Goal: Task Accomplishment & Management: Complete application form

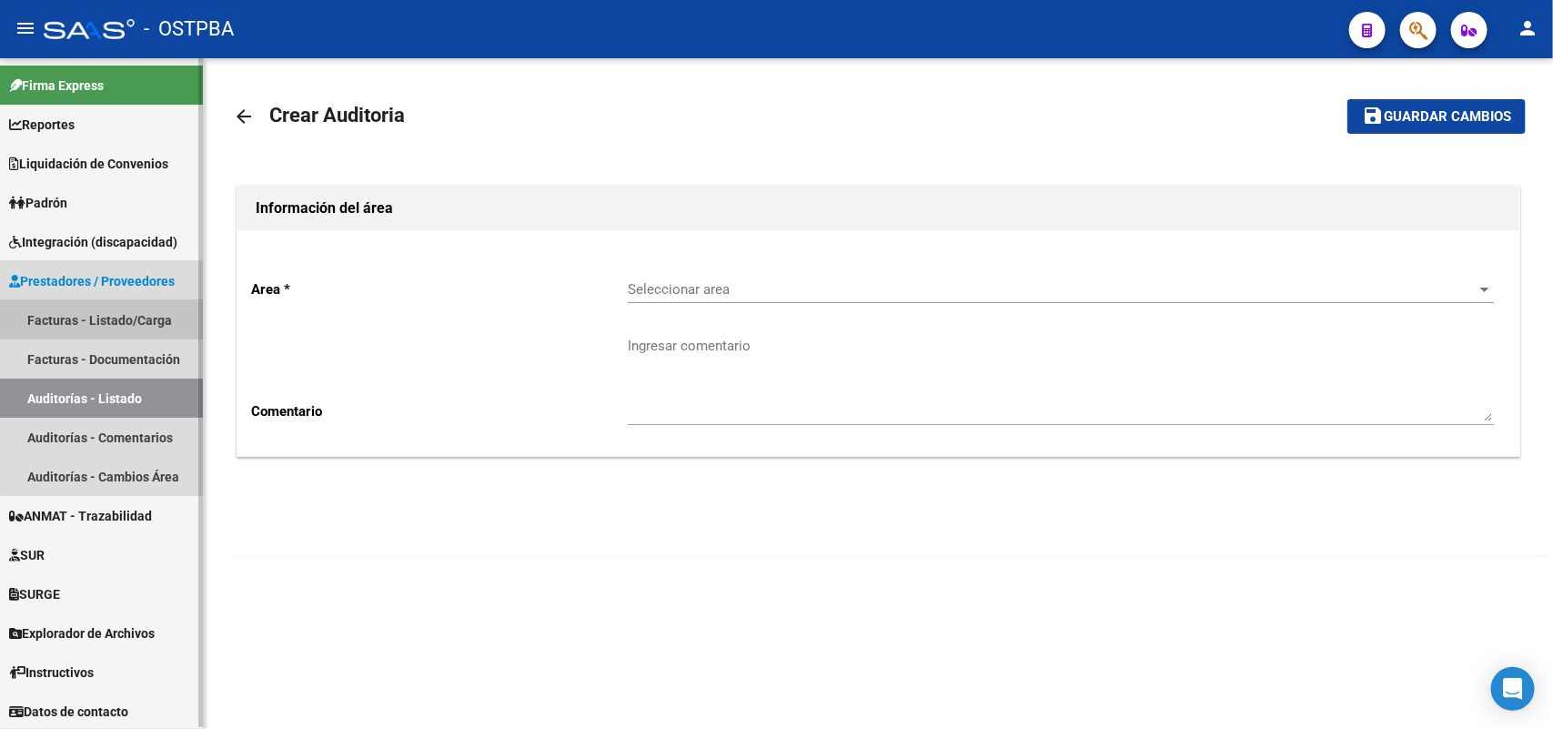
click at [138, 319] on link "Facturas - Listado/Carga" at bounding box center [101, 319] width 203 height 39
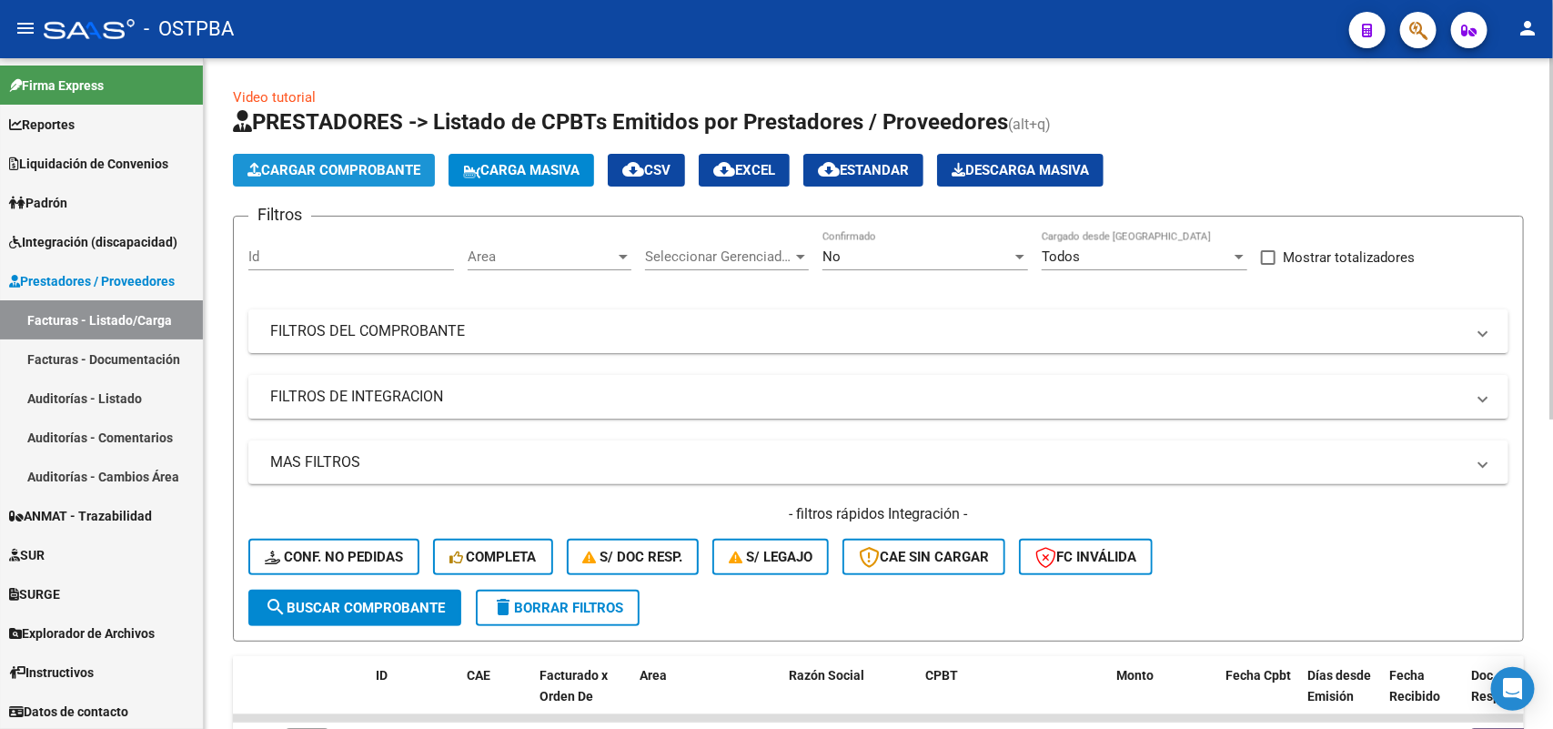
click at [389, 162] on span "Cargar Comprobante" at bounding box center [333, 170] width 173 height 16
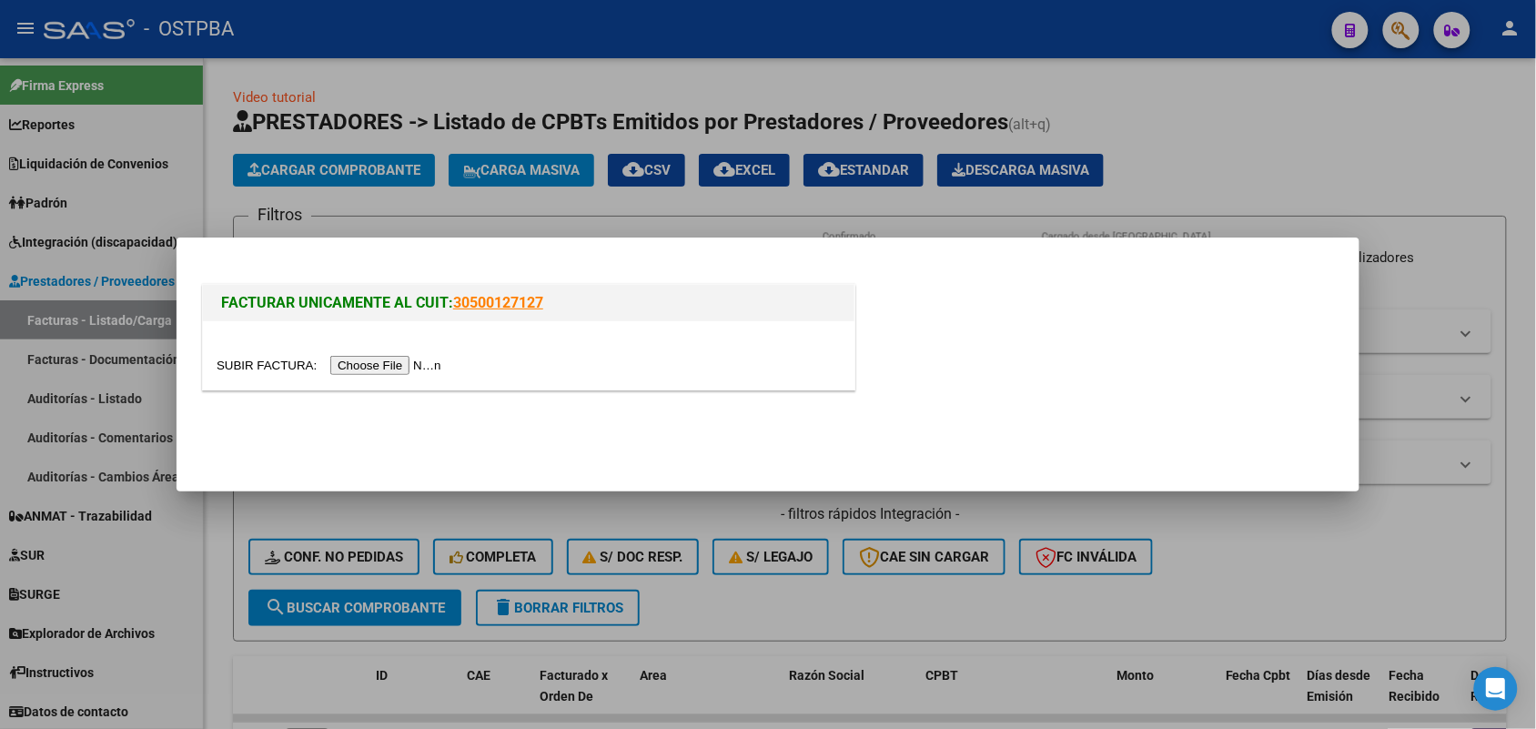
click at [399, 368] on input "file" at bounding box center [332, 365] width 230 height 19
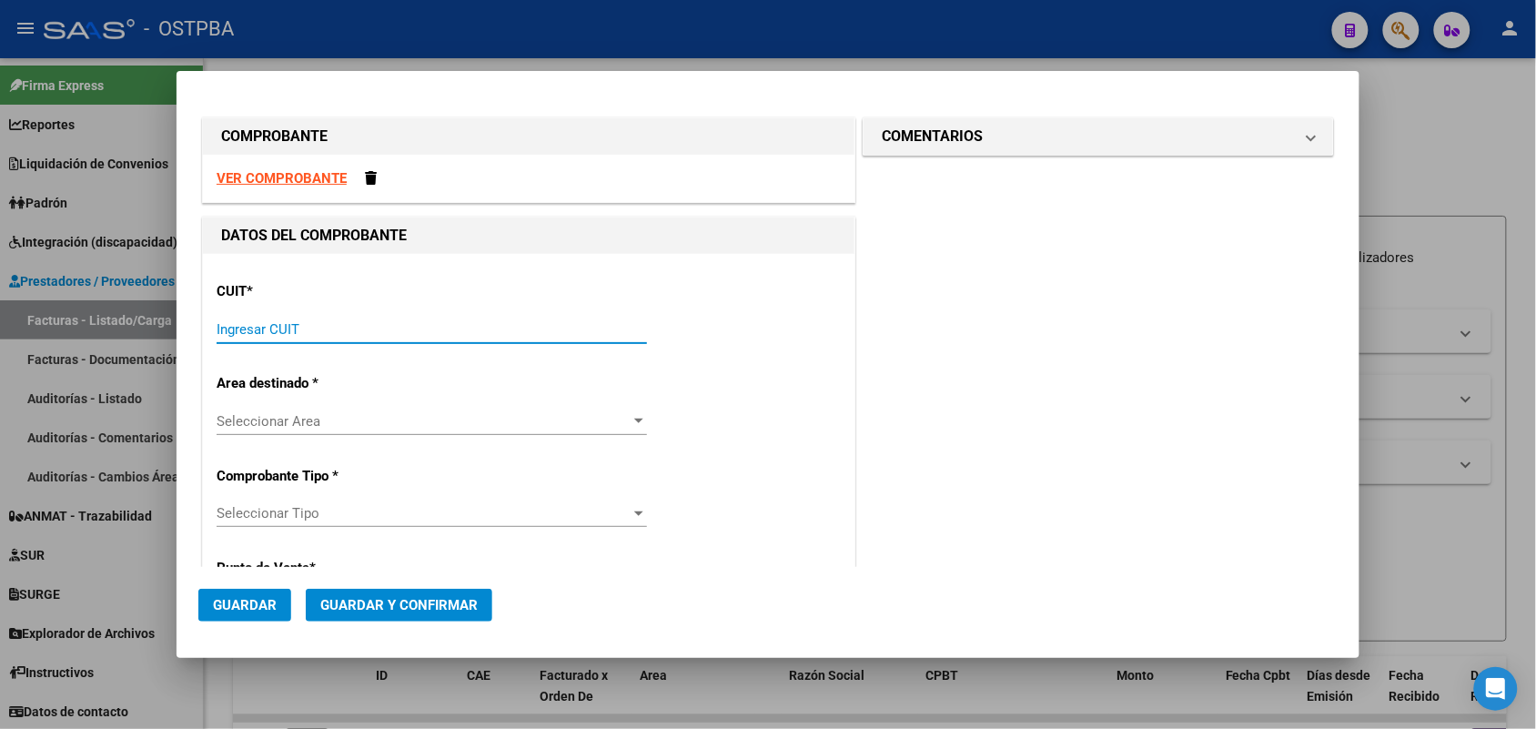
drag, startPoint x: 235, startPoint y: 326, endPoint x: 358, endPoint y: 328, distance: 122.8
click at [243, 325] on input "Ingresar CUIT" at bounding box center [432, 329] width 430 height 16
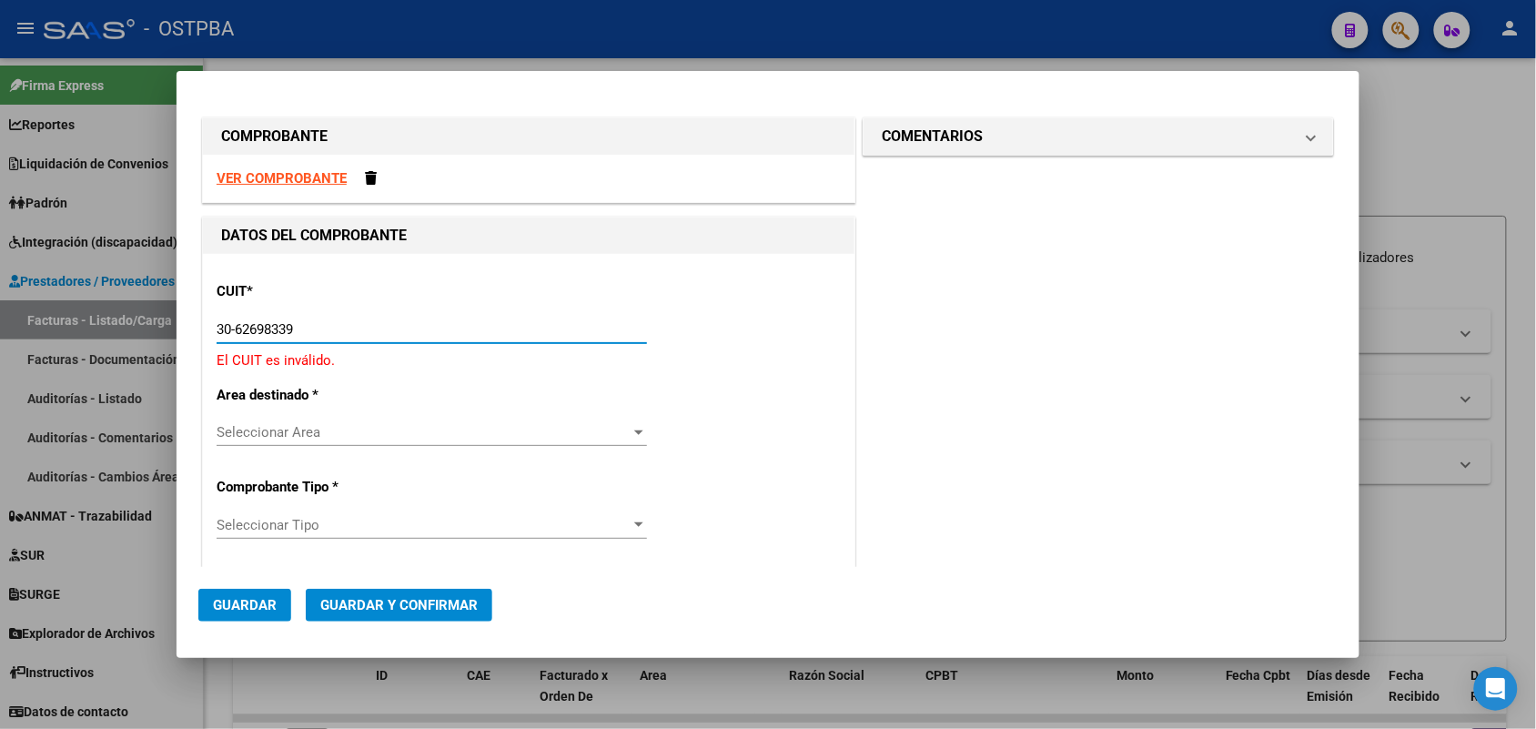
type input "30-62698339-8"
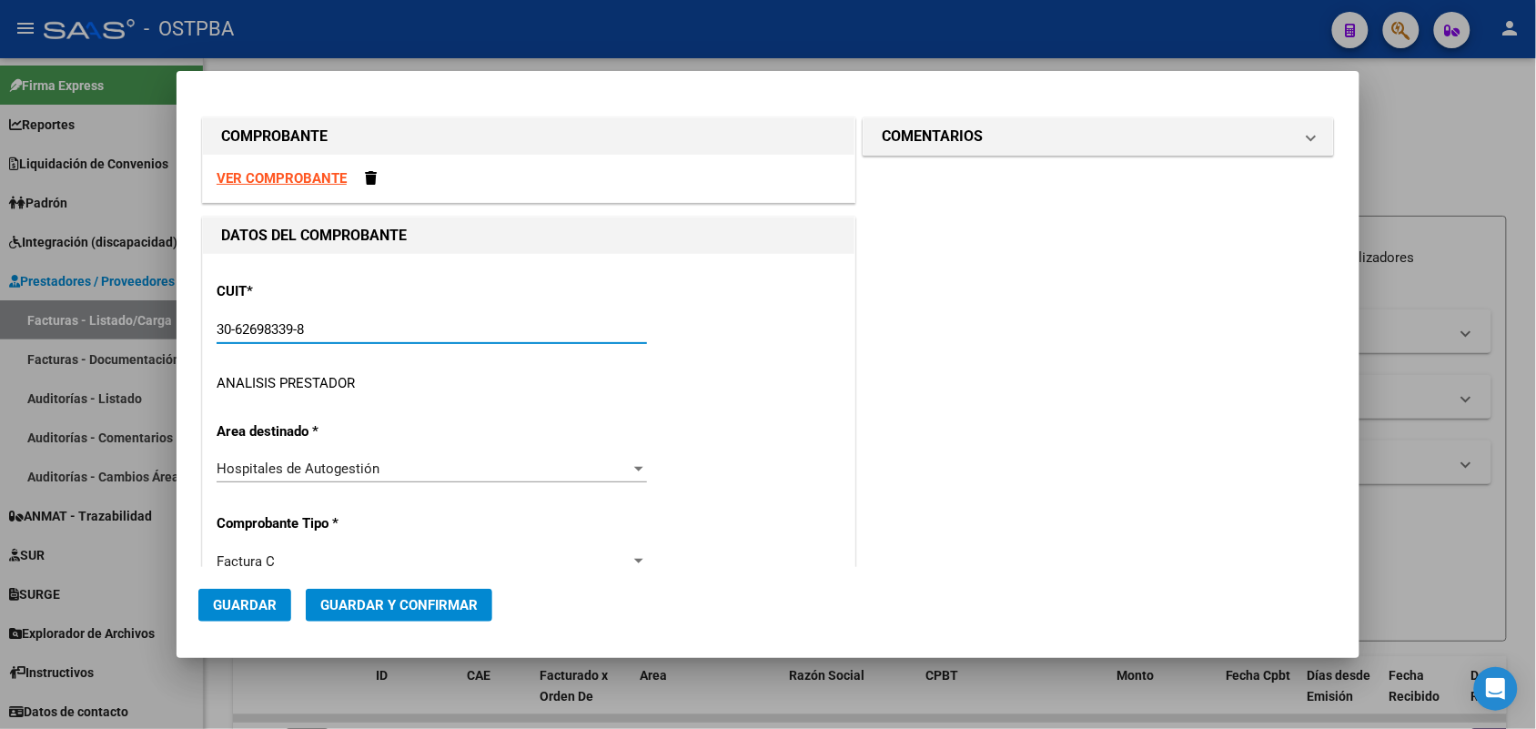
type input "169"
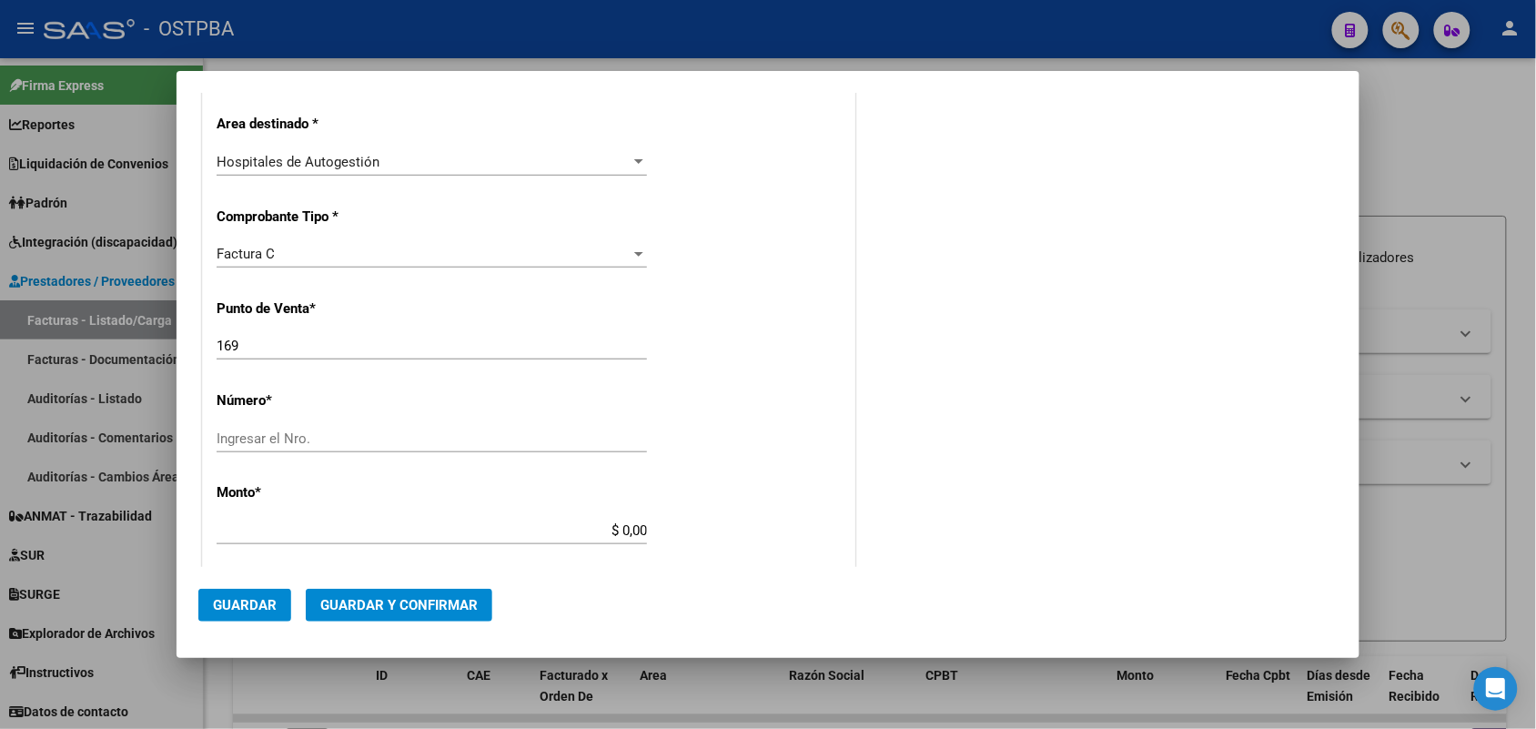
scroll to position [455, 0]
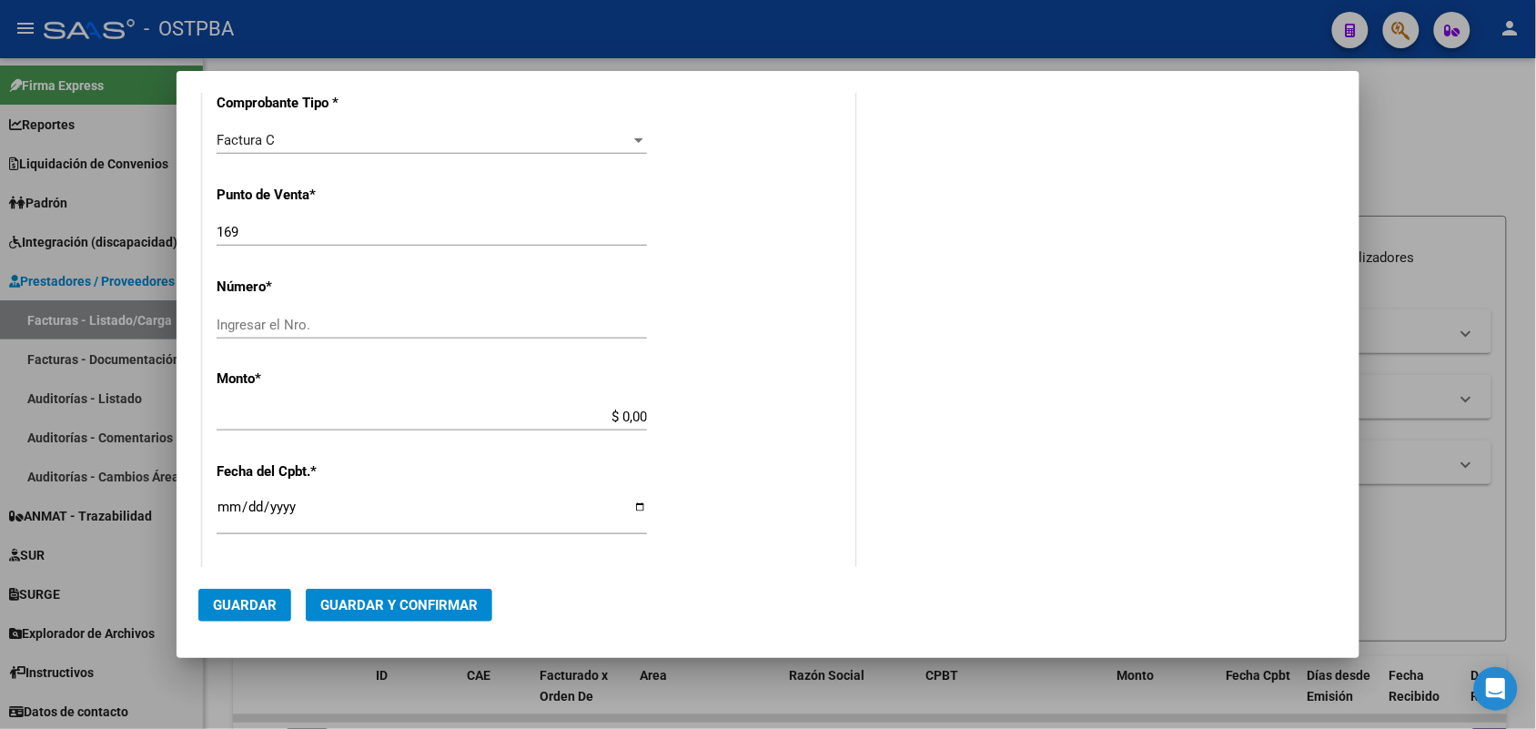
type input "30-62698339-8"
click at [250, 323] on input "Ingresar el Nro." at bounding box center [432, 325] width 430 height 16
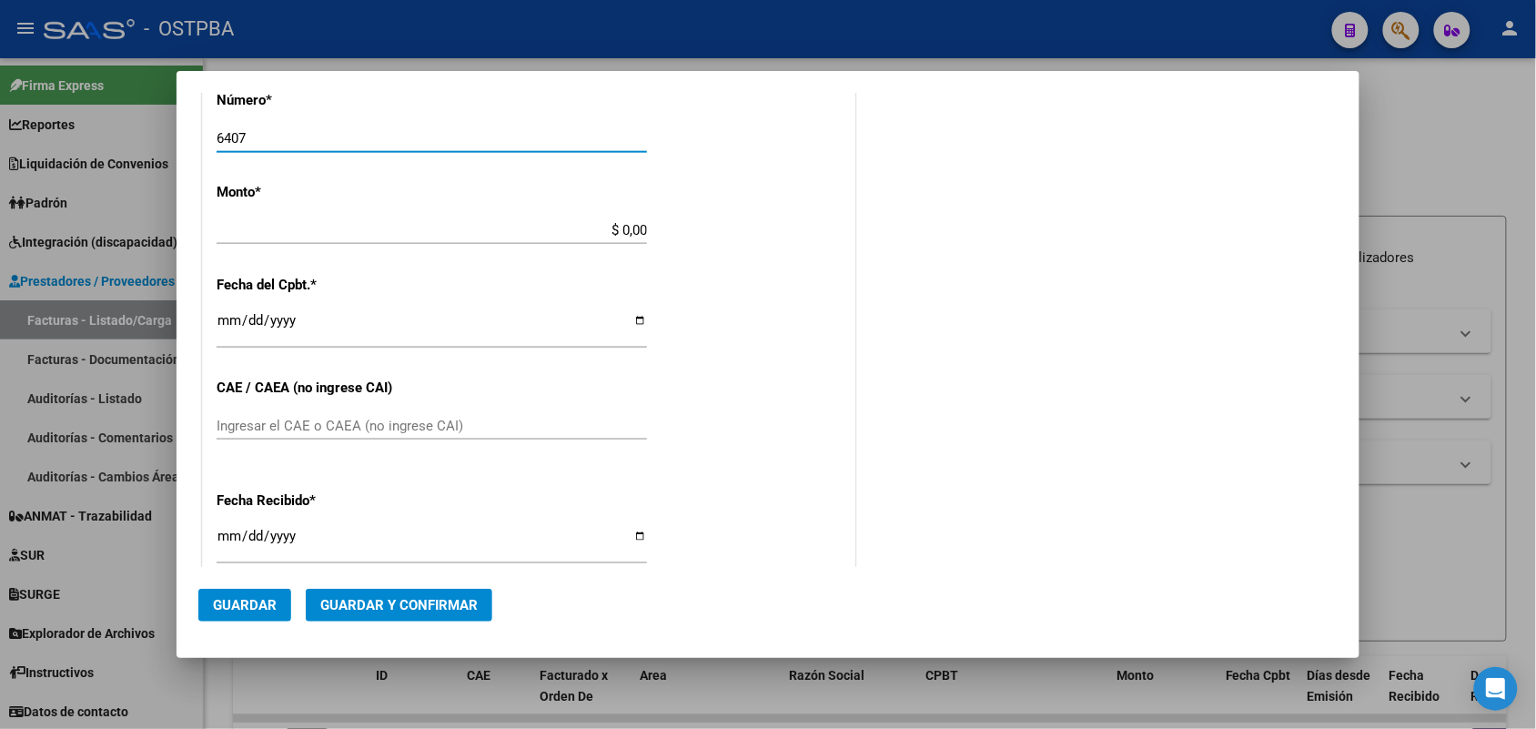
scroll to position [682, 0]
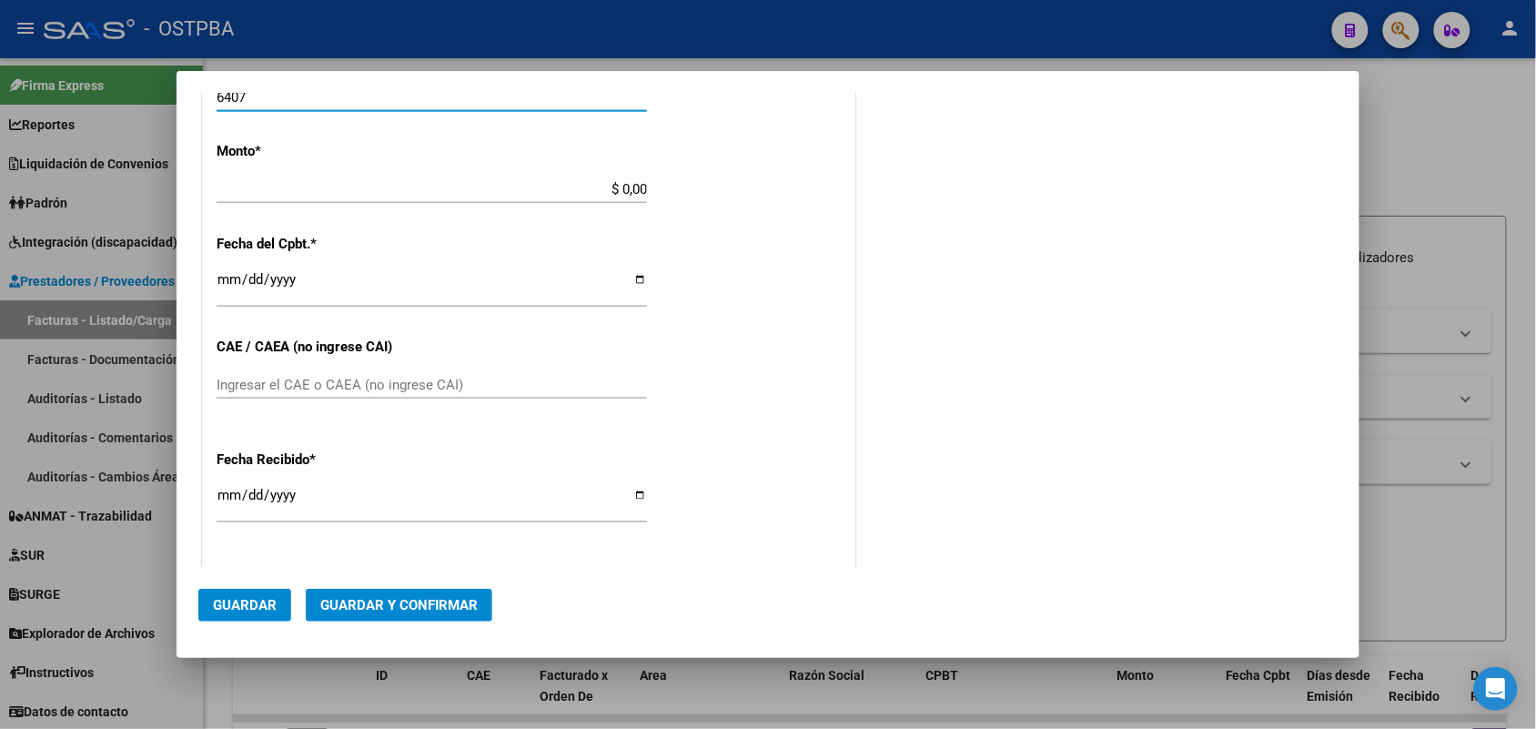
type input "6407"
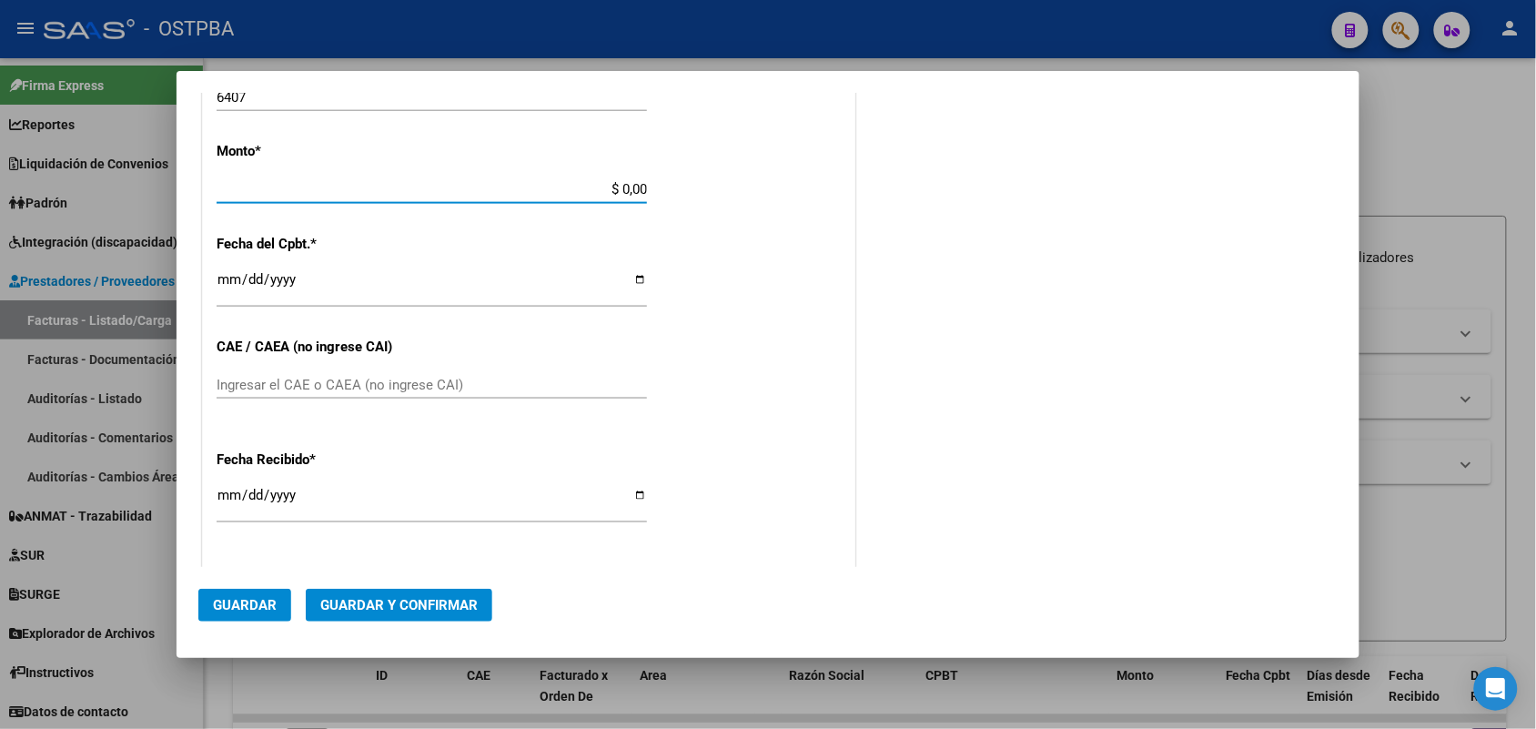
drag, startPoint x: 593, startPoint y: 191, endPoint x: 757, endPoint y: 198, distance: 163.9
click at [757, 198] on div "CUIT * 30-62698339-8 Ingresar CUIT ANALISIS PRESTADOR MINISTERIO DE SALUD PCIA …" at bounding box center [528, 216] width 651 height 1290
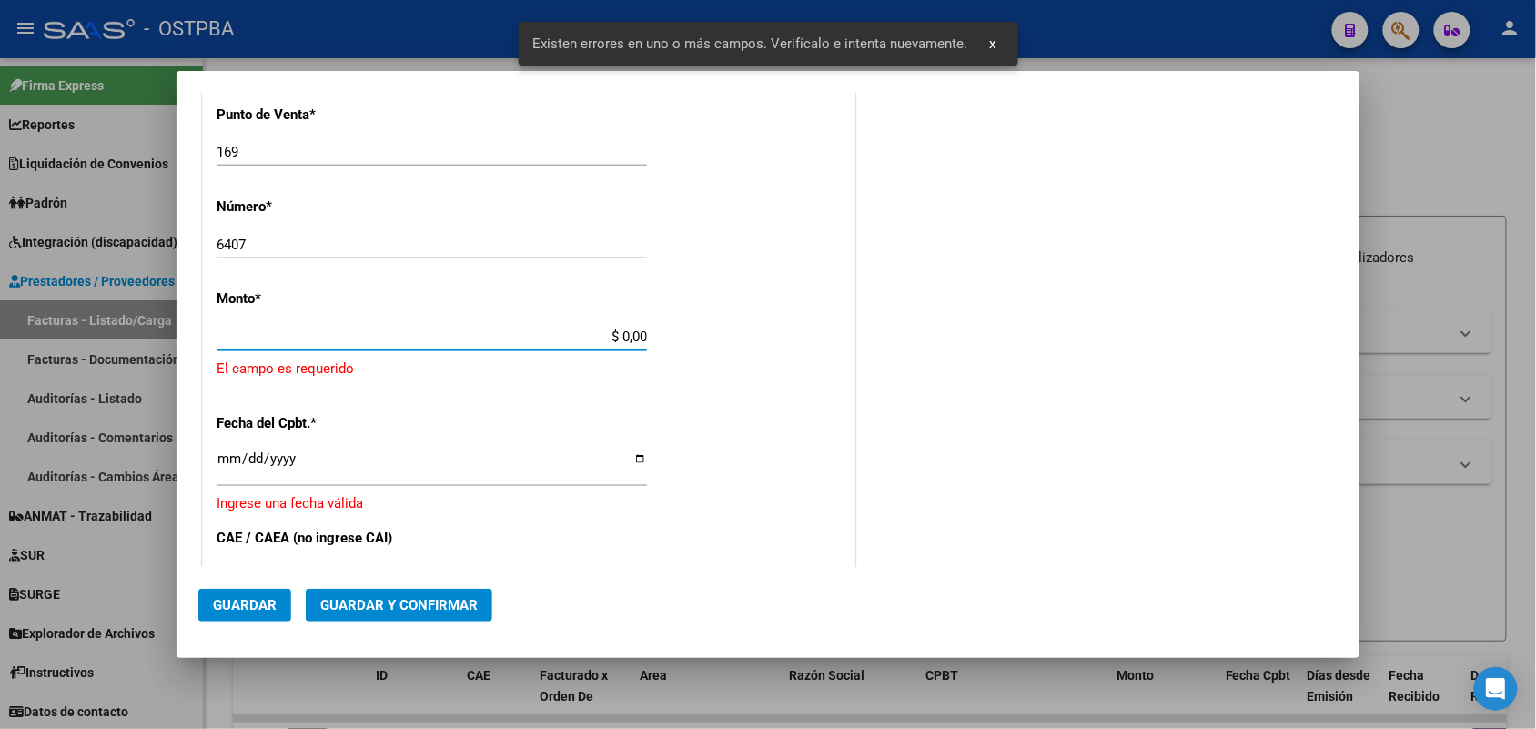
scroll to position [533, 0]
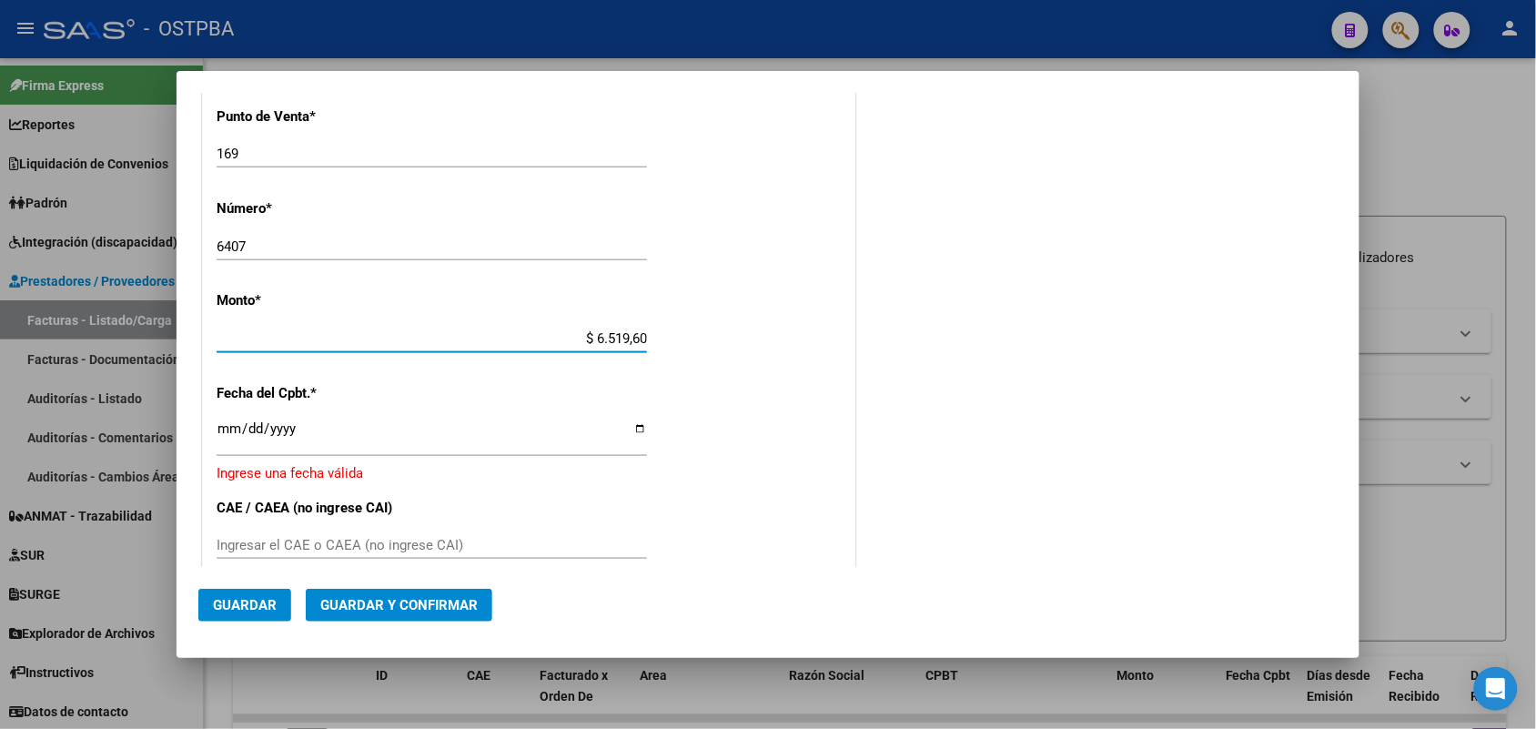
type input "$ 65.196,00"
click at [229, 432] on input "Ingresar la fecha" at bounding box center [432, 435] width 430 height 29
click at [227, 435] on input "Ingresar la fecha" at bounding box center [432, 435] width 430 height 29
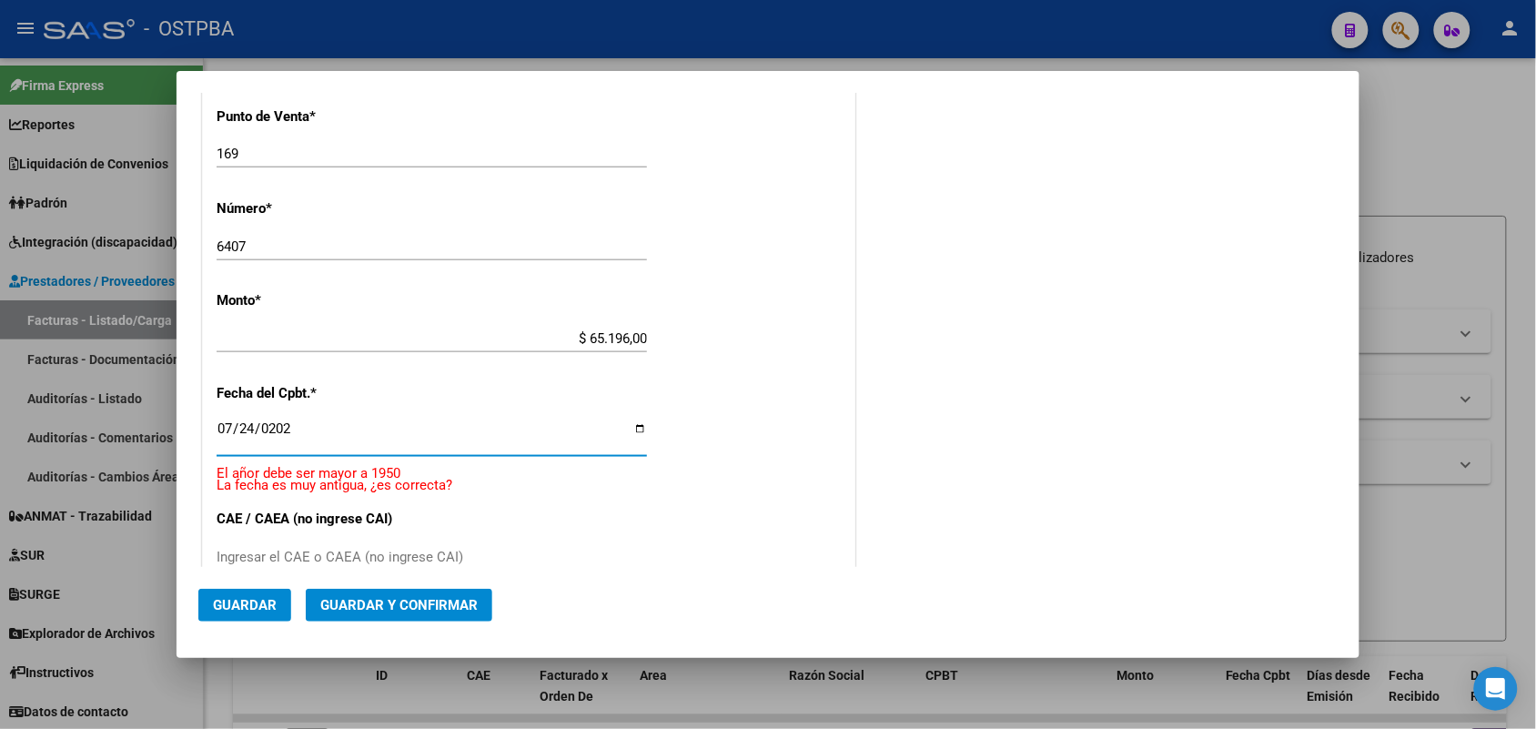
type input "2025-07-24"
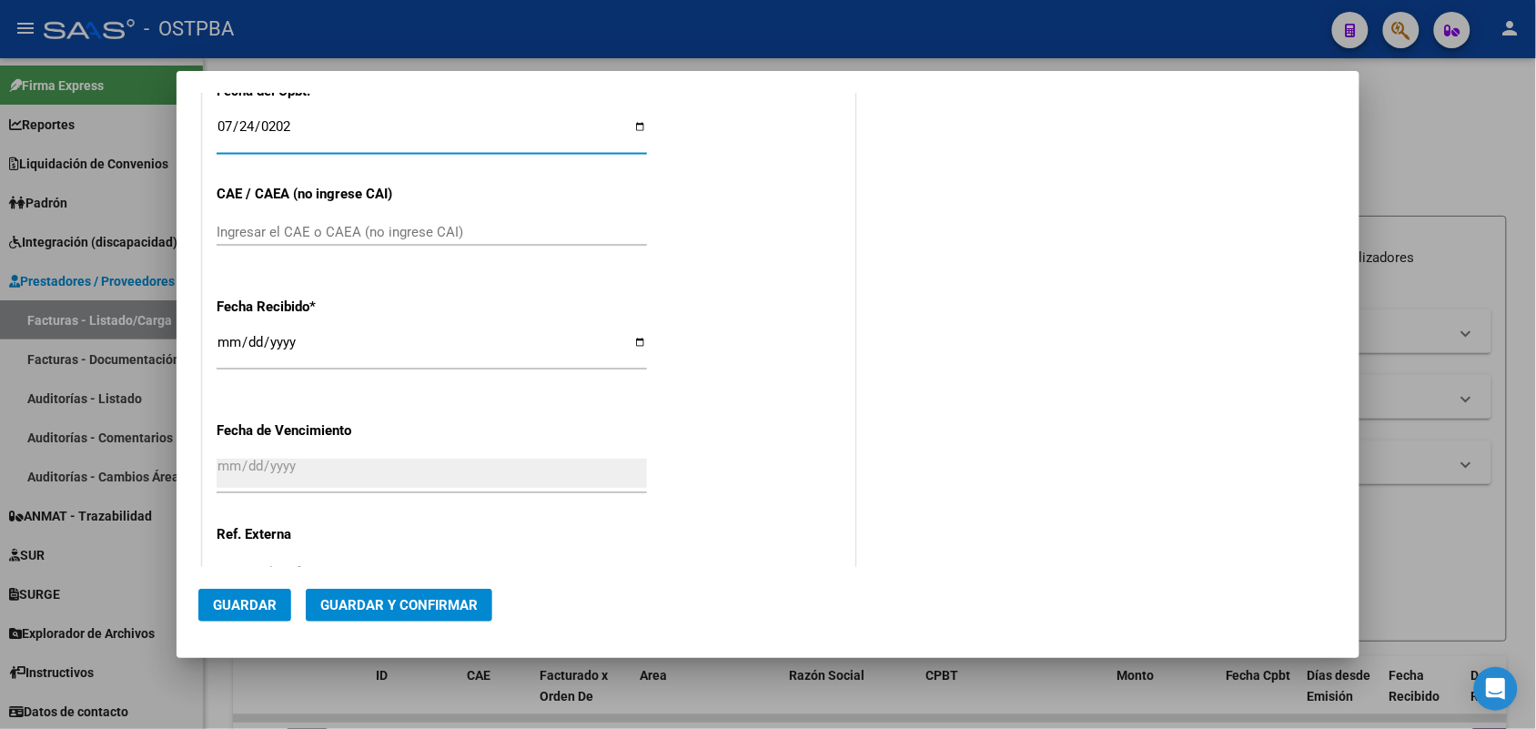
scroll to position [874, 0]
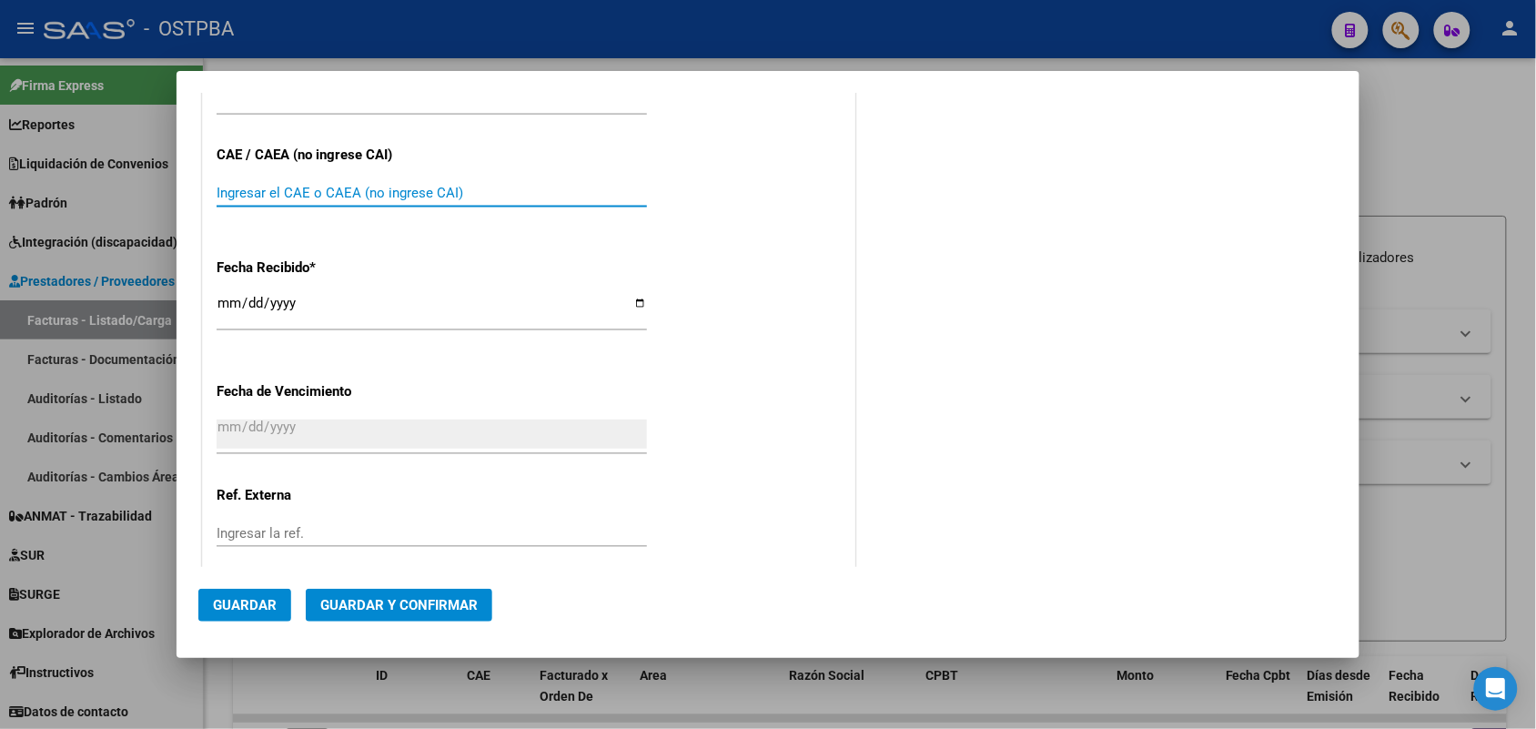
drag, startPoint x: 224, startPoint y: 187, endPoint x: 661, endPoint y: 169, distance: 438.0
click at [225, 188] on input "Ingresar el CAE o CAEA (no ingrese CAI)" at bounding box center [432, 193] width 430 height 16
type input "75308601722489"
click at [230, 311] on input "2025-08-13" at bounding box center [432, 310] width 430 height 29
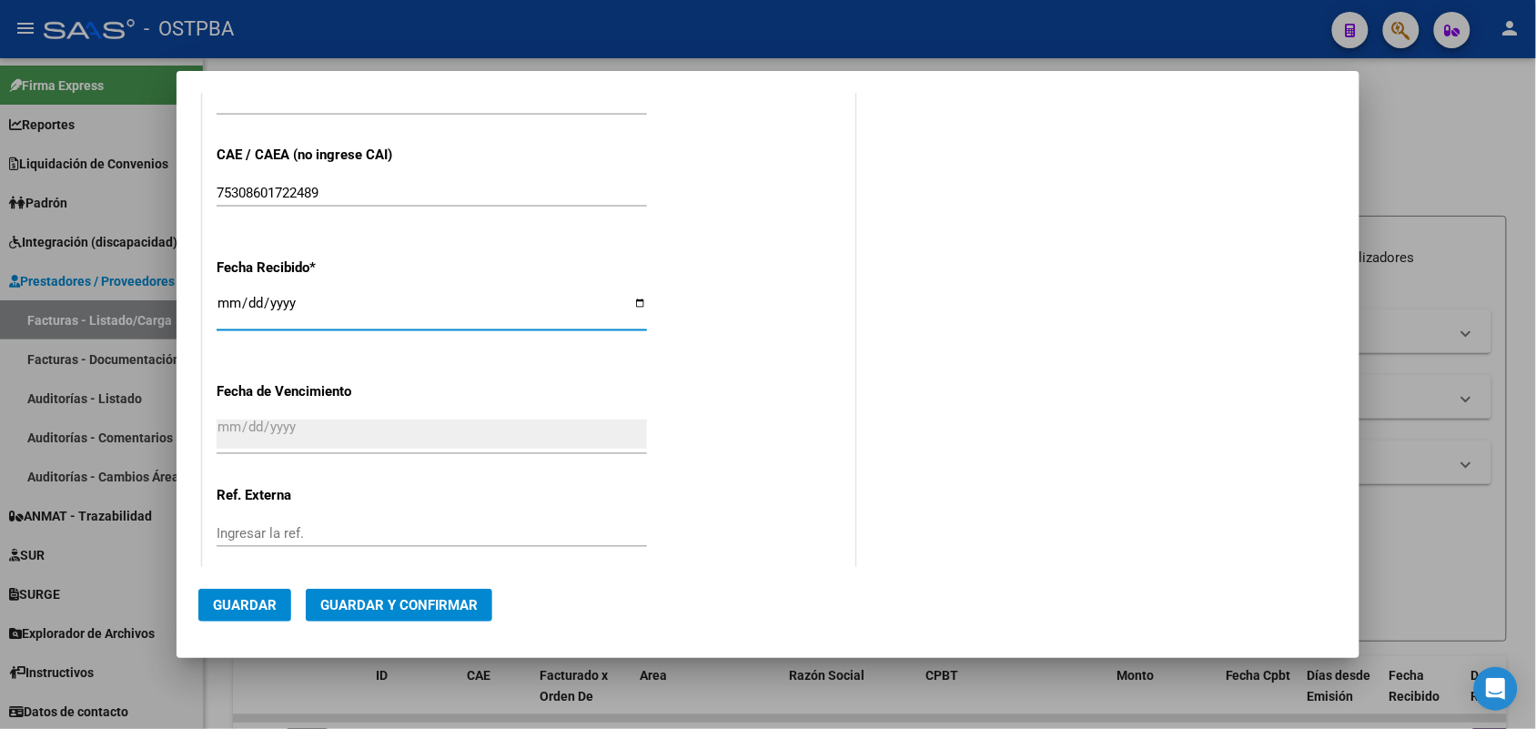
type input "2025-08-12"
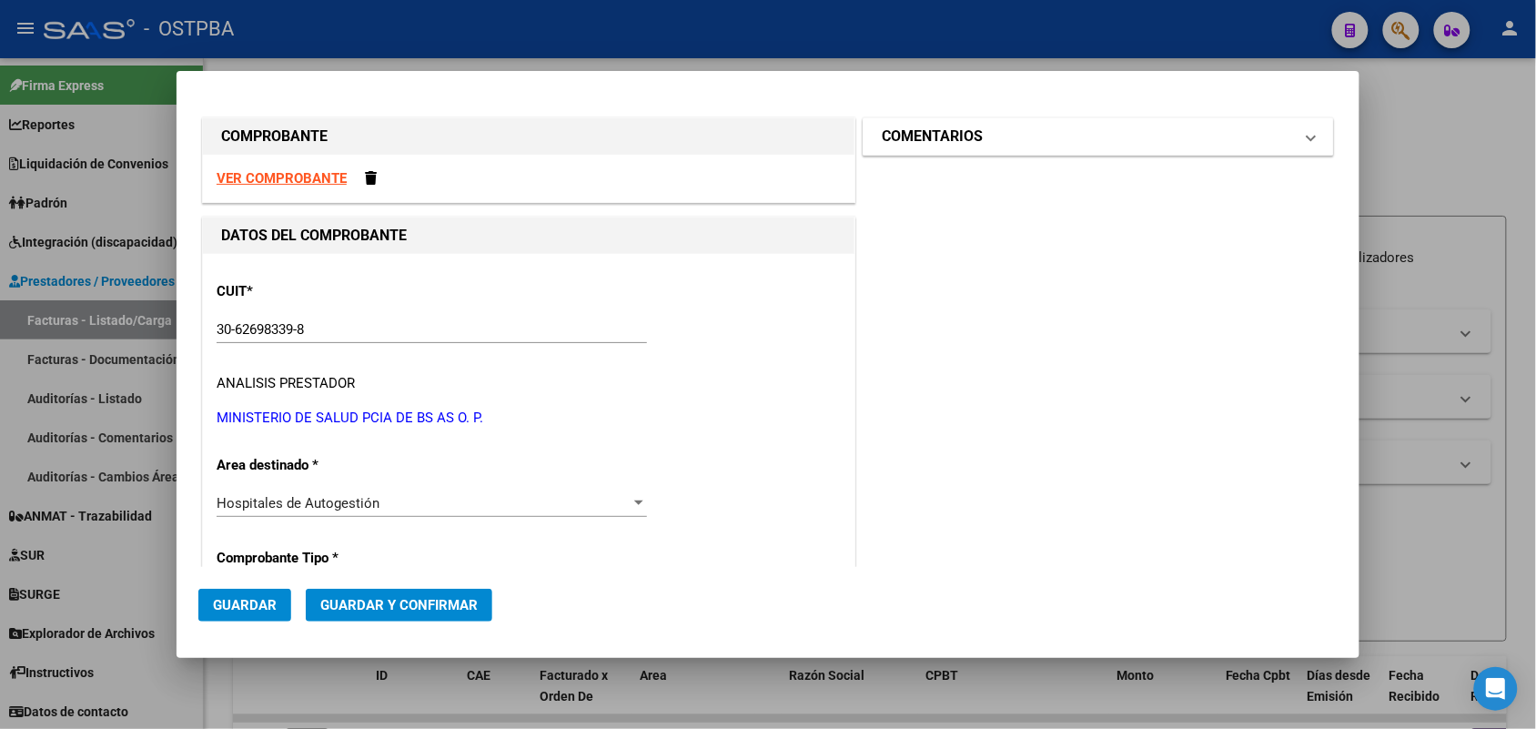
click at [1307, 138] on span at bounding box center [1310, 137] width 7 height 22
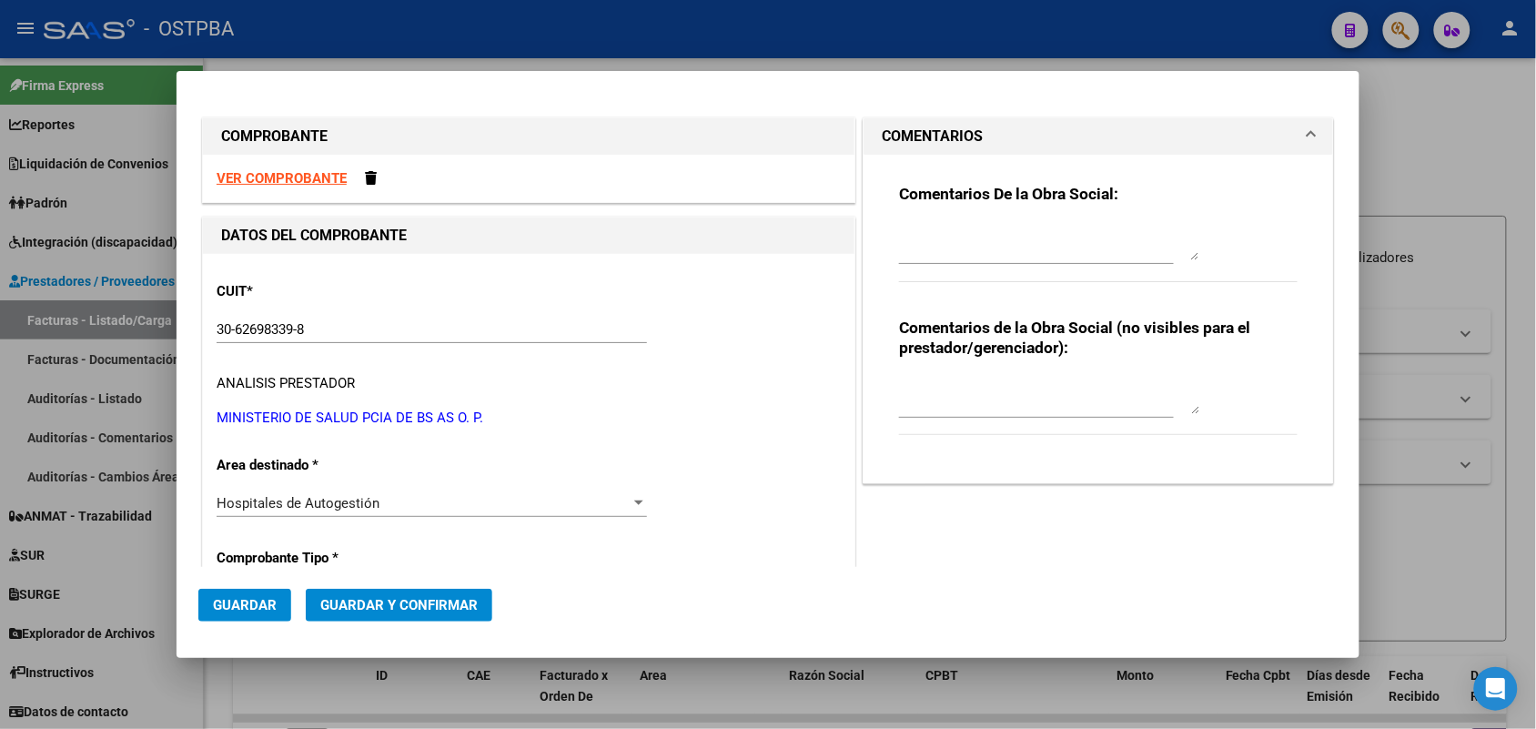
click at [885, 265] on div "Comentarios De la Obra Social: Comentarios de la Obra Social (no visibles para …" at bounding box center [1098, 312] width 426 height 315
click at [901, 250] on textarea at bounding box center [1049, 242] width 300 height 36
type textarea "HR 126395"
click at [253, 608] on span "Guardar" at bounding box center [245, 605] width 64 height 16
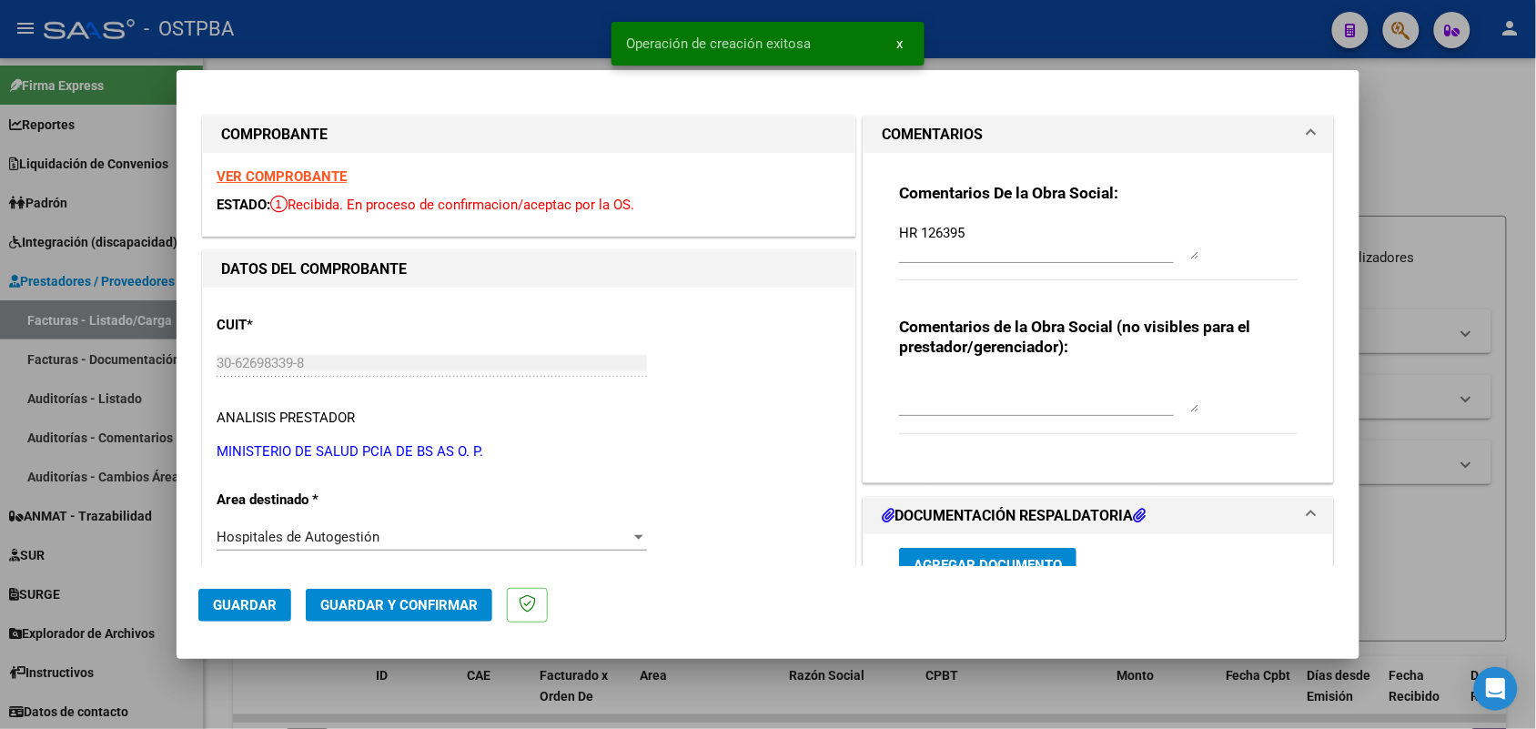
type input "2025-09-22"
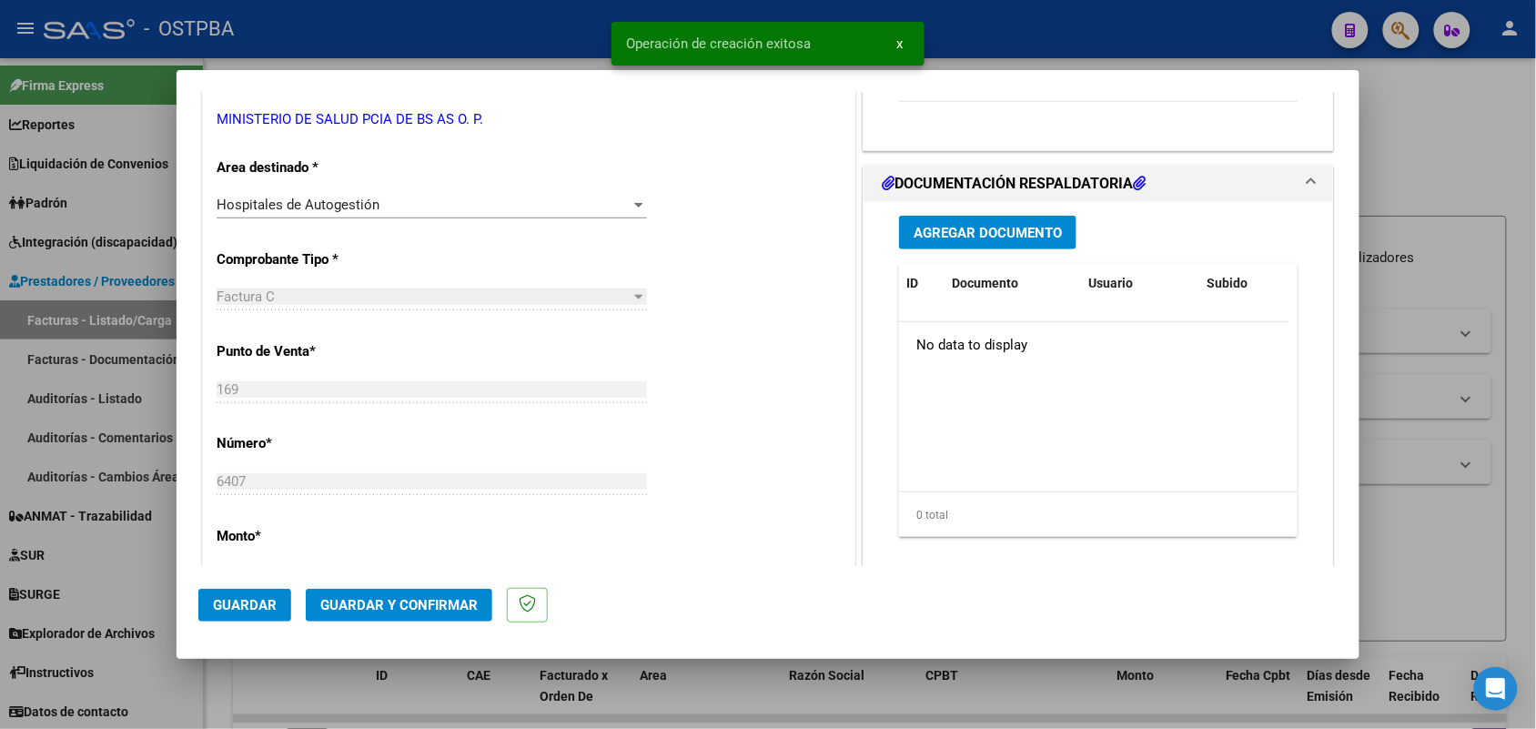
scroll to position [341, 0]
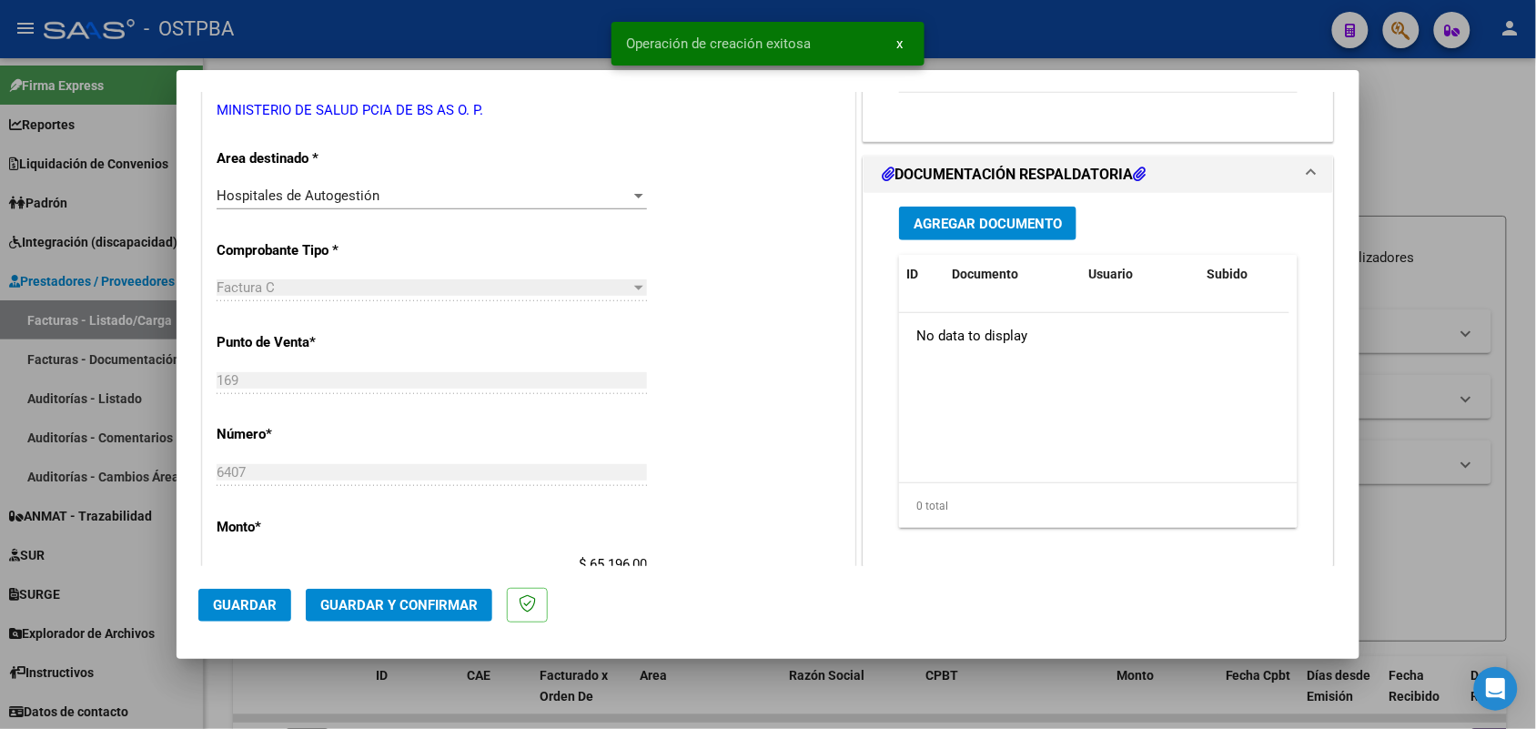
click at [976, 218] on span "Agregar Documento" at bounding box center [987, 224] width 148 height 16
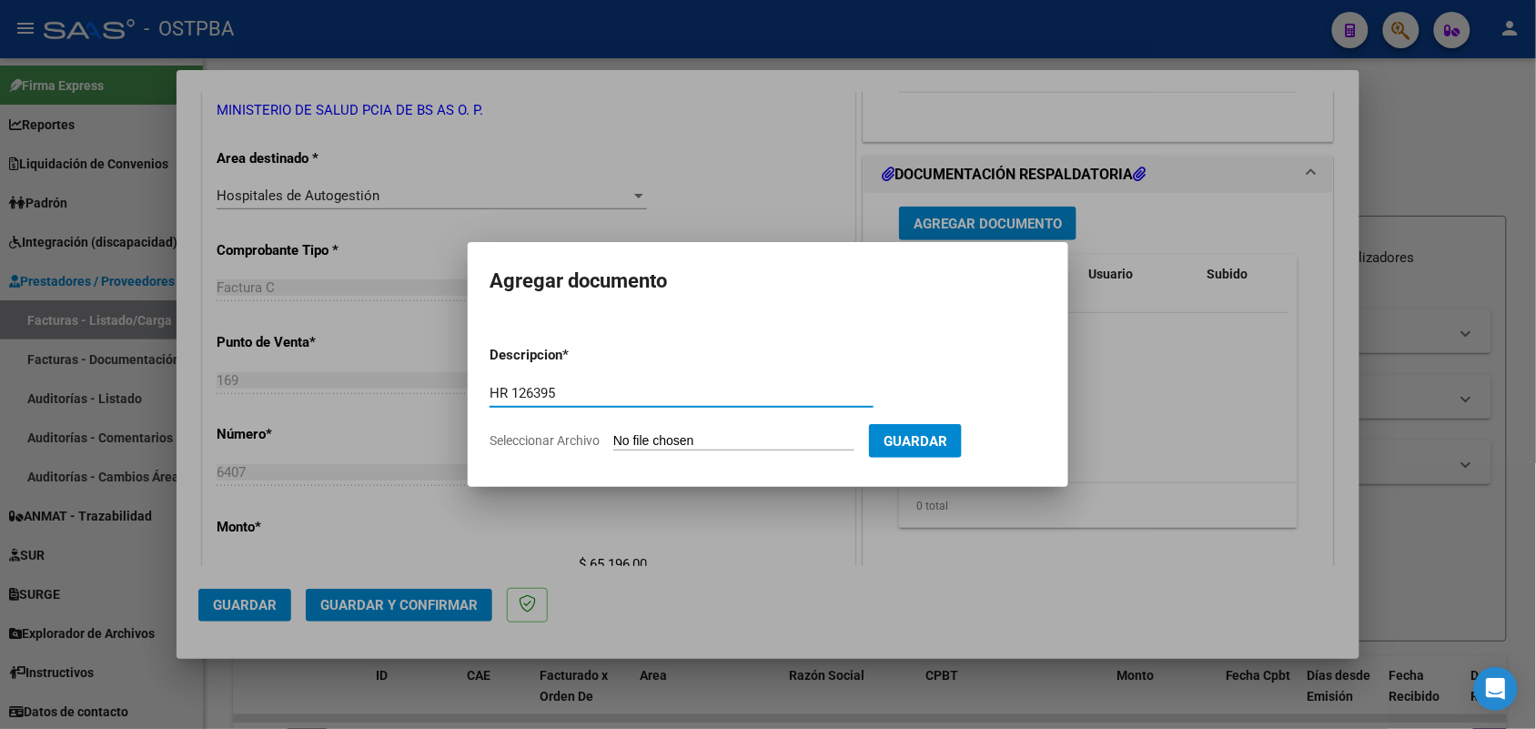
type input "HR 126395"
click at [621, 439] on input "Seleccionar Archivo" at bounding box center [733, 441] width 241 height 17
type input "C:\fakepath\HR 126395.pdf"
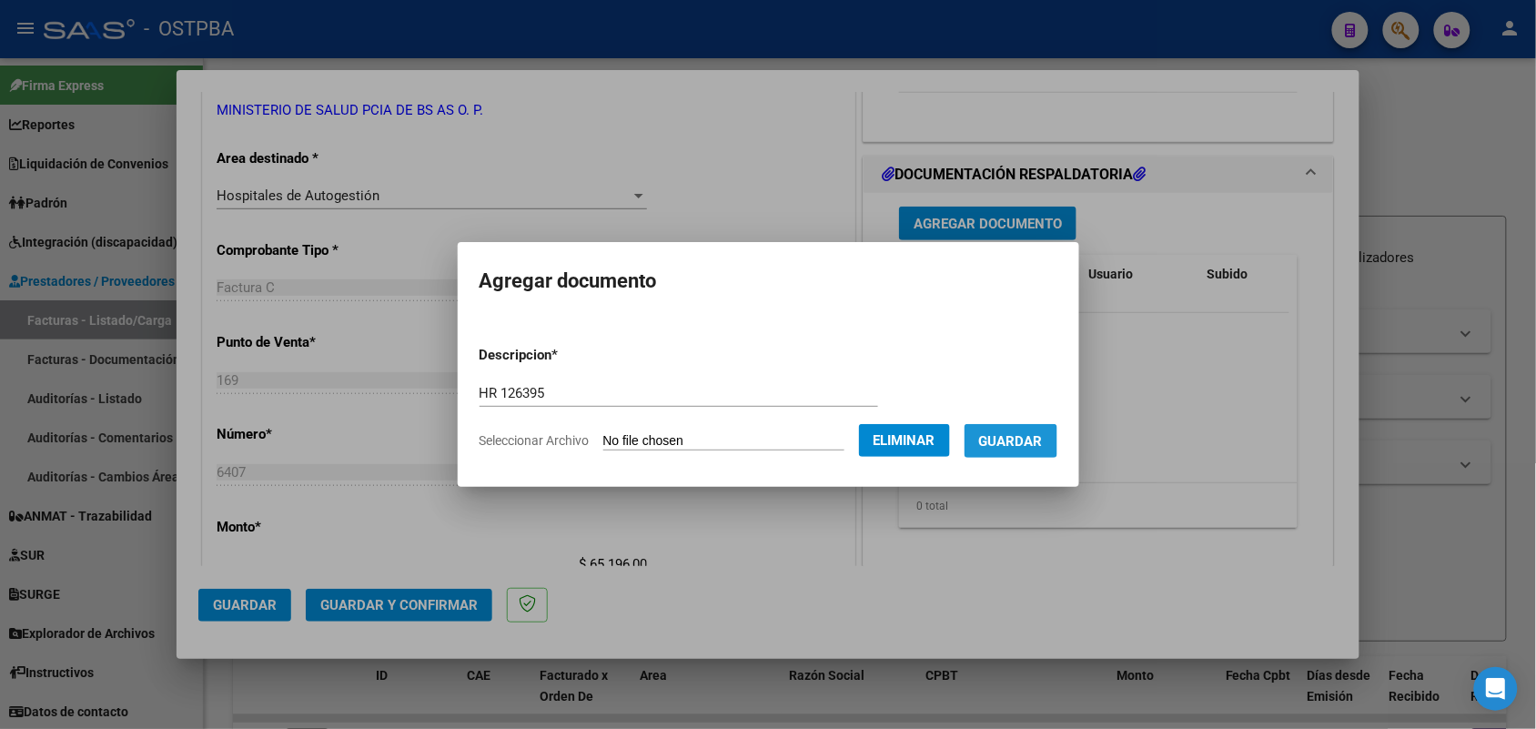
click at [1028, 441] on span "Guardar" at bounding box center [1011, 441] width 64 height 16
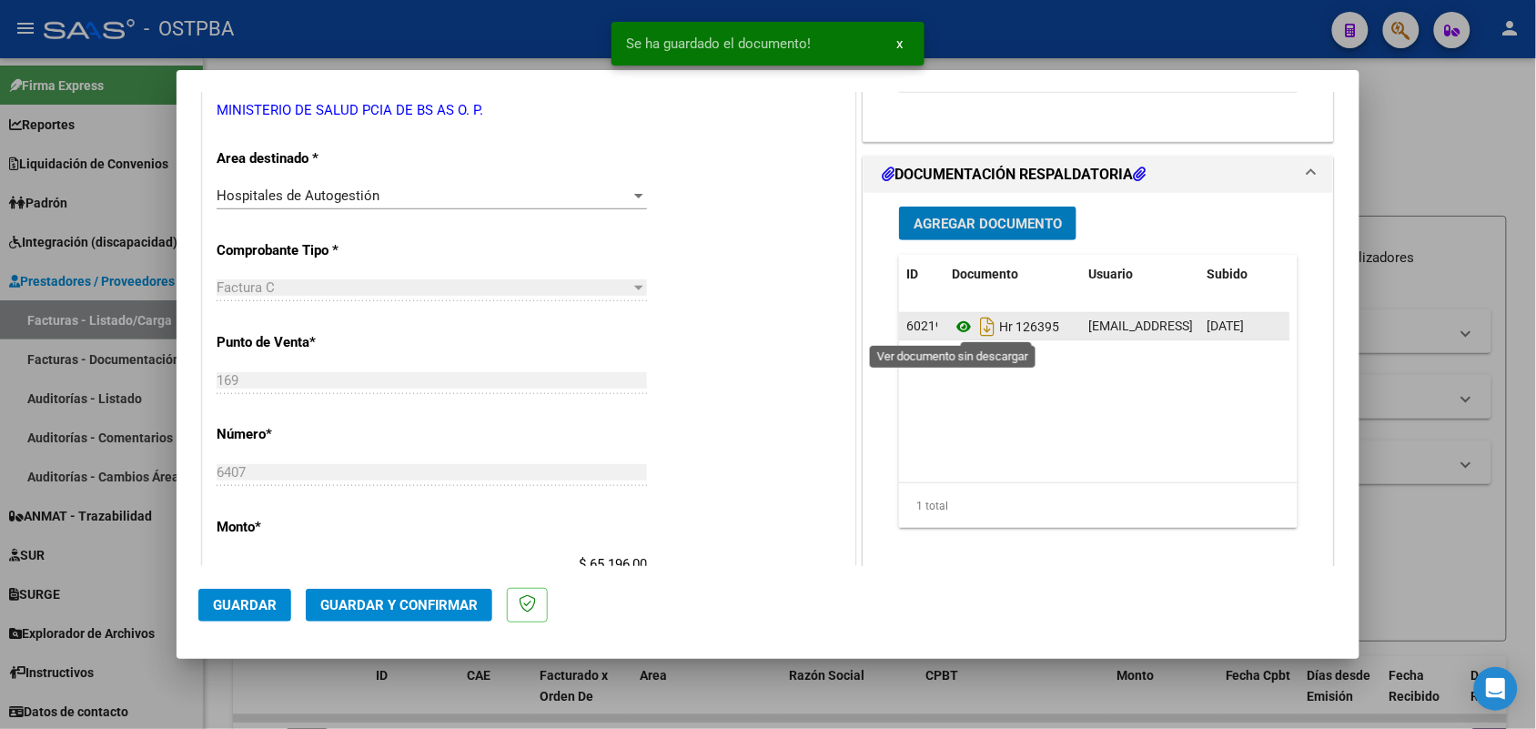
click at [952, 321] on icon at bounding box center [964, 327] width 24 height 22
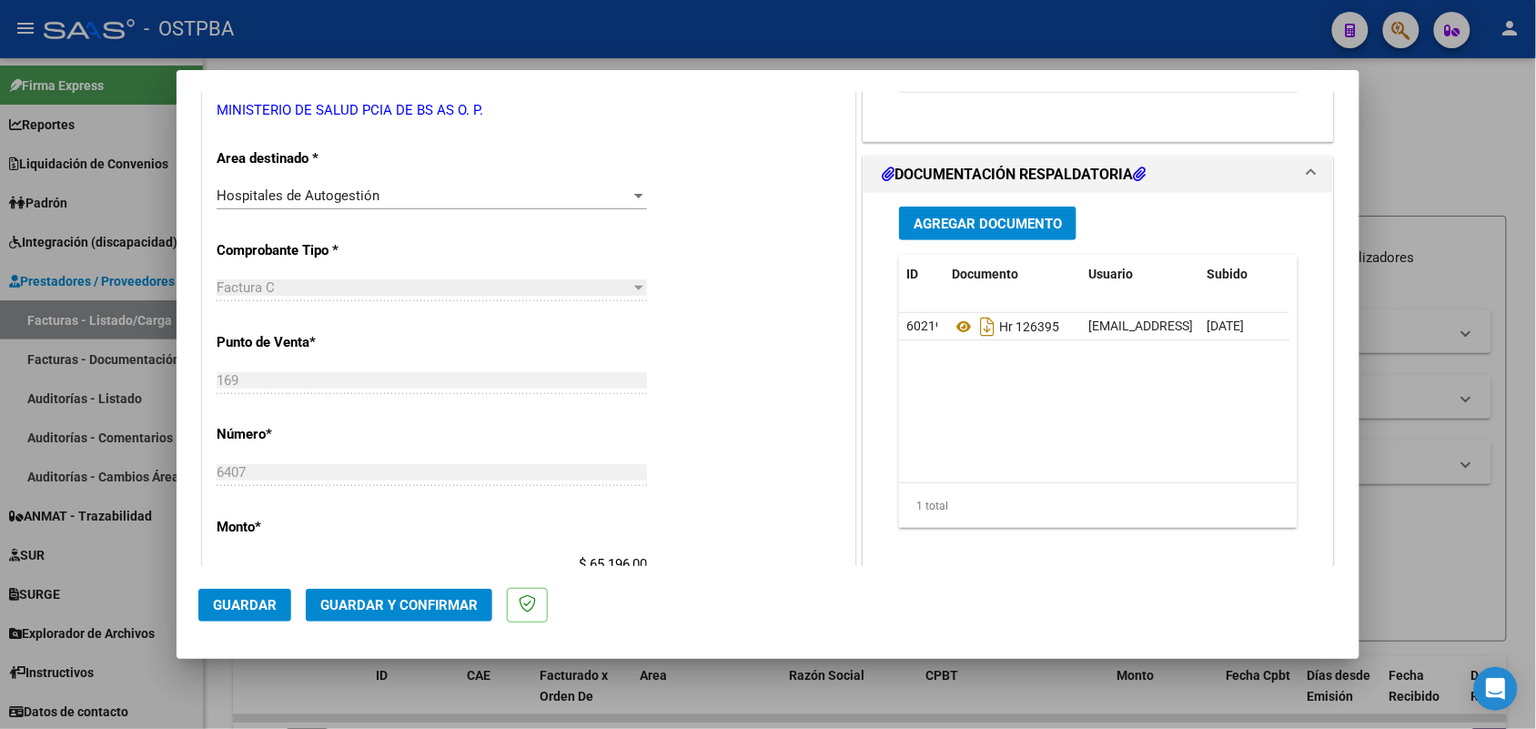
click at [981, 221] on span "Agregar Documento" at bounding box center [987, 224] width 148 height 16
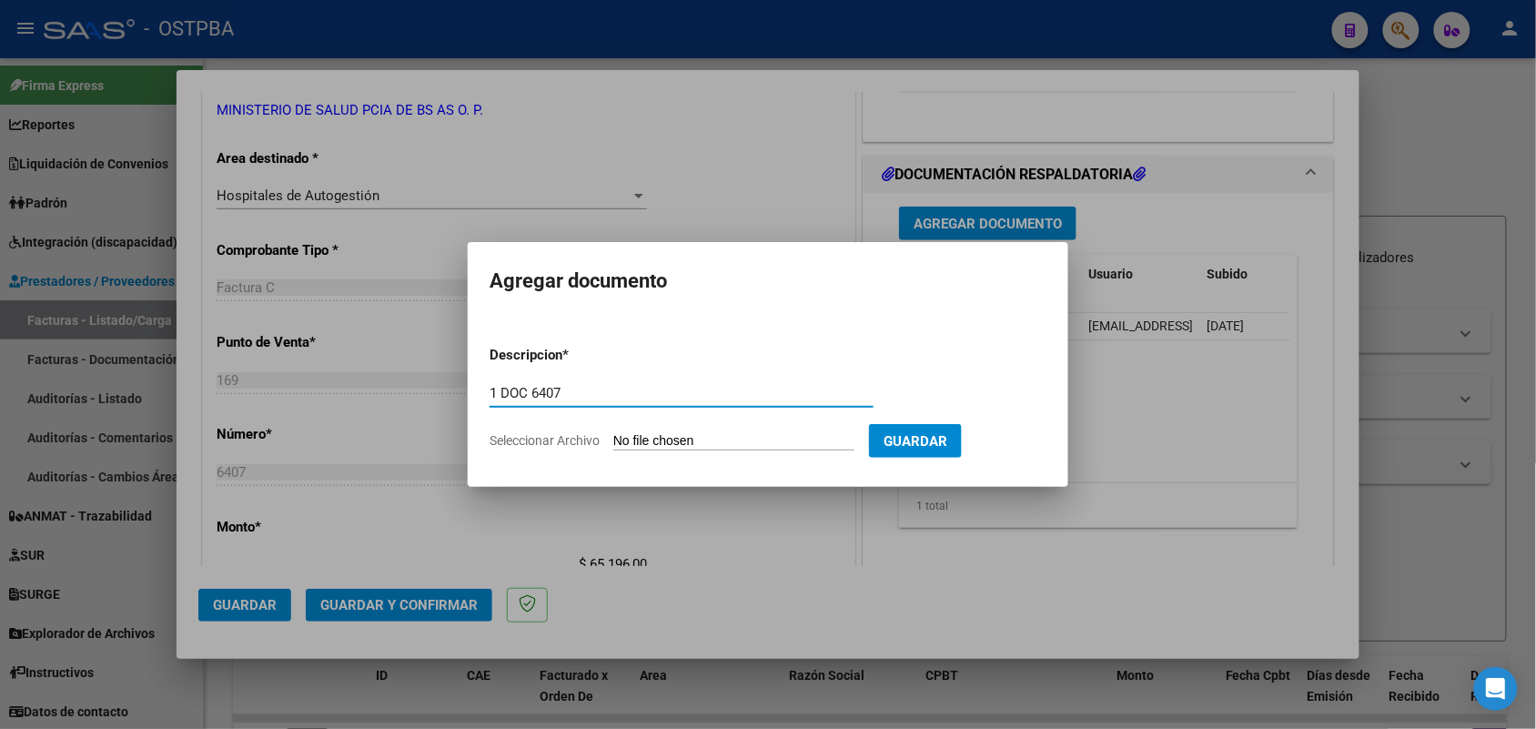
type input "1 DOC 6407"
click at [616, 439] on input "Seleccionar Archivo" at bounding box center [733, 441] width 241 height 17
type input "C:\fakepath\1 DOC 6407.pdf"
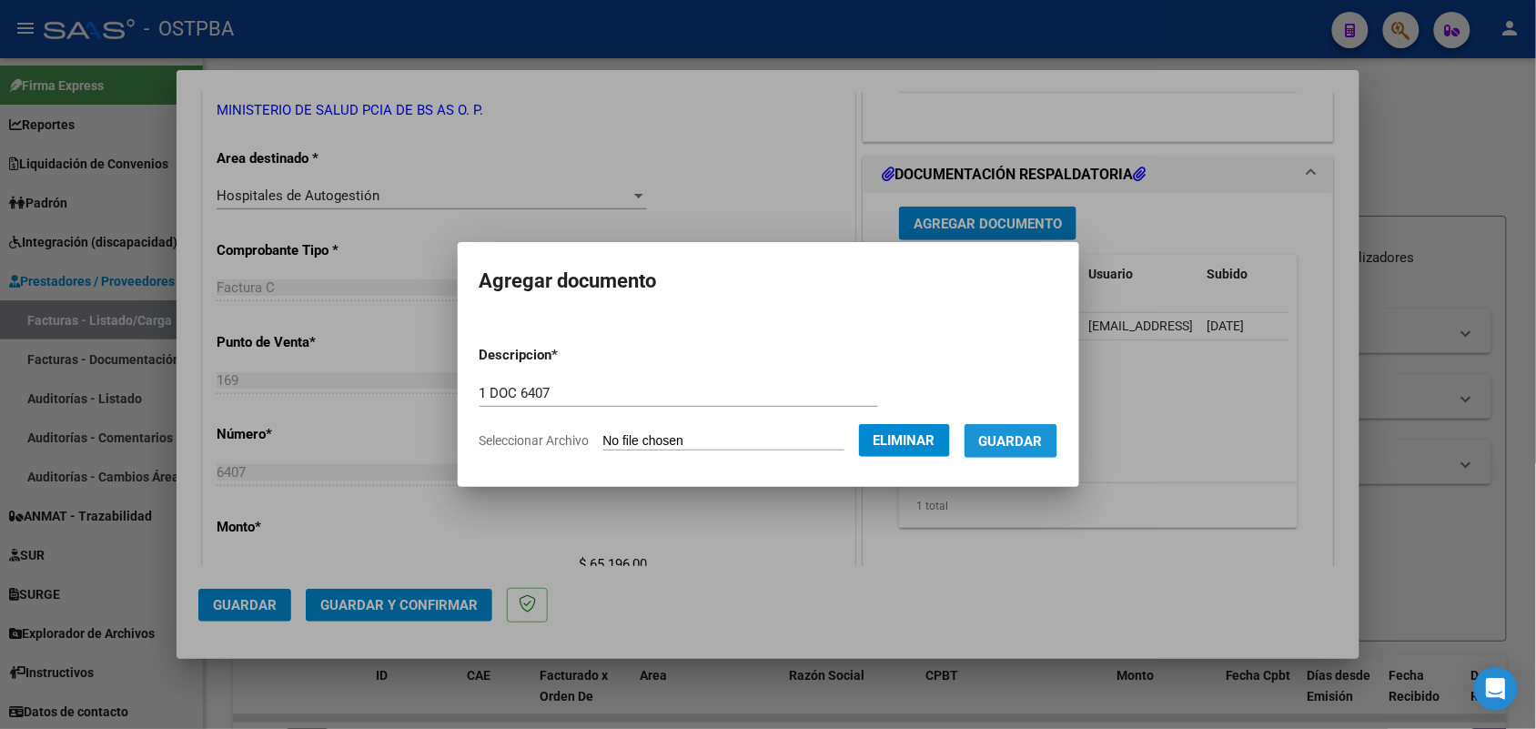
click at [1024, 438] on span "Guardar" at bounding box center [1011, 441] width 64 height 16
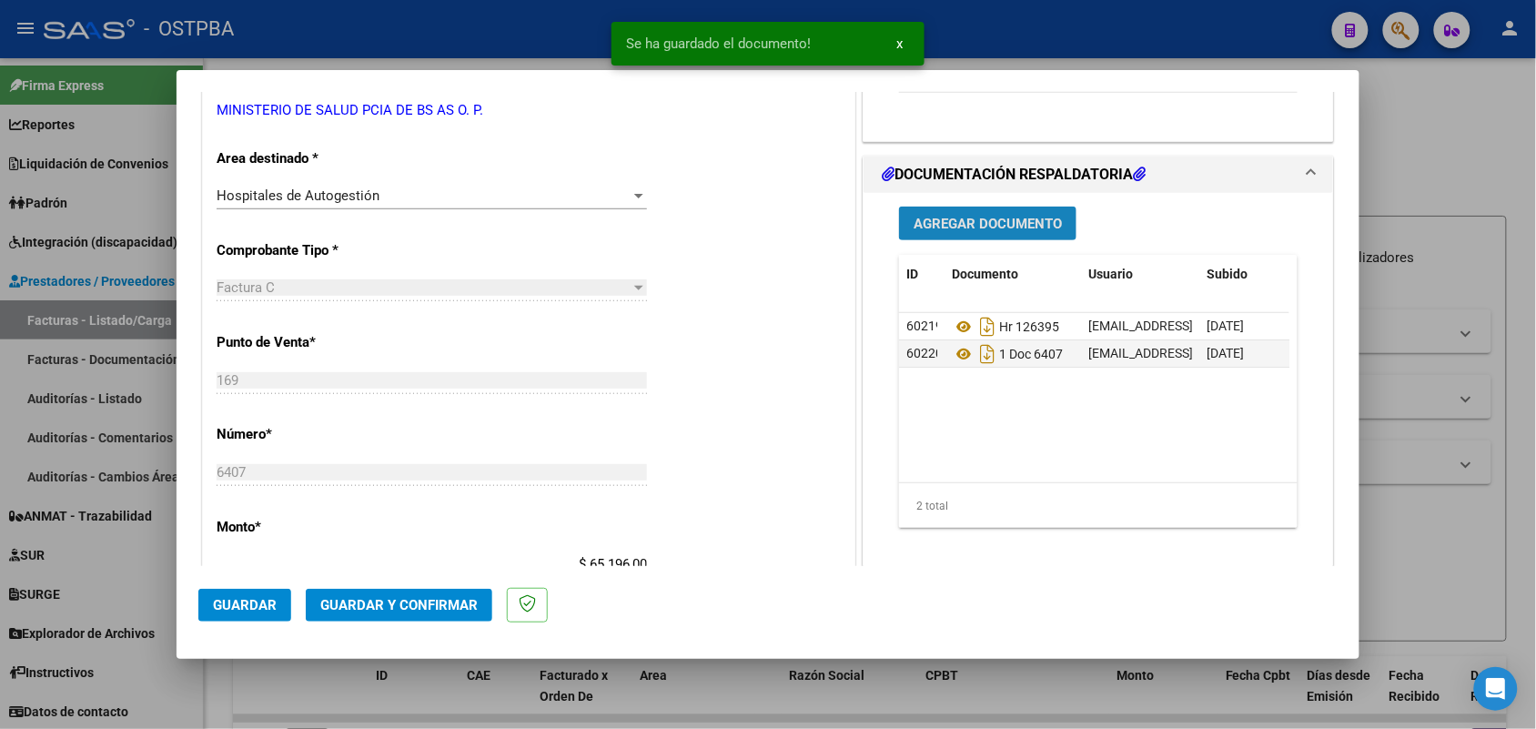
click at [992, 224] on span "Agregar Documento" at bounding box center [987, 224] width 148 height 16
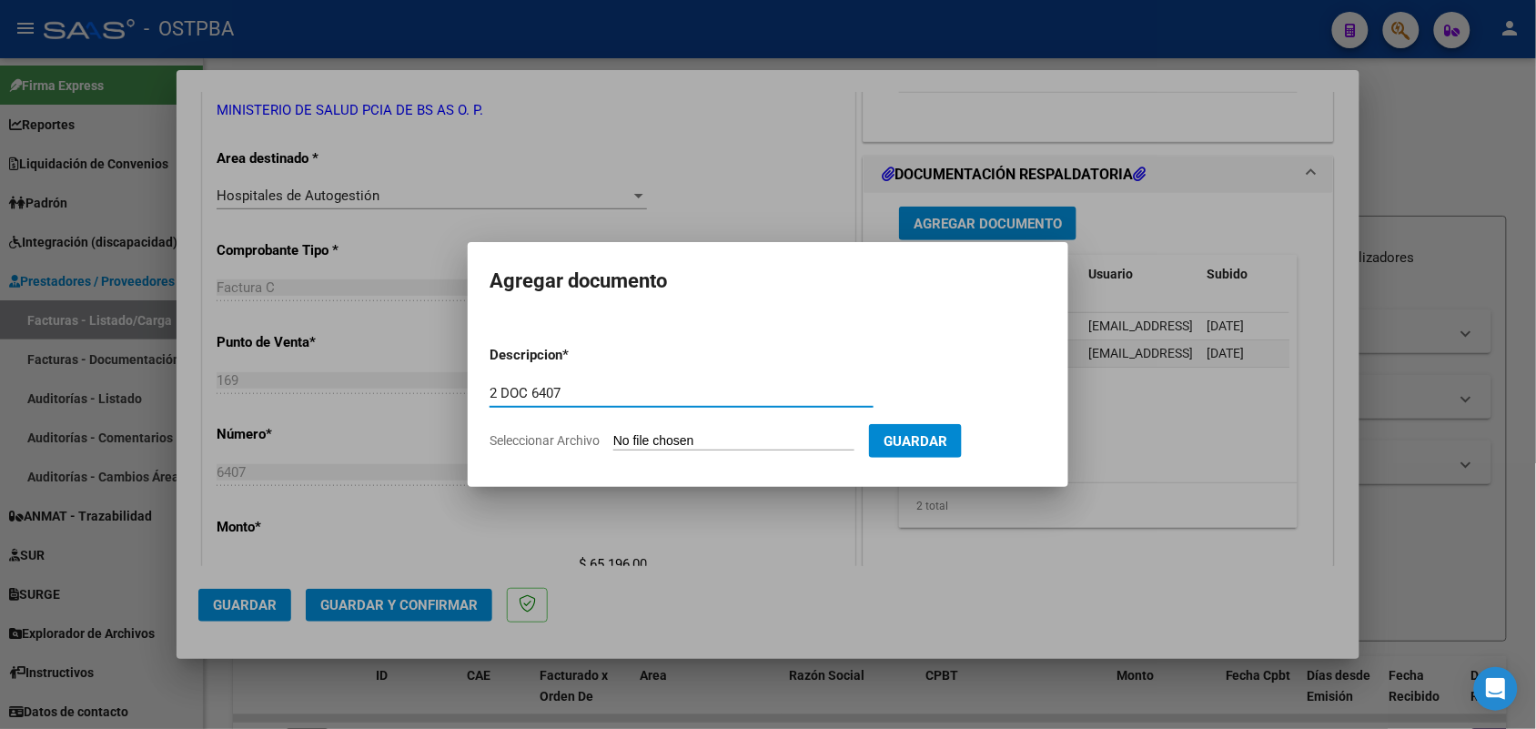
type input "2 DOC 6407"
click at [620, 434] on input "Seleccionar Archivo" at bounding box center [733, 441] width 241 height 17
type input "C:\fakepath\2 DOC 6407.pdf"
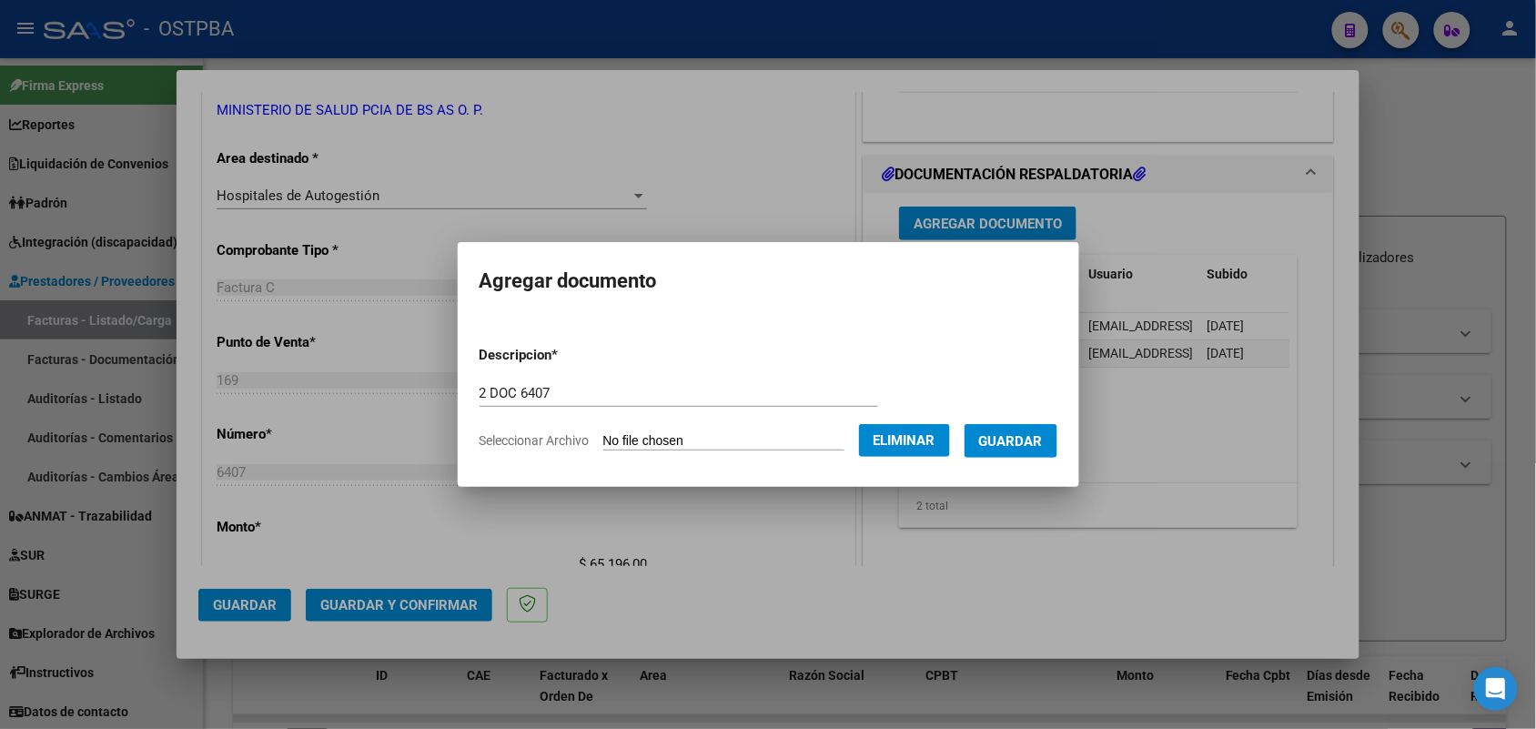
click at [1028, 429] on button "Guardar" at bounding box center [1010, 441] width 93 height 34
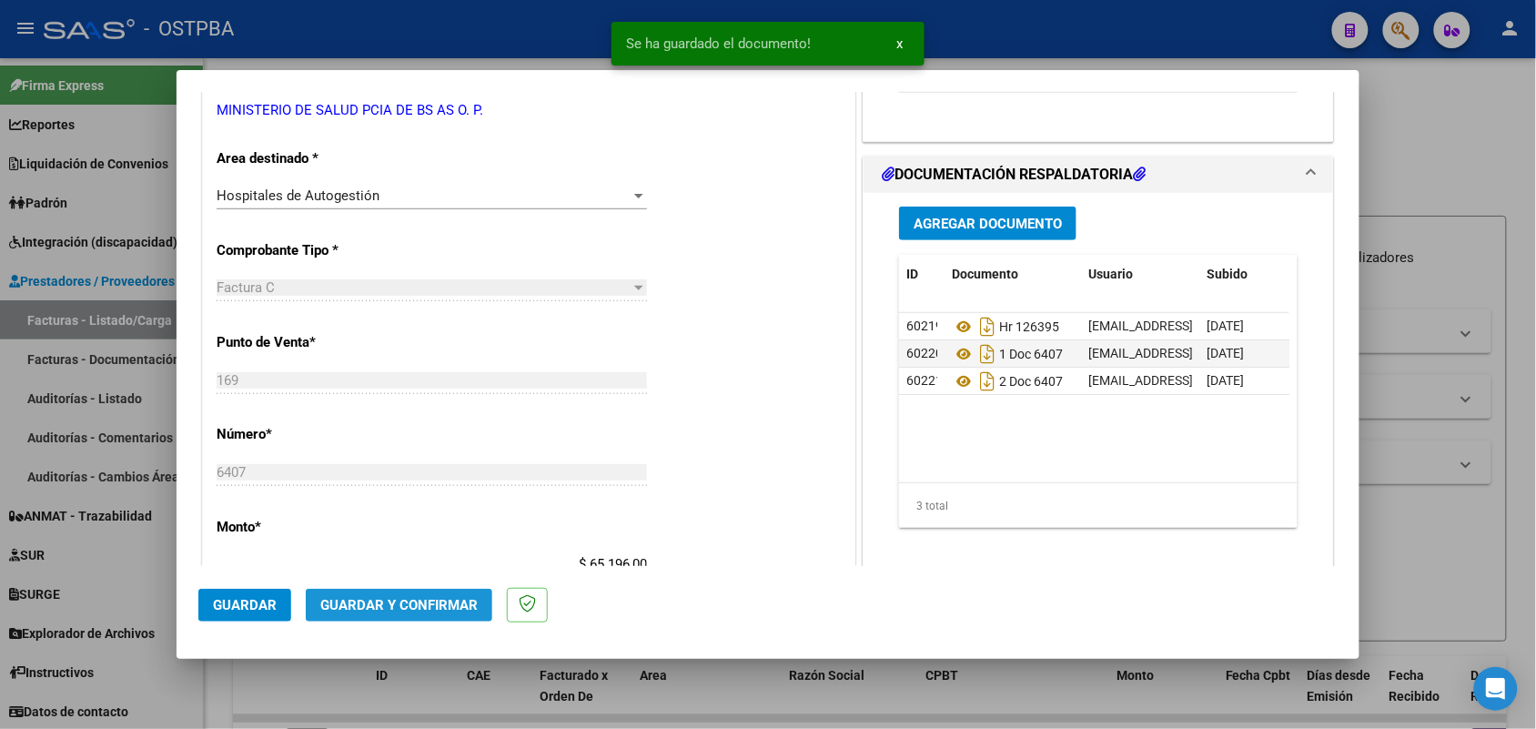
click at [401, 602] on span "Guardar y Confirmar" at bounding box center [398, 605] width 157 height 16
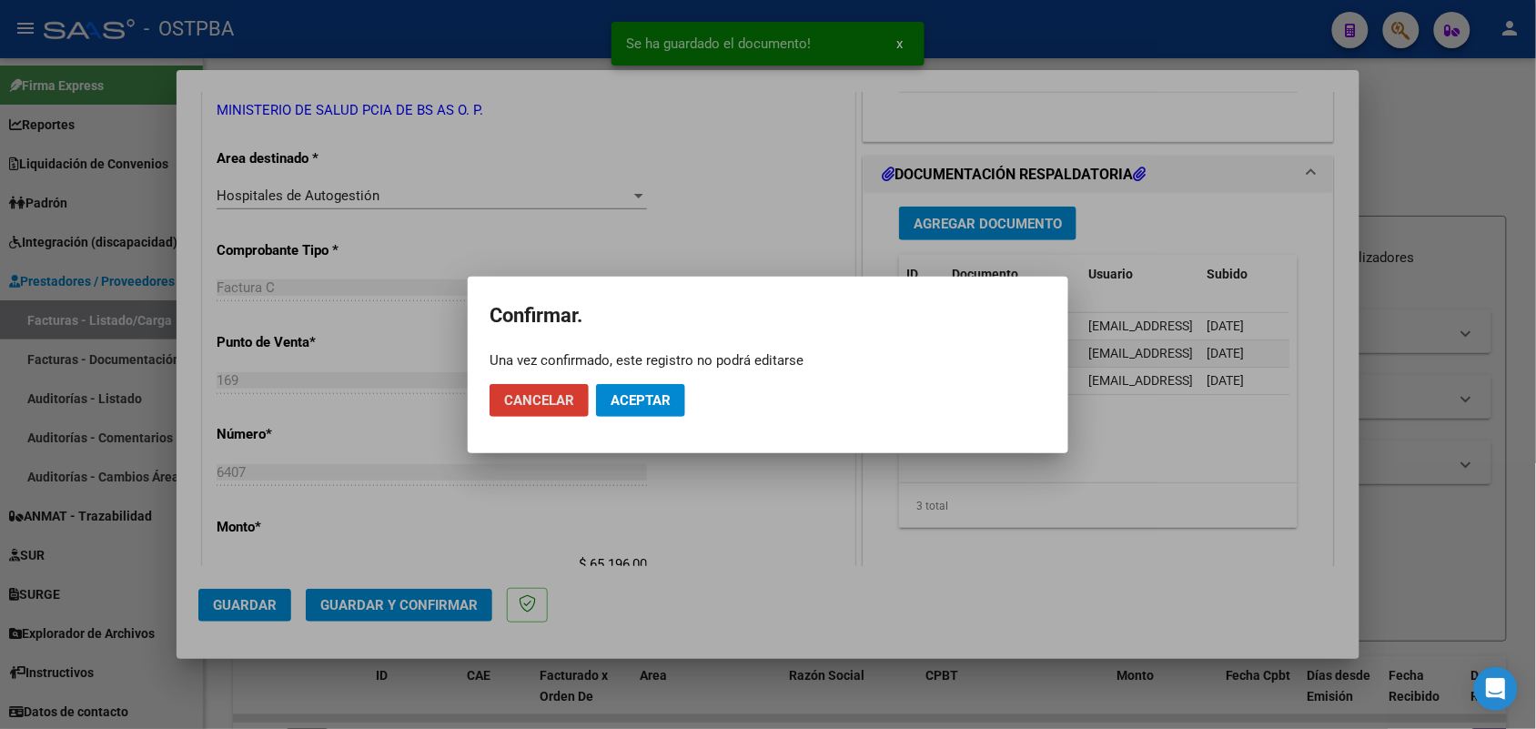
click at [635, 405] on span "Aceptar" at bounding box center [641, 400] width 60 height 16
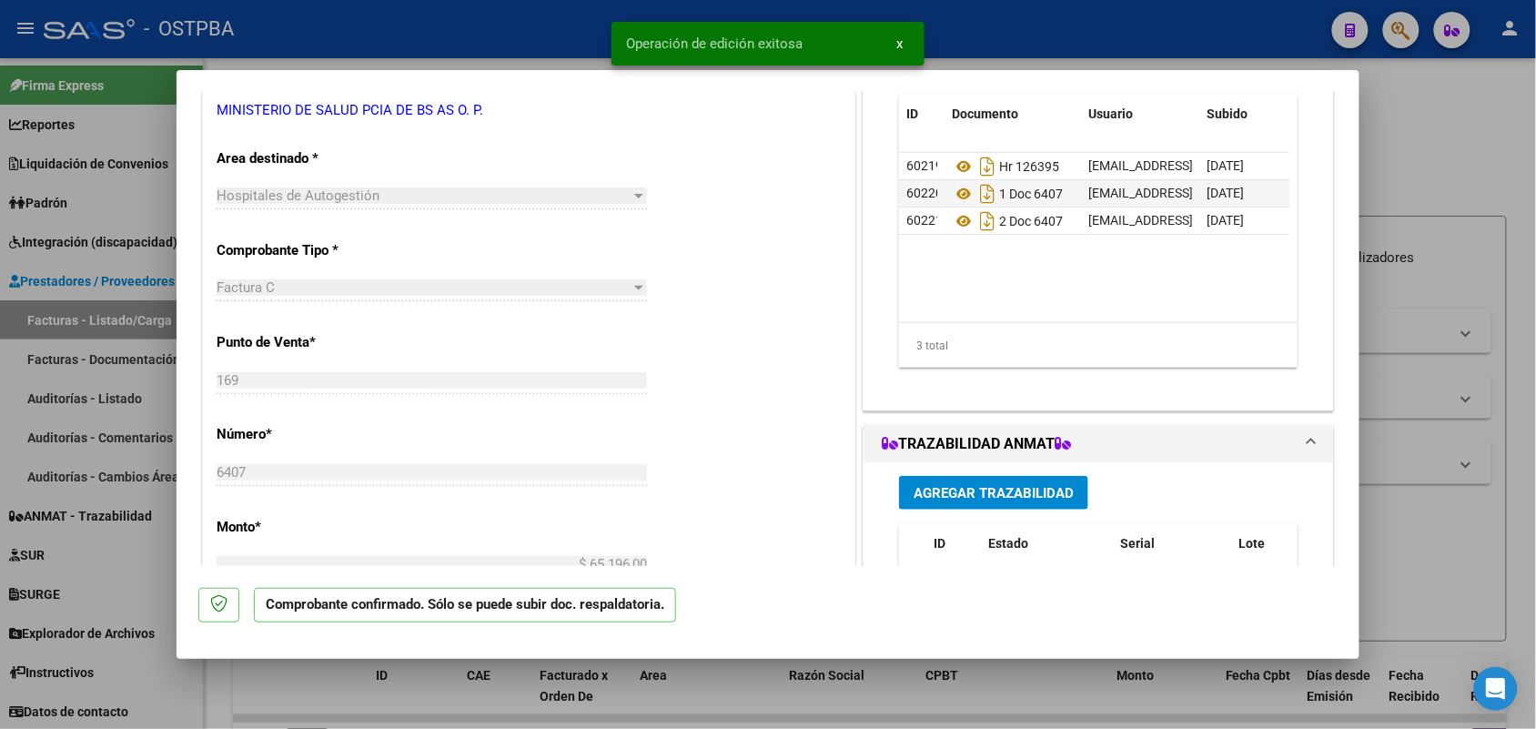
click at [86, 366] on div at bounding box center [768, 364] width 1536 height 729
type input "$ 0,00"
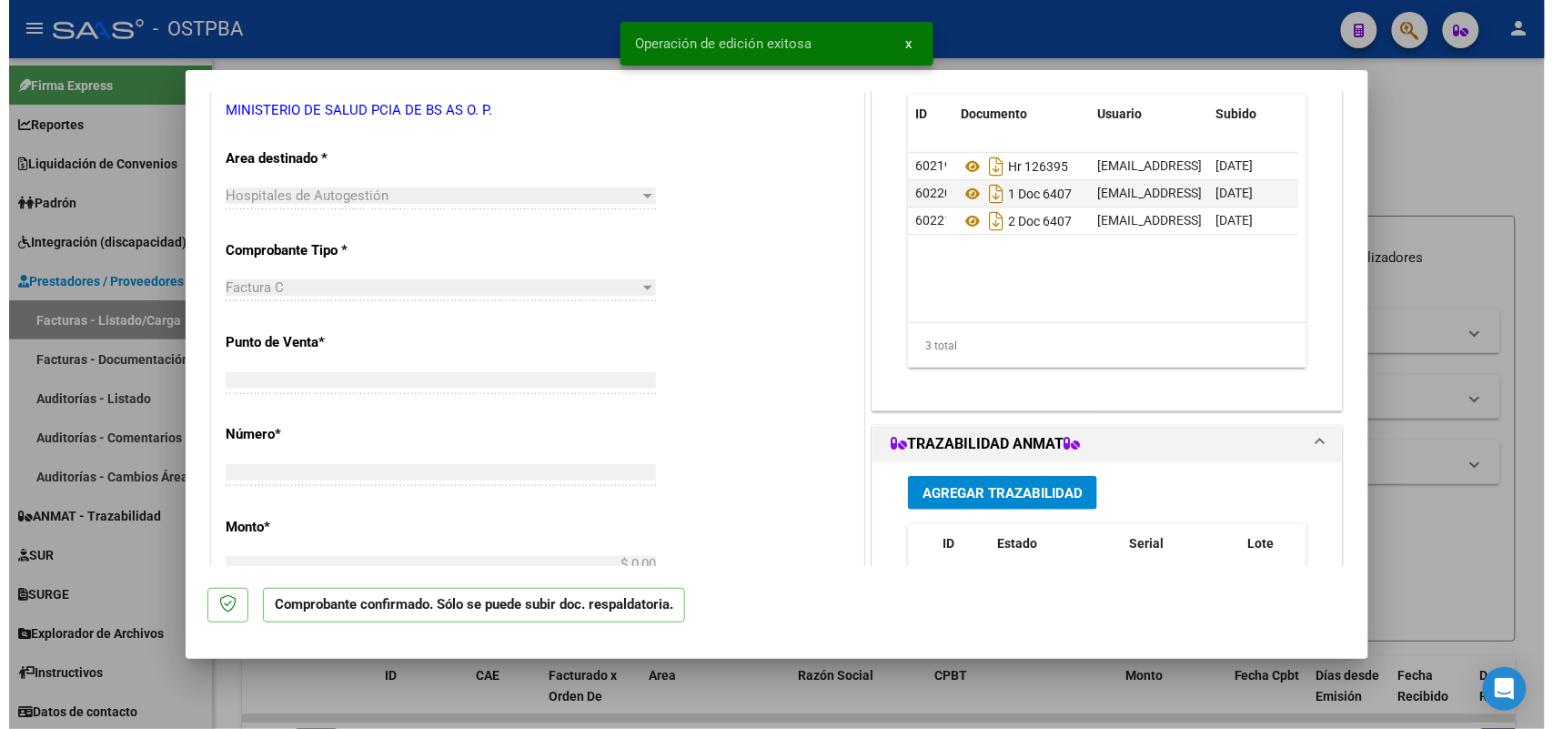
scroll to position [329, 0]
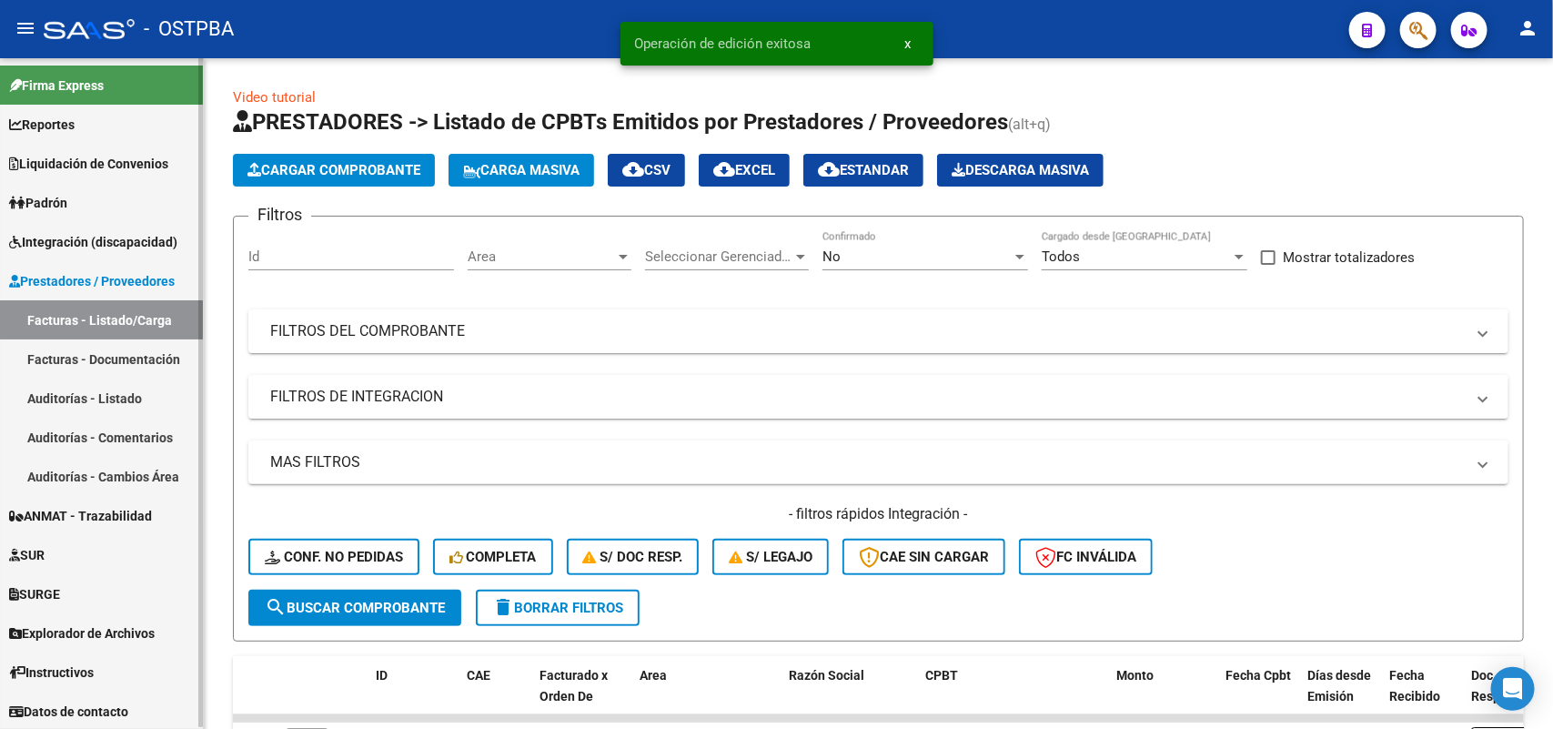
click at [135, 392] on link "Auditorías - Listado" at bounding box center [101, 397] width 203 height 39
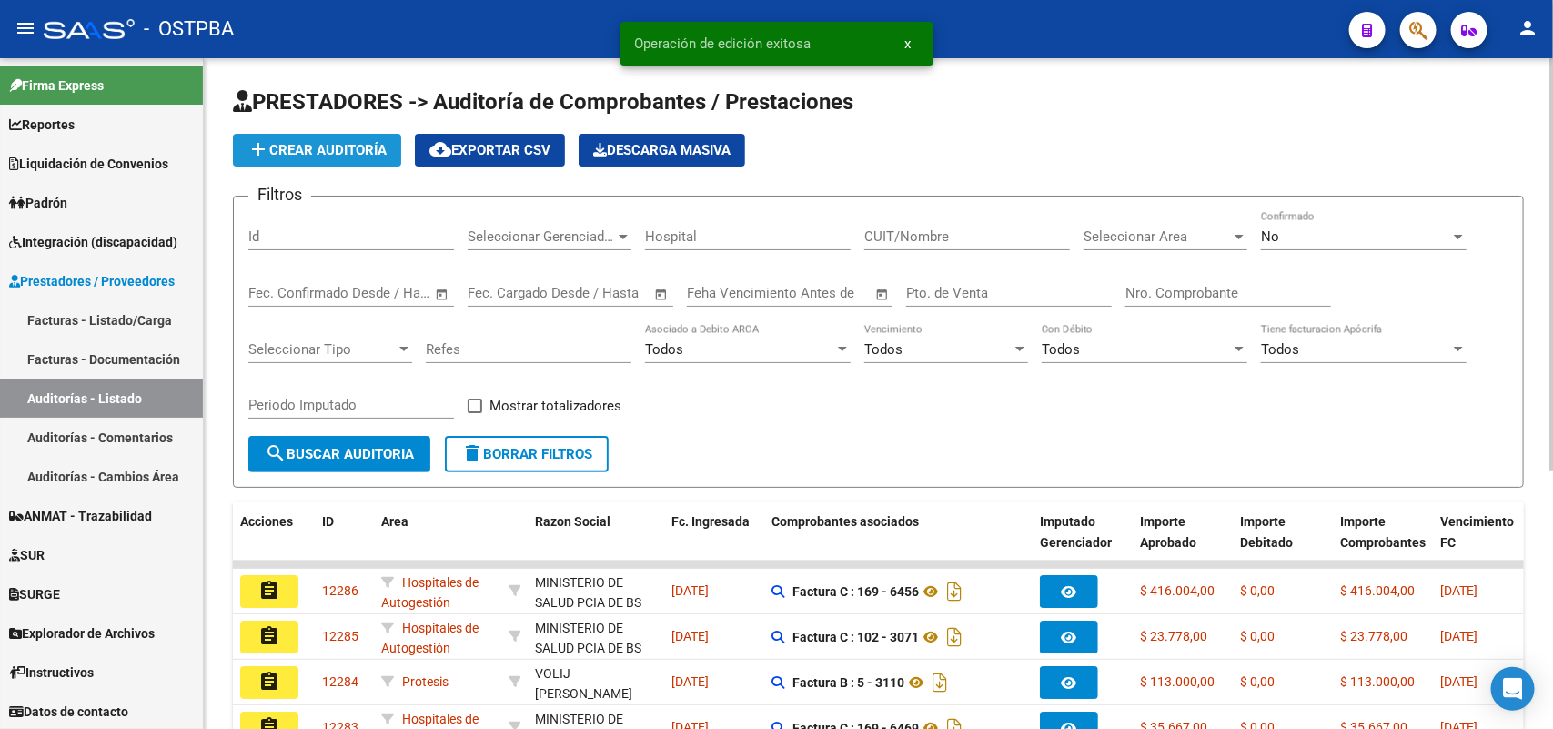
click at [392, 147] on button "add Crear Auditoría" at bounding box center [317, 150] width 168 height 33
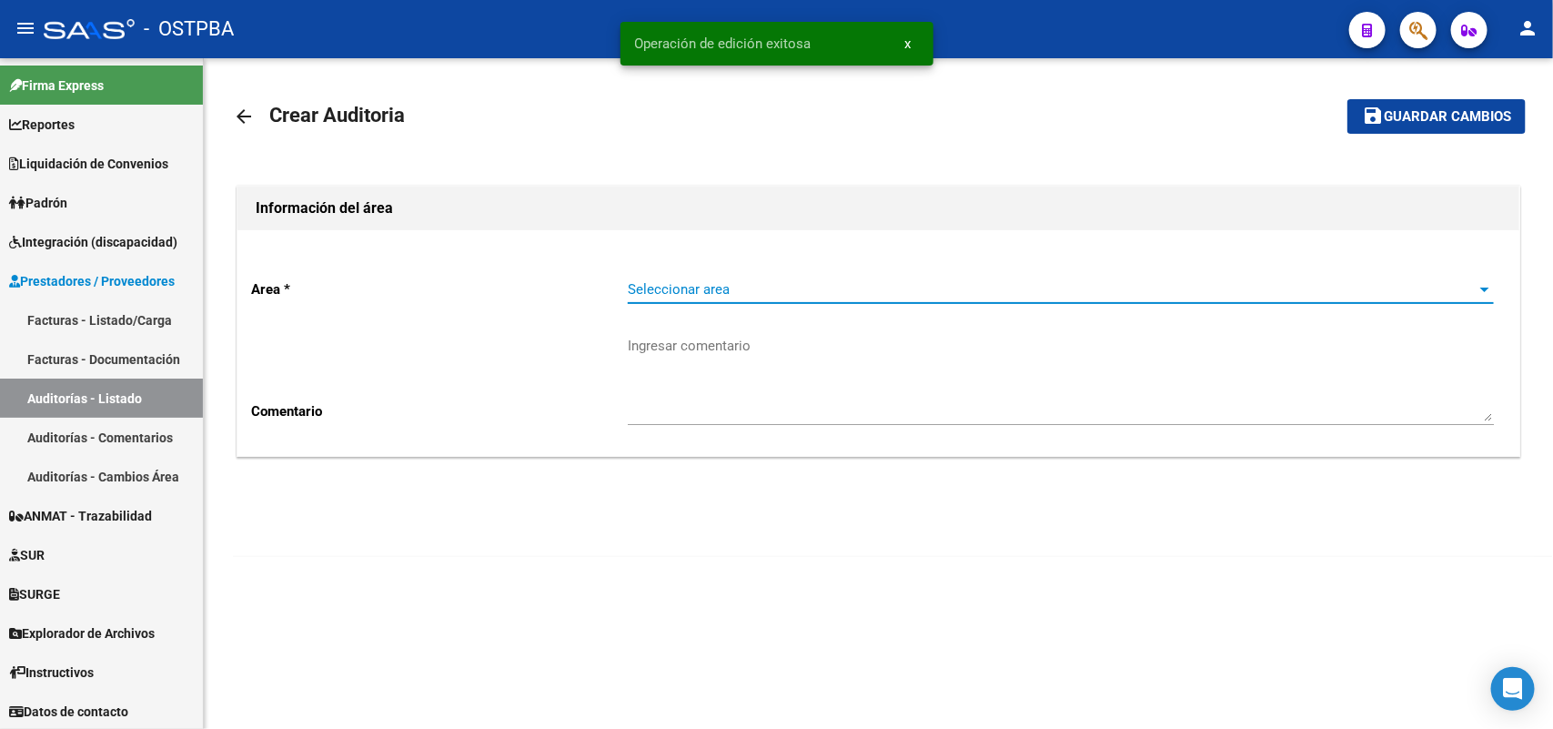
click at [673, 285] on span "Seleccionar area" at bounding box center [1053, 289] width 850 height 16
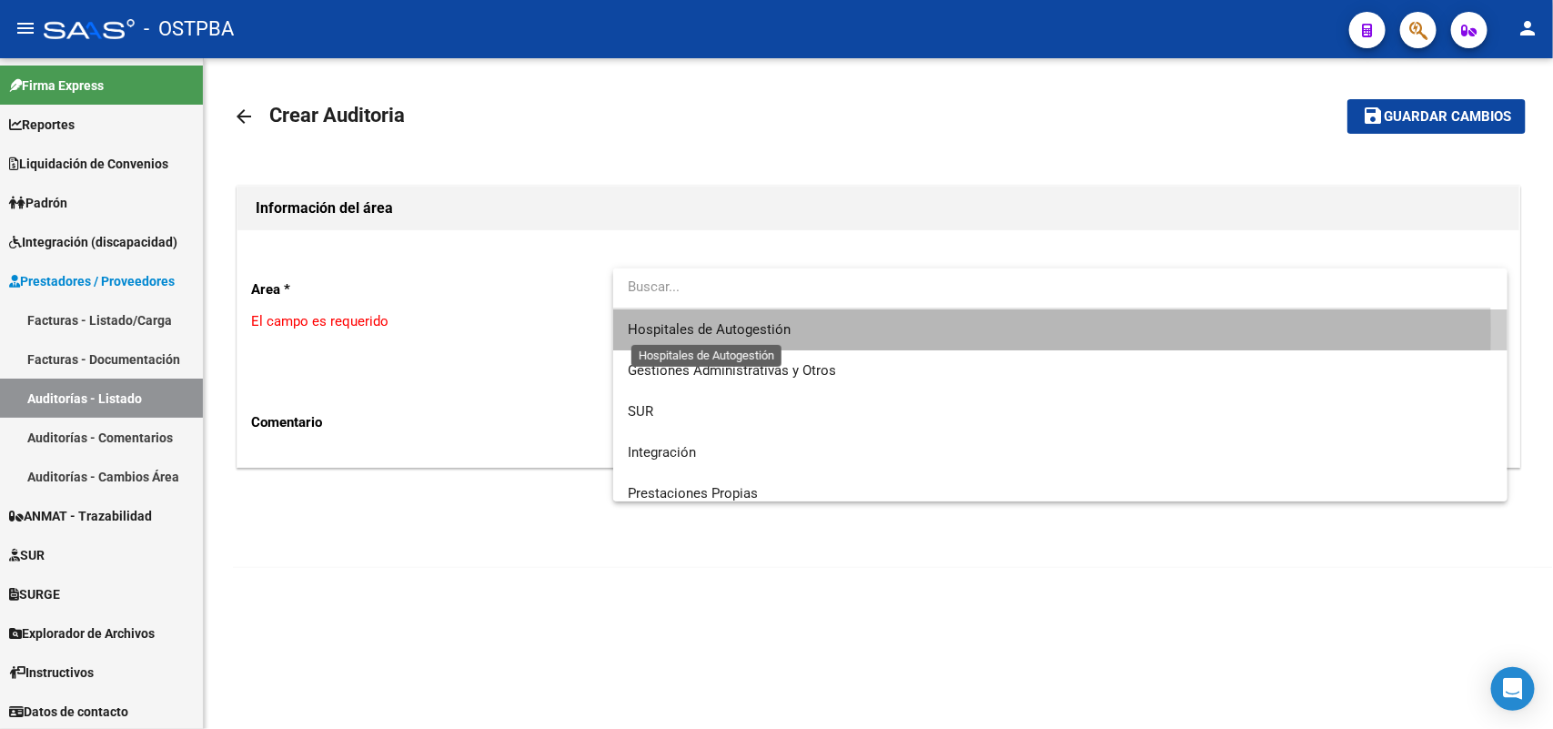
click at [751, 328] on span "Hospitales de Autogestión" at bounding box center [709, 329] width 163 height 16
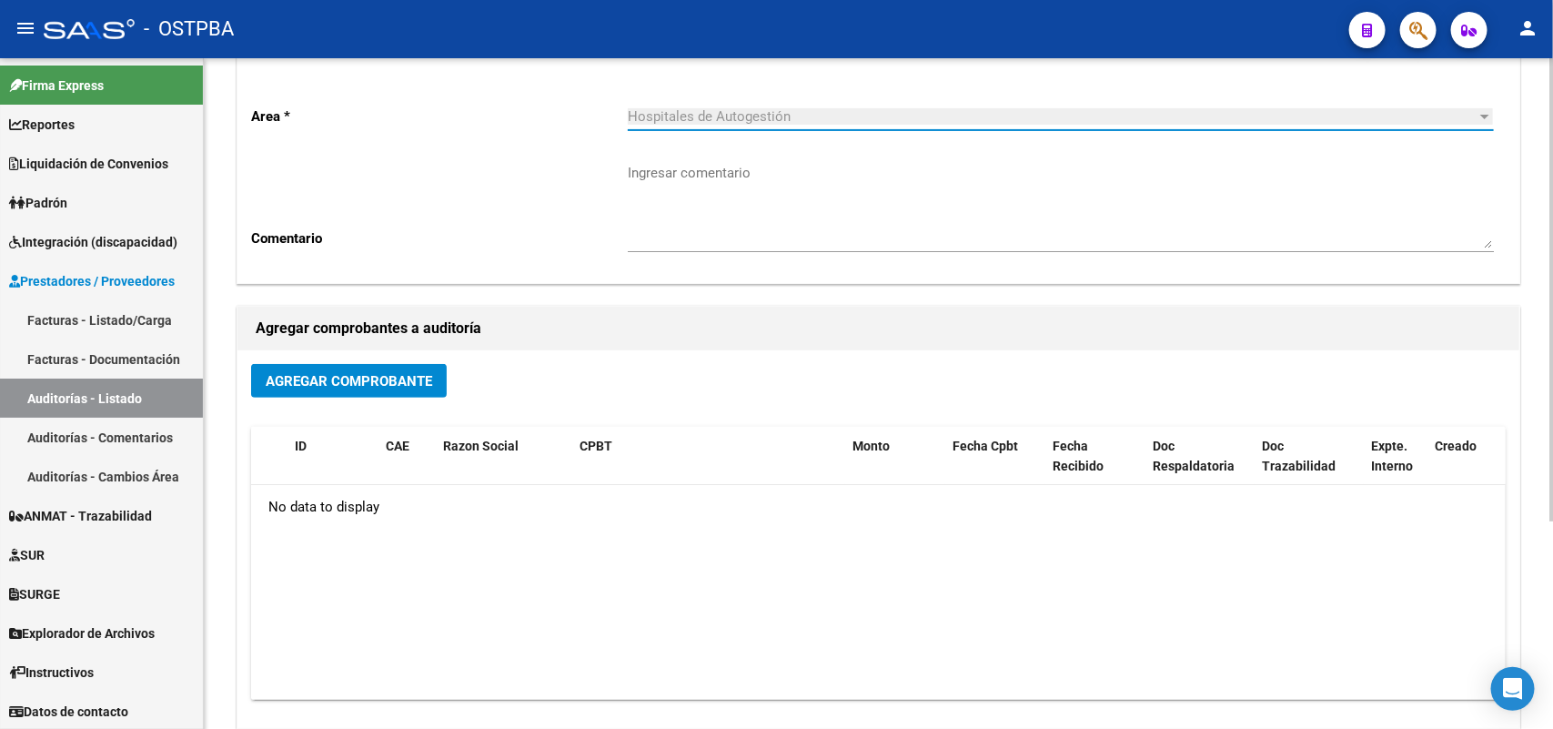
scroll to position [227, 0]
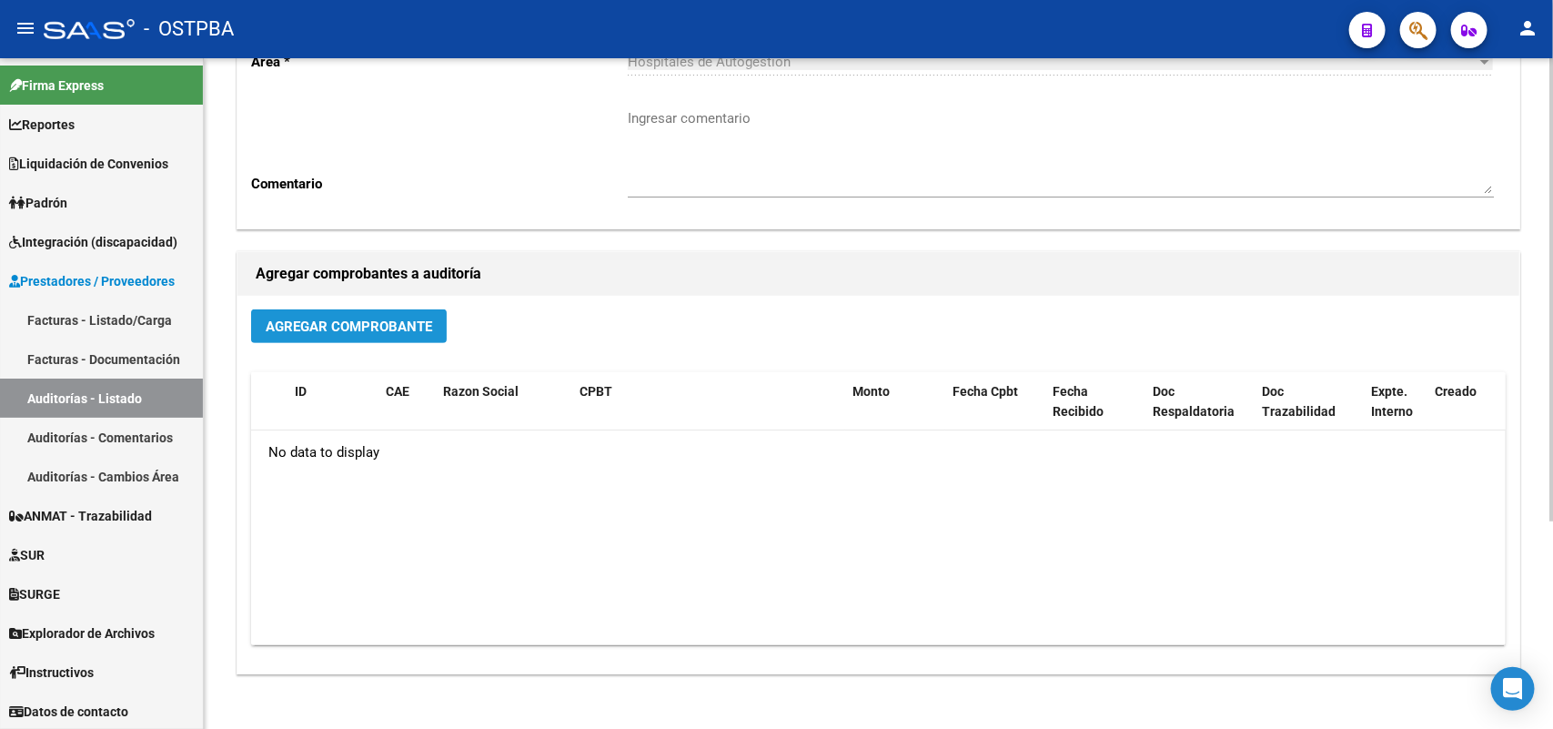
click at [378, 318] on span "Agregar Comprobante" at bounding box center [349, 326] width 167 height 16
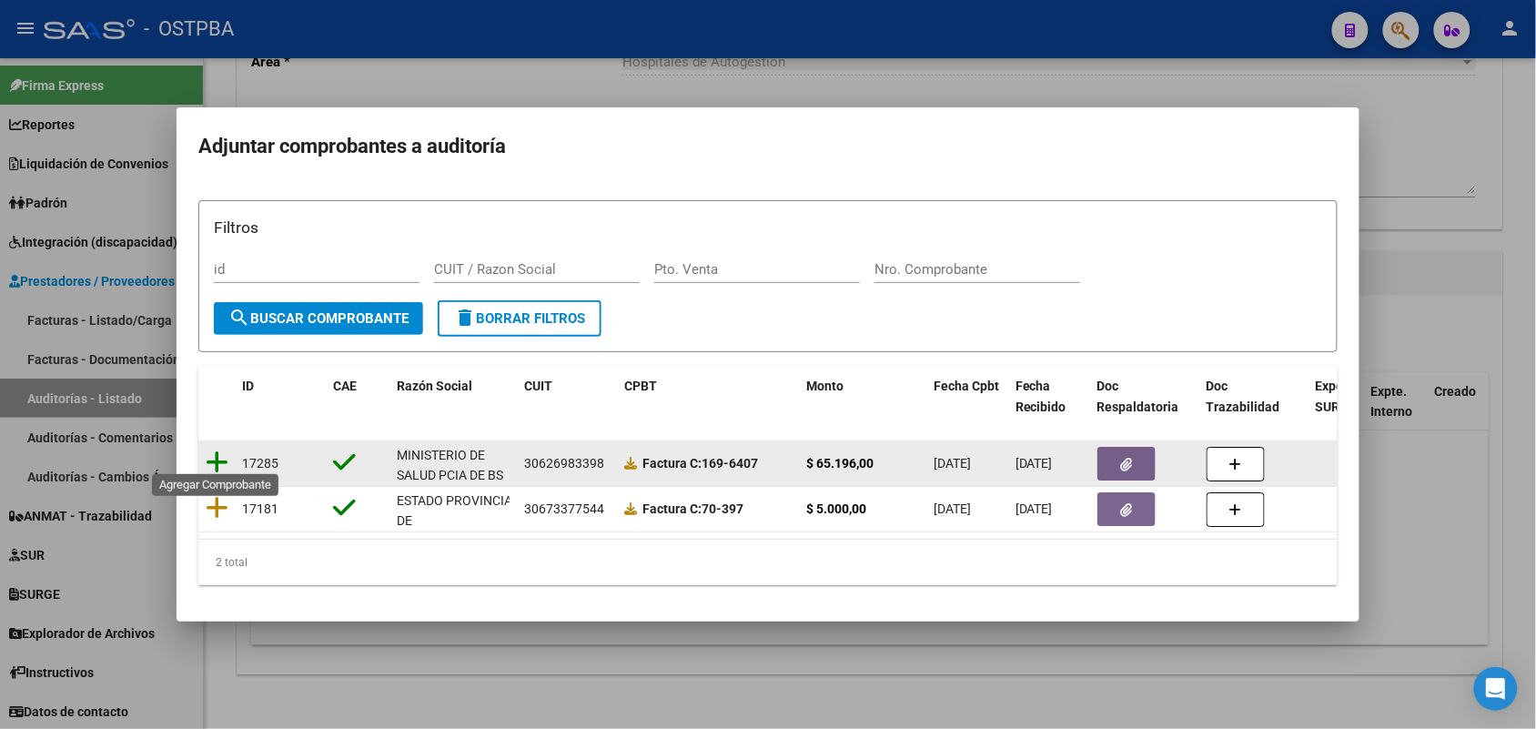
click at [217, 456] on icon at bounding box center [217, 461] width 23 height 25
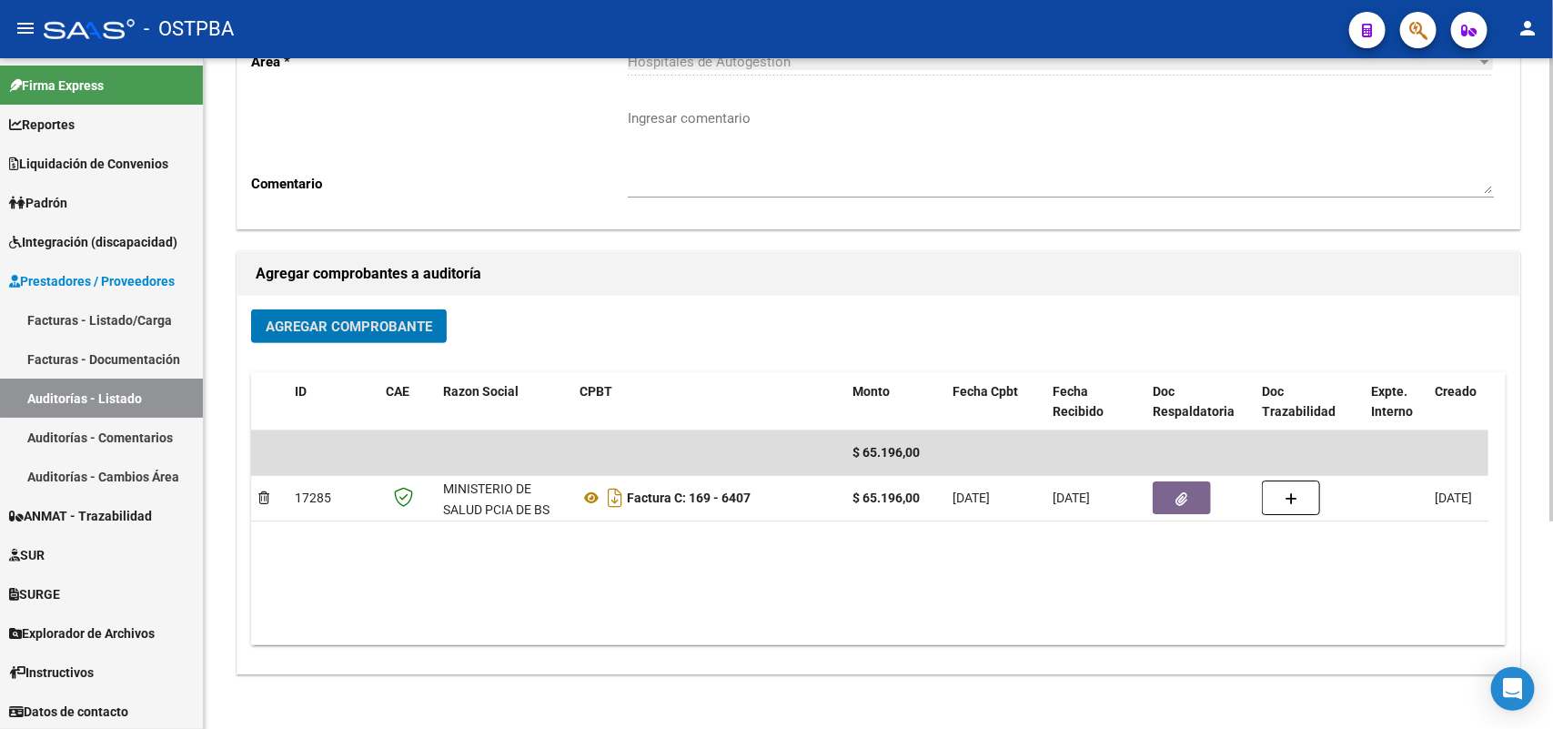
scroll to position [0, 0]
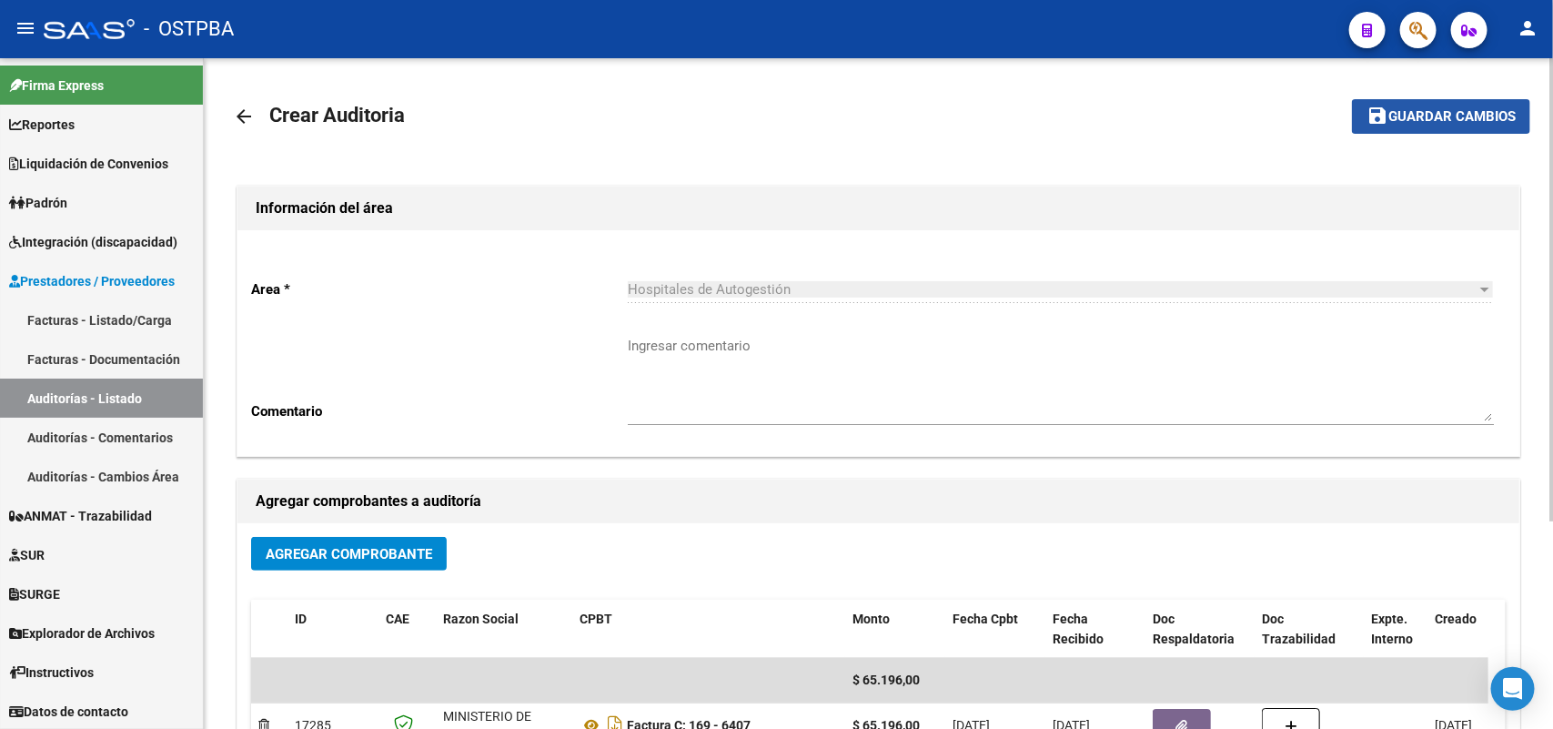
click at [1428, 112] on span "Guardar cambios" at bounding box center [1451, 117] width 127 height 16
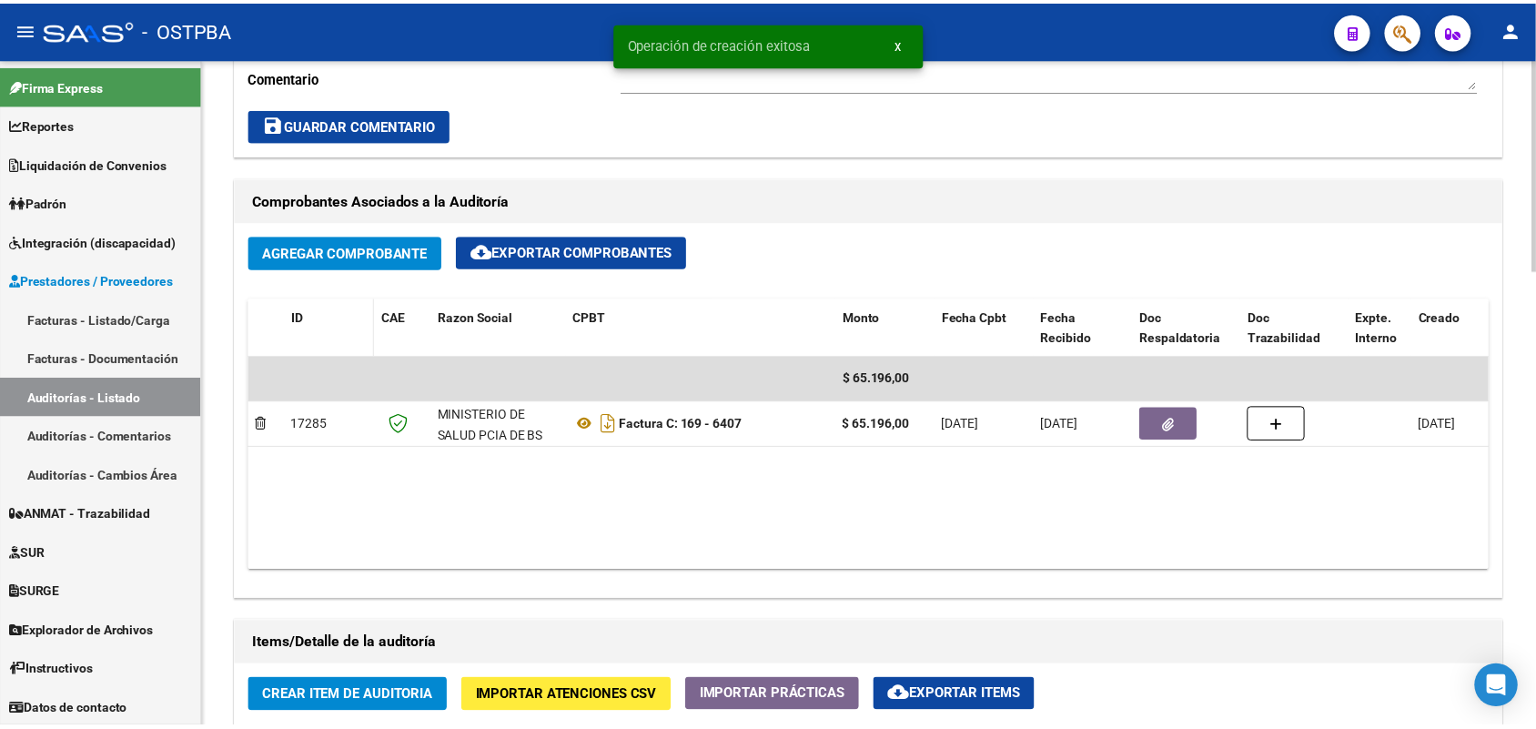
scroll to position [1137, 0]
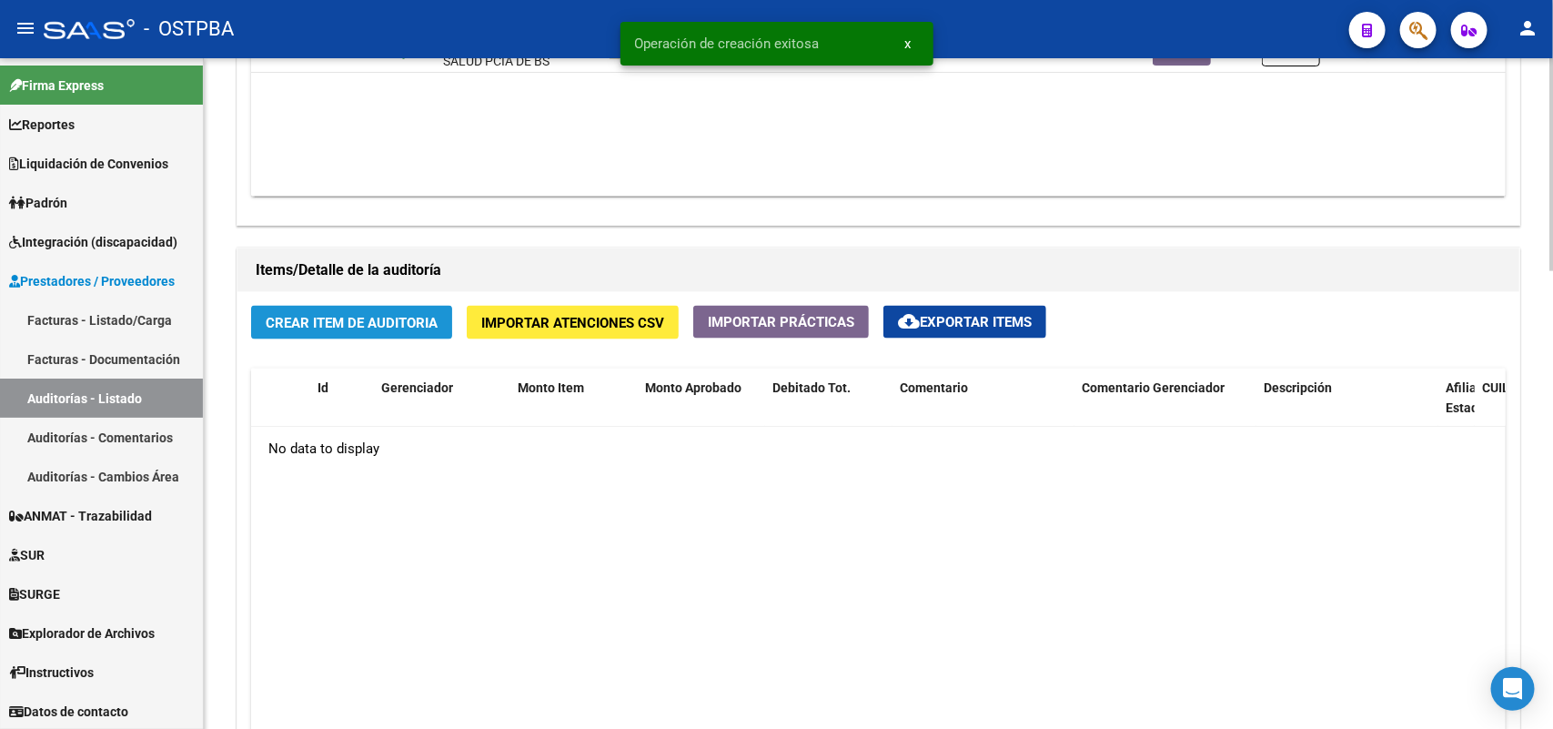
click at [353, 329] on button "Crear Item de Auditoria" at bounding box center [351, 323] width 201 height 34
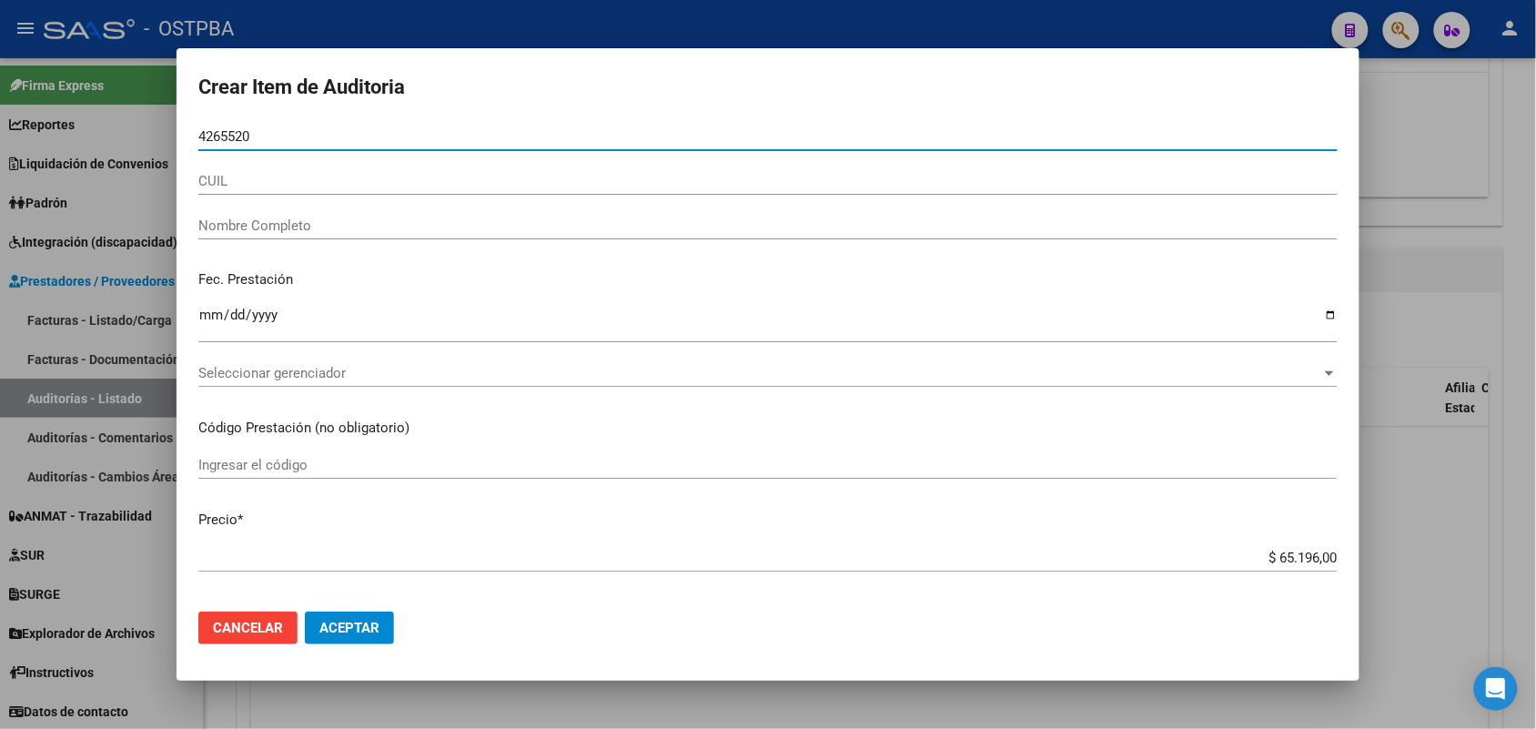
type input "42655206"
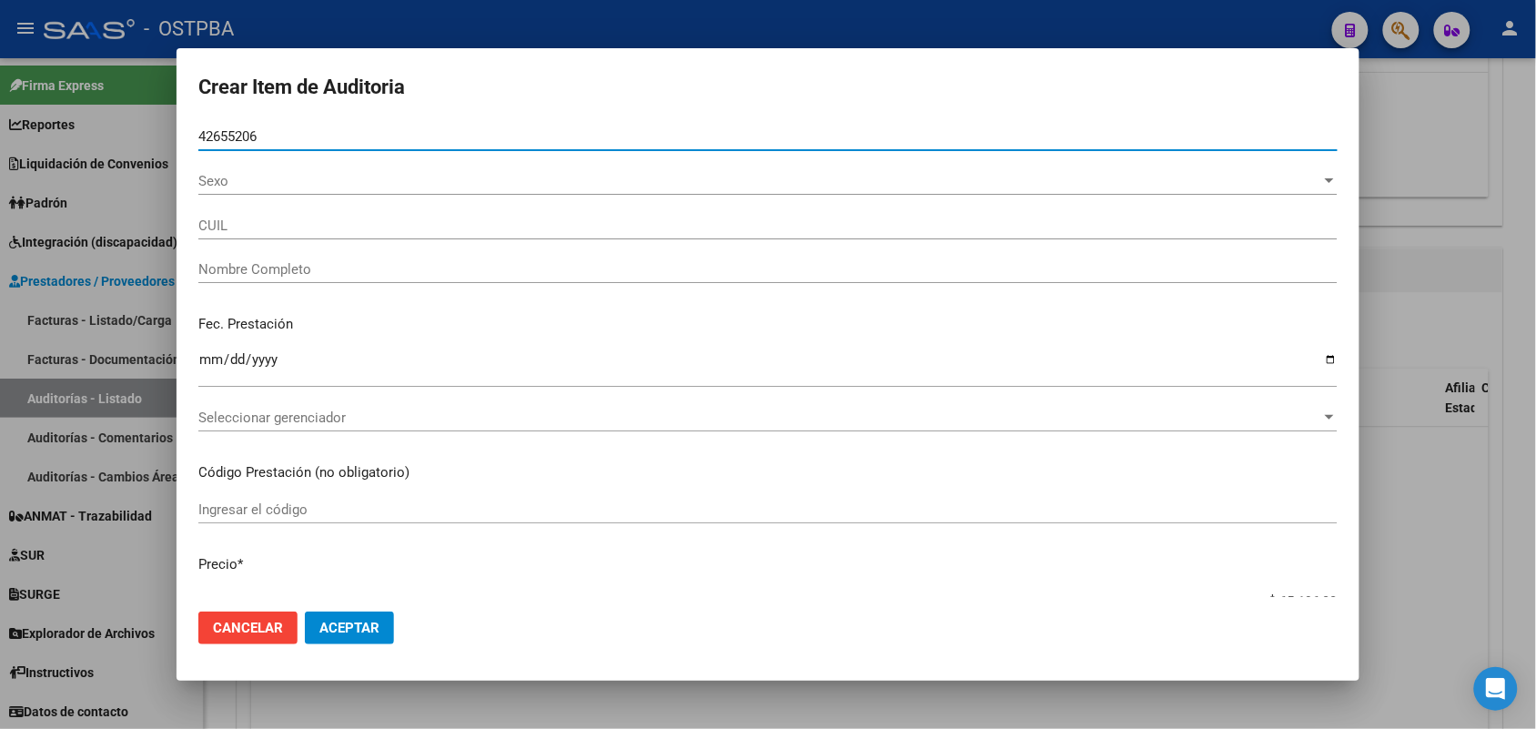
type input "27426552065"
type input "MOYANO ARIADNA MAYLEN -"
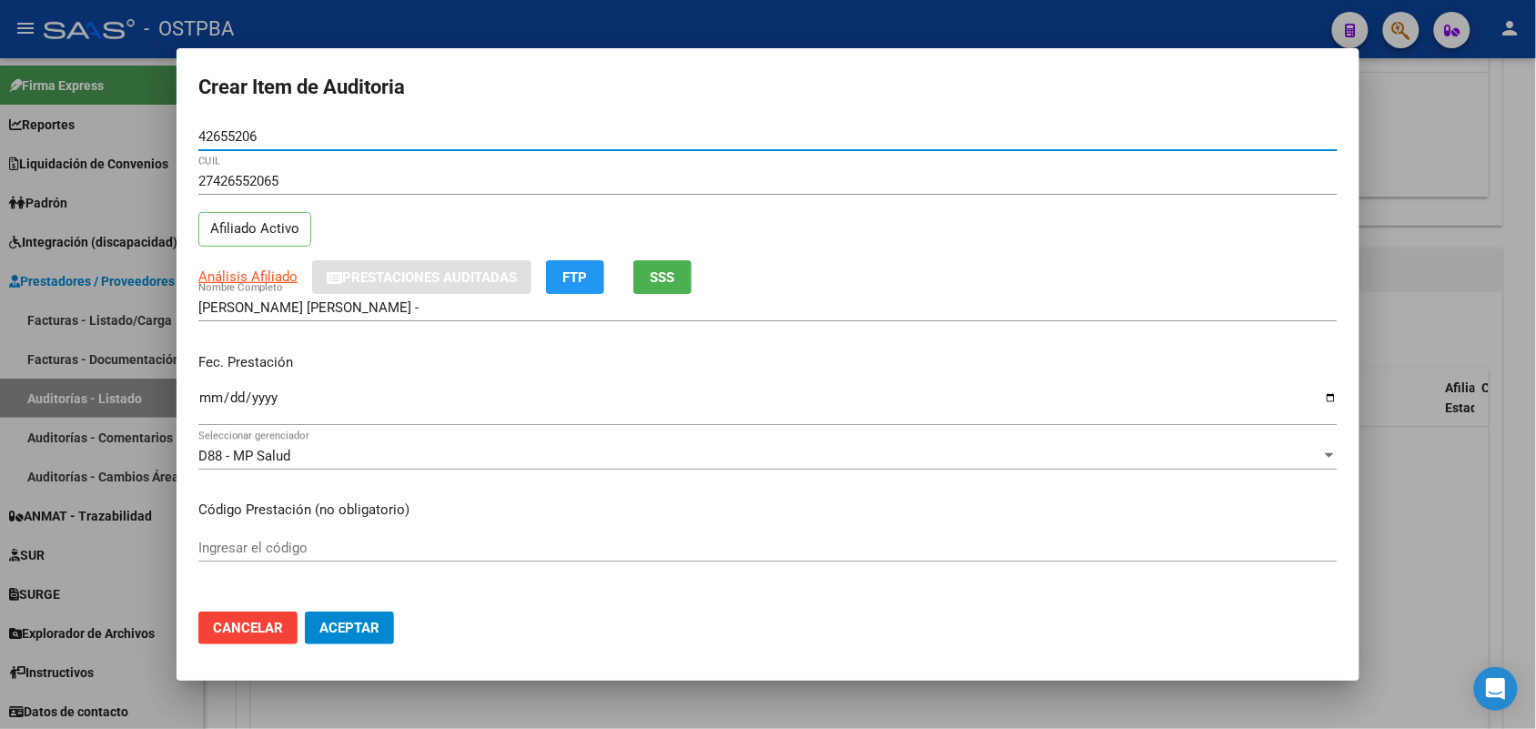
type input "42655206"
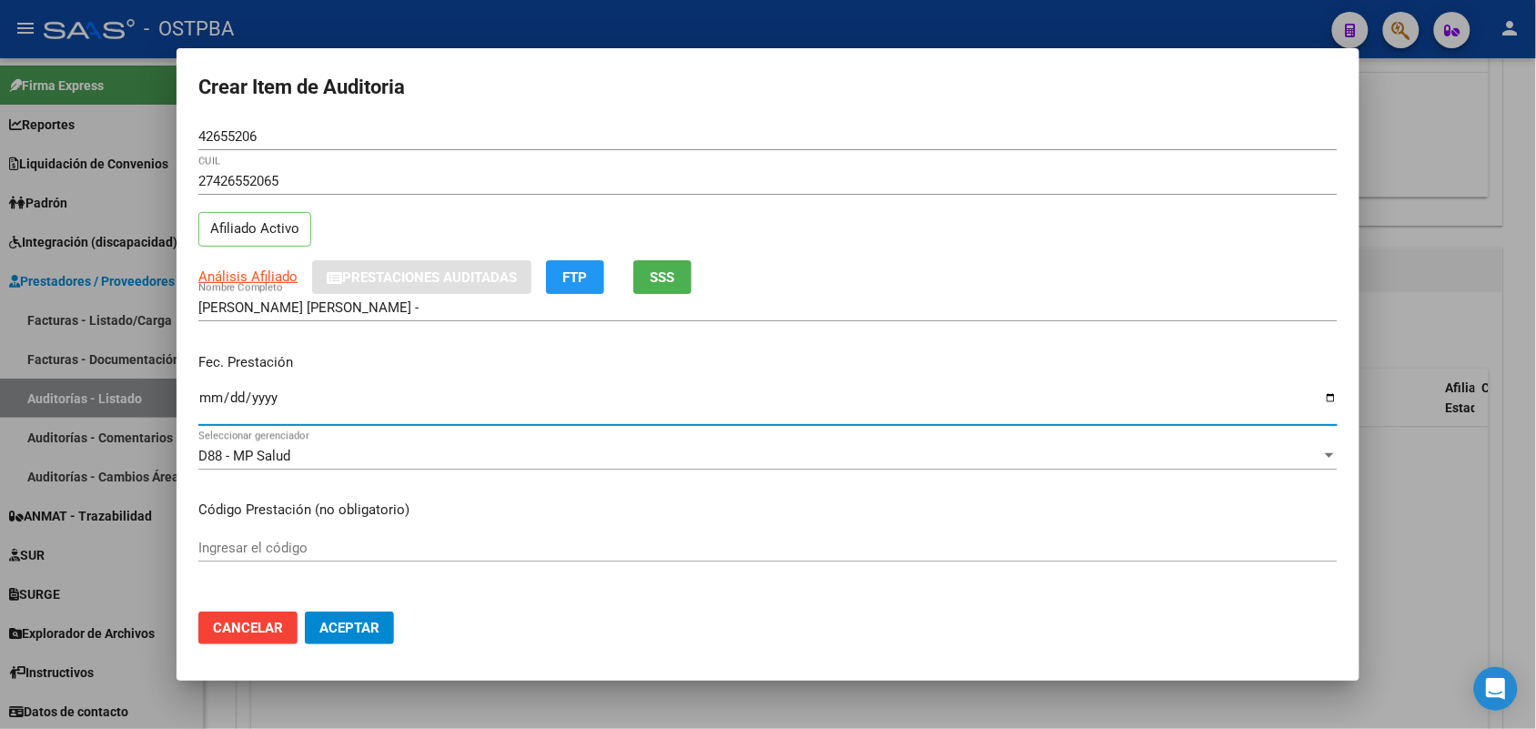
click at [216, 396] on input "Ingresar la fecha" at bounding box center [767, 404] width 1139 height 29
type input "2025-02-28"
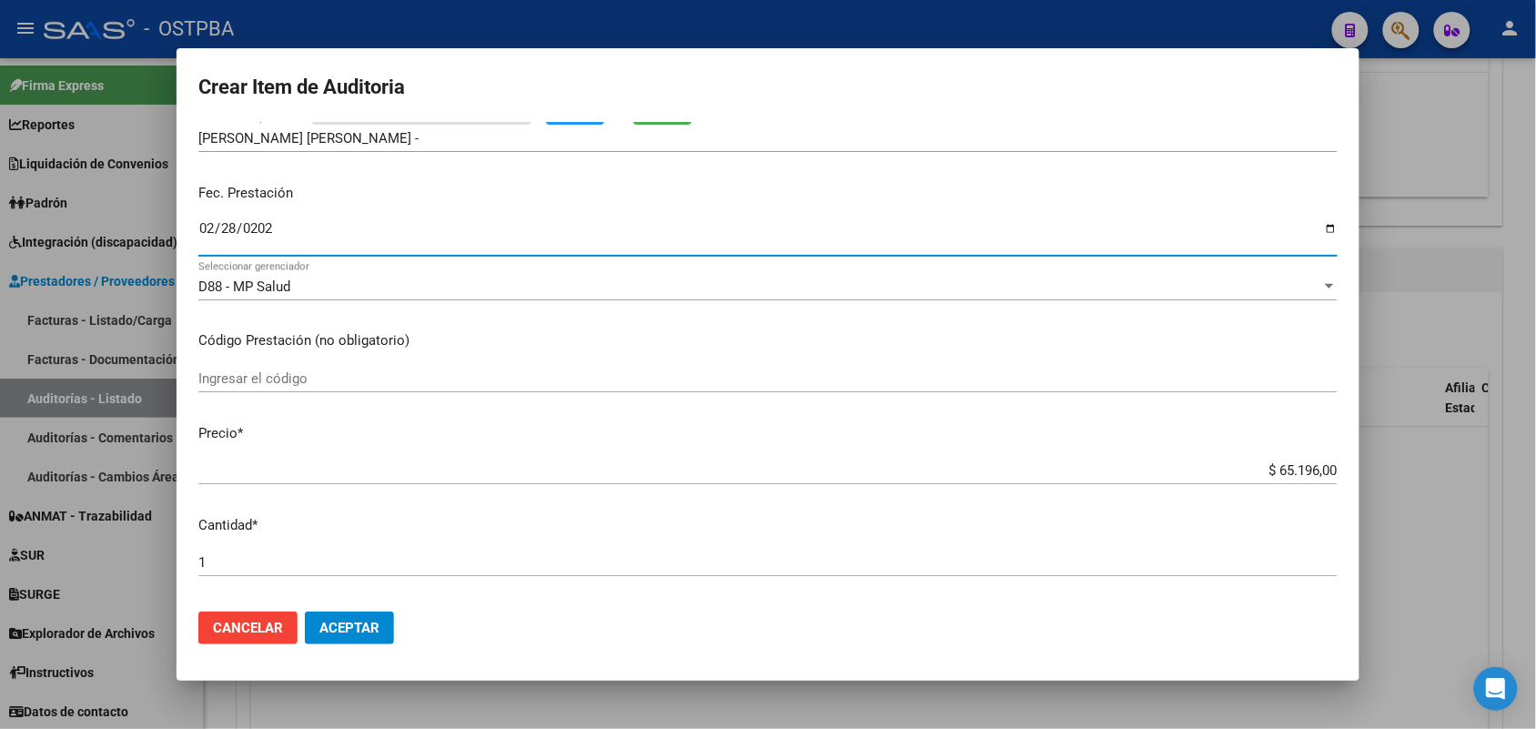
scroll to position [227, 0]
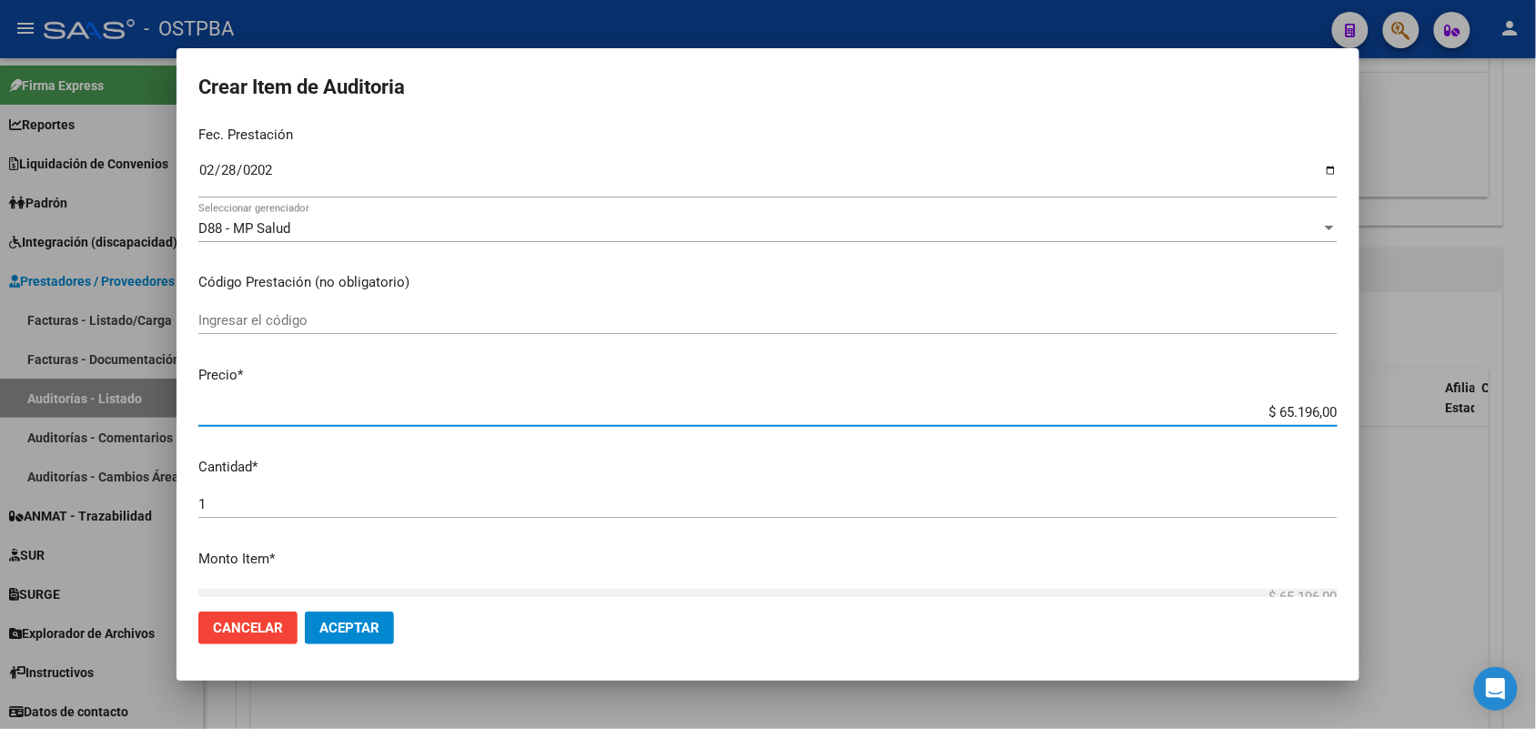
drag, startPoint x: 1246, startPoint y: 419, endPoint x: 1398, endPoint y: 415, distance: 152.0
click at [1398, 415] on div "Crear Item de Auditoria 42655206 Nro Documento 27426552065 CUIL Afiliado Activo…" at bounding box center [768, 364] width 1536 height 729
type input "$ 0,07"
type input "$ 0,72"
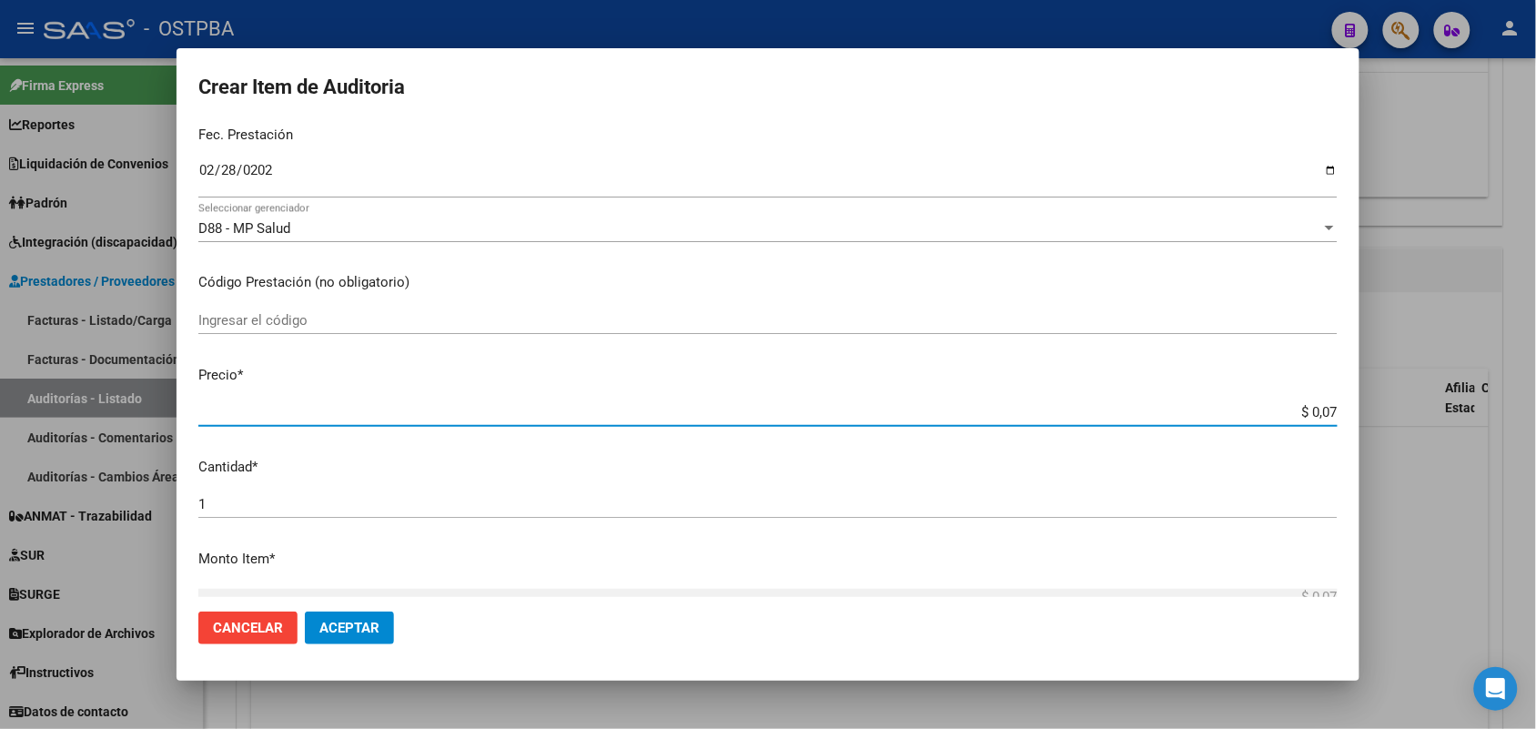
type input "$ 0,72"
type input "$ 7,24"
type input "$ 72,44"
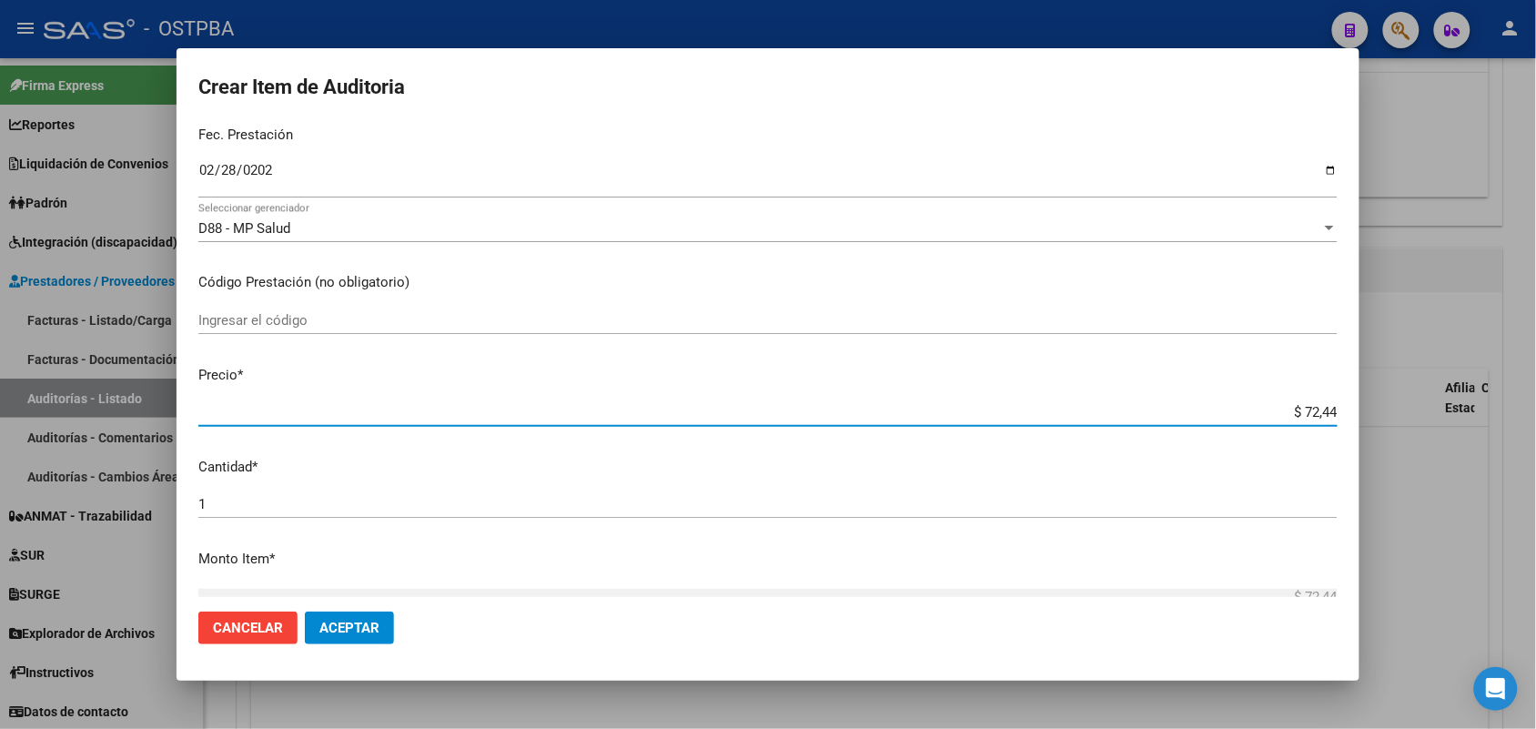
type input "$ 724,40"
type input "$ 7.244,00"
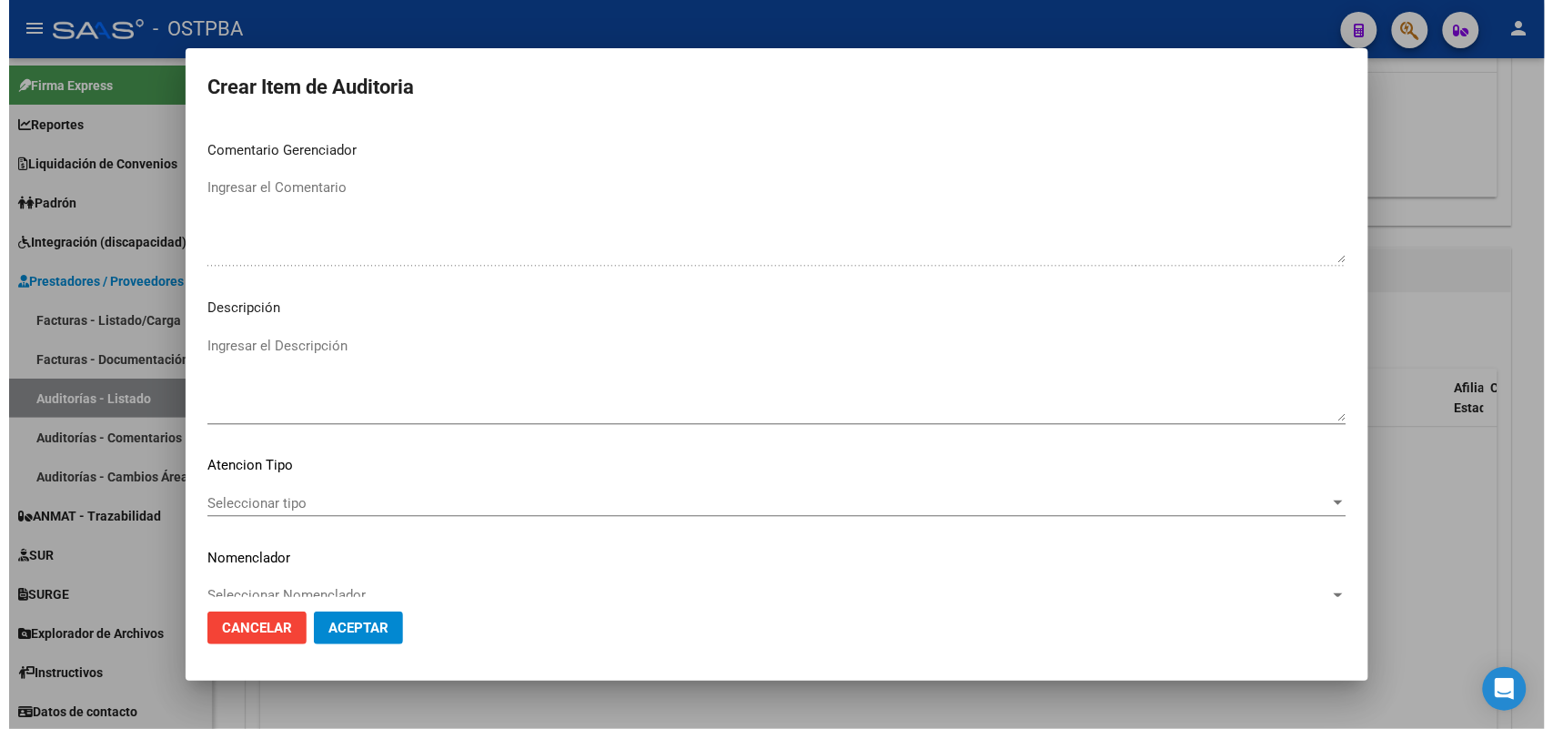
scroll to position [1006, 0]
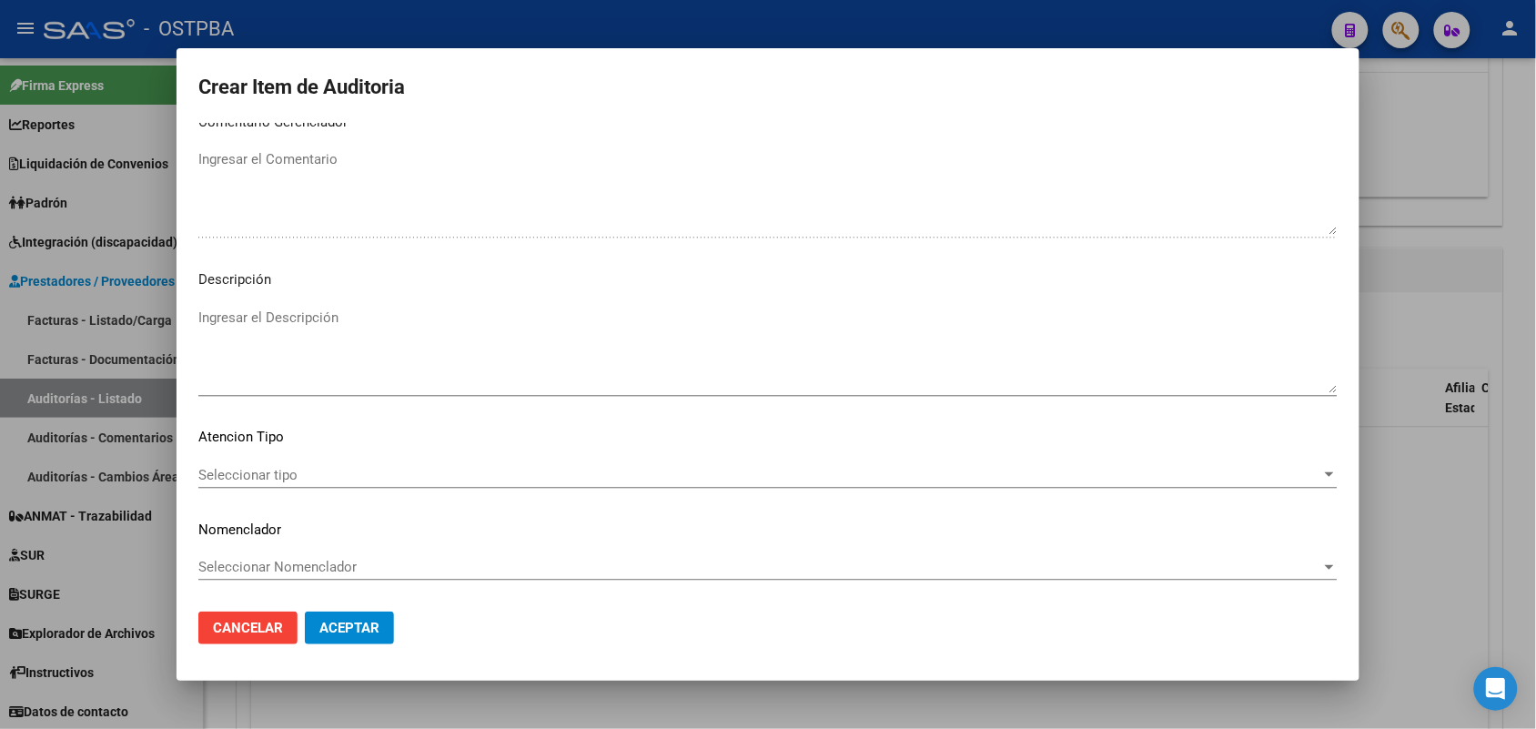
click at [285, 475] on span "Seleccionar tipo" at bounding box center [759, 475] width 1123 height 16
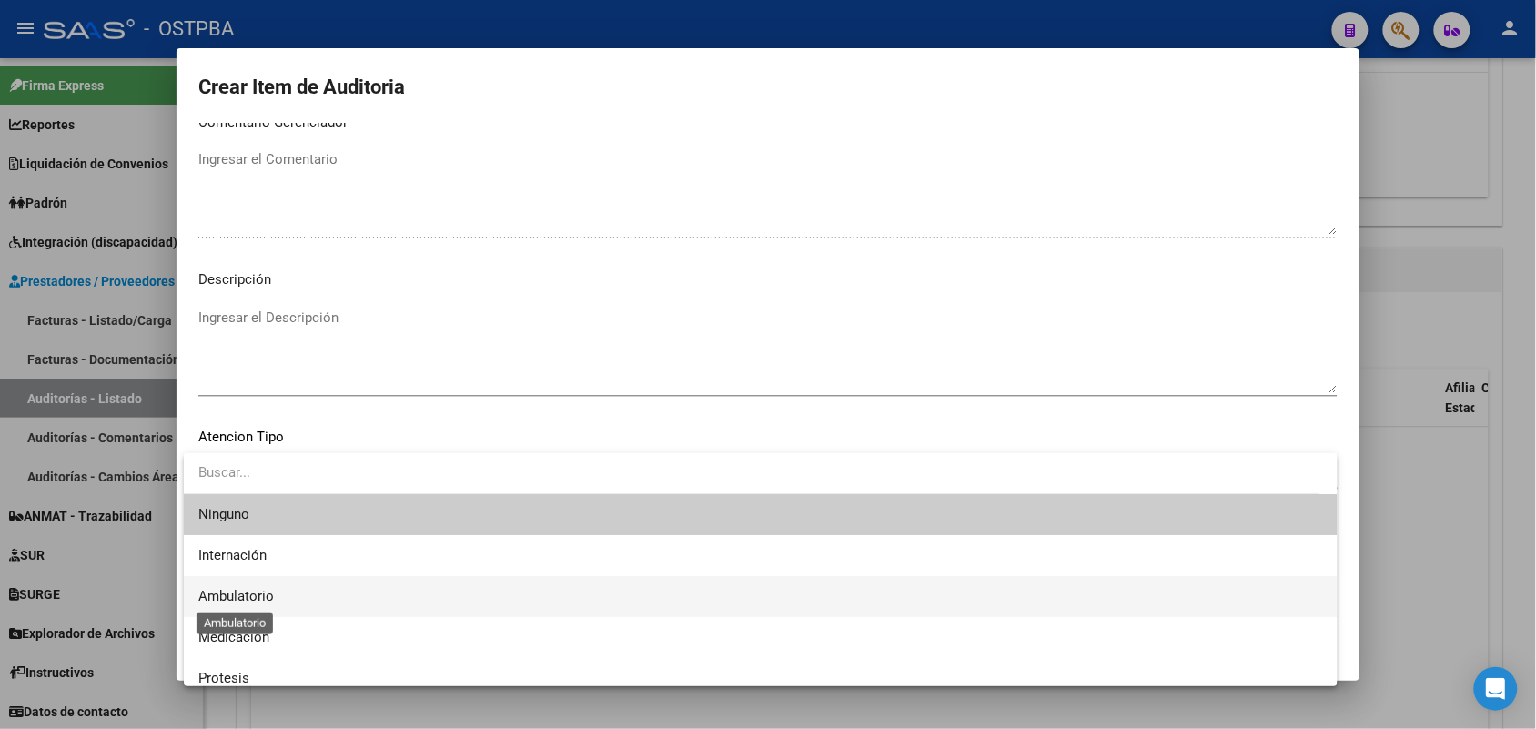
click at [268, 589] on span "Ambulatorio" at bounding box center [236, 596] width 76 height 16
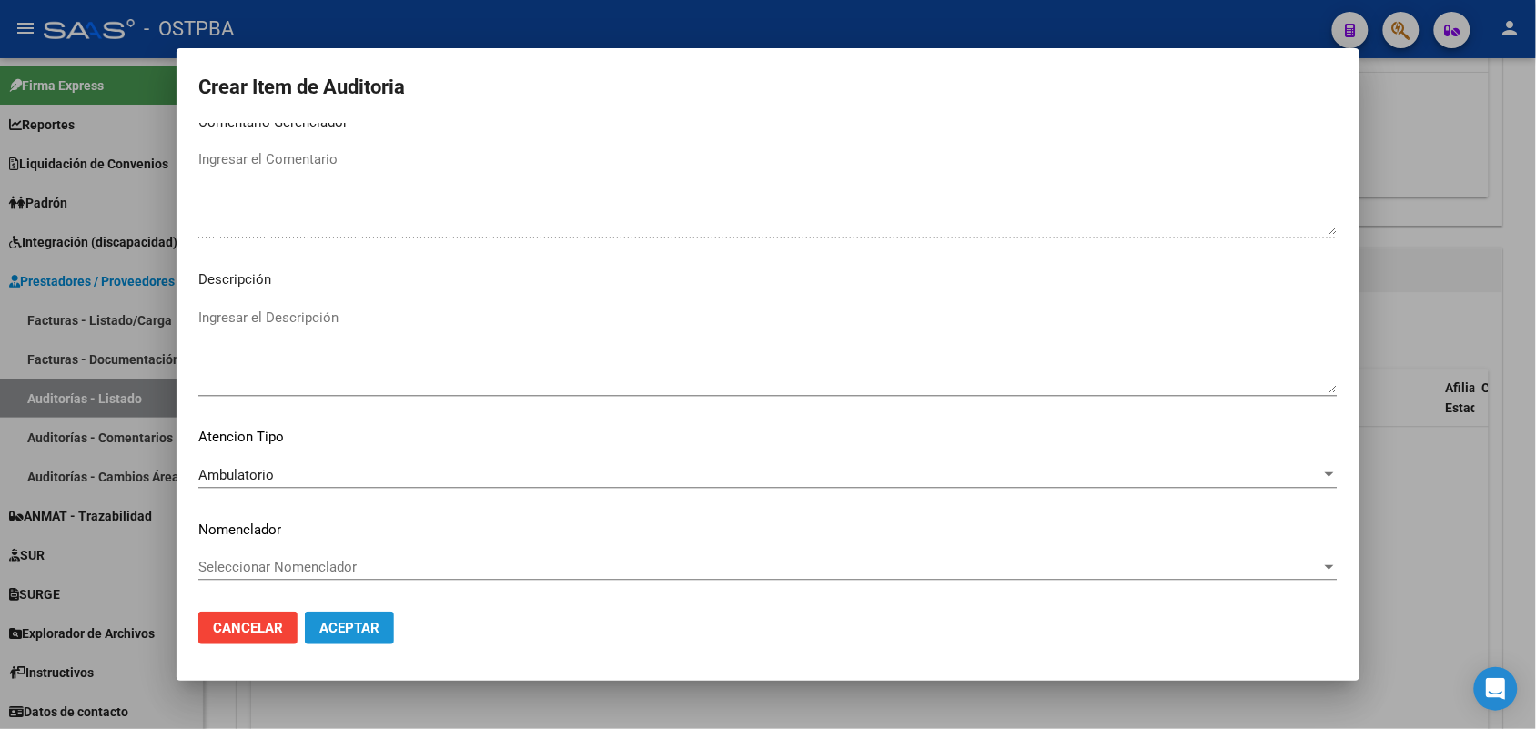
click at [376, 621] on span "Aceptar" at bounding box center [349, 628] width 60 height 16
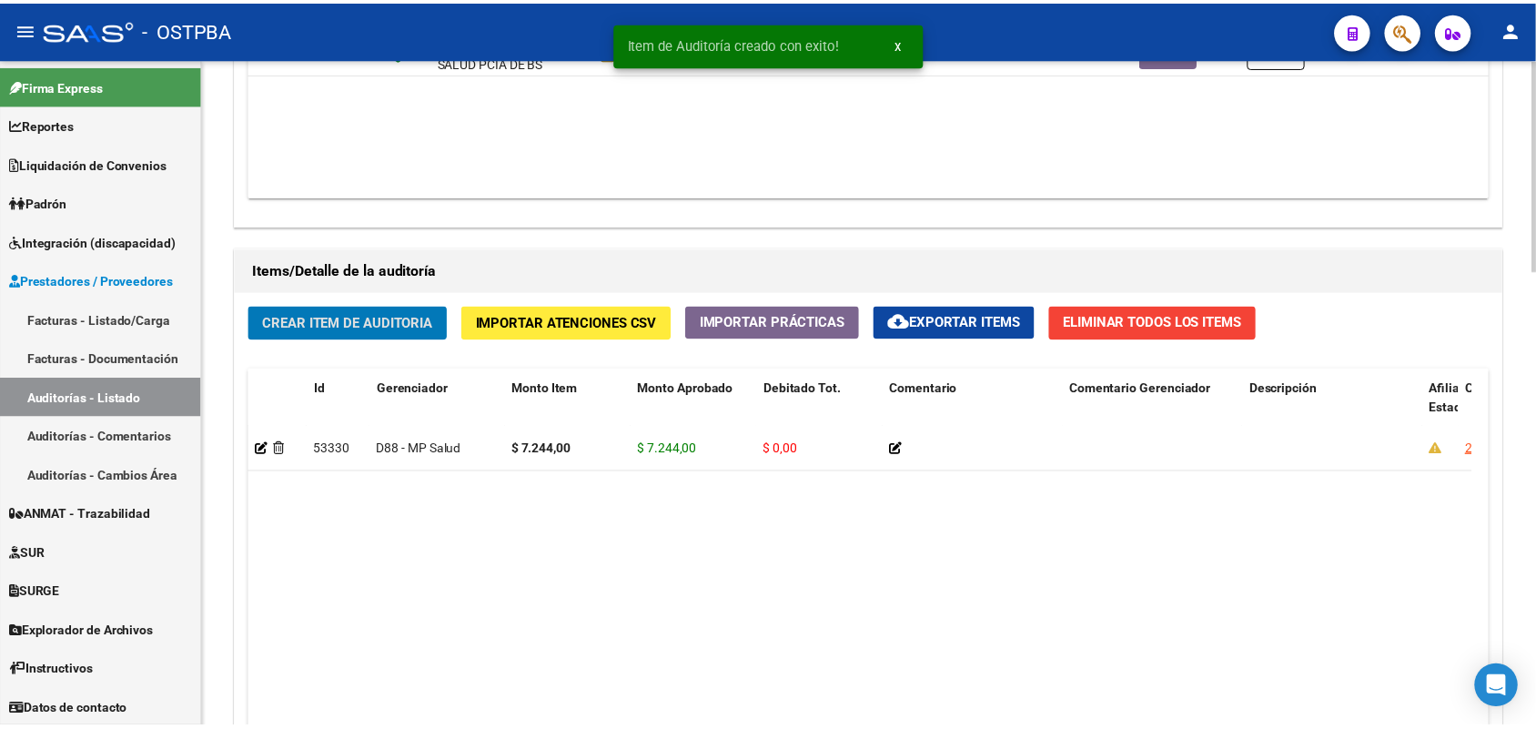
scroll to position [1138, 0]
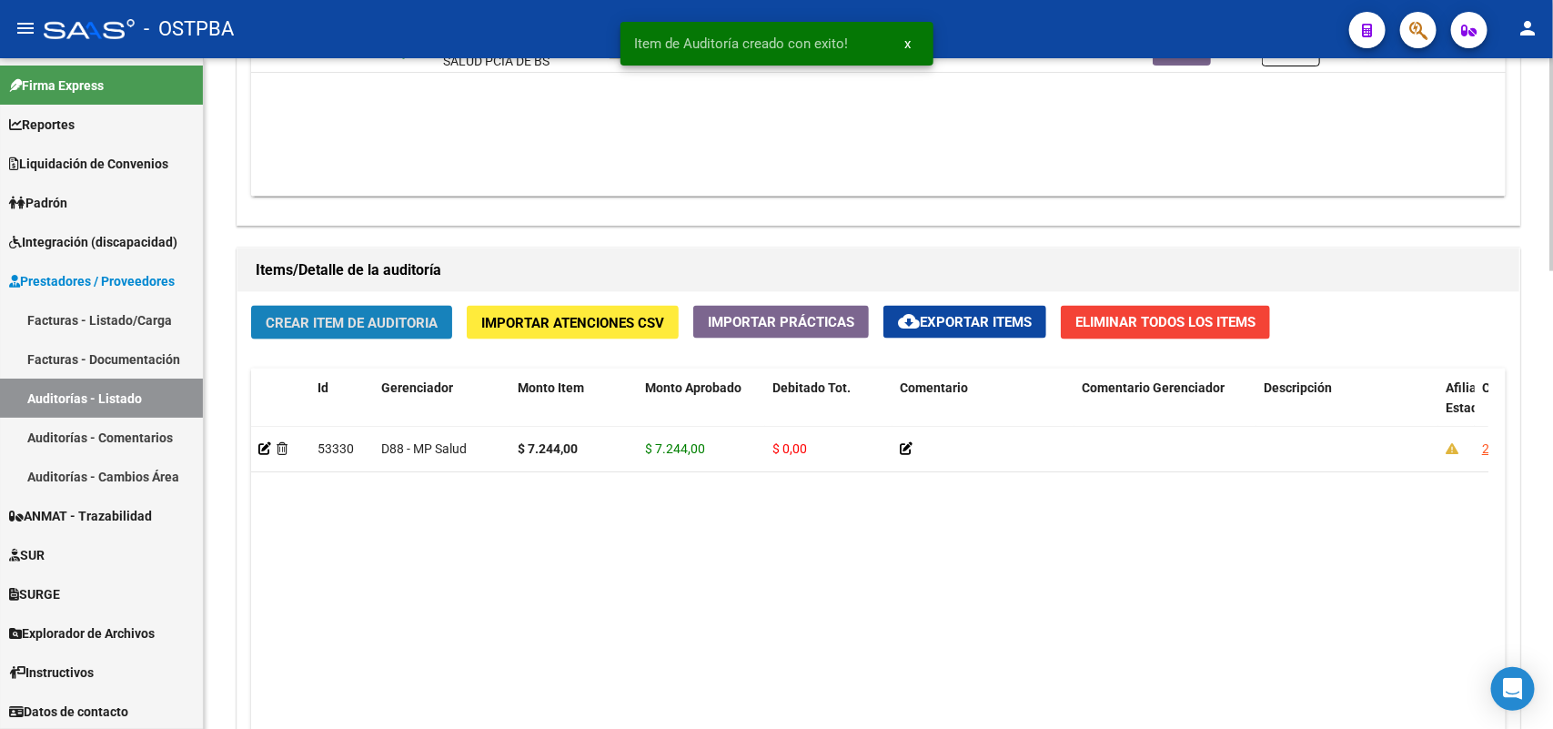
click at [408, 315] on span "Crear Item de Auditoria" at bounding box center [352, 323] width 172 height 16
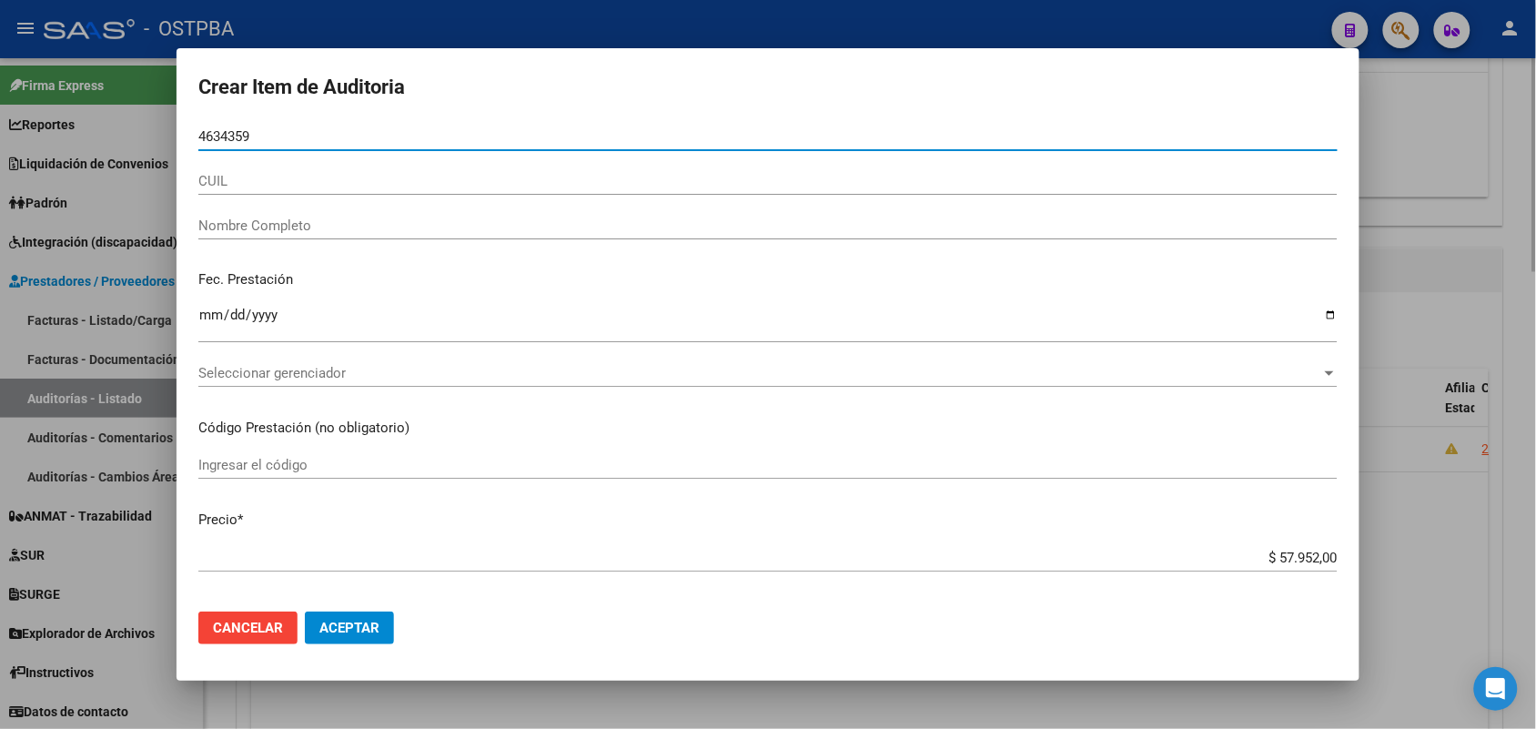
type input "46343594"
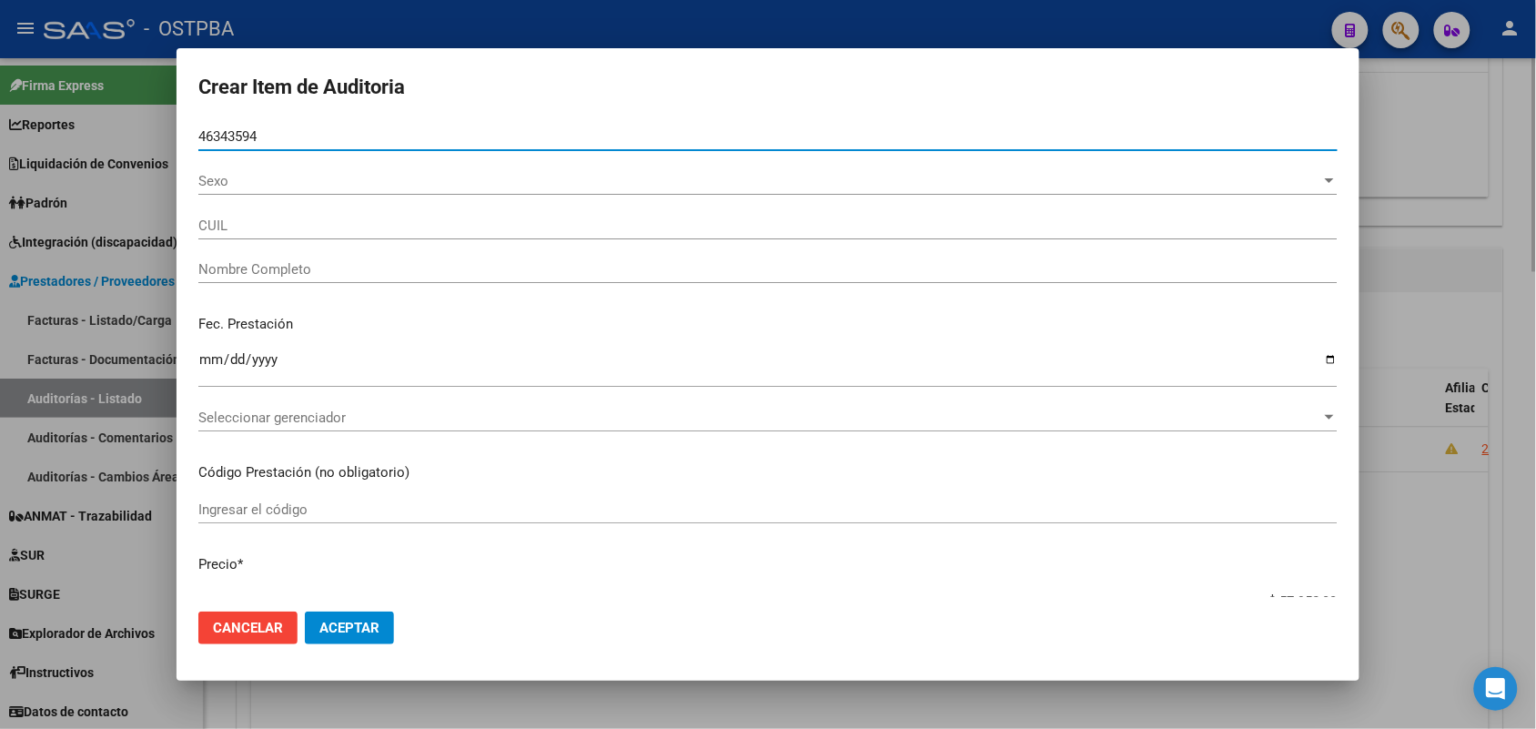
type input "23463435944"
type input "PASTRANA JULIANA AGUSTINA"
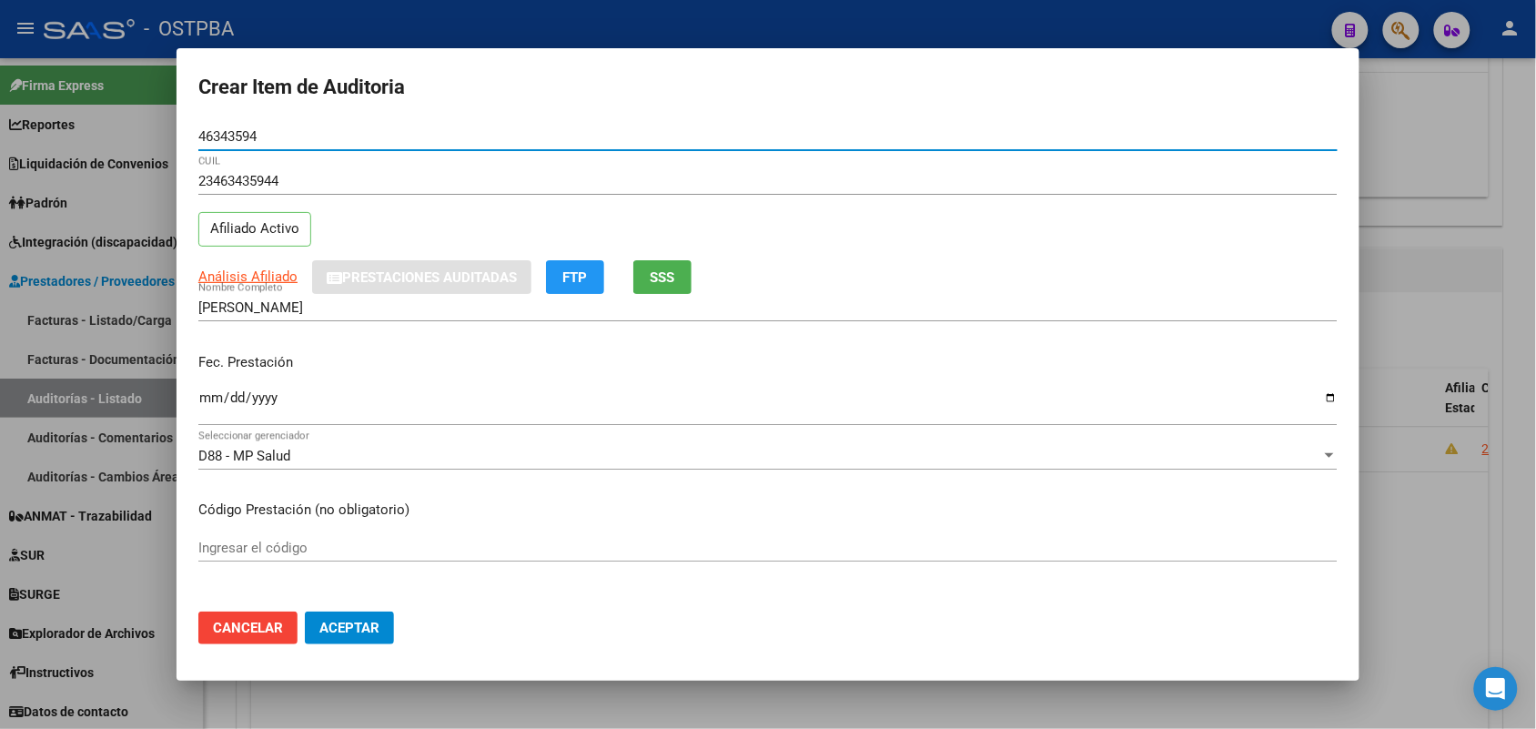
type input "46343594"
click at [210, 401] on input "Ingresar la fecha" at bounding box center [767, 404] width 1139 height 29
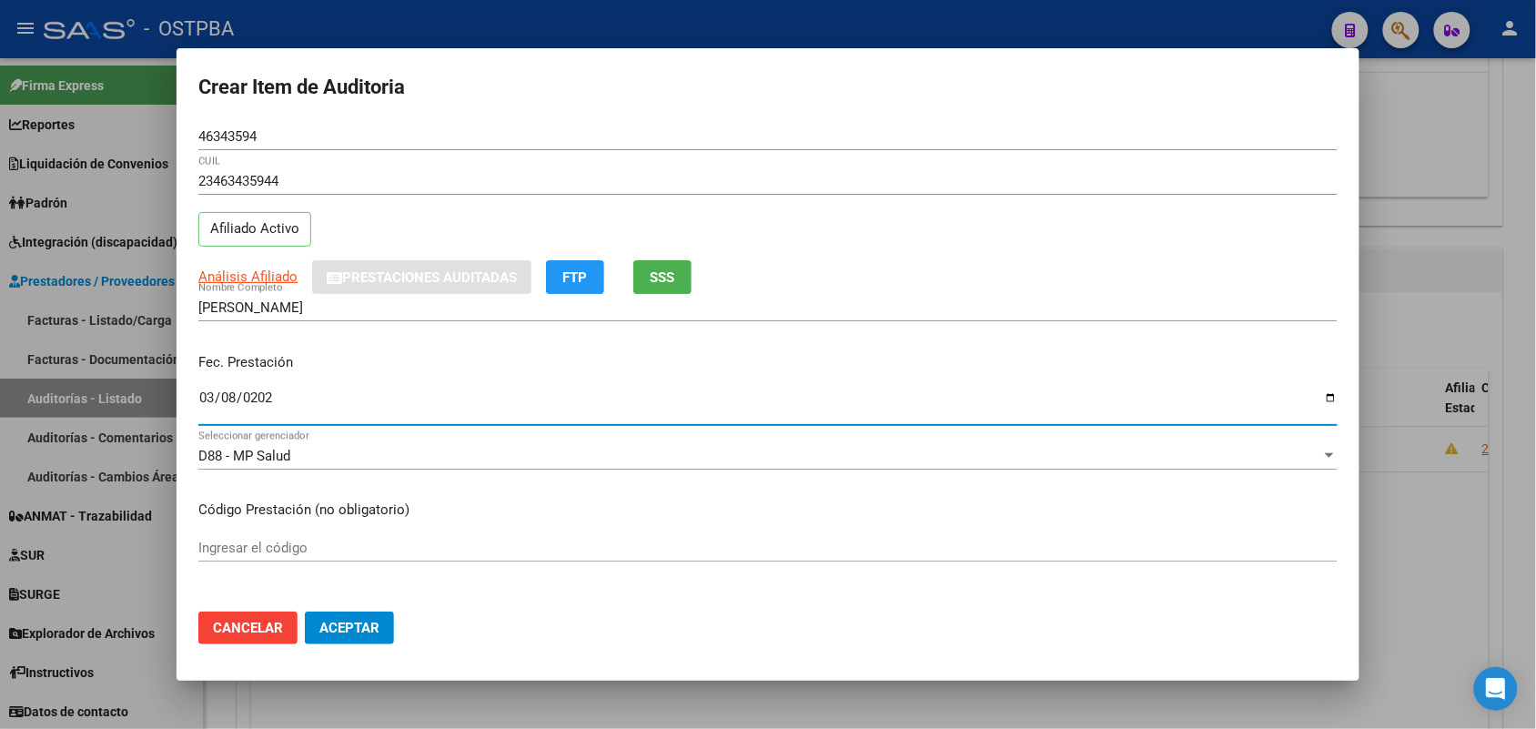
type input "2025-03-08"
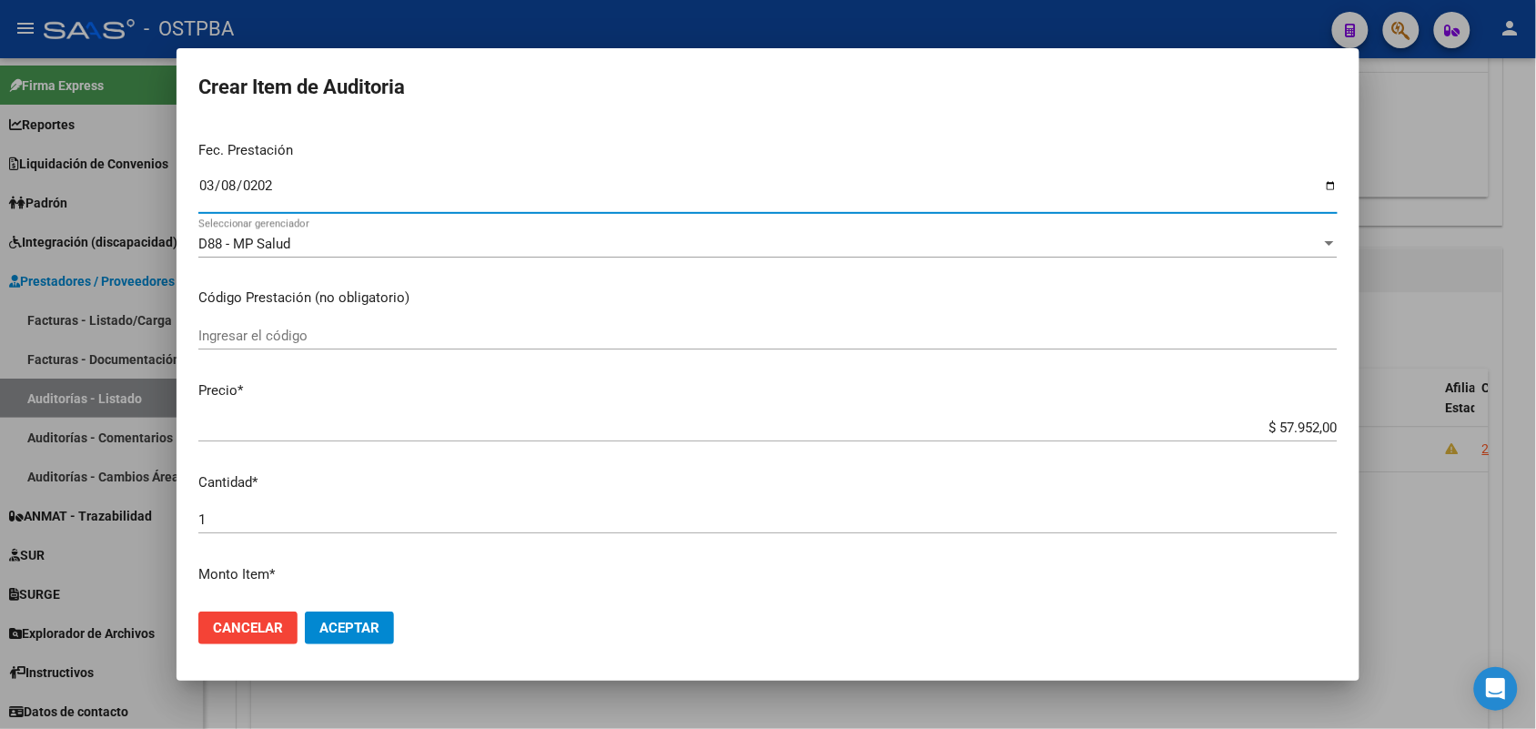
scroll to position [227, 0]
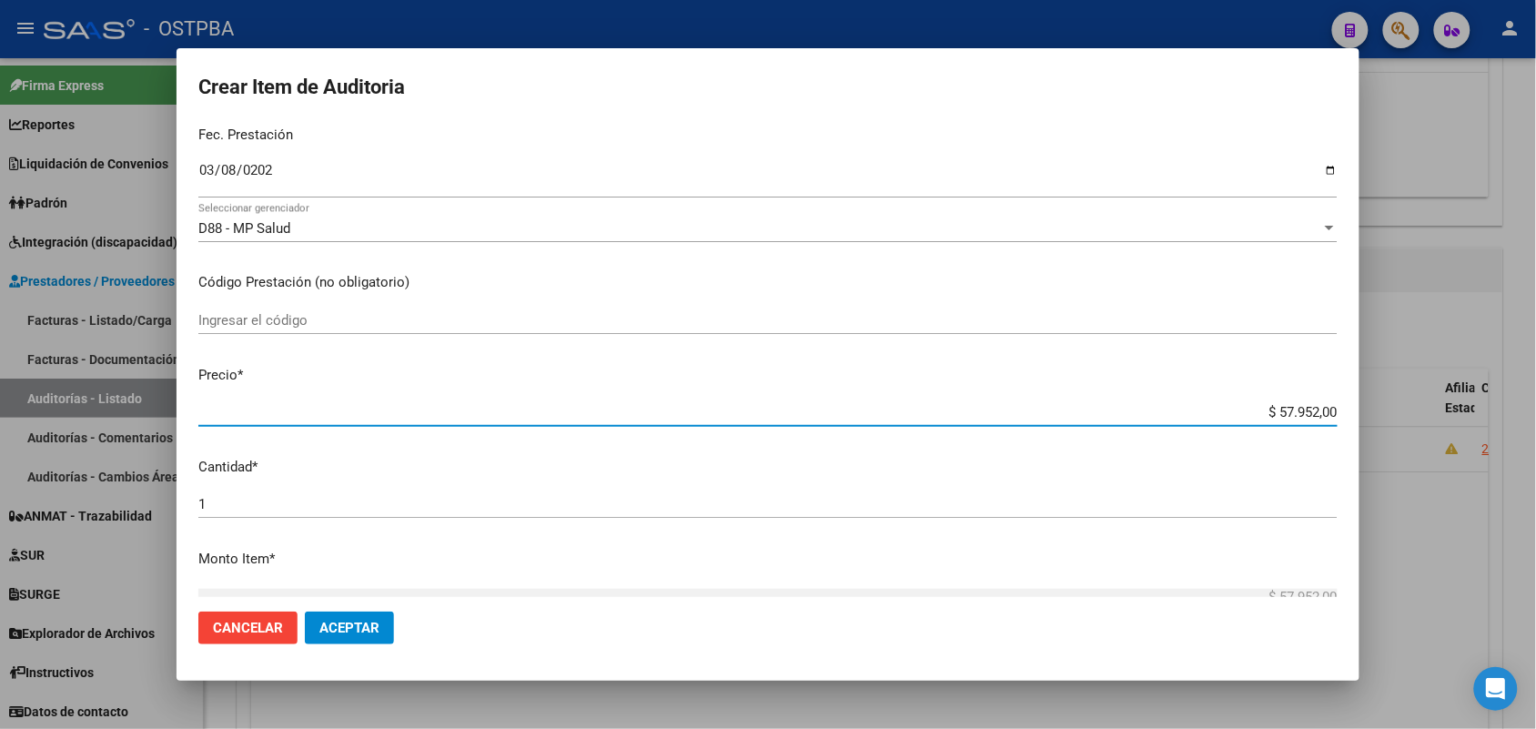
drag, startPoint x: 1238, startPoint y: 408, endPoint x: 1483, endPoint y: 432, distance: 246.0
click at [1483, 432] on div "Crear Item de Auditoria 46343594 Nro Documento 23463435944 CUIL Afiliado Activo…" at bounding box center [768, 364] width 1536 height 729
type input "$ 0,07"
type input "$ 0,72"
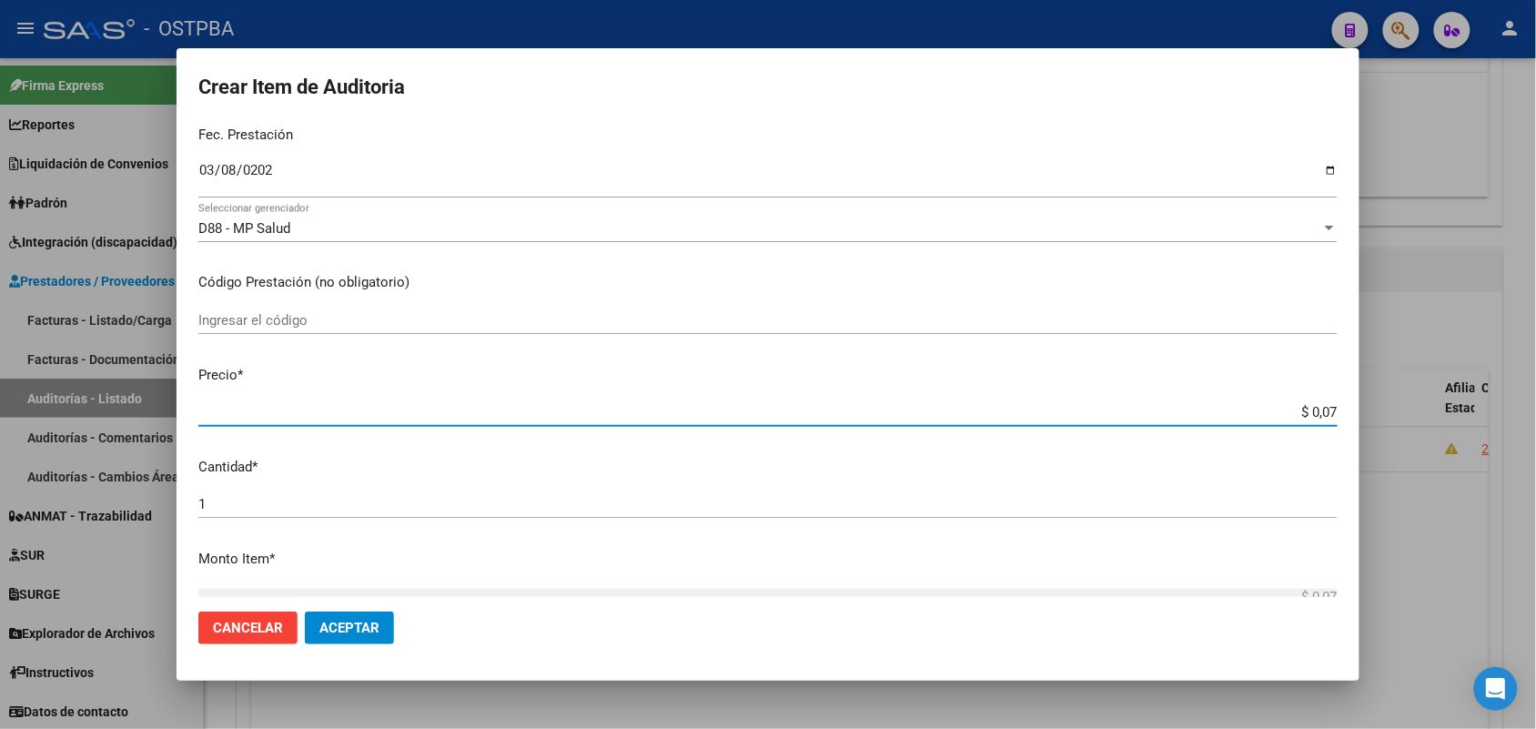
type input "$ 0,72"
type input "$ 7,24"
type input "$ 72,44"
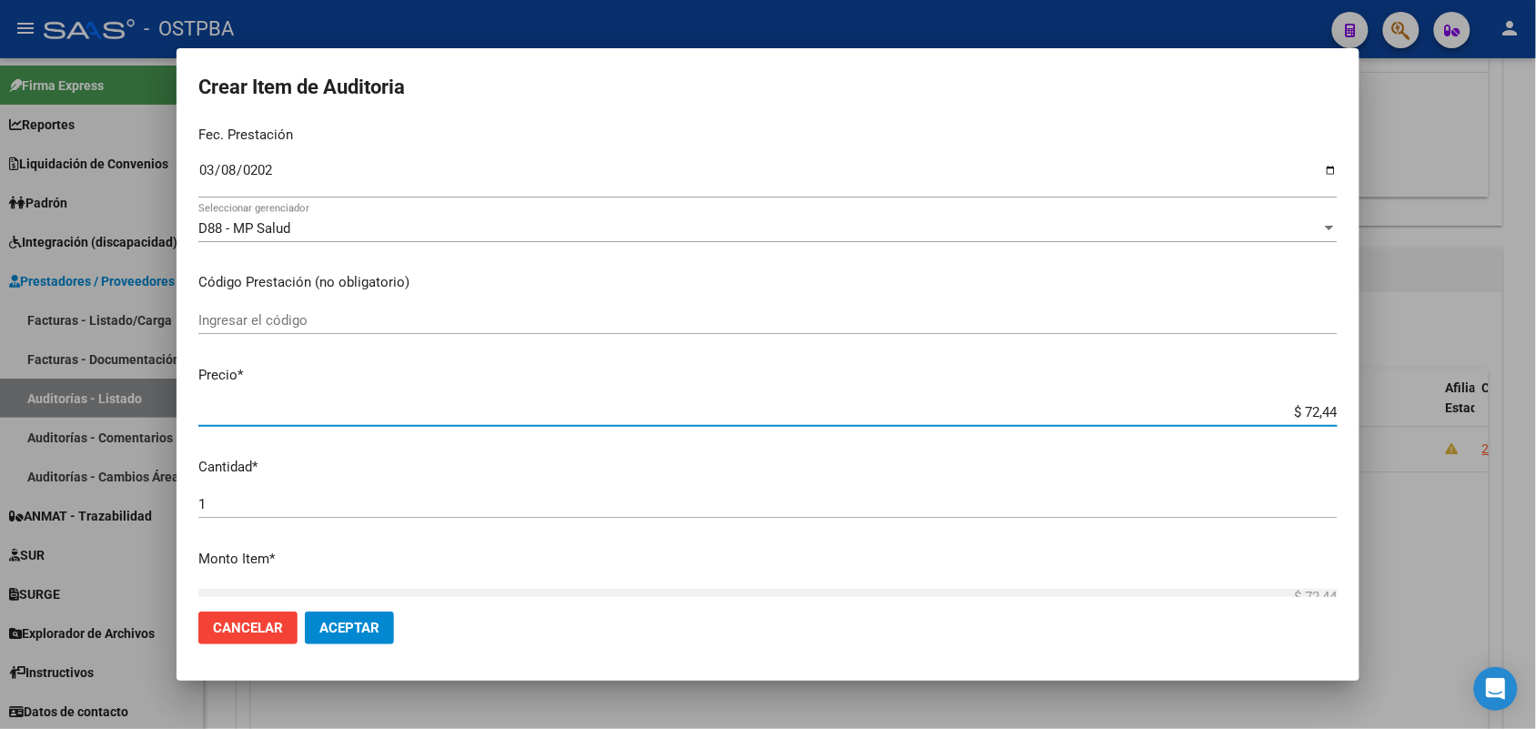
type input "$ 724,40"
type input "$ 7.244,00"
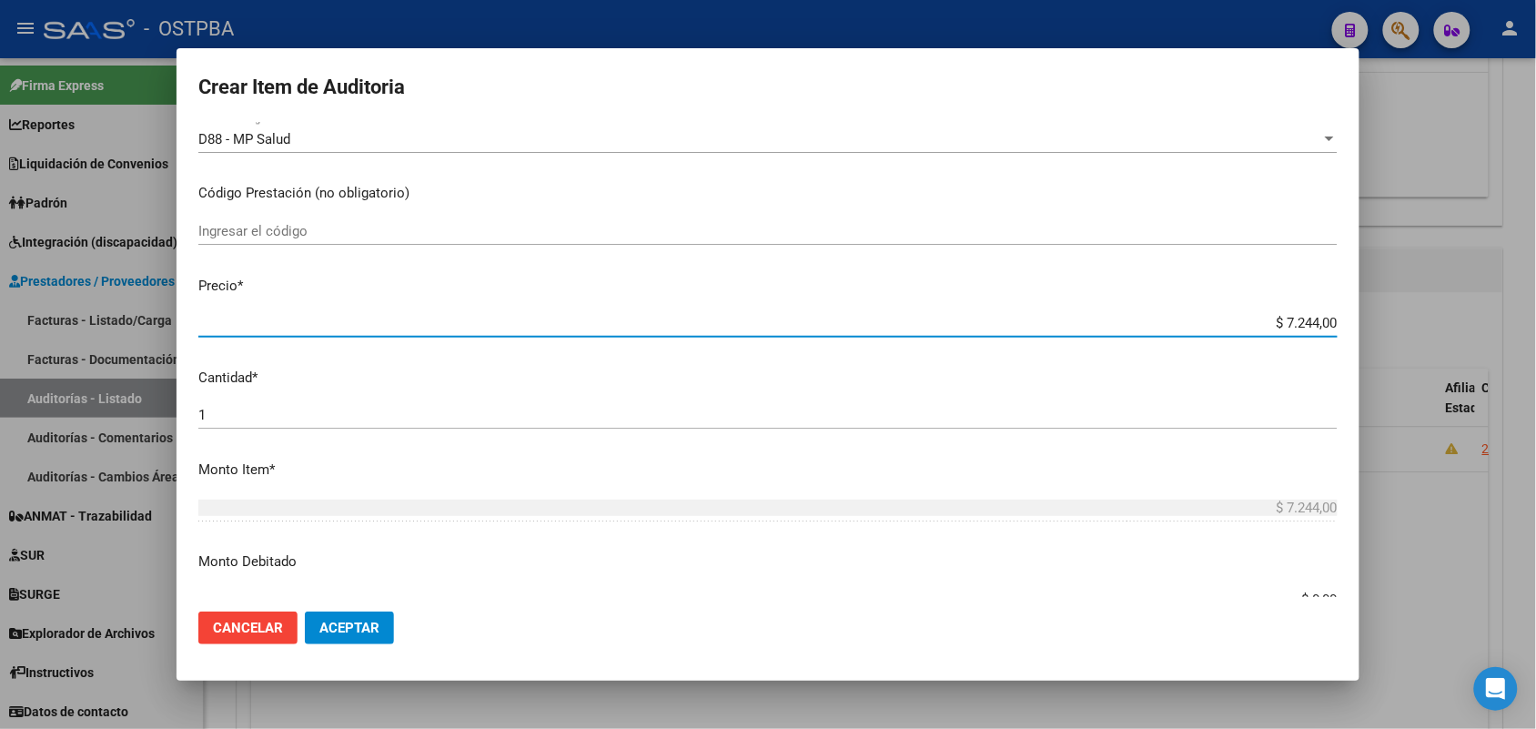
scroll to position [910, 0]
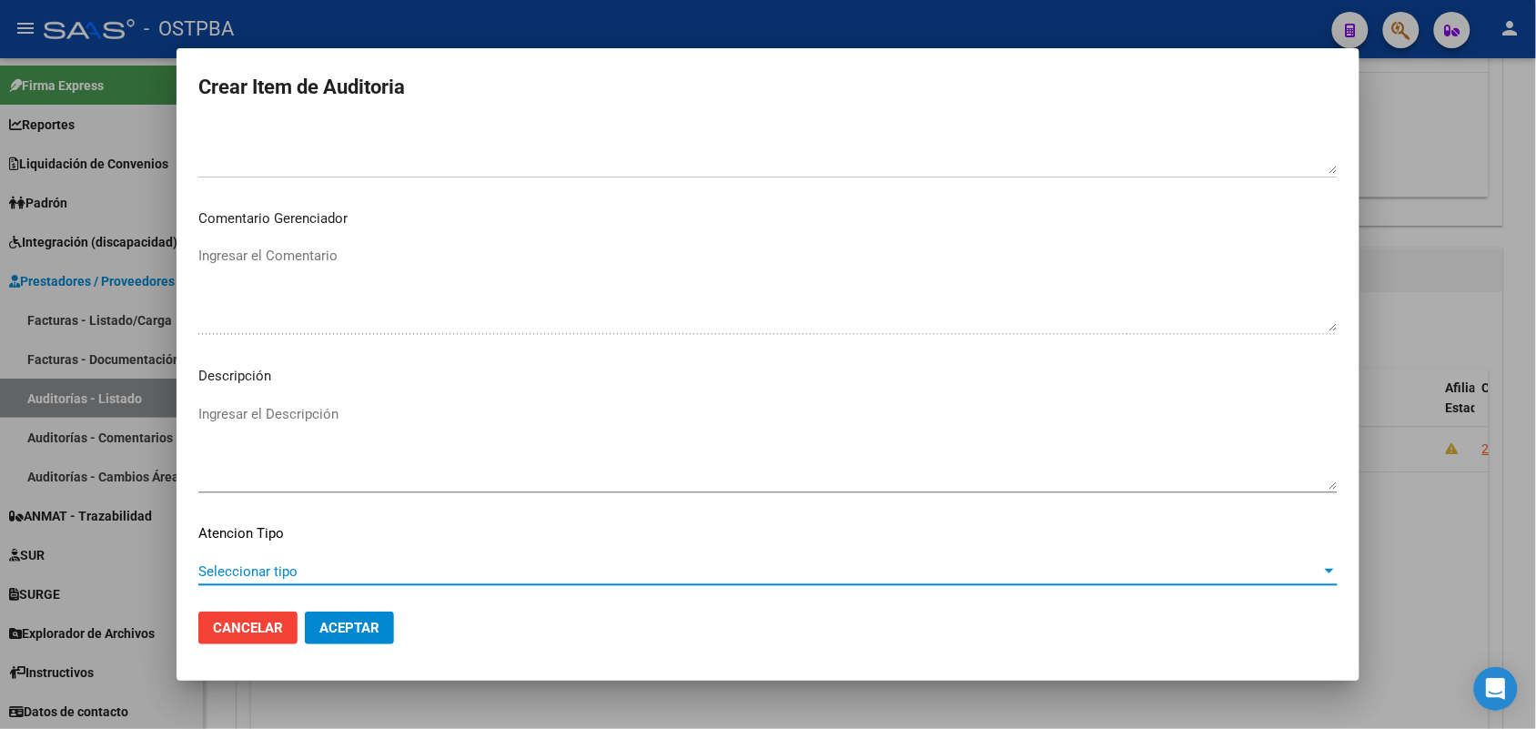
click at [283, 570] on span "Seleccionar tipo" at bounding box center [759, 571] width 1123 height 16
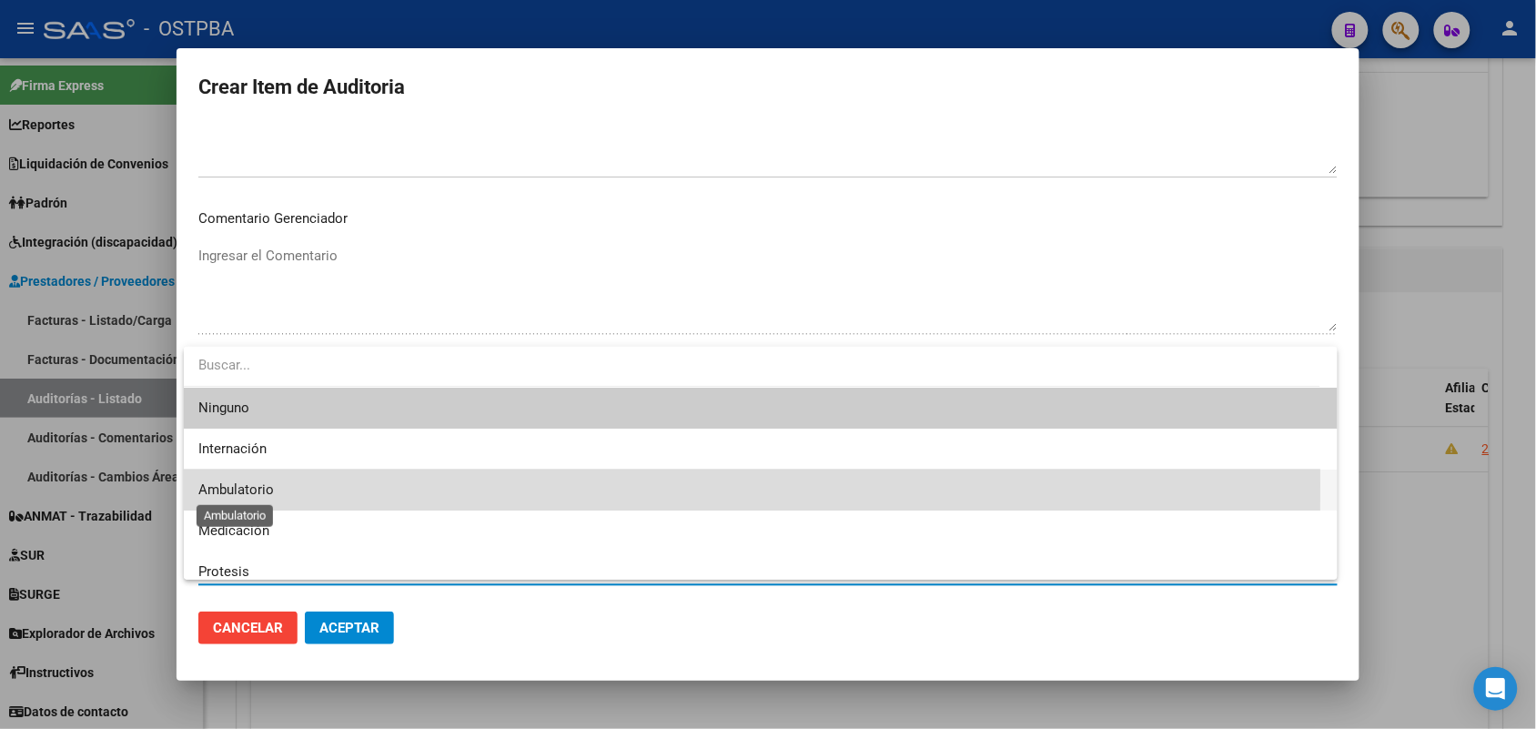
click at [253, 485] on span "Ambulatorio" at bounding box center [236, 489] width 76 height 16
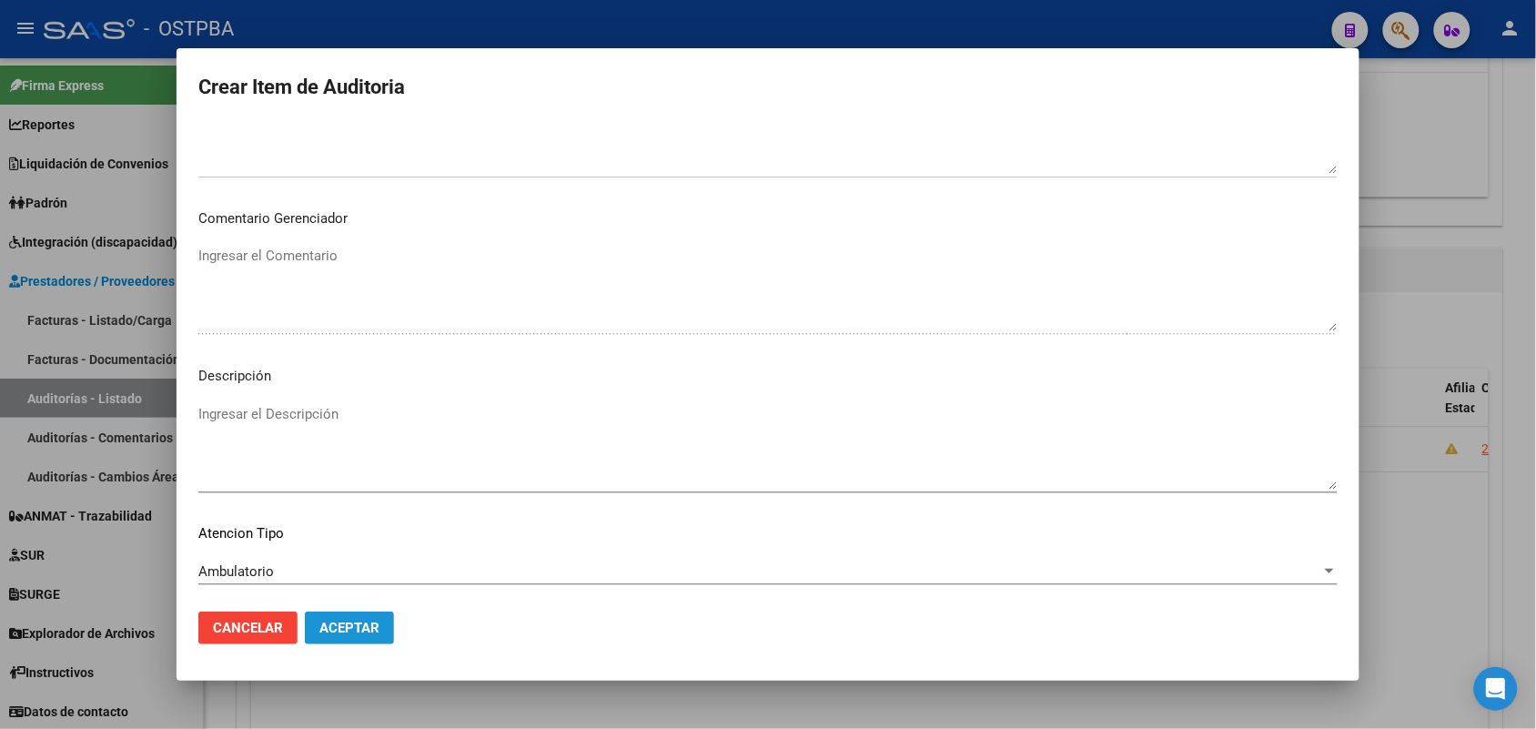
click at [355, 625] on span "Aceptar" at bounding box center [349, 628] width 60 height 16
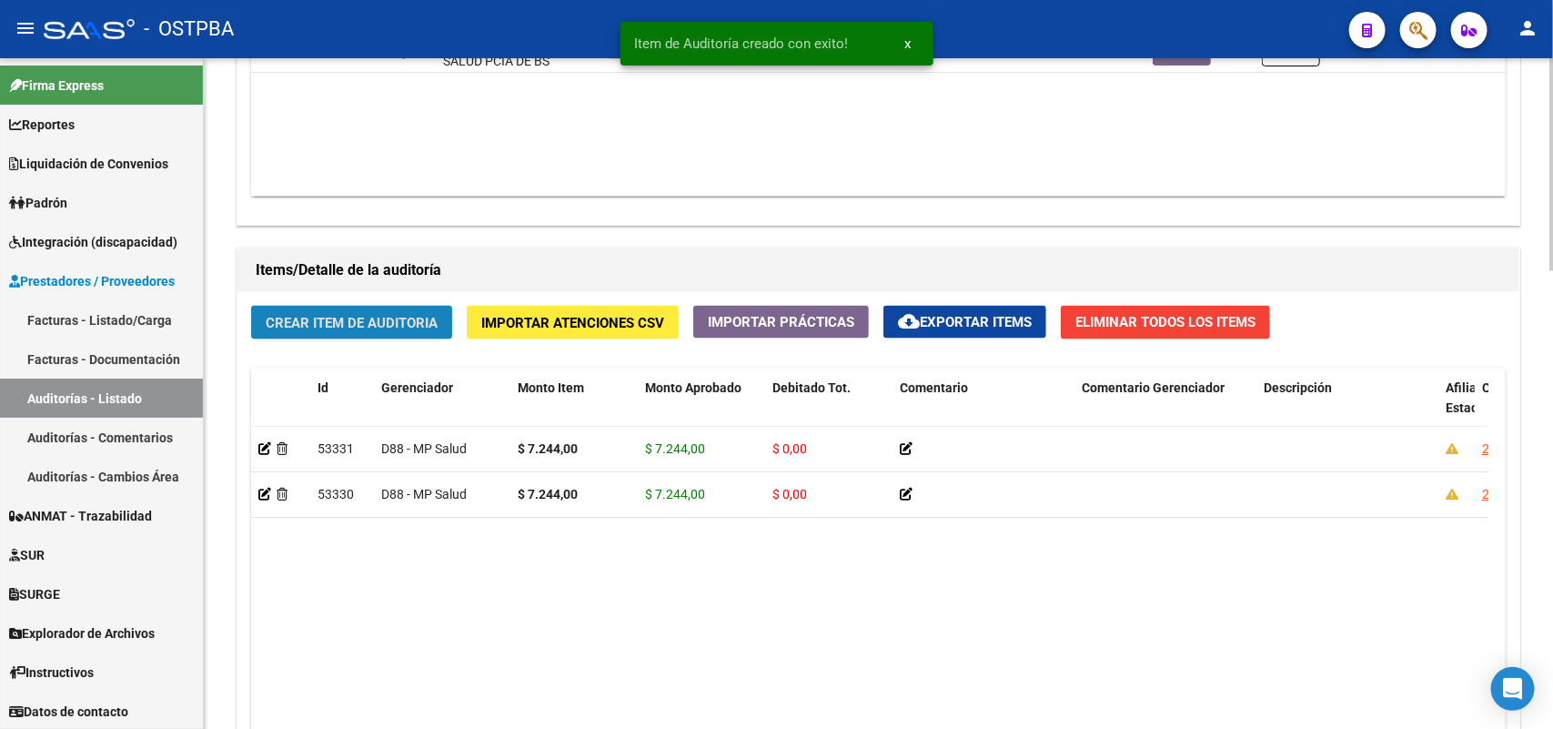
click at [378, 323] on span "Crear Item de Auditoria" at bounding box center [352, 323] width 172 height 16
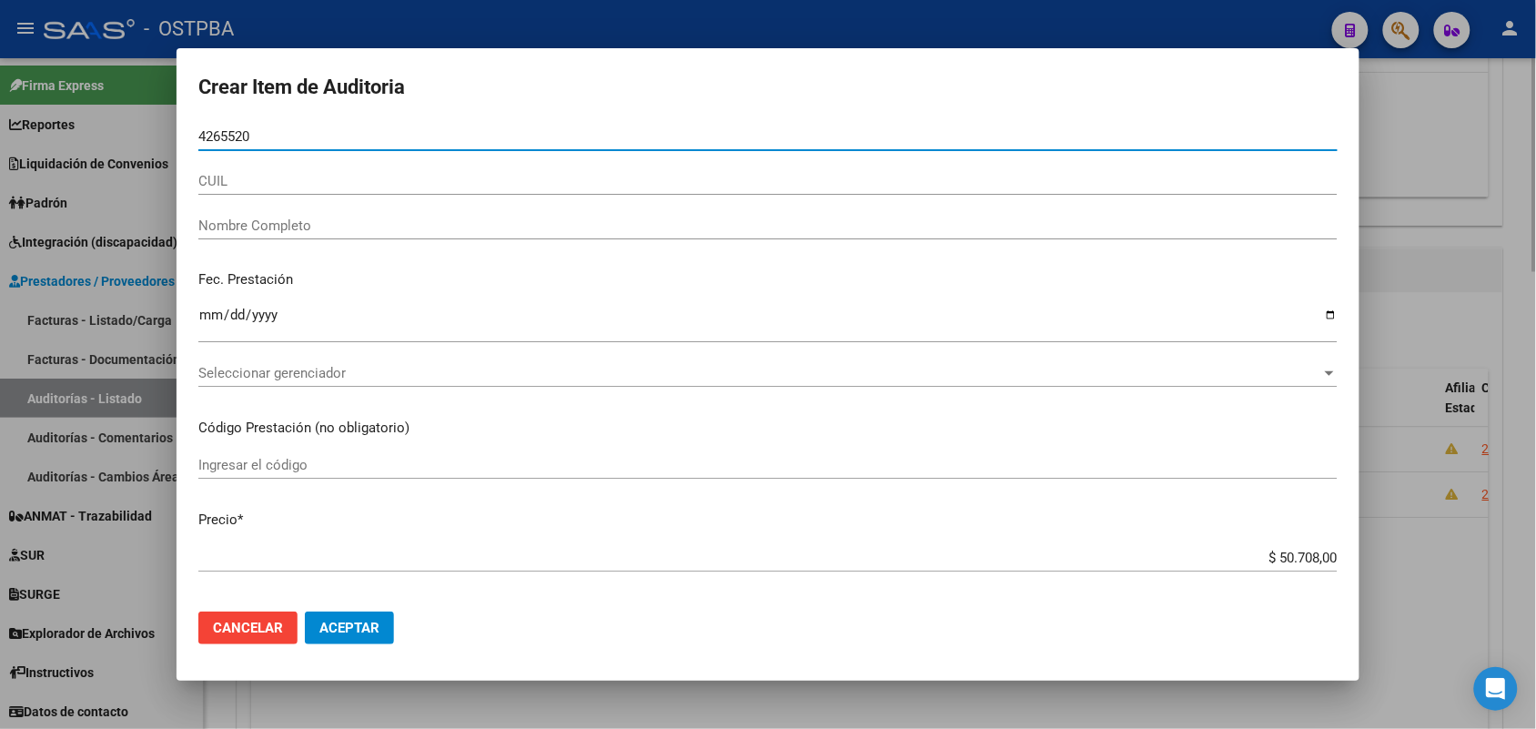
type input "42655206"
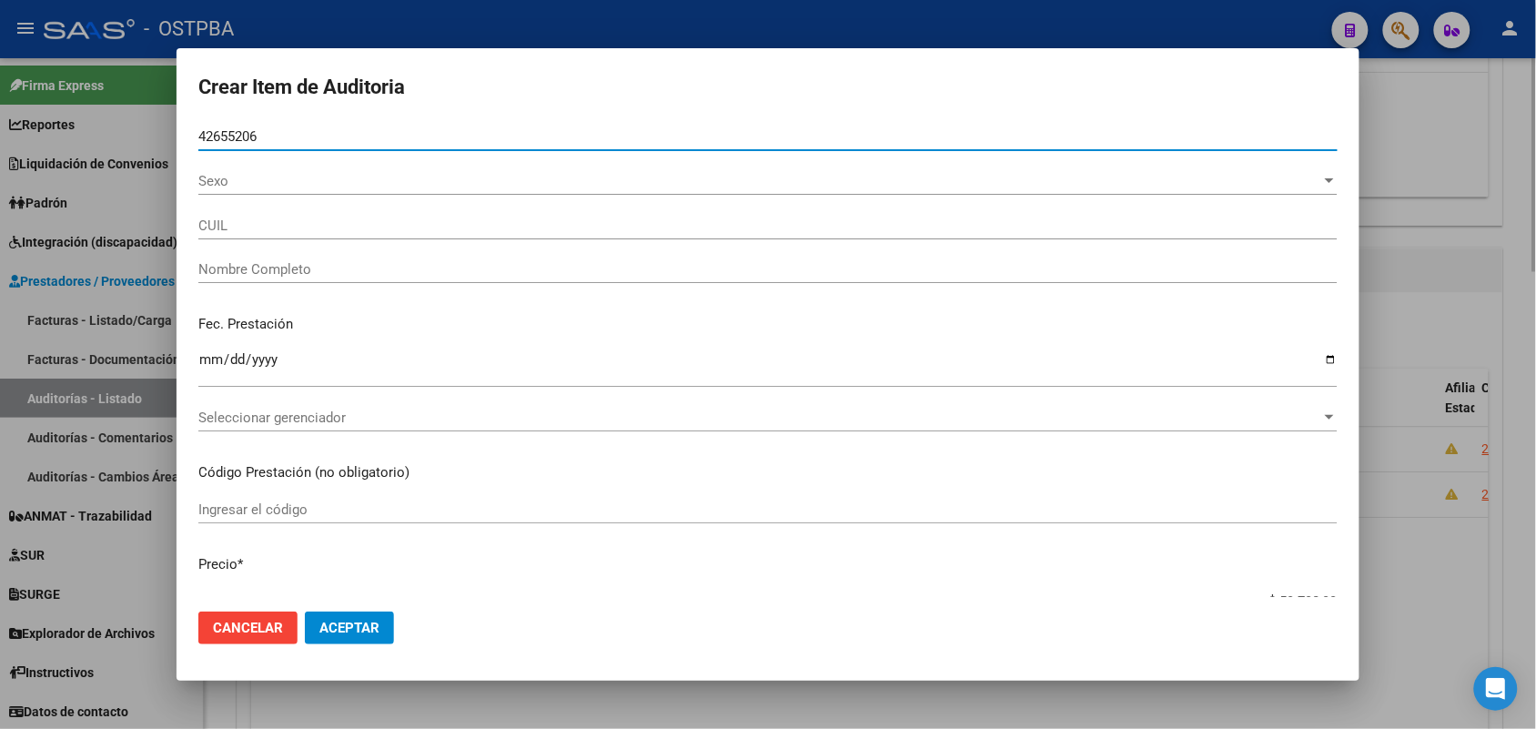
type input "27426552065"
type input "MOYANO ARIADNA MAYLEN -"
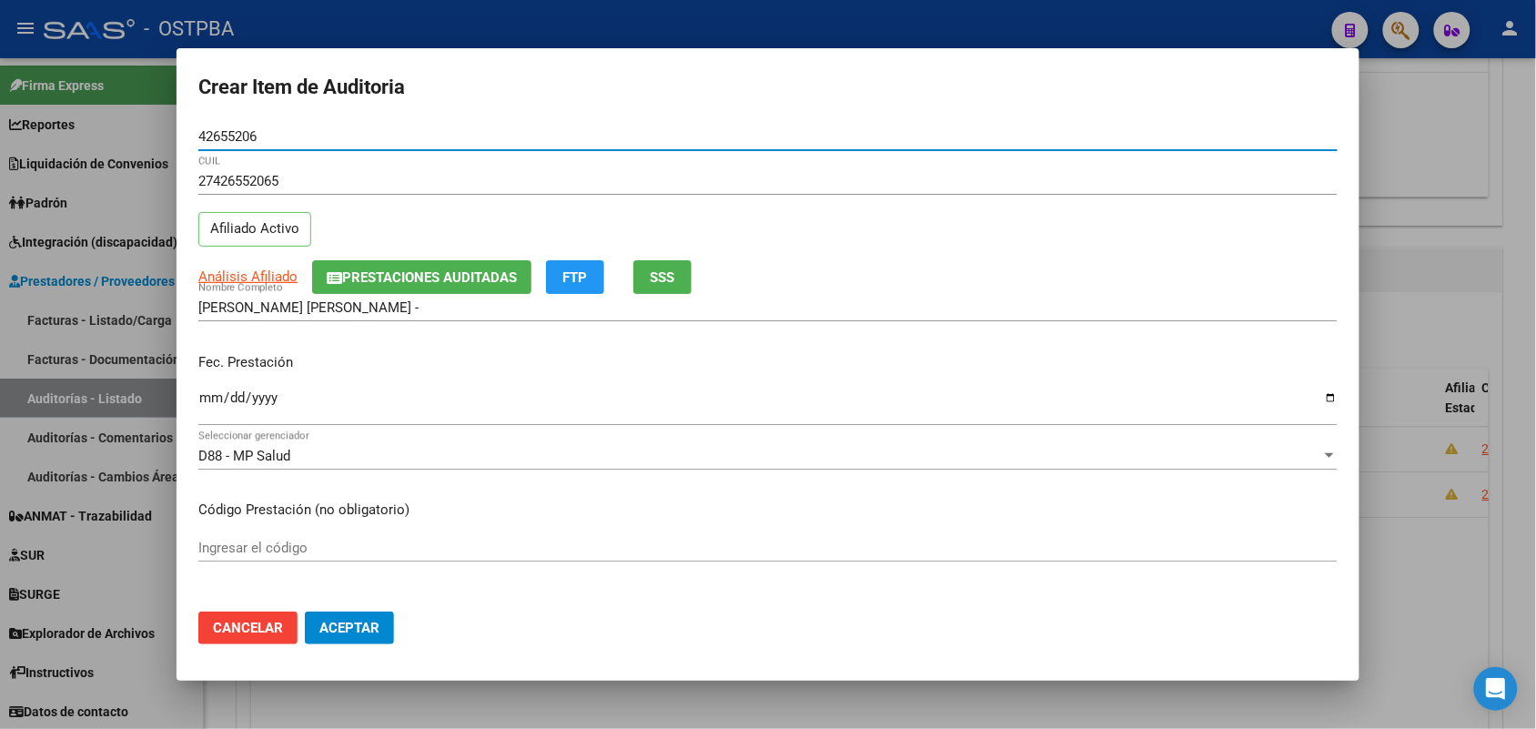
type input "42655206"
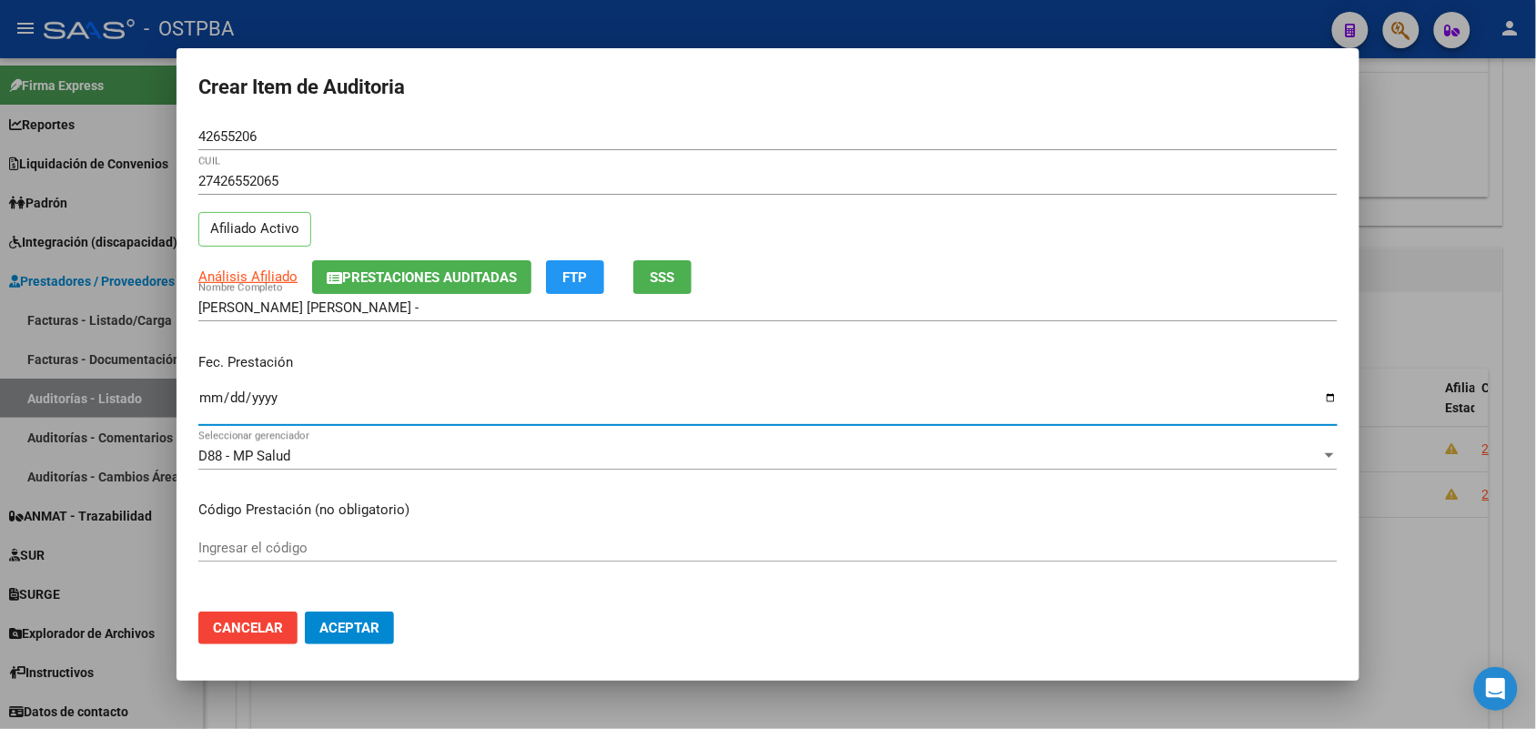
click at [215, 407] on input "Ingresar la fecha" at bounding box center [767, 404] width 1139 height 29
type input "2025-03-10"
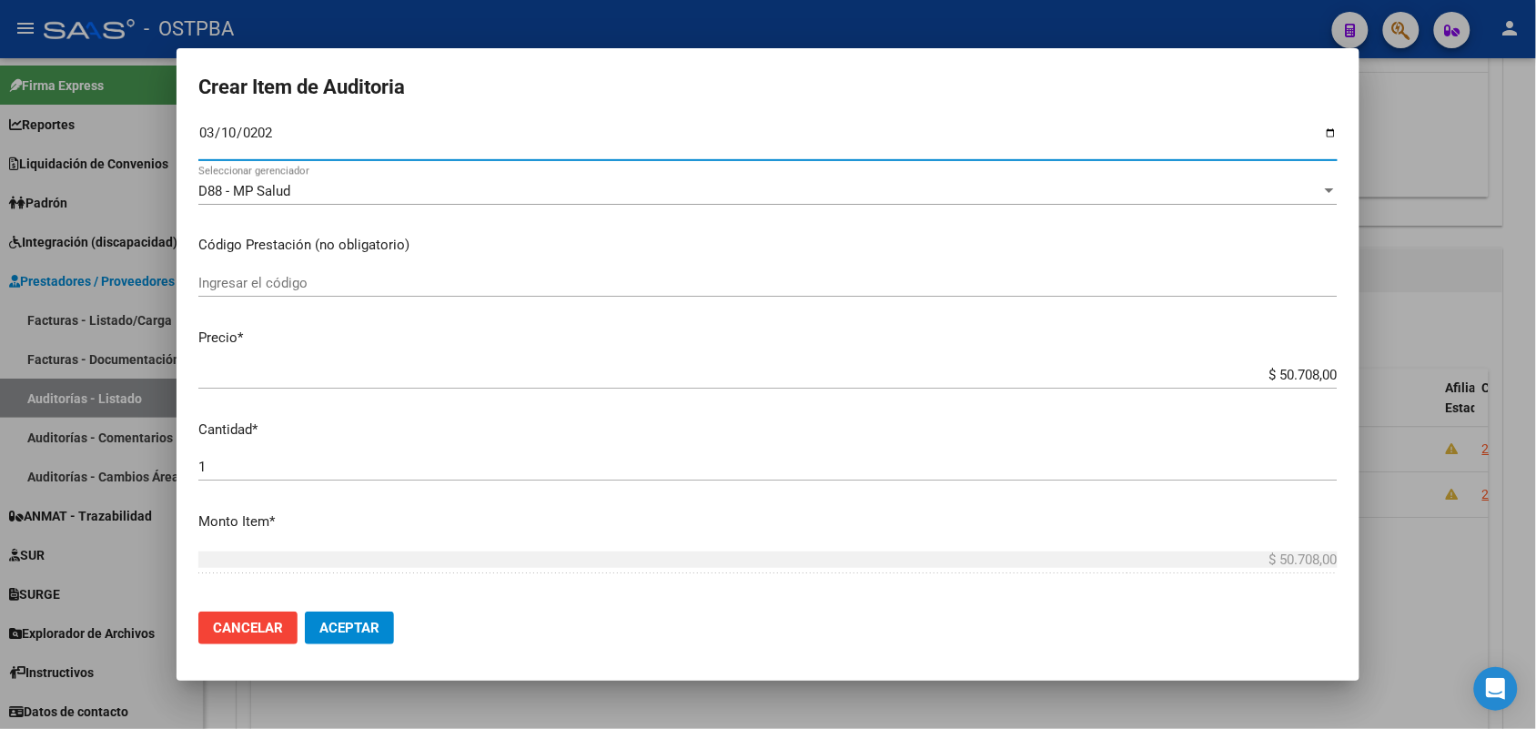
scroll to position [341, 0]
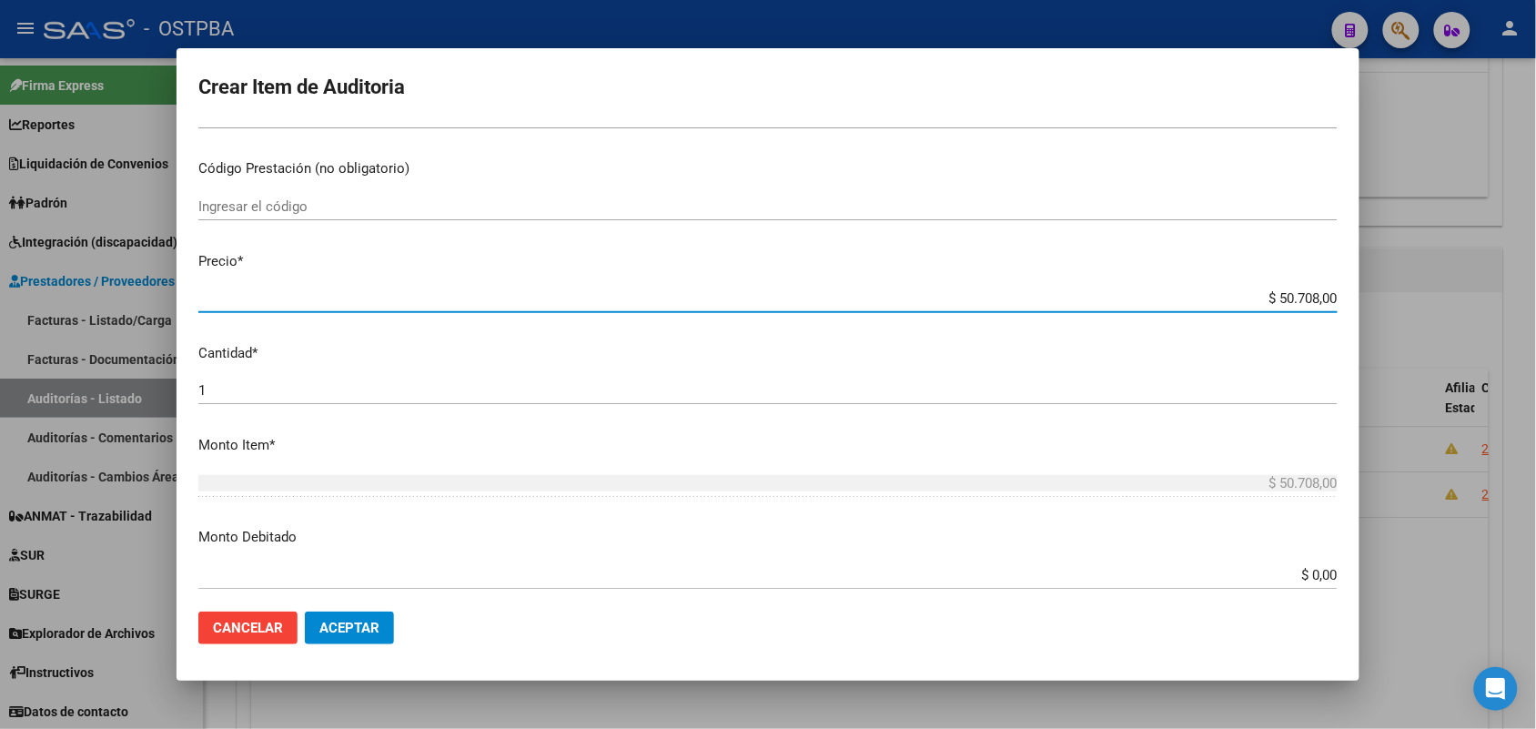
drag, startPoint x: 1247, startPoint y: 298, endPoint x: 1369, endPoint y: 291, distance: 122.1
click at [1369, 291] on div "Crear Item de Auditoria 42655206 Nro Documento 27426552065 CUIL Afiliado Activo…" at bounding box center [768, 364] width 1536 height 729
type input "$ 0,07"
type input "$ 0,72"
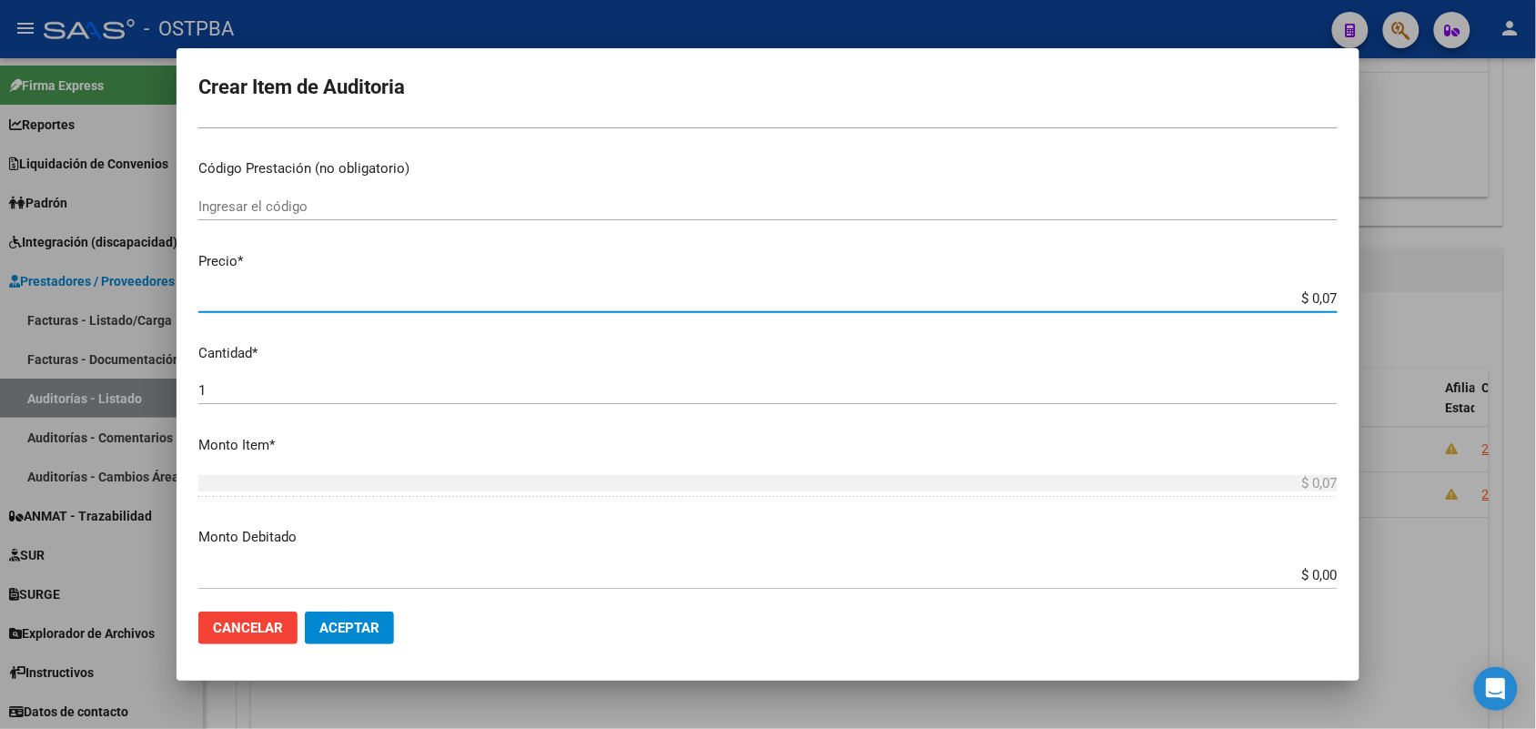
type input "$ 0,72"
type input "$ 7,24"
type input "$ 72,44"
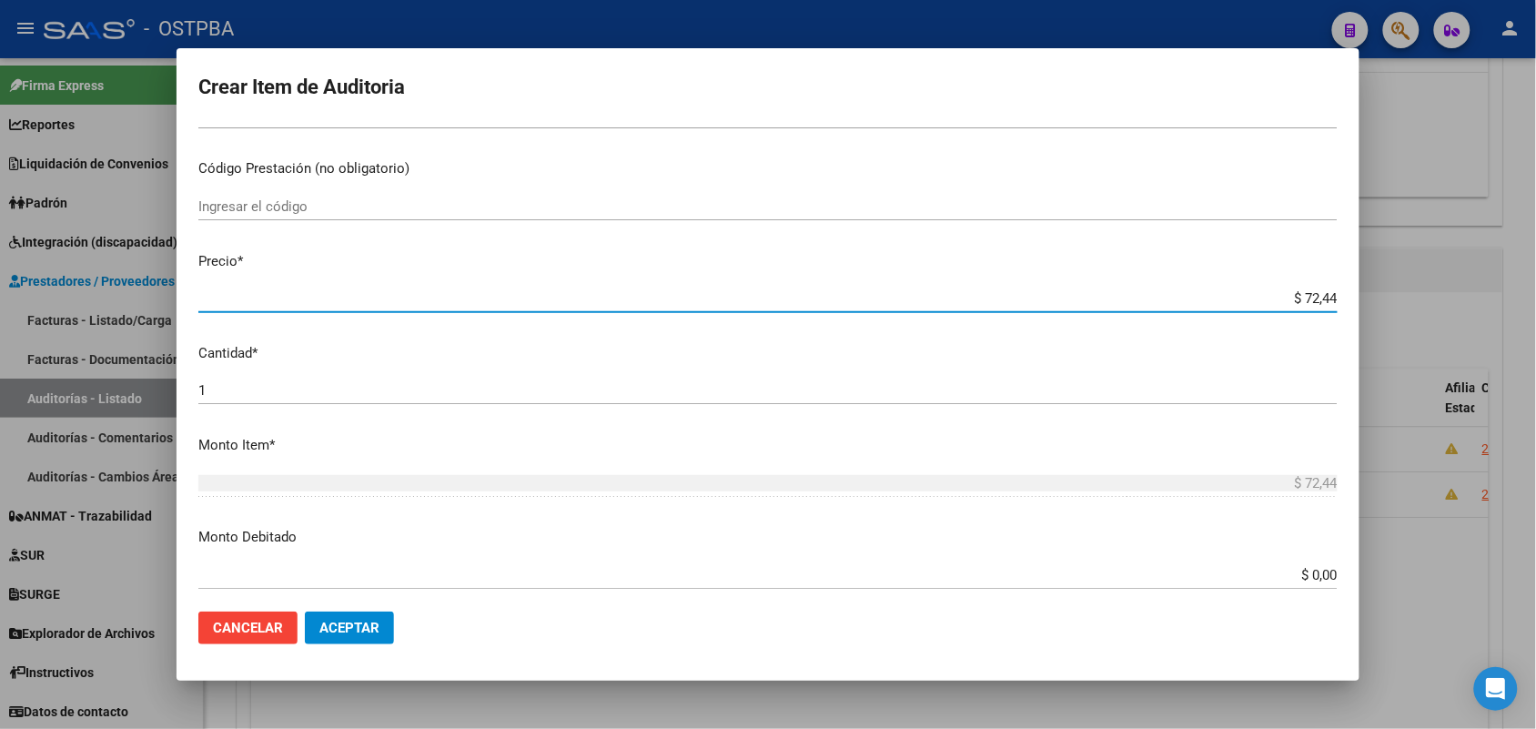
type input "$ 724,40"
type input "$ 7.244,00"
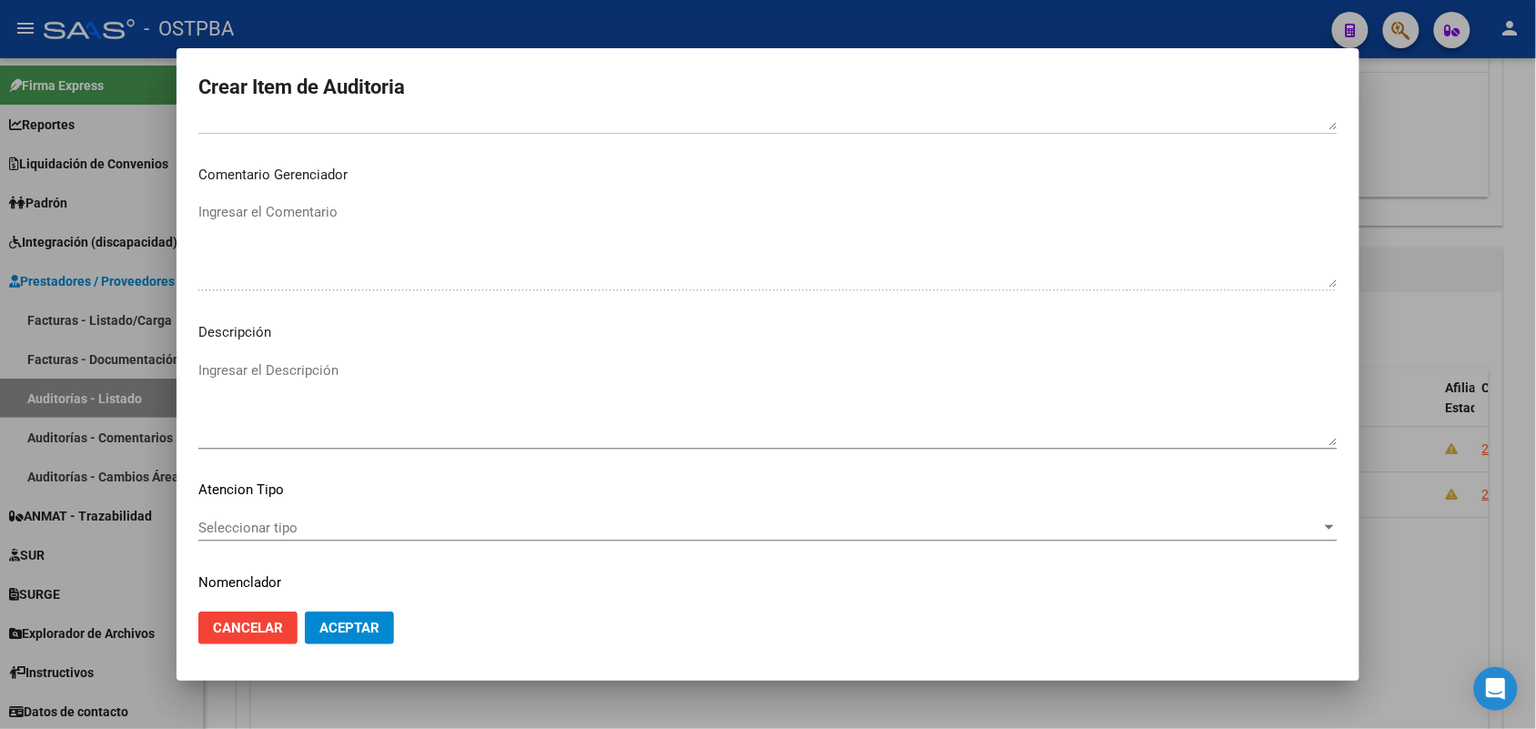
scroll to position [1006, 0]
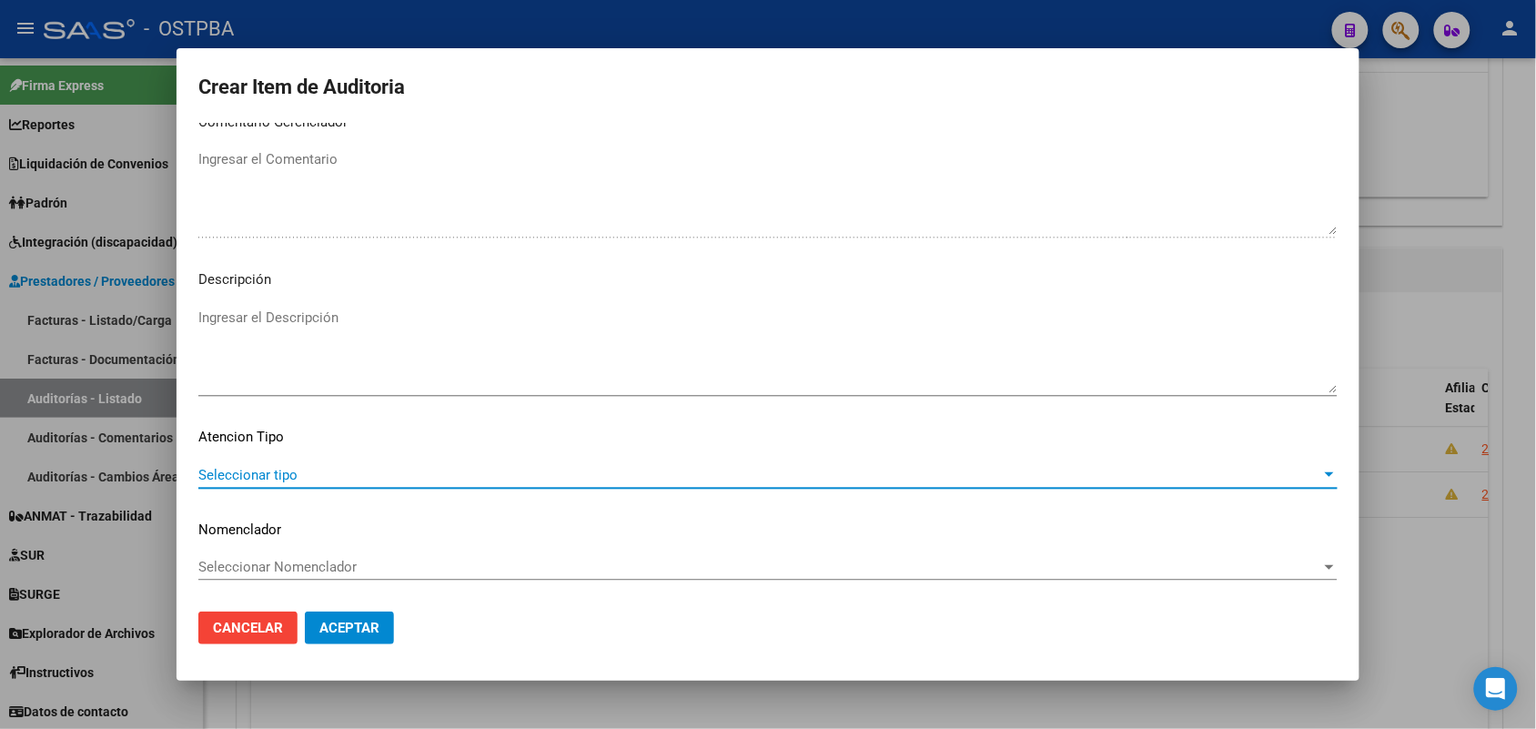
click at [278, 473] on span "Seleccionar tipo" at bounding box center [759, 475] width 1123 height 16
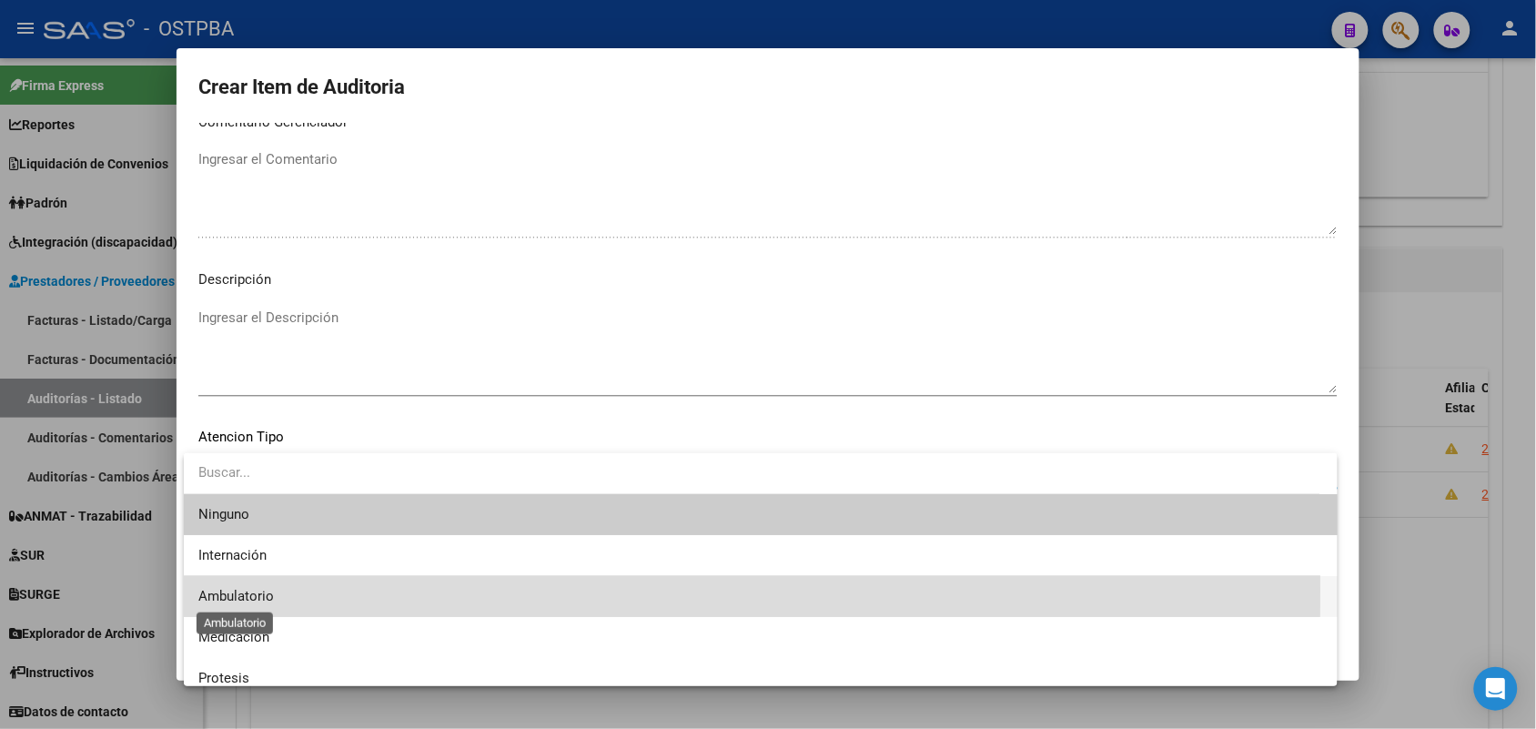
click at [264, 590] on span "Ambulatorio" at bounding box center [236, 596] width 76 height 16
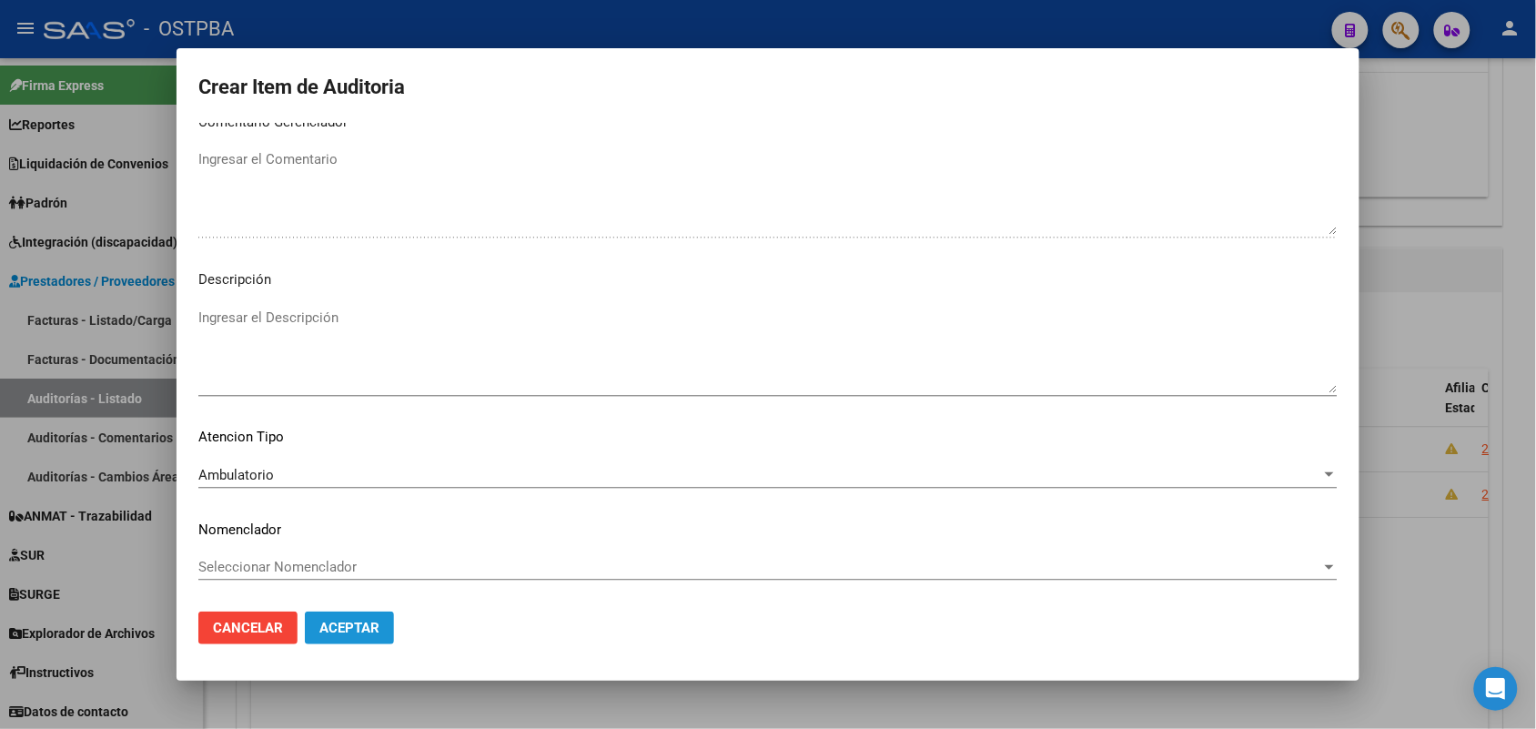
click at [356, 632] on span "Aceptar" at bounding box center [349, 628] width 60 height 16
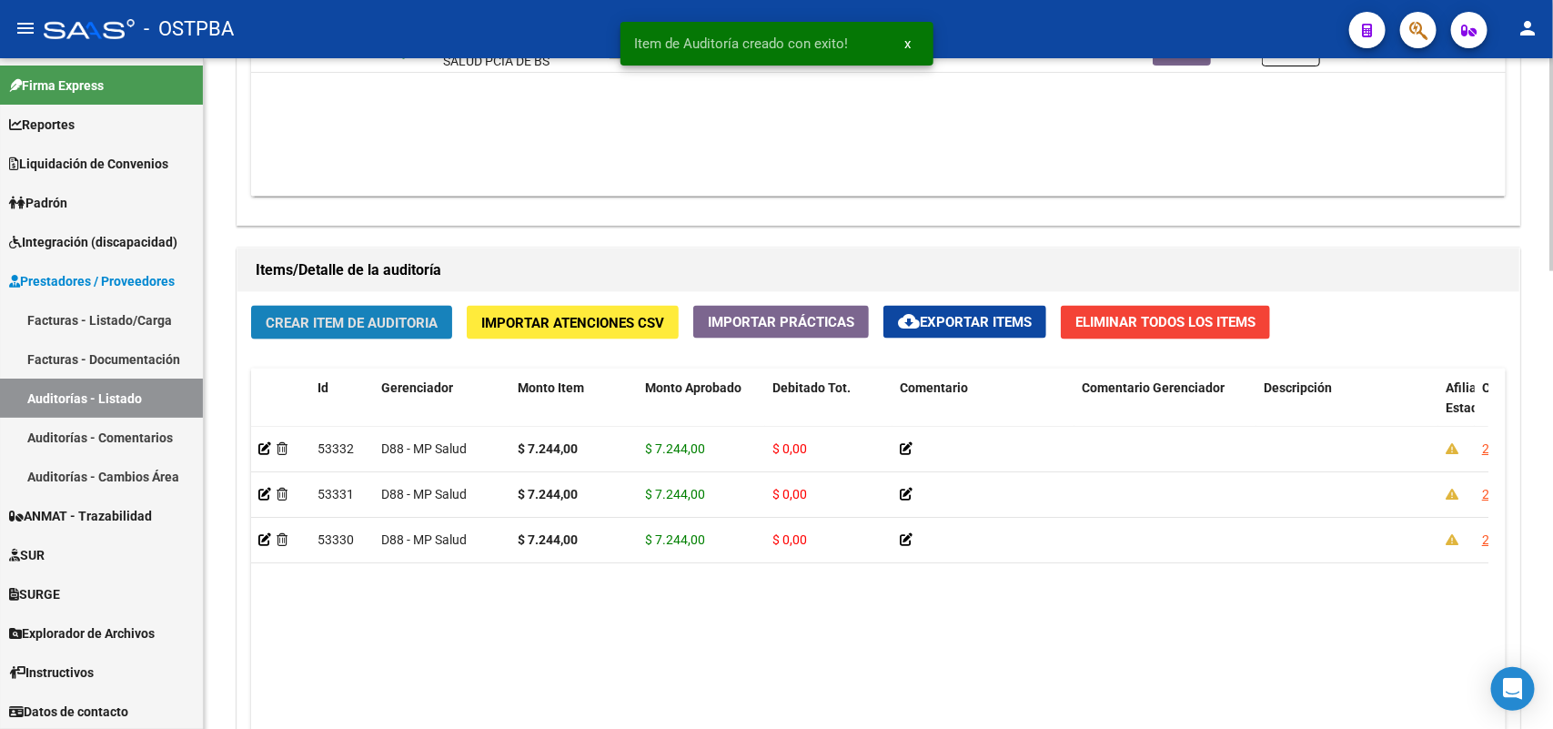
click at [362, 307] on button "Crear Item de Auditoria" at bounding box center [351, 323] width 201 height 34
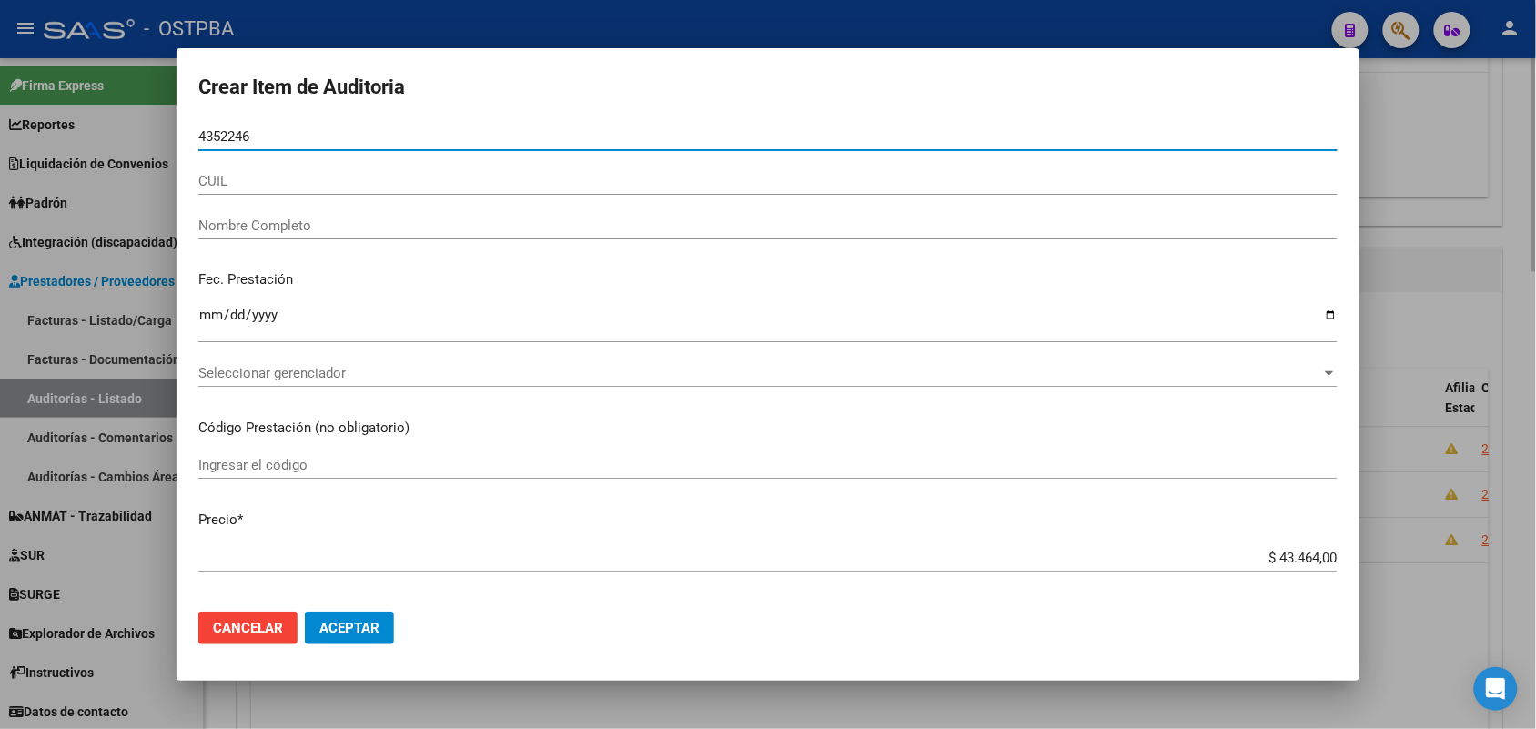
type input "43522462"
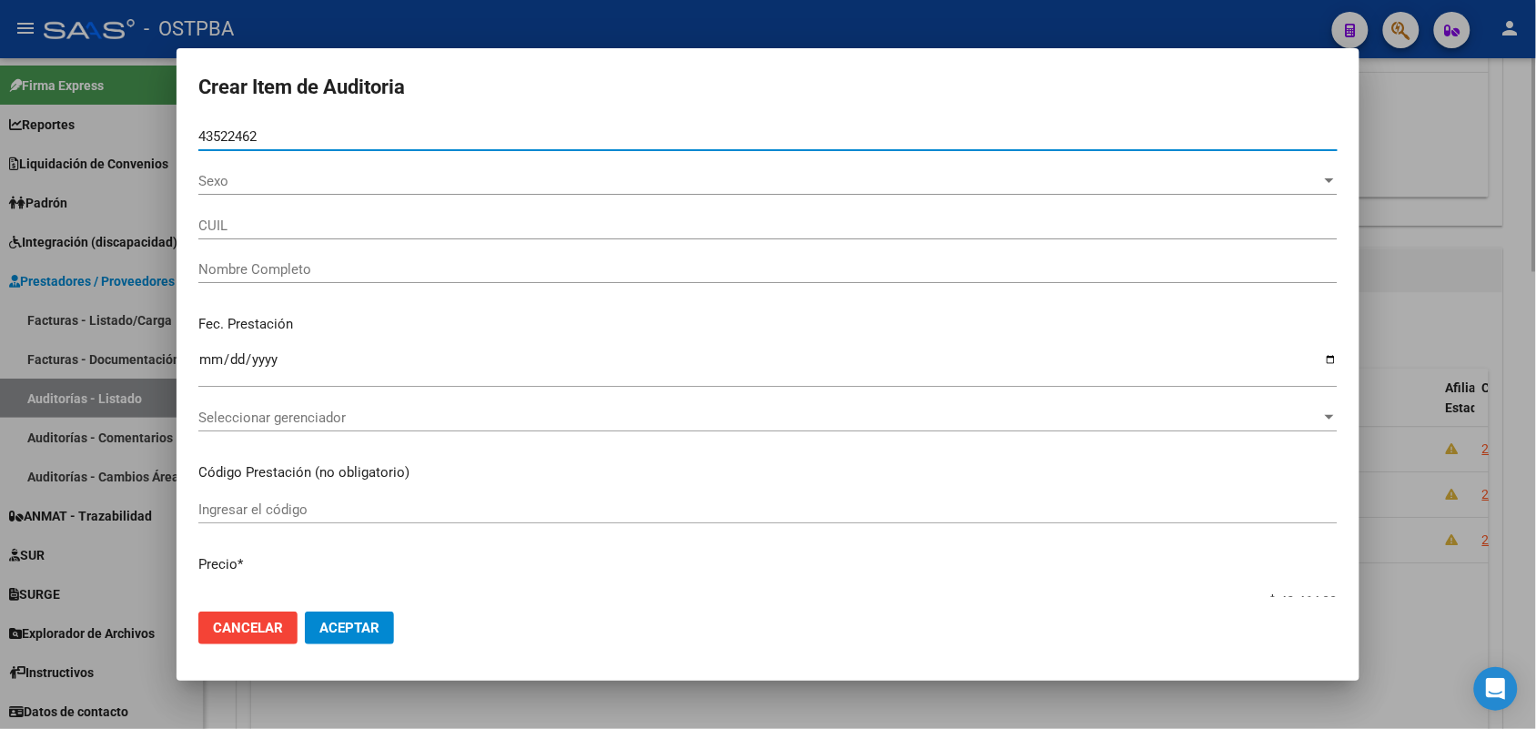
type input "27435224623"
type input "DE FELIPE JENNIFER ELIANA"
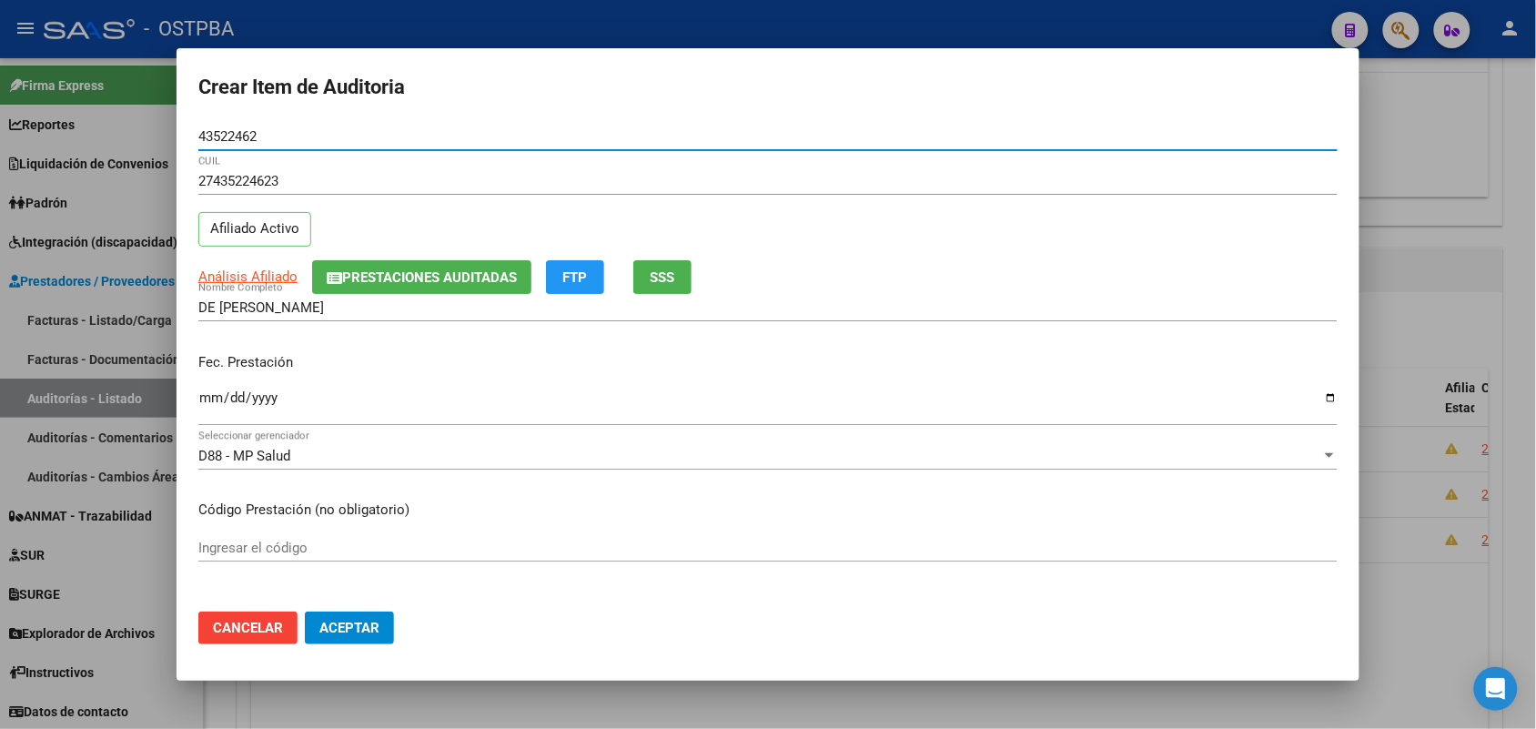
type input "43522462"
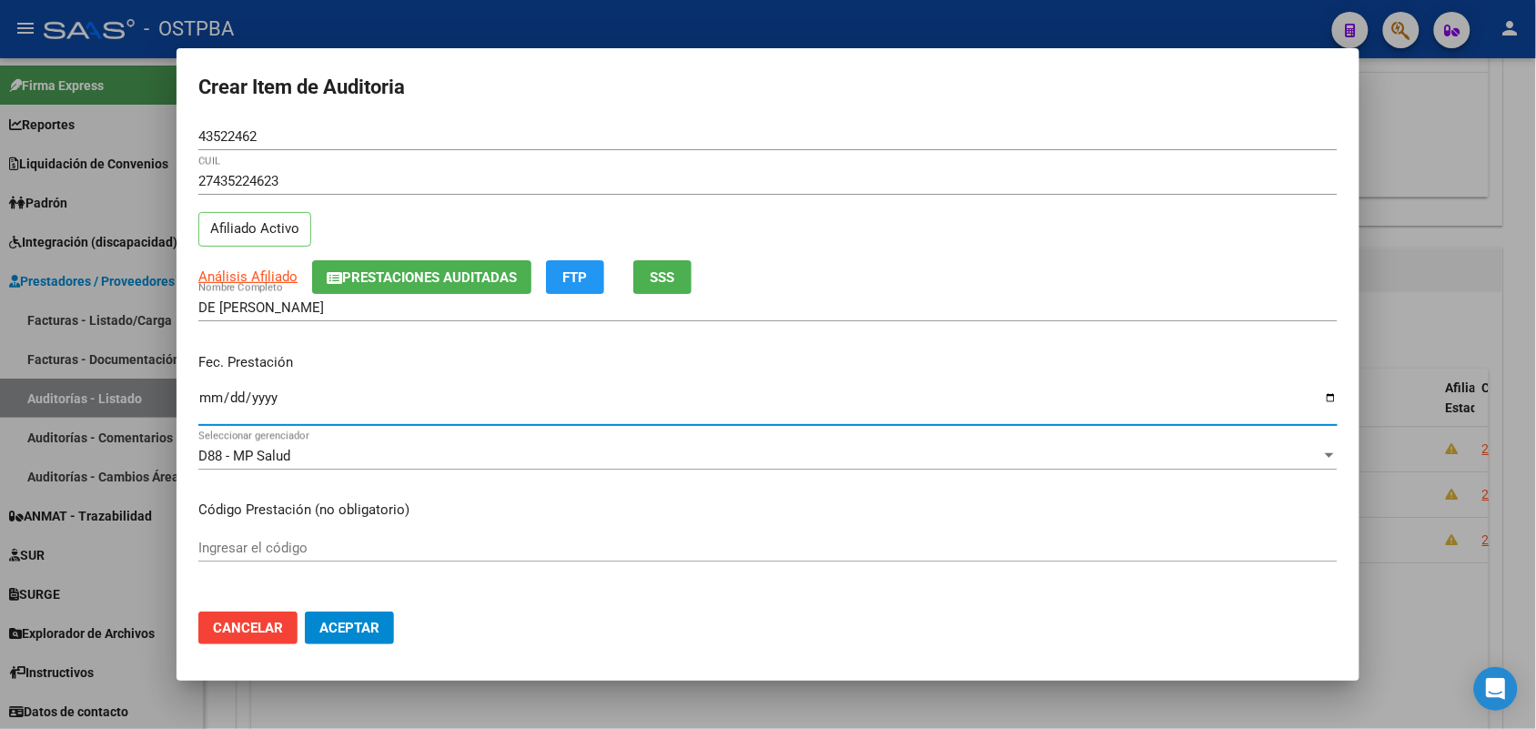
click at [200, 402] on input "Ingresar la fecha" at bounding box center [767, 404] width 1139 height 29
type input "2025-03-12"
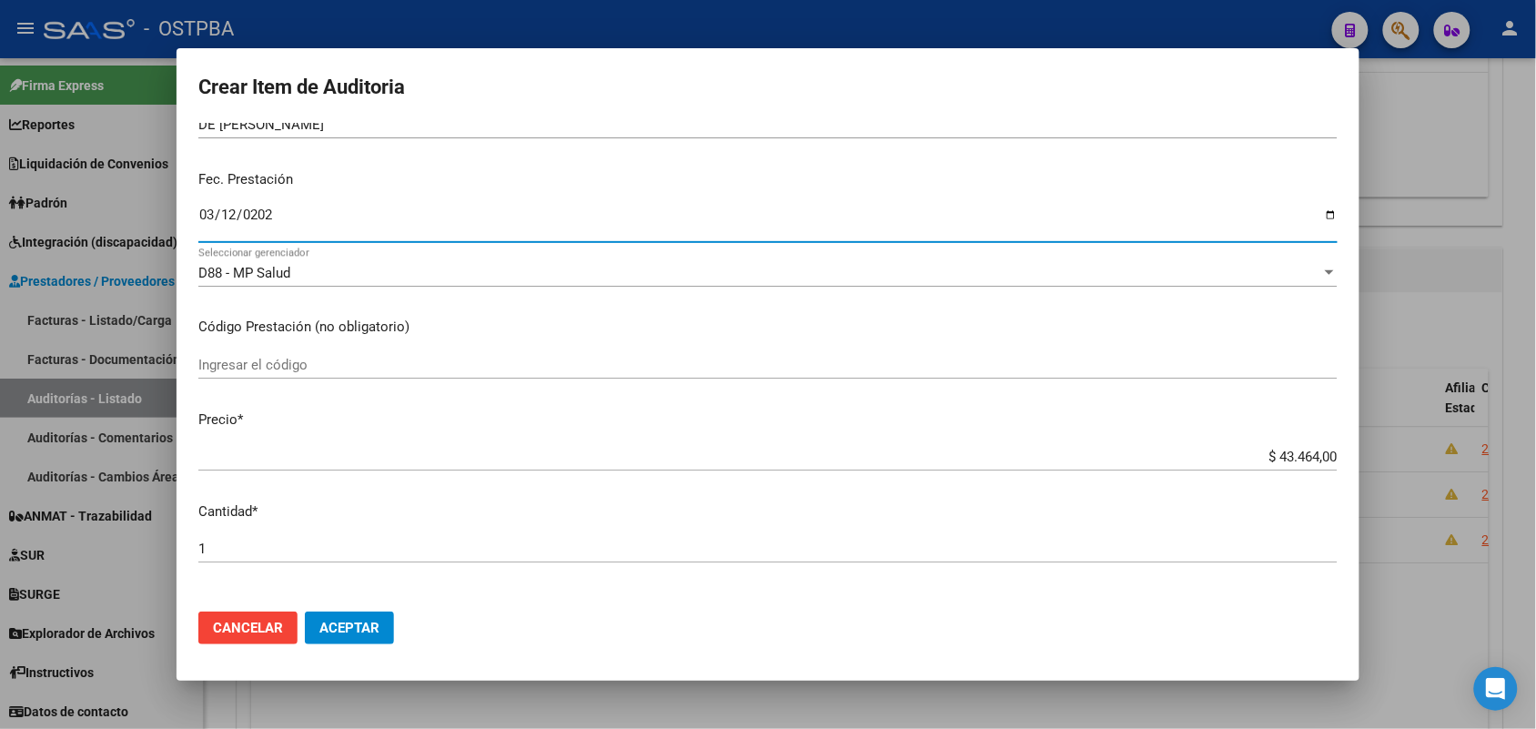
scroll to position [227, 0]
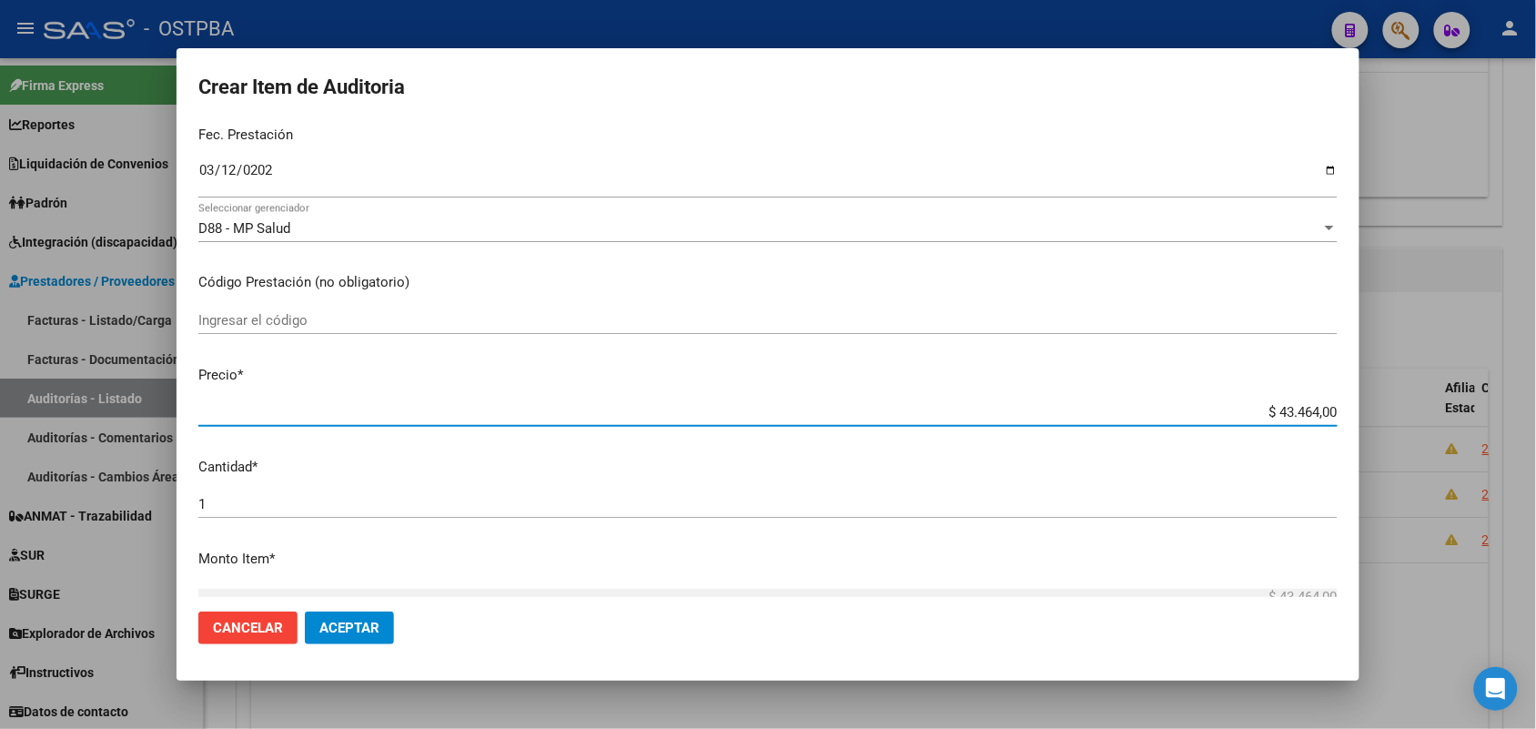
drag, startPoint x: 1242, startPoint y: 412, endPoint x: 1375, endPoint y: 401, distance: 133.3
click at [1375, 401] on div "Crear Item de Auditoria 43522462 Nro Documento 27435224623 CUIL Afiliado Activo…" at bounding box center [768, 364] width 1536 height 729
type input "$ 0,07"
type input "$ 0,72"
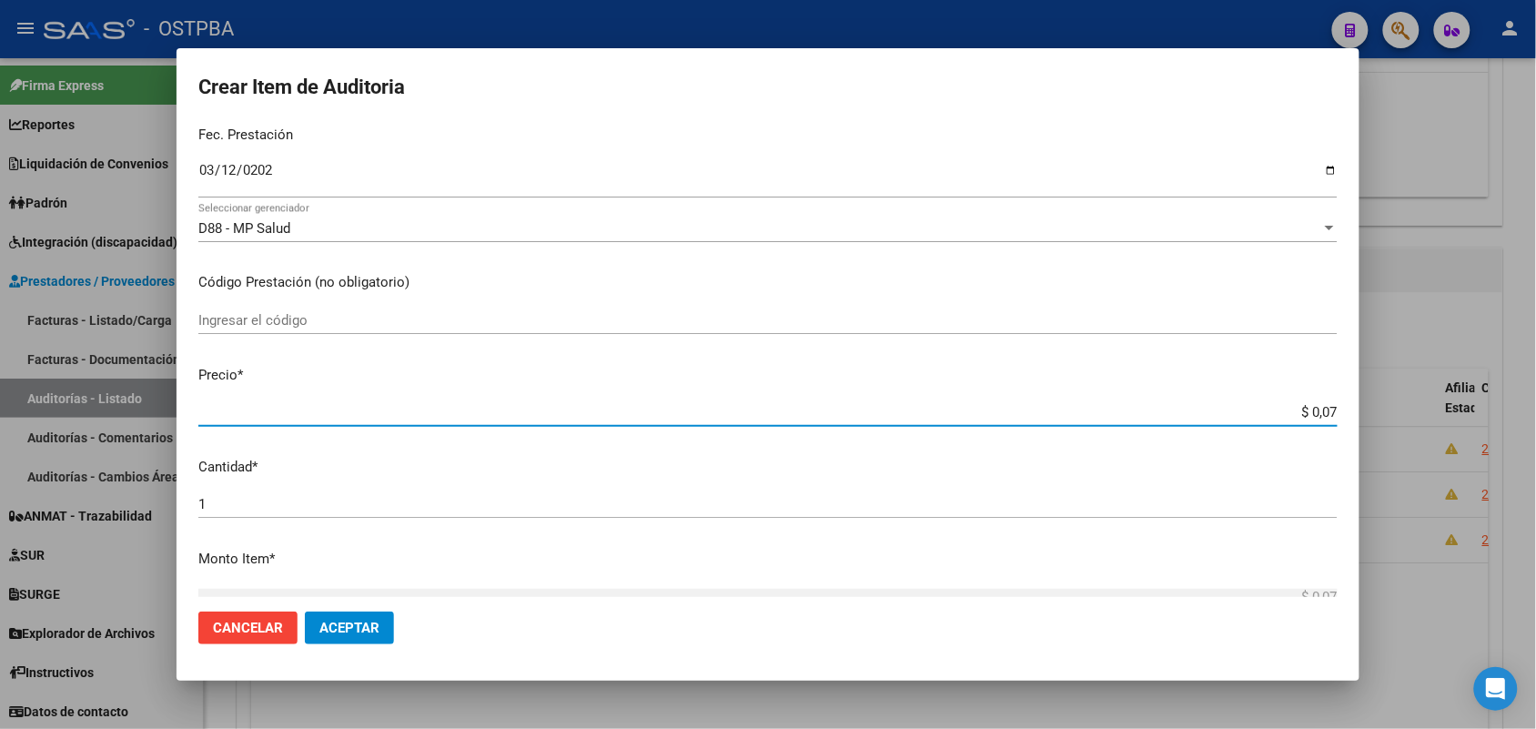
type input "$ 0,72"
type input "$ 7,24"
type input "$ 72,44"
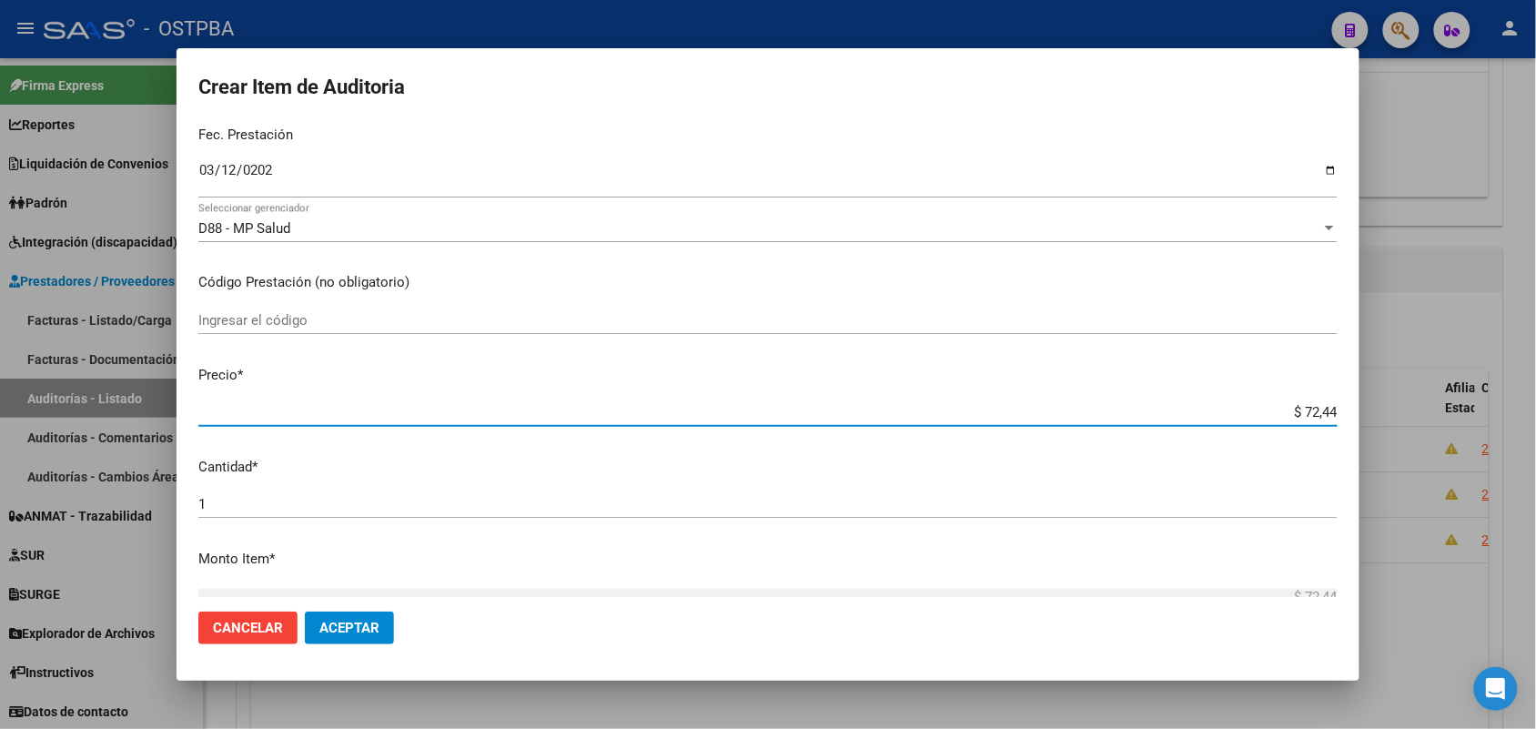
type input "$ 724,40"
type input "$ 7.244,00"
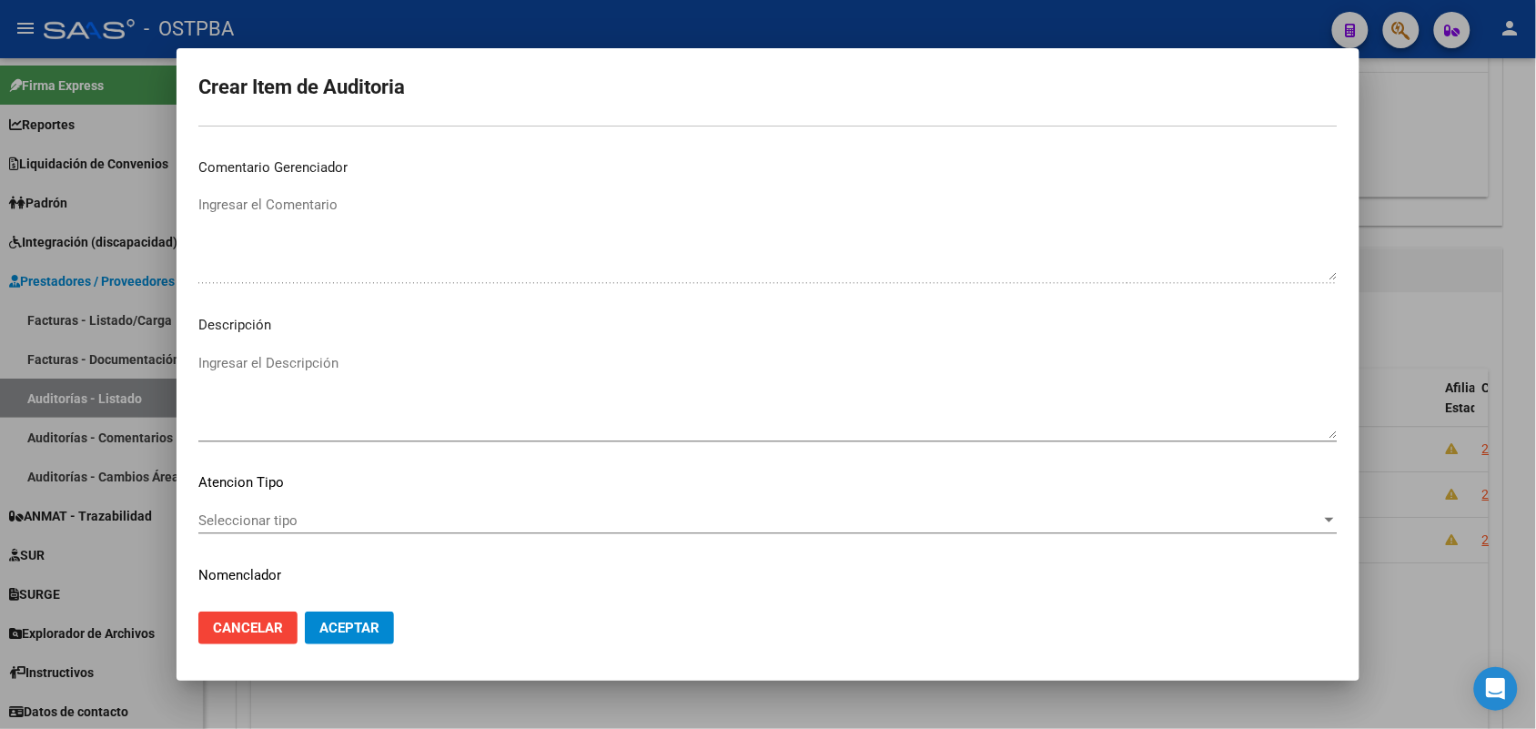
scroll to position [1006, 0]
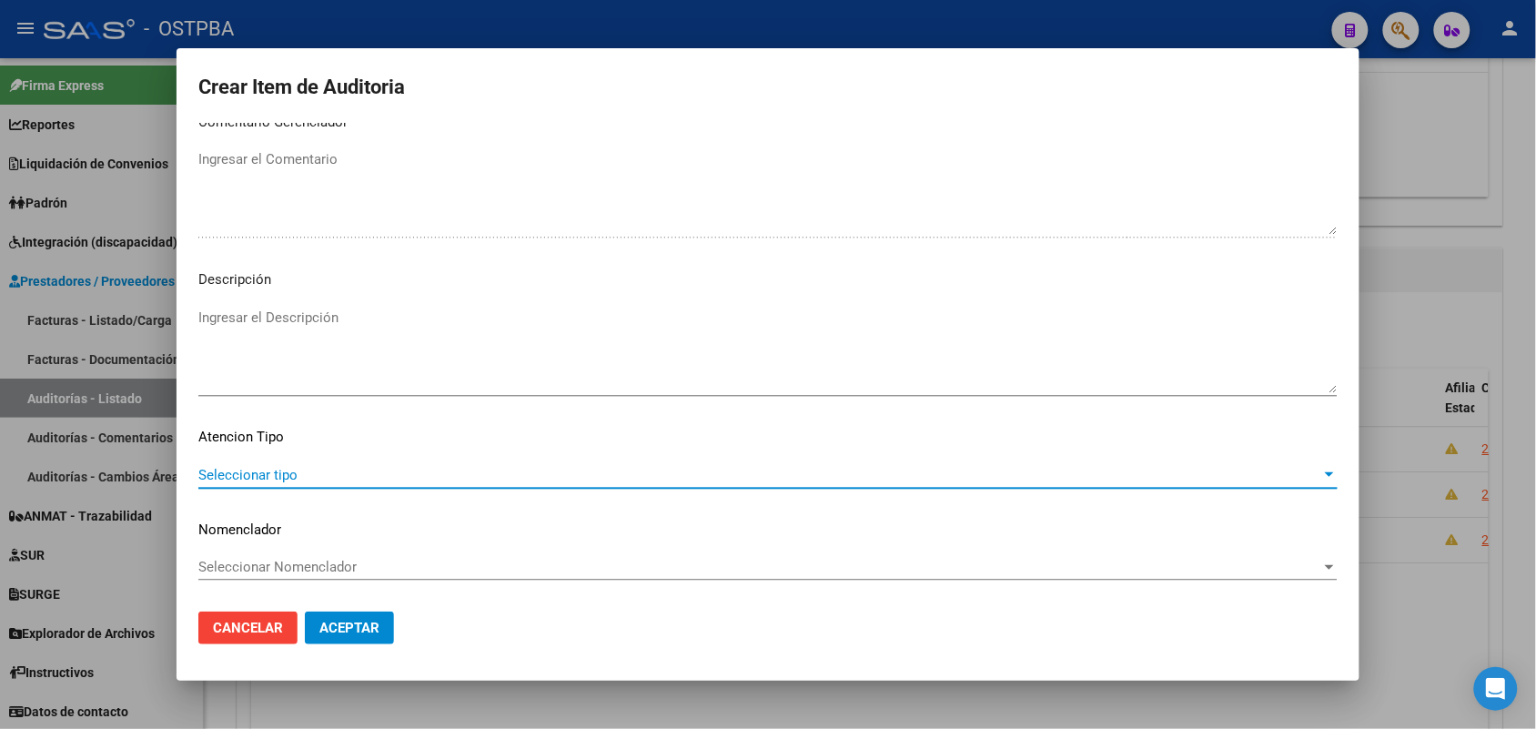
click at [288, 479] on span "Seleccionar tipo" at bounding box center [759, 475] width 1123 height 16
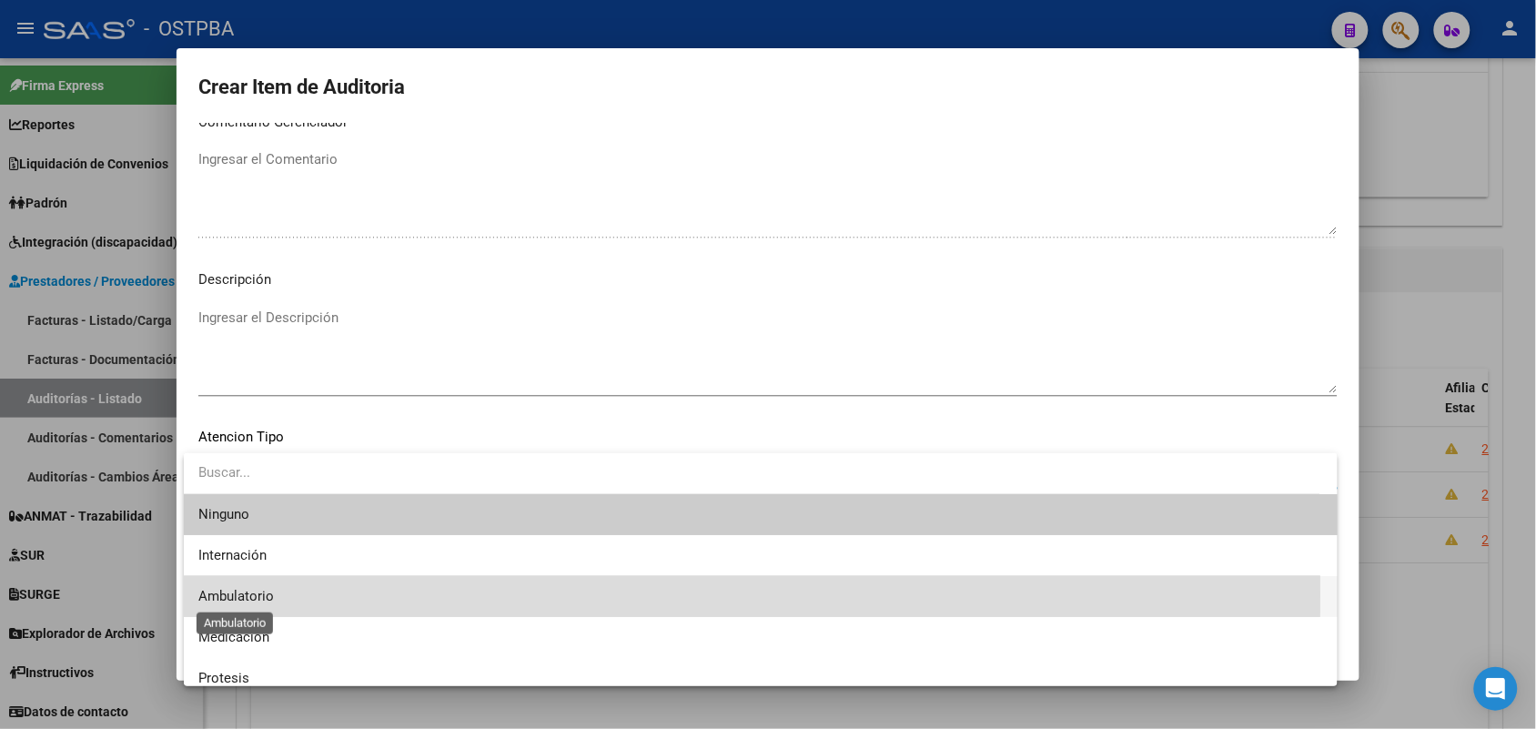
click at [265, 594] on span "Ambulatorio" at bounding box center [236, 596] width 76 height 16
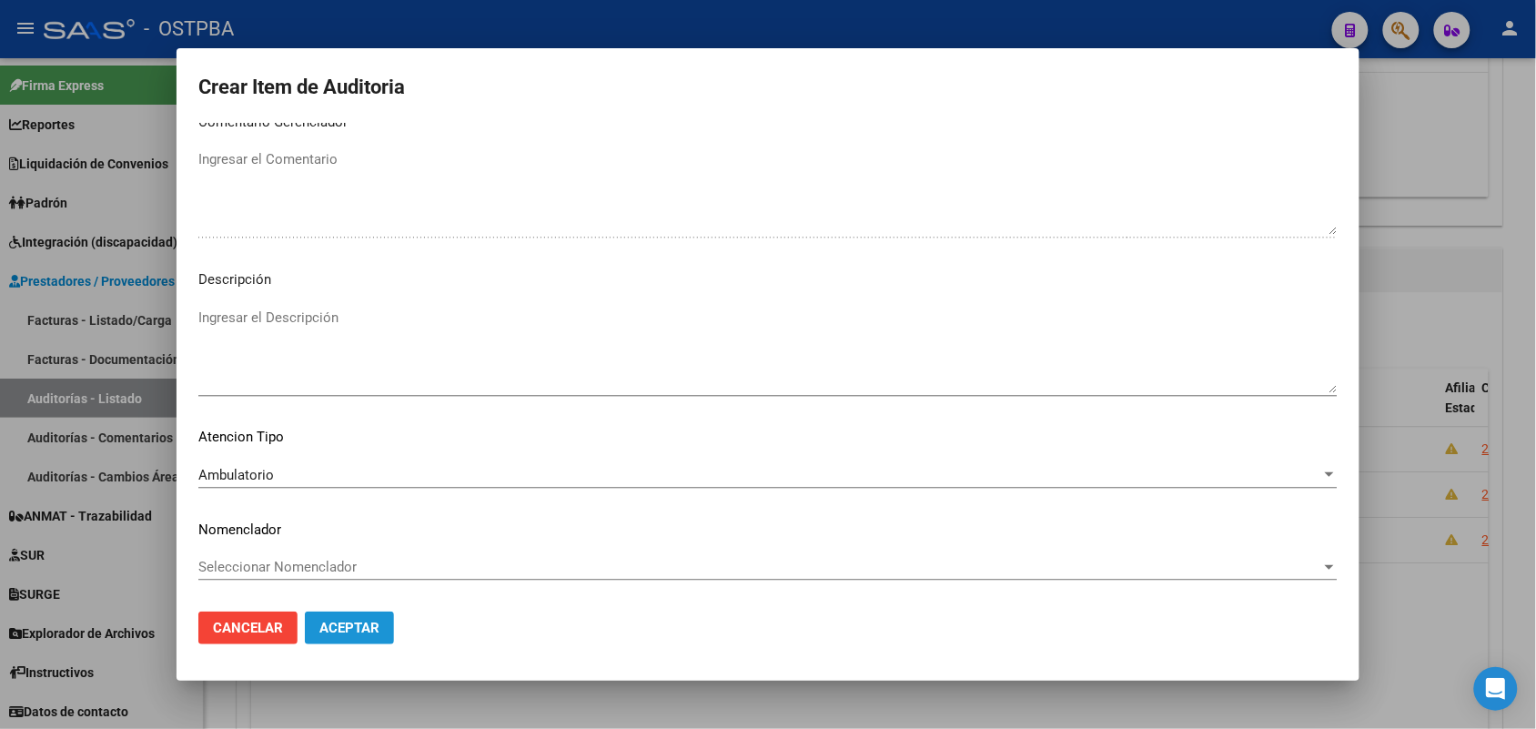
click at [360, 626] on span "Aceptar" at bounding box center [349, 628] width 60 height 16
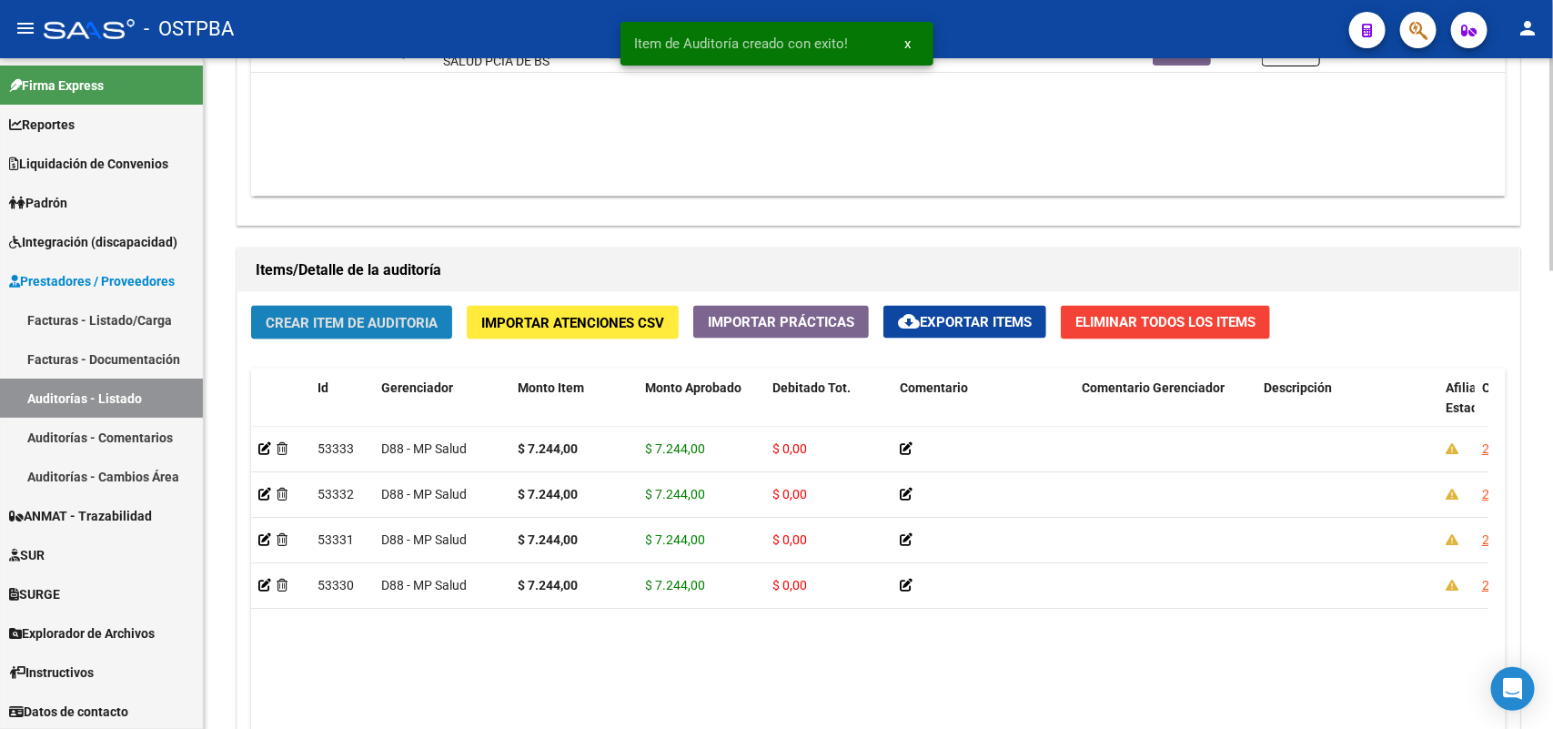
click at [366, 326] on span "Crear Item de Auditoria" at bounding box center [352, 323] width 172 height 16
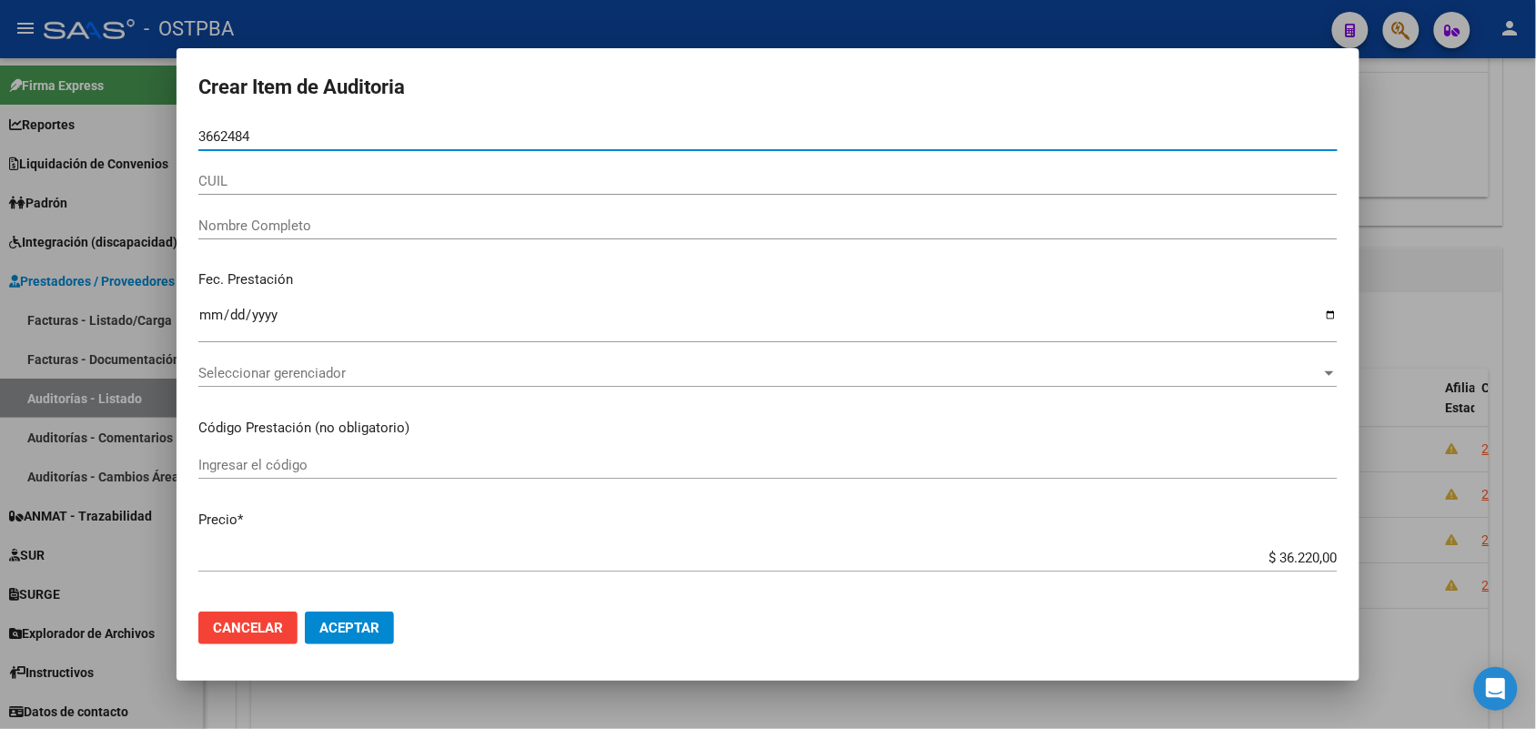
type input "36624844"
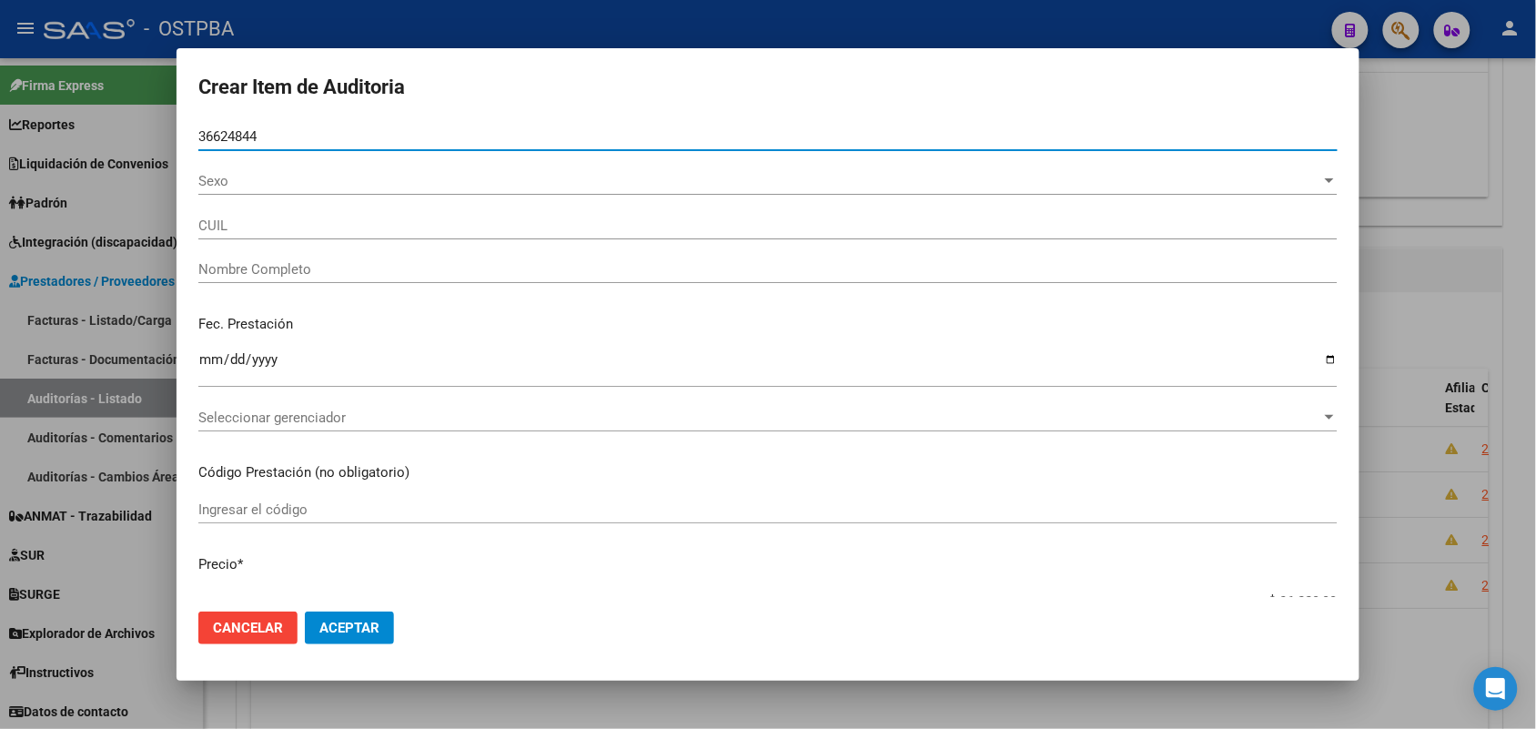
type input "27366248442"
type input "NIEVA FATIMA LORENA"
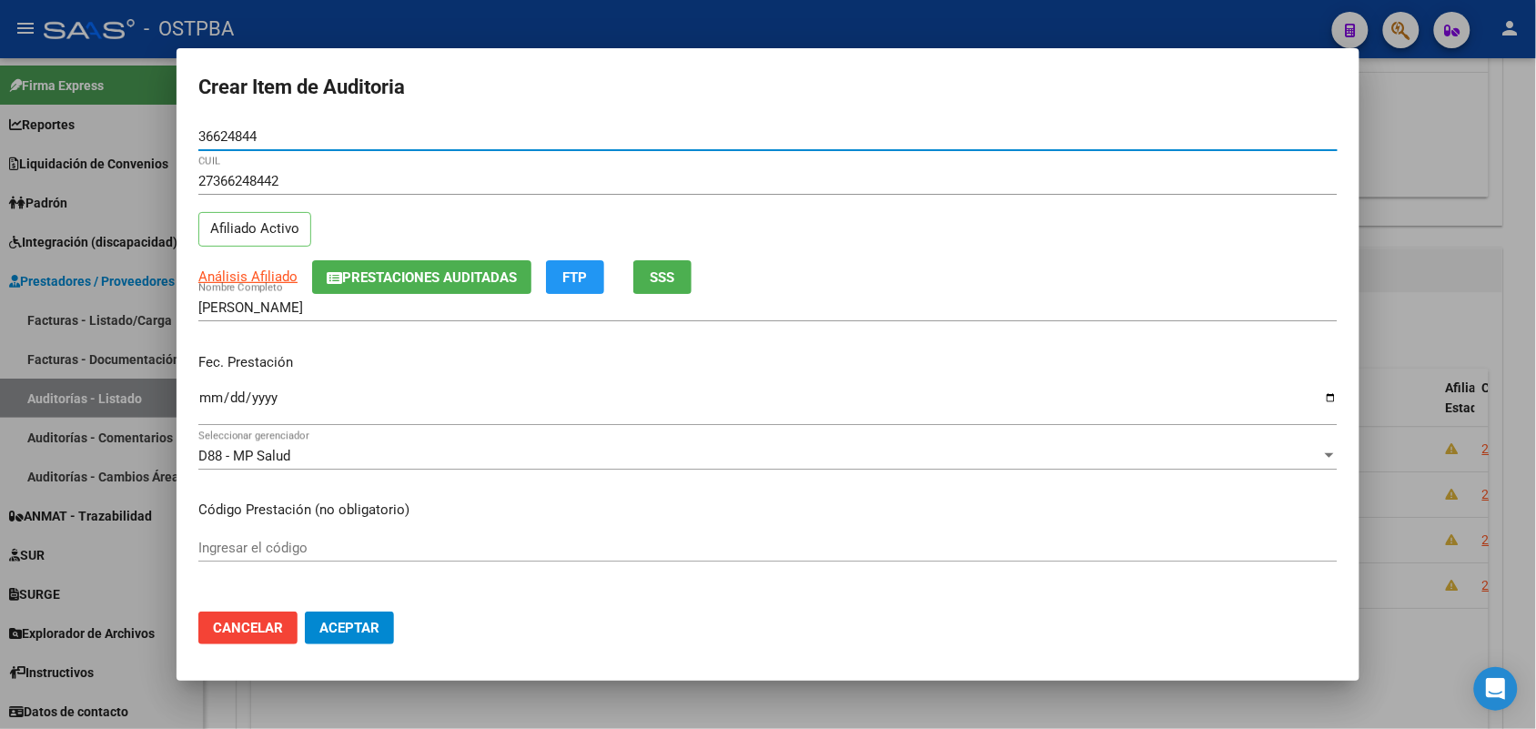
type input "36624844"
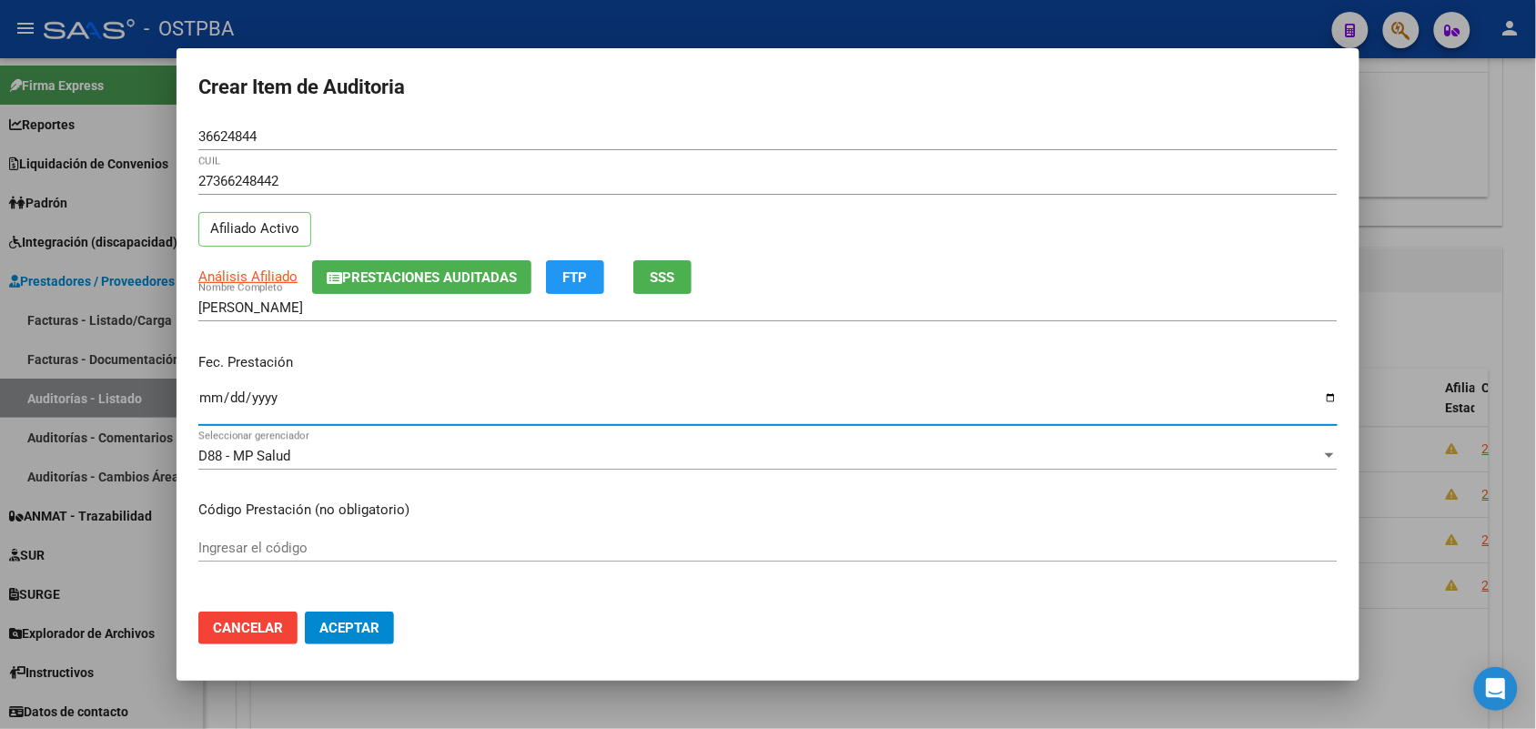
click at [206, 401] on input "Ingresar la fecha" at bounding box center [767, 404] width 1139 height 29
type input "2025-03-12"
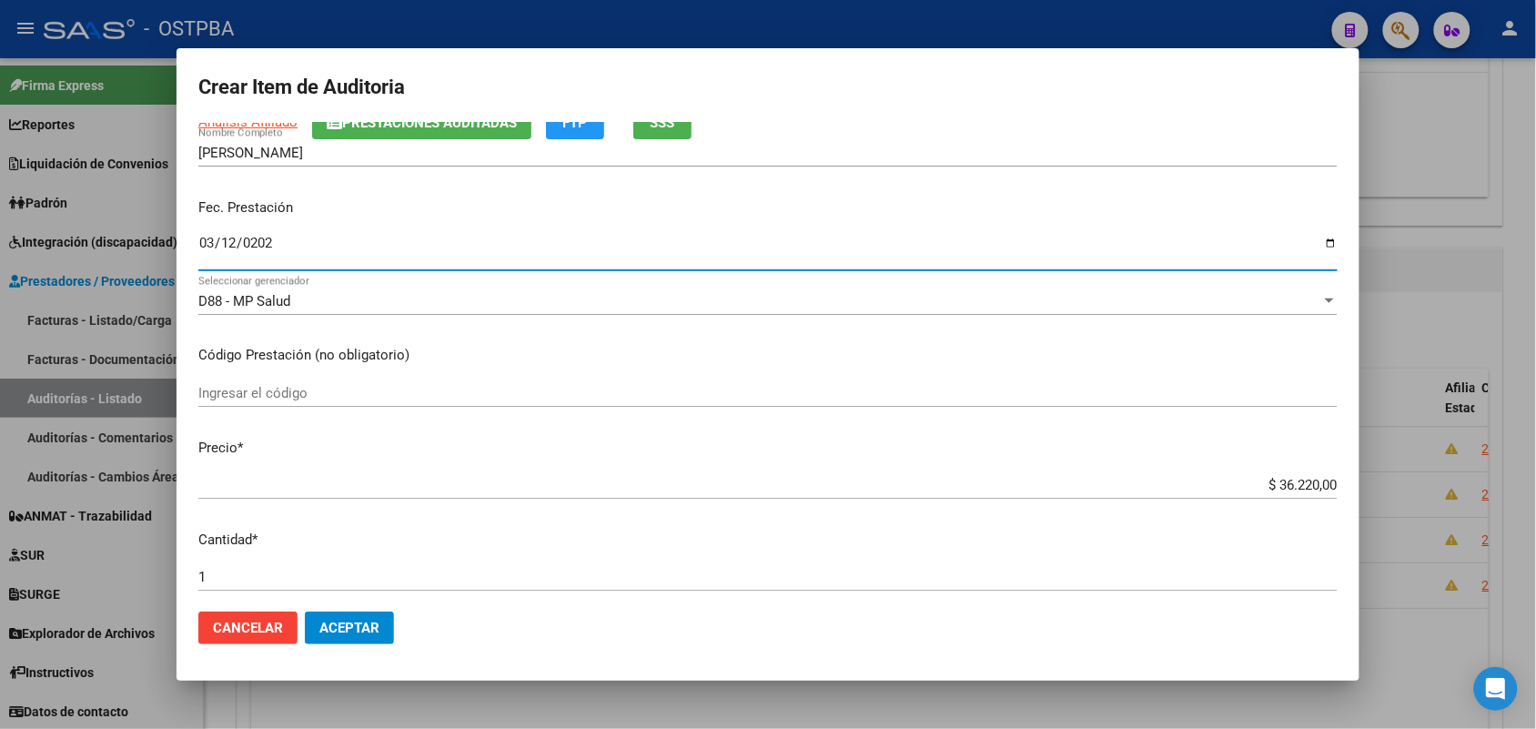
scroll to position [341, 0]
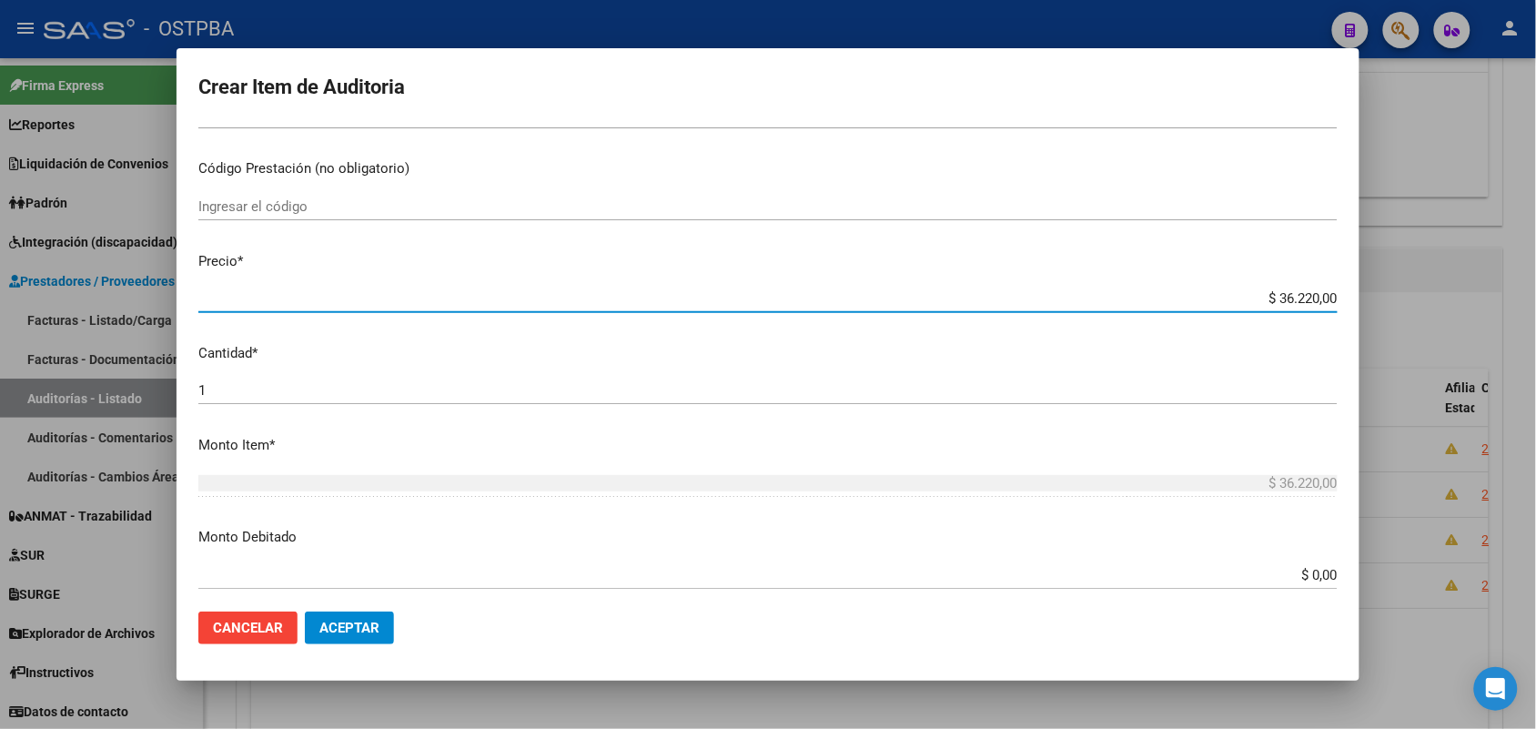
drag, startPoint x: 1248, startPoint y: 302, endPoint x: 1444, endPoint y: 292, distance: 195.9
click at [1444, 292] on div "Crear Item de Auditoria 36624844 Nro Documento 27366248442 CUIL Afiliado Activo…" at bounding box center [768, 364] width 1536 height 729
type input "$ 0,07"
type input "$ 0,72"
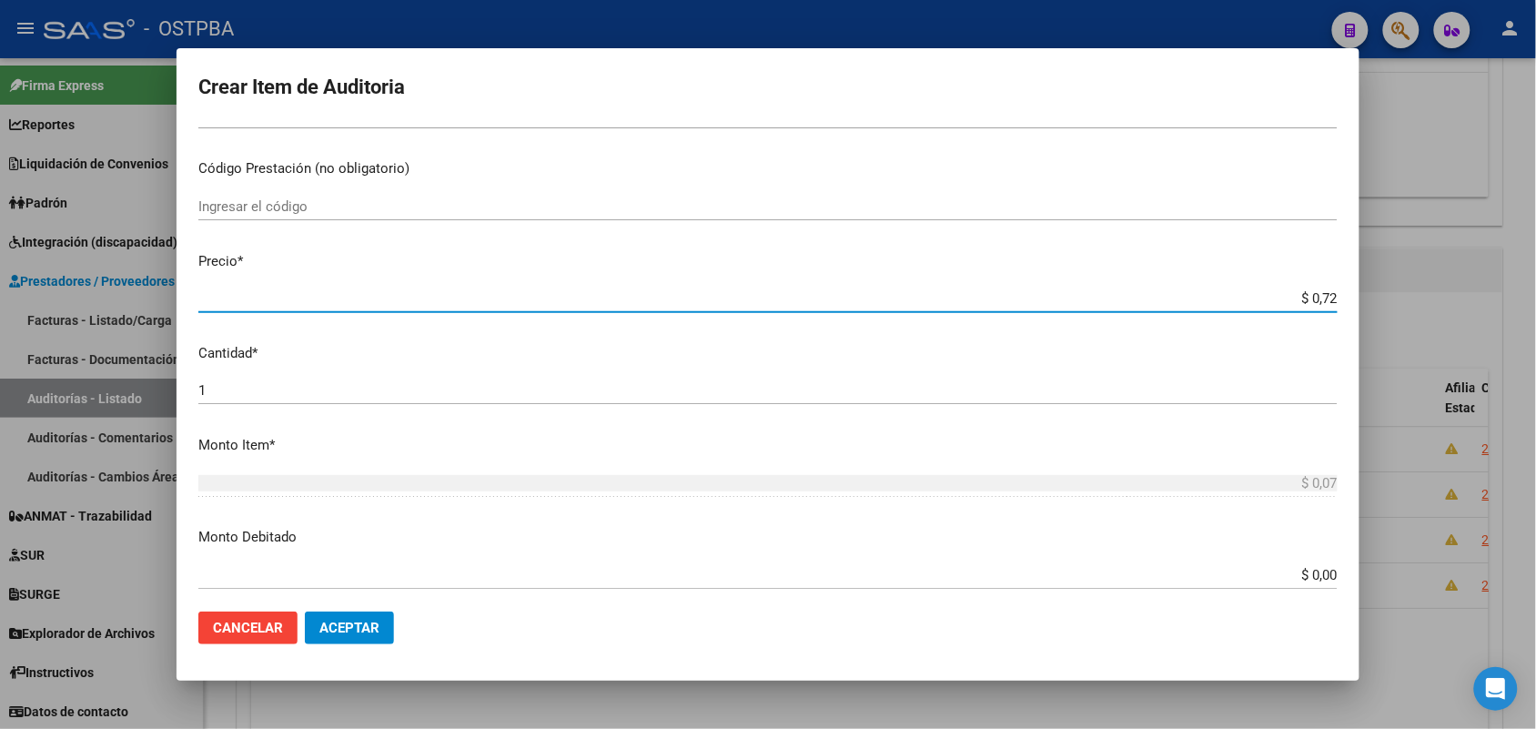
type input "$ 0,72"
type input "$ 7,24"
type input "$ 72,44"
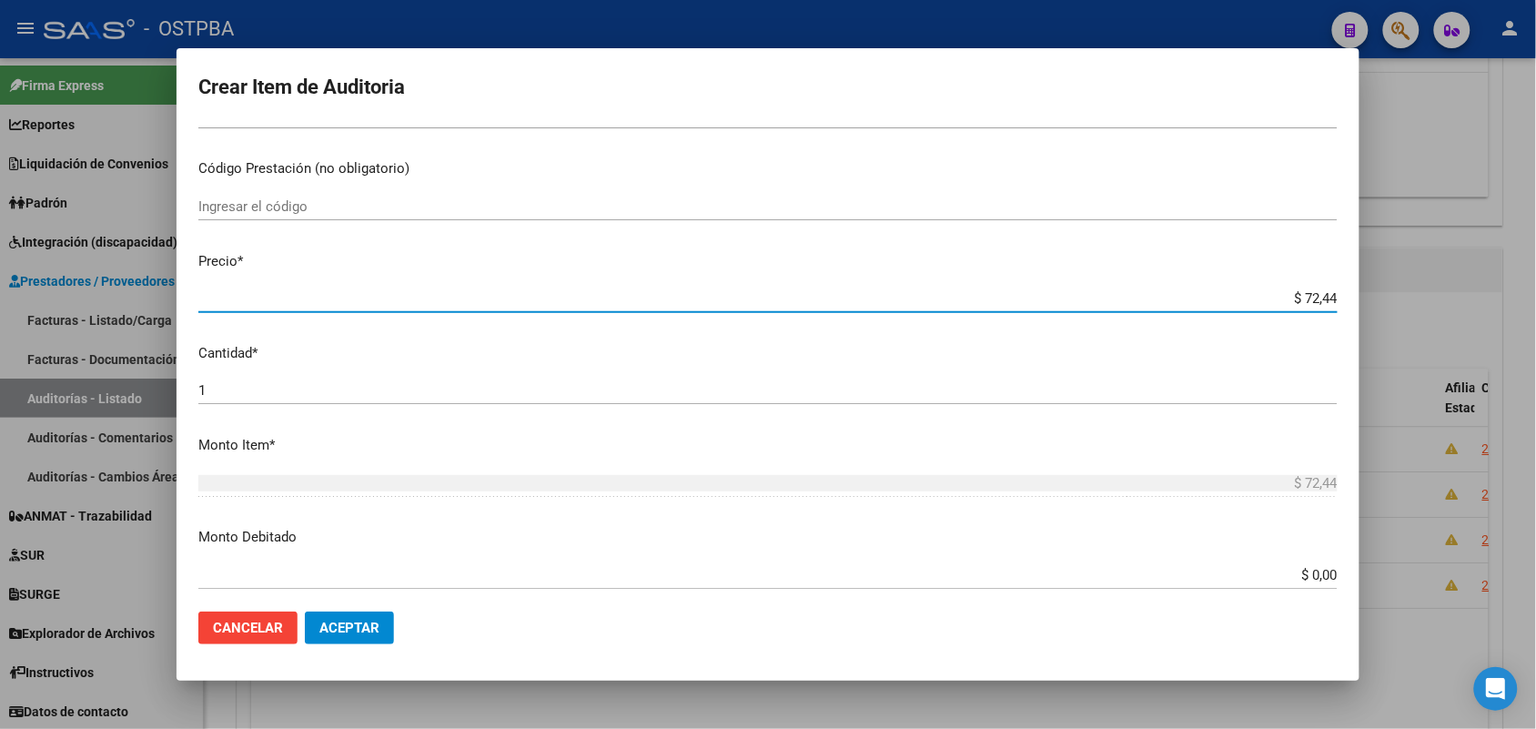
type input "$ 724,40"
type input "$ 7.244,00"
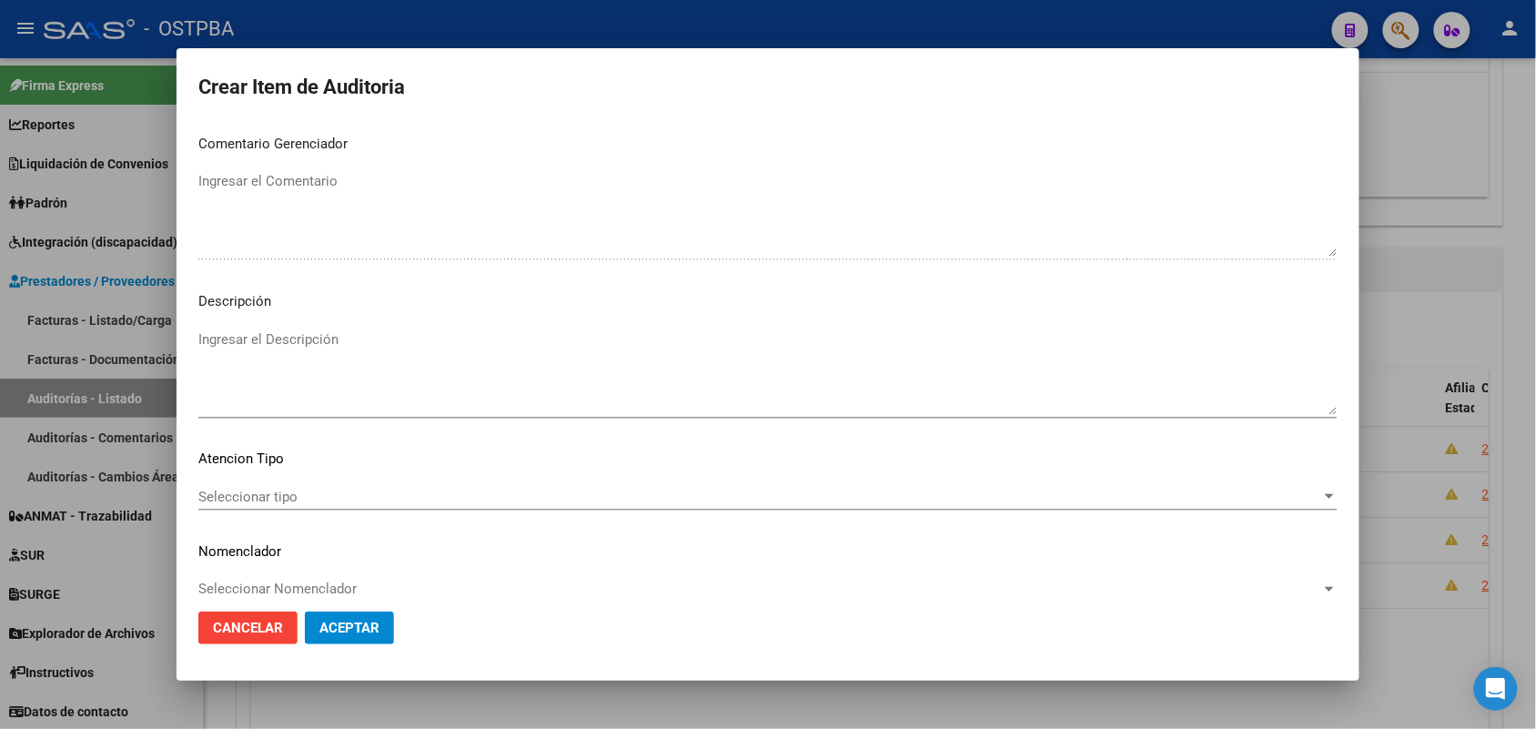
scroll to position [1006, 0]
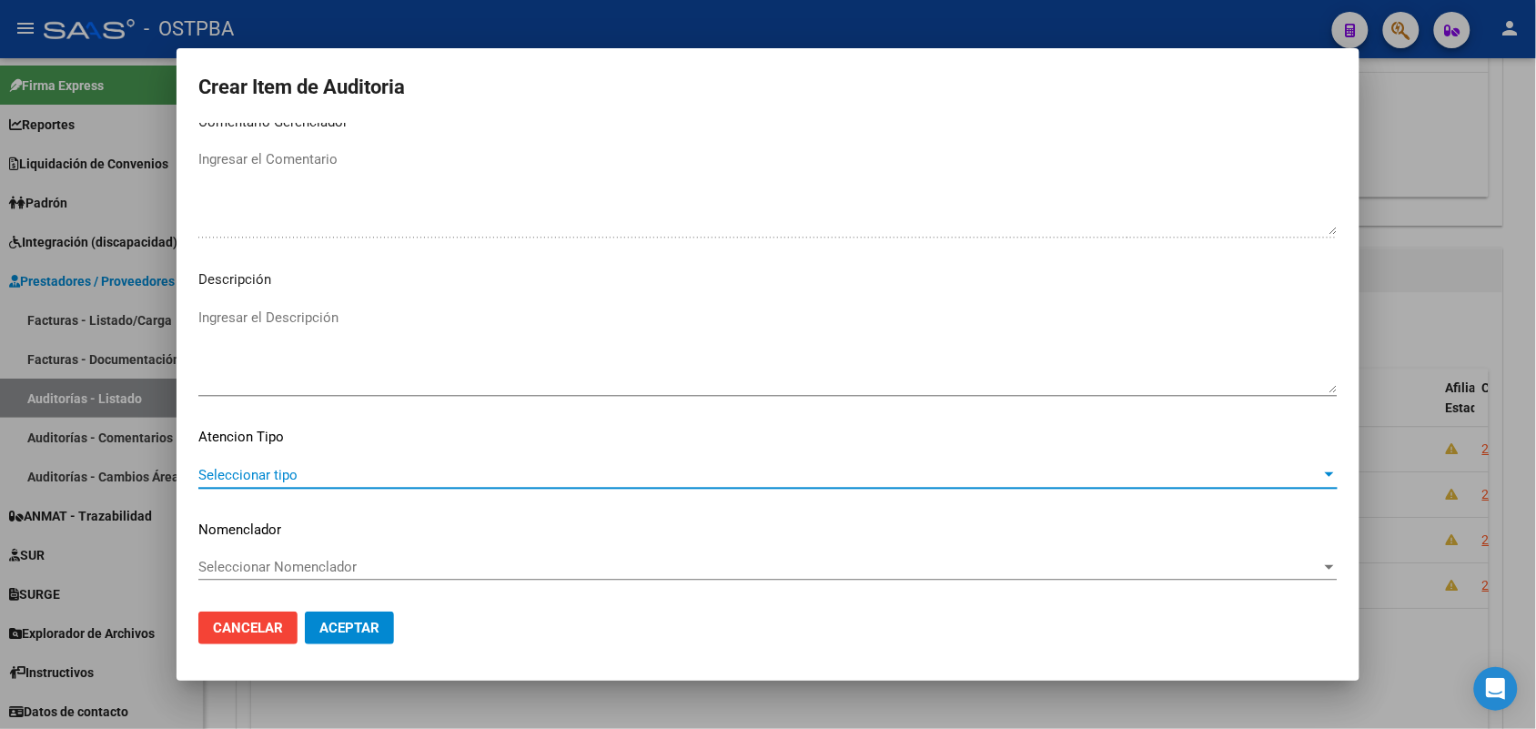
click at [285, 475] on span "Seleccionar tipo" at bounding box center [759, 475] width 1123 height 16
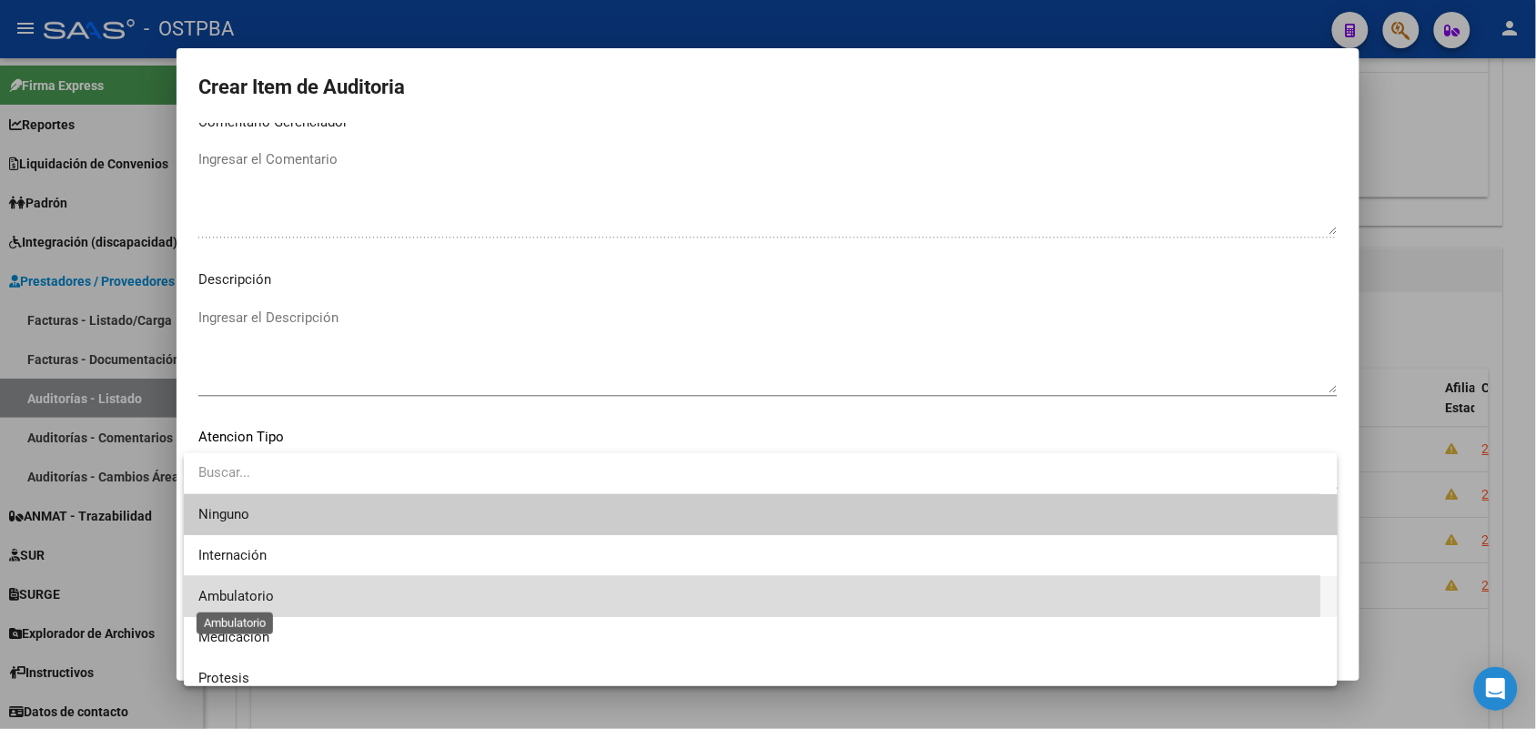
click at [269, 591] on span "Ambulatorio" at bounding box center [236, 596] width 76 height 16
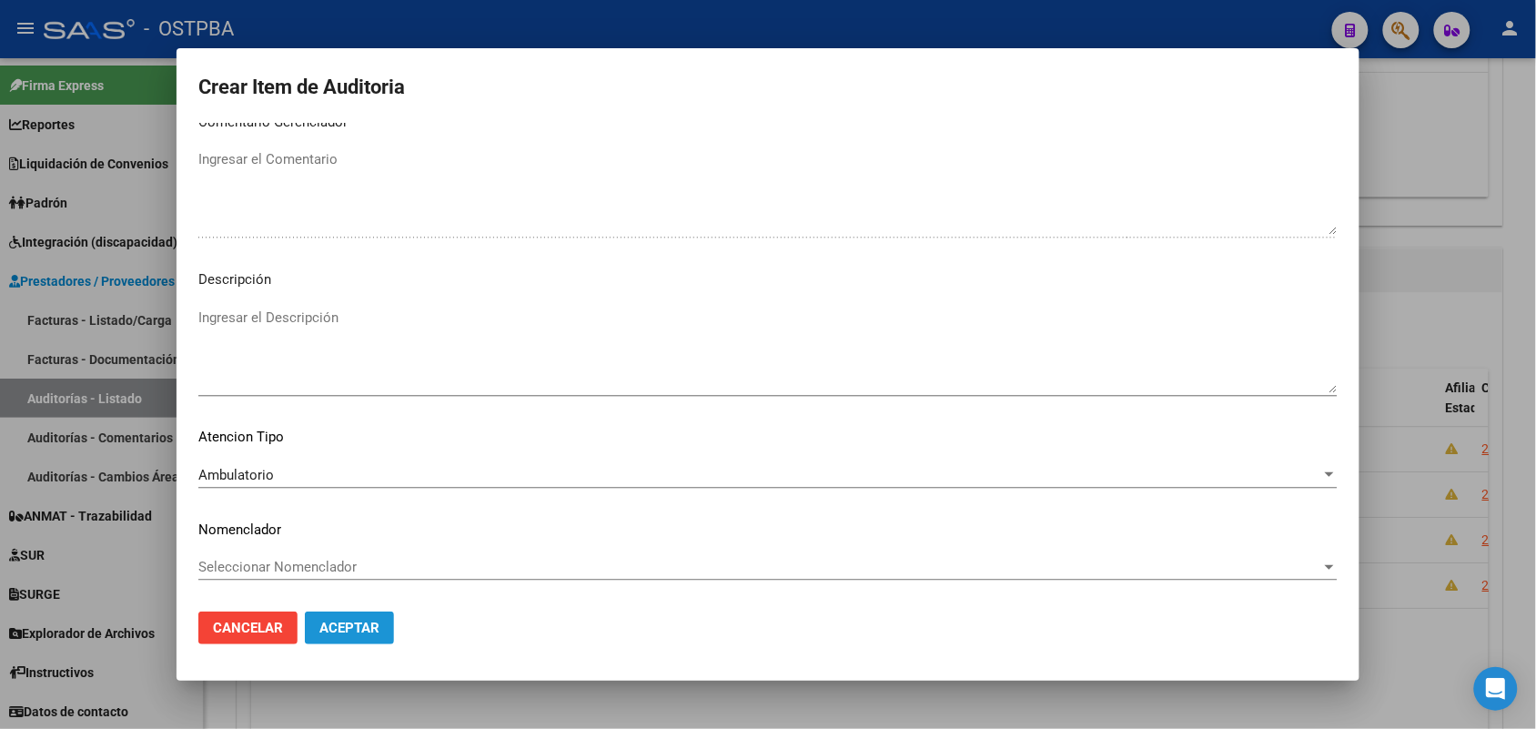
click at [339, 624] on span "Aceptar" at bounding box center [349, 628] width 60 height 16
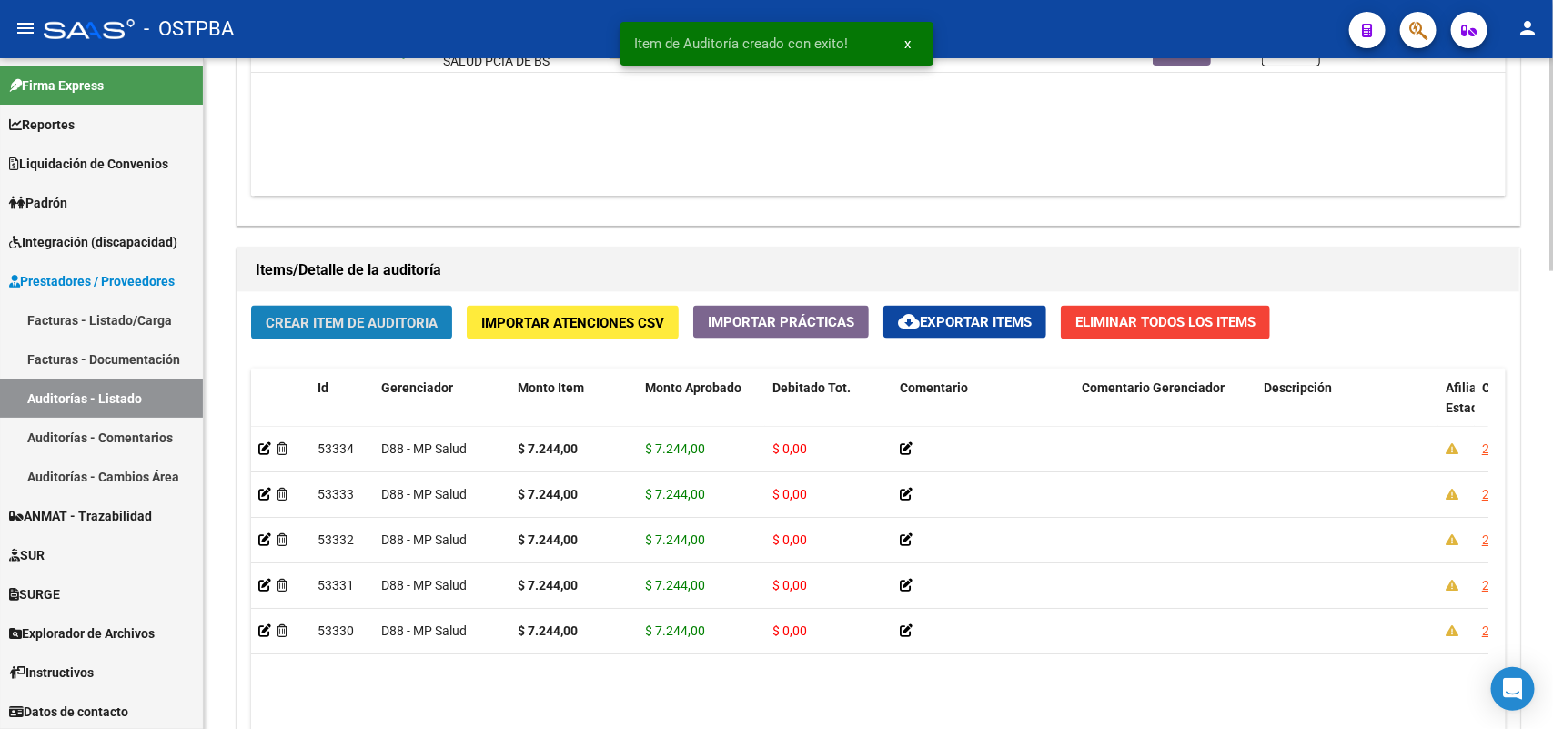
click at [417, 326] on span "Crear Item de Auditoria" at bounding box center [352, 323] width 172 height 16
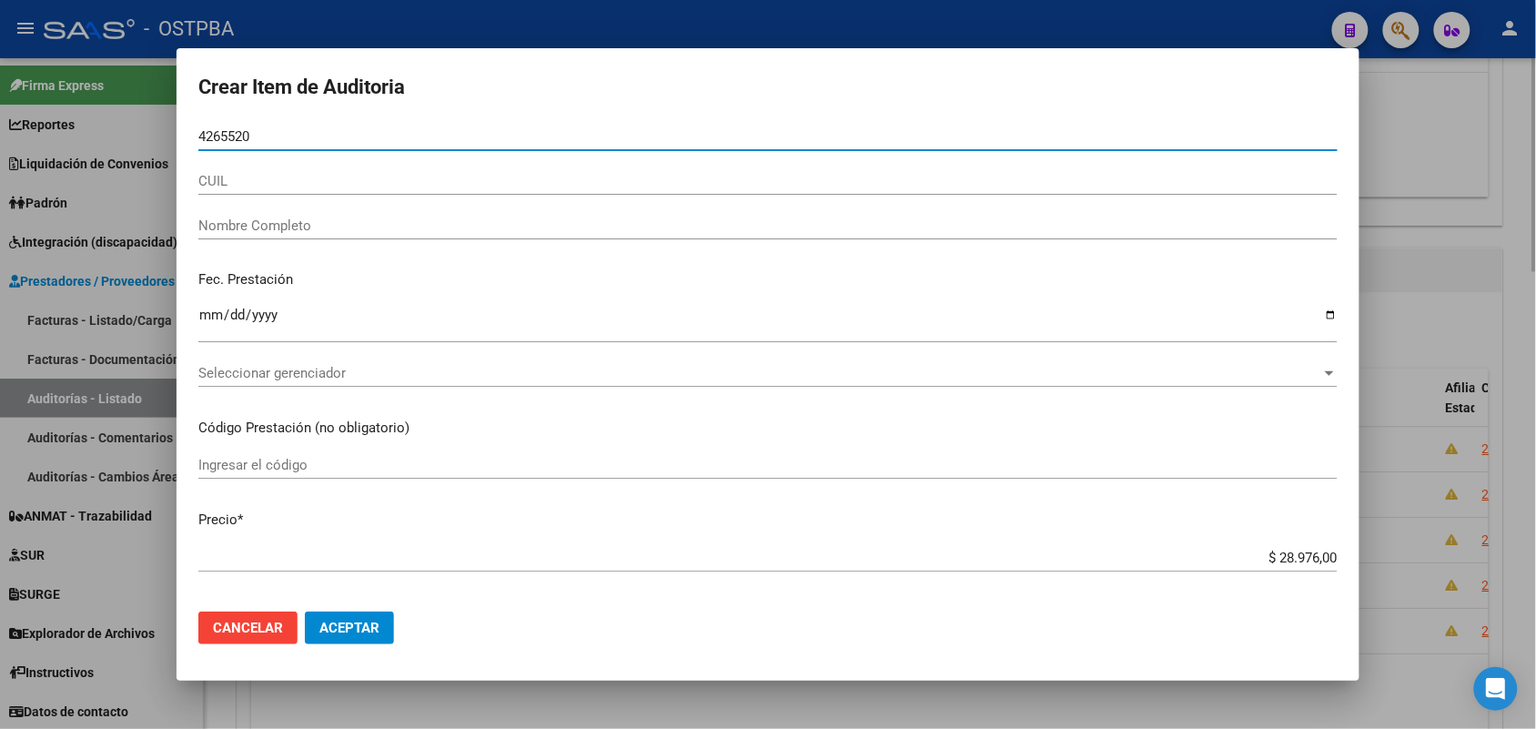
type input "42655206"
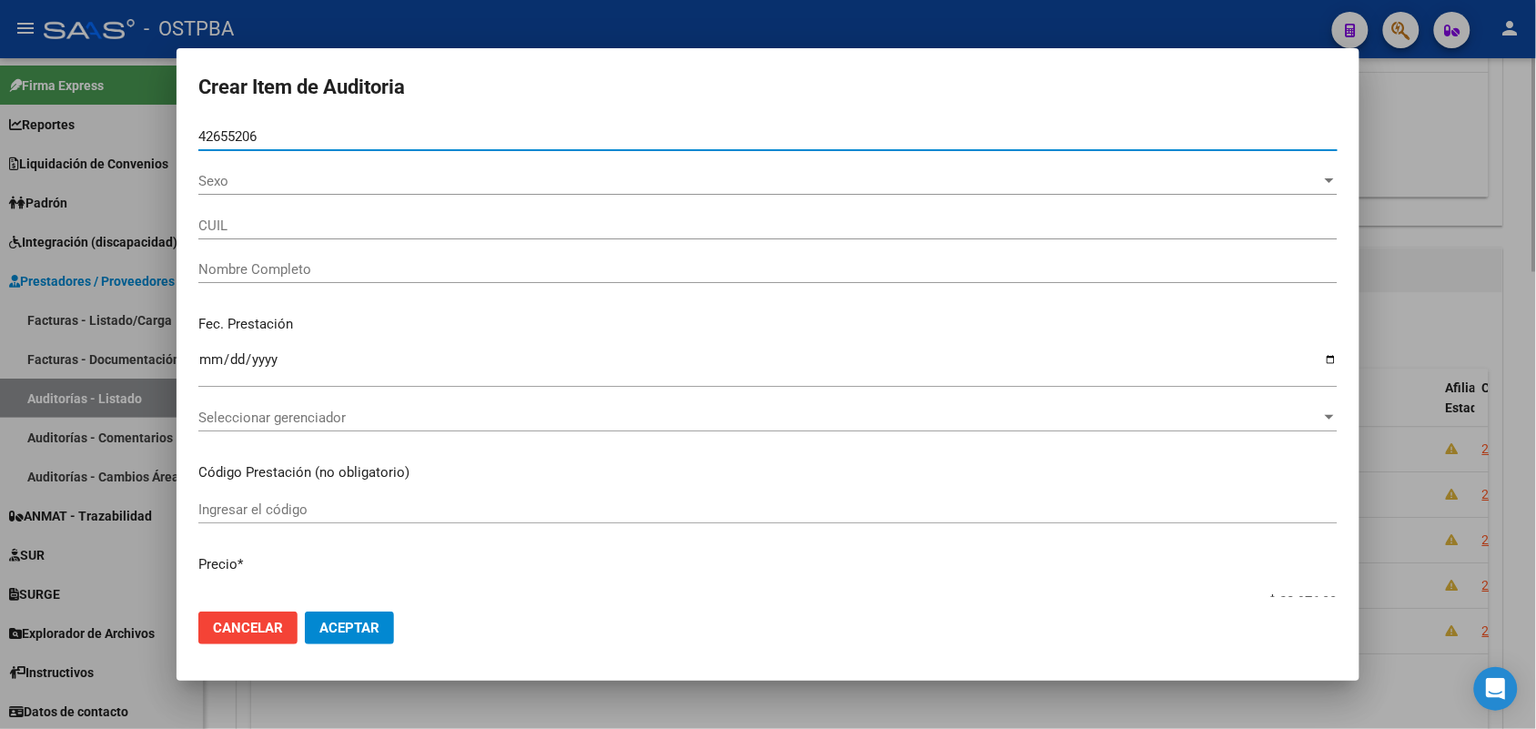
type input "27426552065"
type input "MOYANO ARIADNA MAYLEN -"
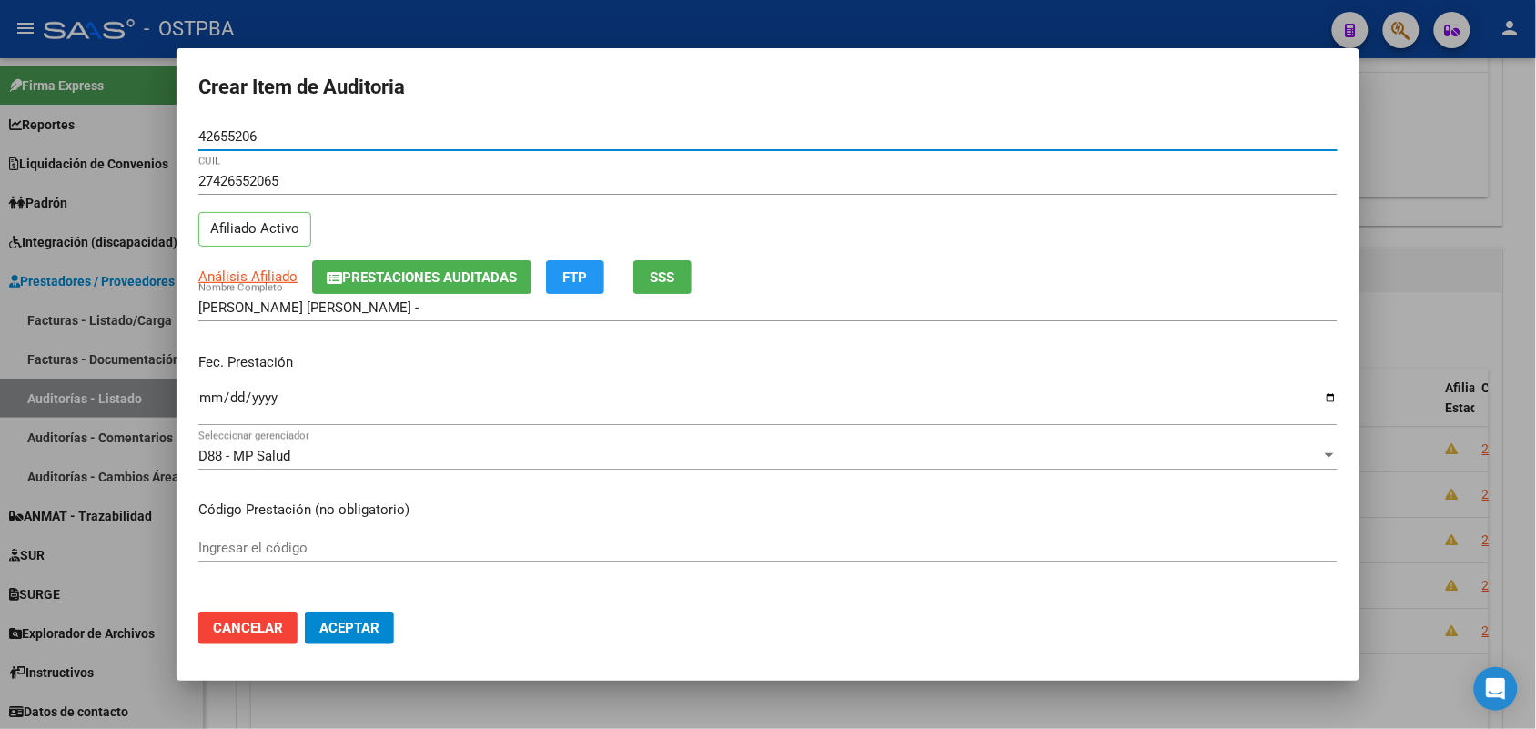
type input "42655206"
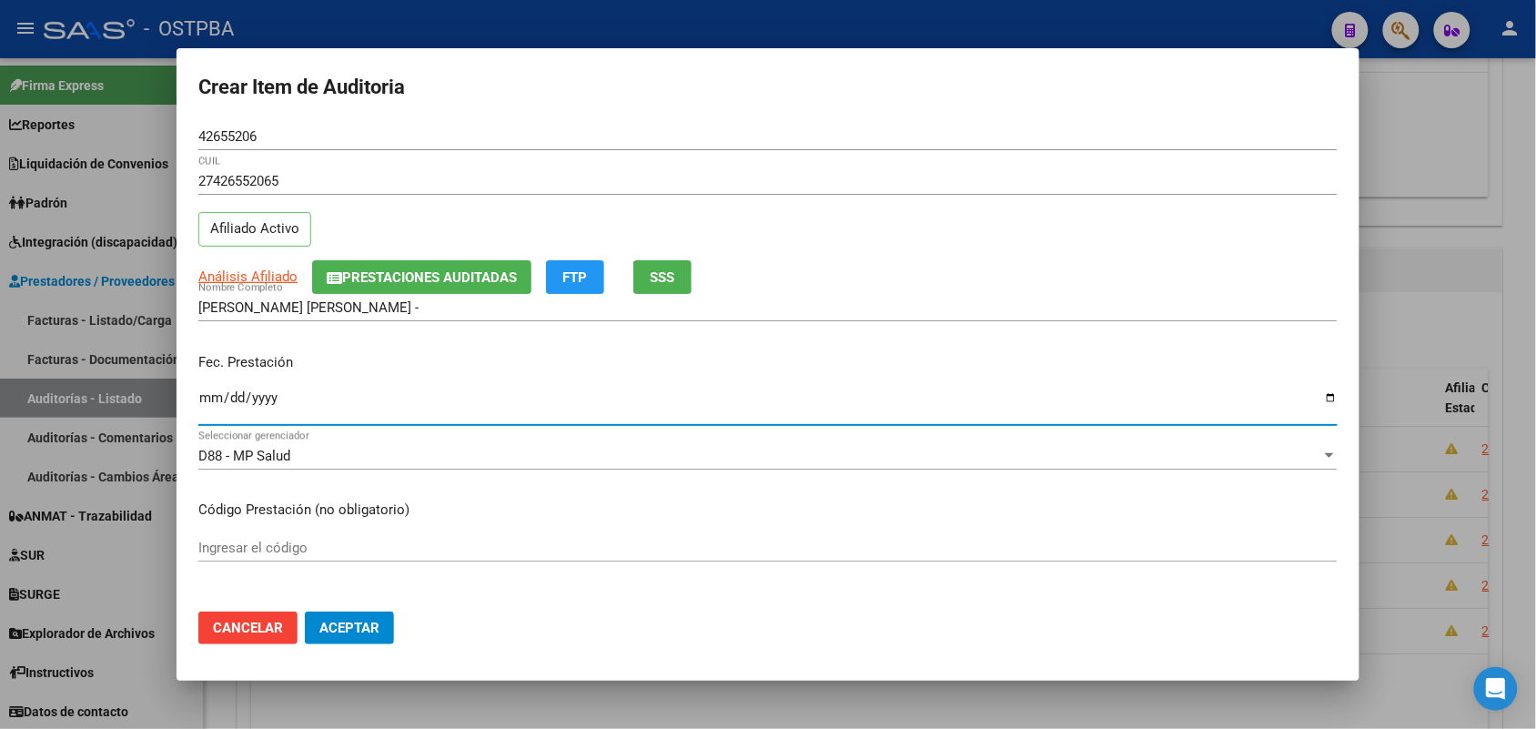
click at [210, 402] on input "Ingresar la fecha" at bounding box center [767, 404] width 1139 height 29
type input "2025-03-15"
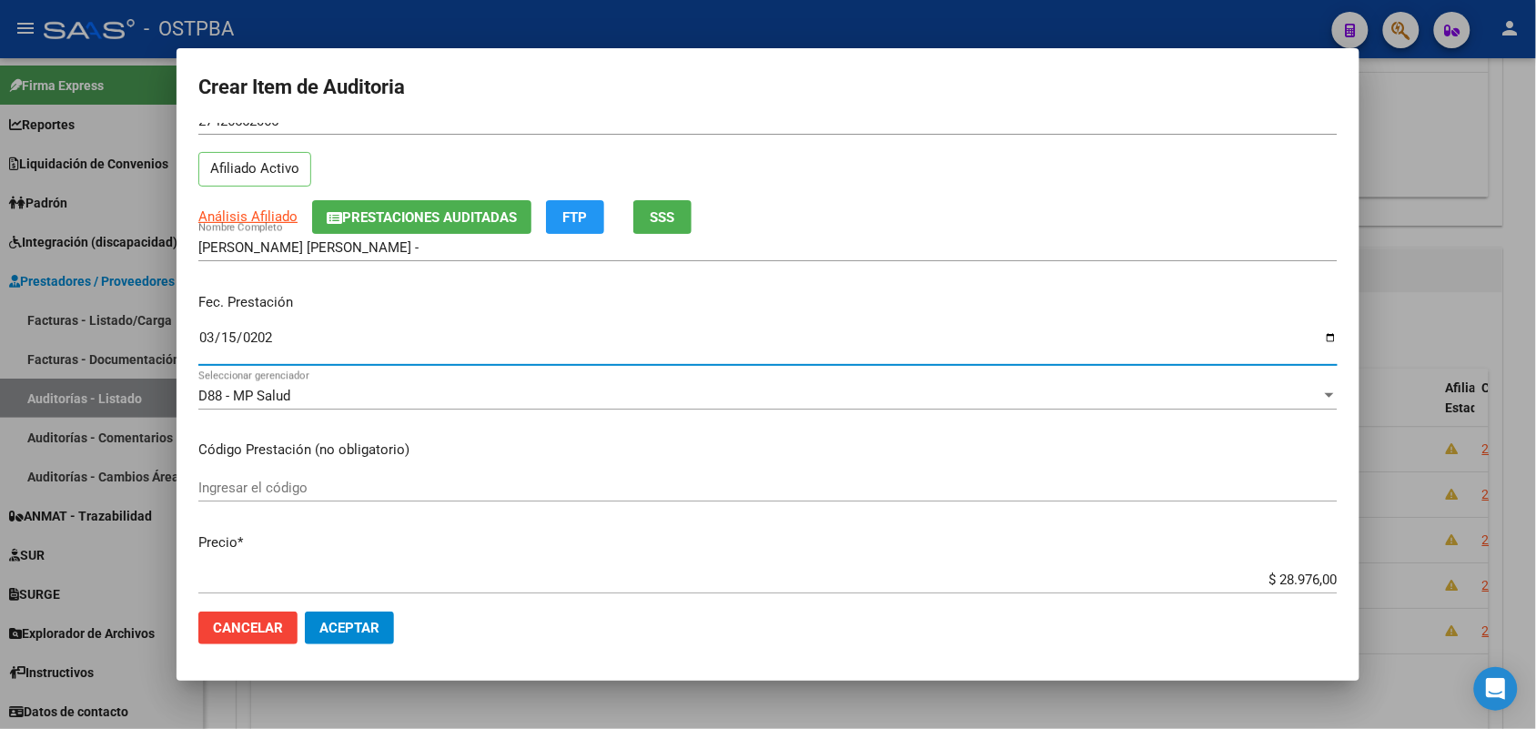
scroll to position [227, 0]
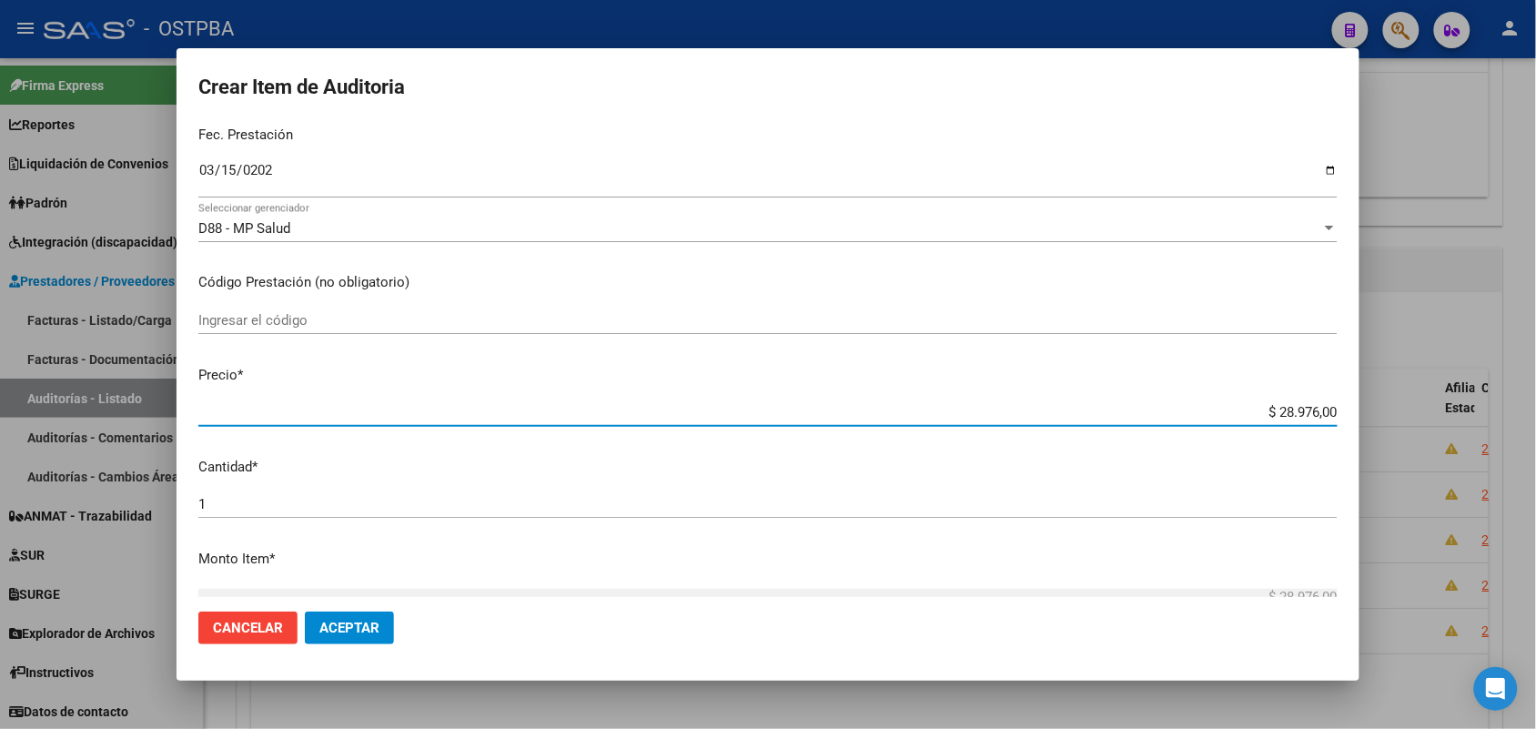
drag, startPoint x: 1240, startPoint y: 412, endPoint x: 1443, endPoint y: 410, distance: 202.9
click at [1443, 410] on div "Crear Item de Auditoria 42655206 Nro Documento 27426552065 CUIL Afiliado Activo…" at bounding box center [768, 364] width 1536 height 729
type input "$ 0,07"
type input "$ 0,72"
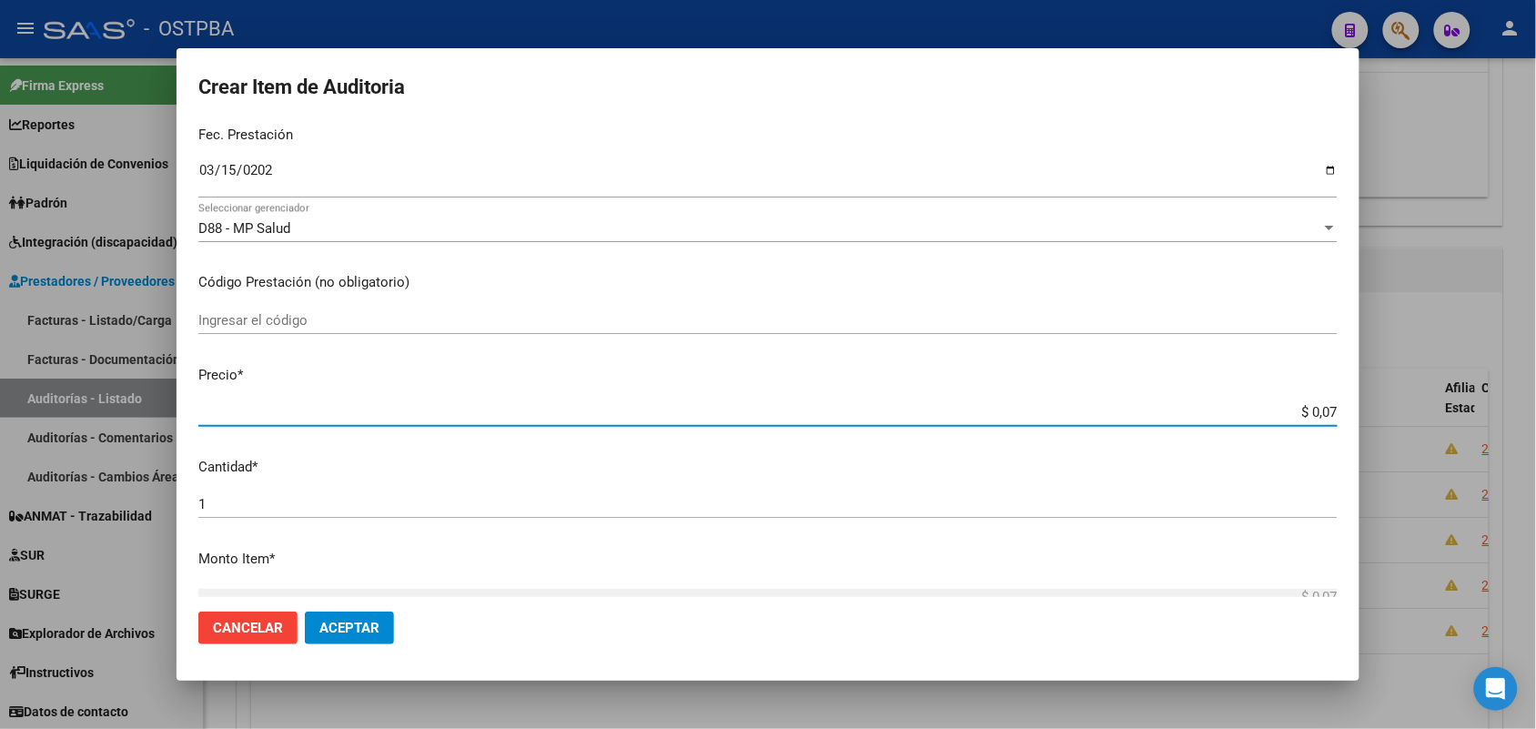
type input "$ 0,72"
type input "$ 7,24"
type input "$ 72,44"
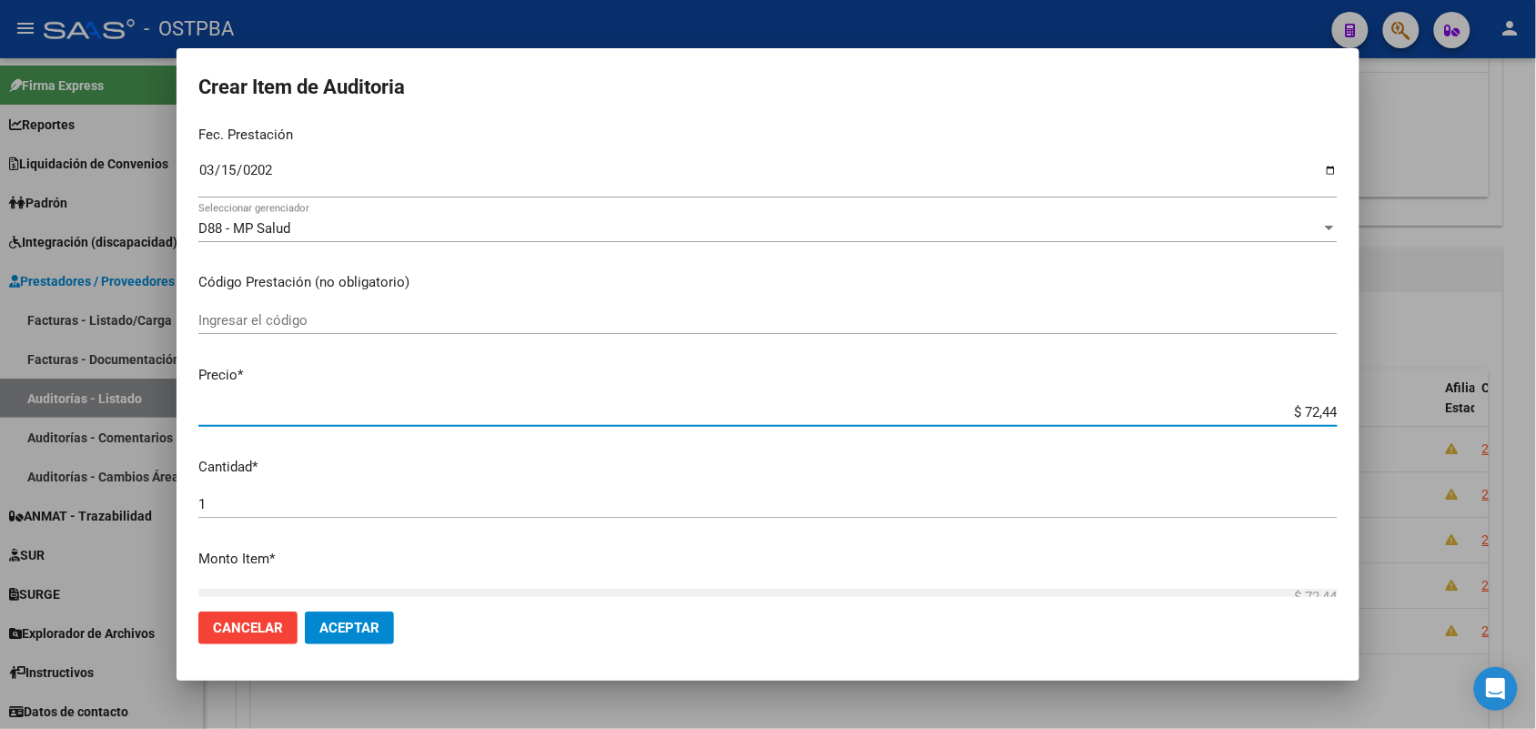
type input "$ 724,40"
type input "$ 7.244,00"
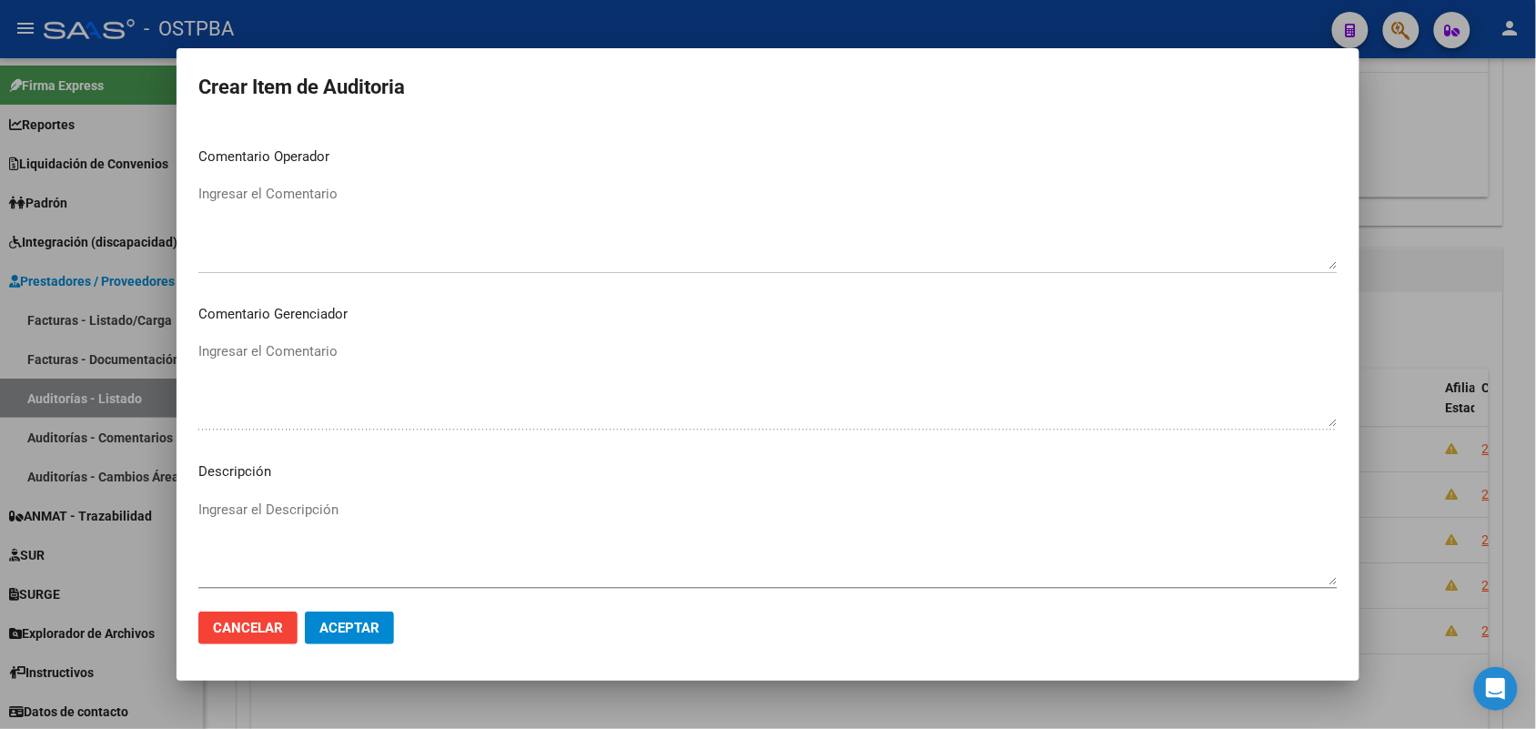
scroll to position [910, 0]
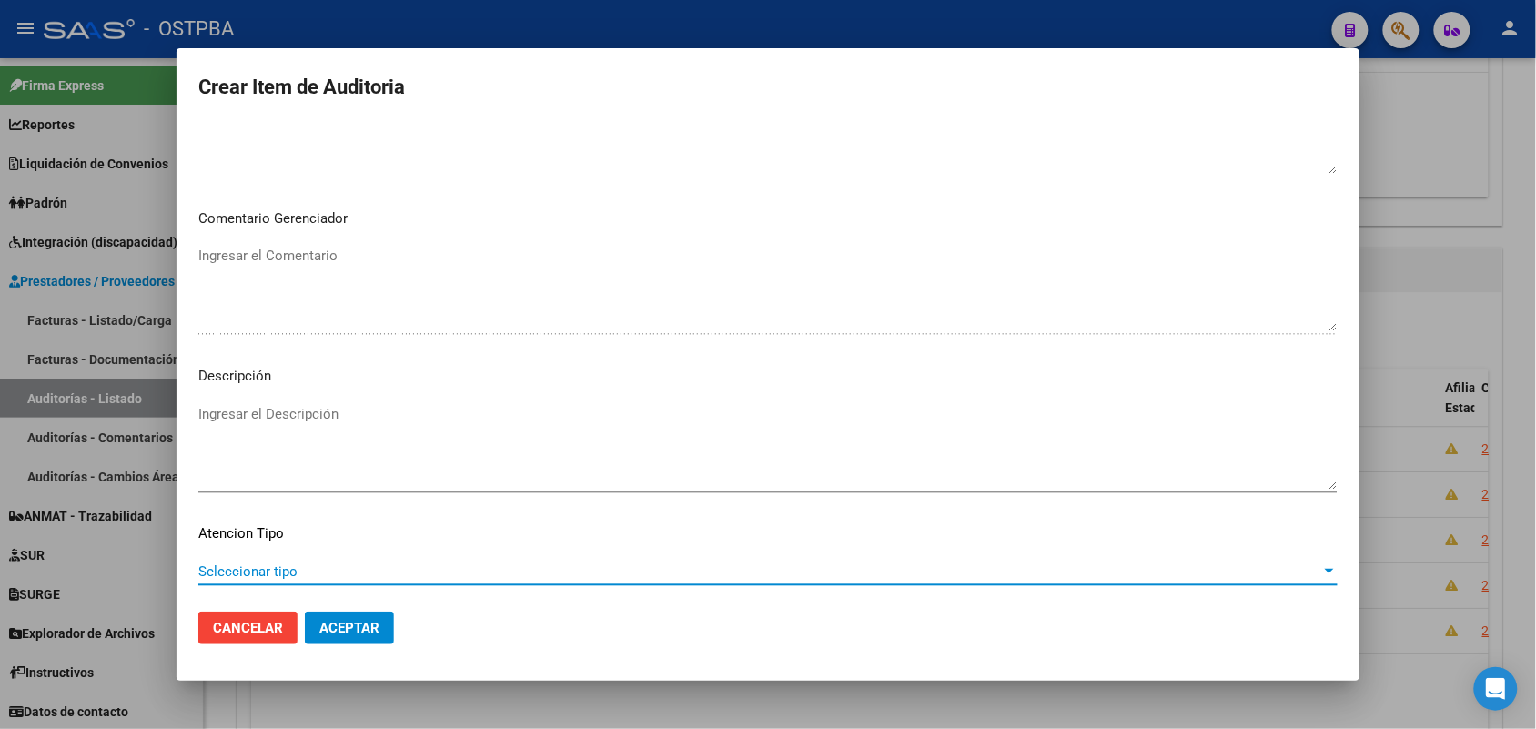
click at [280, 566] on span "Seleccionar tipo" at bounding box center [759, 571] width 1123 height 16
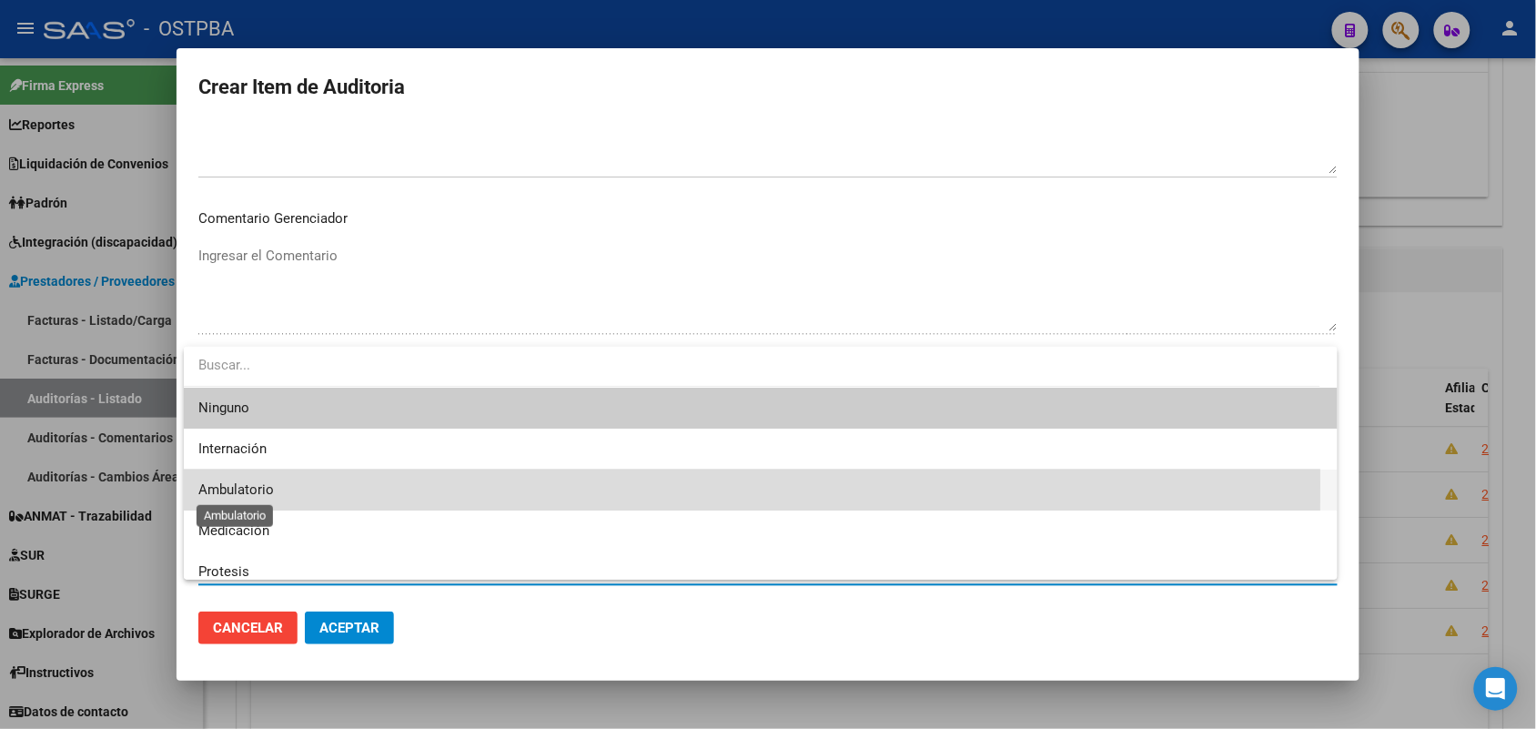
click at [267, 485] on span "Ambulatorio" at bounding box center [236, 489] width 76 height 16
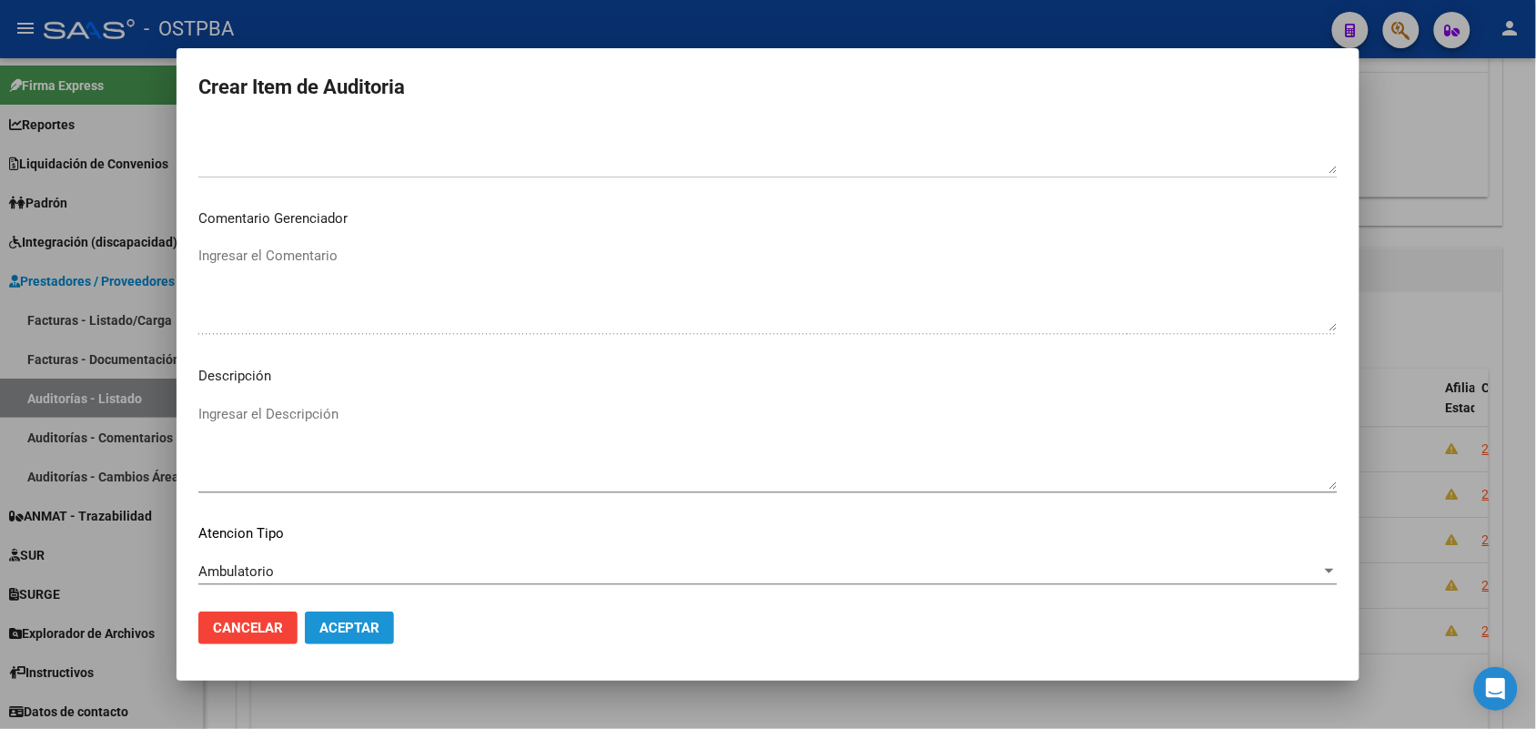
click at [338, 621] on span "Aceptar" at bounding box center [349, 628] width 60 height 16
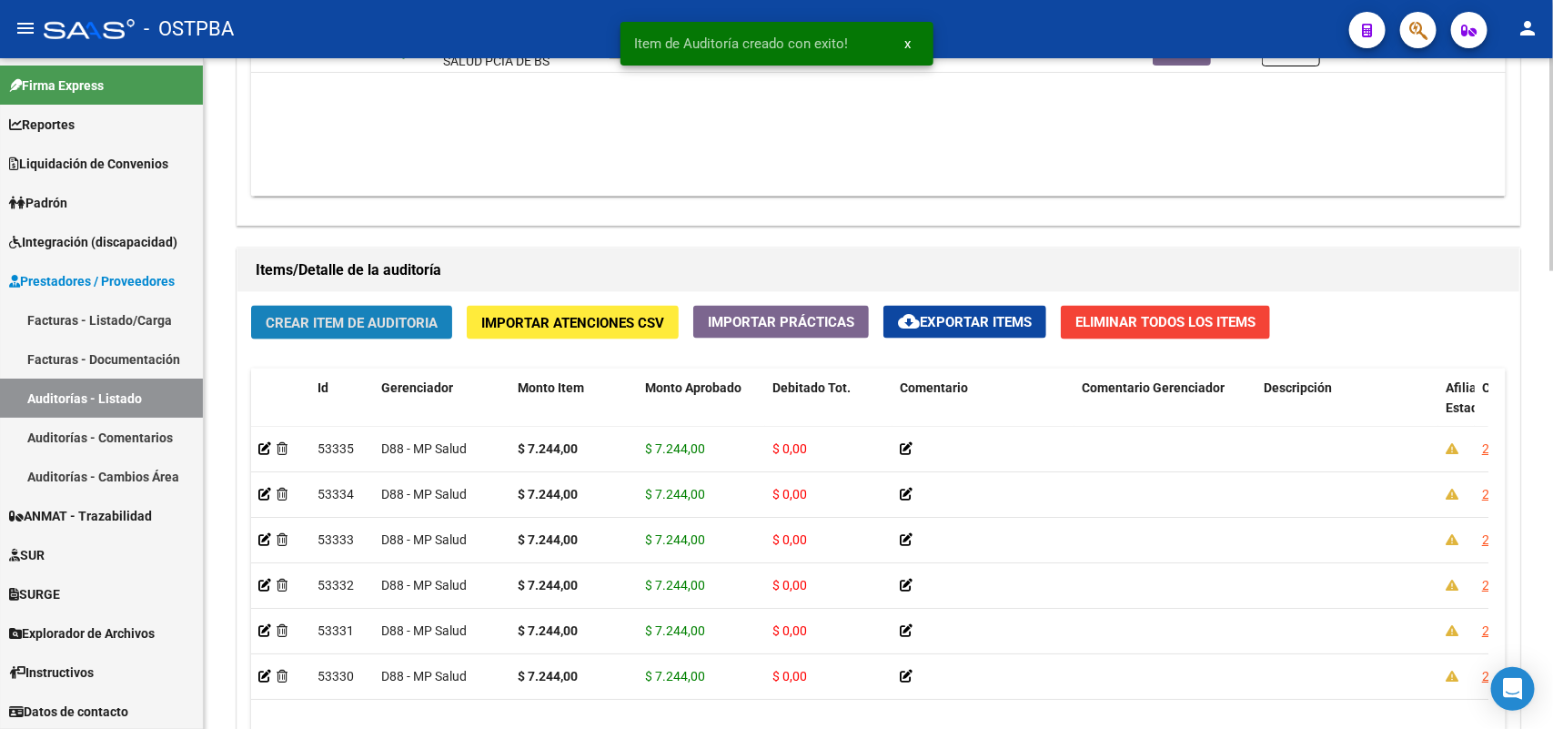
click at [399, 319] on span "Crear Item de Auditoria" at bounding box center [352, 323] width 172 height 16
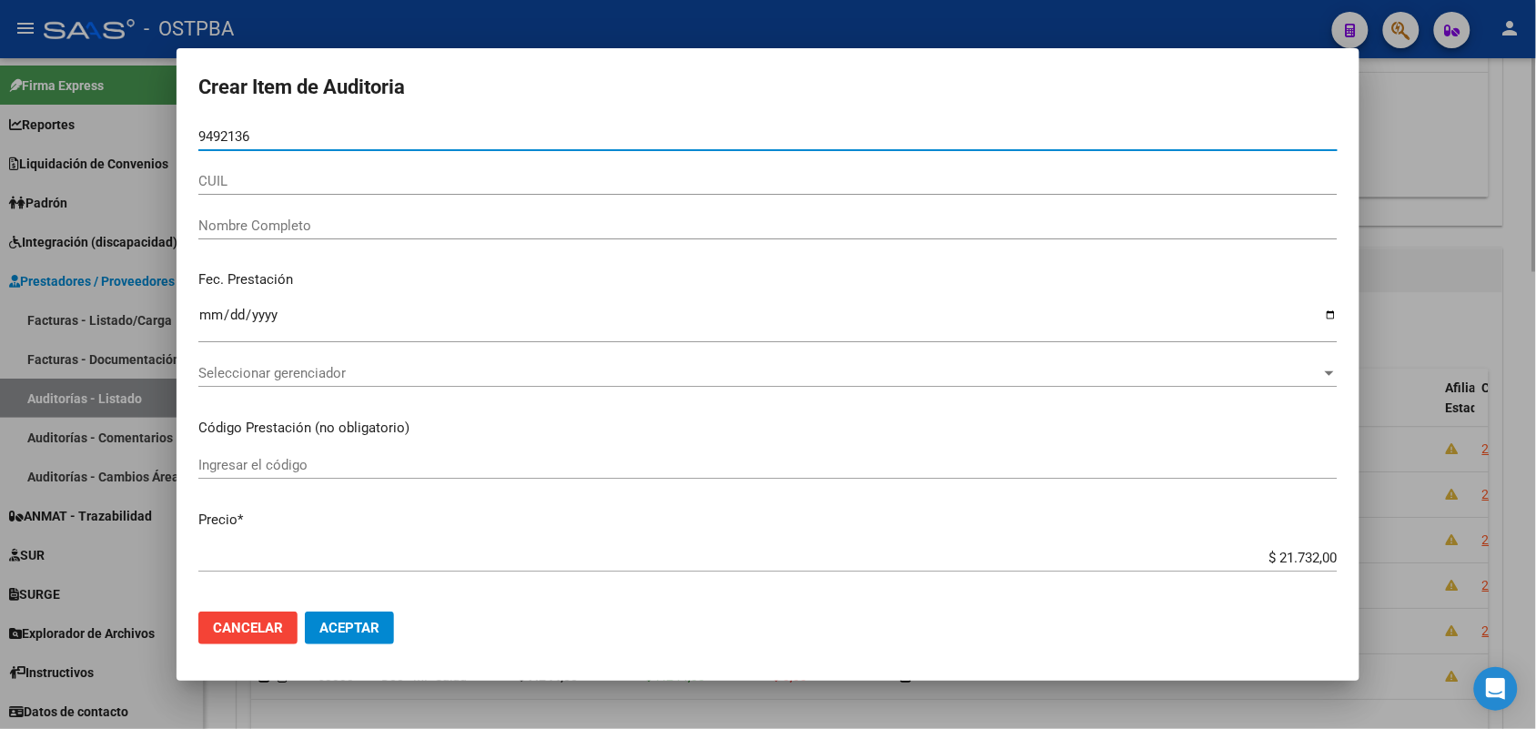
type input "94921368"
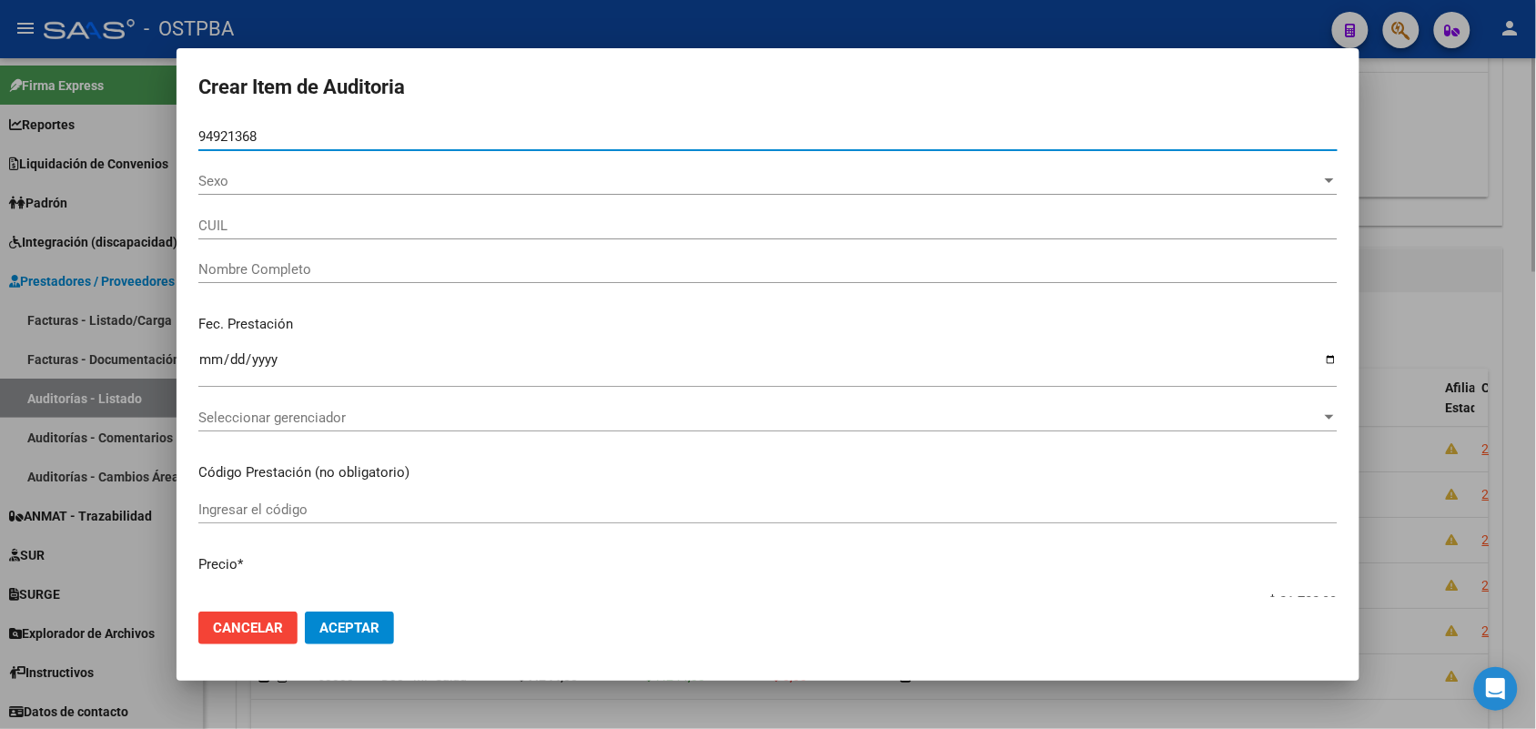
type input "23949213684"
type input "MAMANI ISLA SONIA"
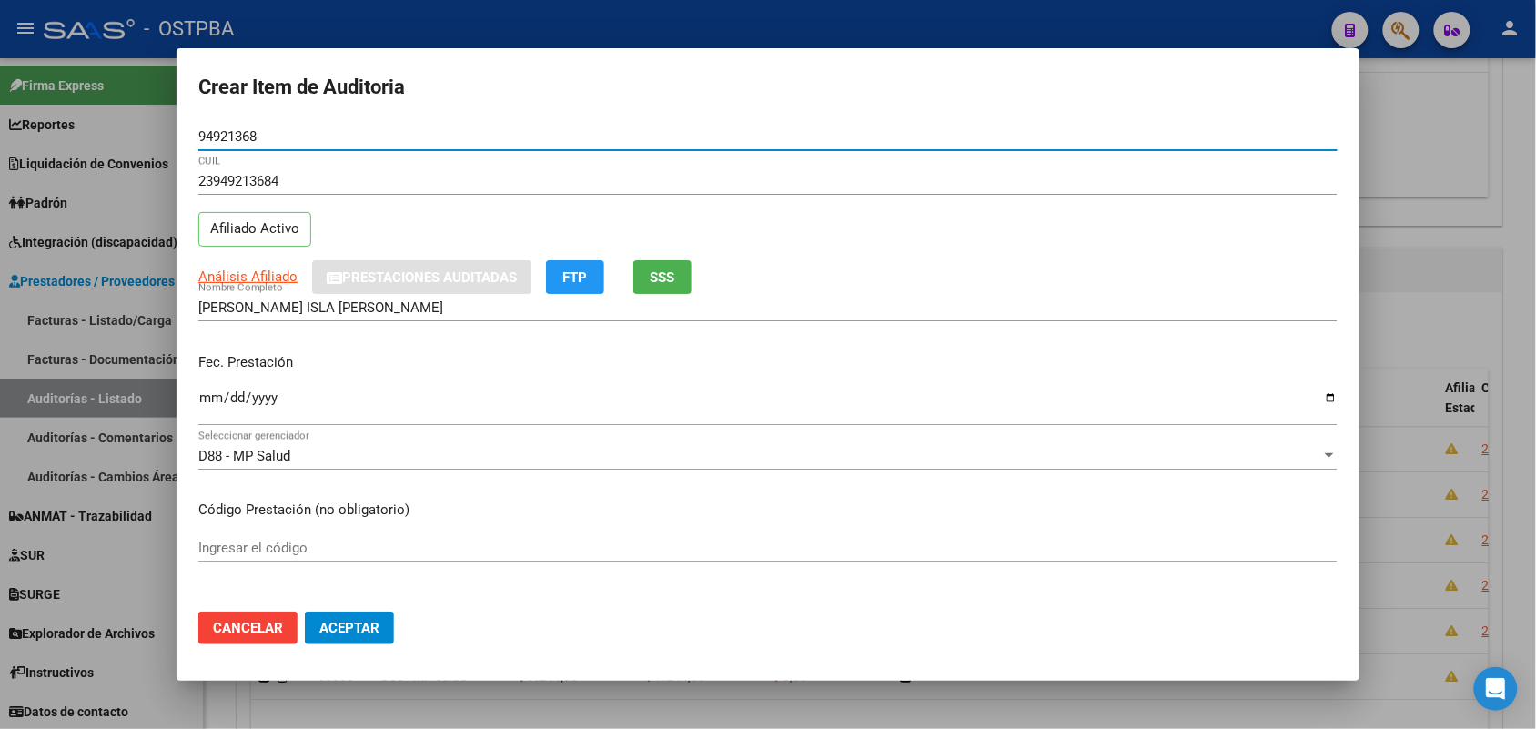
type input "94921368"
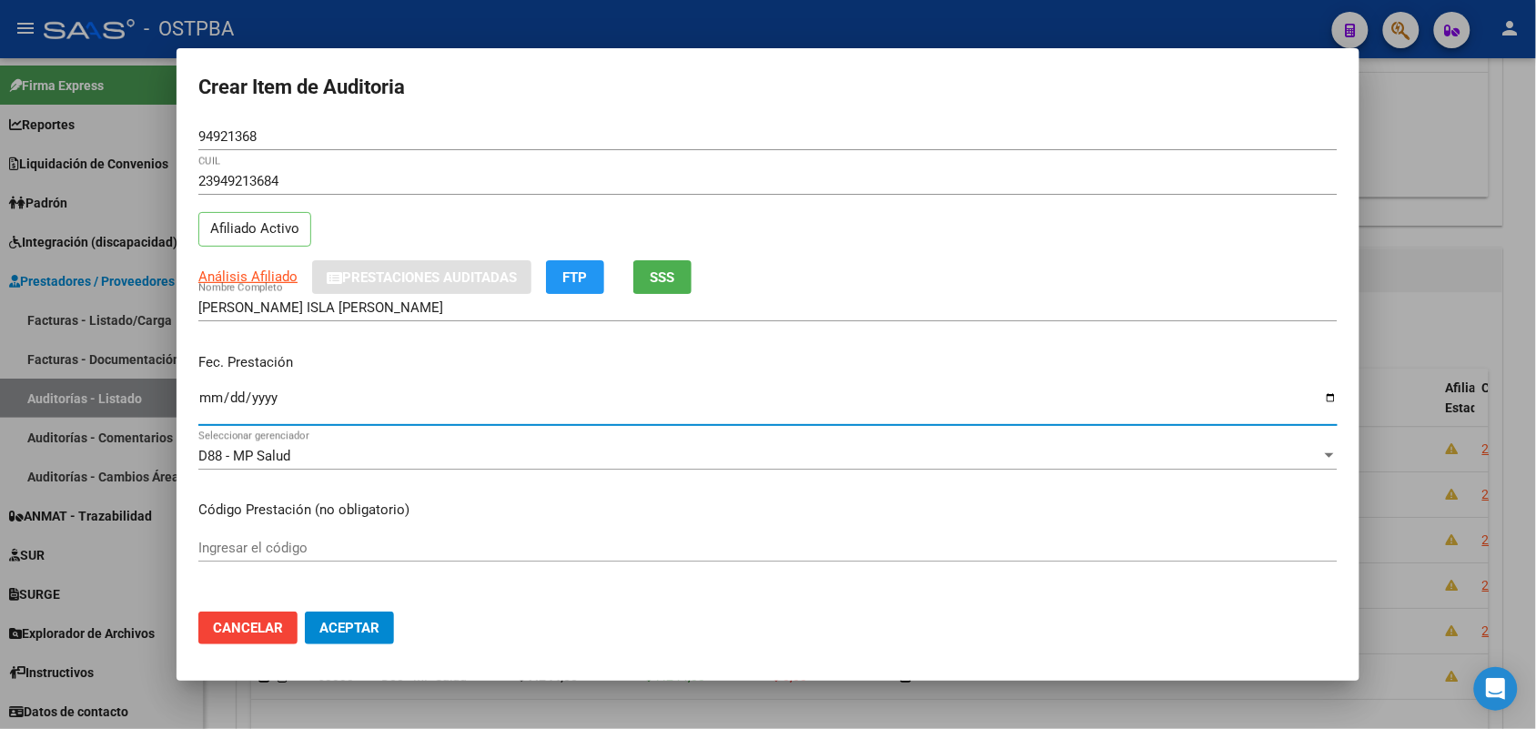
click at [201, 403] on input "Ingresar la fecha" at bounding box center [767, 404] width 1139 height 29
type input "2025-03-18"
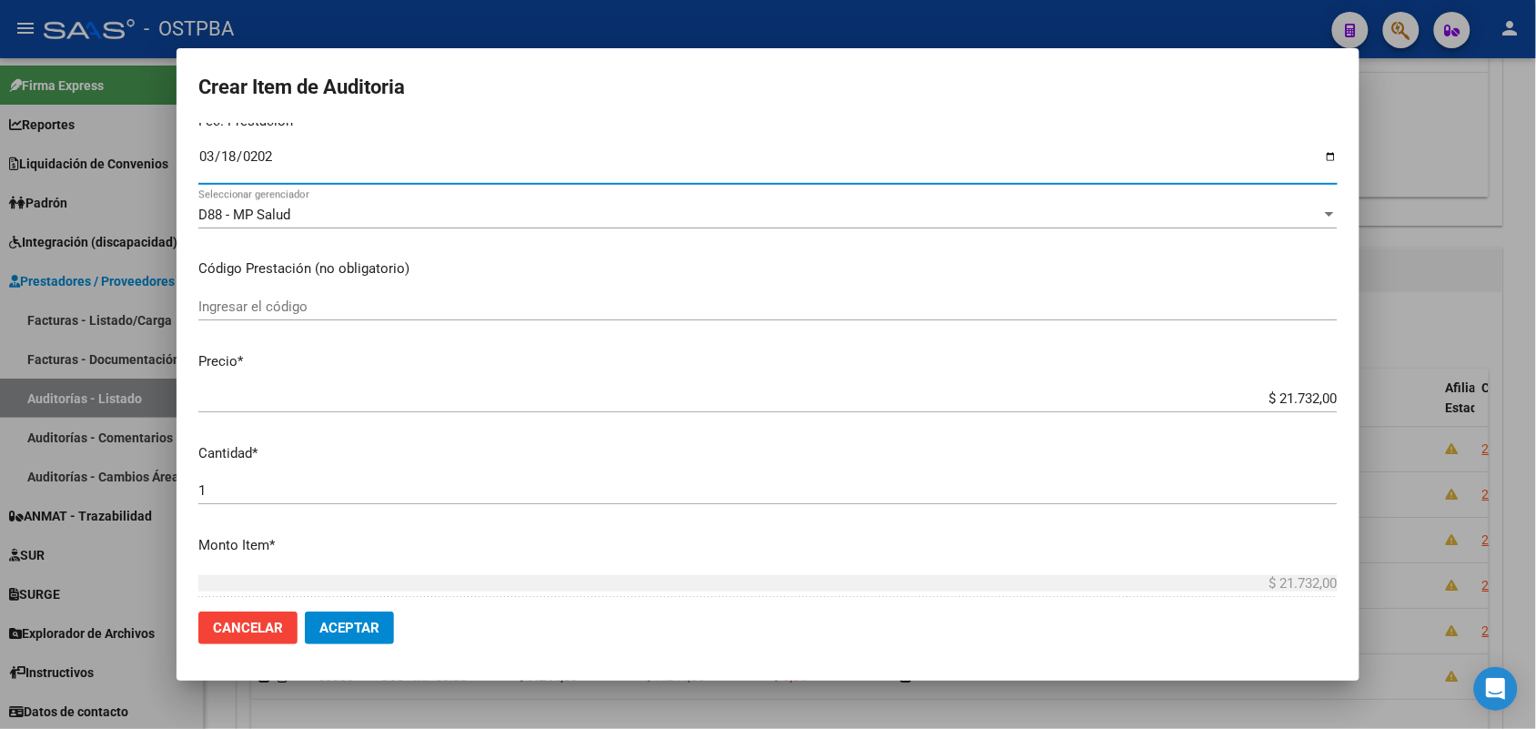
scroll to position [341, 0]
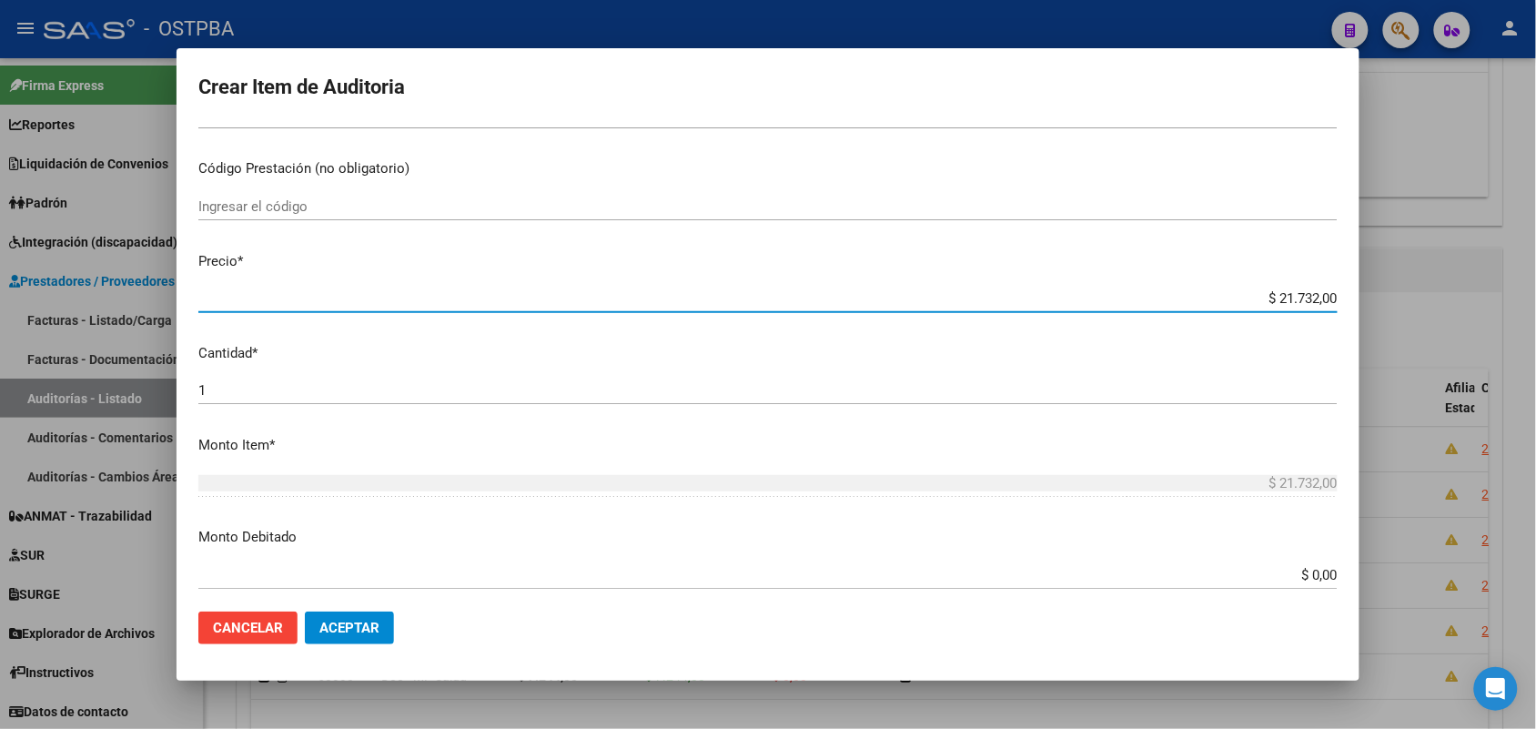
drag, startPoint x: 1242, startPoint y: 292, endPoint x: 1398, endPoint y: 284, distance: 156.7
click at [1398, 284] on div "Crear Item de Auditoria 94921368 Nro Documento 23949213684 CUIL Afiliado Activo…" at bounding box center [768, 364] width 1536 height 729
type input "$ 0,07"
type input "$ 0,72"
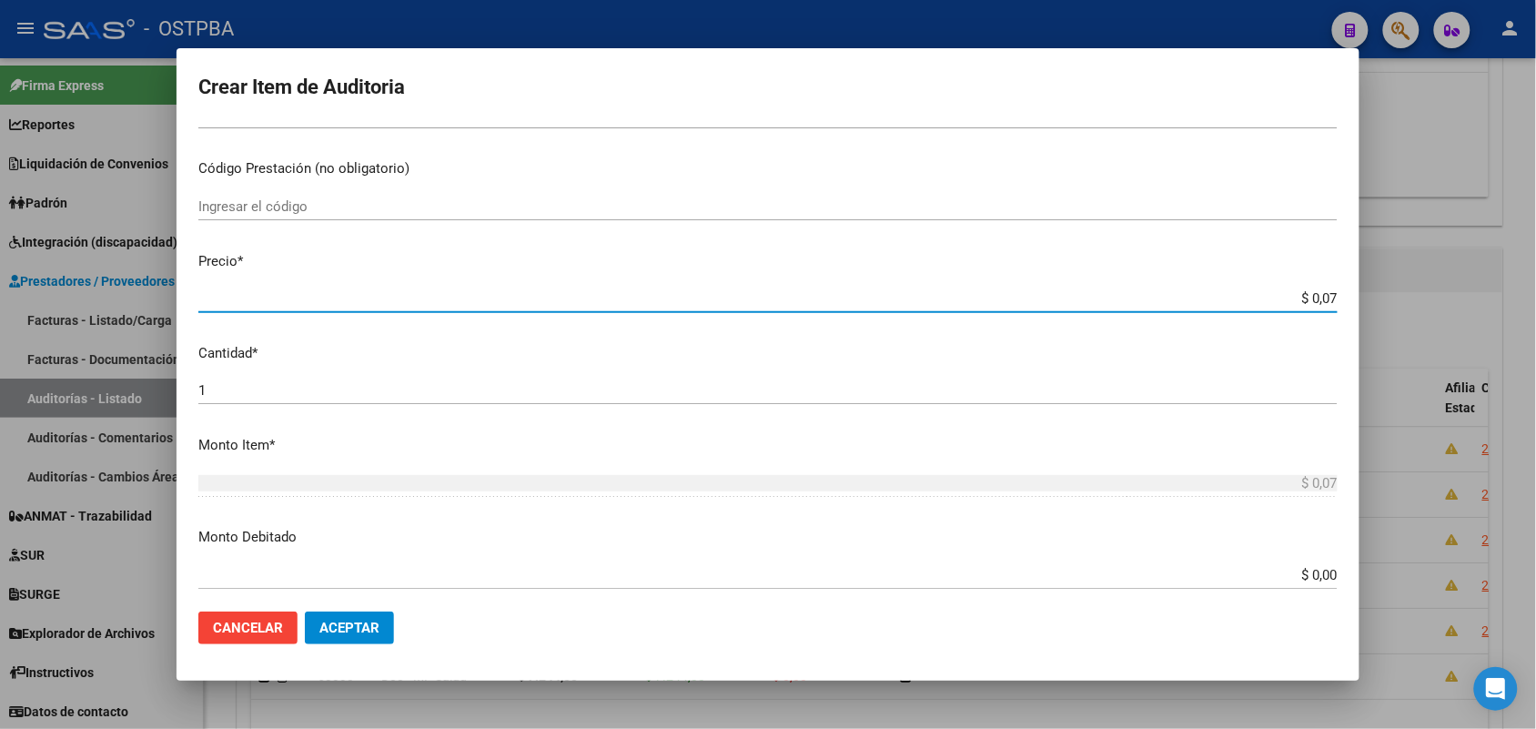
type input "$ 0,72"
type input "$ 7,24"
type input "$ 72,44"
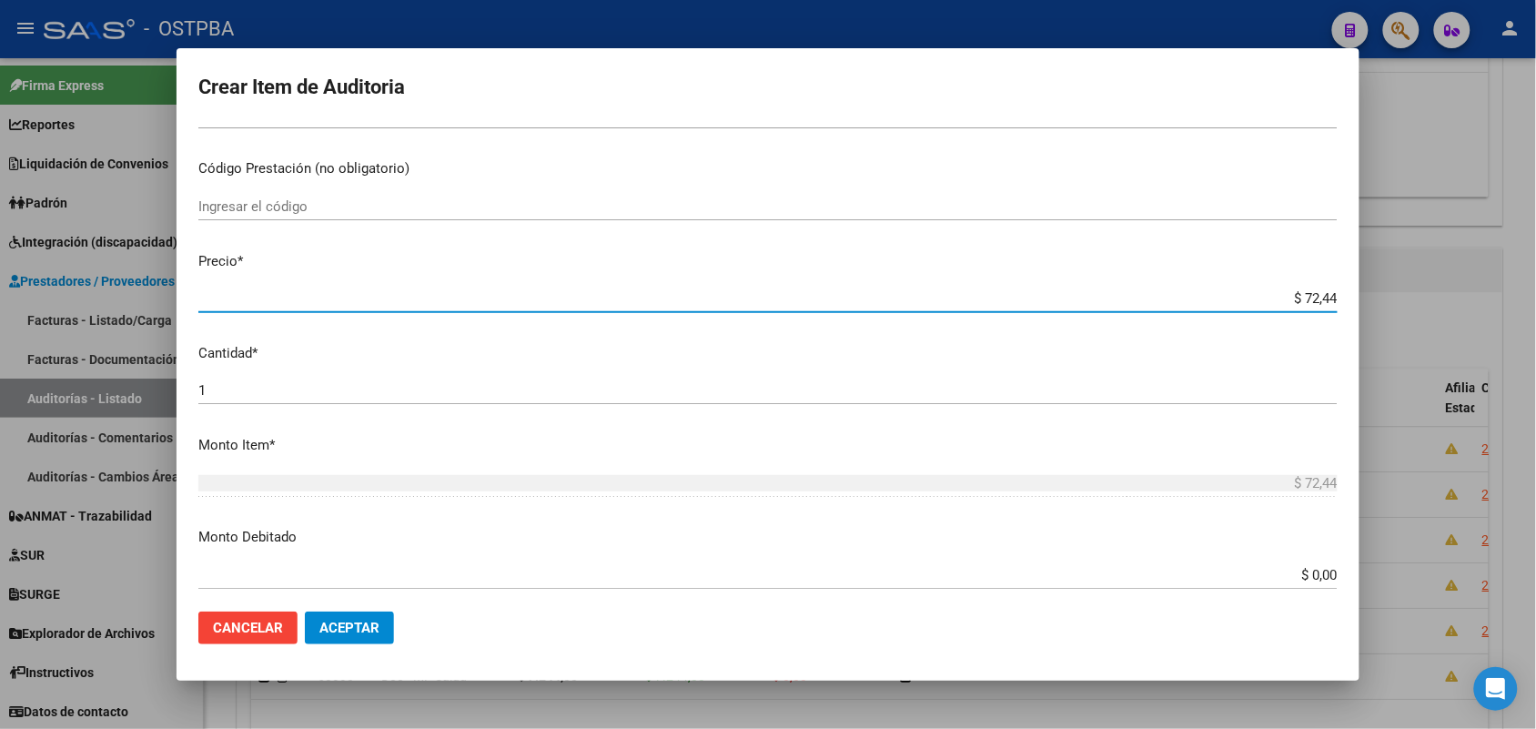
type input "$ 724,40"
type input "$ 7.244,00"
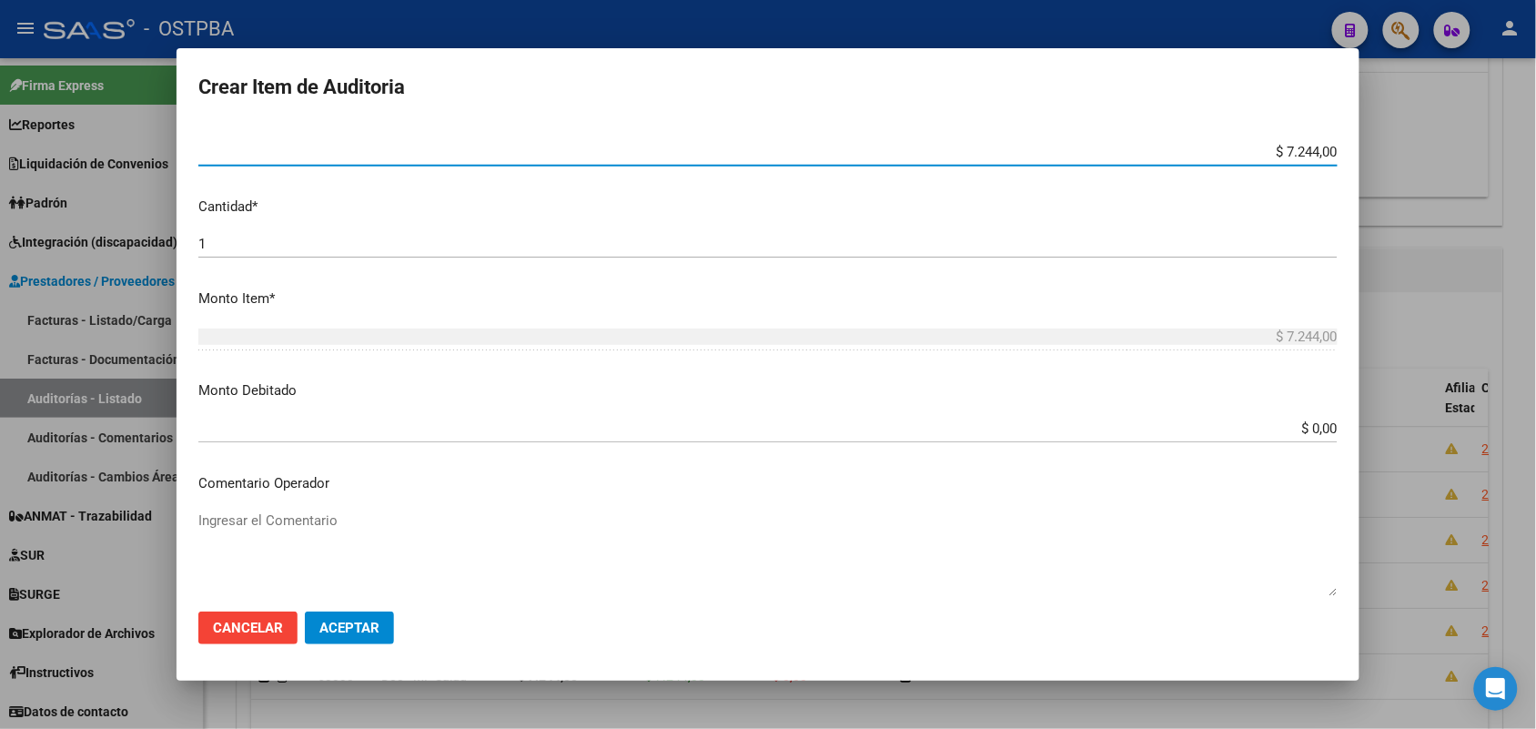
scroll to position [1006, 0]
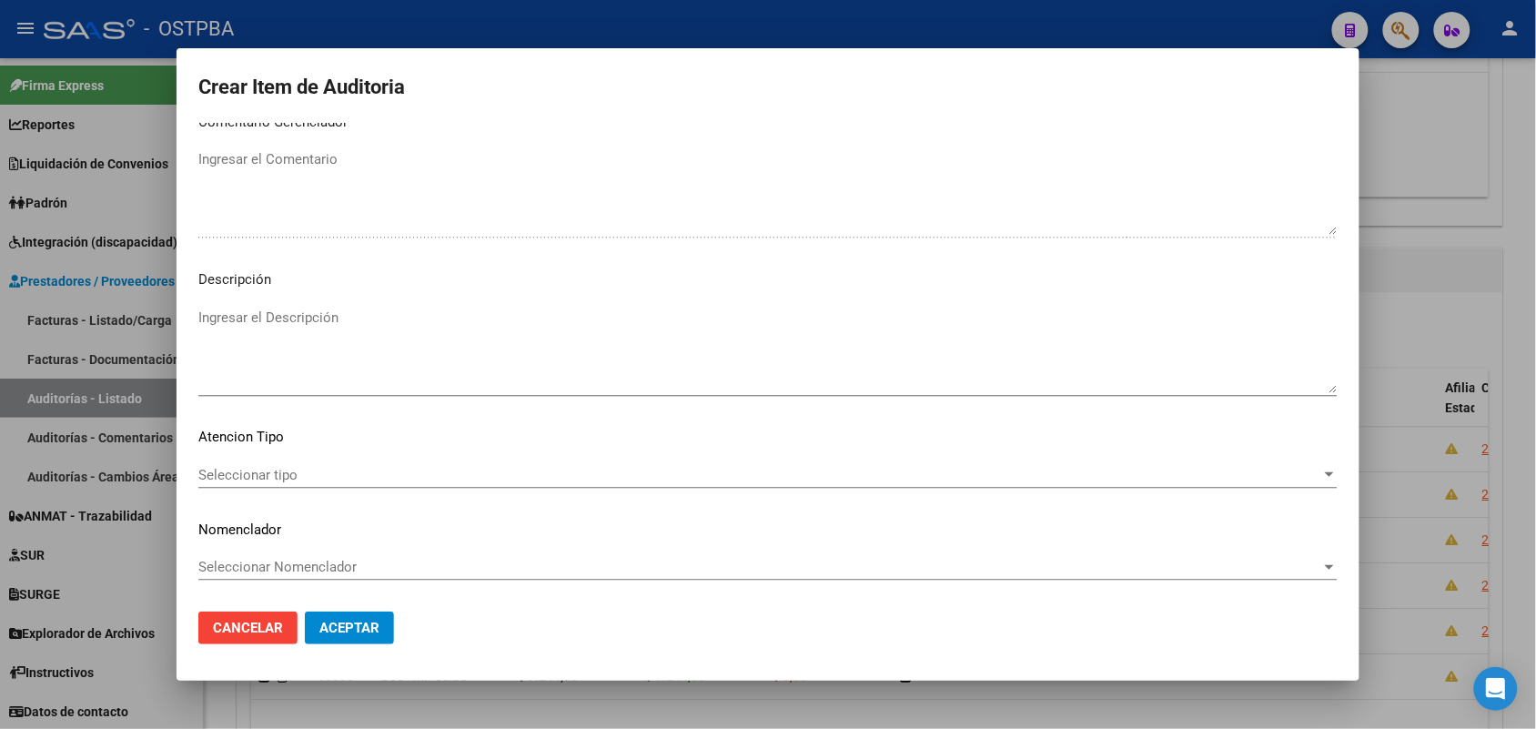
click at [273, 470] on span "Seleccionar tipo" at bounding box center [759, 475] width 1123 height 16
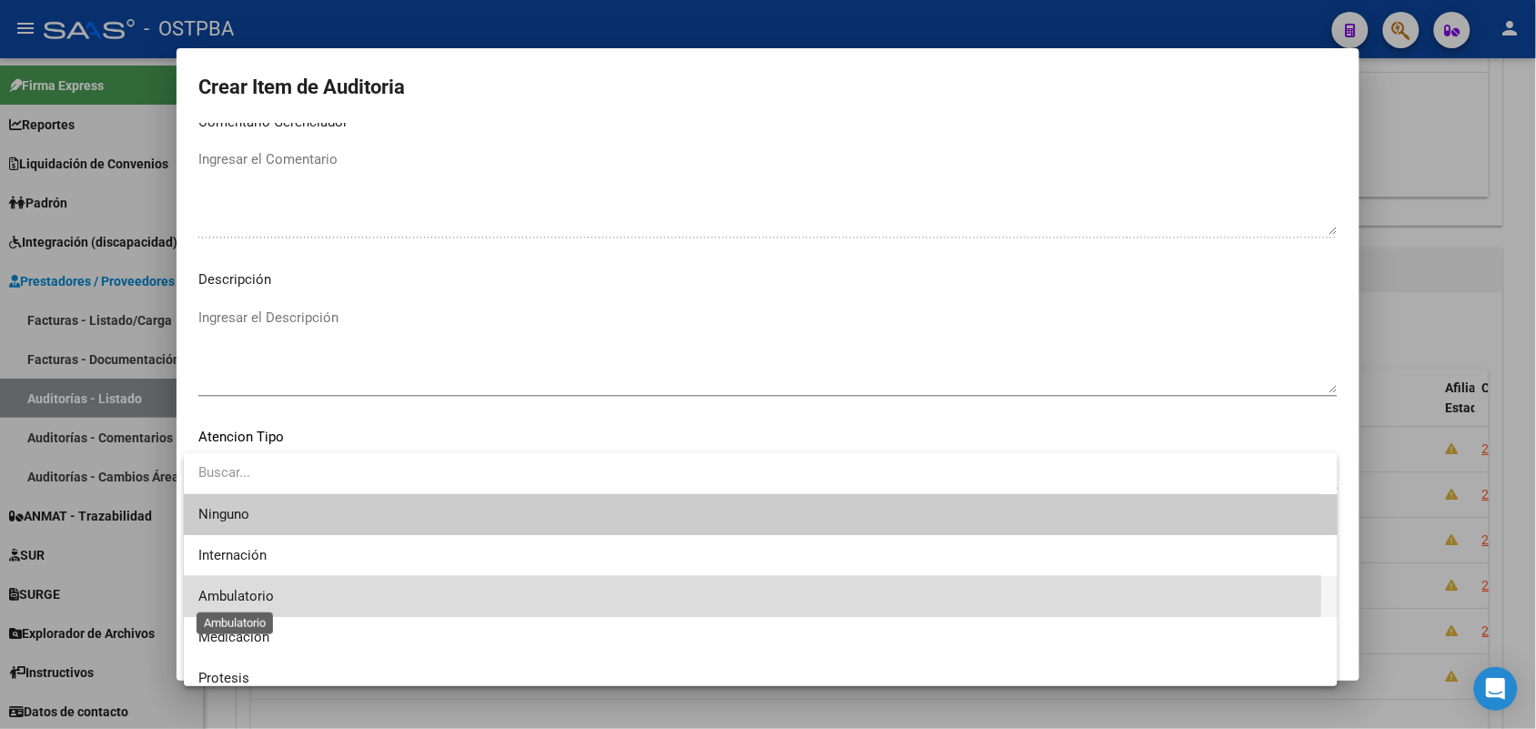
click at [237, 591] on span "Ambulatorio" at bounding box center [236, 596] width 76 height 16
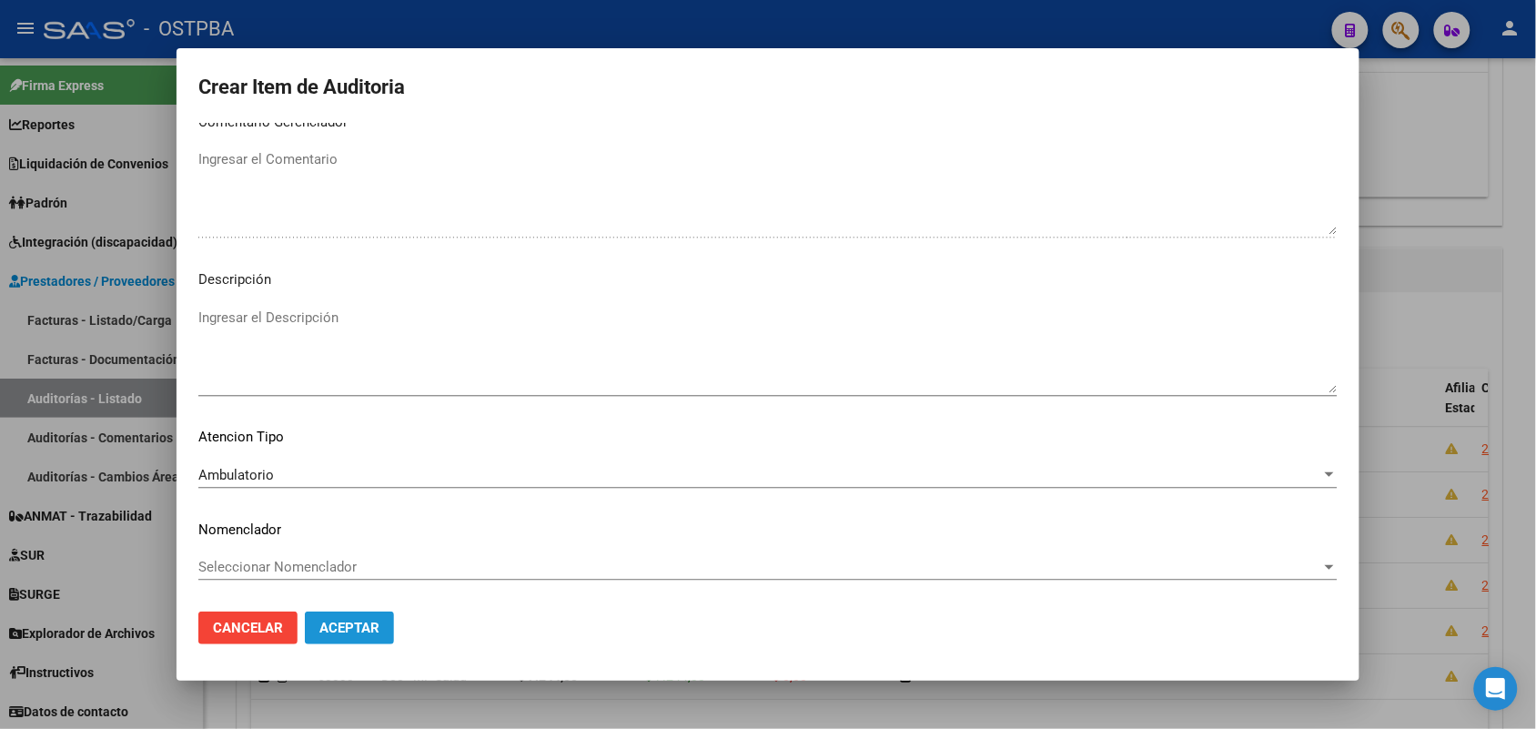
click at [346, 628] on span "Aceptar" at bounding box center [349, 628] width 60 height 16
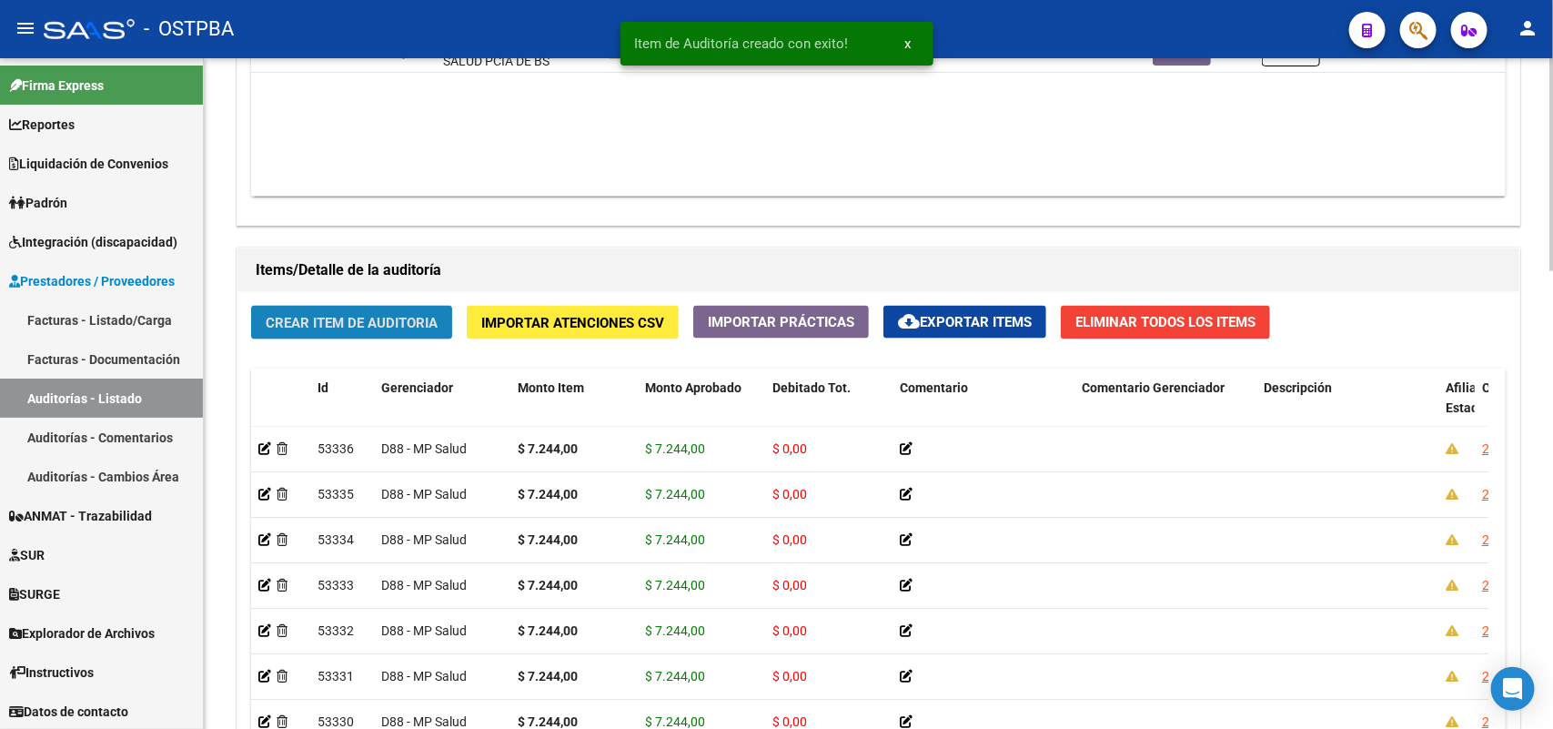
click at [367, 319] on span "Crear Item de Auditoria" at bounding box center [352, 323] width 172 height 16
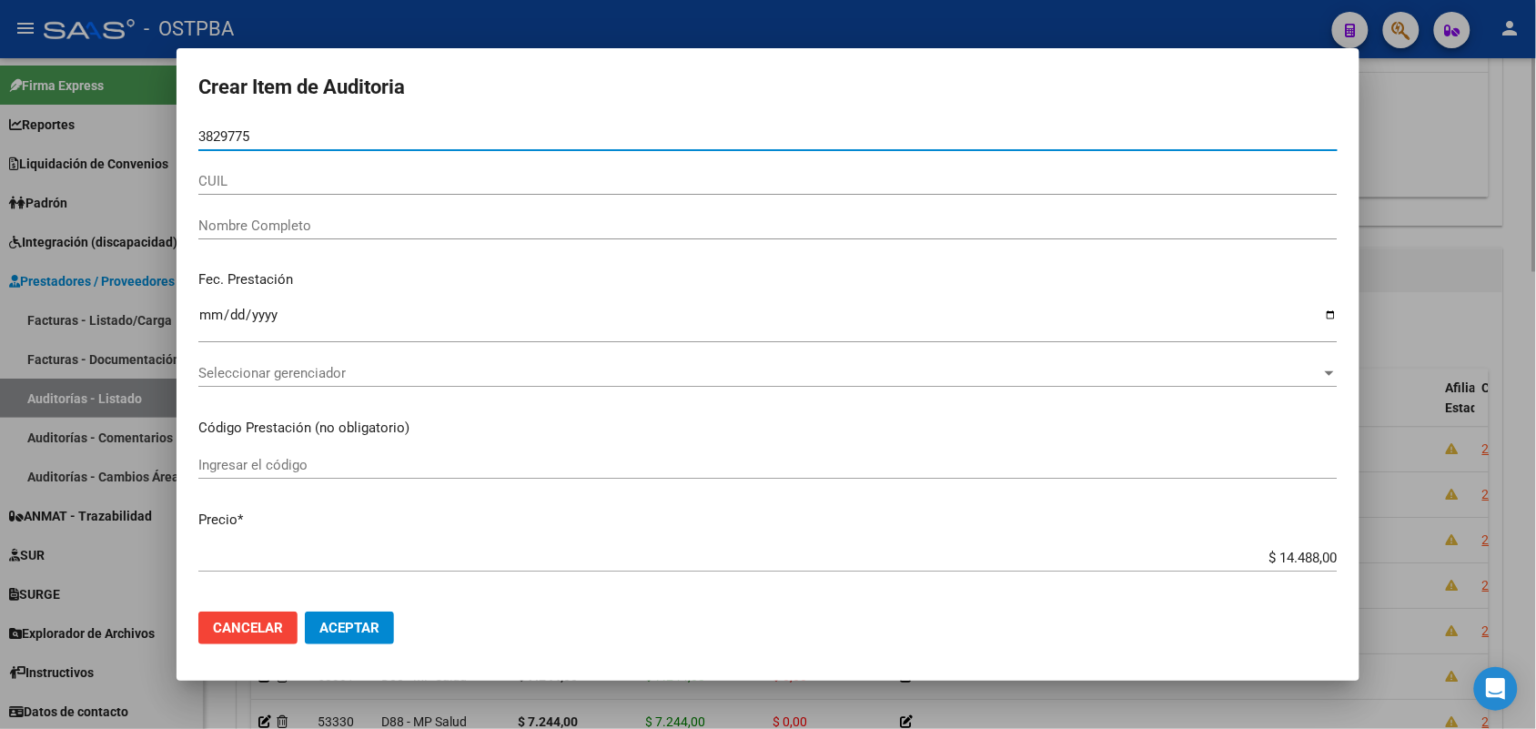
type input "38297750"
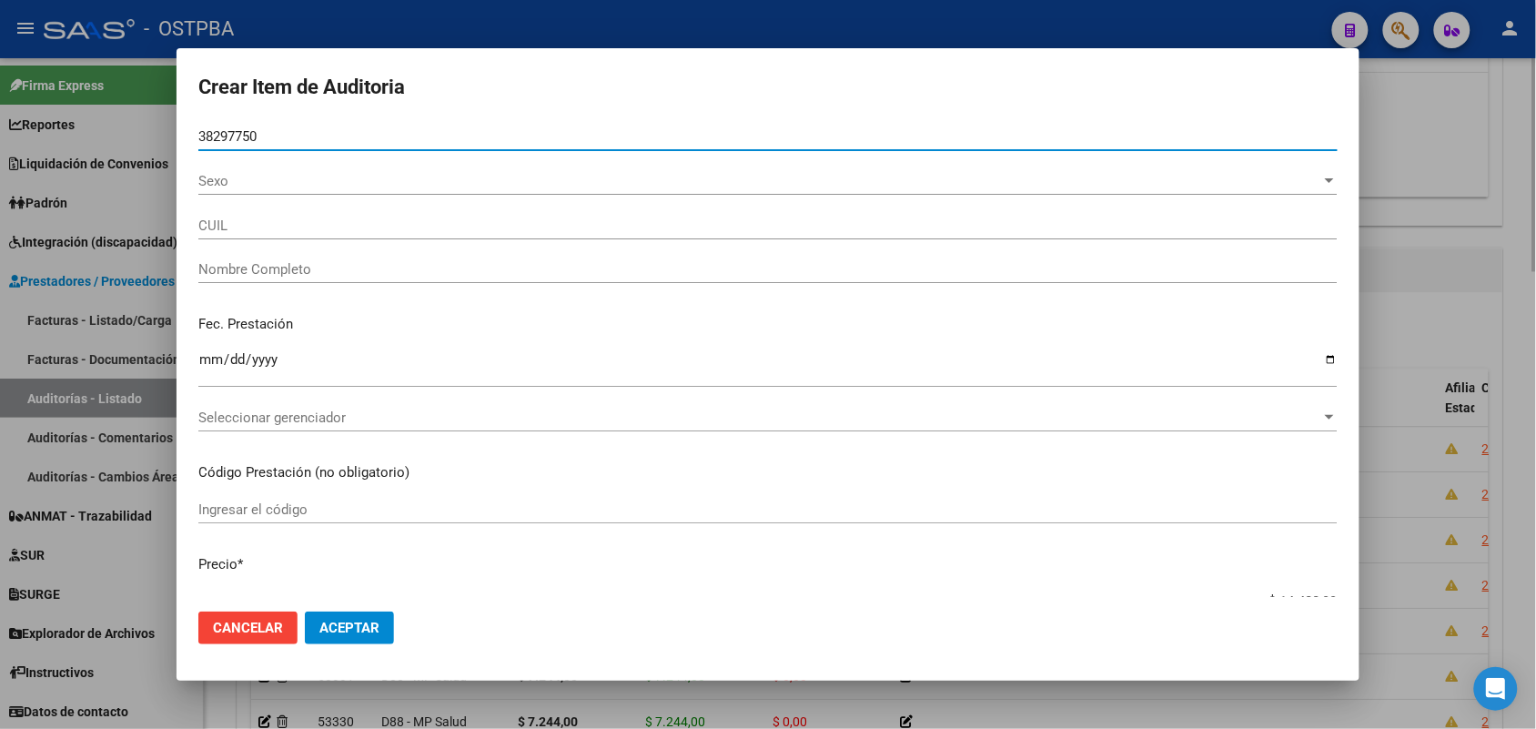
type input "27382977500"
type input "SOSA IVANA SOLEDAD"
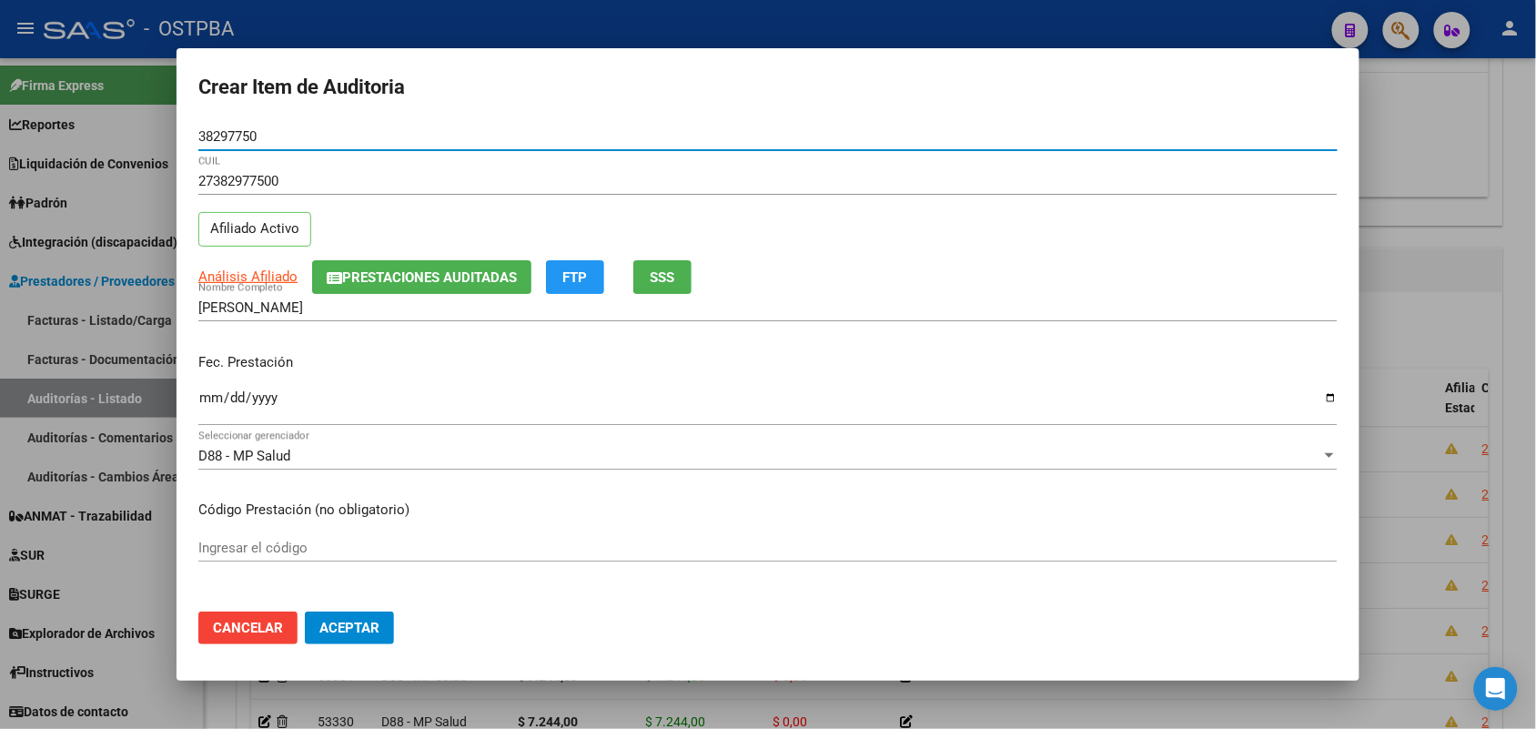
type input "38297750"
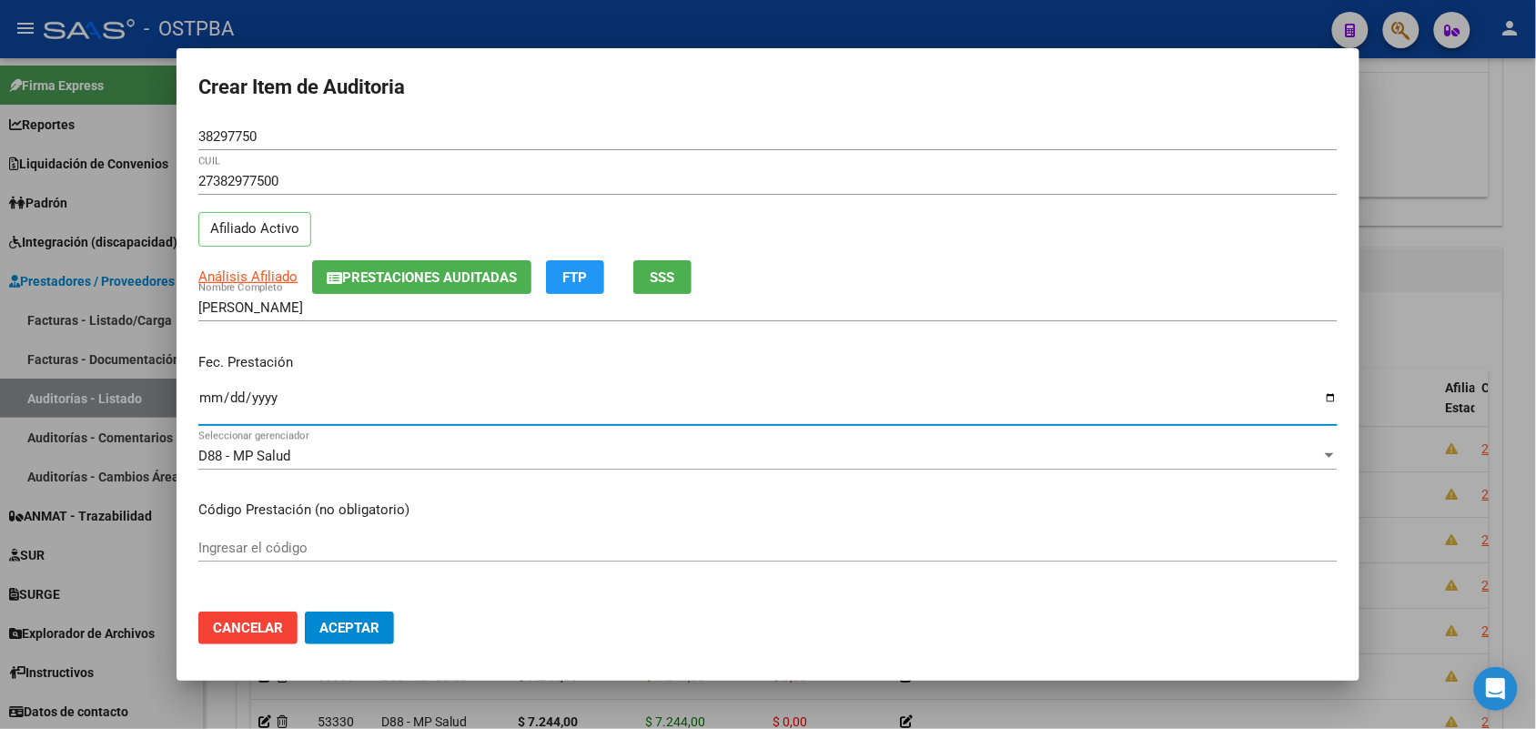
click at [206, 412] on input "Ingresar la fecha" at bounding box center [767, 404] width 1139 height 29
type input "2025-03-20"
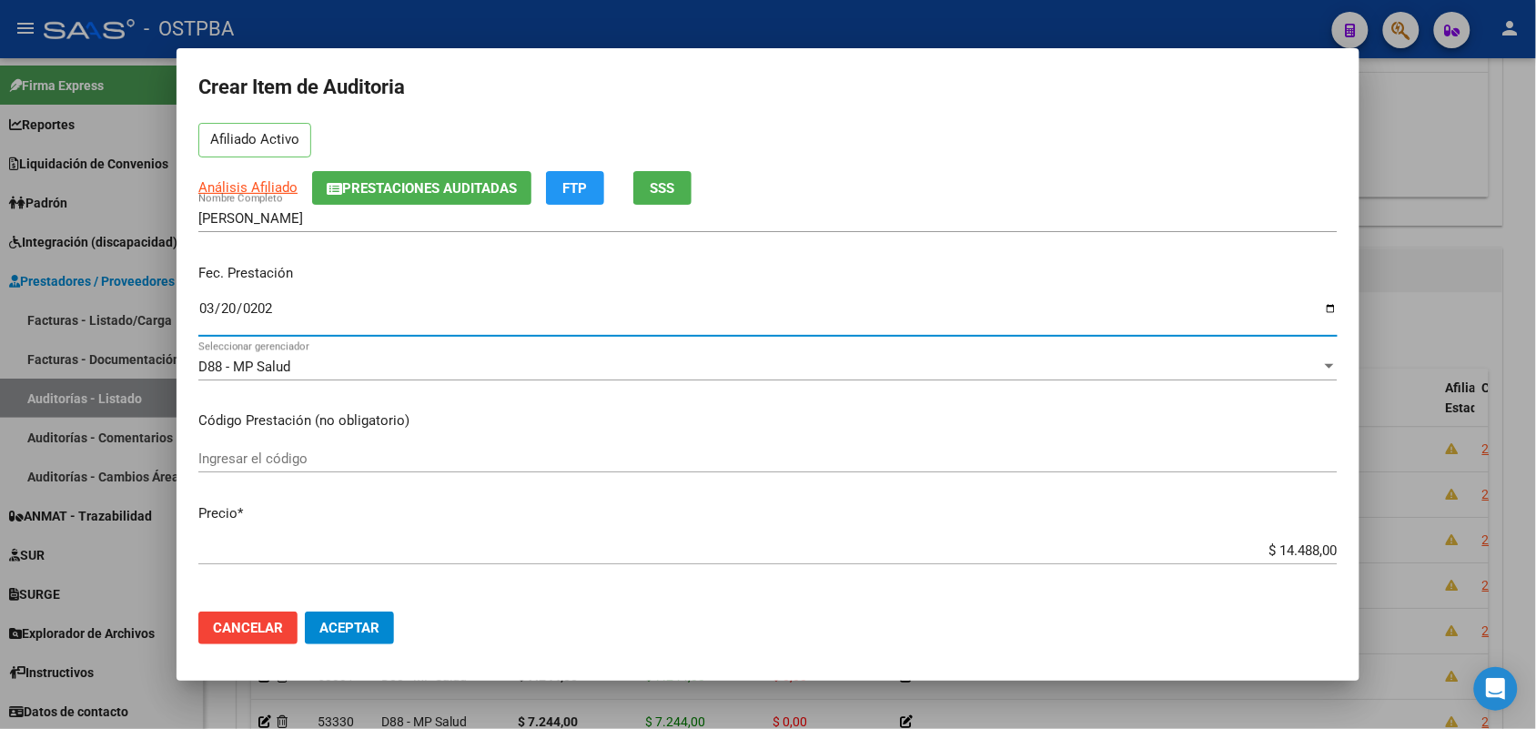
scroll to position [227, 0]
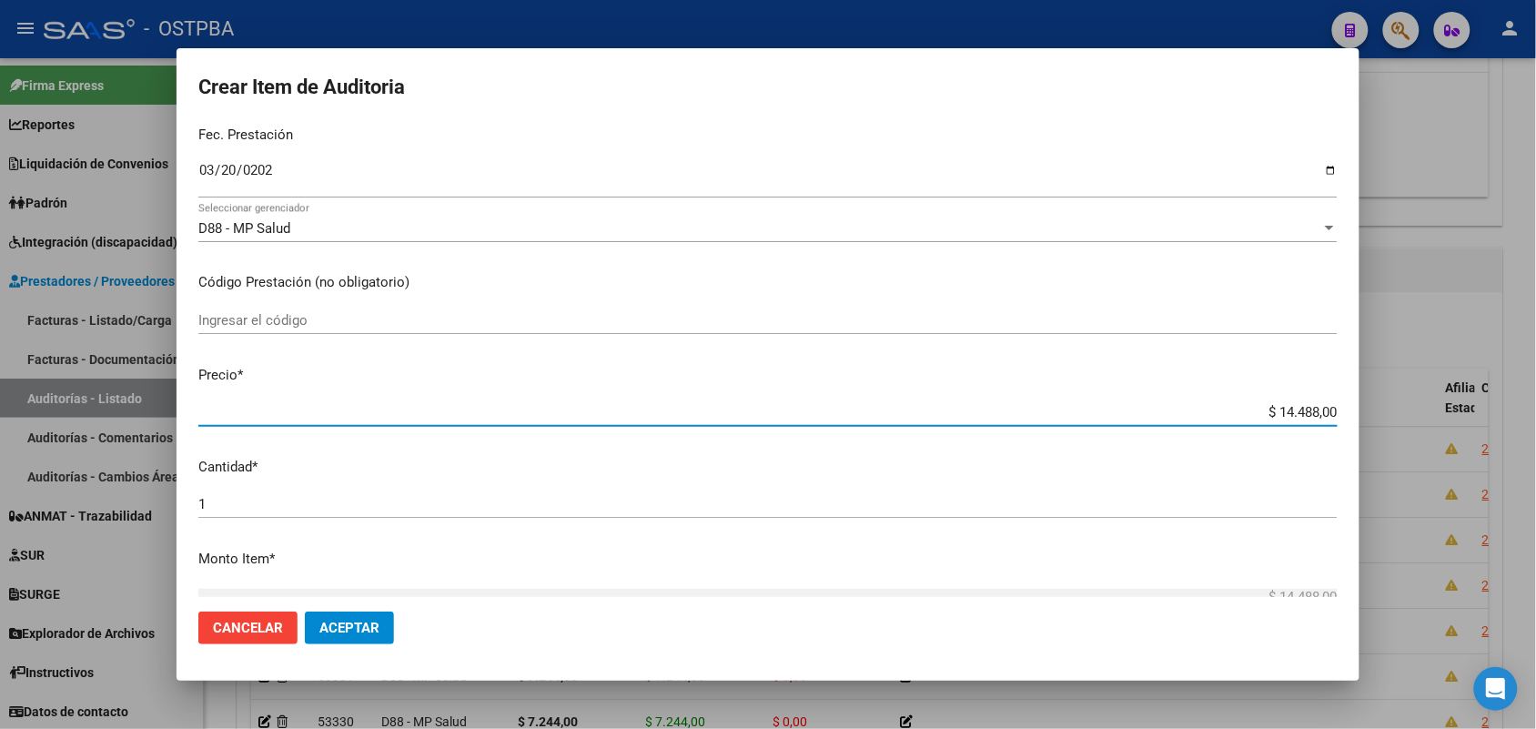
drag, startPoint x: 1234, startPoint y: 411, endPoint x: 1413, endPoint y: 406, distance: 179.3
click at [1413, 406] on div "Crear Item de Auditoria 38297750 Nro Documento 27382977500 CUIL Afiliado Activo…" at bounding box center [768, 364] width 1536 height 729
type input "$ 0,07"
type input "$ 0,72"
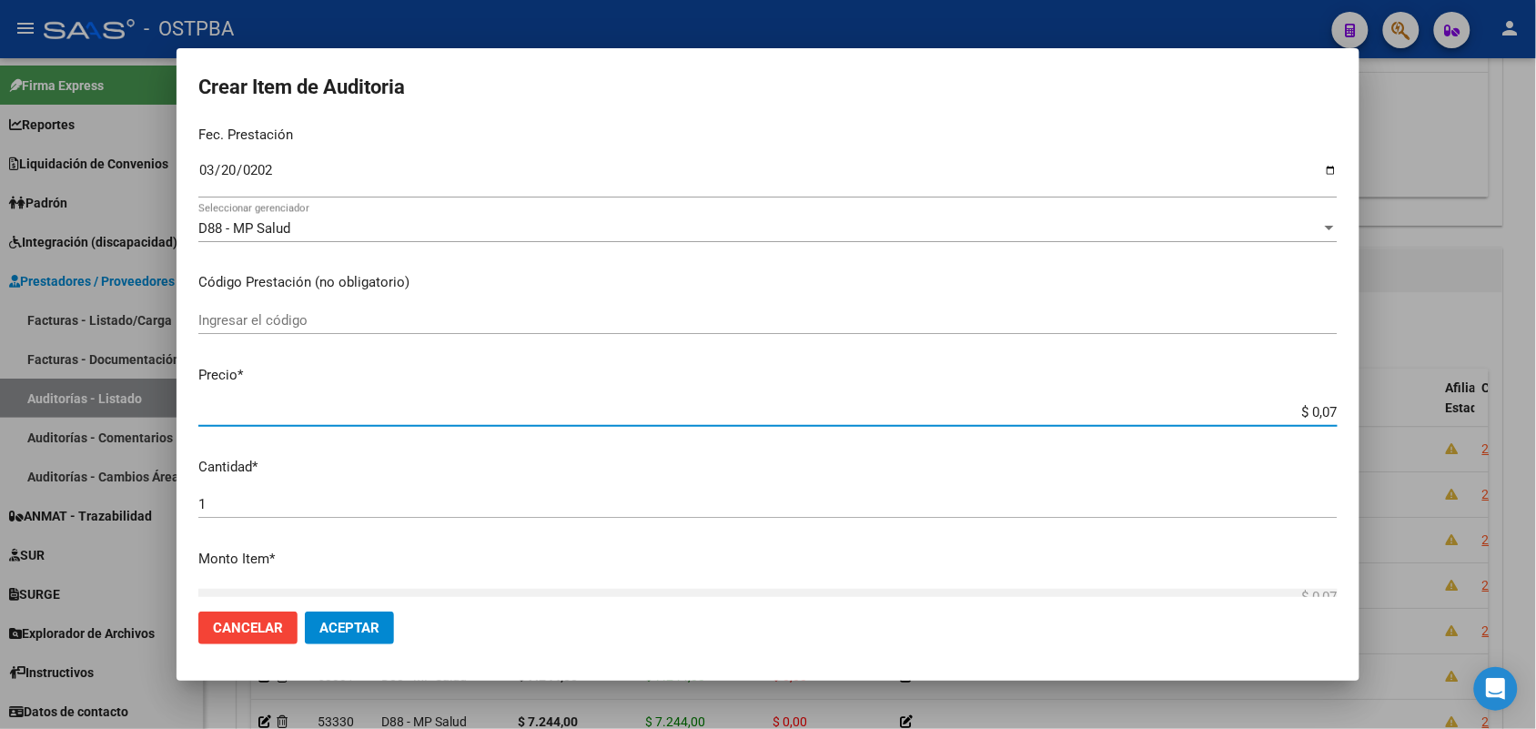
type input "$ 0,72"
type input "$ 7,24"
type input "$ 72,44"
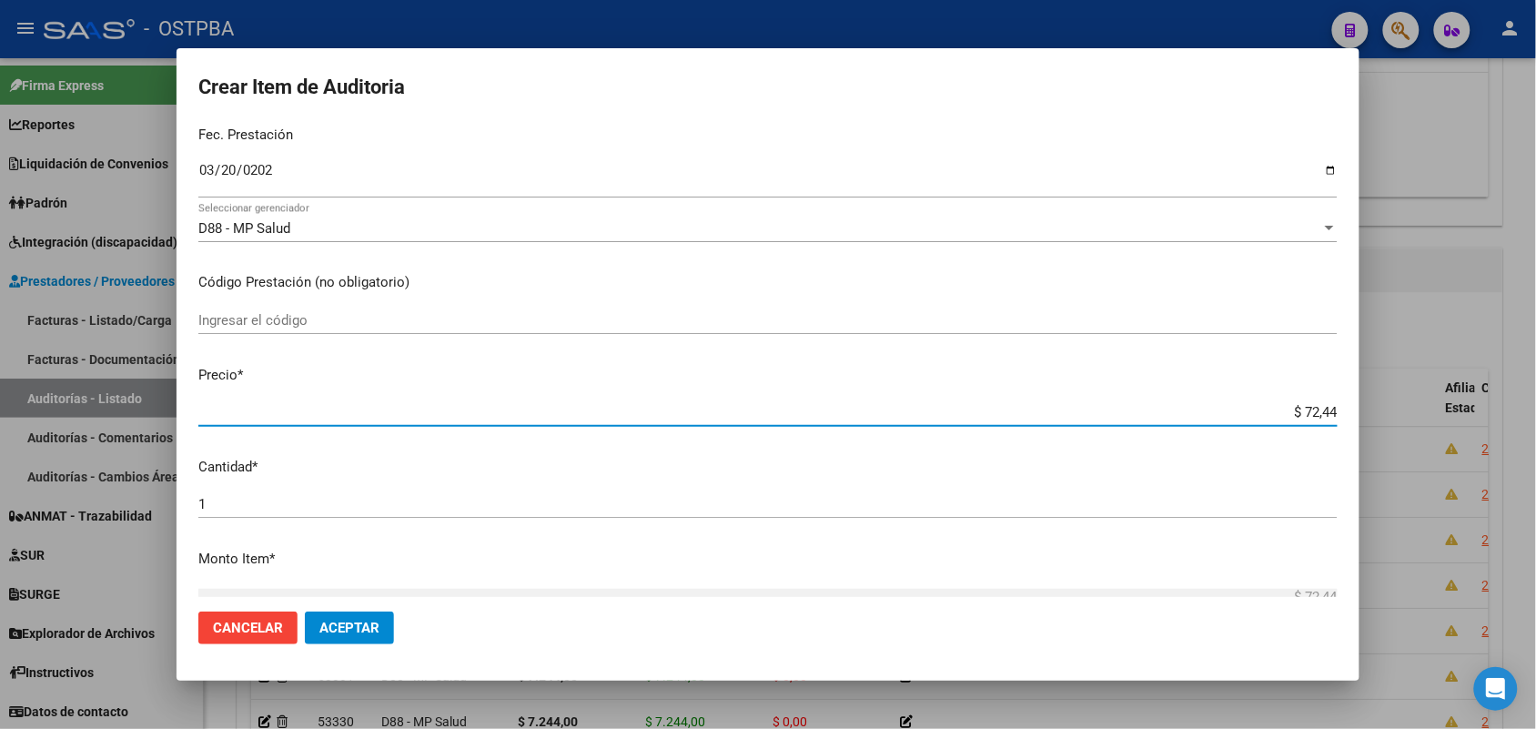
type input "$ 724,40"
type input "$ 7.244,00"
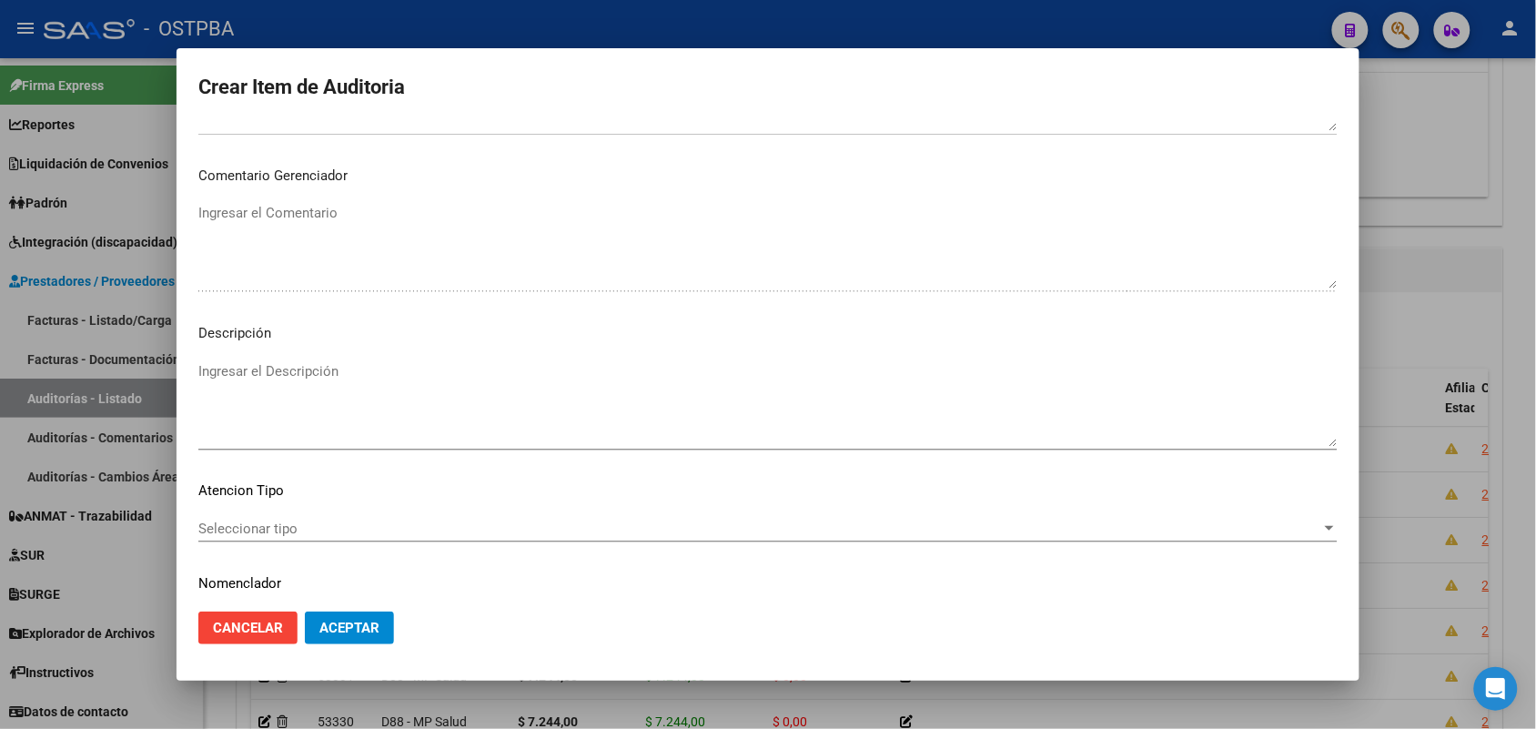
scroll to position [1006, 0]
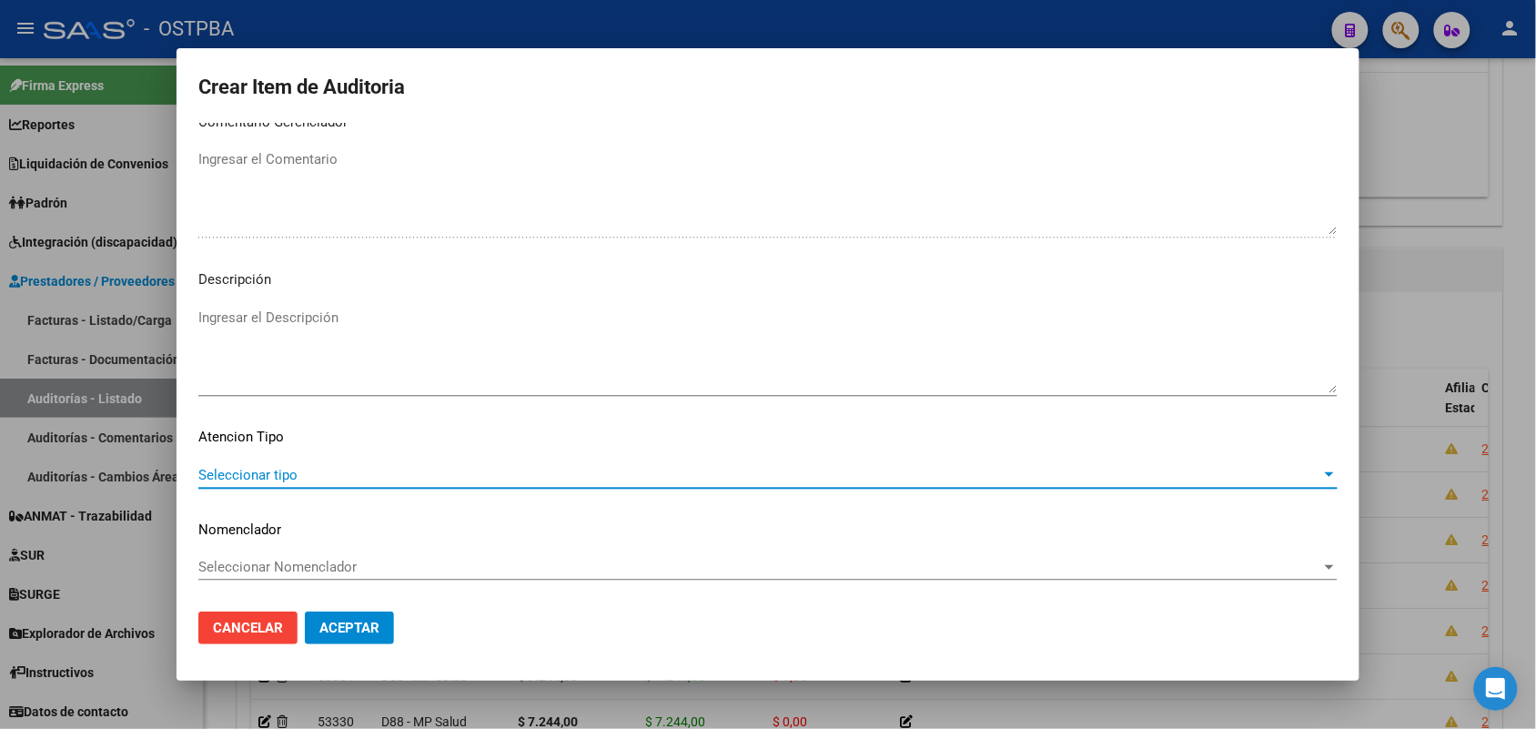
click at [259, 476] on span "Seleccionar tipo" at bounding box center [759, 475] width 1123 height 16
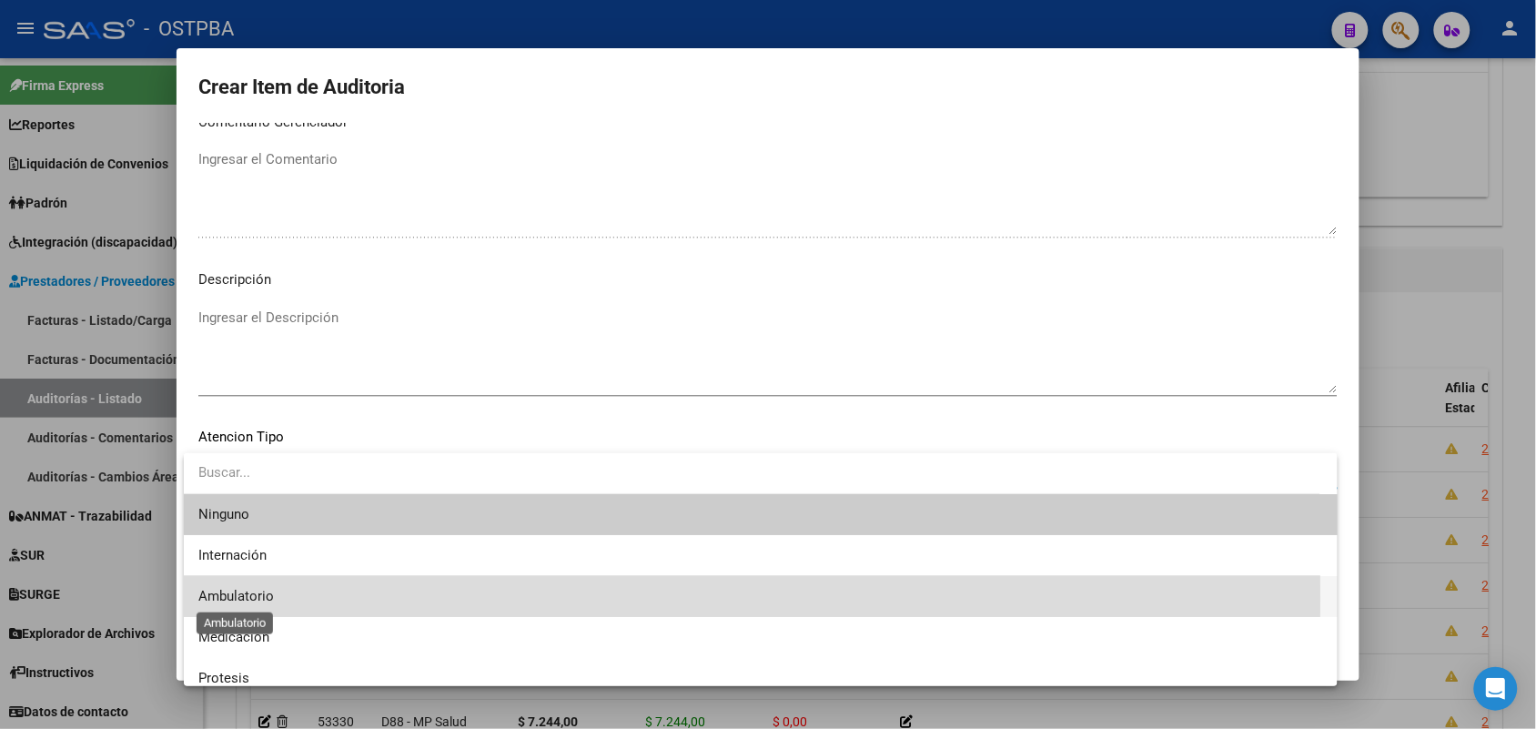
click at [262, 599] on span "Ambulatorio" at bounding box center [236, 596] width 76 height 16
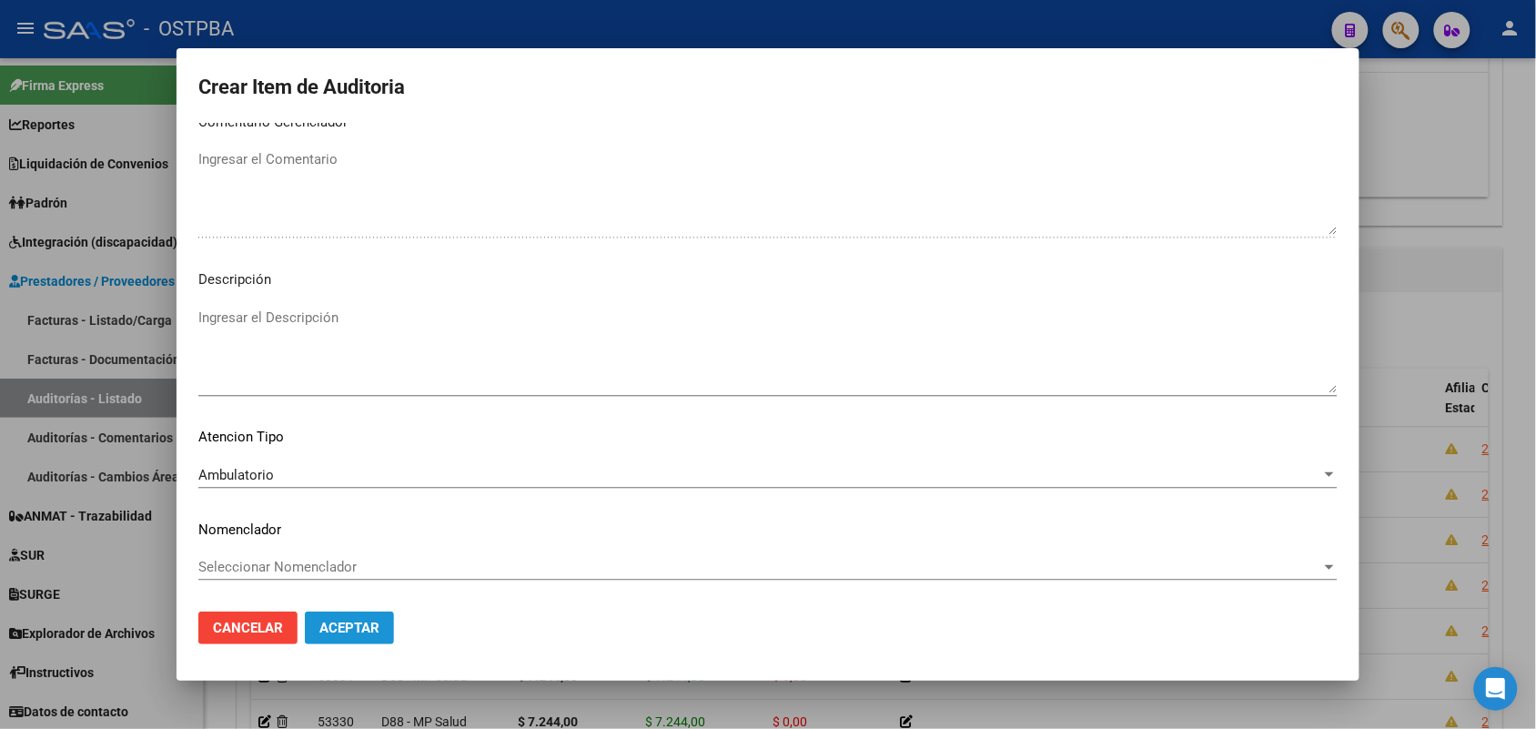
click at [352, 633] on span "Aceptar" at bounding box center [349, 628] width 60 height 16
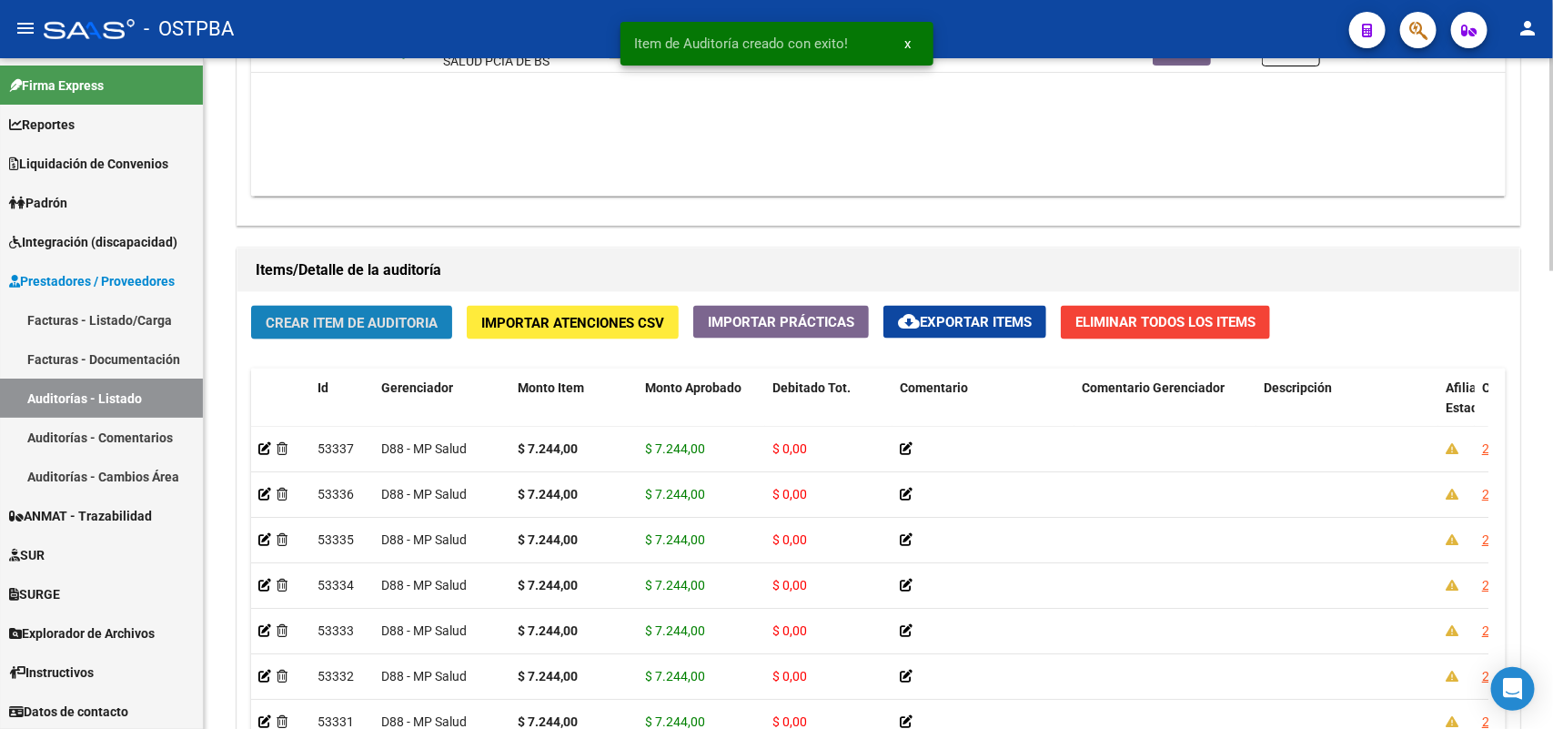
click at [397, 318] on span "Crear Item de Auditoria" at bounding box center [352, 323] width 172 height 16
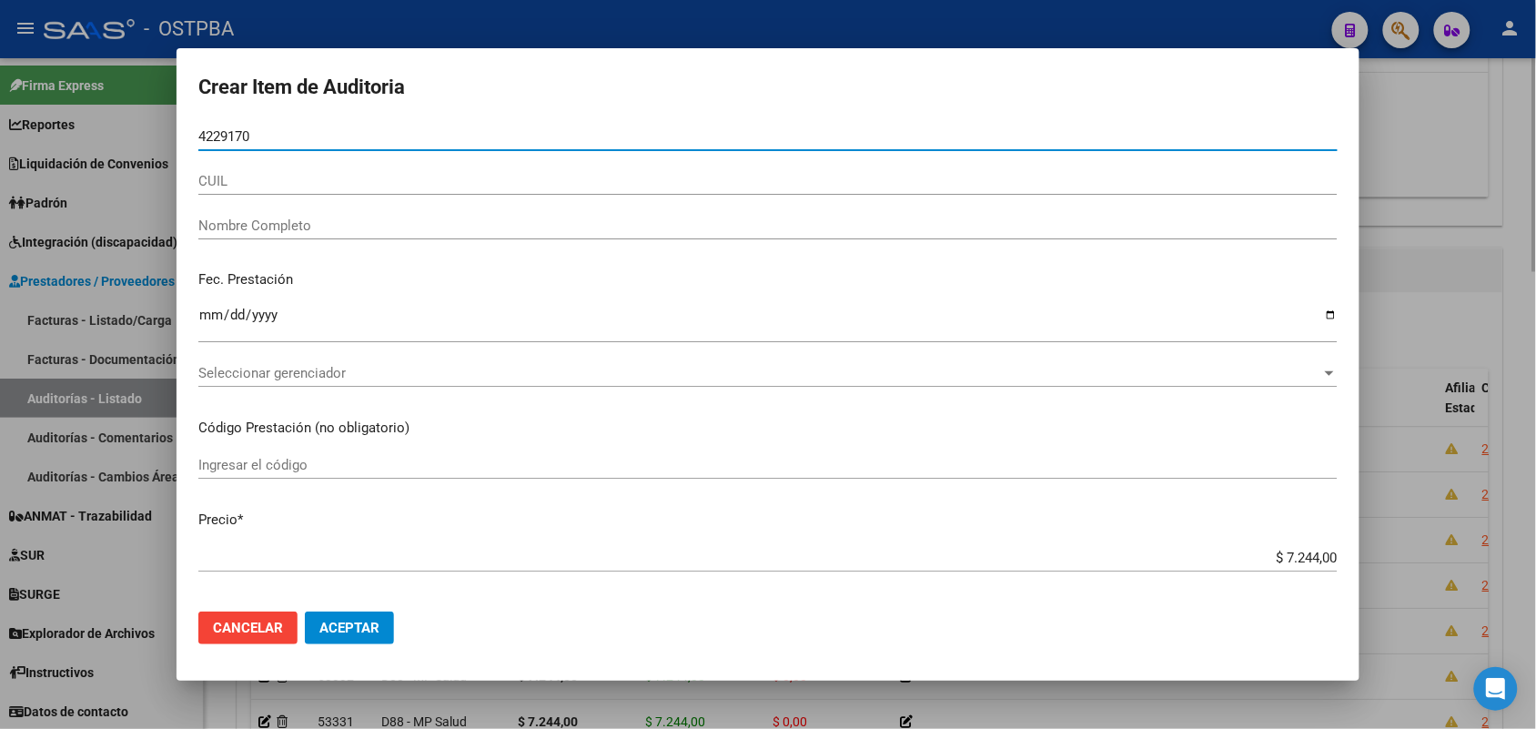
type input "42291704"
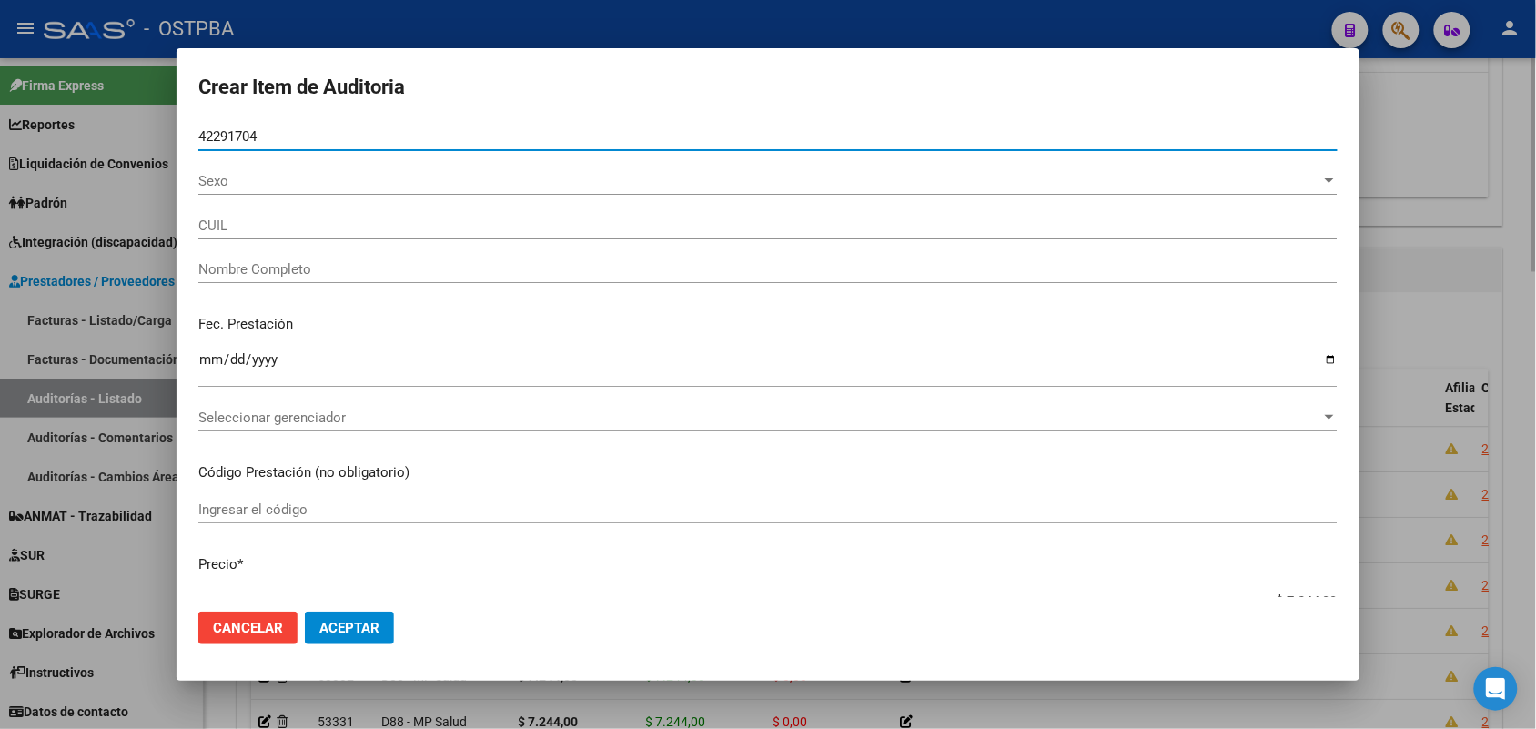
type input "27422917042"
type input "PUPPO GUADALUPE REGINA -"
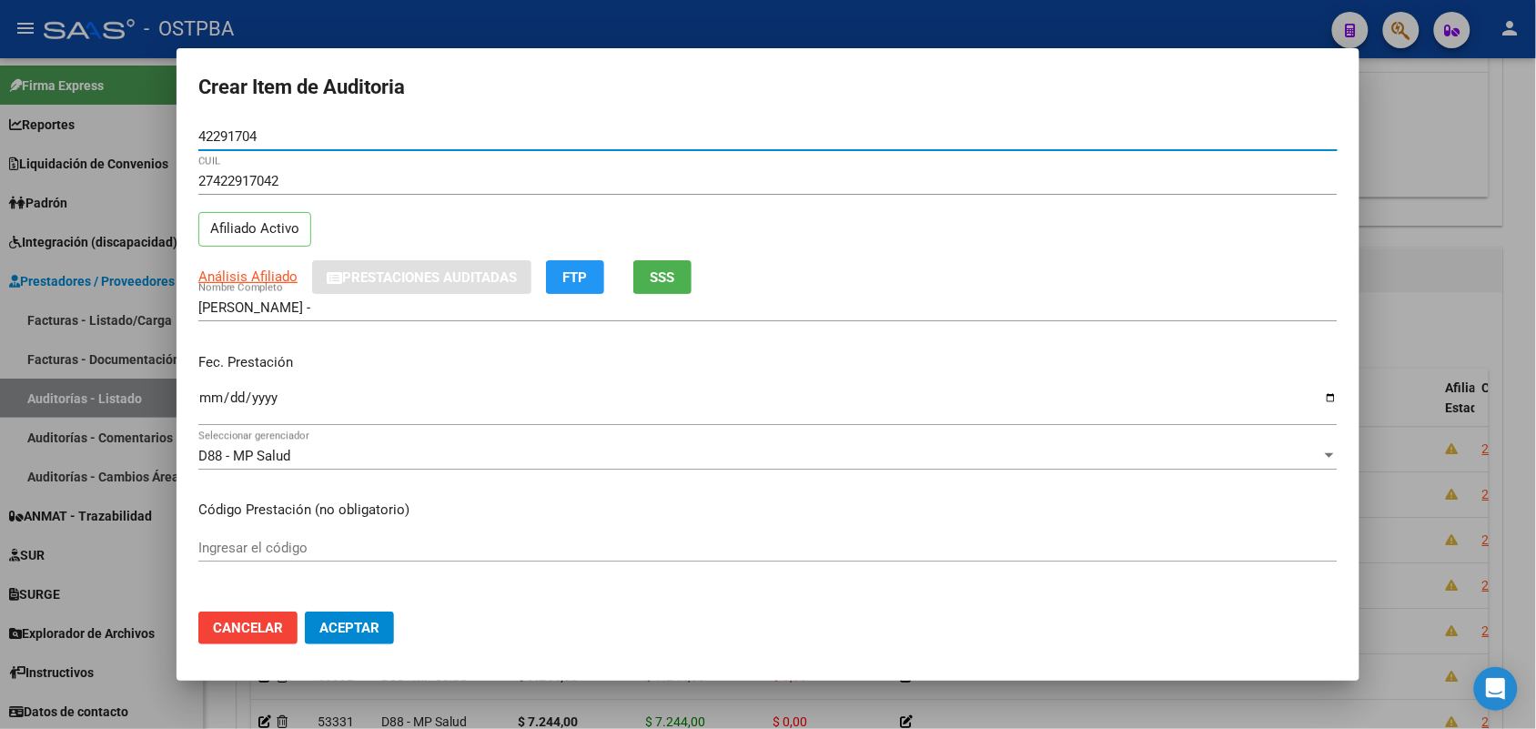
type input "42291704"
click at [207, 407] on input "Ingresar la fecha" at bounding box center [767, 404] width 1139 height 29
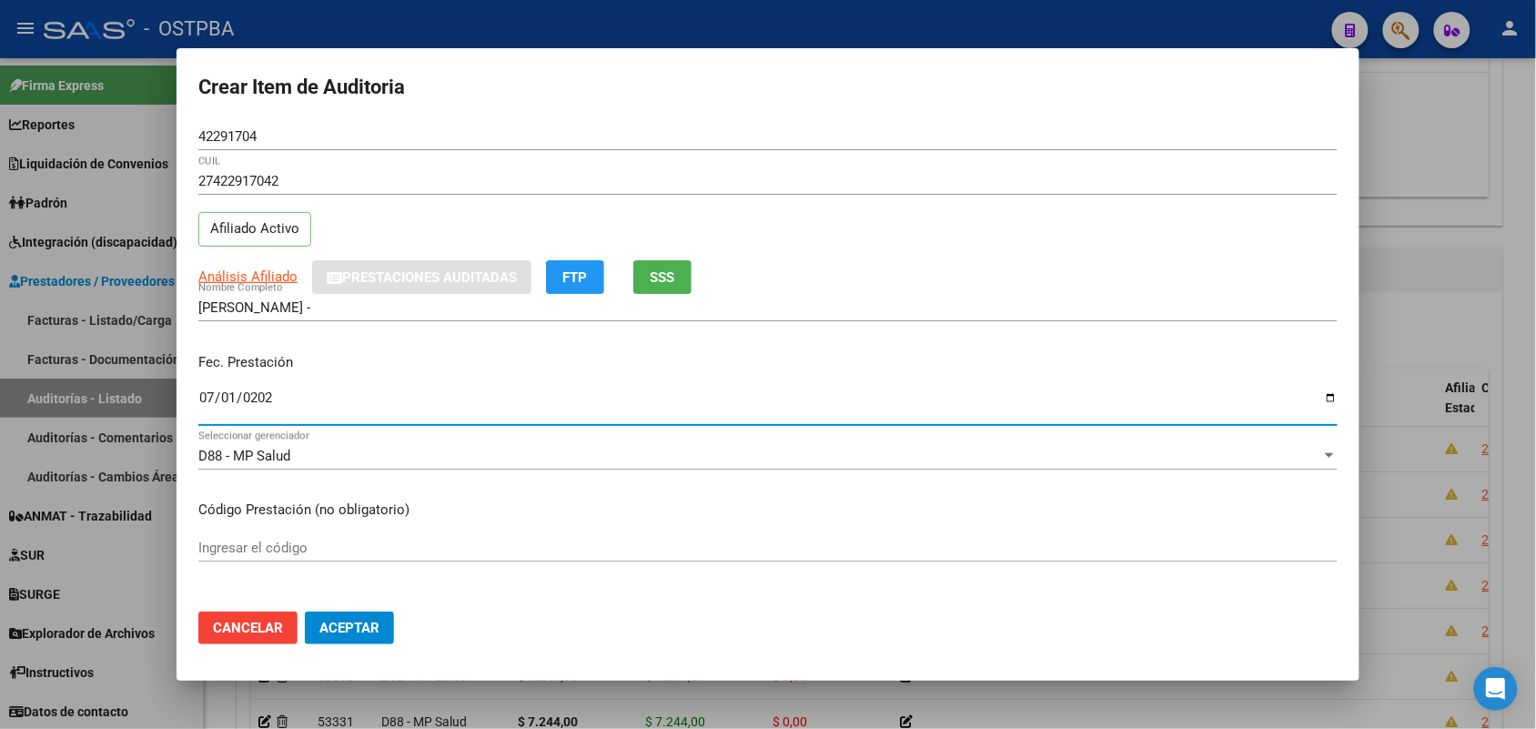
type input "2025-07-01"
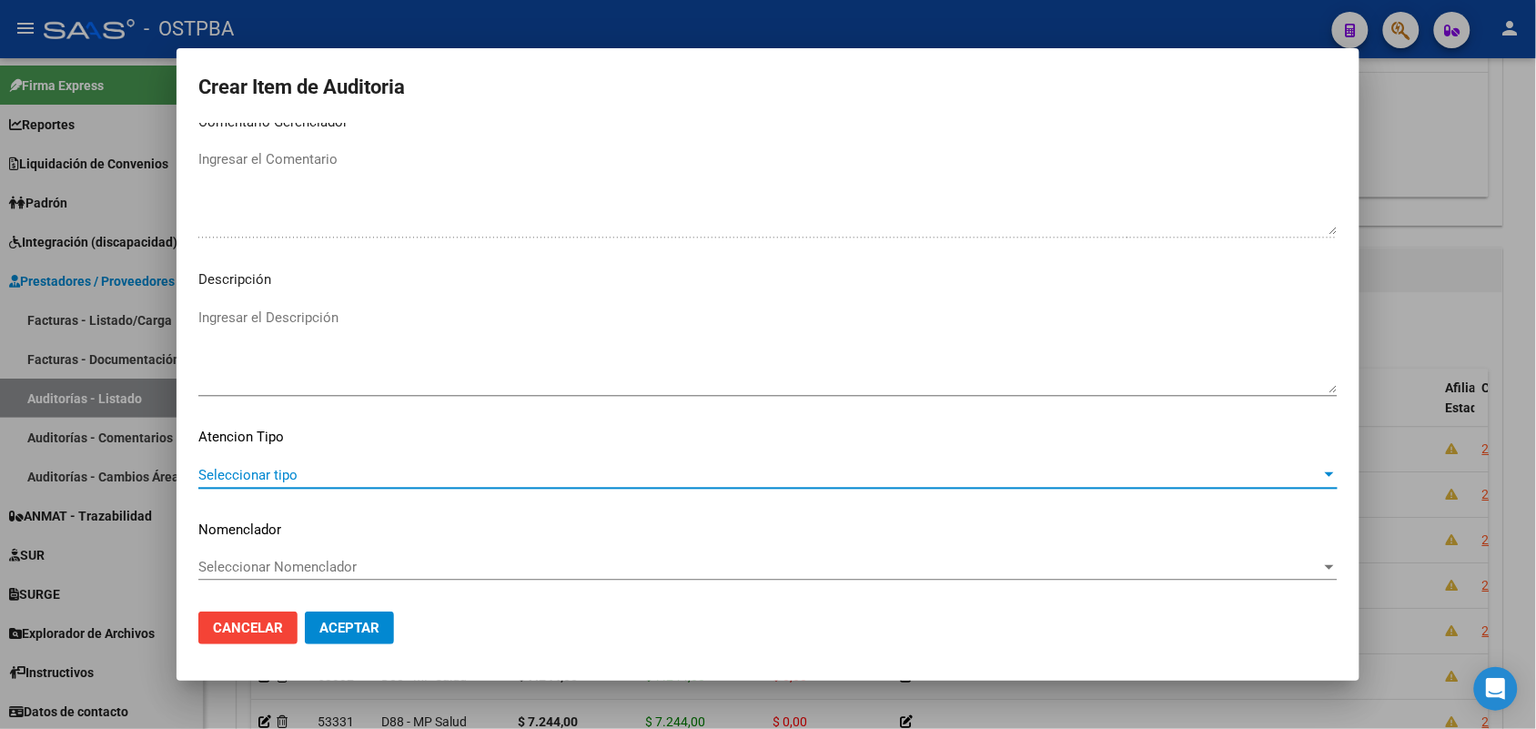
click at [278, 469] on span "Seleccionar tipo" at bounding box center [759, 475] width 1123 height 16
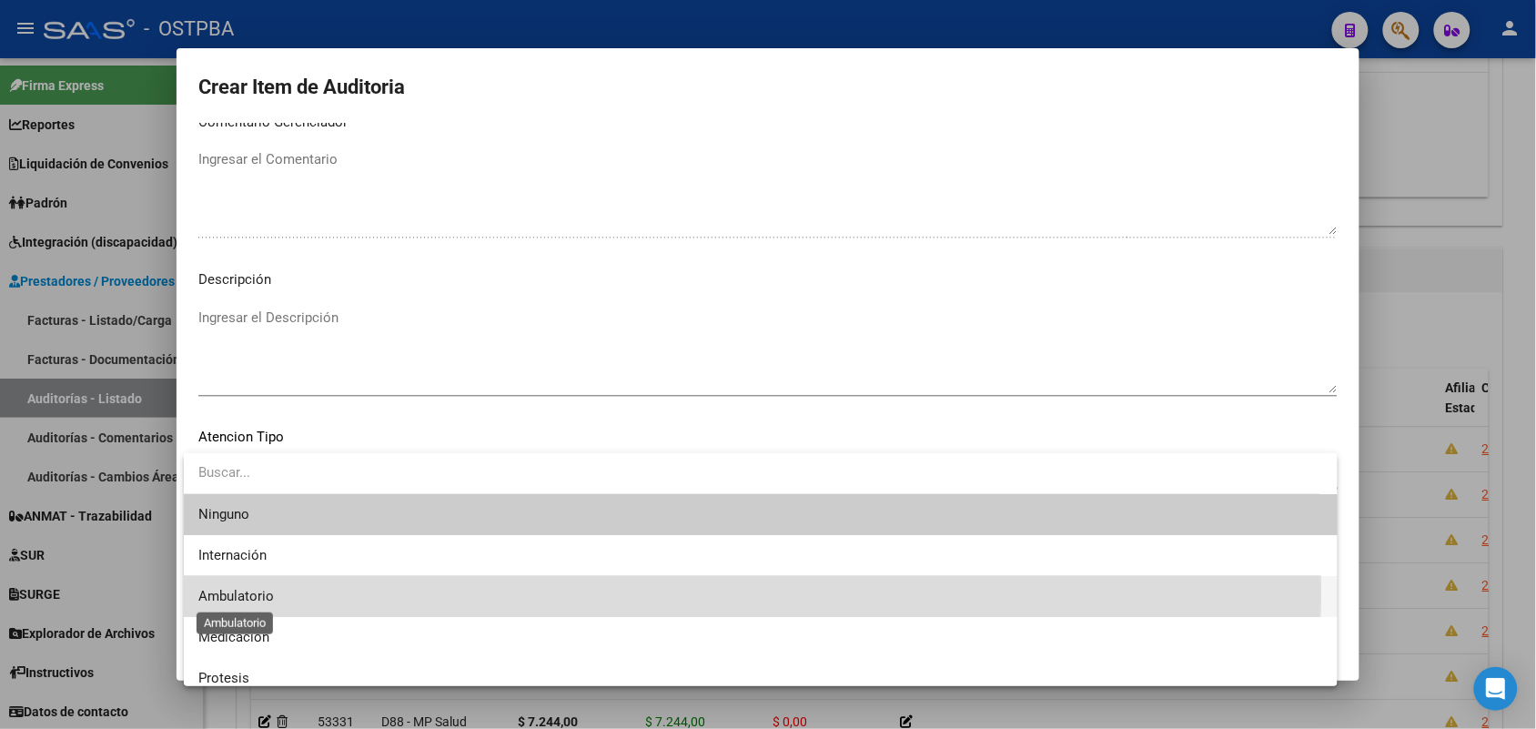
click at [224, 591] on span "Ambulatorio" at bounding box center [236, 596] width 76 height 16
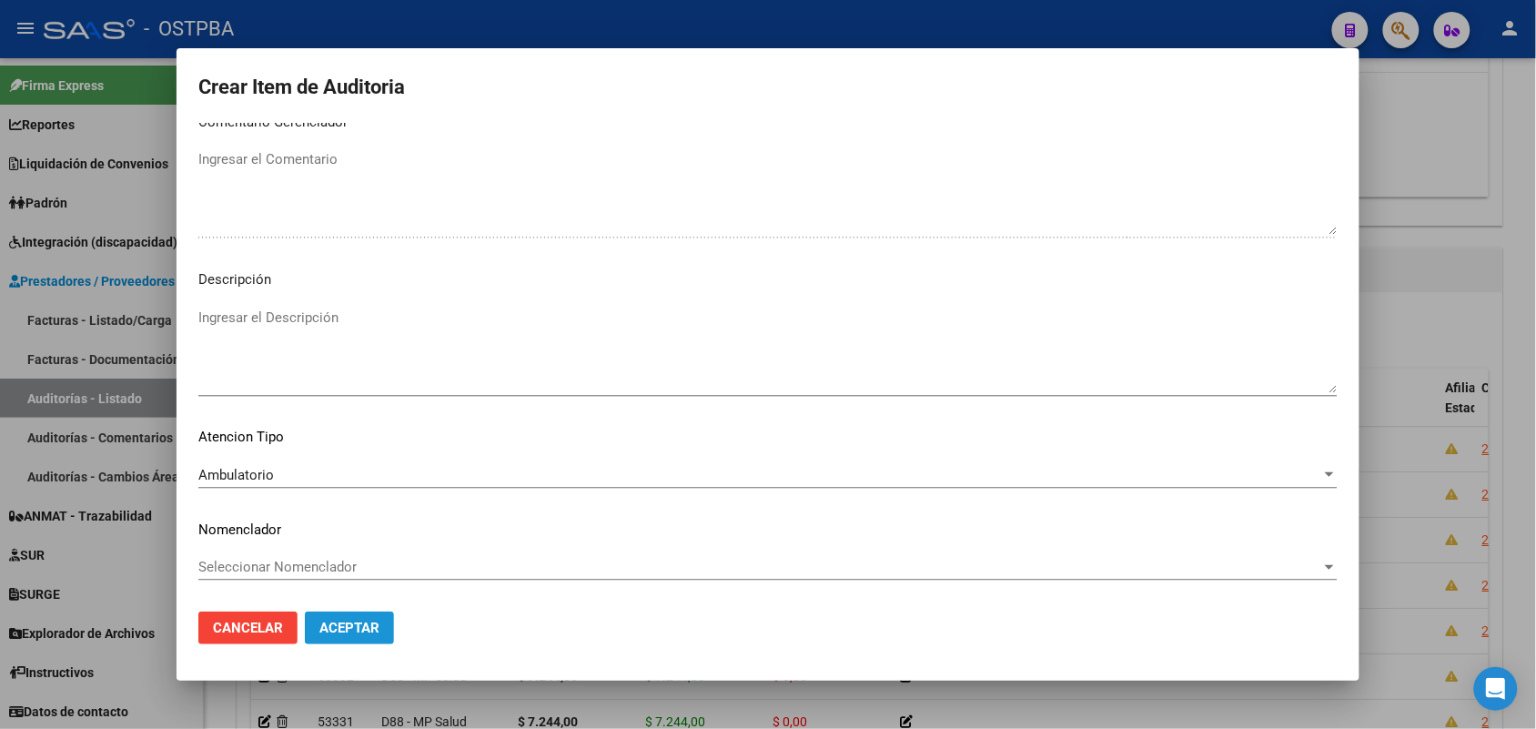
click at [366, 617] on button "Aceptar" at bounding box center [349, 627] width 89 height 33
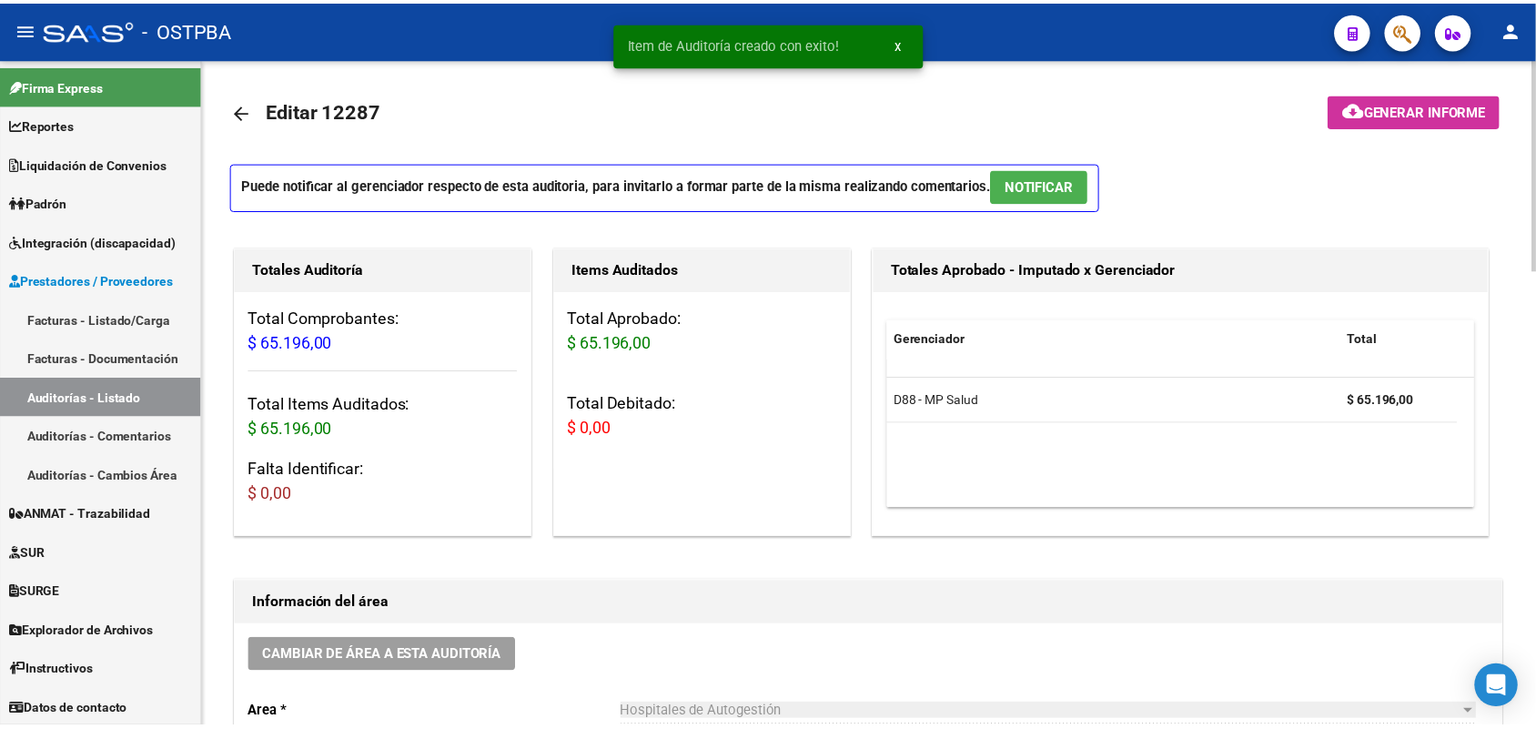
scroll to position [0, 0]
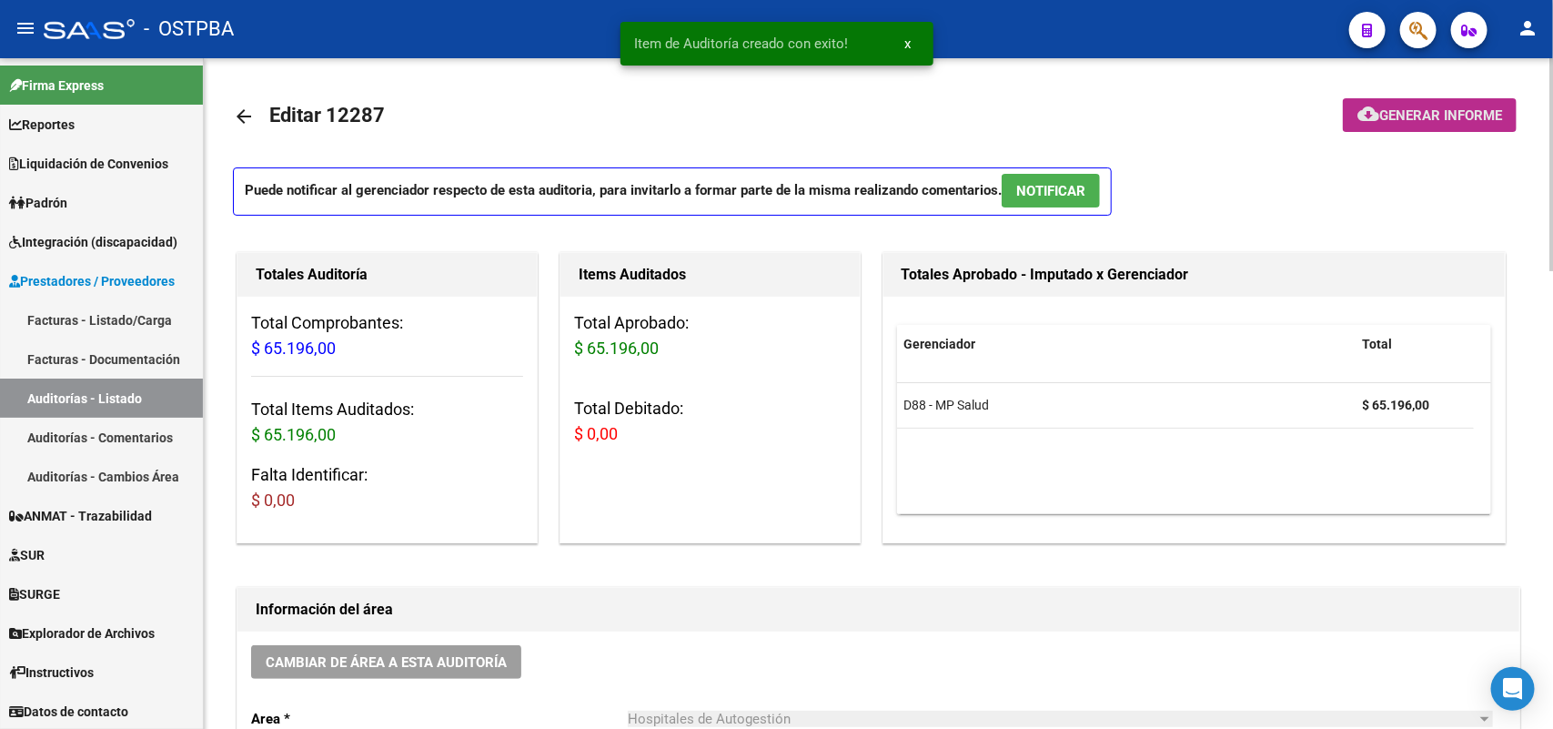
click at [1403, 112] on span "Generar informe" at bounding box center [1440, 115] width 123 height 16
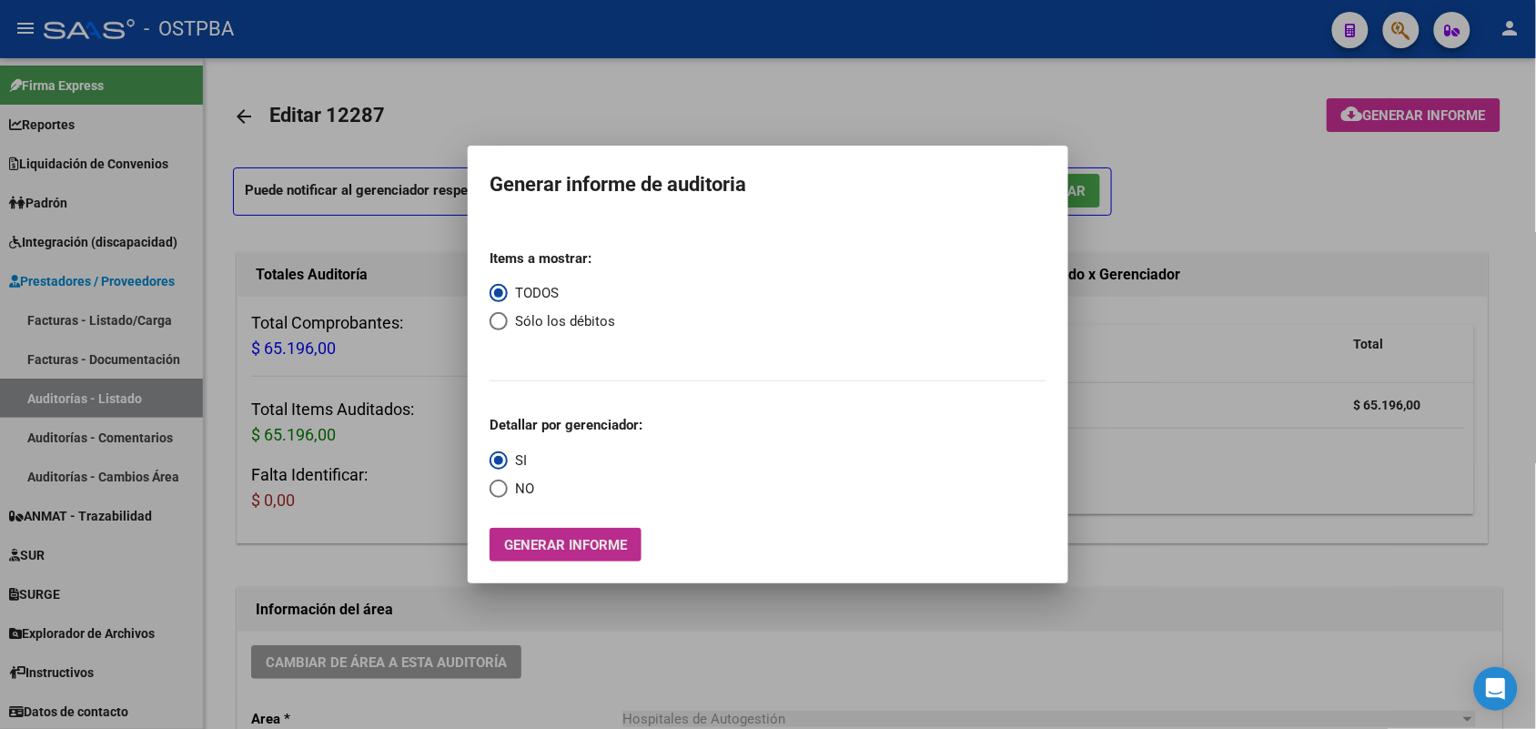
click at [529, 541] on span "Generar informe" at bounding box center [565, 545] width 123 height 16
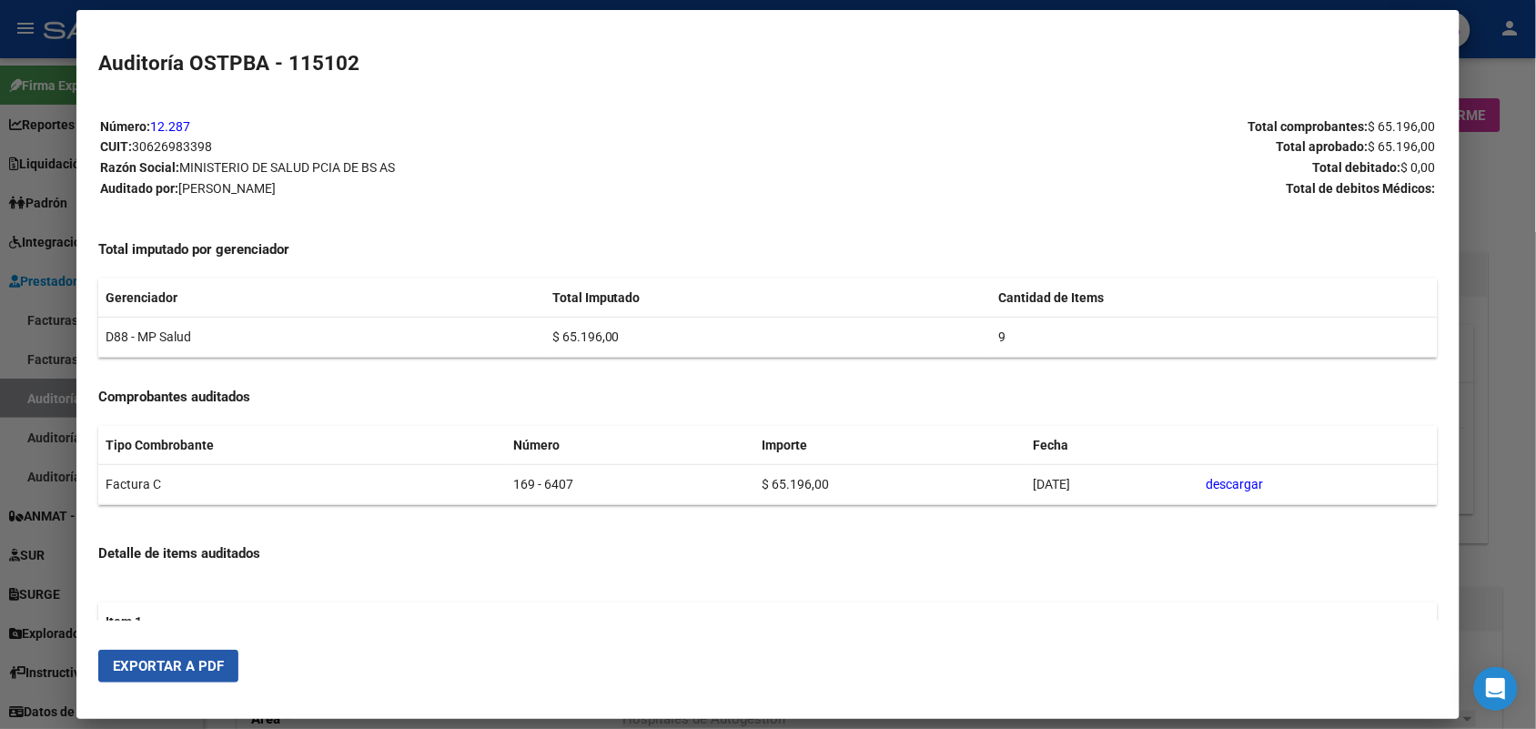
click at [165, 666] on span "Exportar a PDF" at bounding box center [168, 666] width 111 height 16
drag, startPoint x: 1498, startPoint y: 264, endPoint x: 1476, endPoint y: 64, distance: 201.4
click at [1498, 227] on div at bounding box center [768, 364] width 1536 height 729
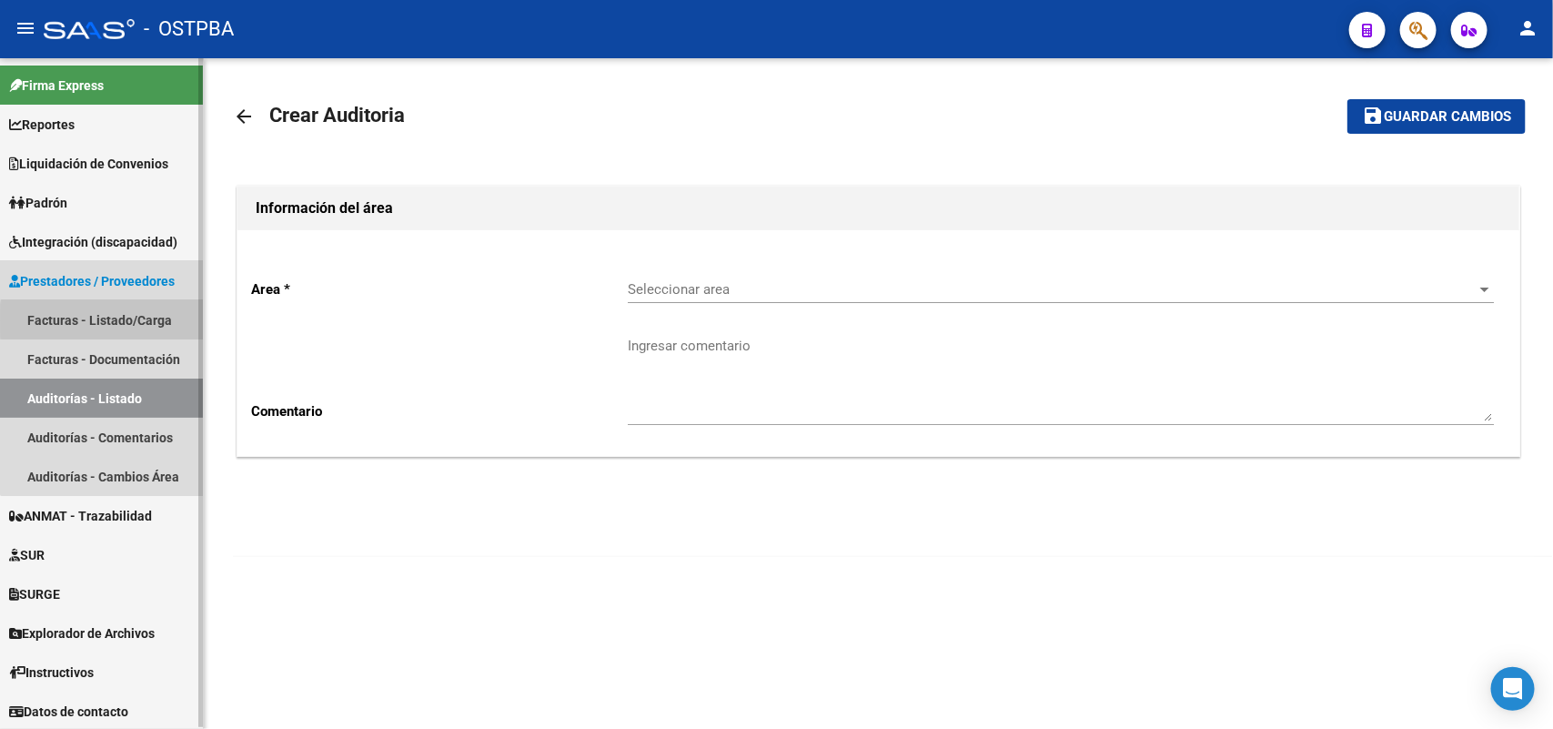
click at [156, 320] on link "Facturas - Listado/Carga" at bounding box center [101, 319] width 203 height 39
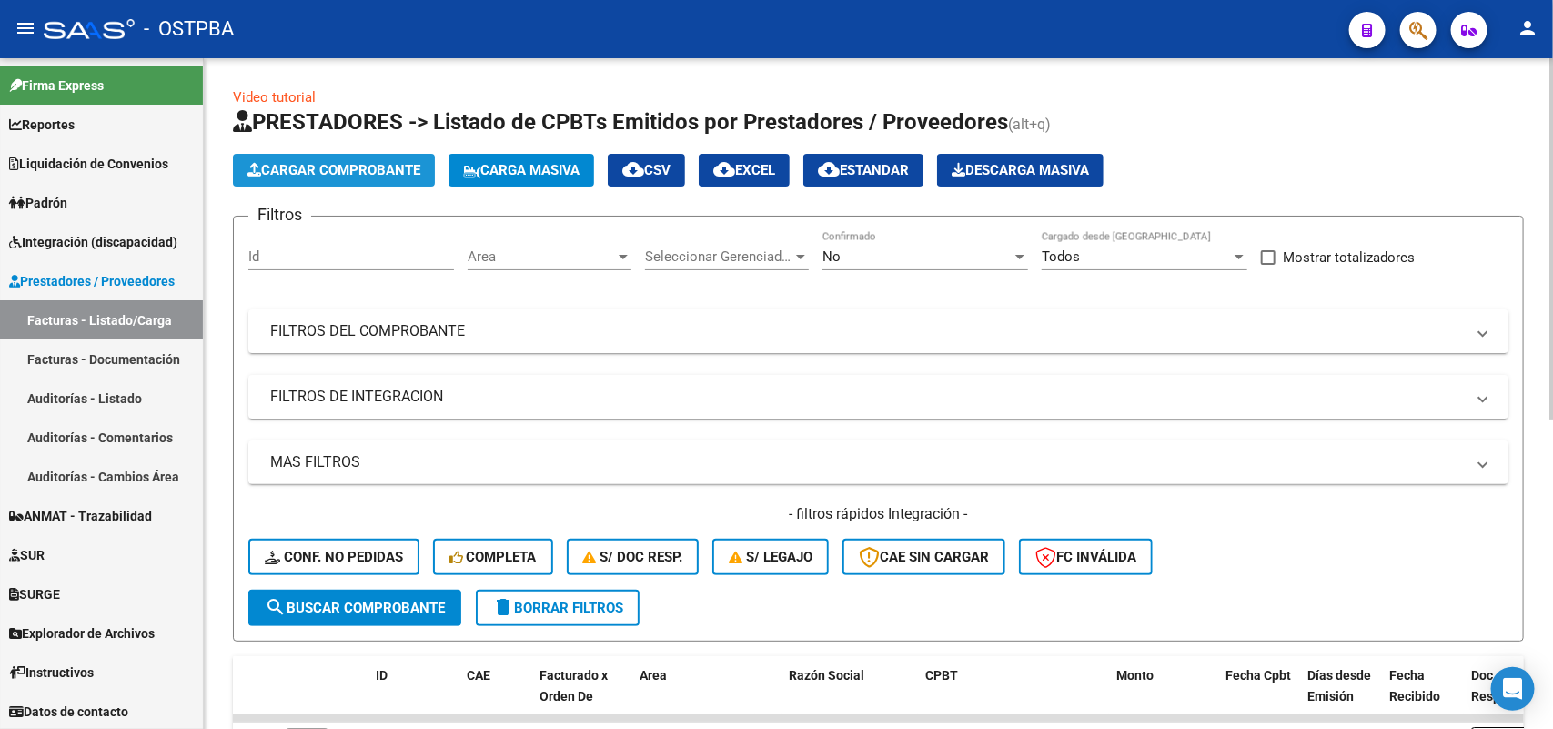
click at [401, 168] on span "Cargar Comprobante" at bounding box center [333, 170] width 173 height 16
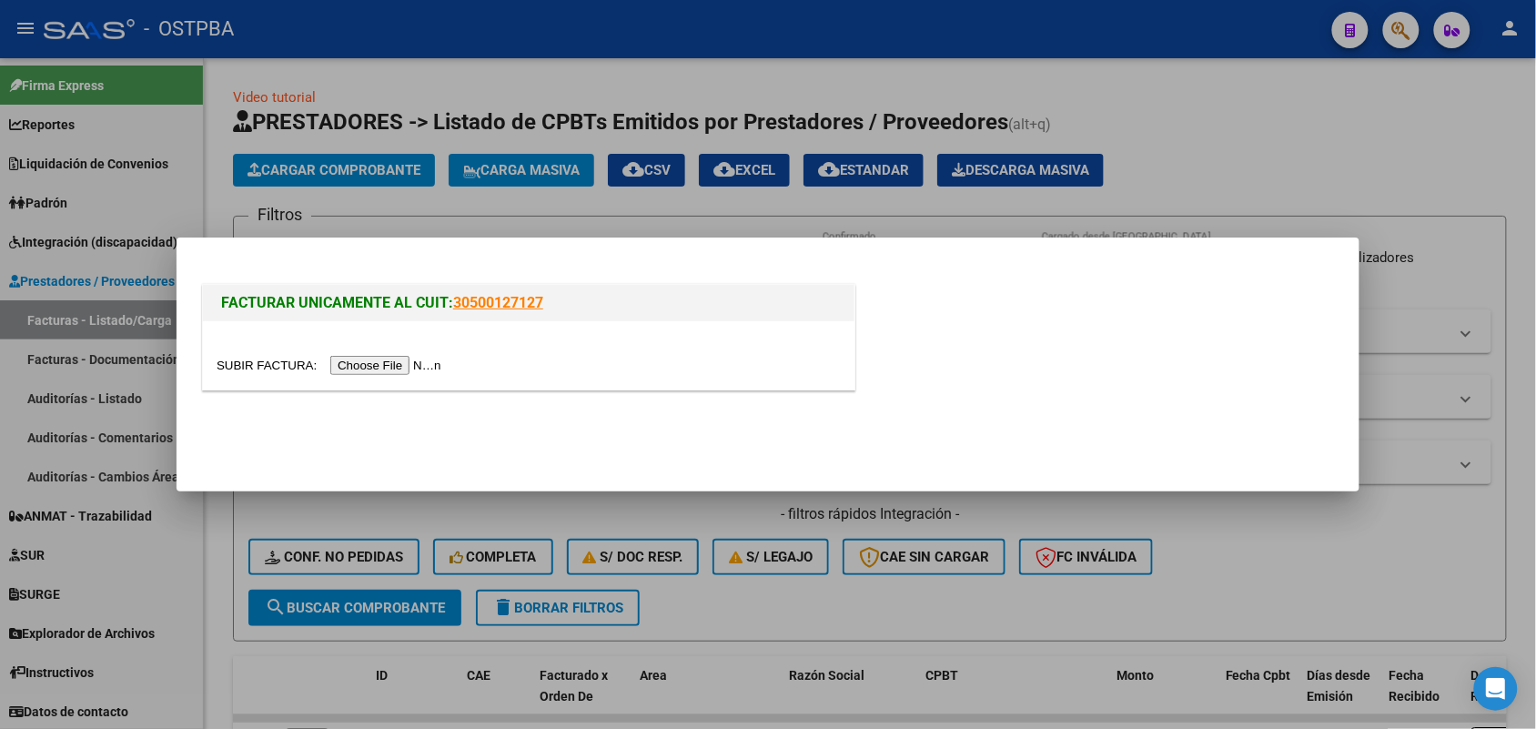
click at [437, 365] on input "file" at bounding box center [332, 365] width 230 height 19
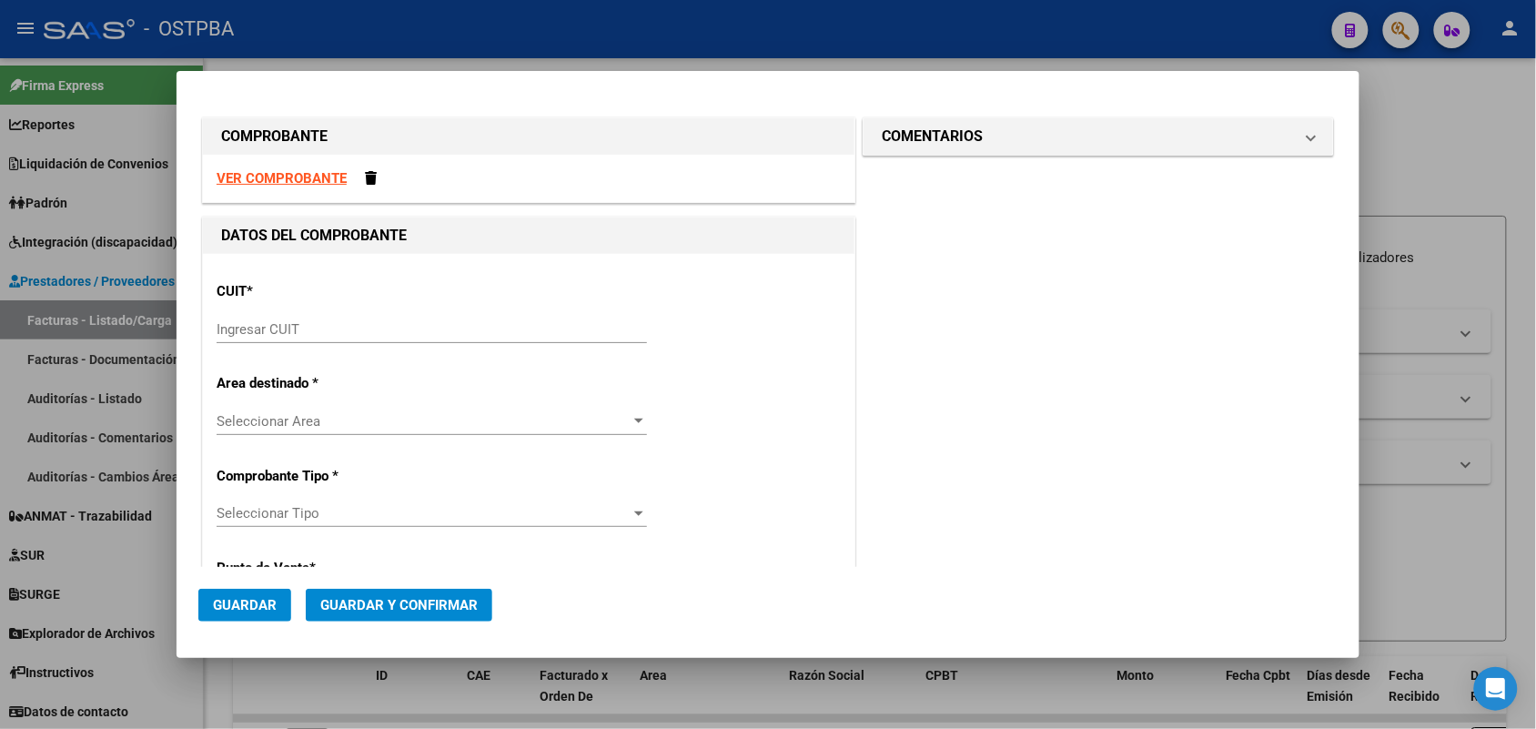
click at [233, 318] on div "Ingresar CUIT" at bounding box center [432, 329] width 430 height 27
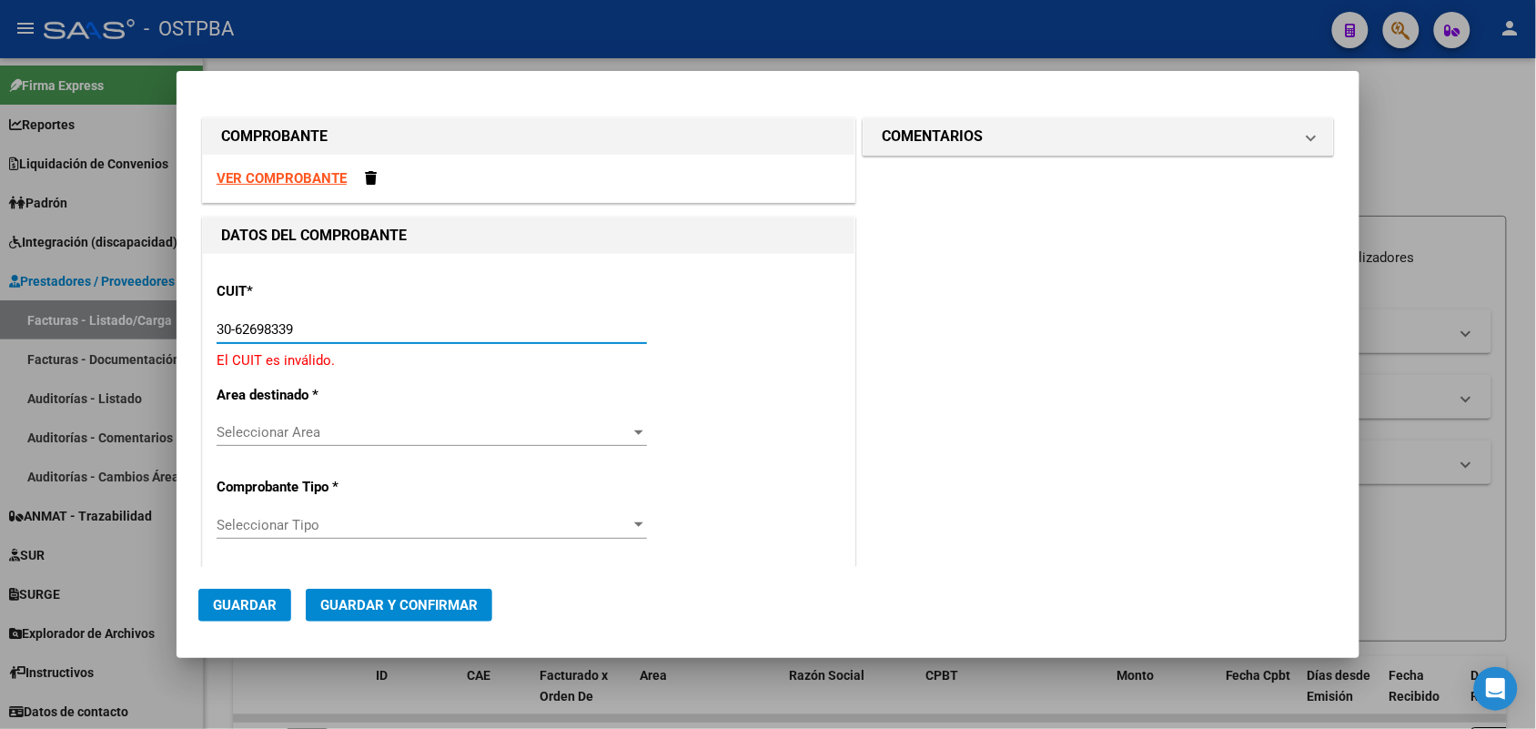
type input "30-62698339-8"
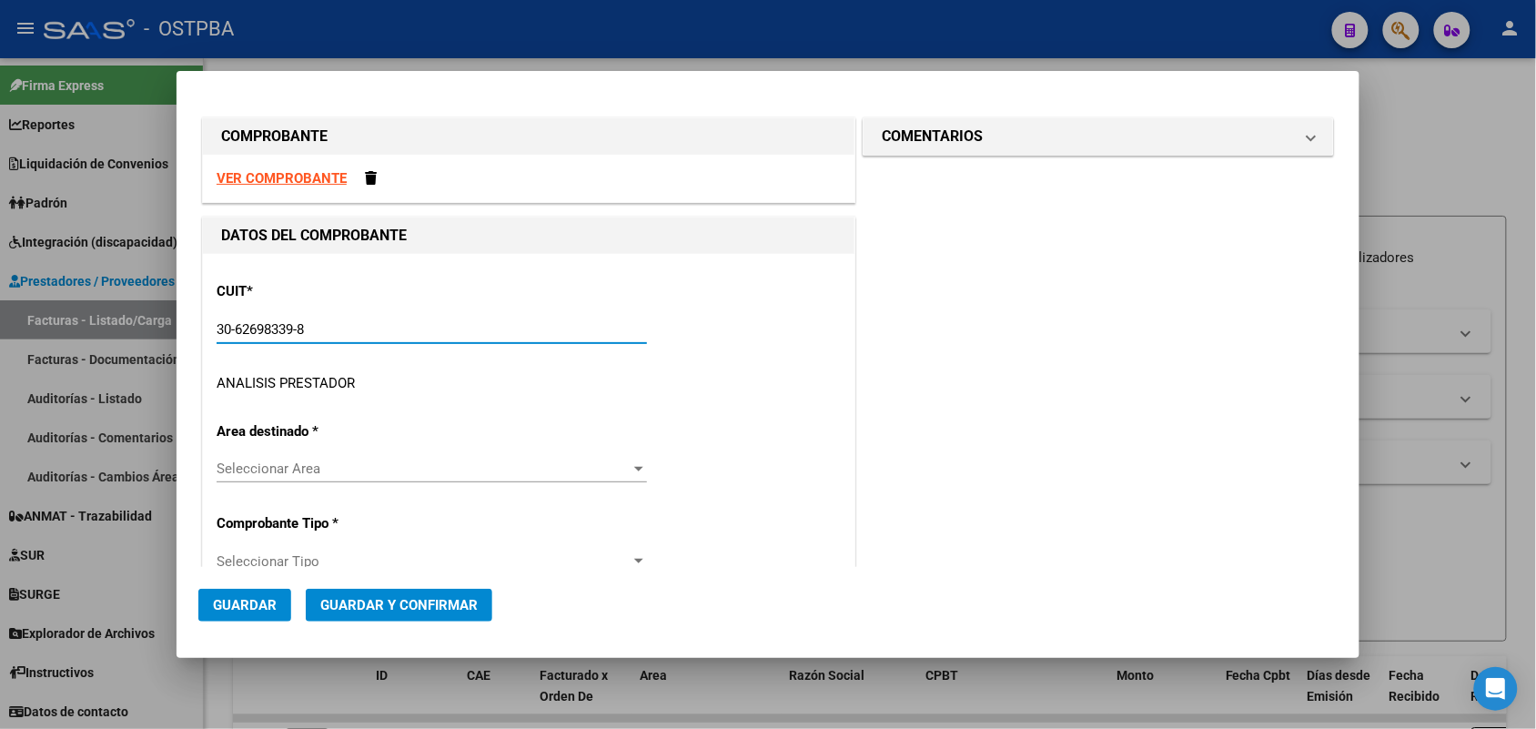
type input "169"
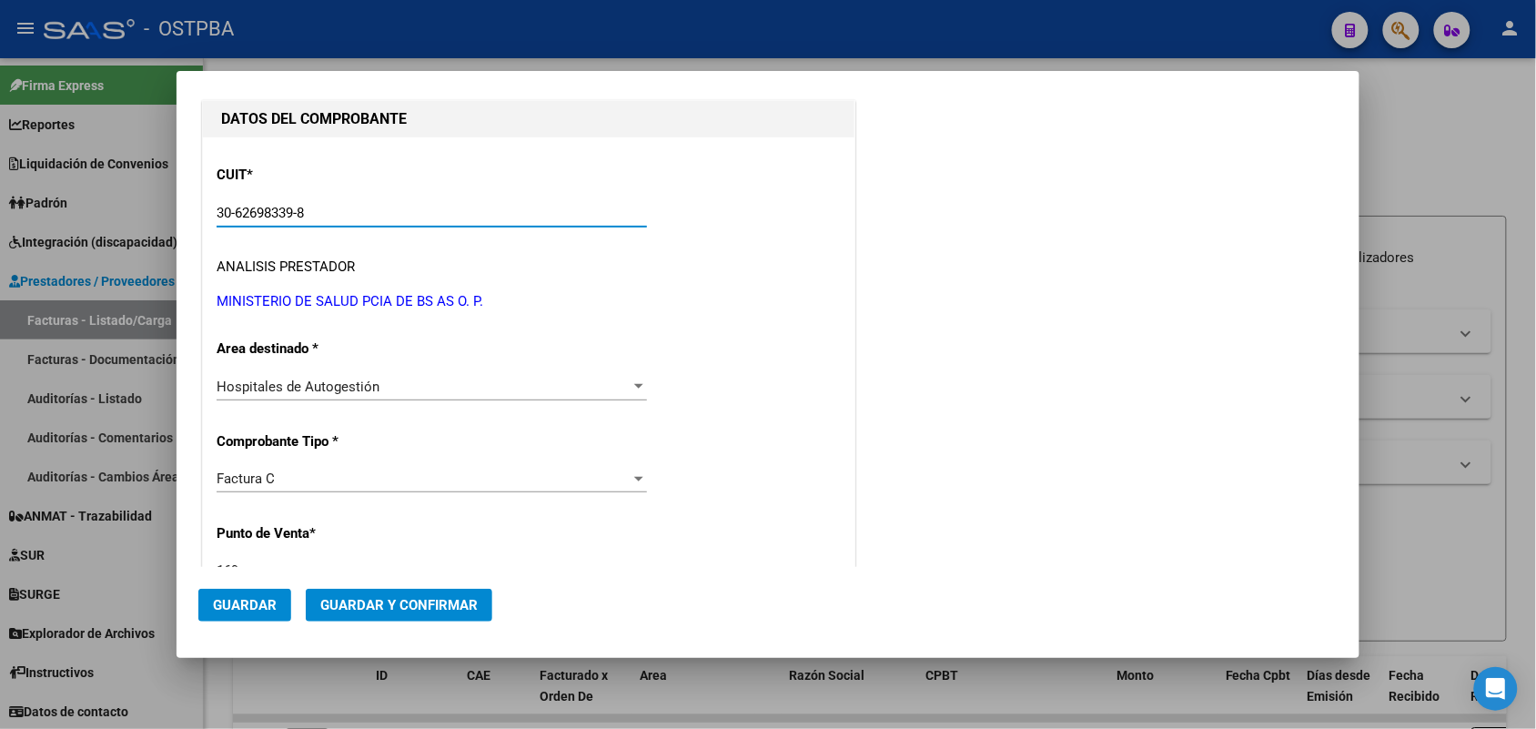
scroll to position [227, 0]
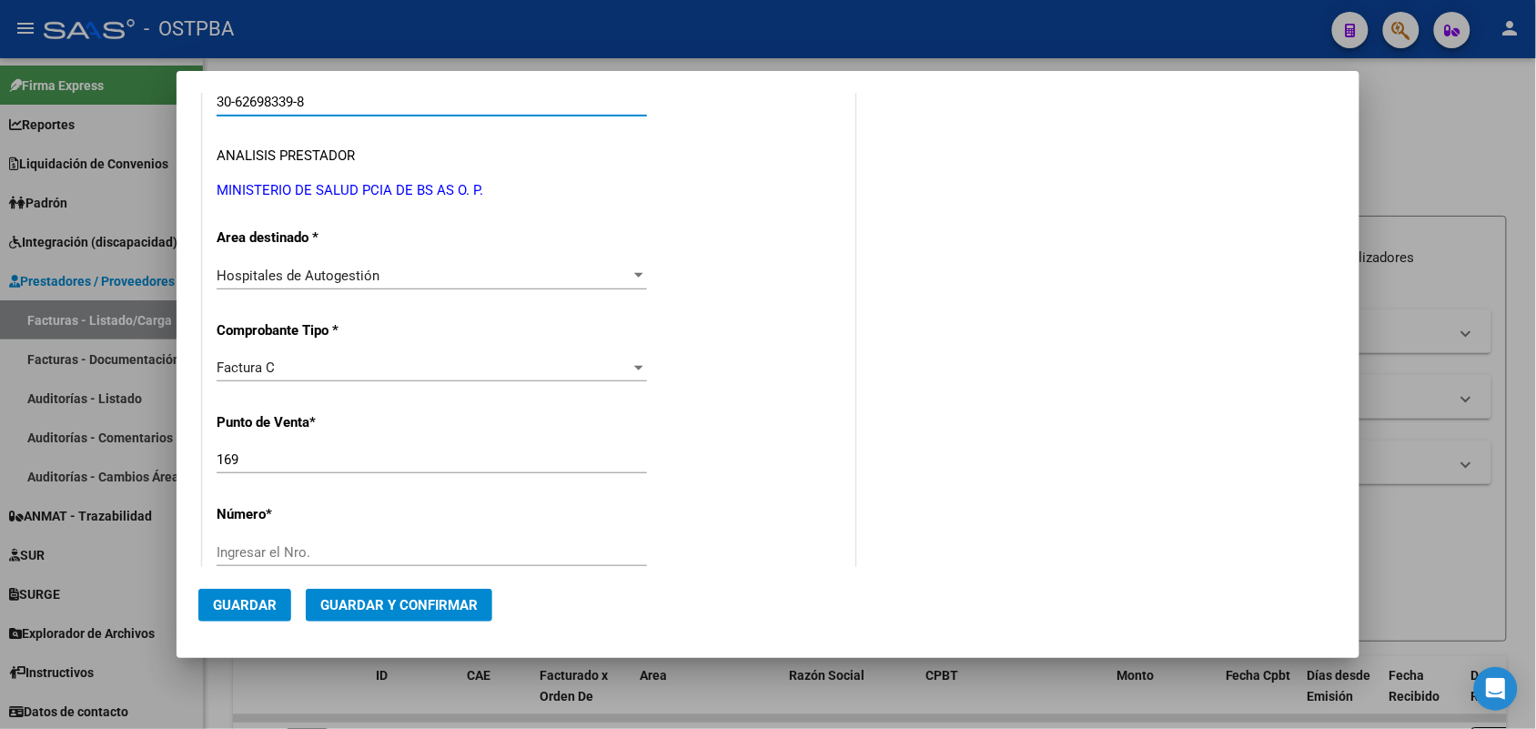
type input "30-62698339-8"
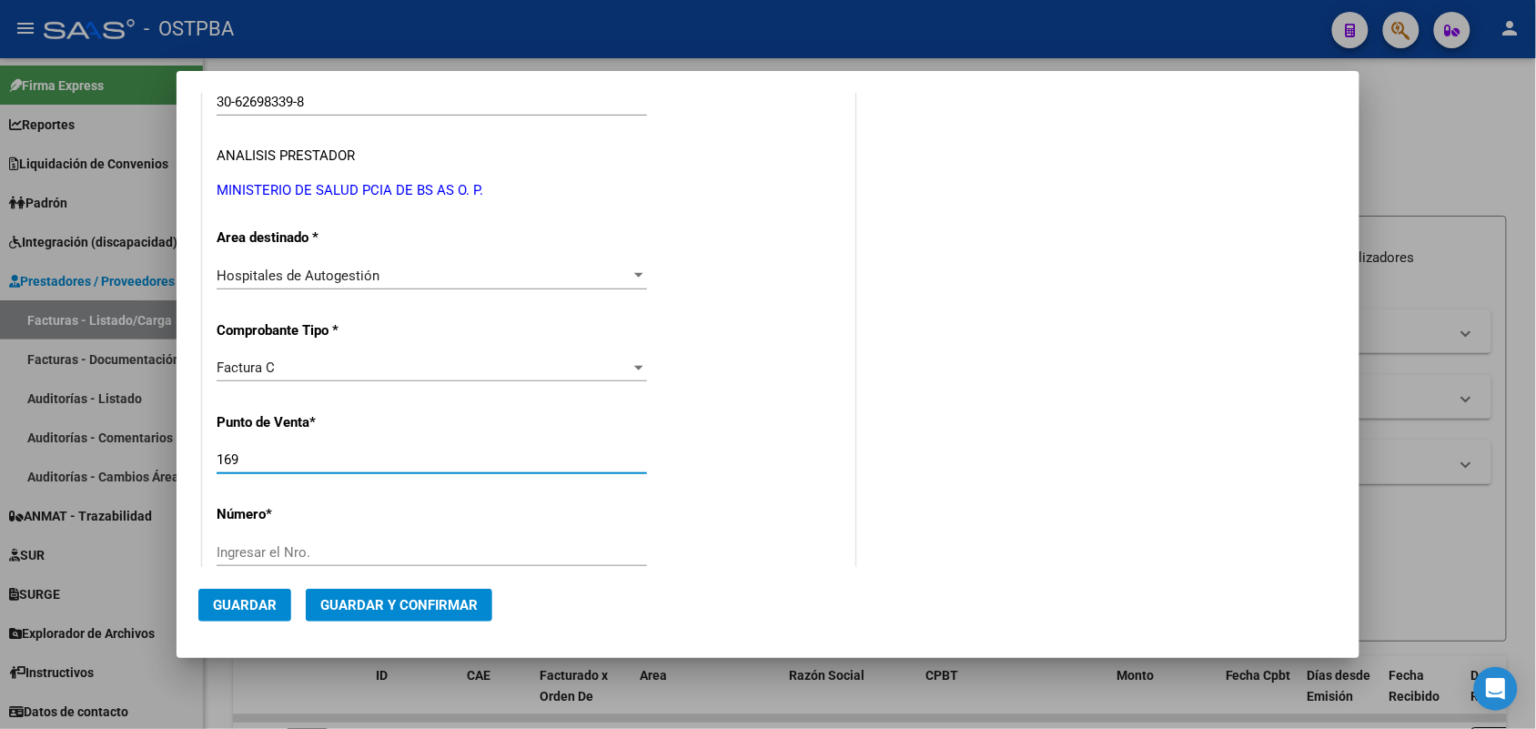
drag, startPoint x: 247, startPoint y: 460, endPoint x: 169, endPoint y: 461, distance: 77.3
click at [169, 461] on div "COMPROBANTE VER COMPROBANTE DATOS DEL COMPROBANTE CUIT * 30-62698339-8 Ingresar…" at bounding box center [768, 364] width 1536 height 729
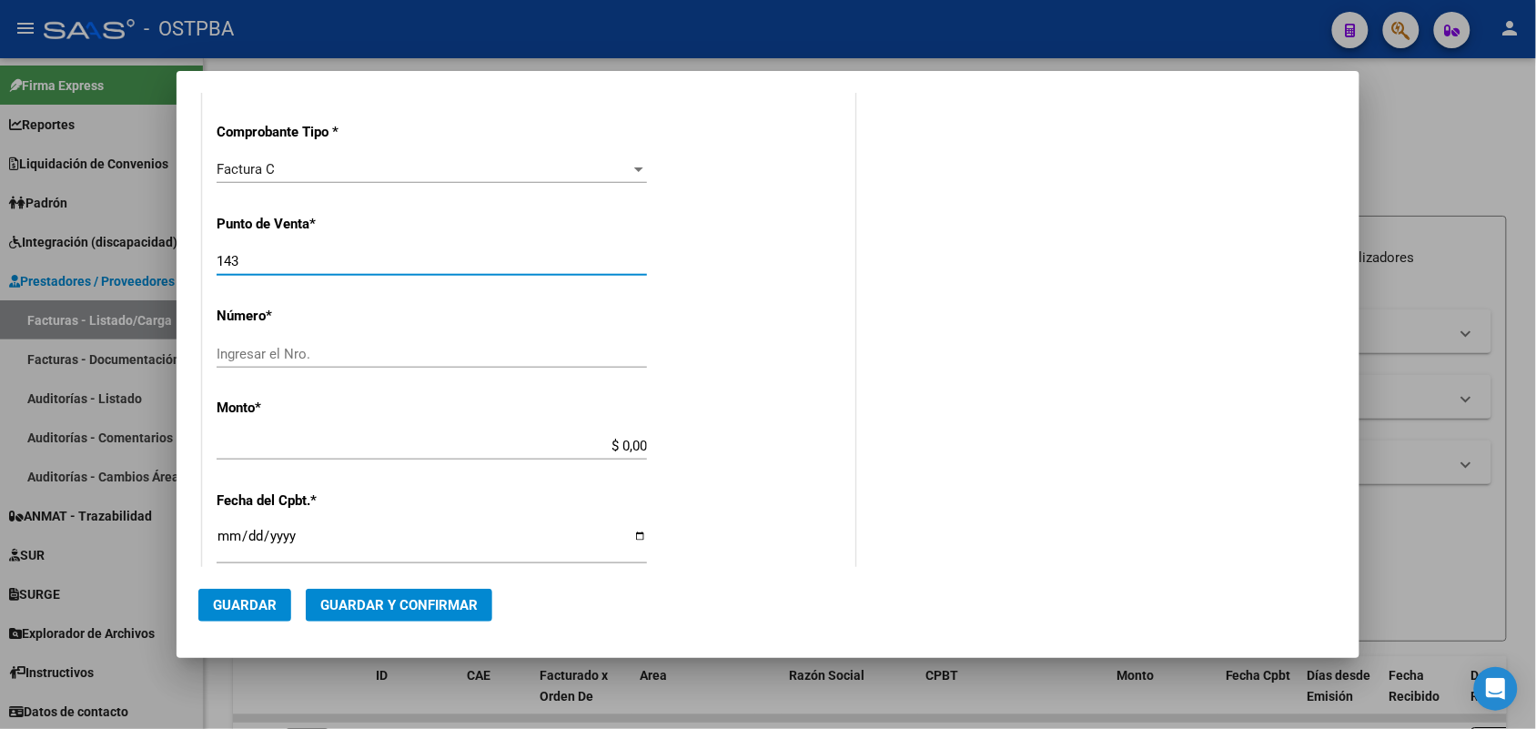
scroll to position [455, 0]
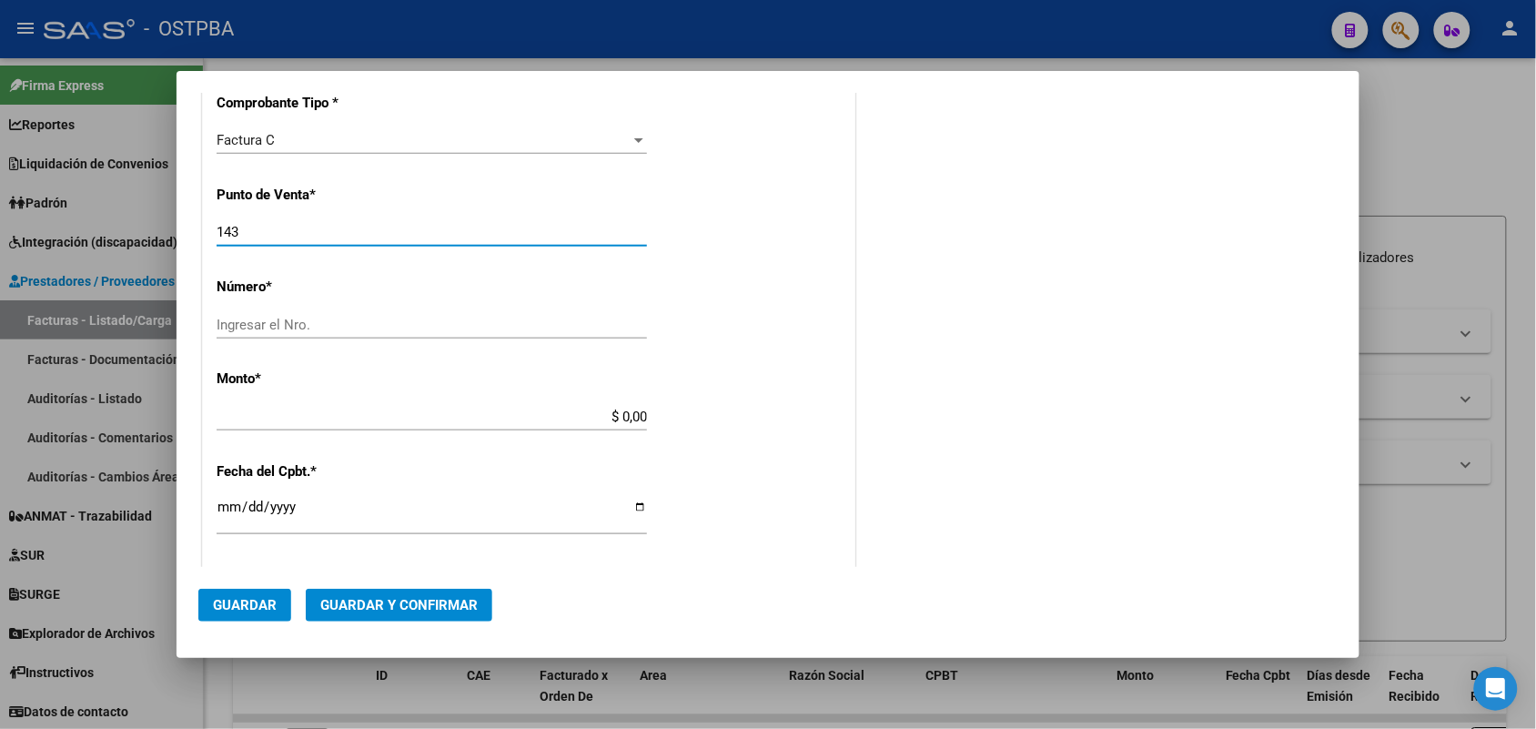
type input "143"
click at [232, 323] on input "Ingresar el Nro." at bounding box center [432, 325] width 430 height 16
type input "13680"
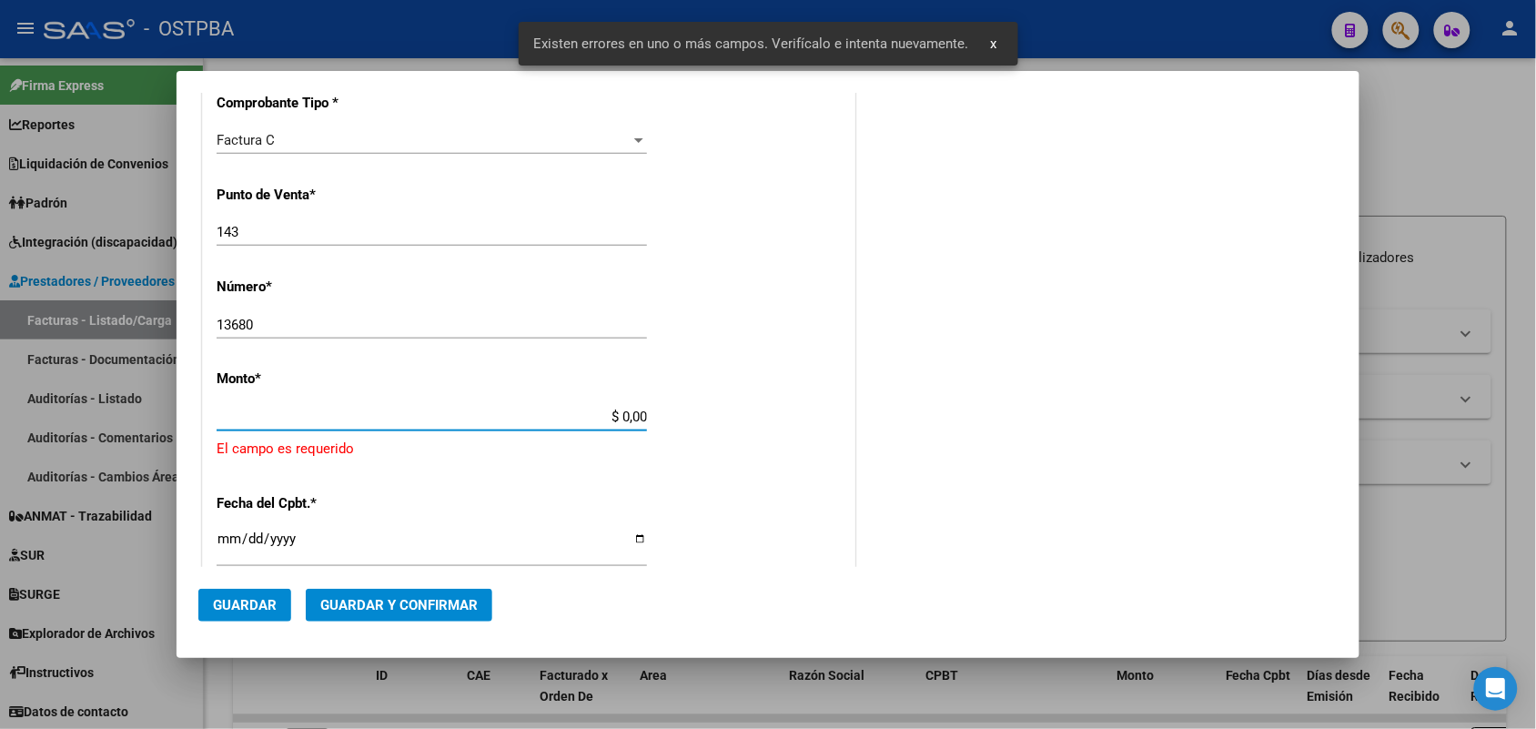
drag, startPoint x: 598, startPoint y: 419, endPoint x: 683, endPoint y: 420, distance: 85.5
click at [683, 420] on div "CUIT * 30-62698339-8 Ingresar CUIT ANALISIS PRESTADOR MINISTERIO DE SALUD PCIA …" at bounding box center [528, 465] width 651 height 1333
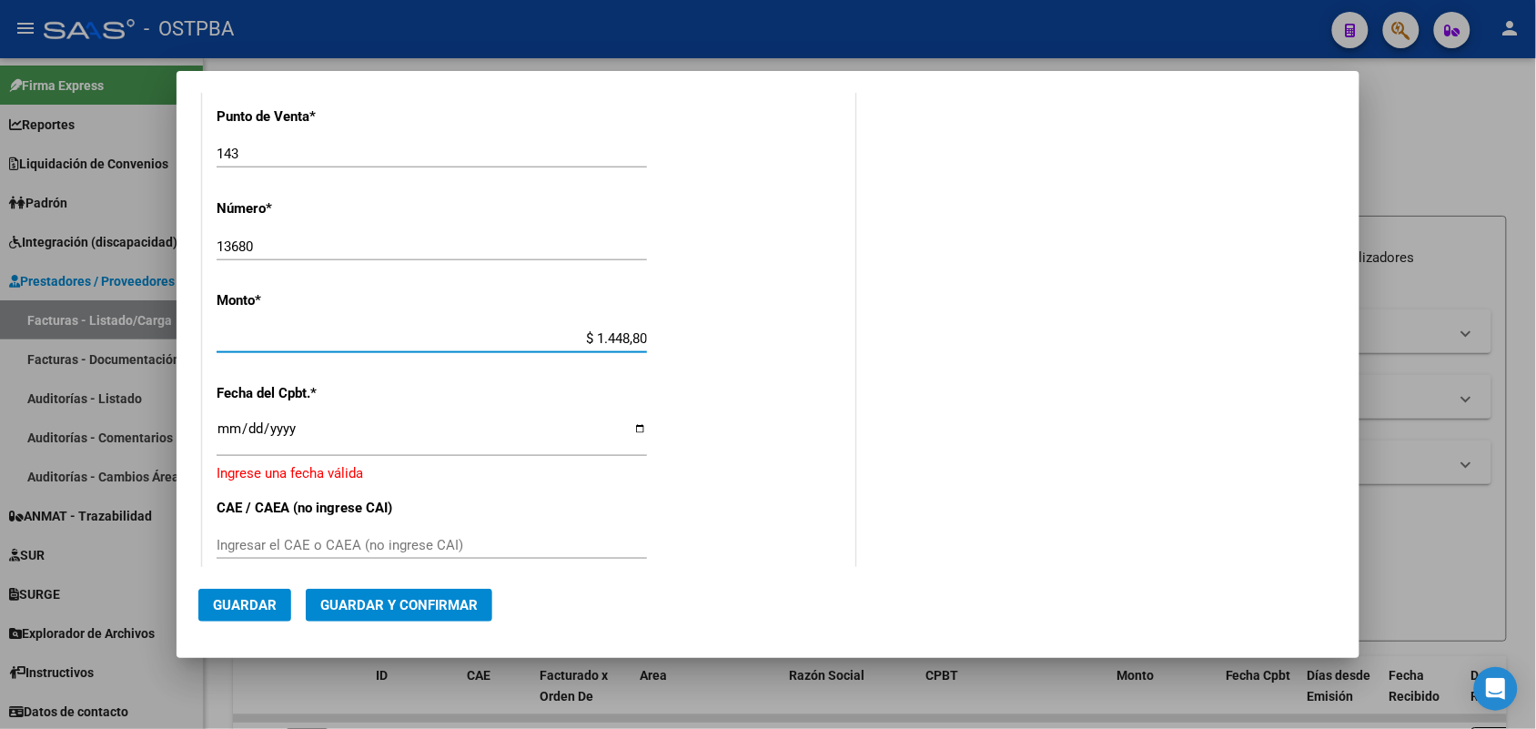
type input "$ 14.488,00"
click at [223, 437] on input "Ingresar la fecha" at bounding box center [432, 435] width 430 height 29
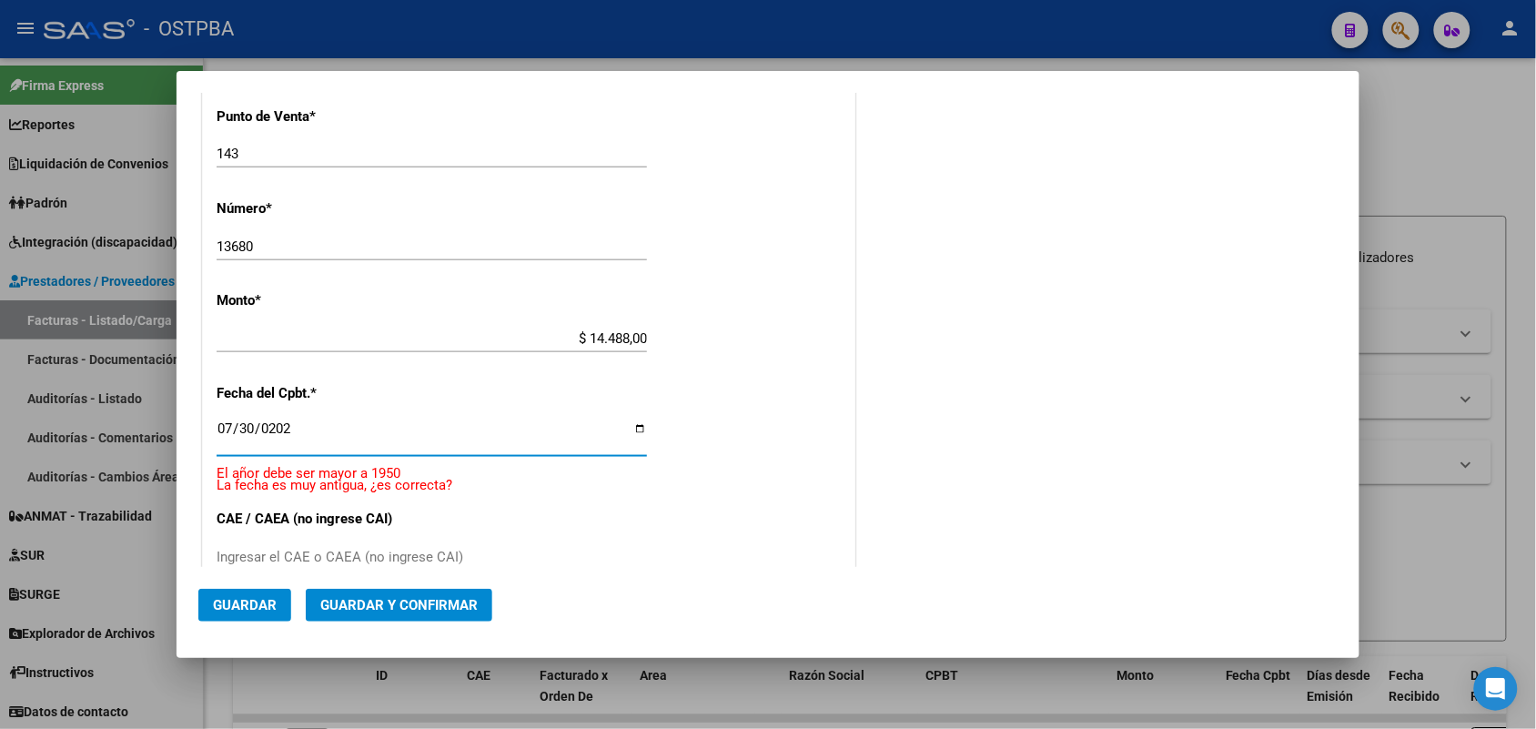
type input "2025-07-30"
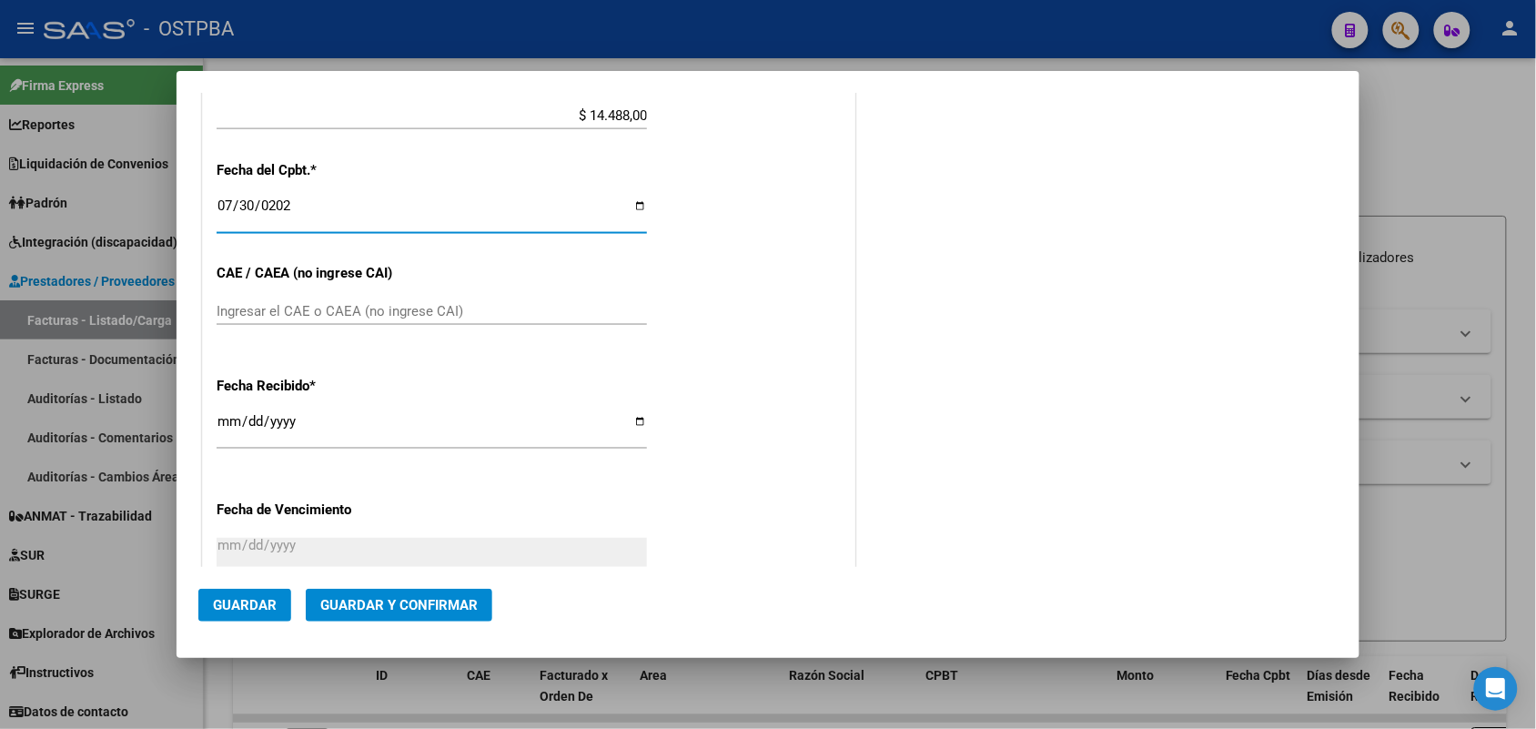
scroll to position [761, 0]
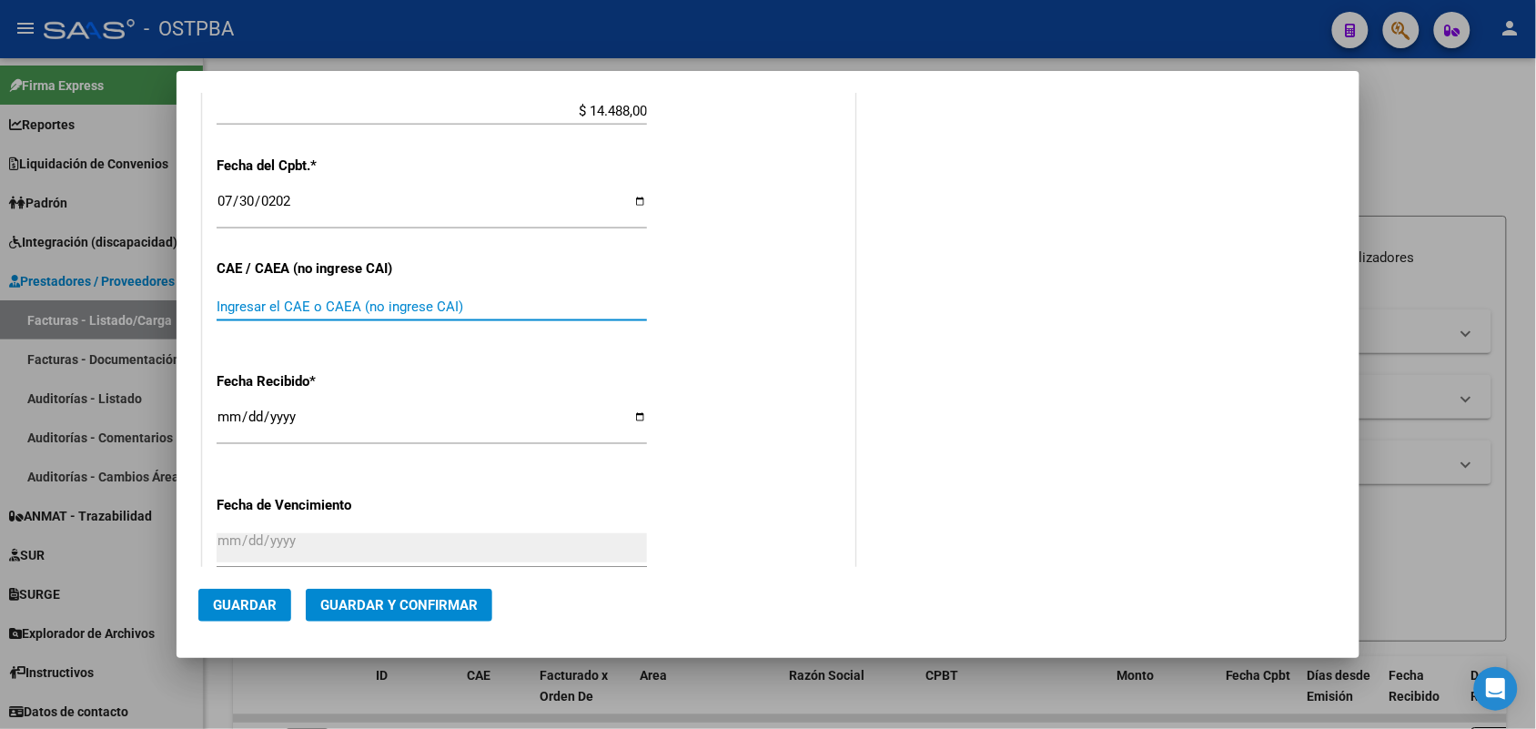
click at [246, 308] on input "Ingresar el CAE o CAEA (no ingrese CAI)" at bounding box center [432, 306] width 430 height 16
type input "75318358358028"
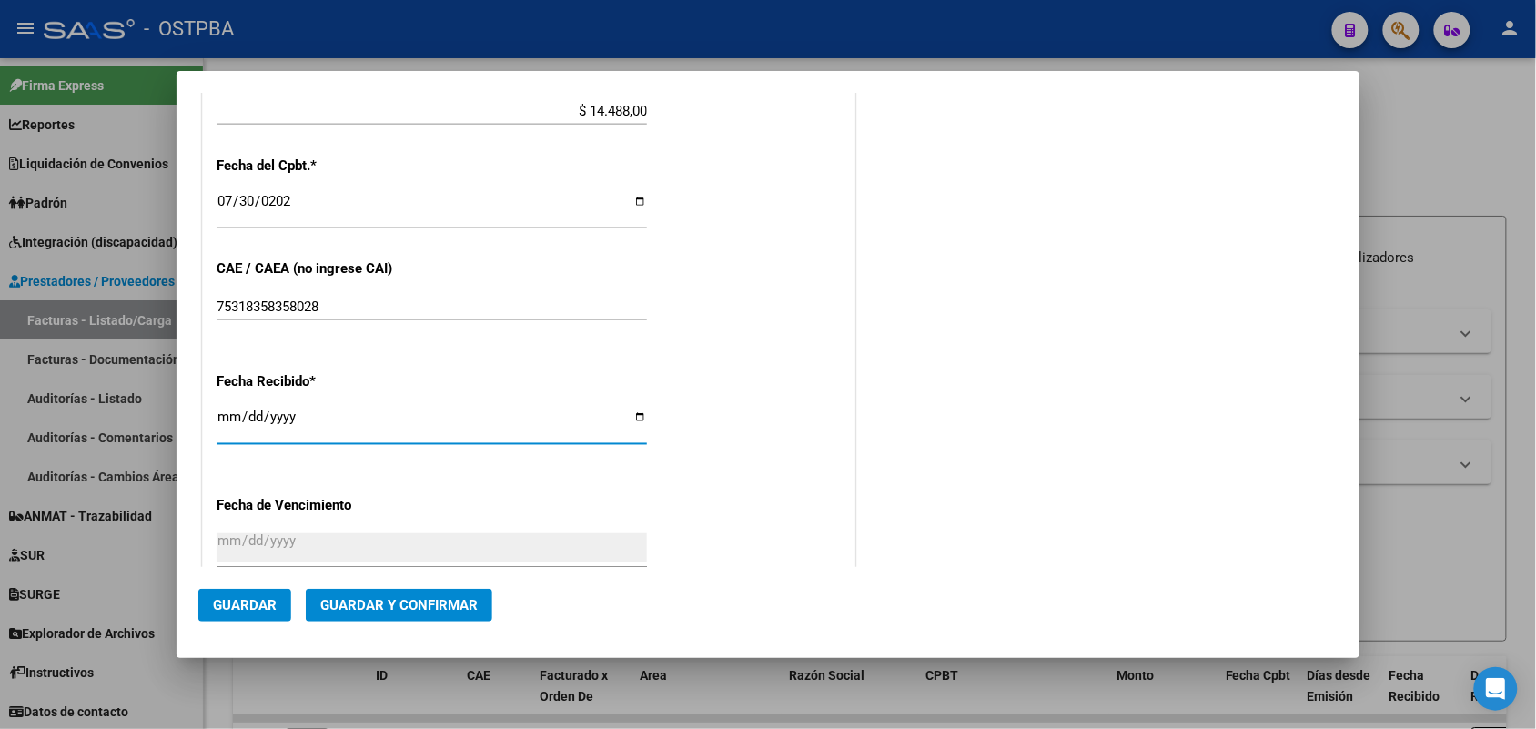
click at [224, 416] on input "[DATE]" at bounding box center [432, 423] width 430 height 29
type input "[DATE]"
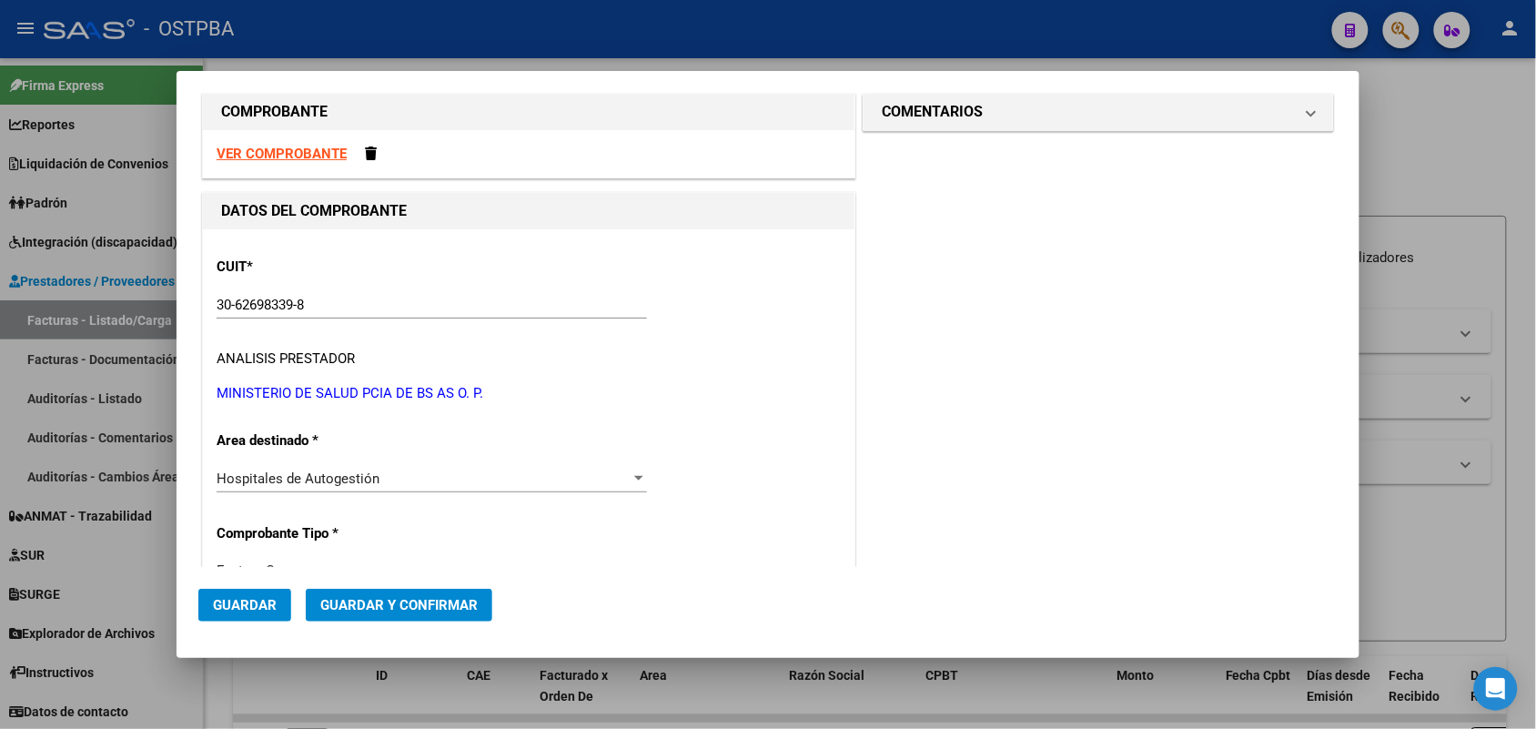
scroll to position [0, 0]
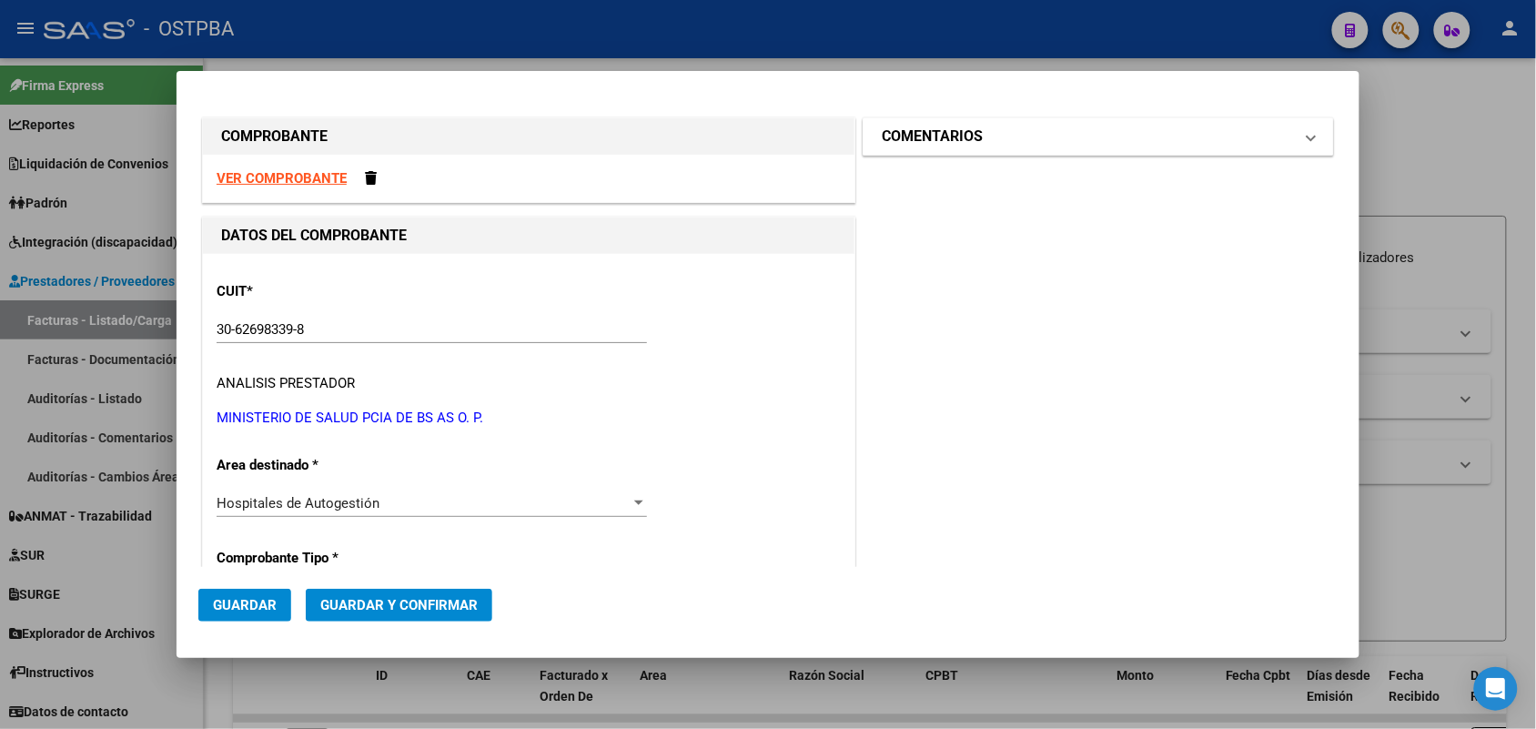
click at [1301, 138] on mat-expansion-panel-header "COMENTARIOS" at bounding box center [1097, 136] width 469 height 36
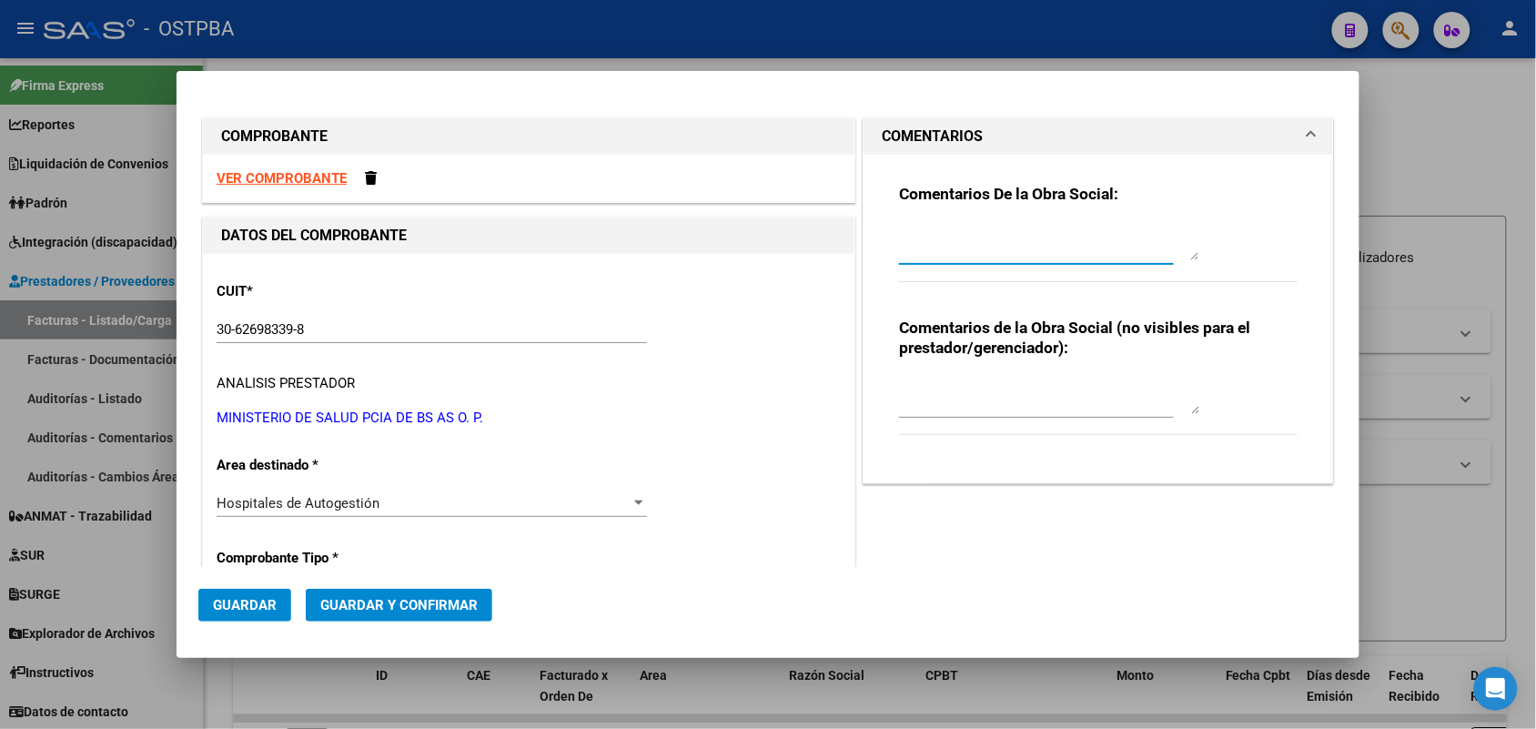
click at [912, 250] on textarea at bounding box center [1049, 242] width 300 height 36
type textarea "HR 126316"
click at [247, 599] on span "Guardar" at bounding box center [245, 605] width 64 height 16
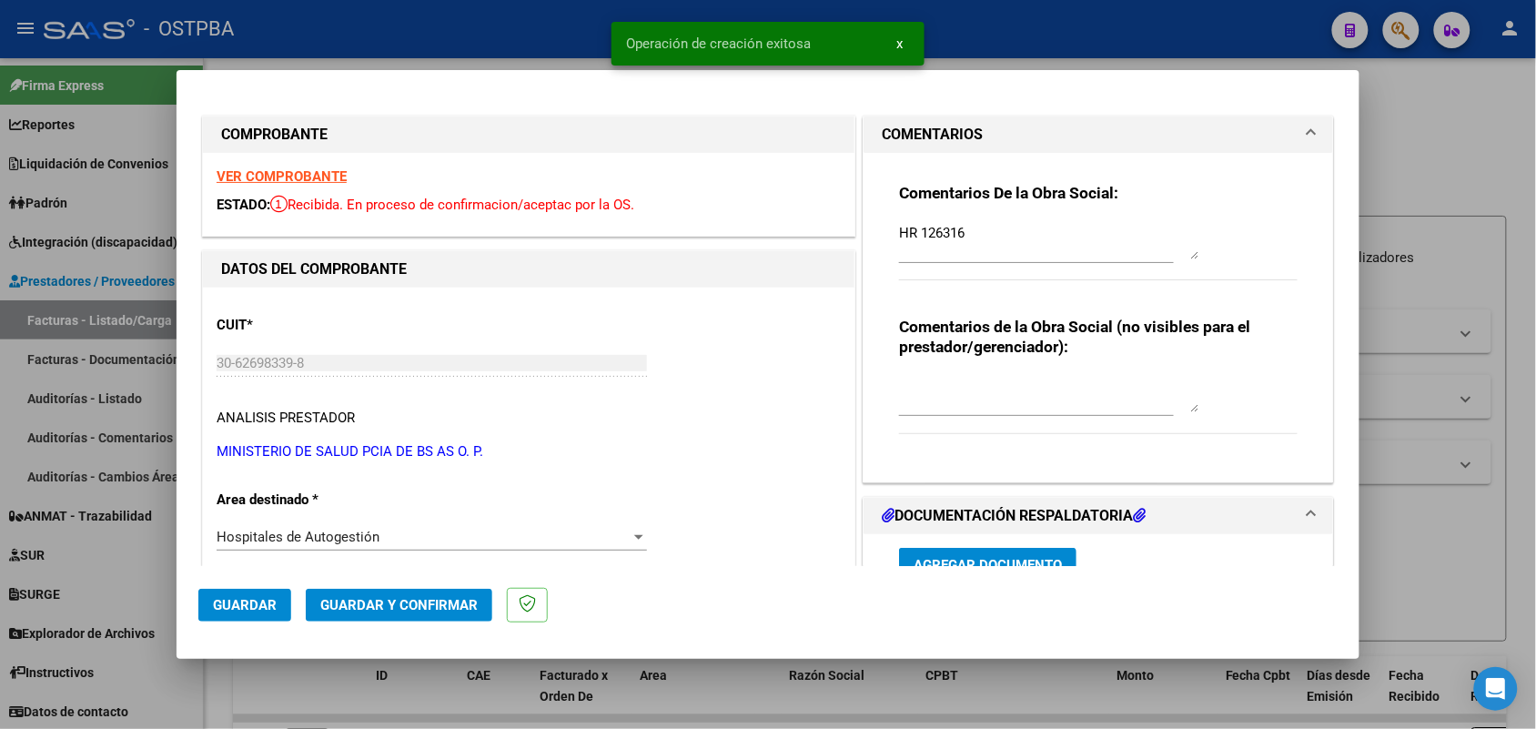
type input "2025-09-28"
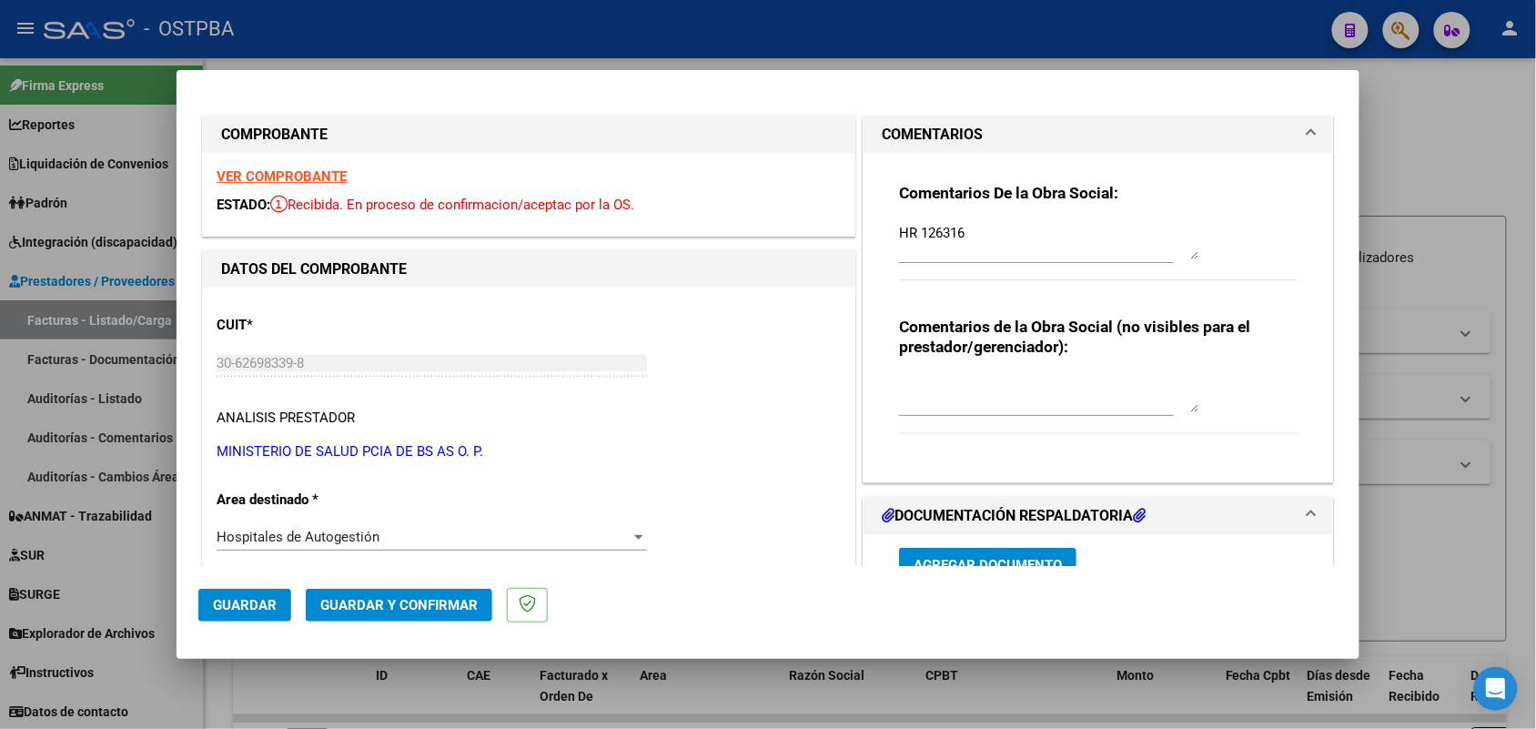
scroll to position [227, 0]
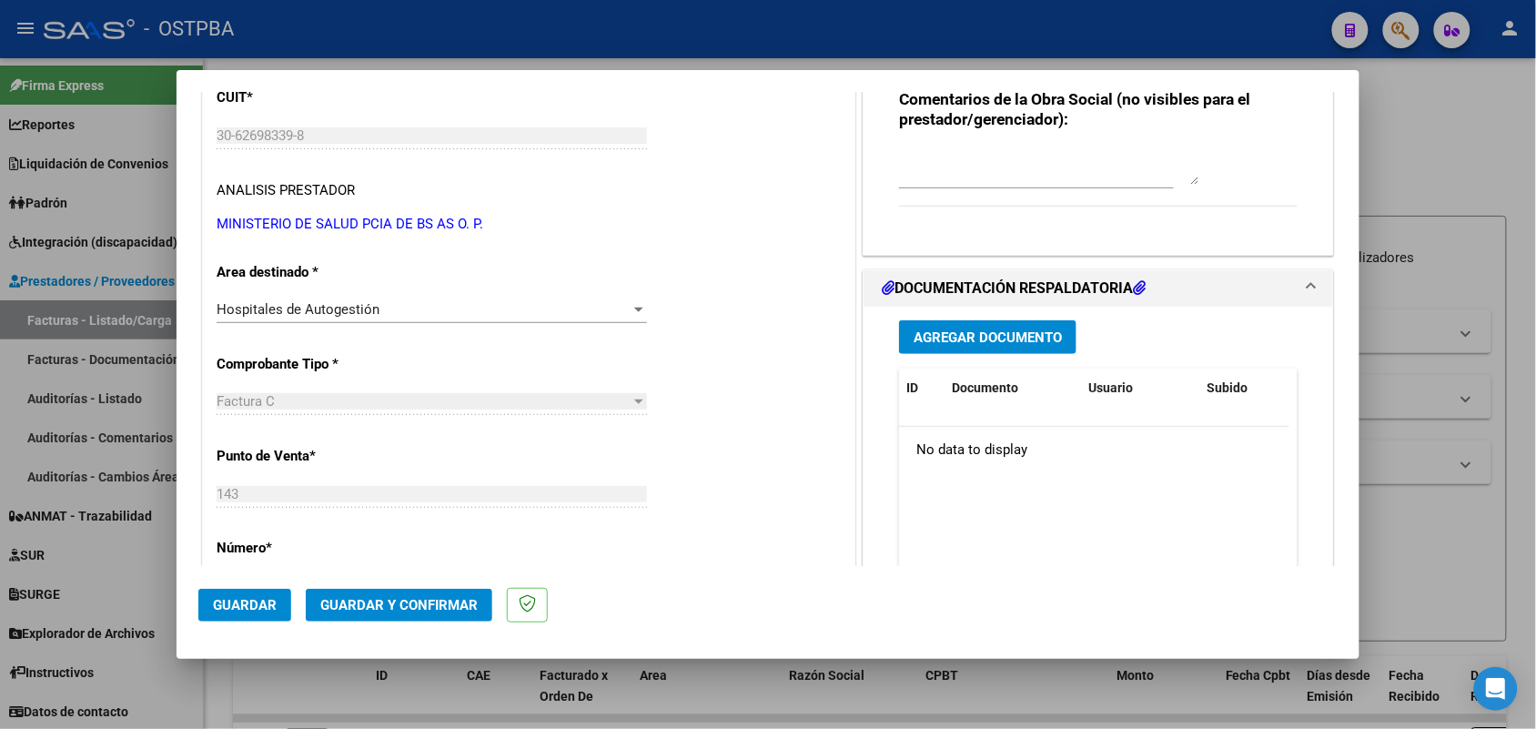
click at [946, 344] on span "Agregar Documento" at bounding box center [987, 337] width 148 height 16
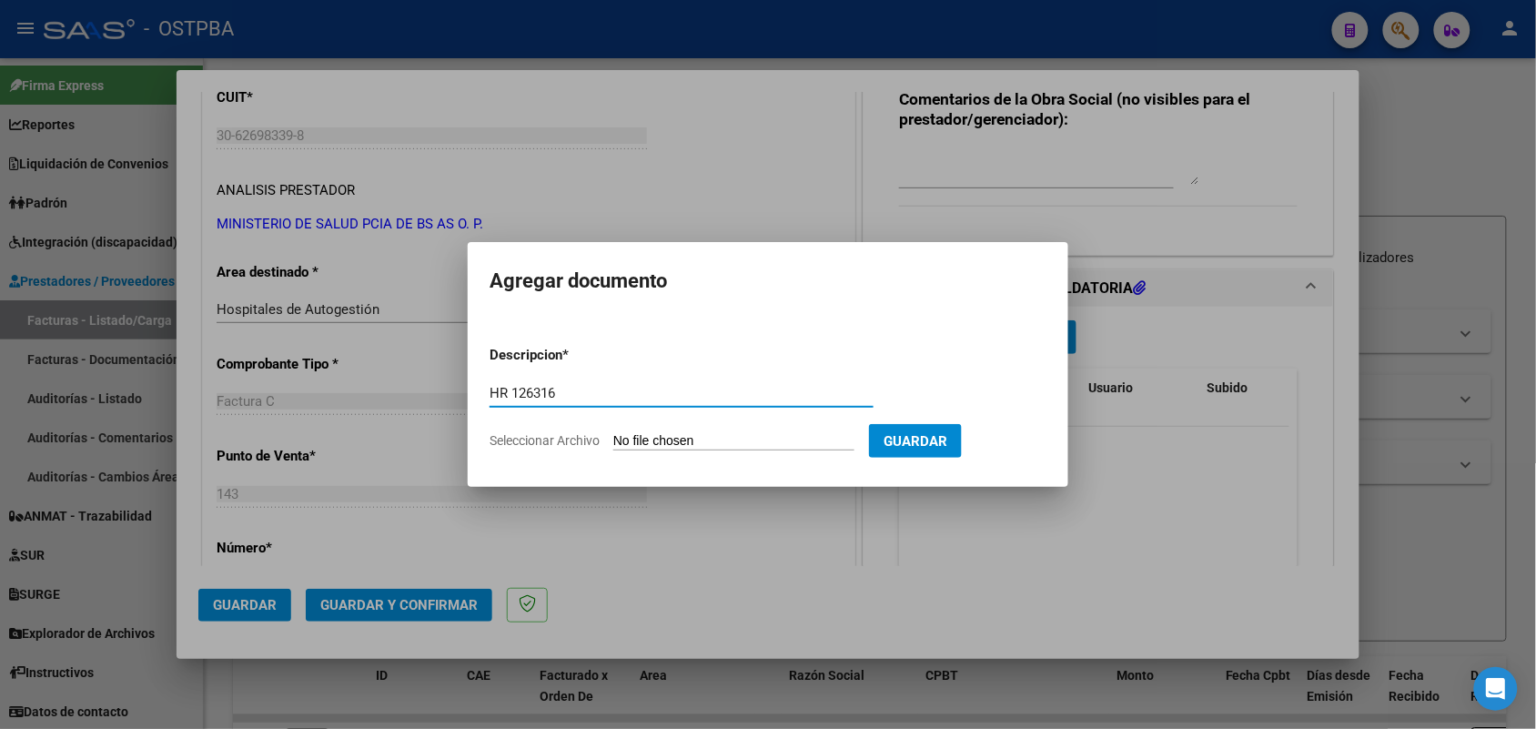
type input "HR 126316"
click at [642, 437] on input "Seleccionar Archivo" at bounding box center [733, 441] width 241 height 17
type input "C:\fakepath\HR 126316.pdf"
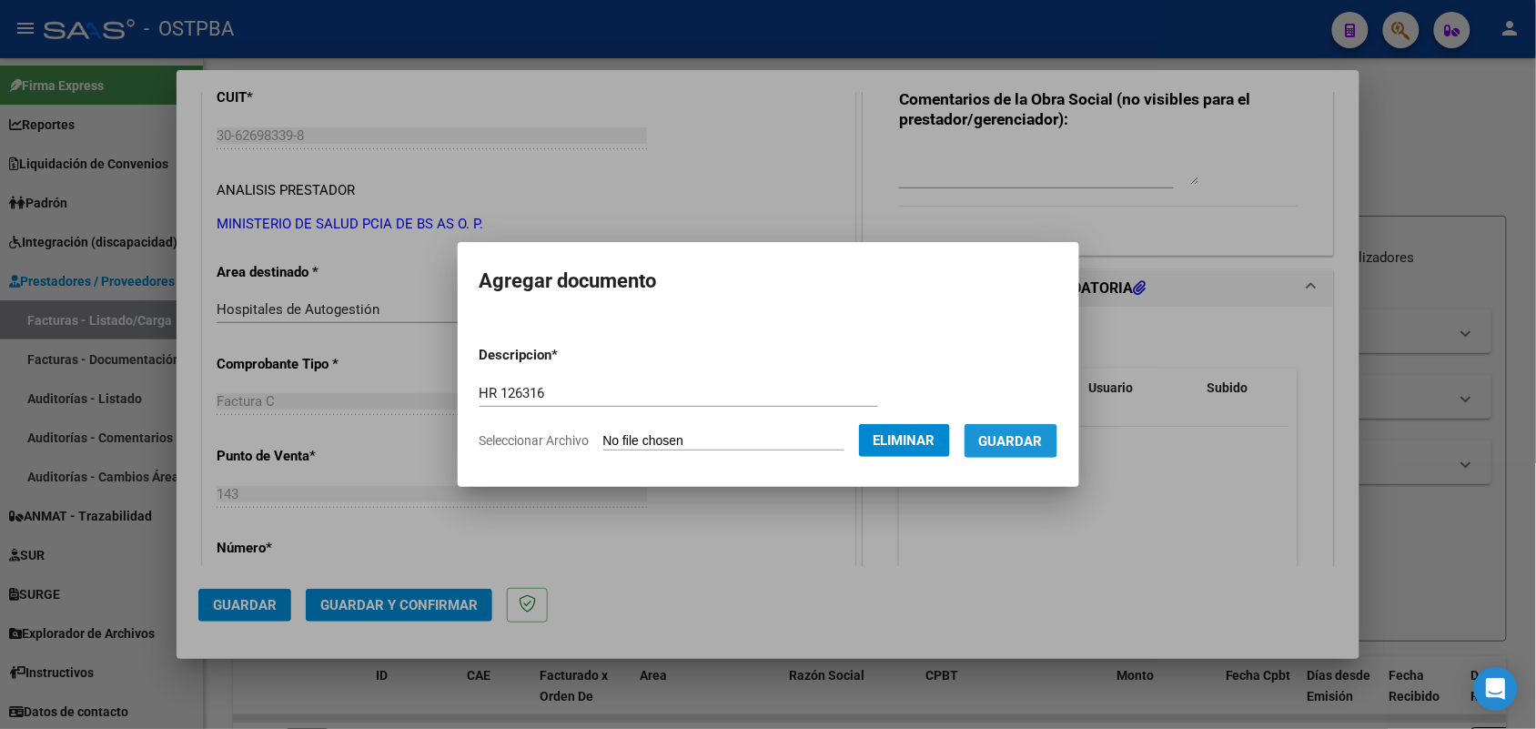
click at [1020, 448] on button "Guardar" at bounding box center [1010, 441] width 93 height 34
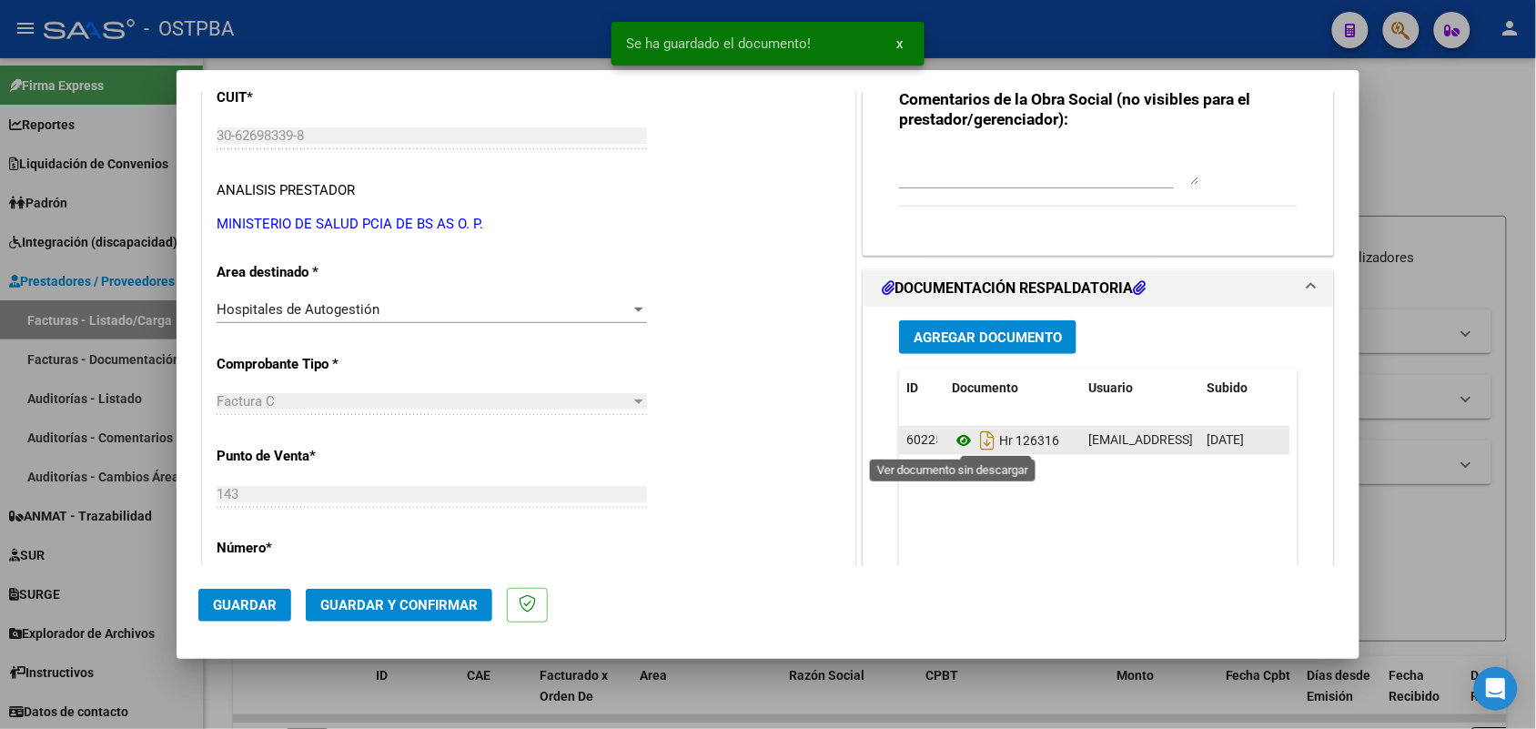
click at [954, 439] on icon at bounding box center [964, 440] width 24 height 22
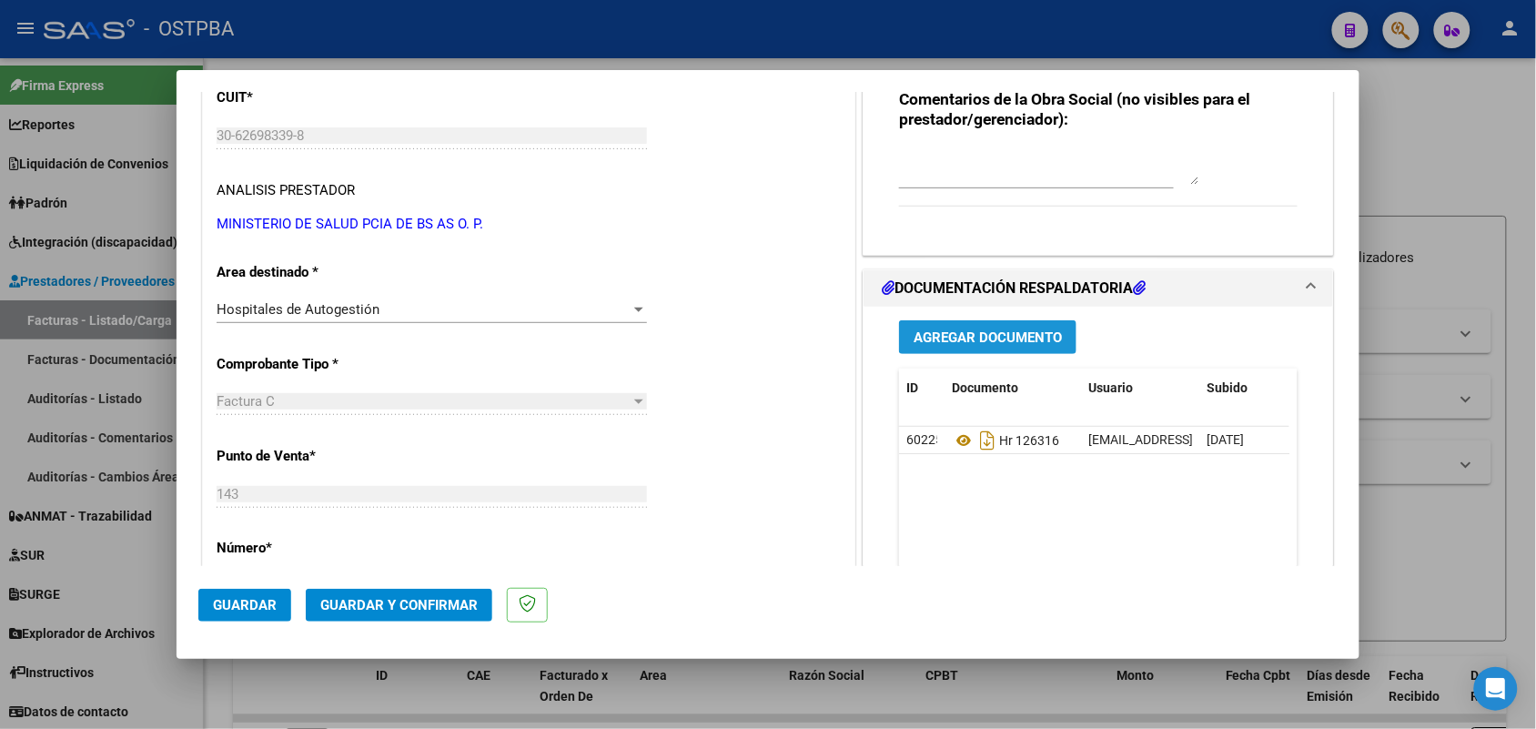
click at [1017, 338] on span "Agregar Documento" at bounding box center [987, 337] width 148 height 16
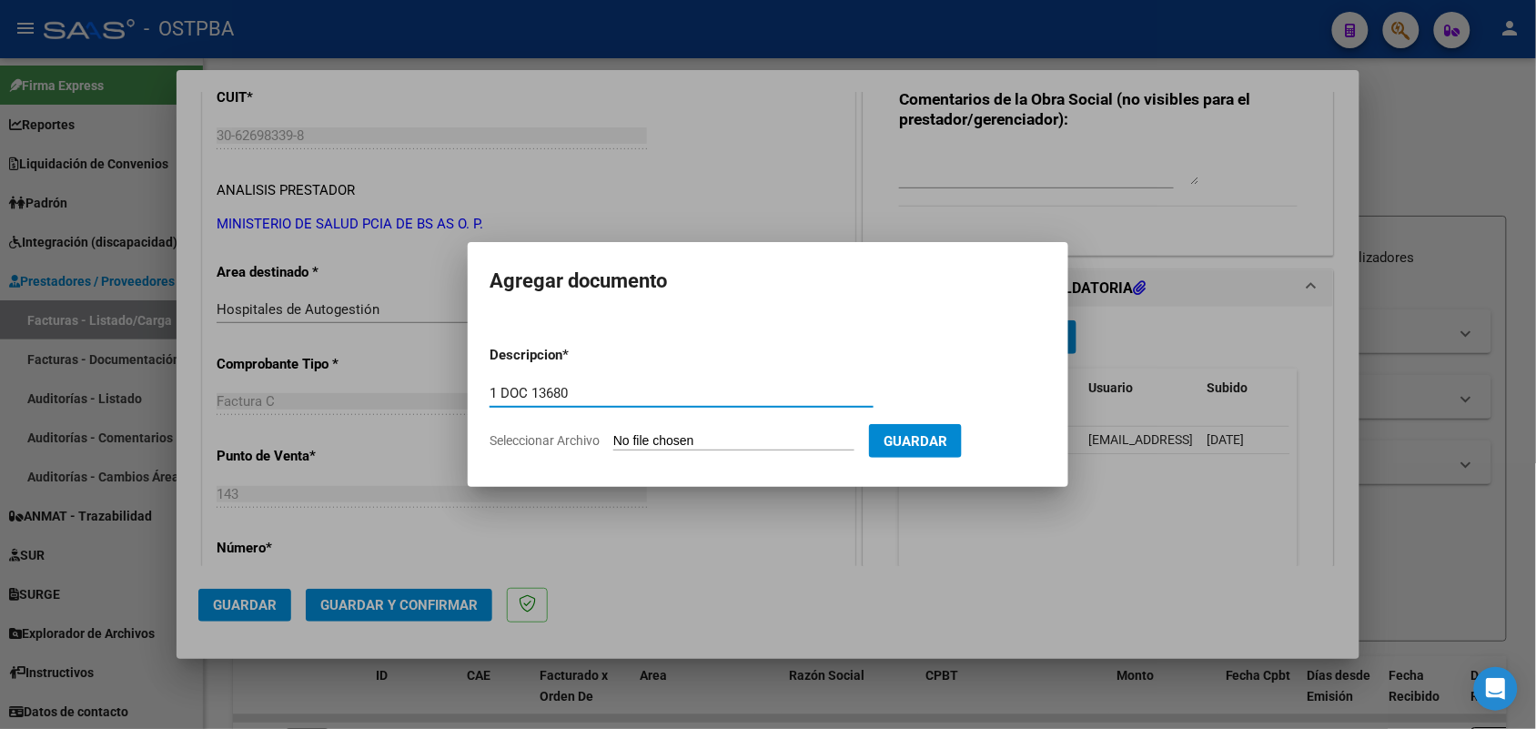
type input "1 DOC 13680"
click at [628, 442] on input "Seleccionar Archivo" at bounding box center [733, 441] width 241 height 17
type input "C:\fakepath\1 DOC 13680.pdf"
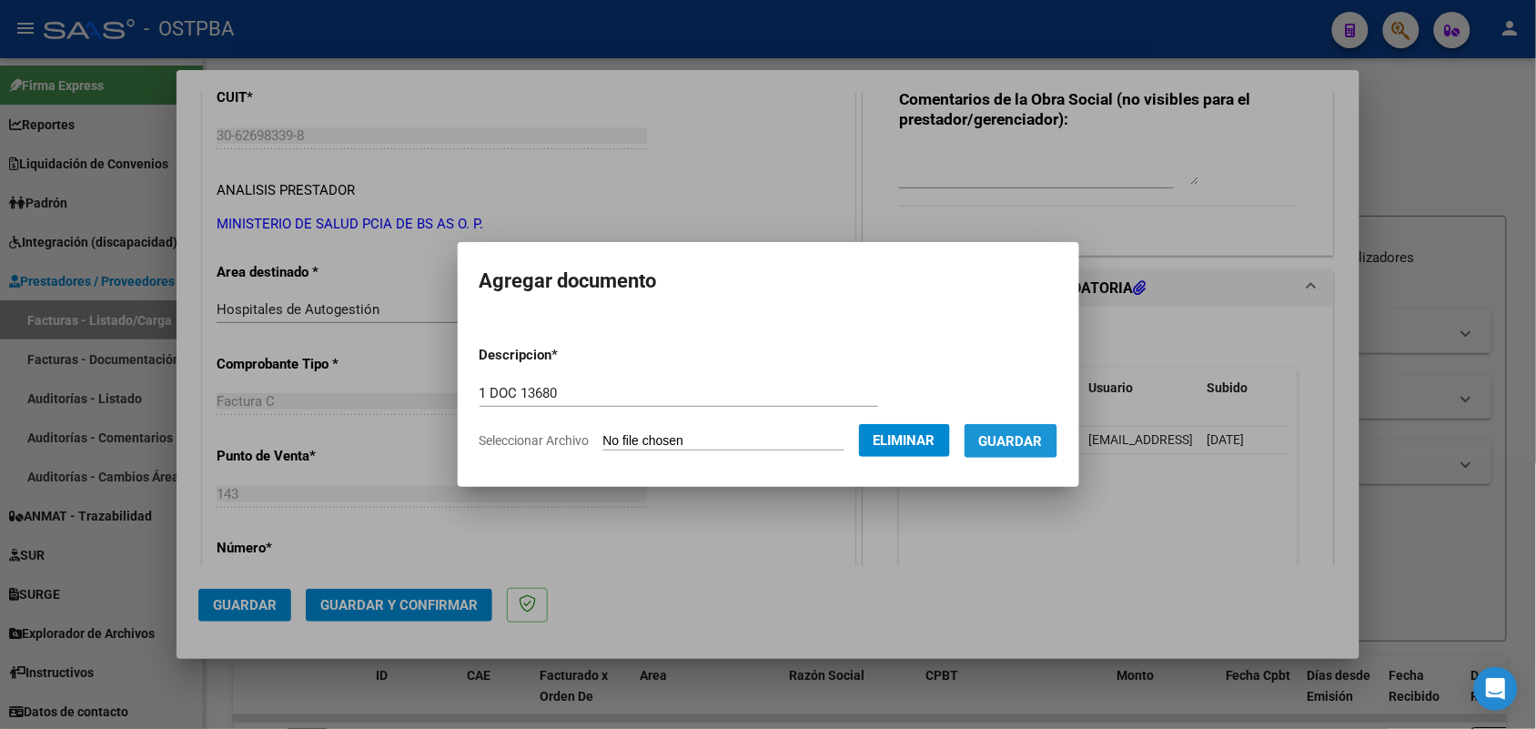
click at [1026, 433] on span "Guardar" at bounding box center [1011, 441] width 64 height 16
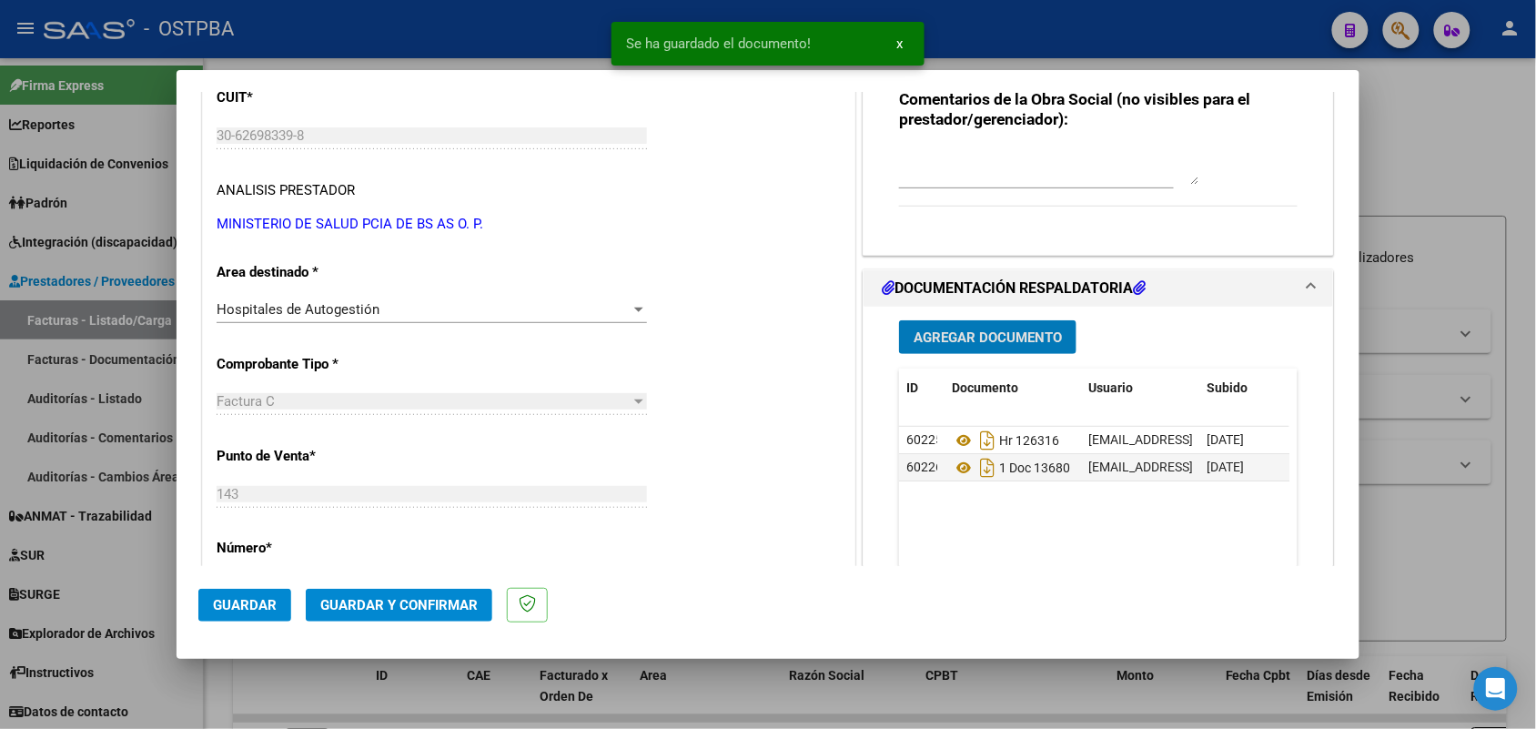
click at [961, 332] on span "Agregar Documento" at bounding box center [987, 337] width 148 height 16
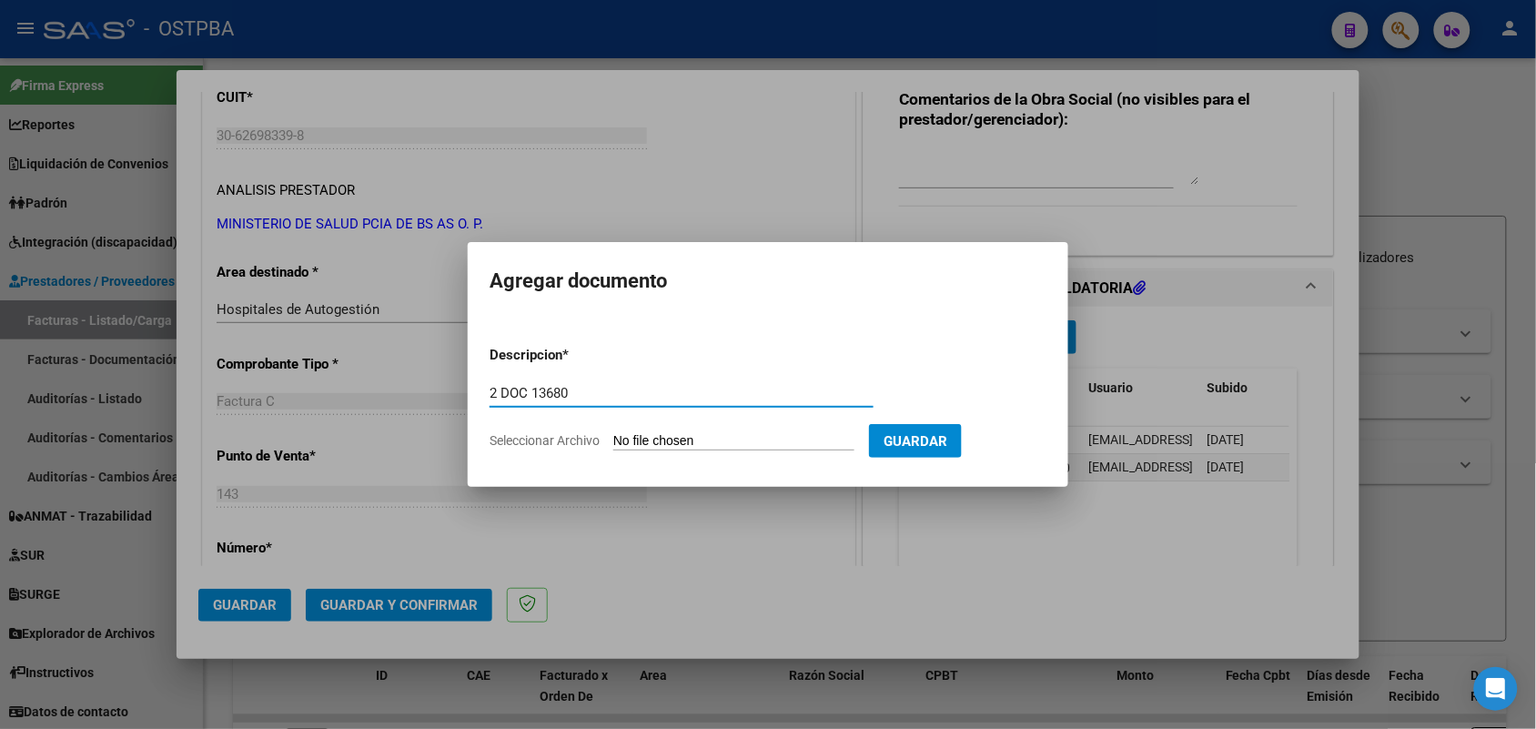
type input "2 DOC 13680"
click at [619, 441] on input "Seleccionar Archivo" at bounding box center [733, 441] width 241 height 17
type input "C:\fakepath\2 DOC 13680.pdf"
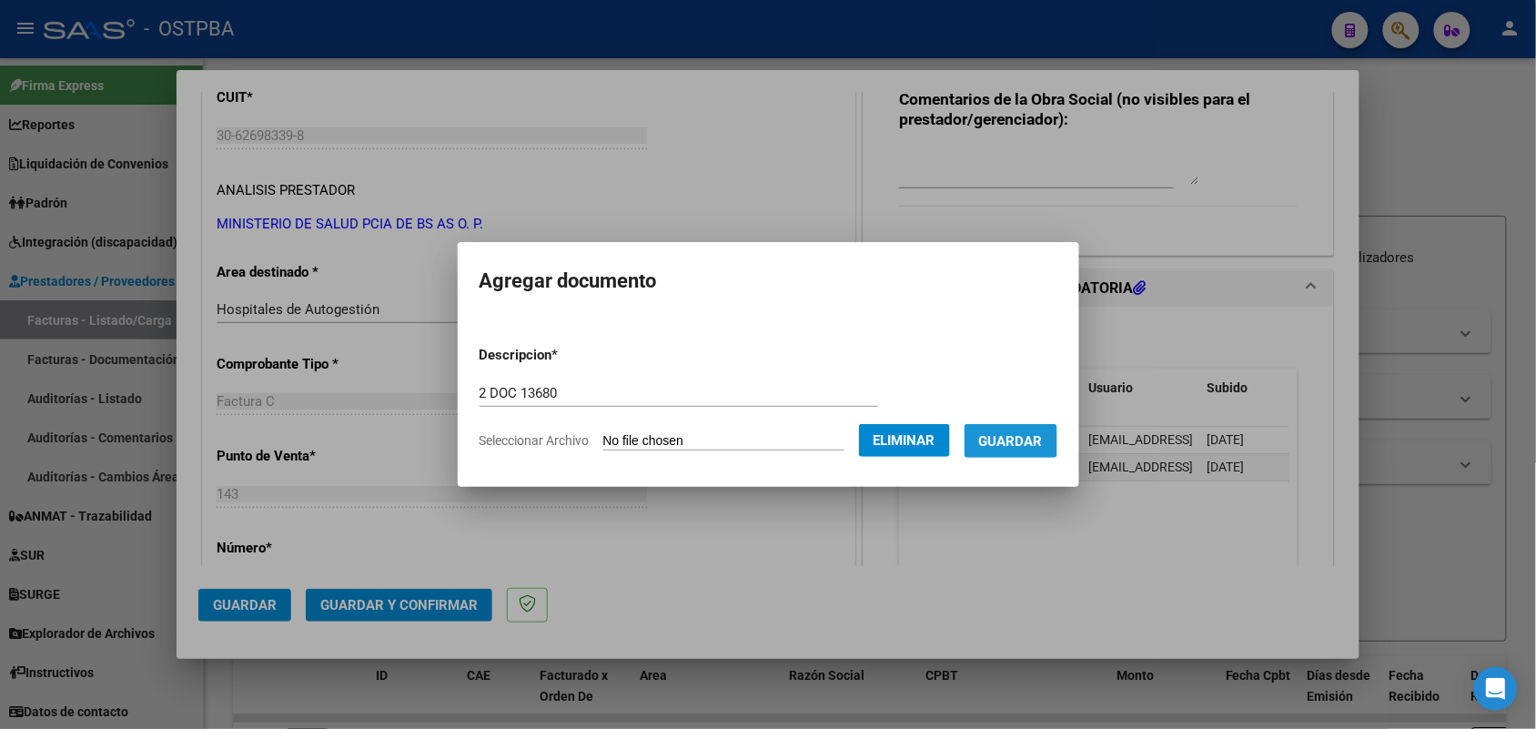
click at [1034, 434] on span "Guardar" at bounding box center [1011, 441] width 64 height 16
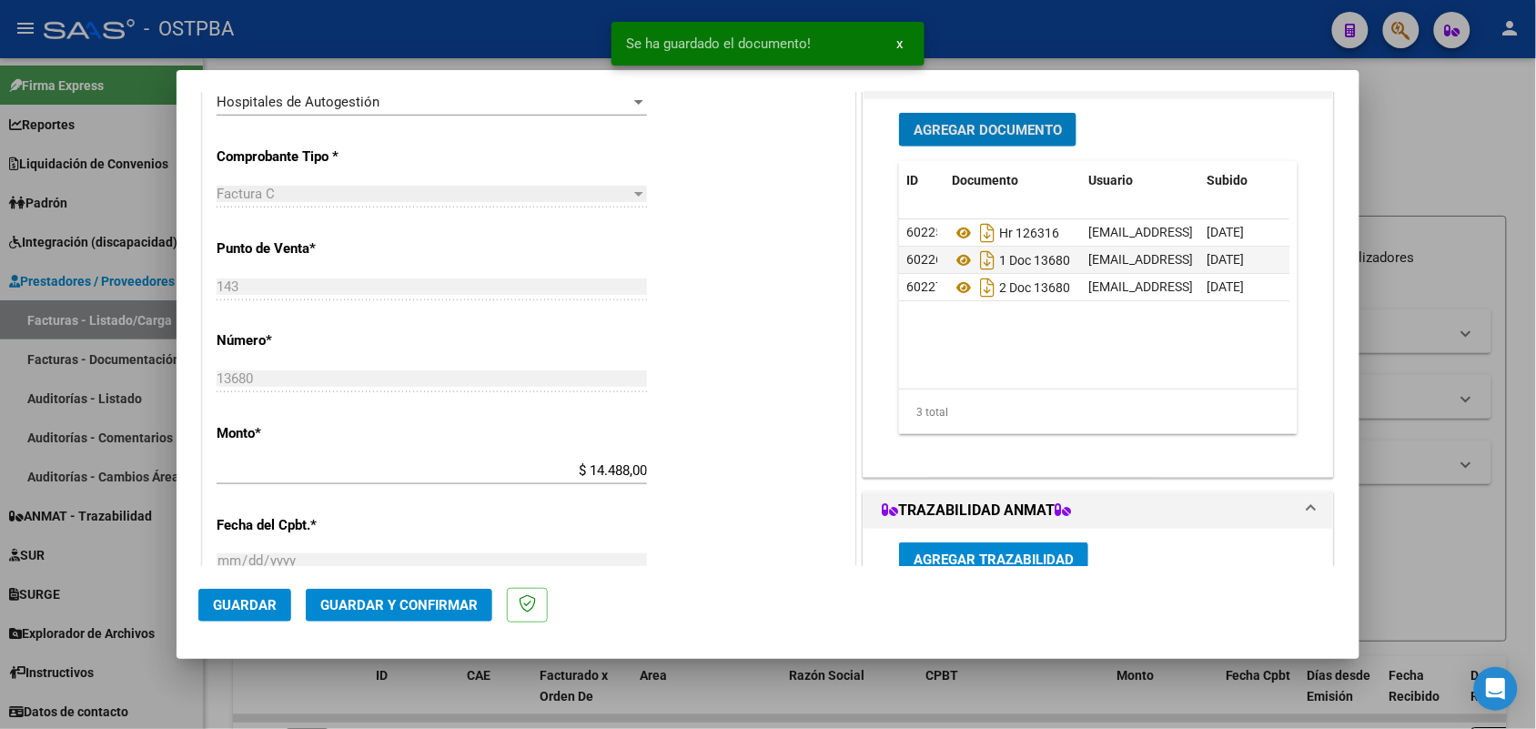
scroll to position [455, 0]
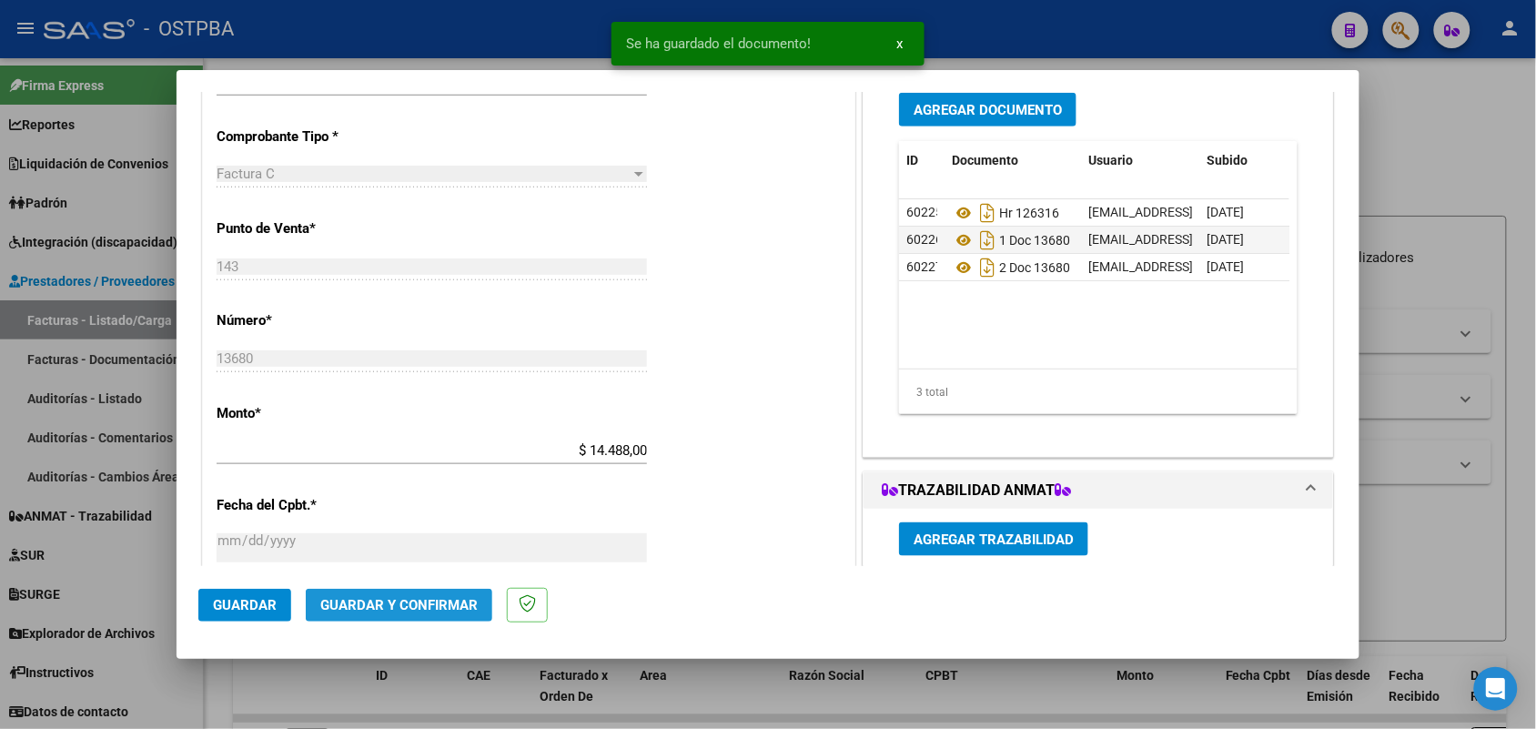
click at [396, 599] on span "Guardar y Confirmar" at bounding box center [398, 605] width 157 height 16
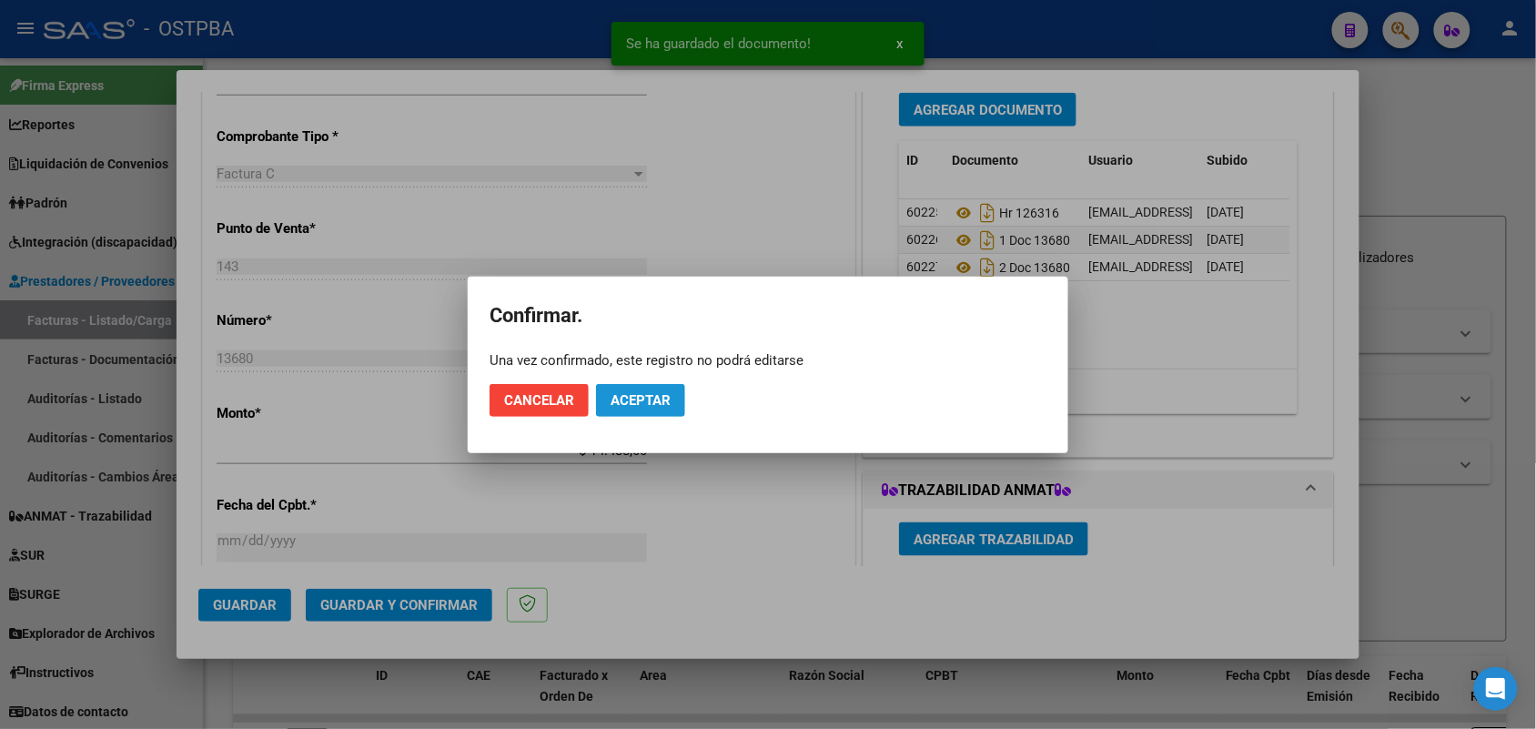
click at [665, 399] on span "Aceptar" at bounding box center [641, 400] width 60 height 16
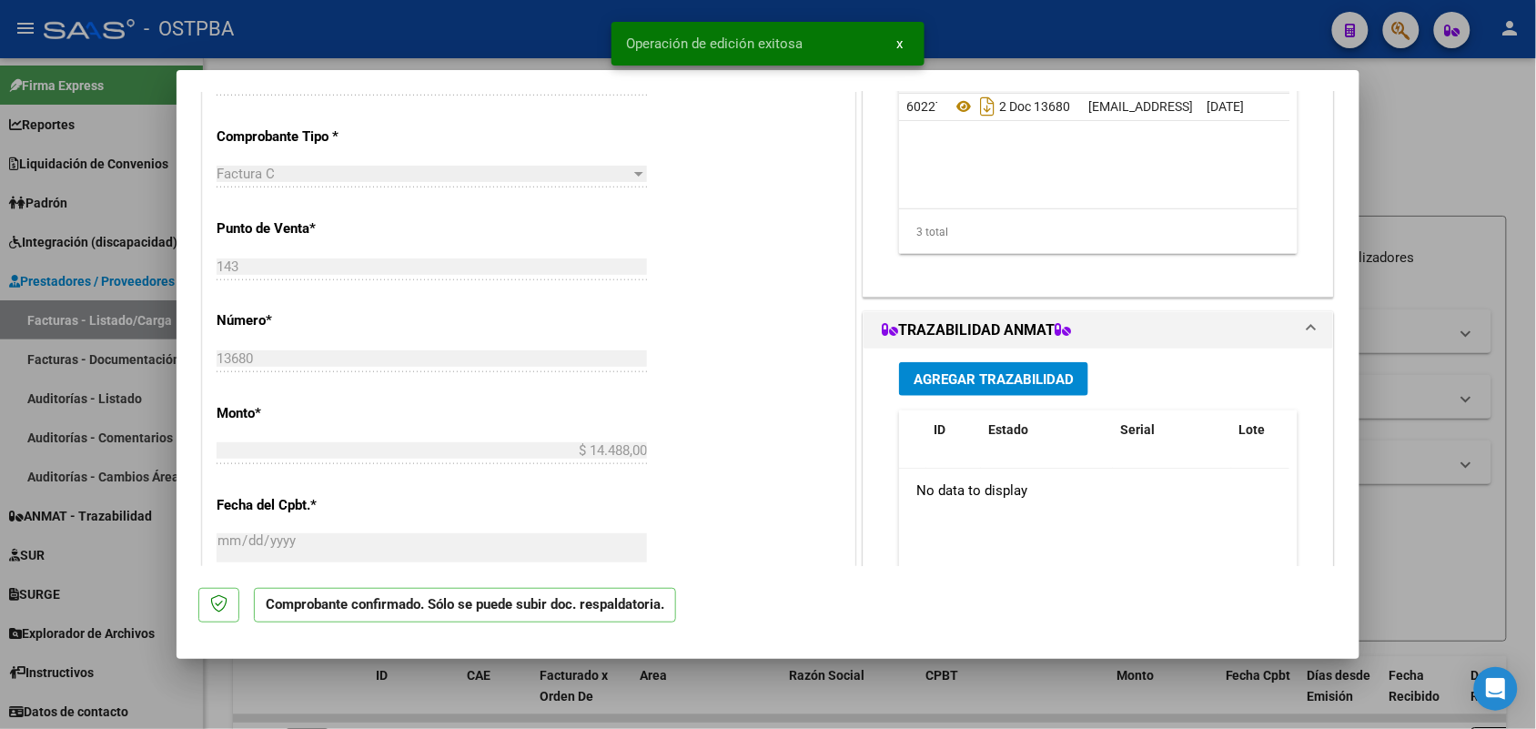
click at [138, 303] on div at bounding box center [768, 364] width 1536 height 729
type input "$ 0,00"
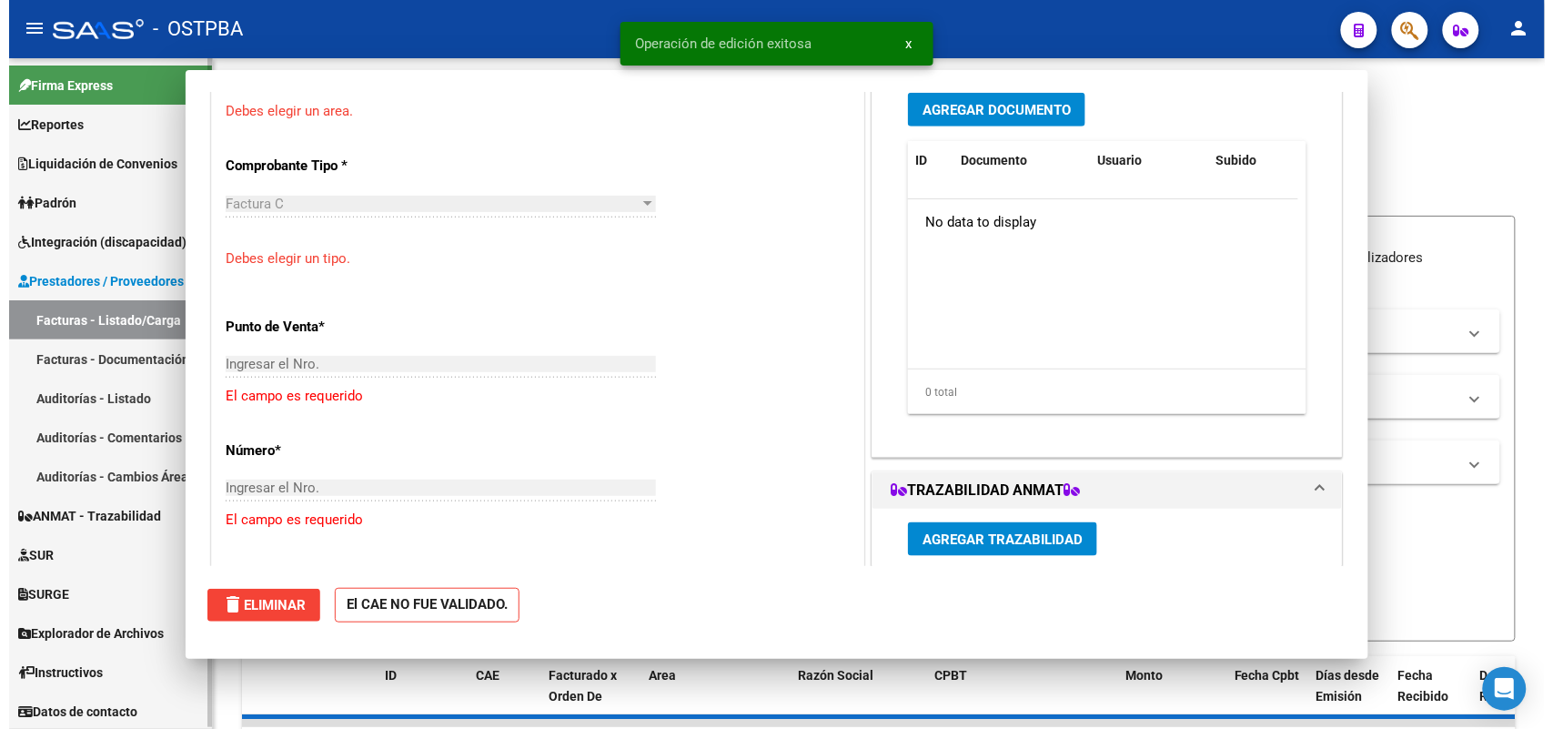
scroll to position [443, 0]
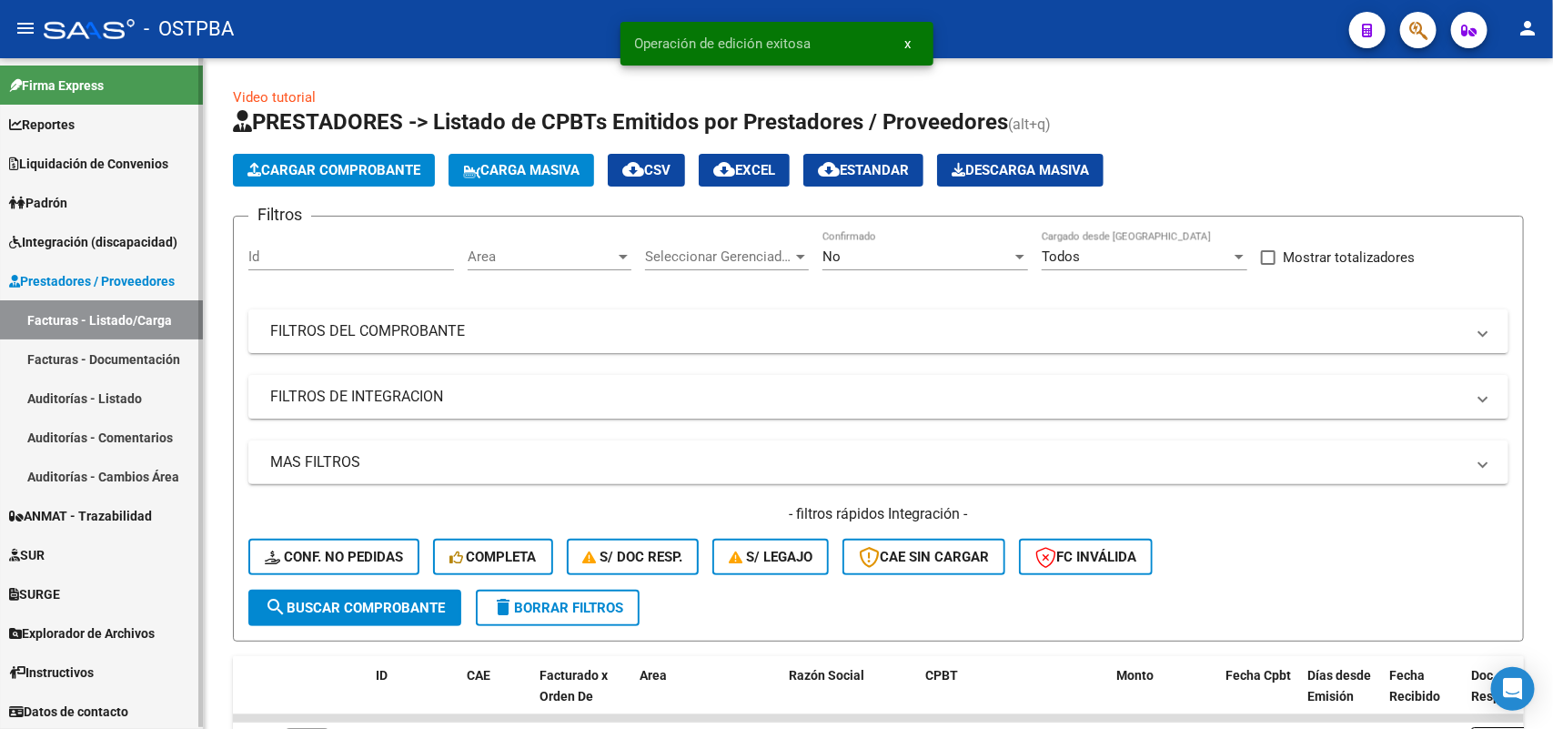
click at [116, 405] on link "Auditorías - Listado" at bounding box center [101, 397] width 203 height 39
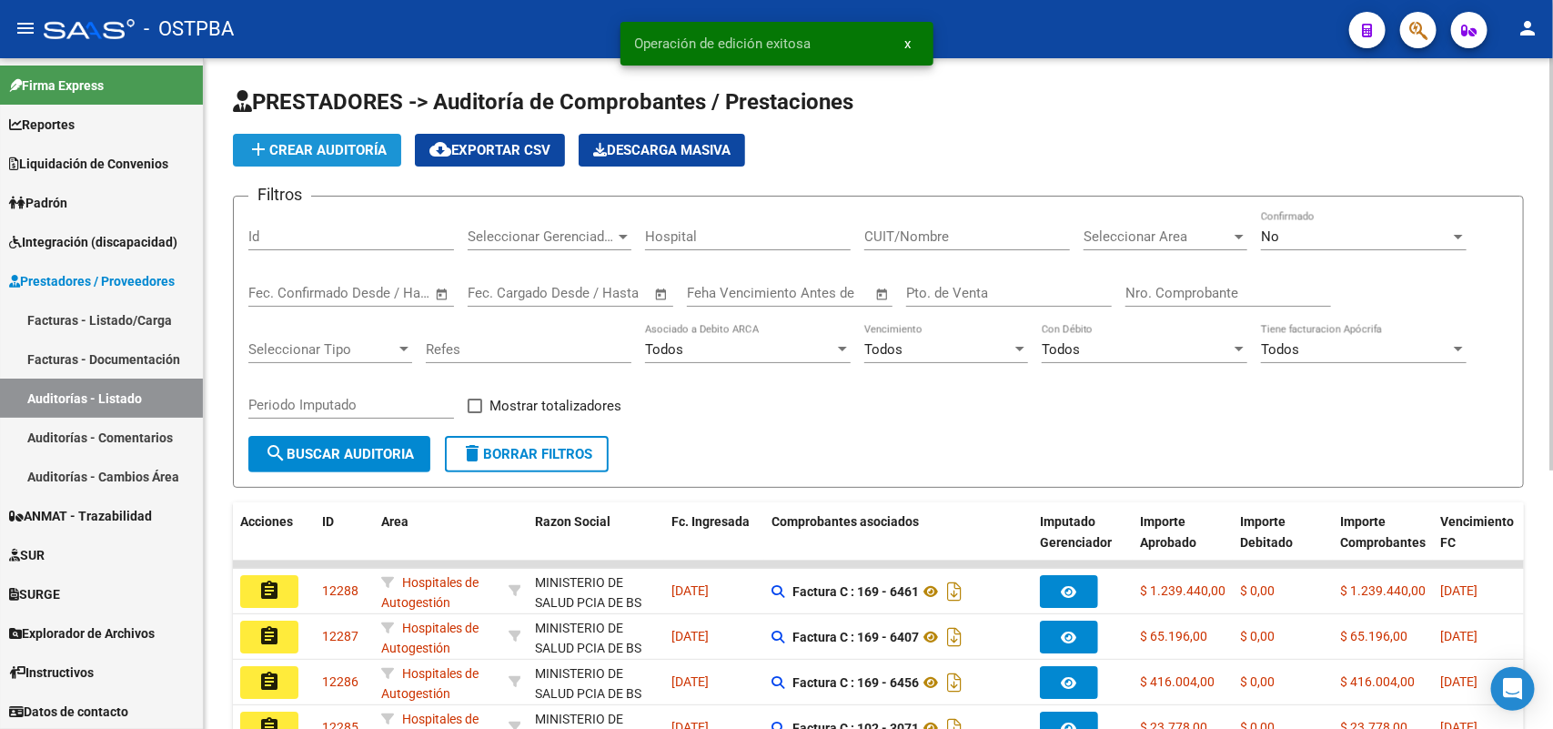
click at [352, 157] on button "add Crear Auditoría" at bounding box center [317, 150] width 168 height 33
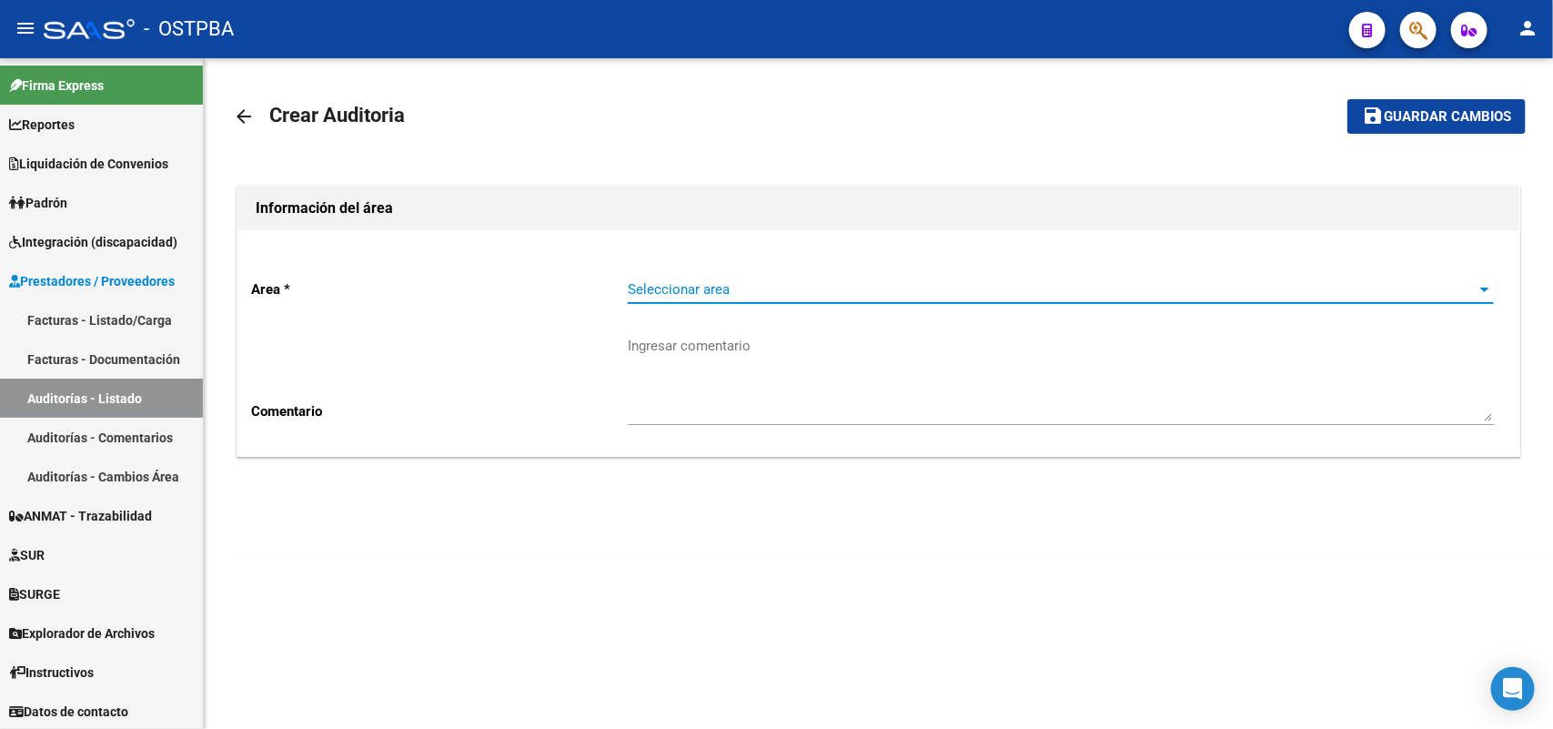
click at [724, 294] on span "Seleccionar area" at bounding box center [1053, 289] width 850 height 16
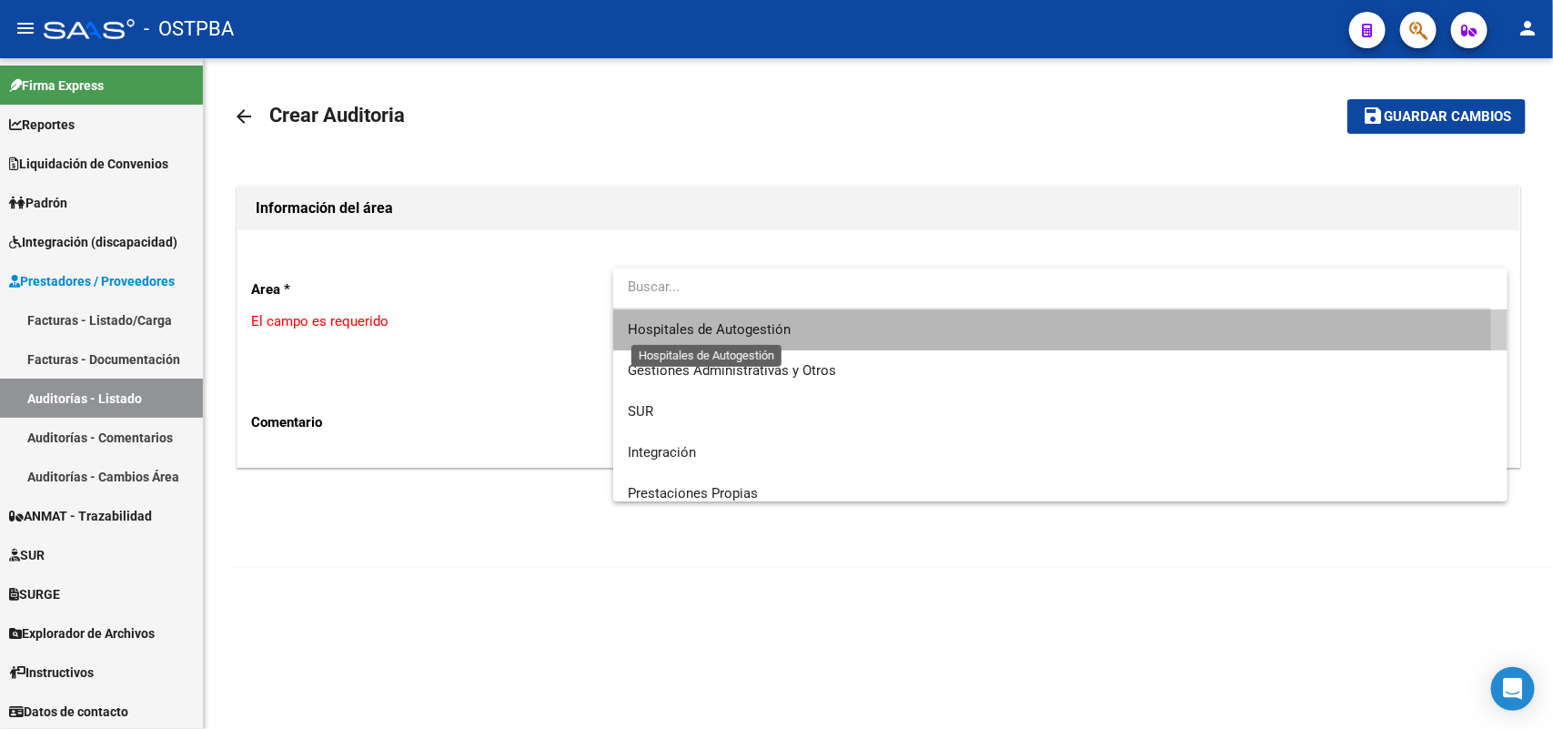
click at [720, 335] on span "Hospitales de Autogestión" at bounding box center [709, 329] width 163 height 16
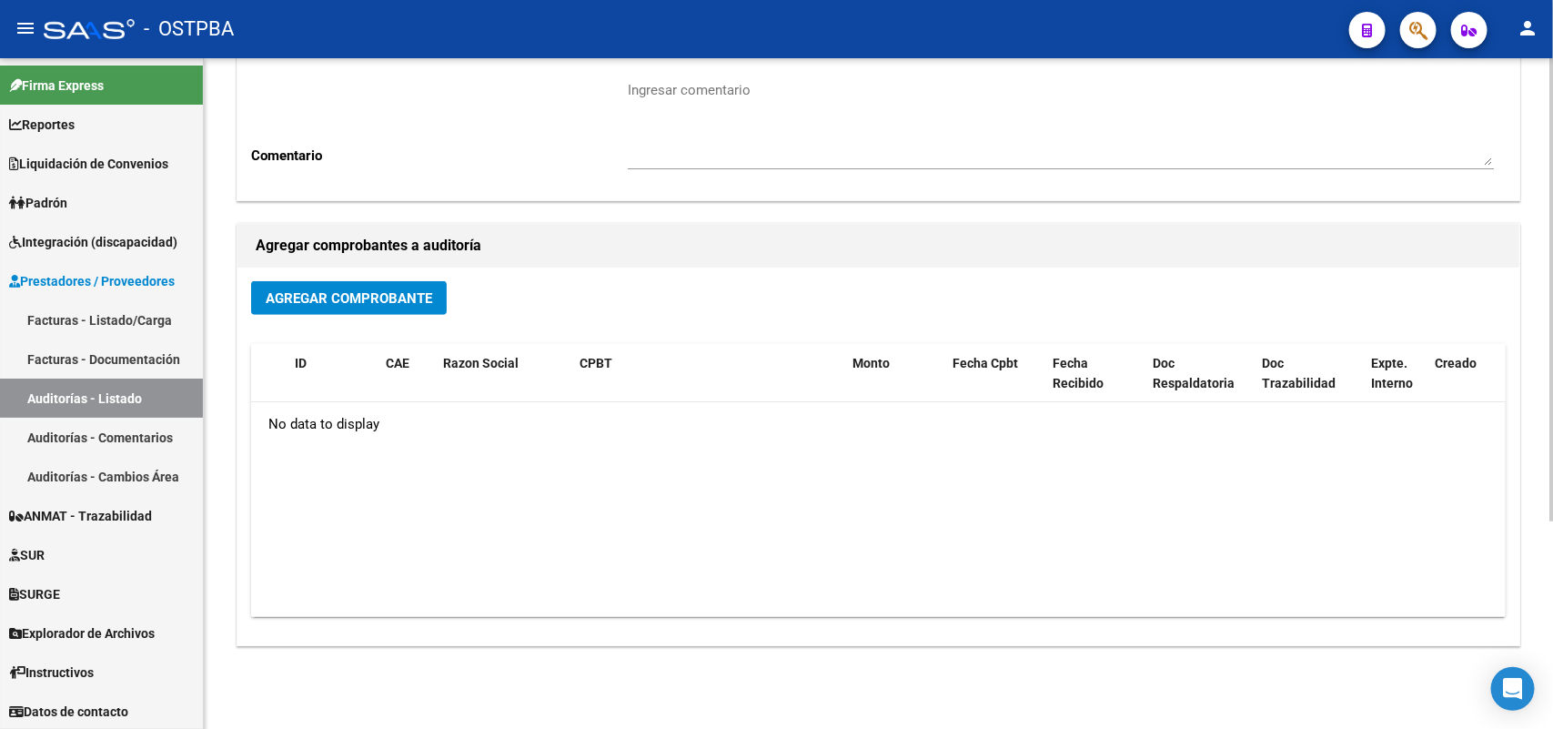
scroll to position [300, 0]
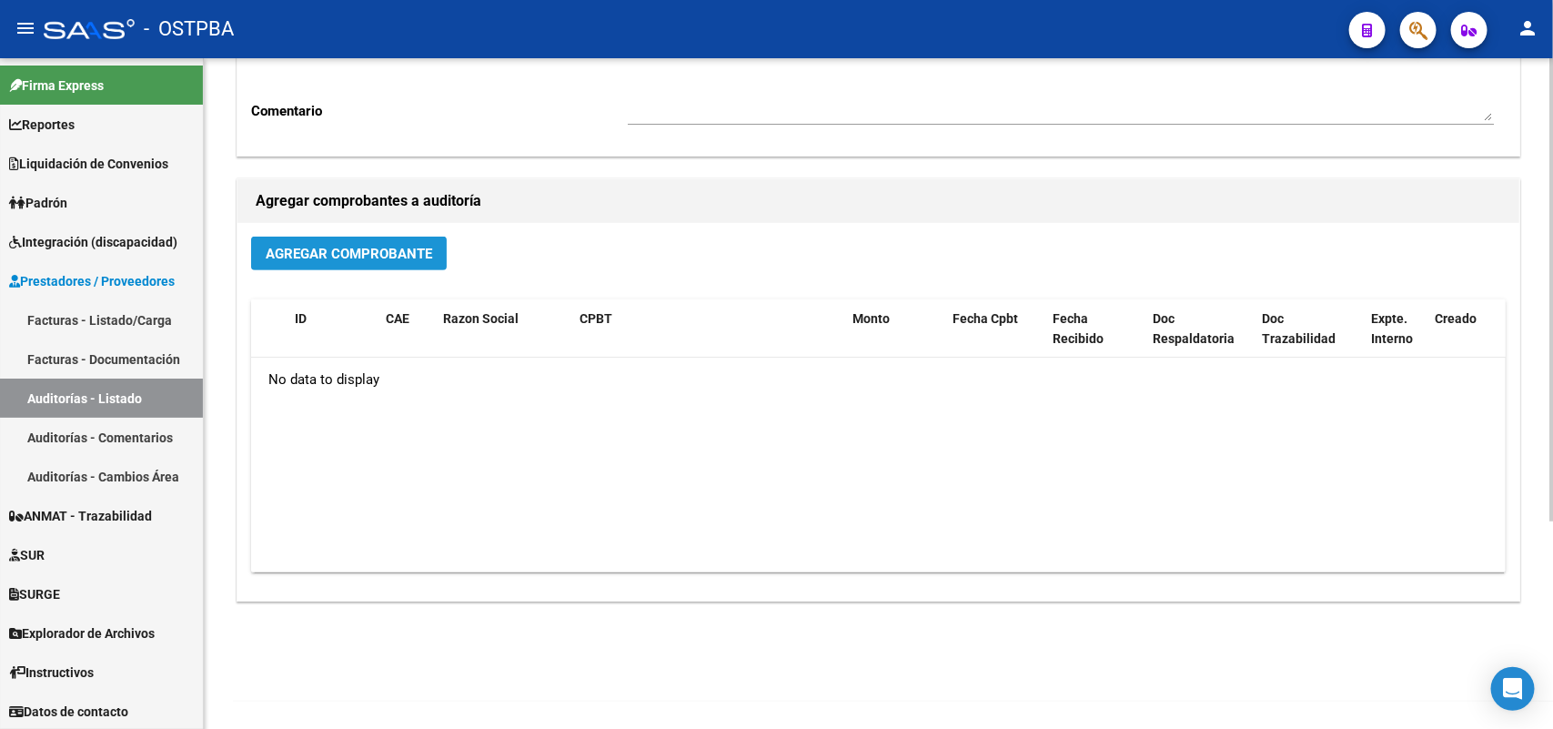
click at [379, 256] on span "Agregar Comprobante" at bounding box center [349, 254] width 167 height 16
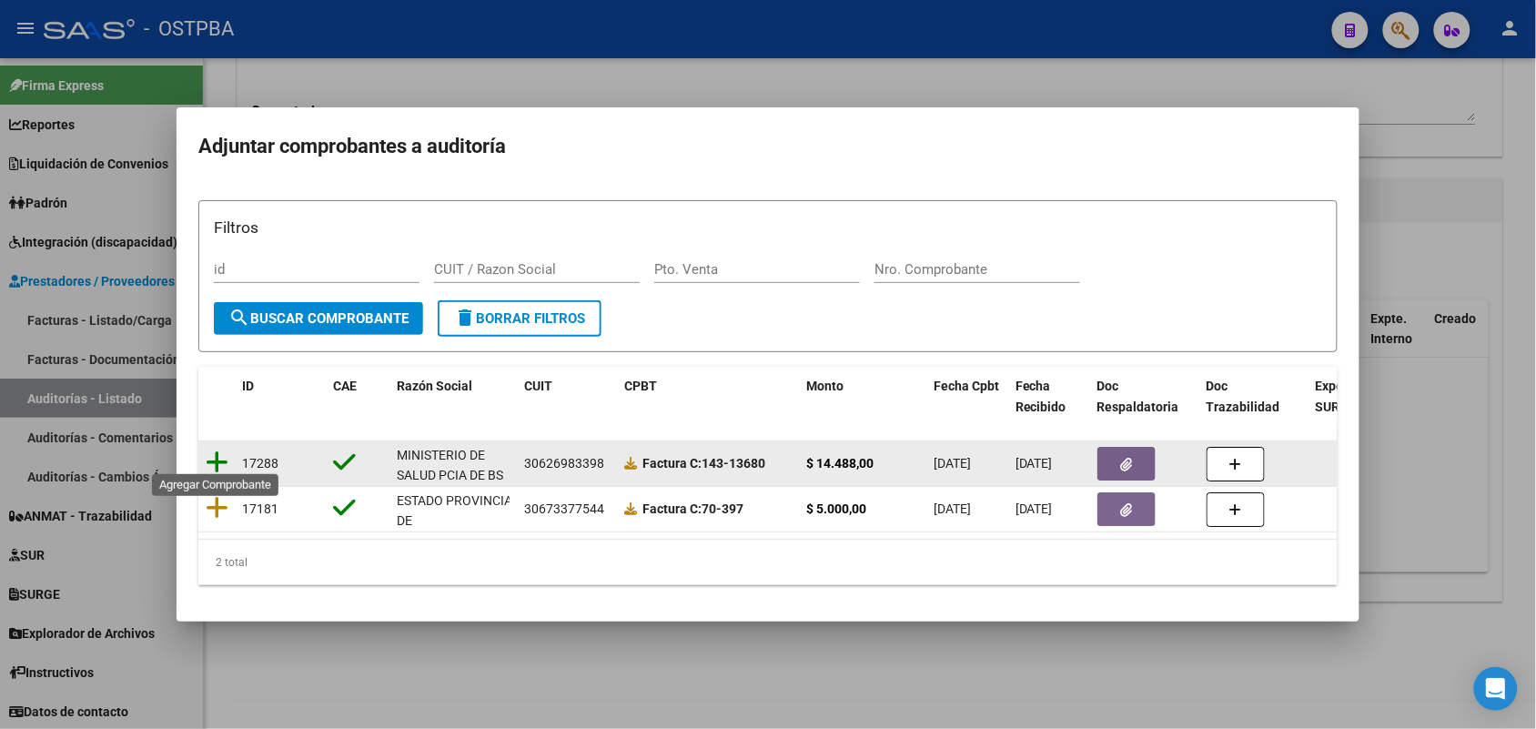
click at [216, 449] on icon at bounding box center [217, 461] width 23 height 25
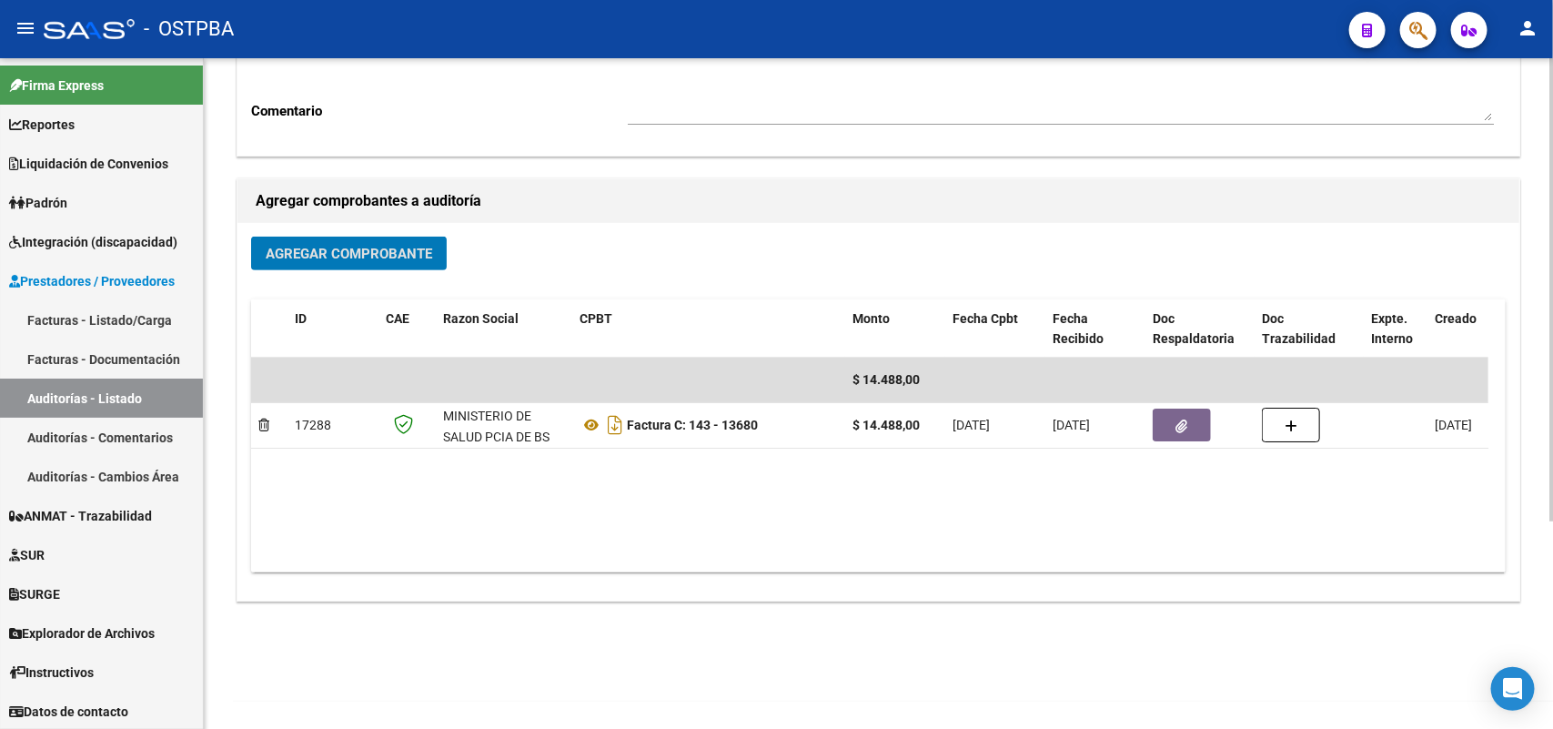
scroll to position [0, 0]
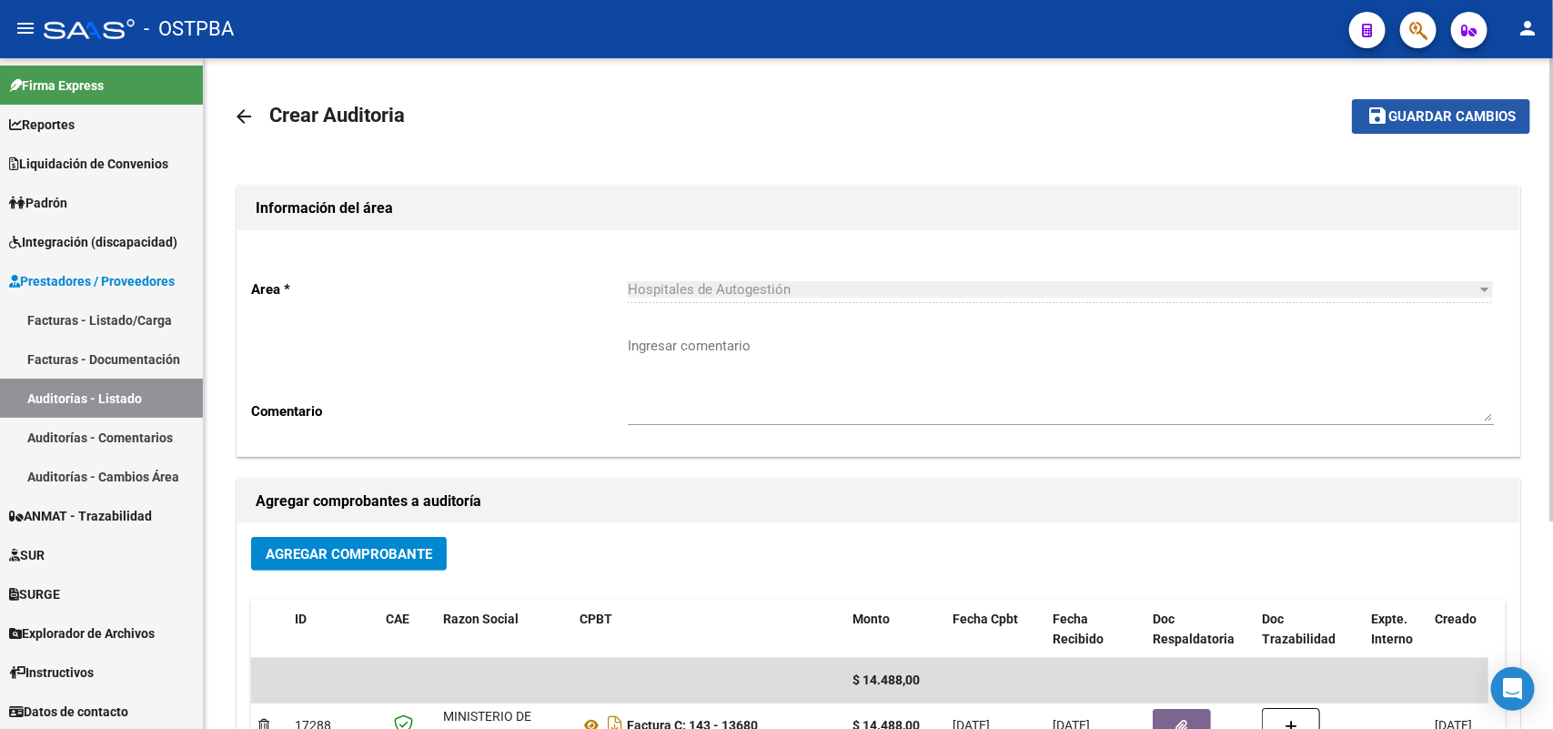
click at [1413, 126] on button "save Guardar cambios" at bounding box center [1441, 116] width 178 height 34
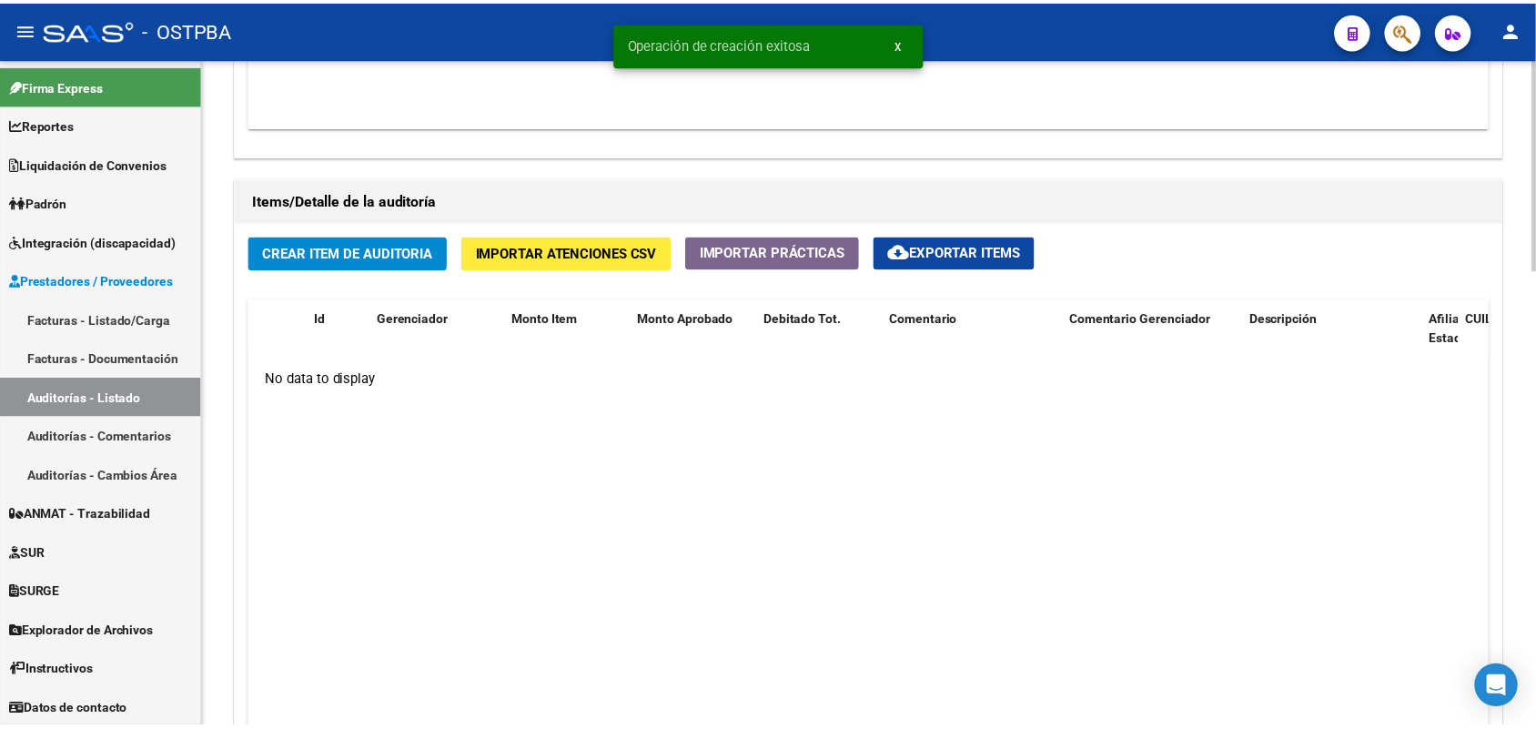
scroll to position [1251, 0]
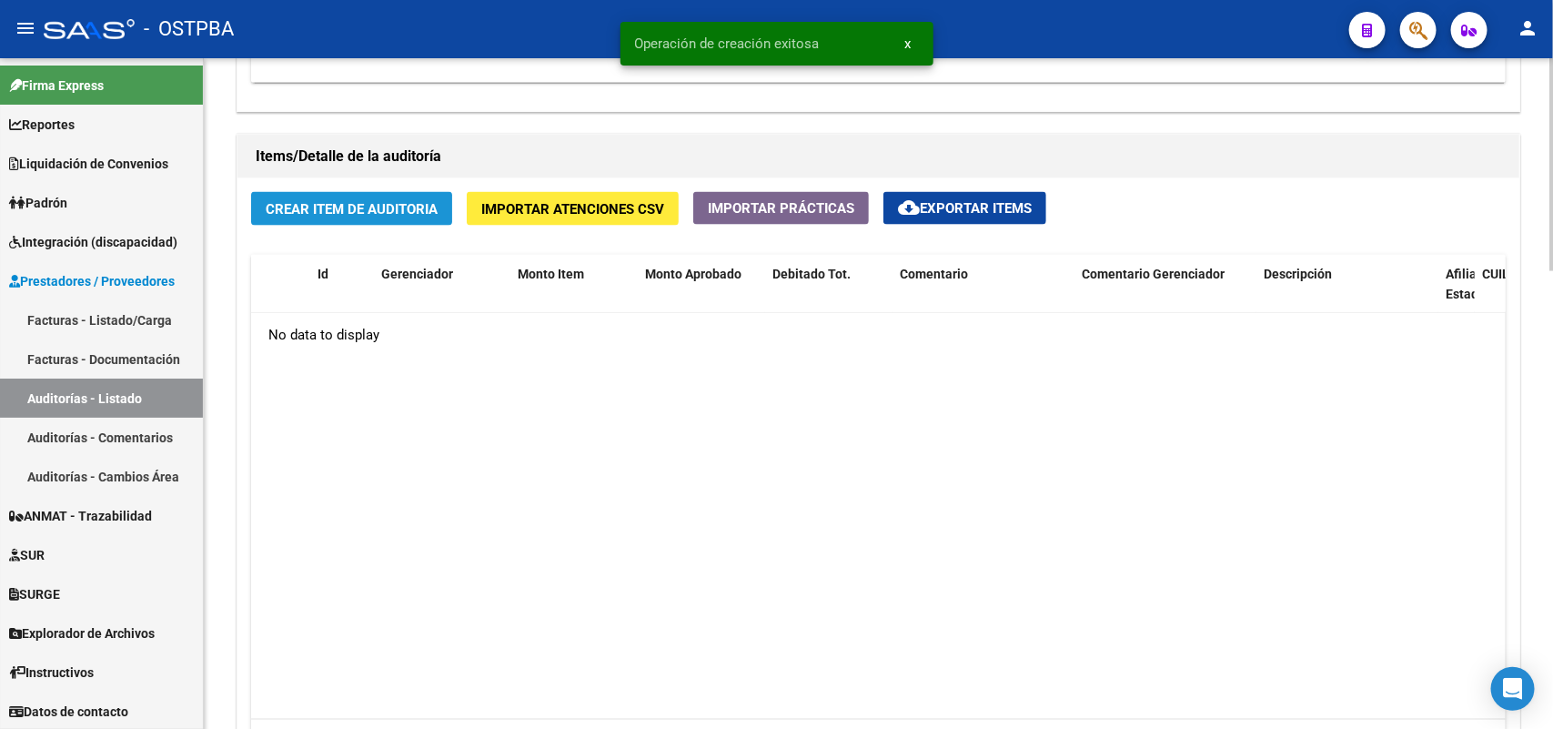
click at [394, 194] on button "Crear Item de Auditoria" at bounding box center [351, 209] width 201 height 34
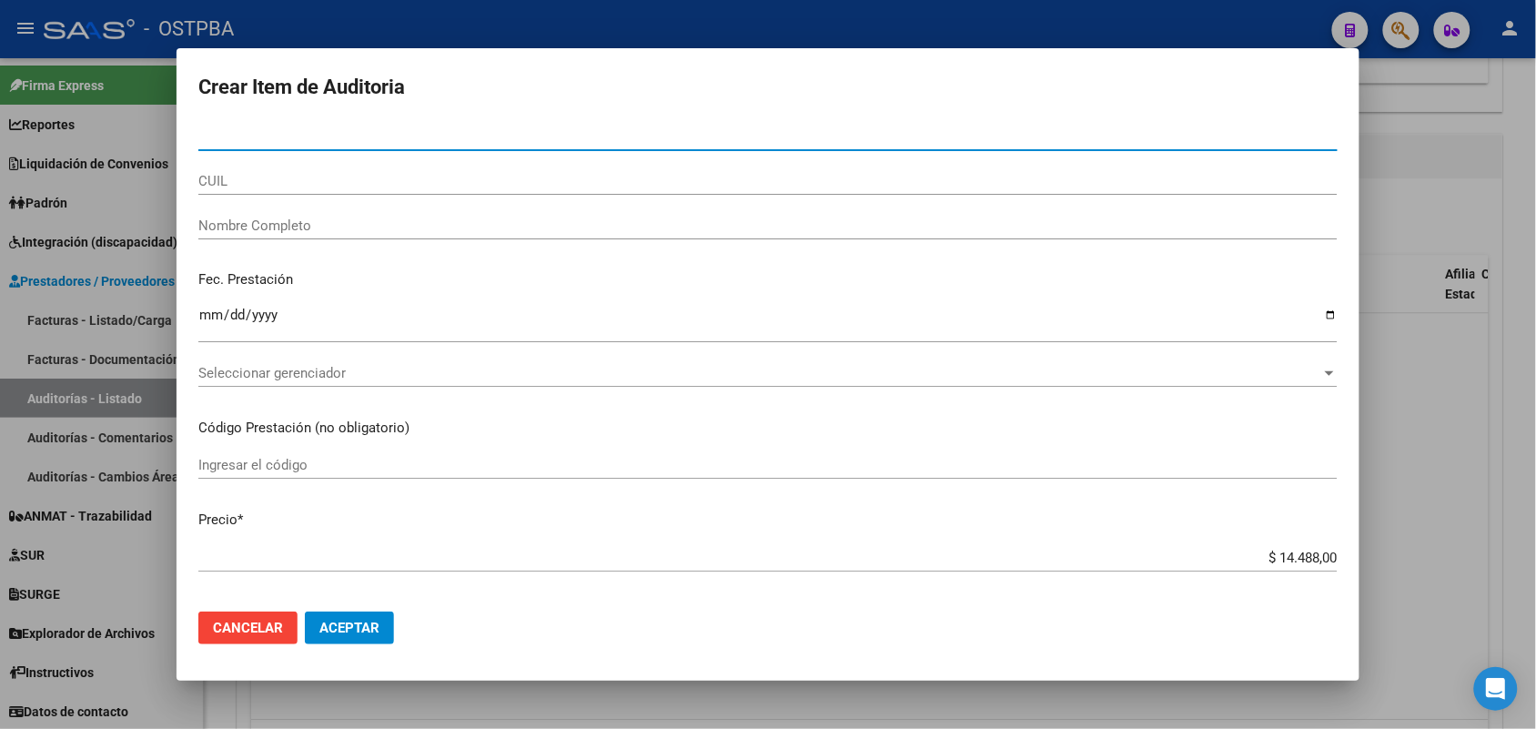
type input "3"
type input "93949639"
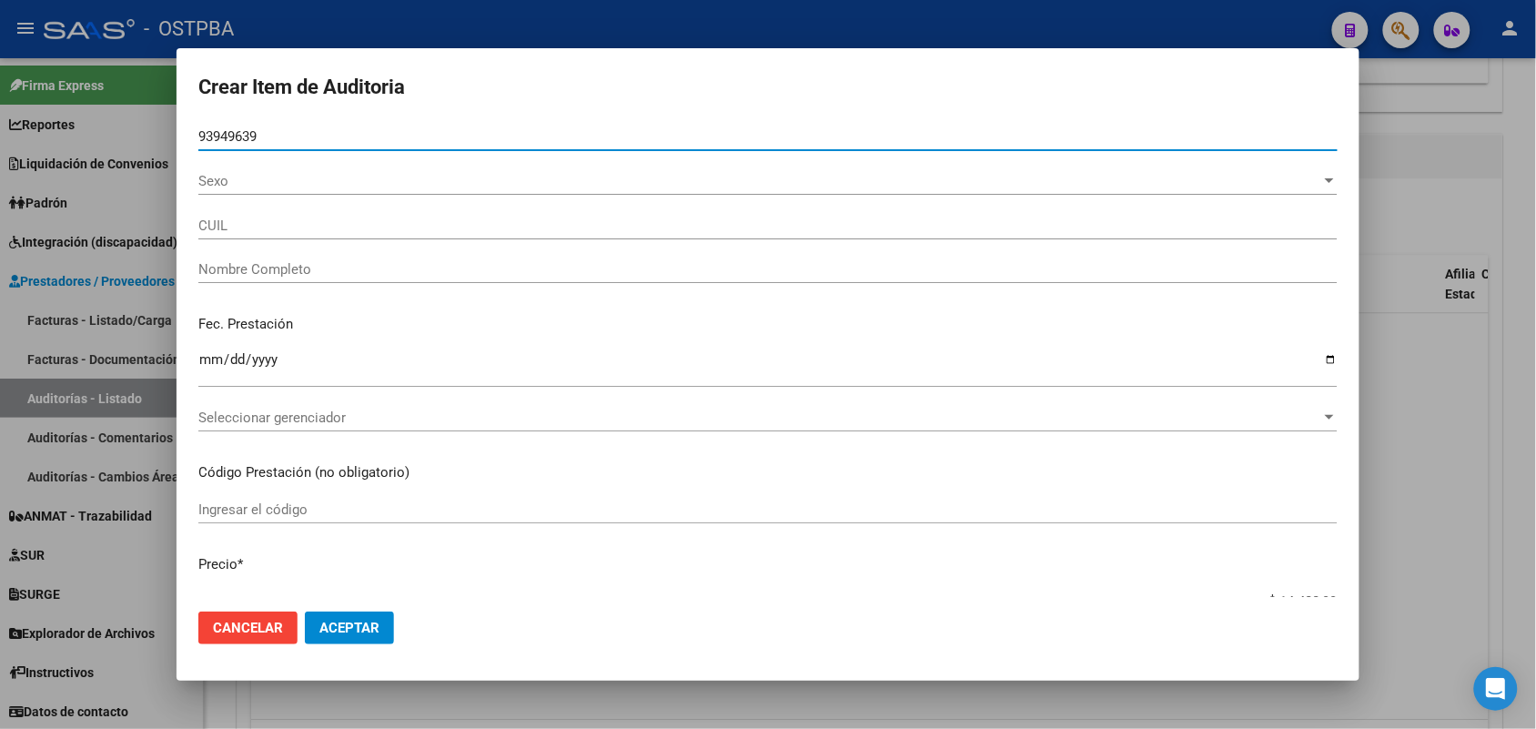
type input "23939496394"
type input "JUANIQUINA CAYOJA REYNA"
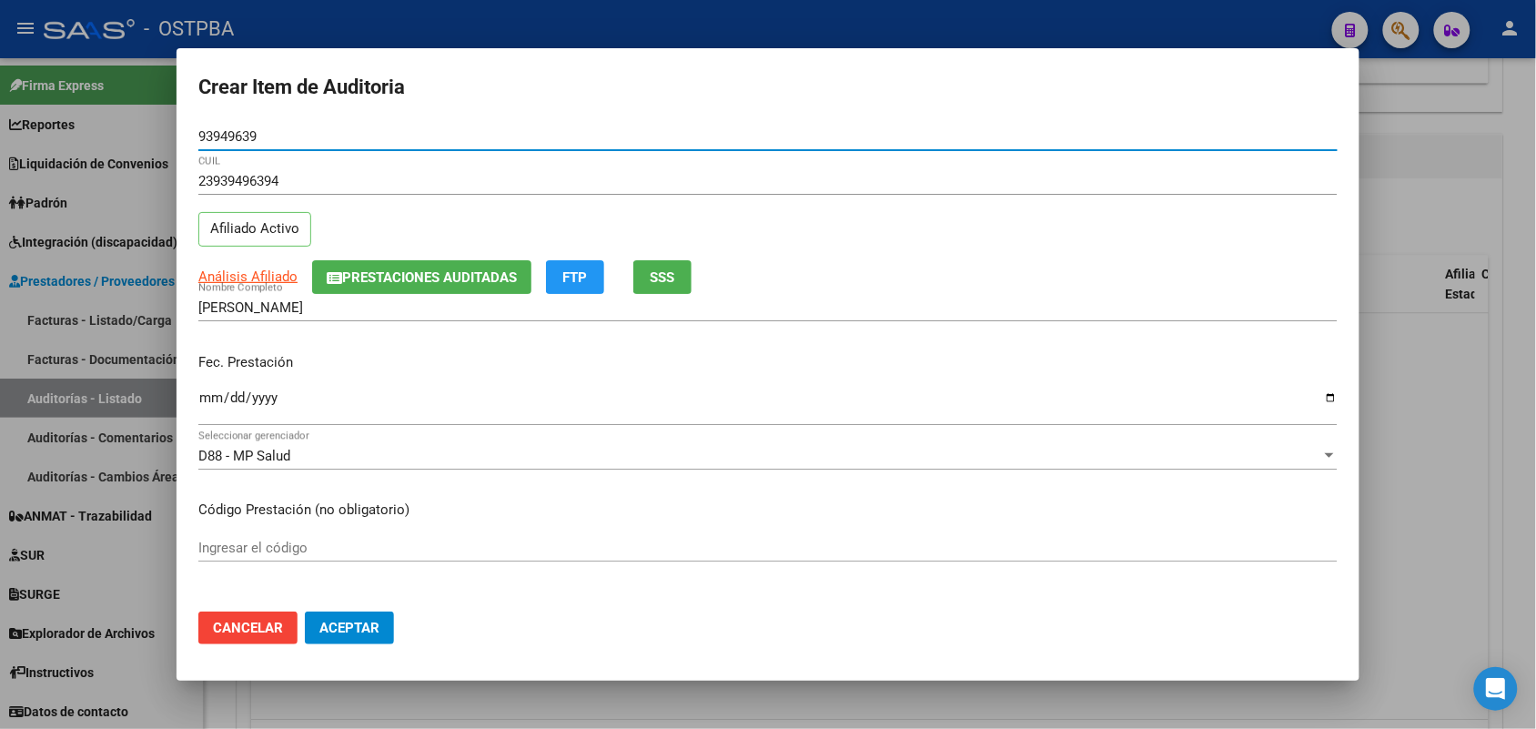
type input "93949639"
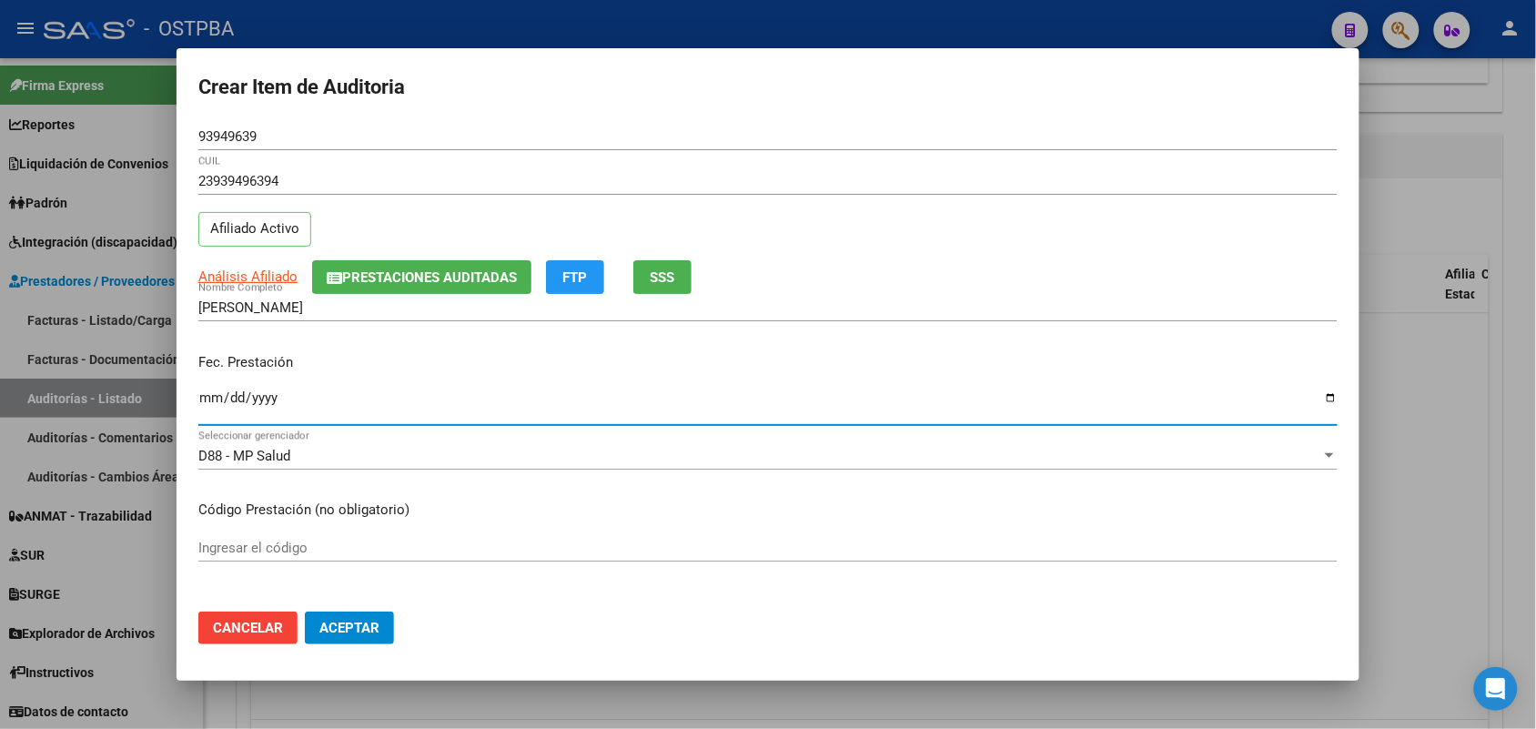
click at [207, 400] on input "Ingresar la fecha" at bounding box center [767, 404] width 1139 height 29
type input "2025-12-26"
type input "2024-12-26"
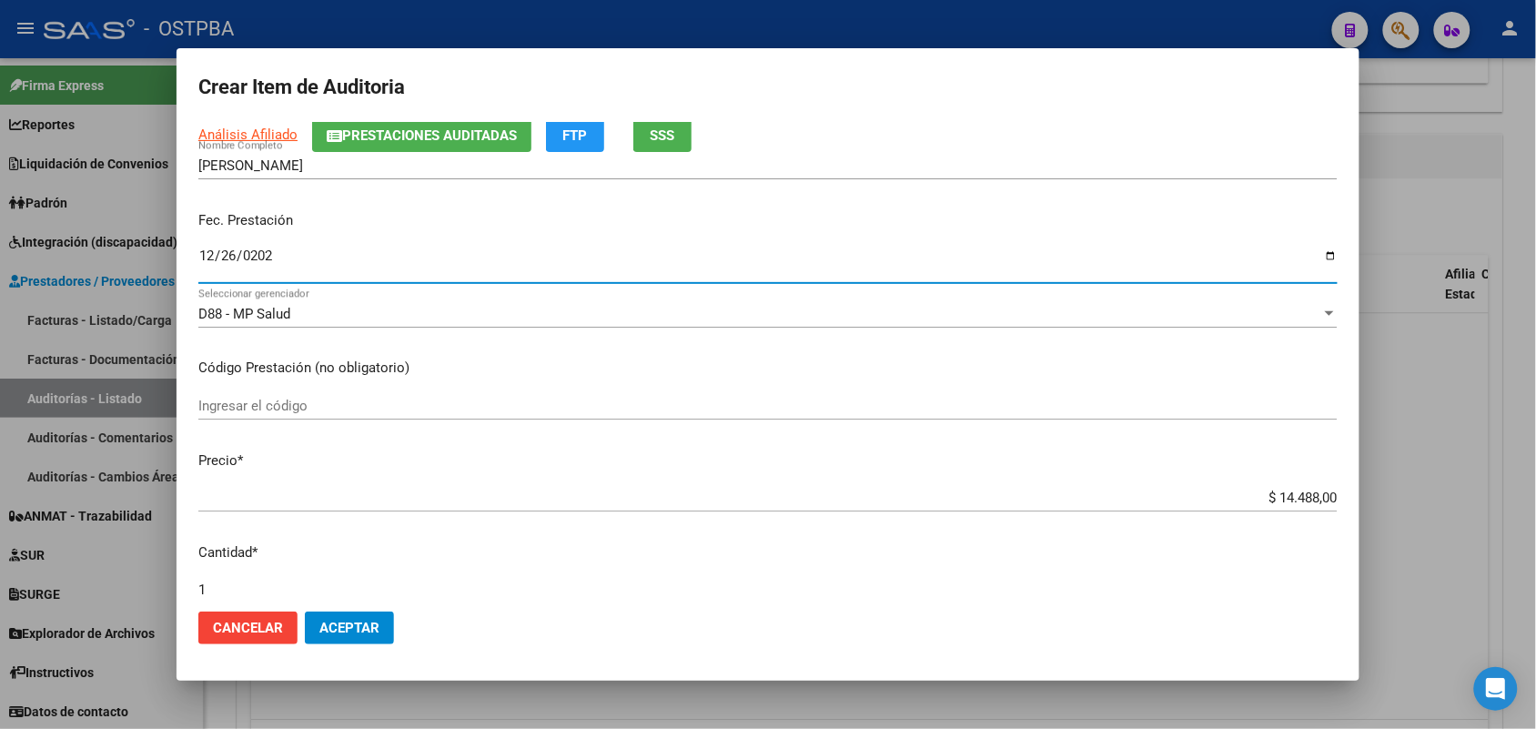
scroll to position [341, 0]
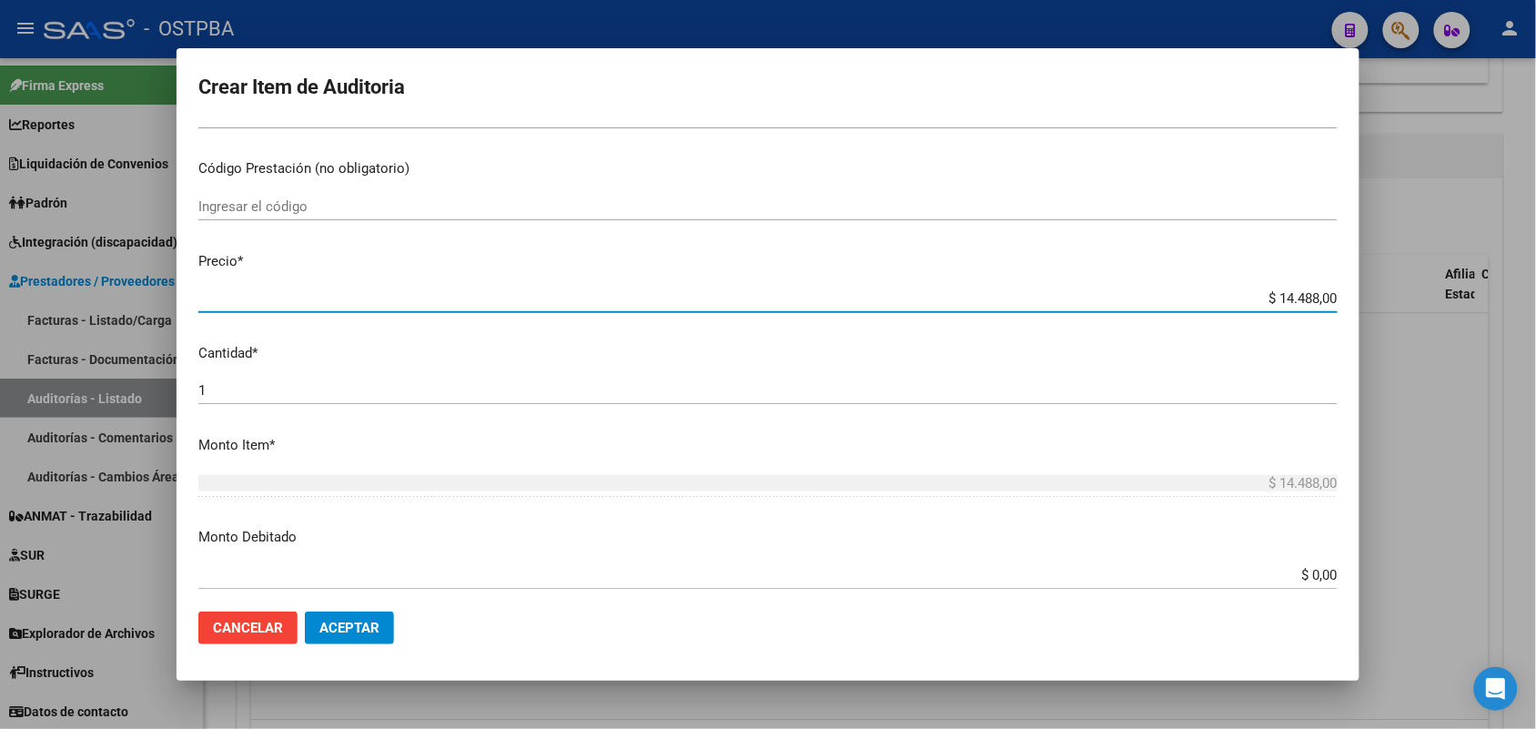
drag, startPoint x: 1246, startPoint y: 303, endPoint x: 1463, endPoint y: 300, distance: 216.6
click at [1465, 300] on div "Crear Item de Auditoria 93949639 Nro Documento 23939496394 CUIL Afiliado Activo…" at bounding box center [768, 364] width 1536 height 729
type input "$ 0,07"
type input "$ 0,72"
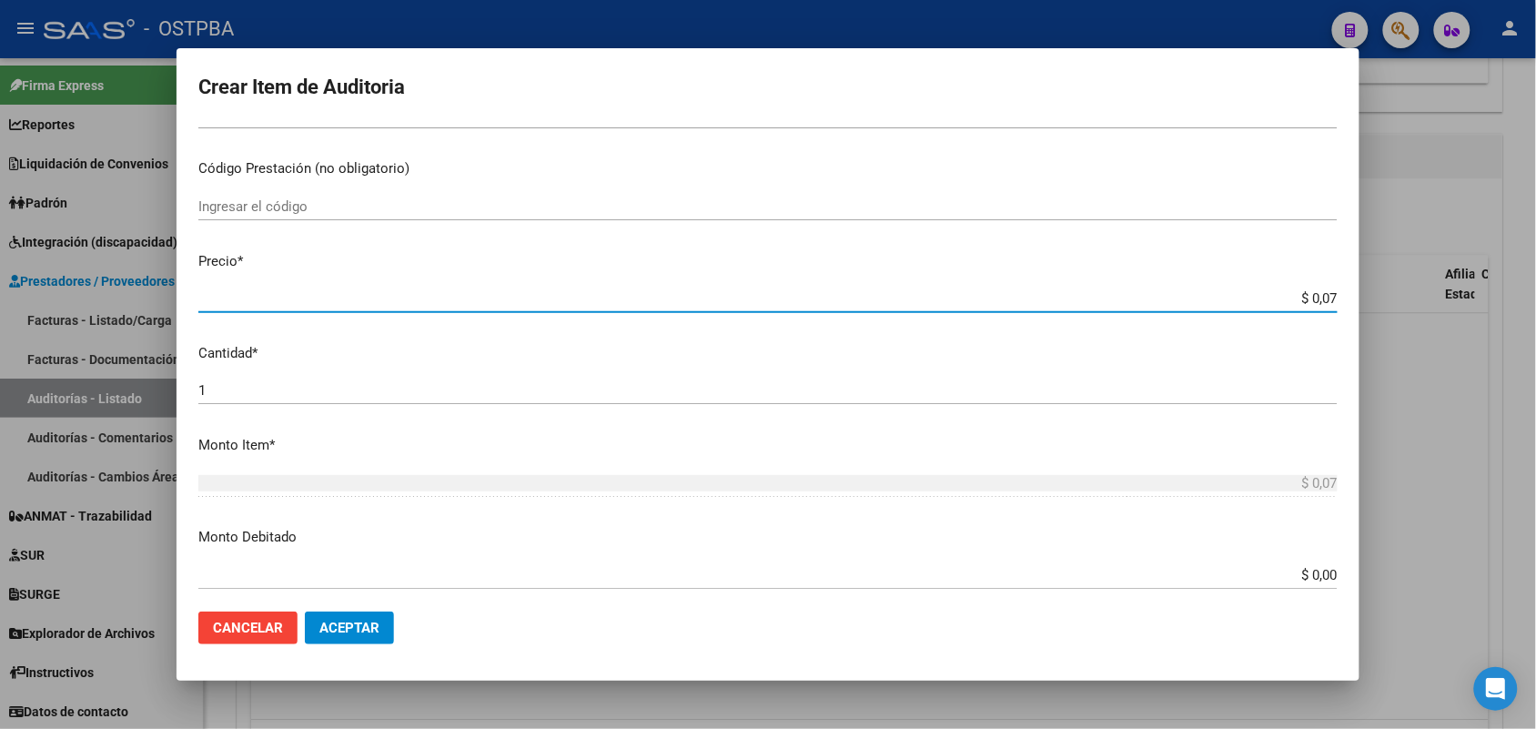
type input "$ 0,72"
type input "$ 7,24"
type input "$ 72,44"
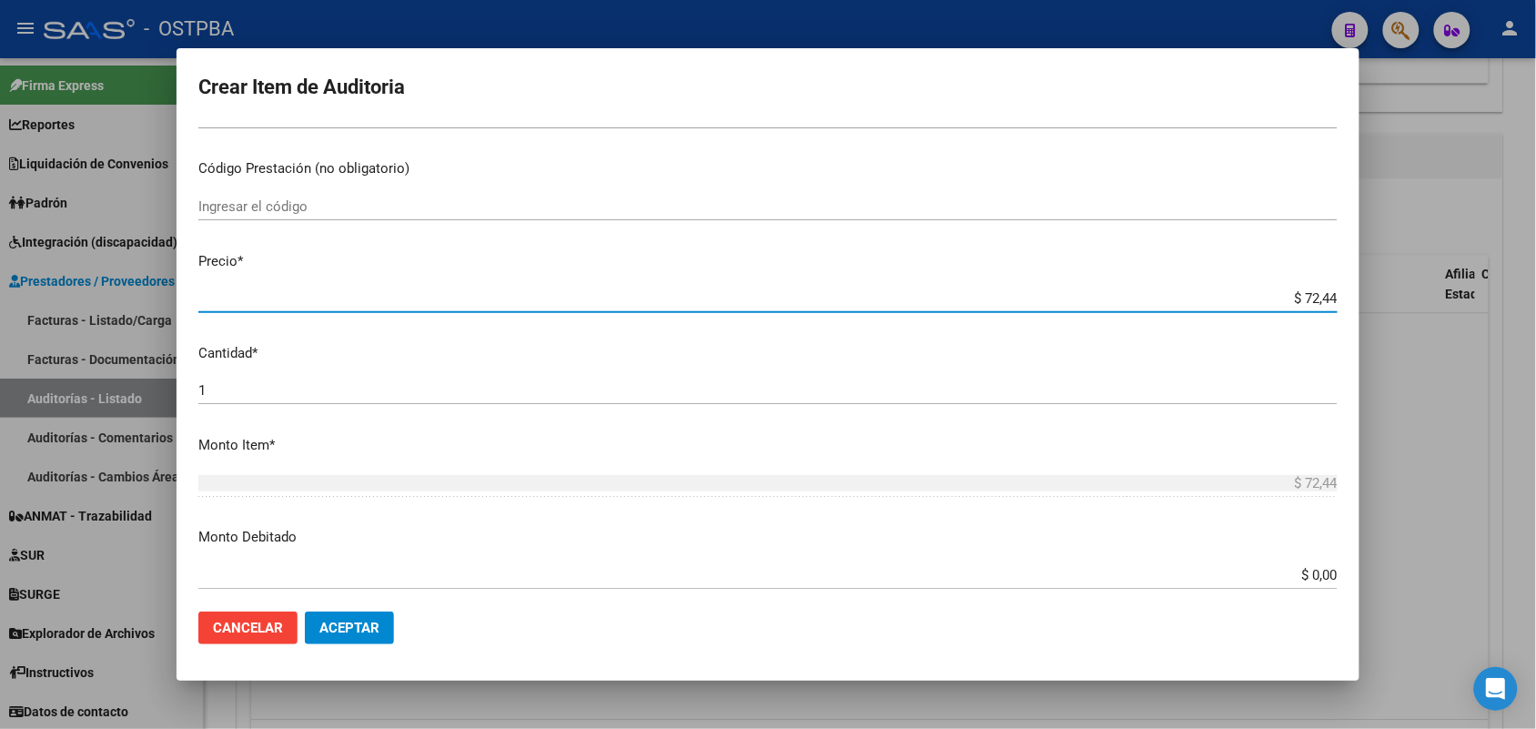
type input "$ 724,40"
type input "$ 7.244,00"
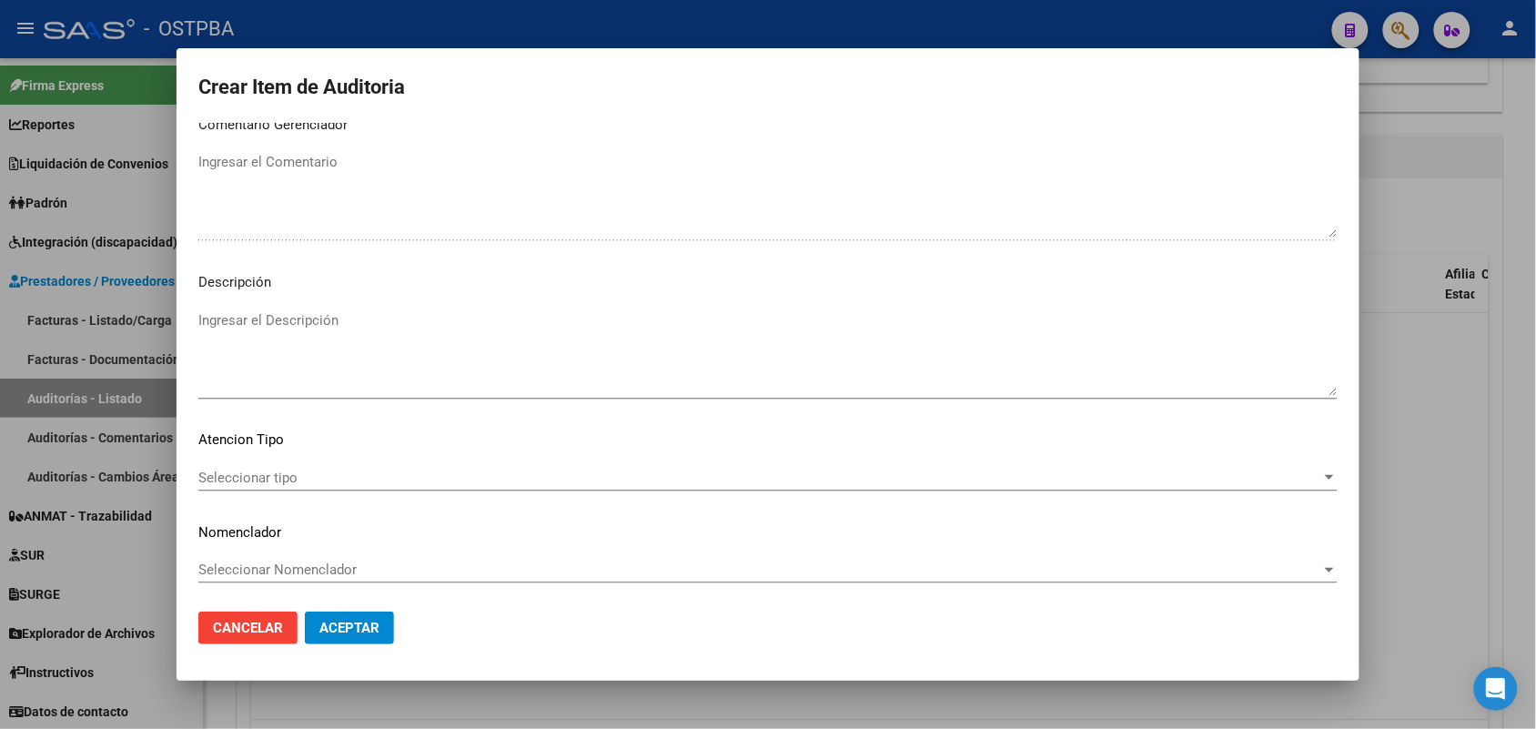
scroll to position [1006, 0]
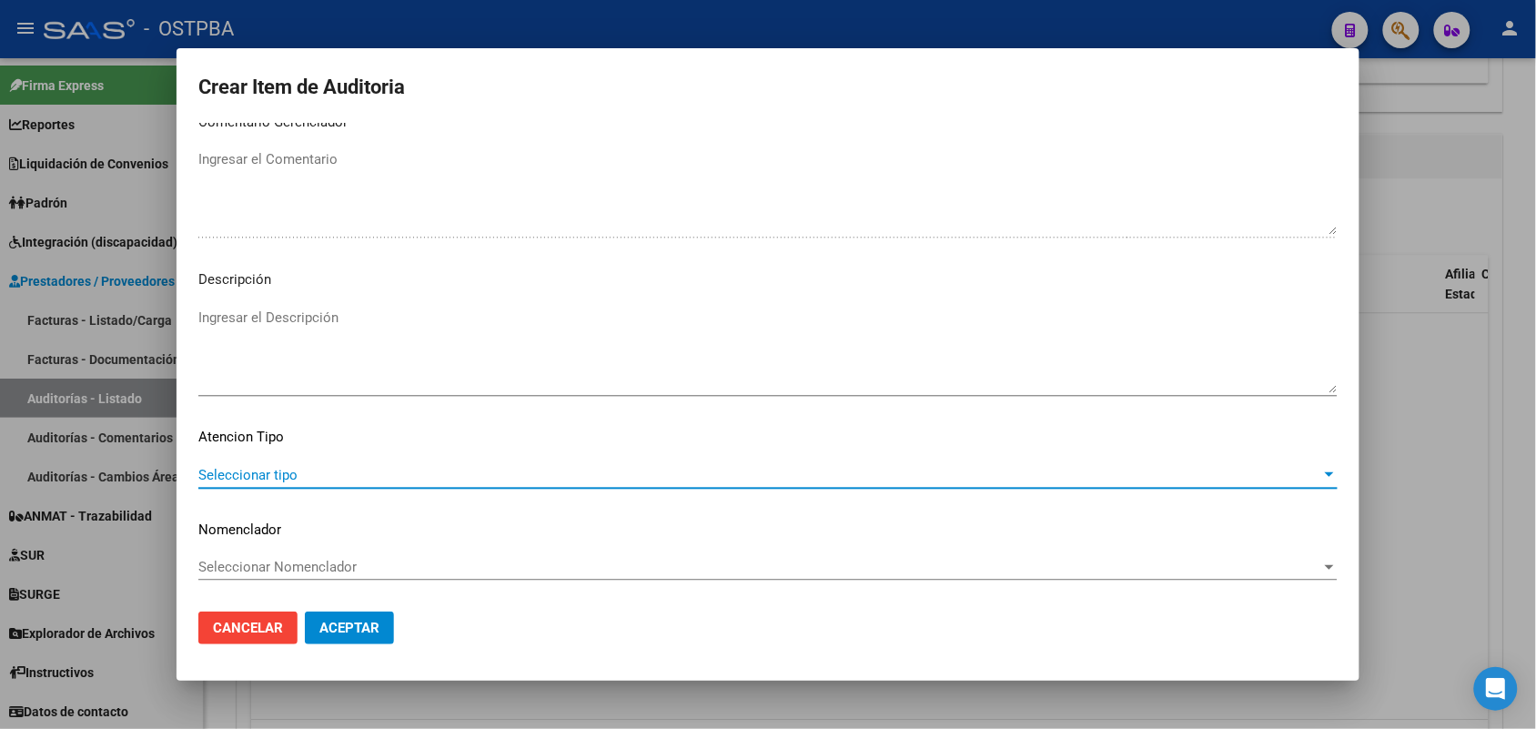
click at [275, 471] on span "Seleccionar tipo" at bounding box center [759, 475] width 1123 height 16
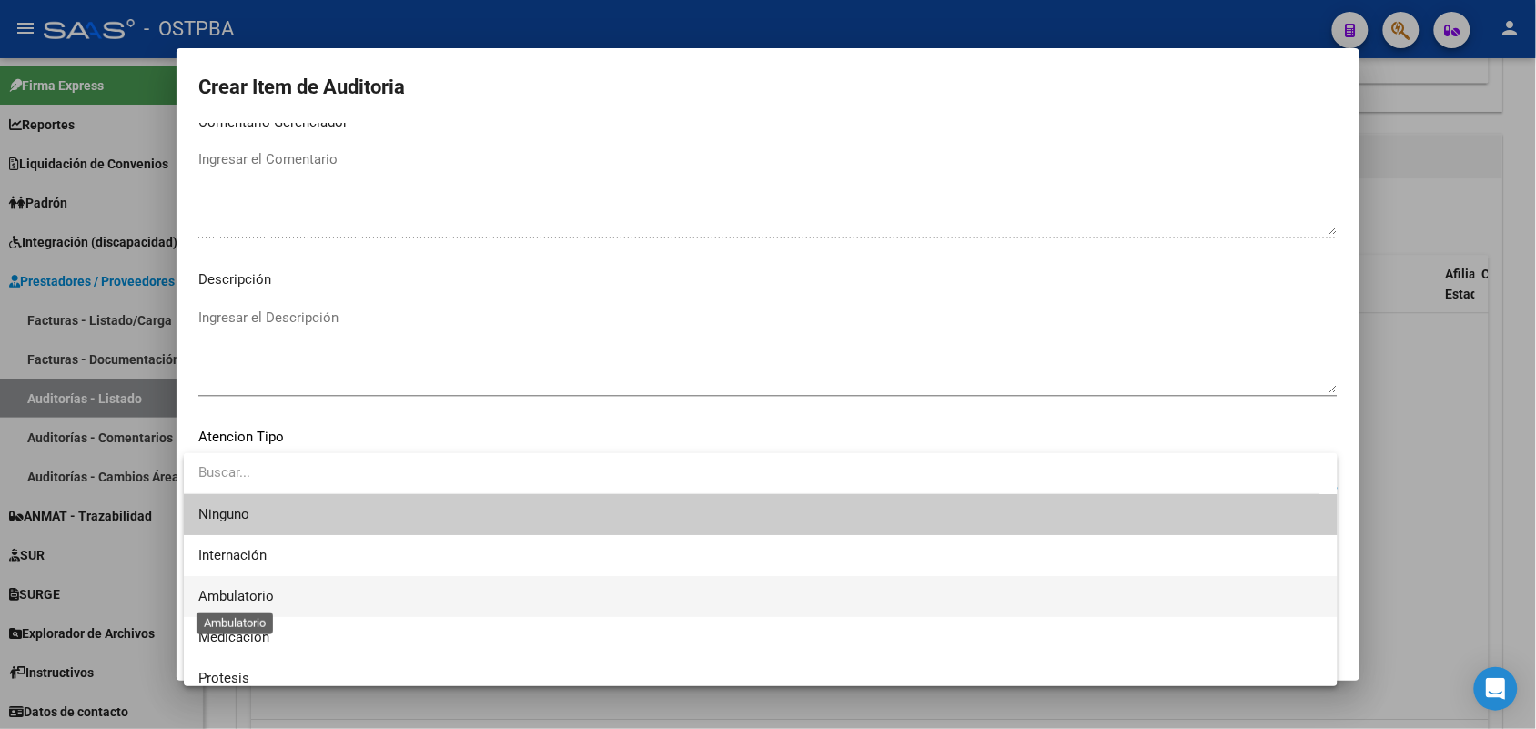
click at [265, 593] on span "Ambulatorio" at bounding box center [236, 596] width 76 height 16
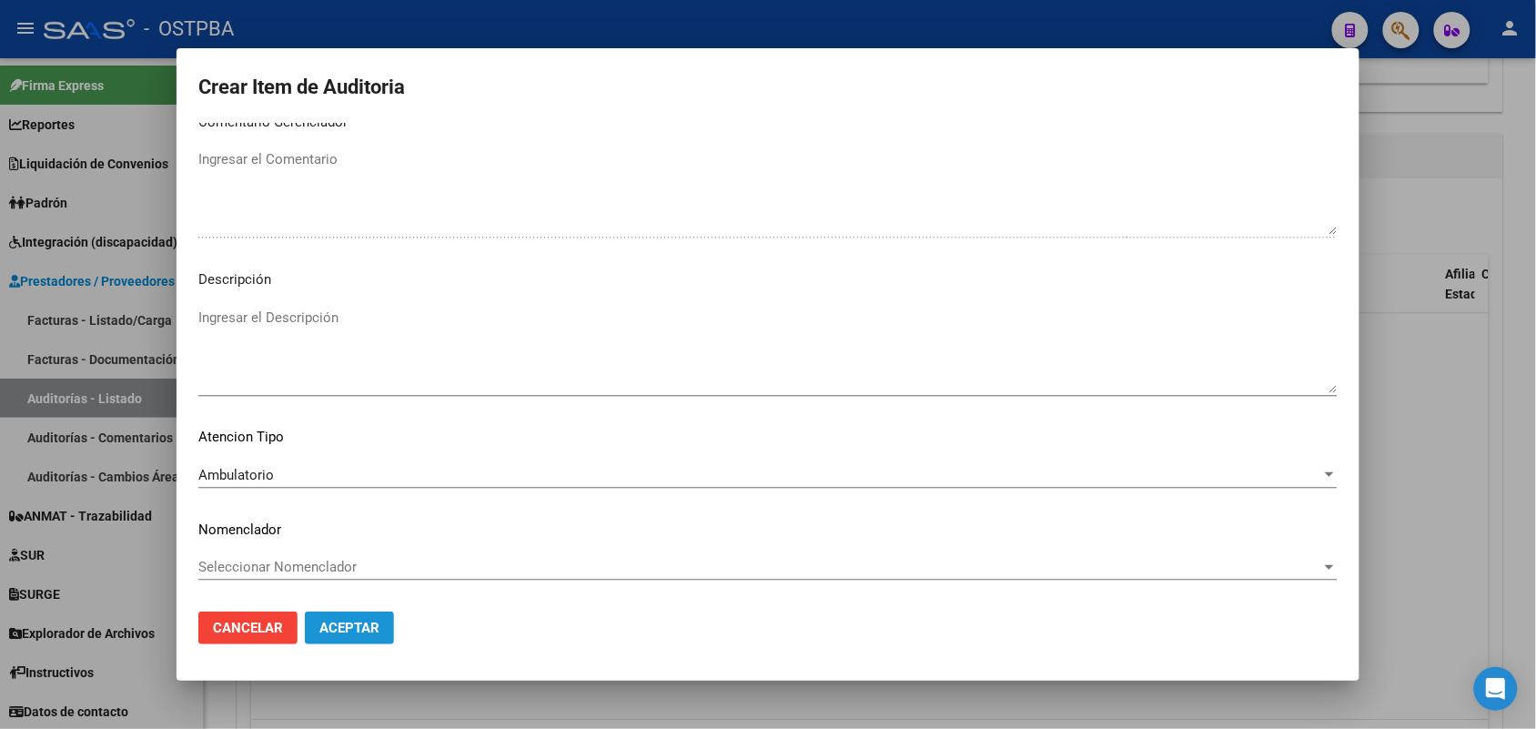
click at [351, 626] on span "Aceptar" at bounding box center [349, 628] width 60 height 16
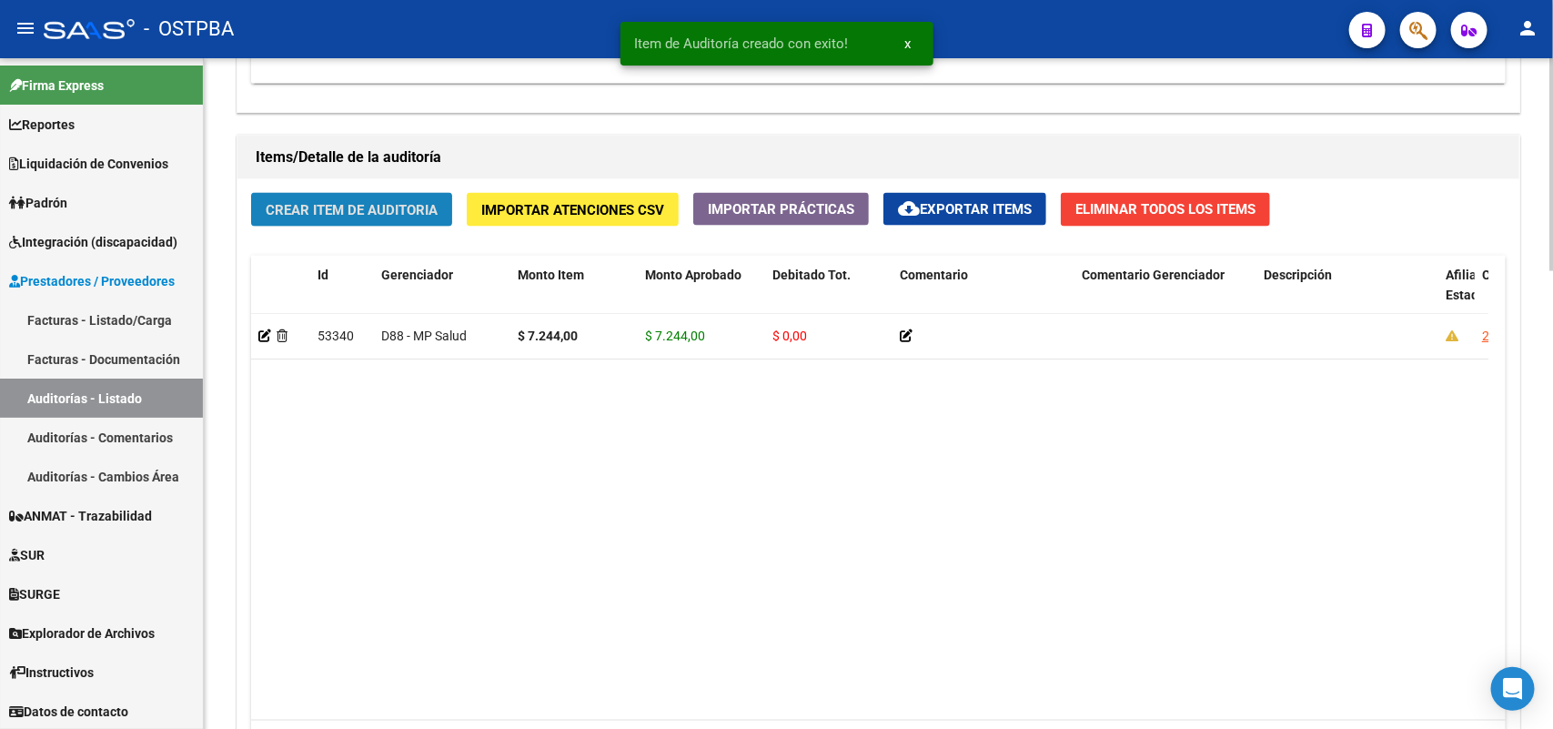
click at [369, 209] on span "Crear Item de Auditoria" at bounding box center [352, 210] width 172 height 16
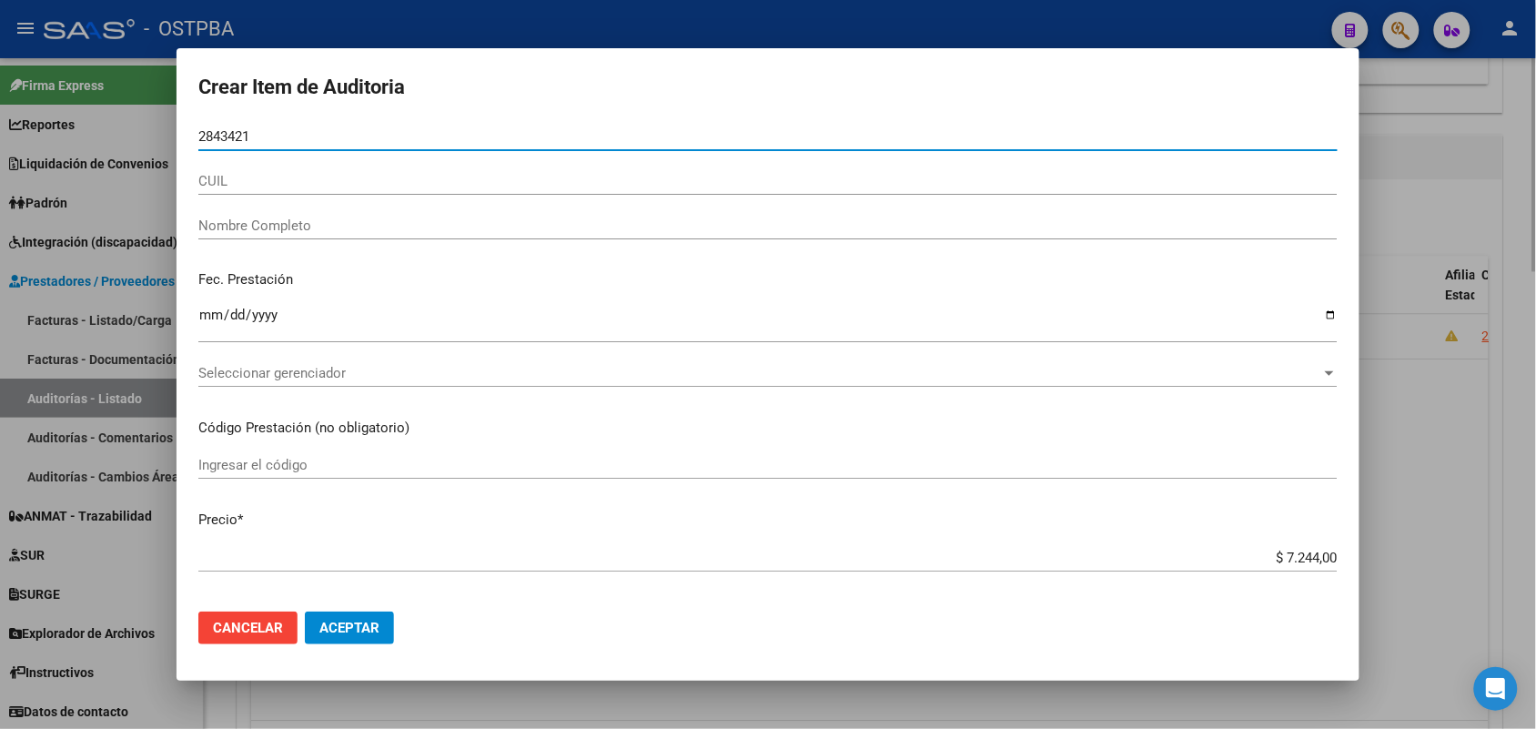
type input "28434215"
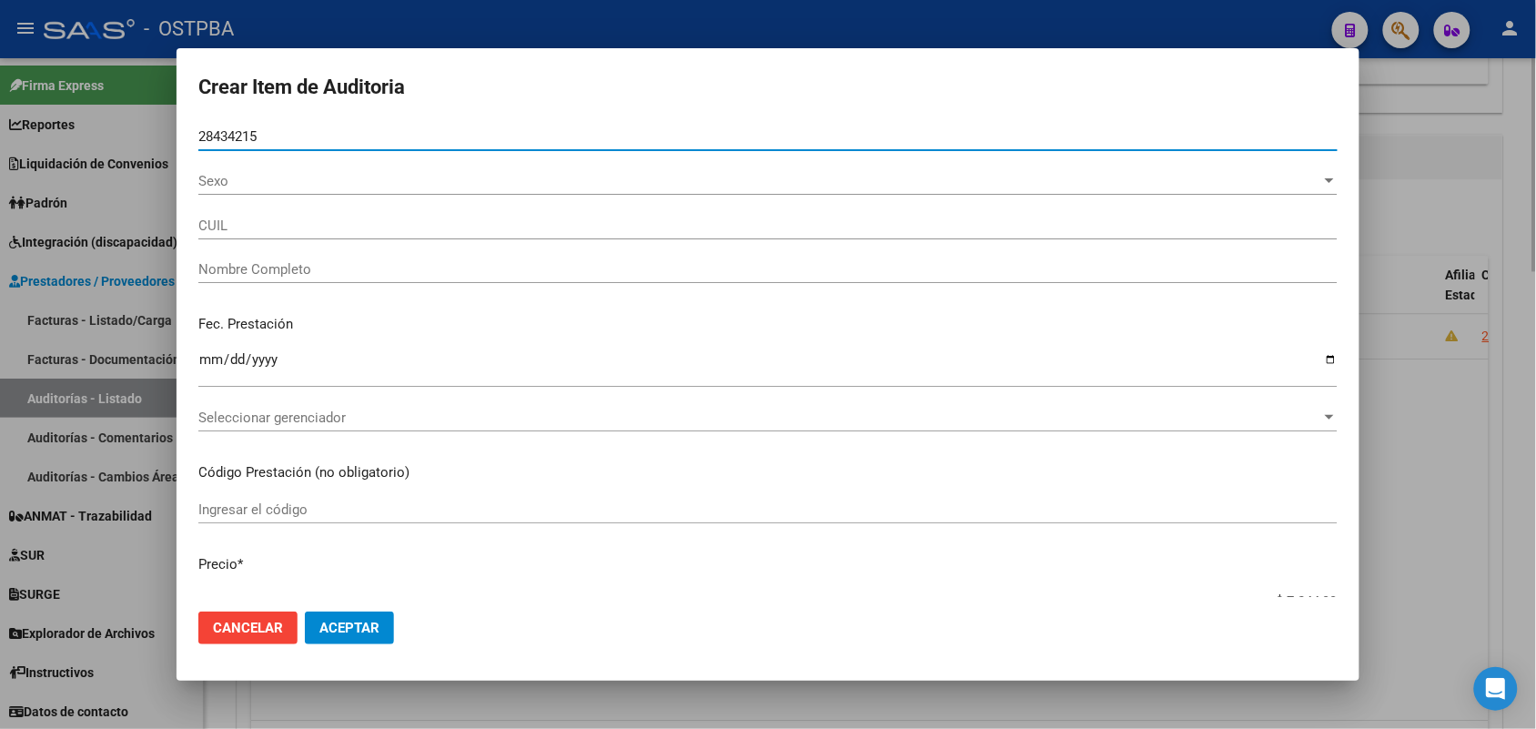
type input "27284342157"
type input "LUNA ALEJANDRA BEATRIZ"
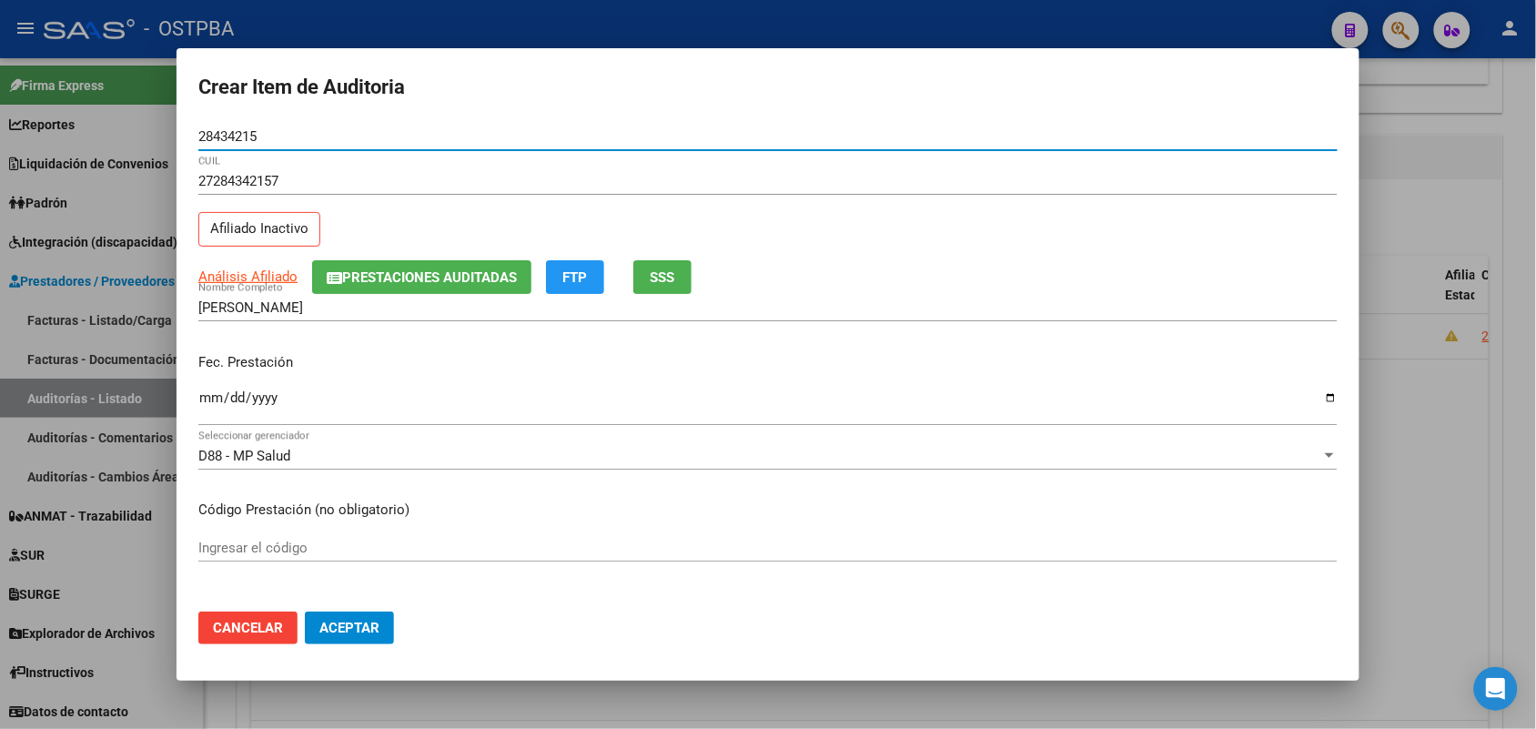
type input "28434215"
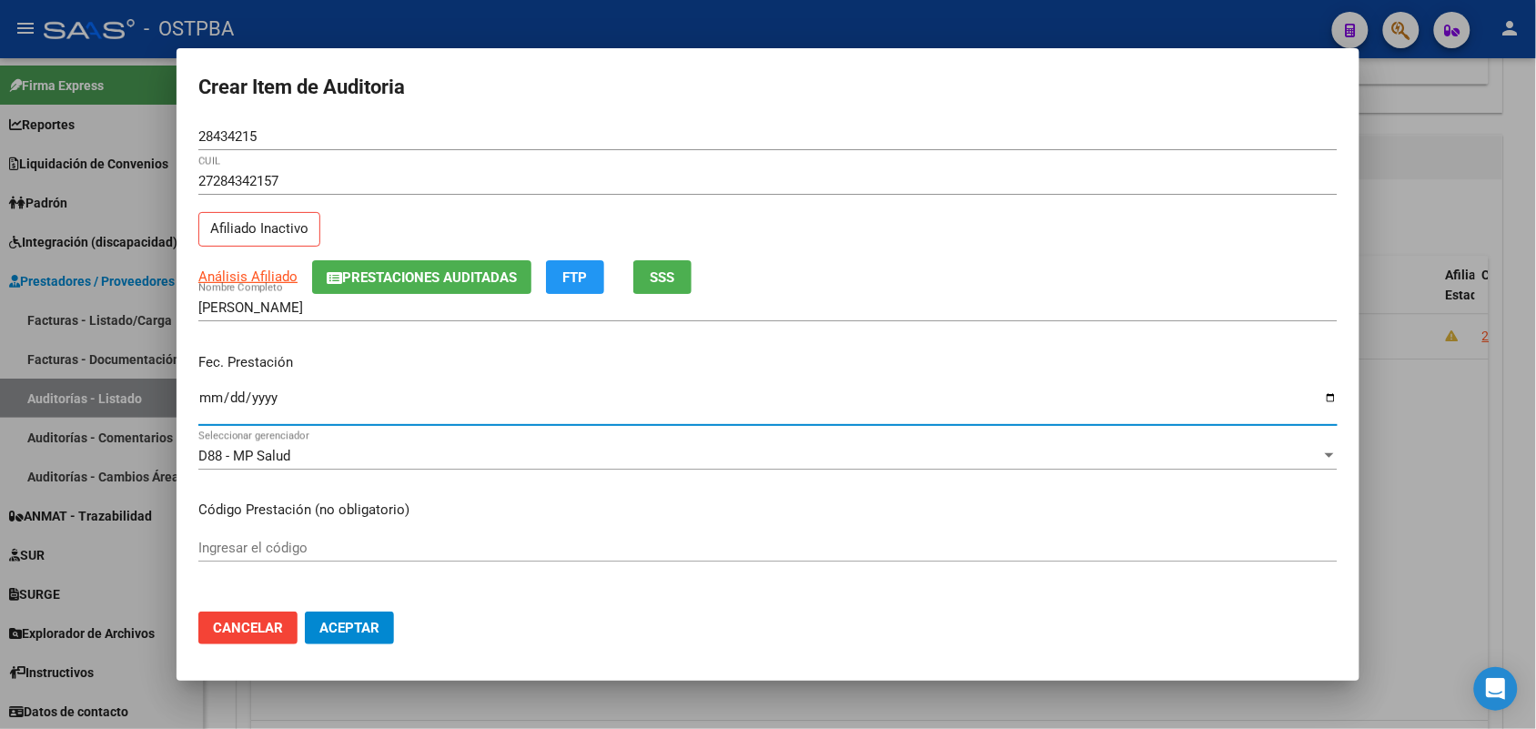
click at [210, 410] on input "Ingresar la fecha" at bounding box center [767, 404] width 1139 height 29
type input "2024-12-13"
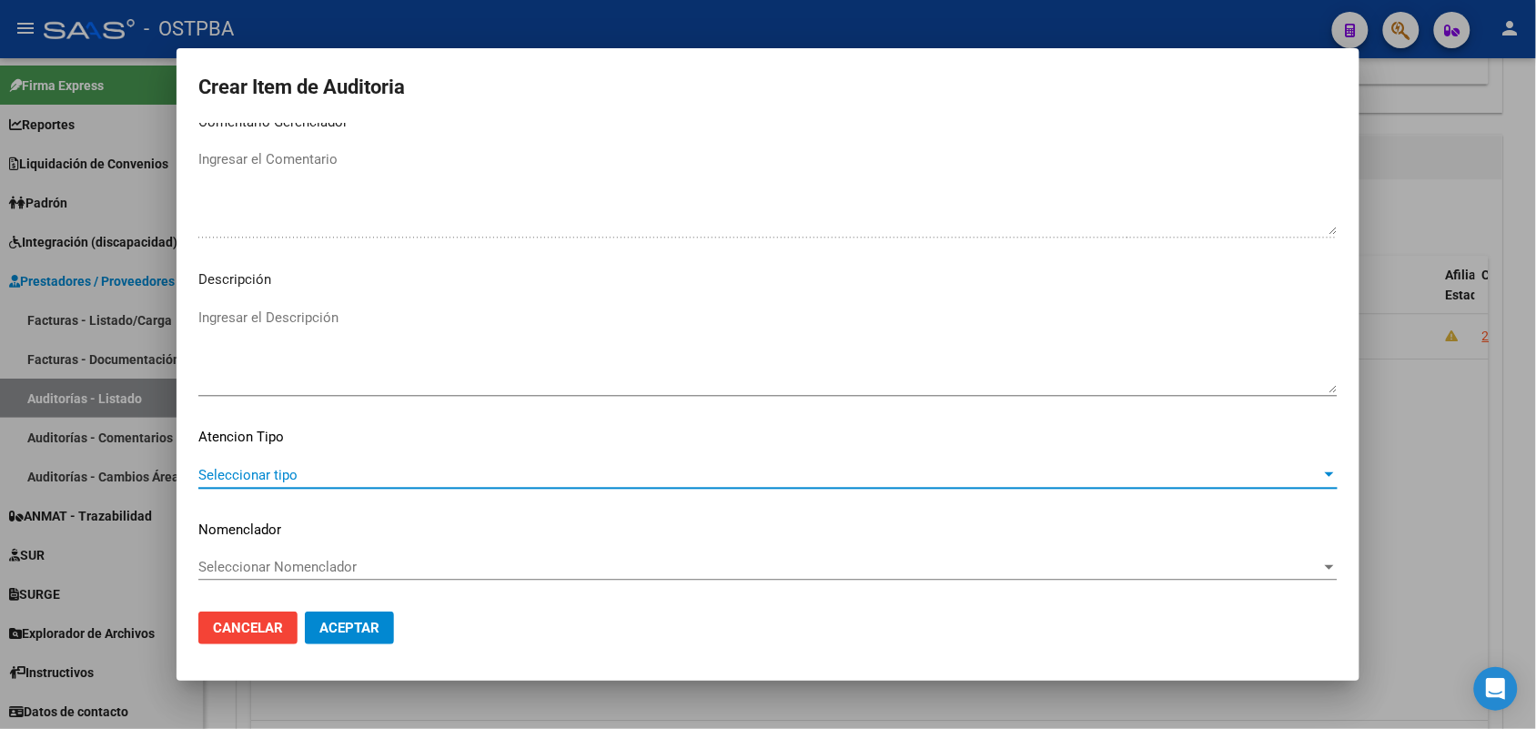
click at [270, 480] on span "Seleccionar tipo" at bounding box center [759, 475] width 1123 height 16
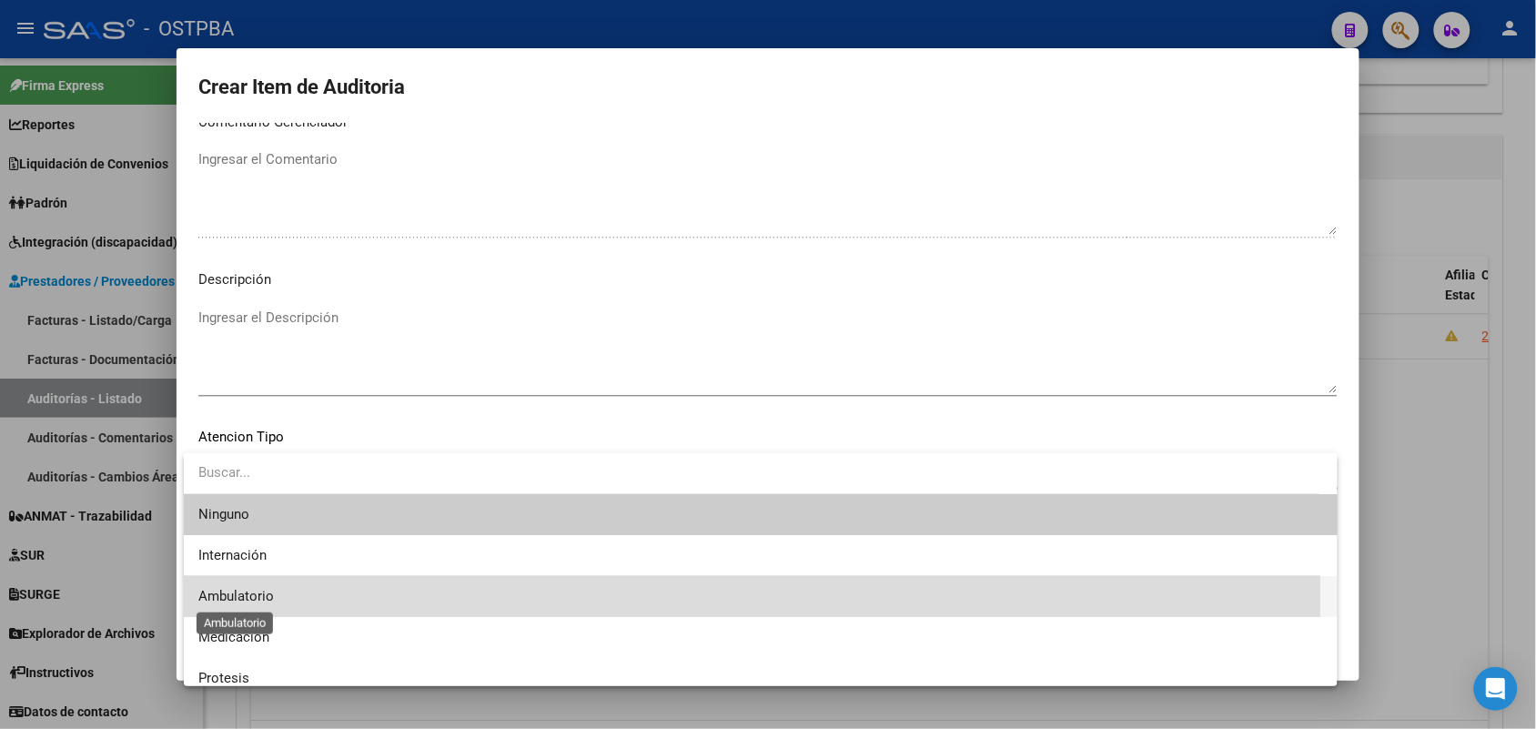
click at [256, 600] on span "Ambulatorio" at bounding box center [236, 596] width 76 height 16
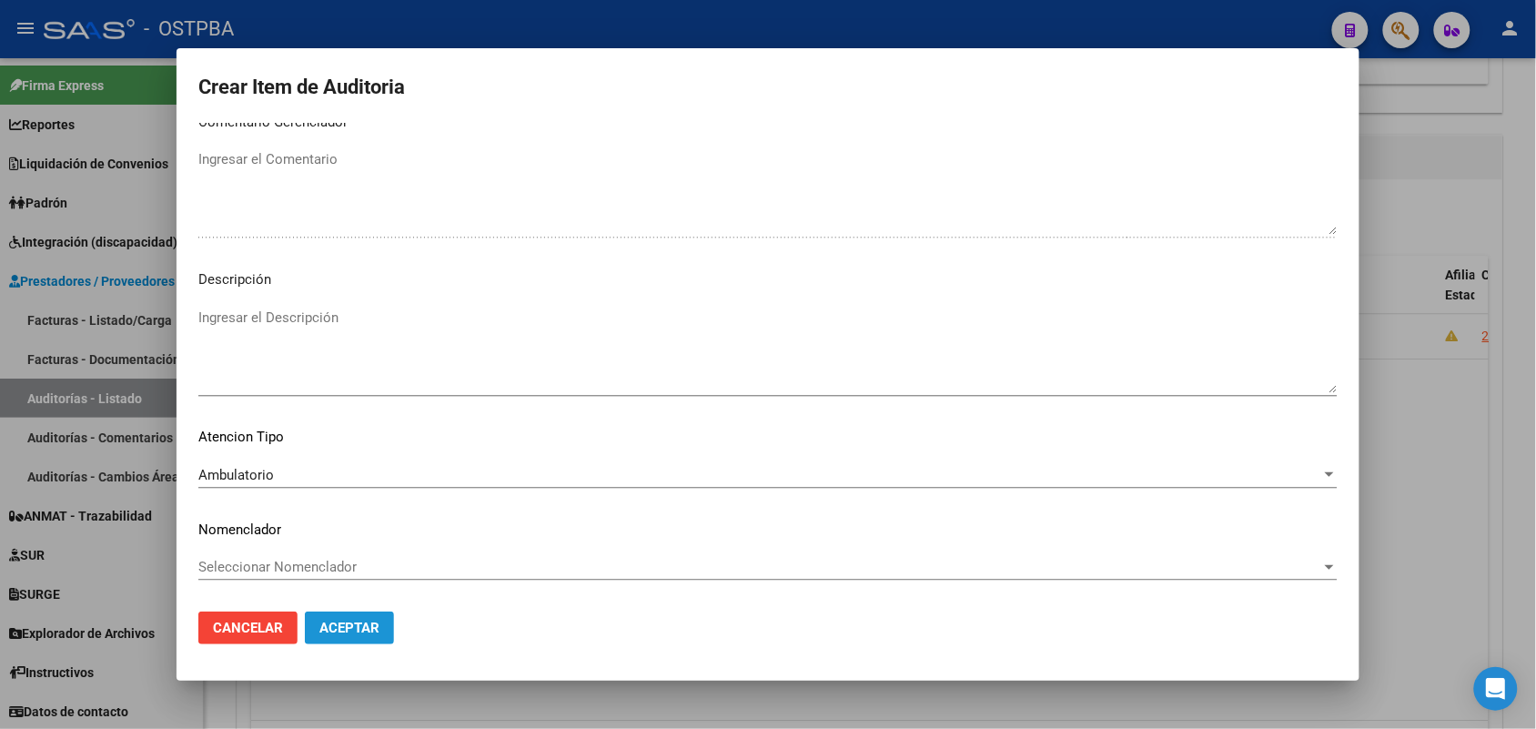
click at [341, 625] on span "Aceptar" at bounding box center [349, 628] width 60 height 16
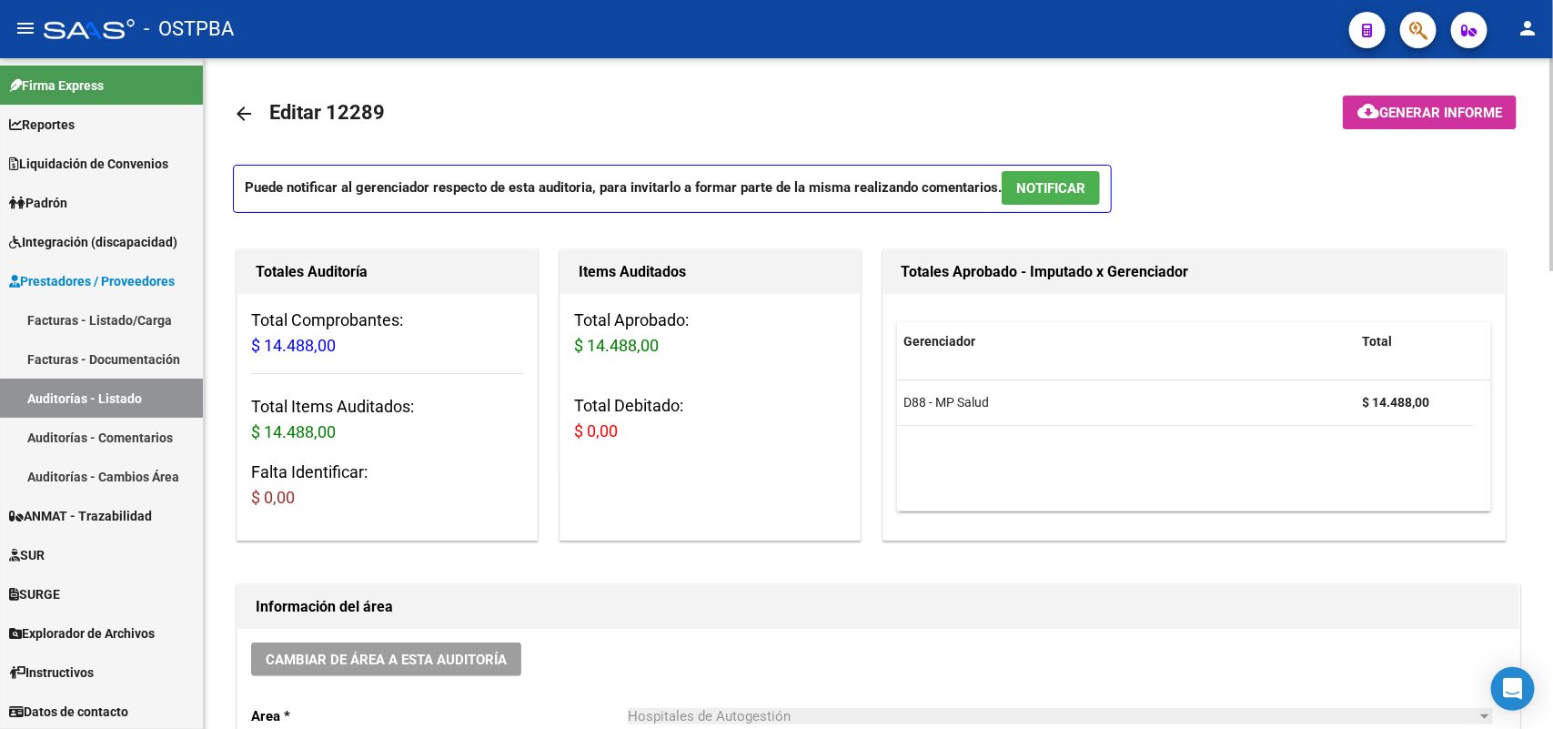
scroll to position [0, 0]
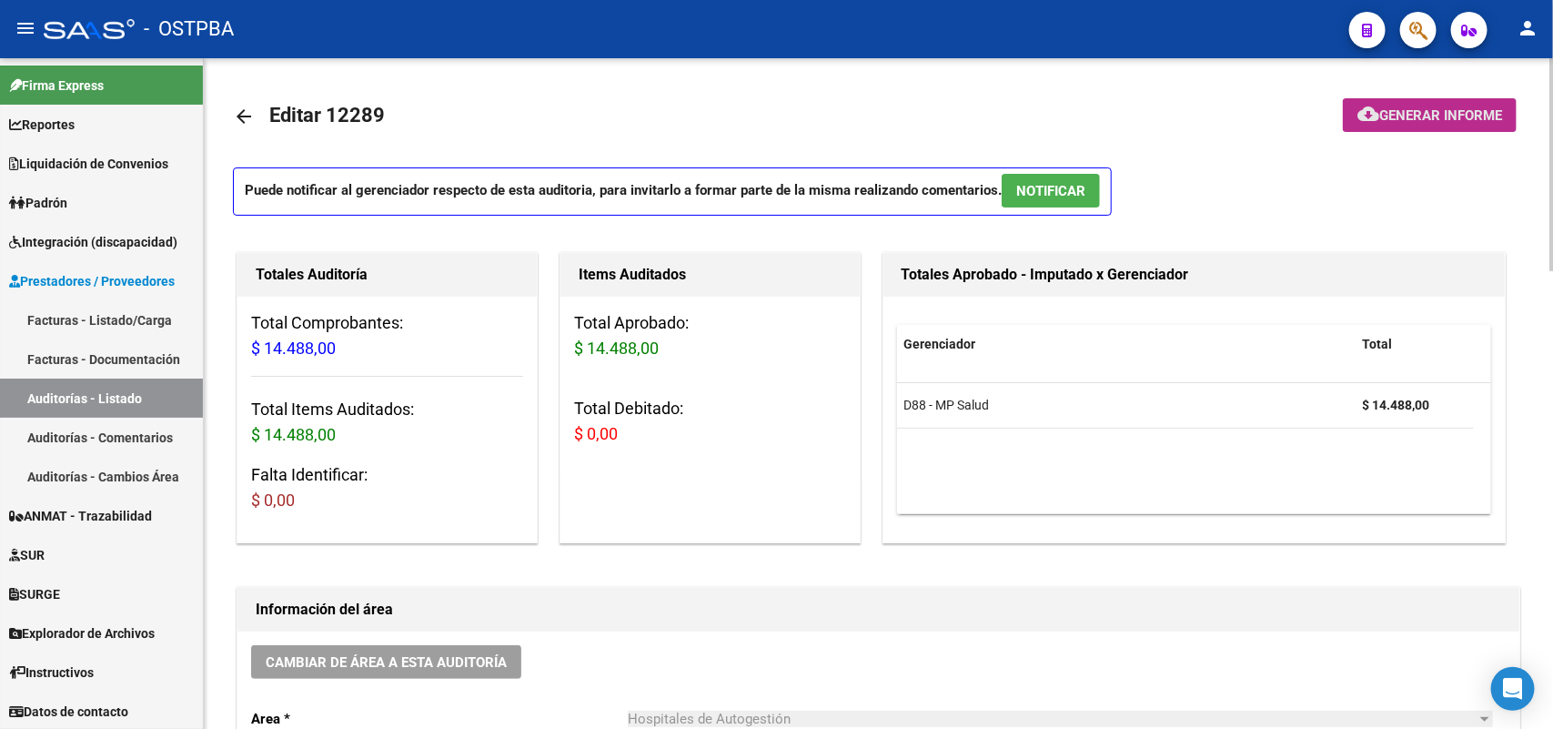
click at [1408, 107] on span "Generar informe" at bounding box center [1440, 115] width 123 height 16
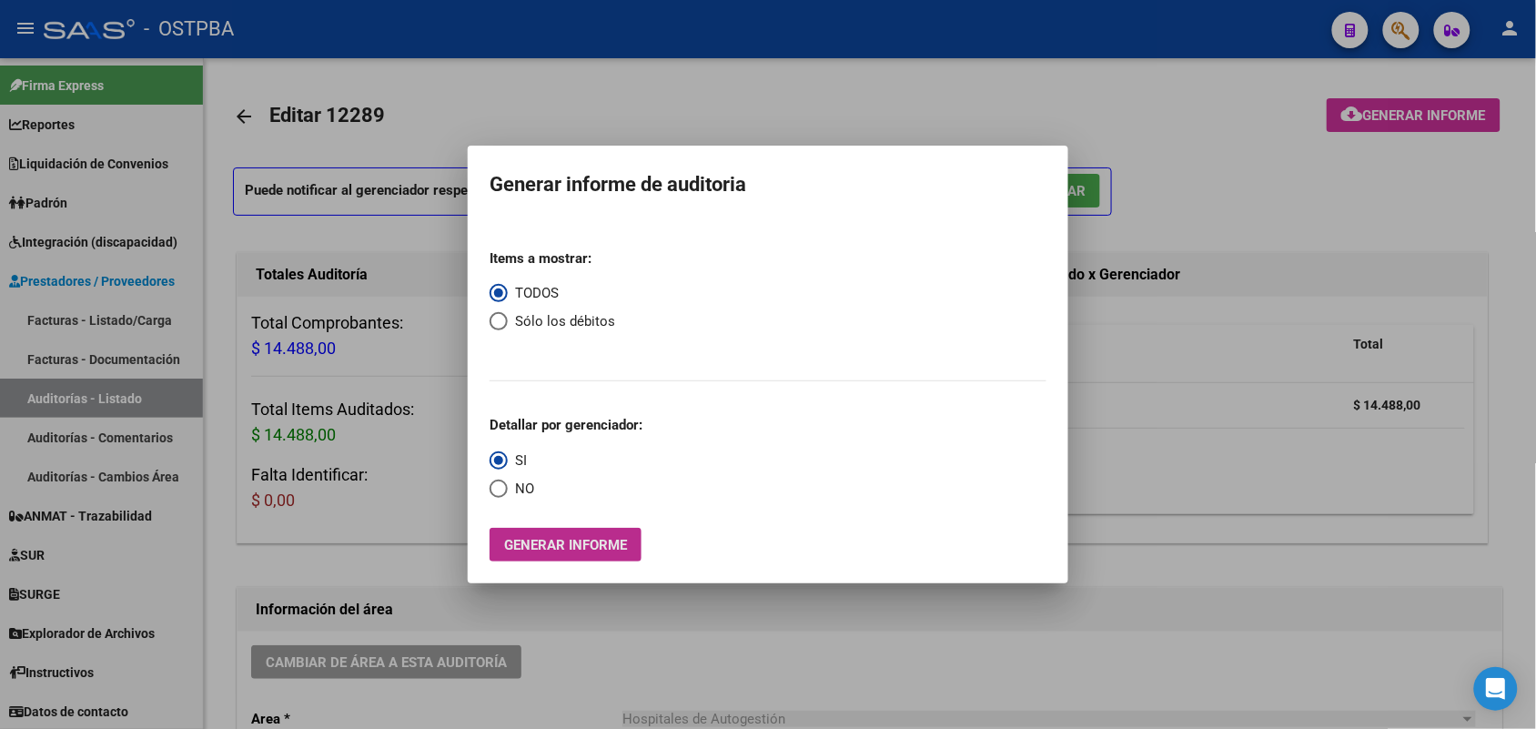
click at [590, 561] on button "Generar informe" at bounding box center [565, 545] width 152 height 34
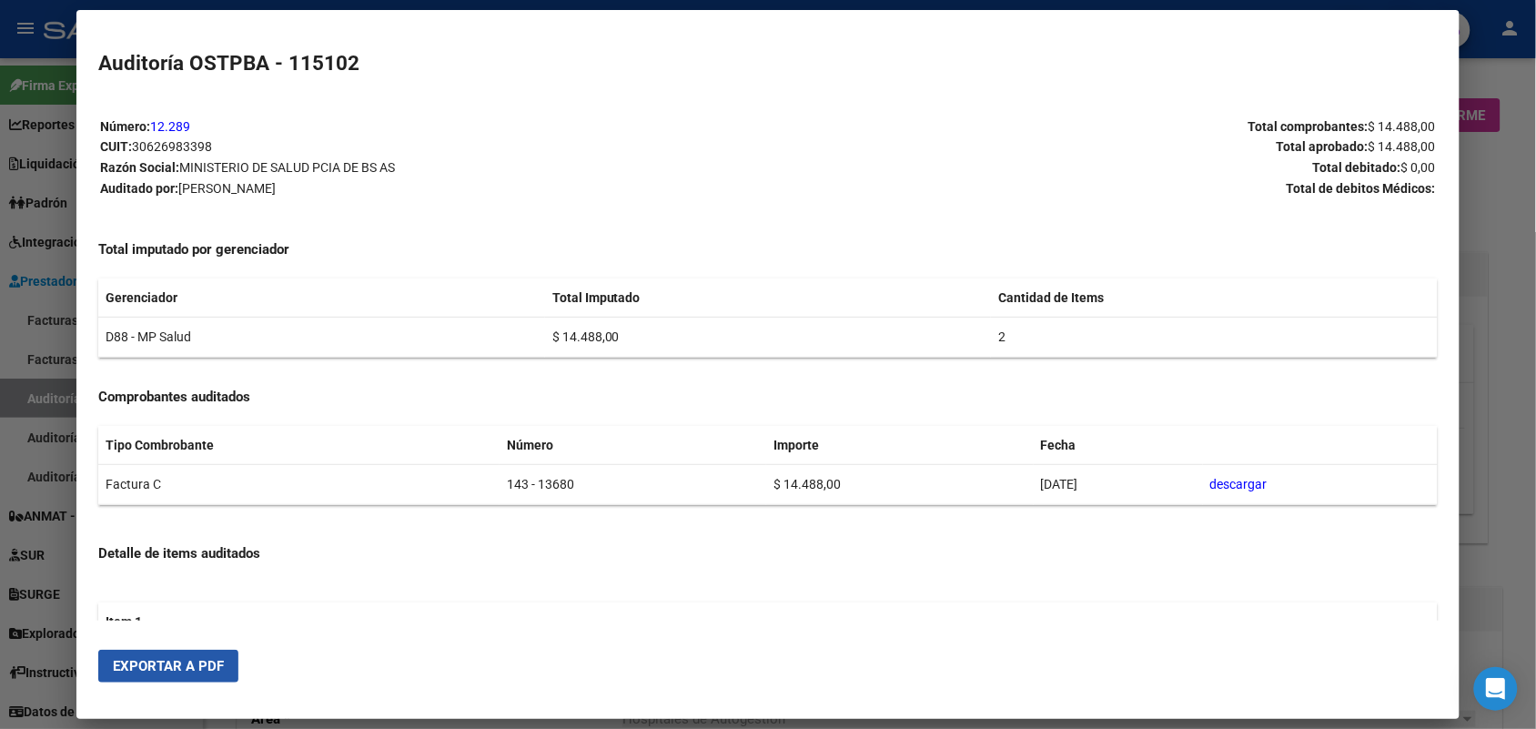
click at [136, 661] on span "Exportar a PDF" at bounding box center [168, 666] width 111 height 16
click at [1529, 403] on div at bounding box center [768, 364] width 1536 height 729
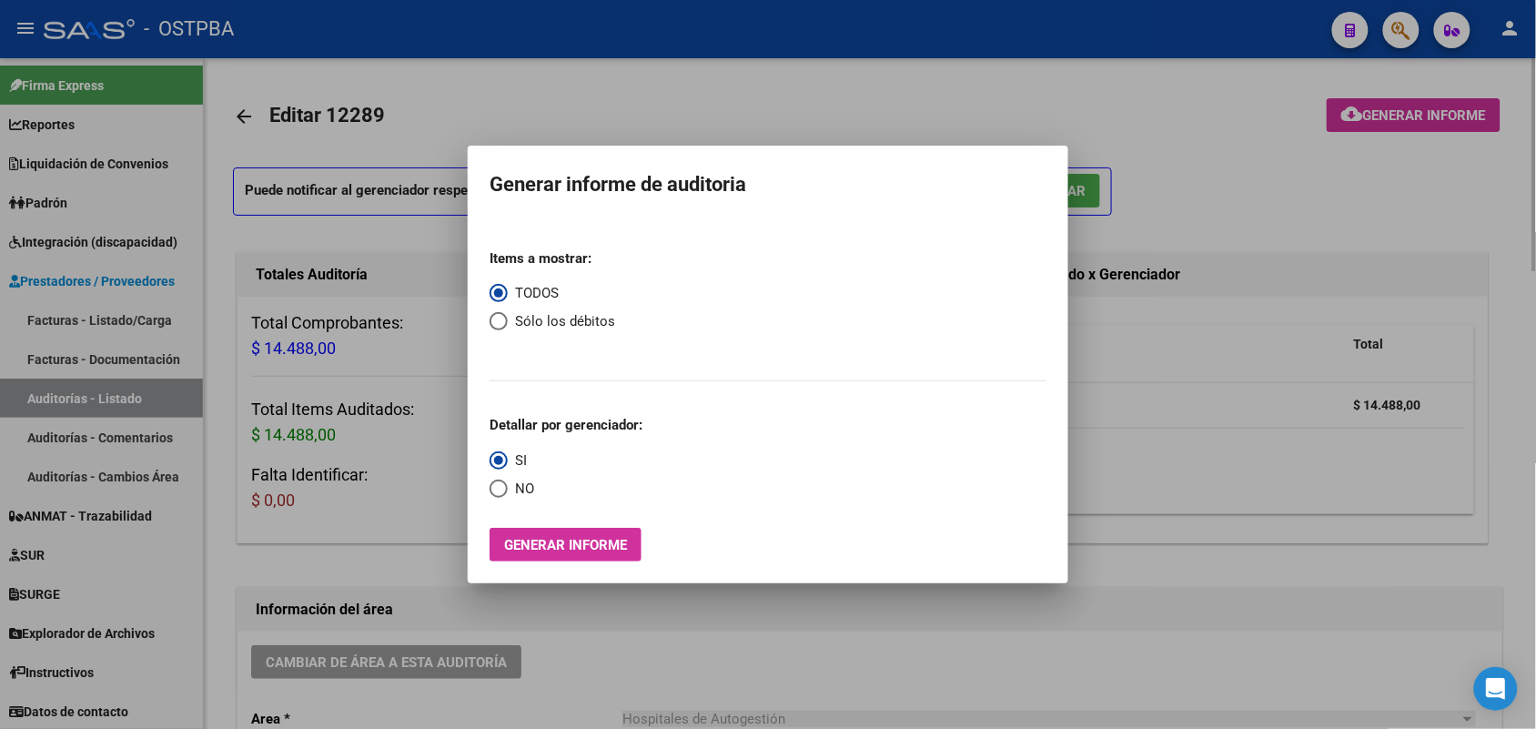
drag, startPoint x: 1249, startPoint y: 496, endPoint x: 1326, endPoint y: 257, distance: 250.3
click at [1251, 491] on div at bounding box center [768, 364] width 1536 height 729
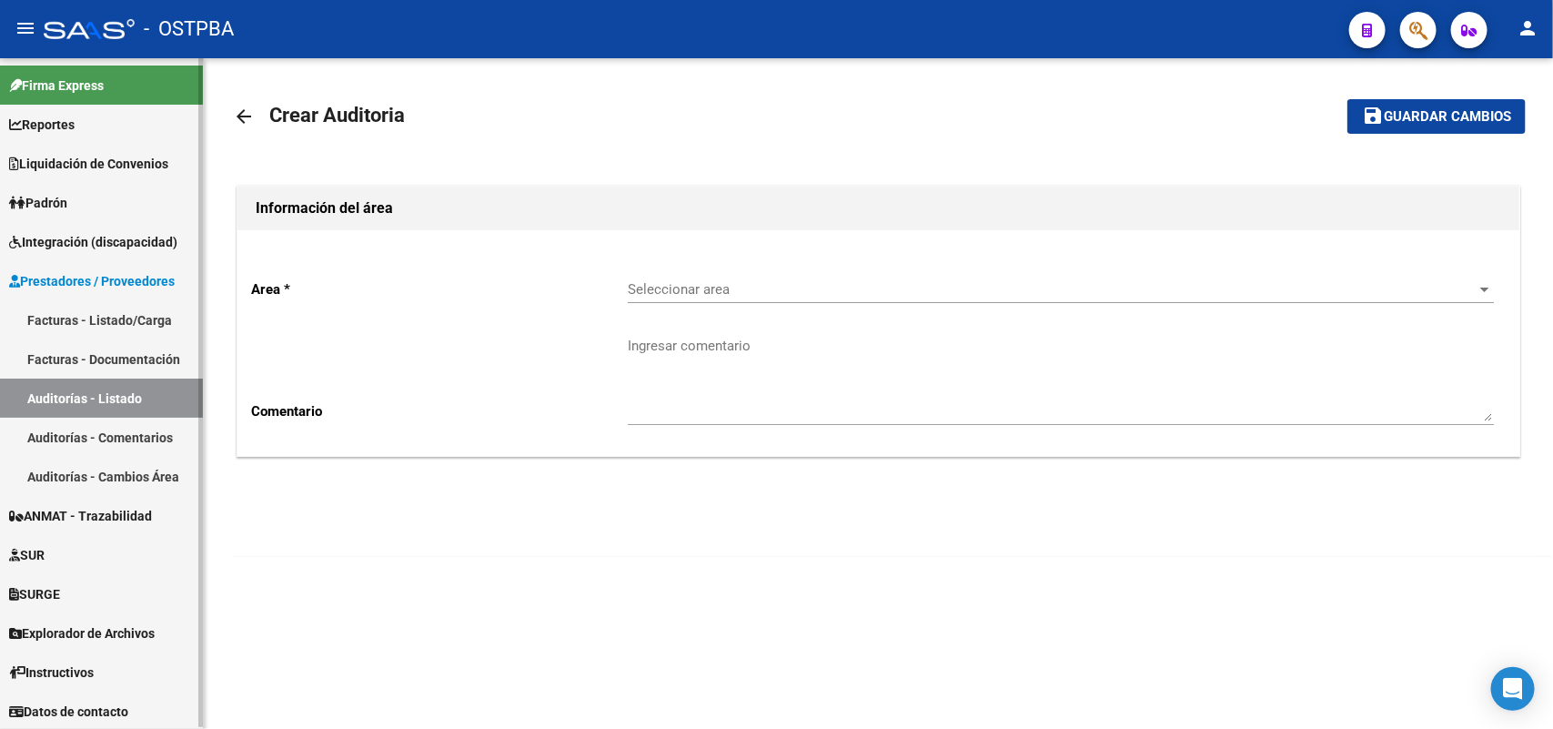
click at [143, 310] on link "Facturas - Listado/Carga" at bounding box center [101, 319] width 203 height 39
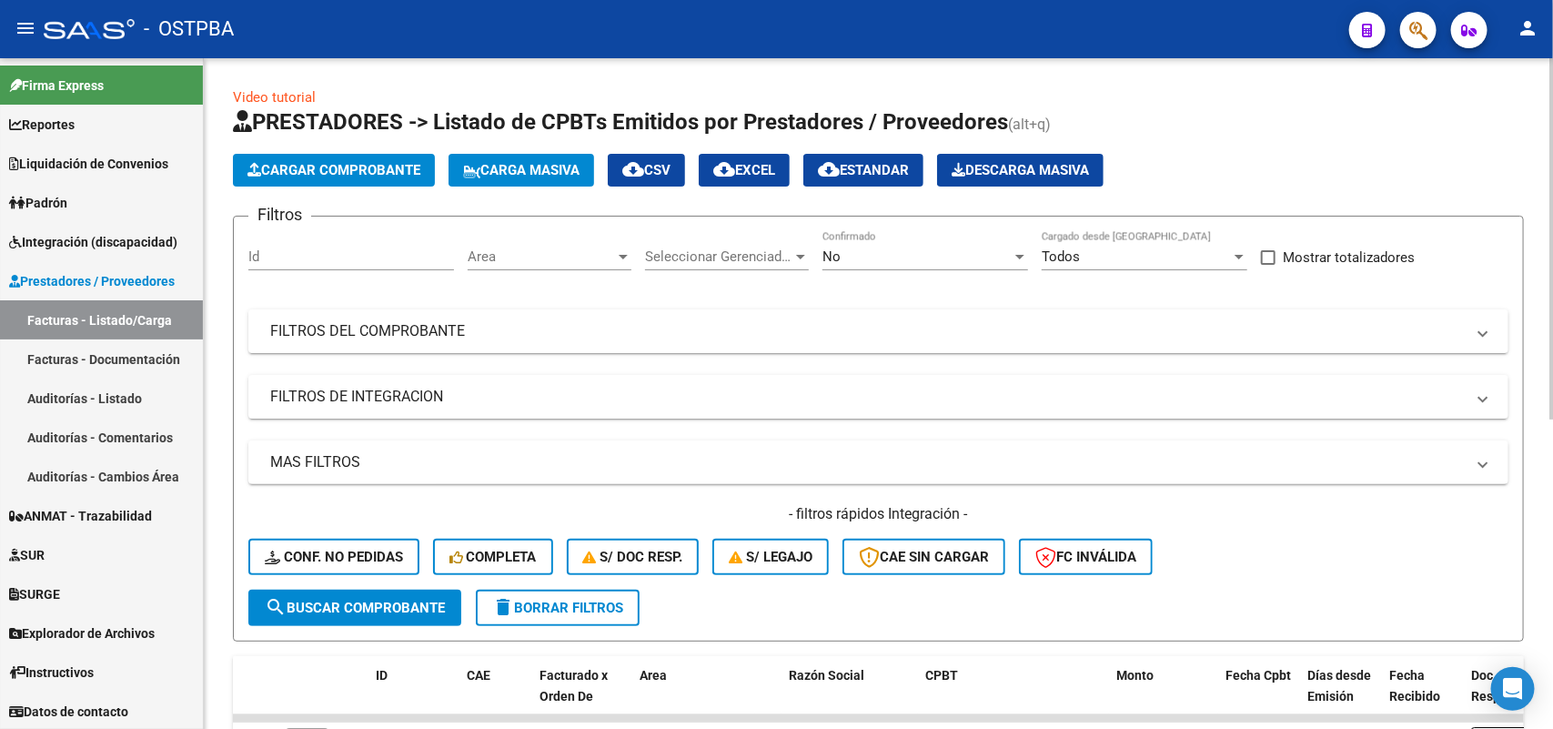
click at [338, 162] on span "Cargar Comprobante" at bounding box center [333, 170] width 173 height 16
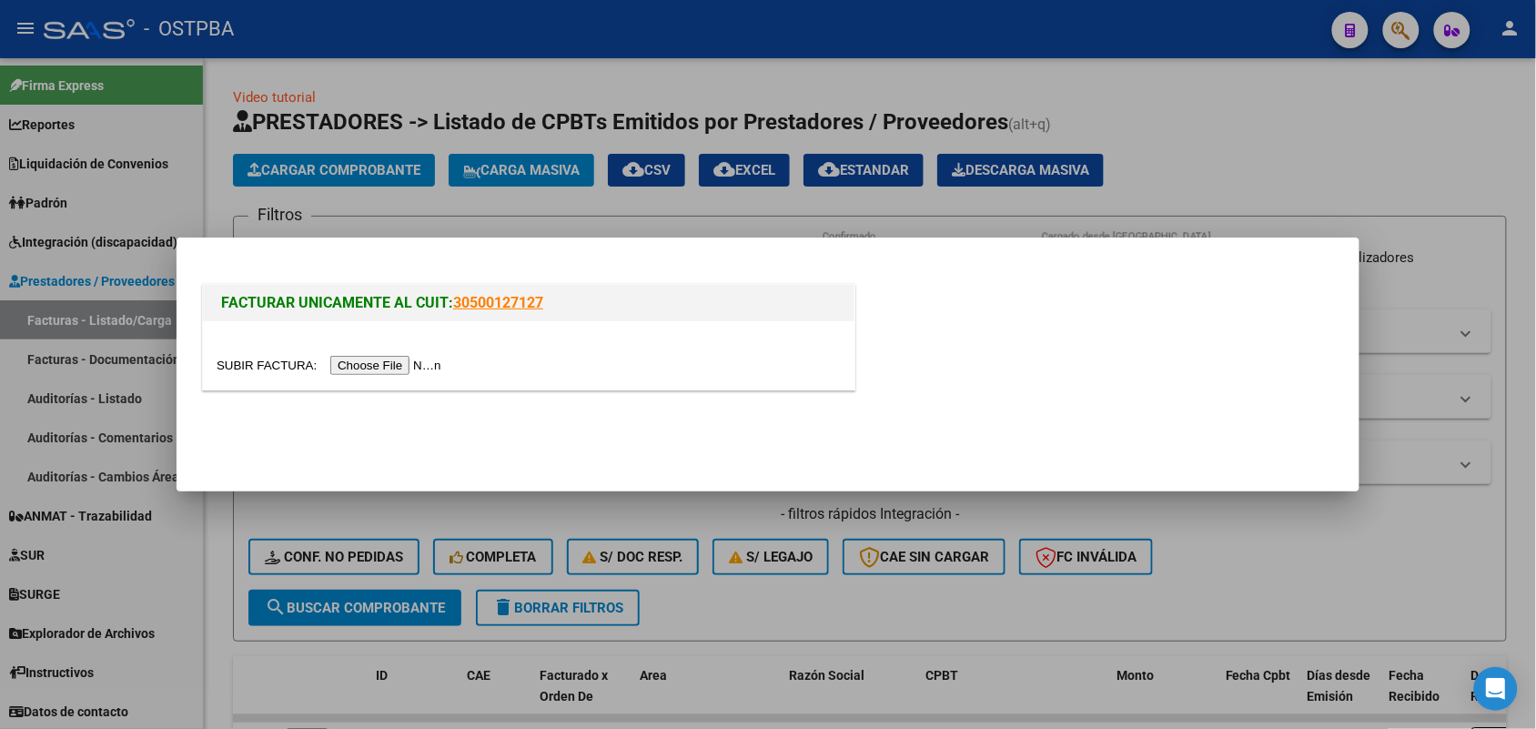
click at [407, 369] on input "file" at bounding box center [332, 365] width 230 height 19
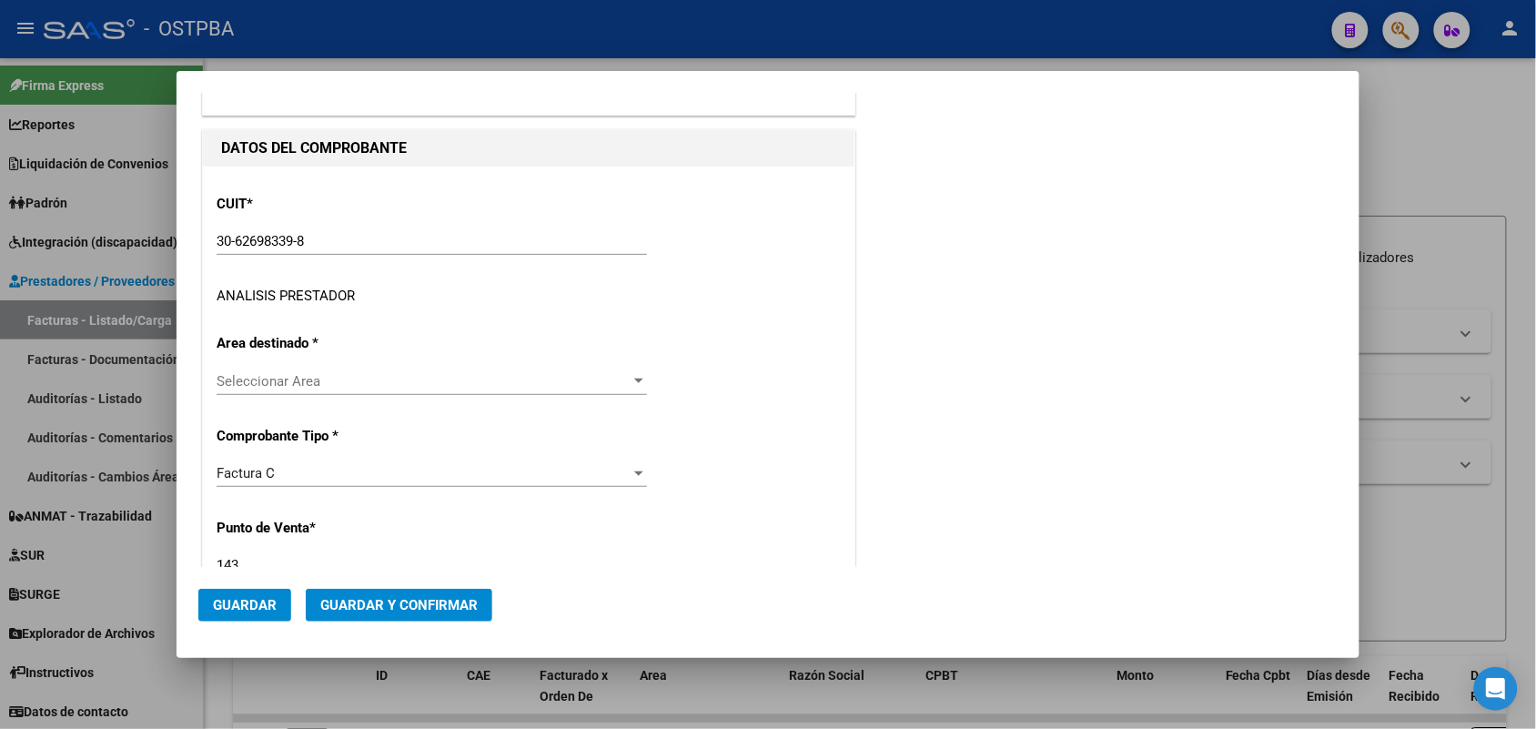
scroll to position [227, 0]
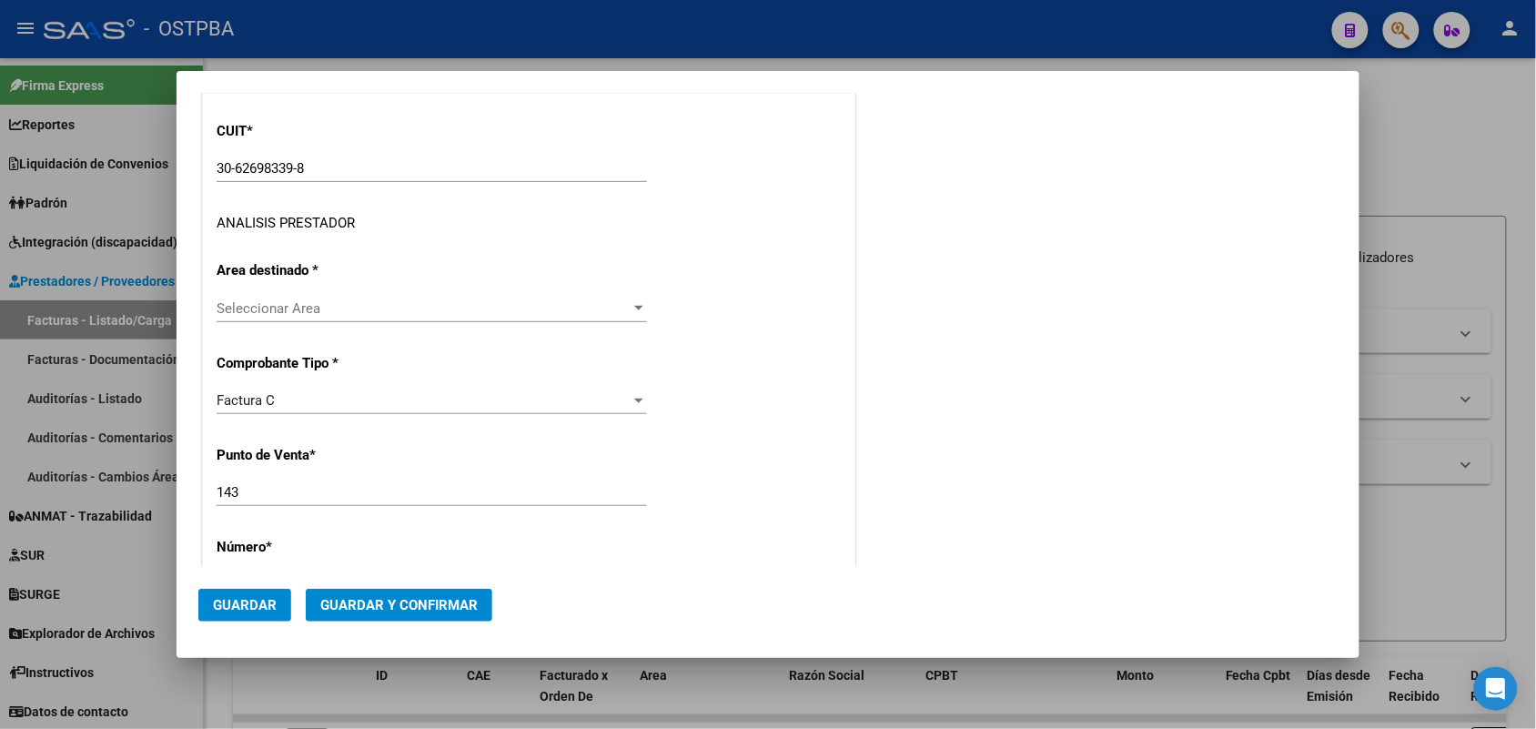
click at [634, 309] on div at bounding box center [638, 308] width 9 height 5
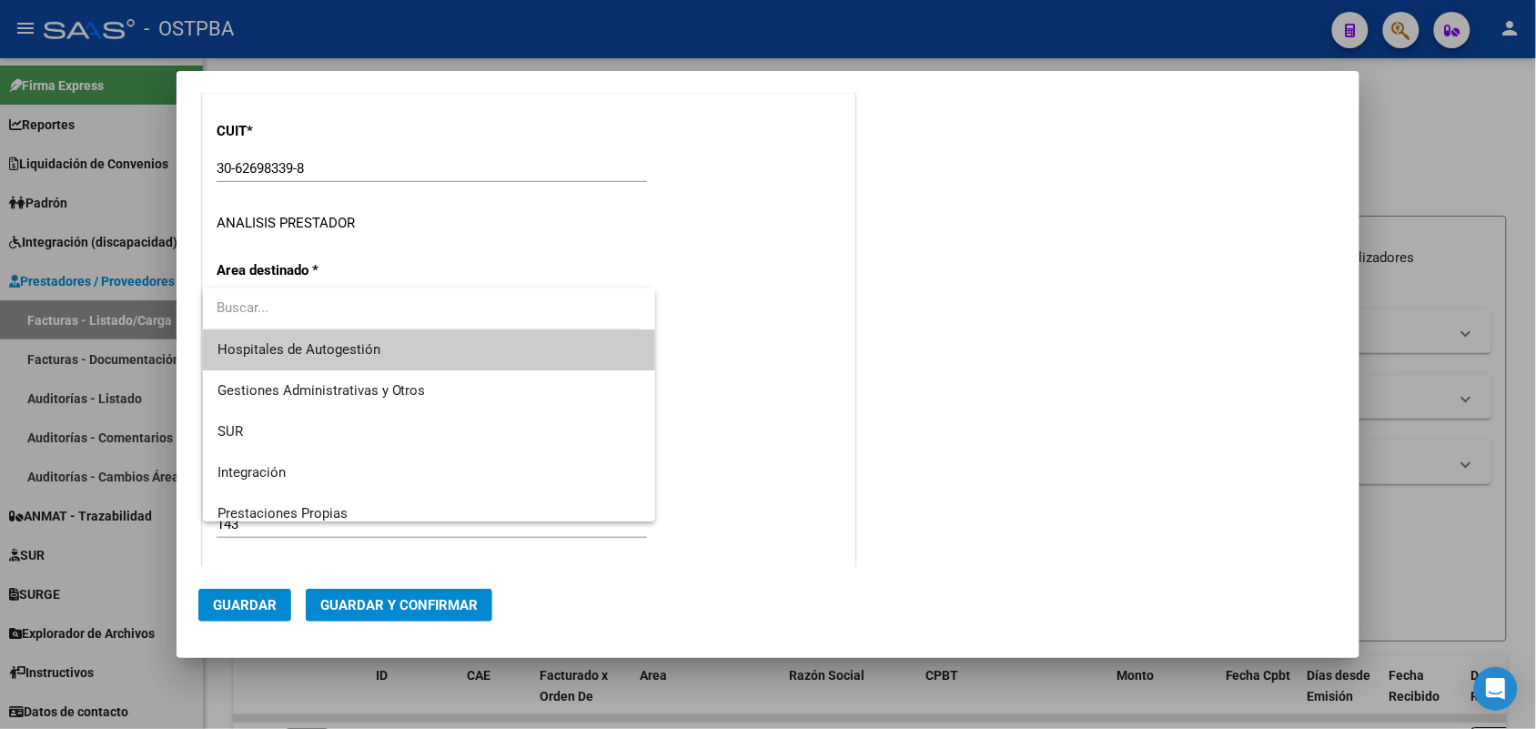
click at [397, 348] on span "Hospitales de Autogestión" at bounding box center [429, 349] width 424 height 41
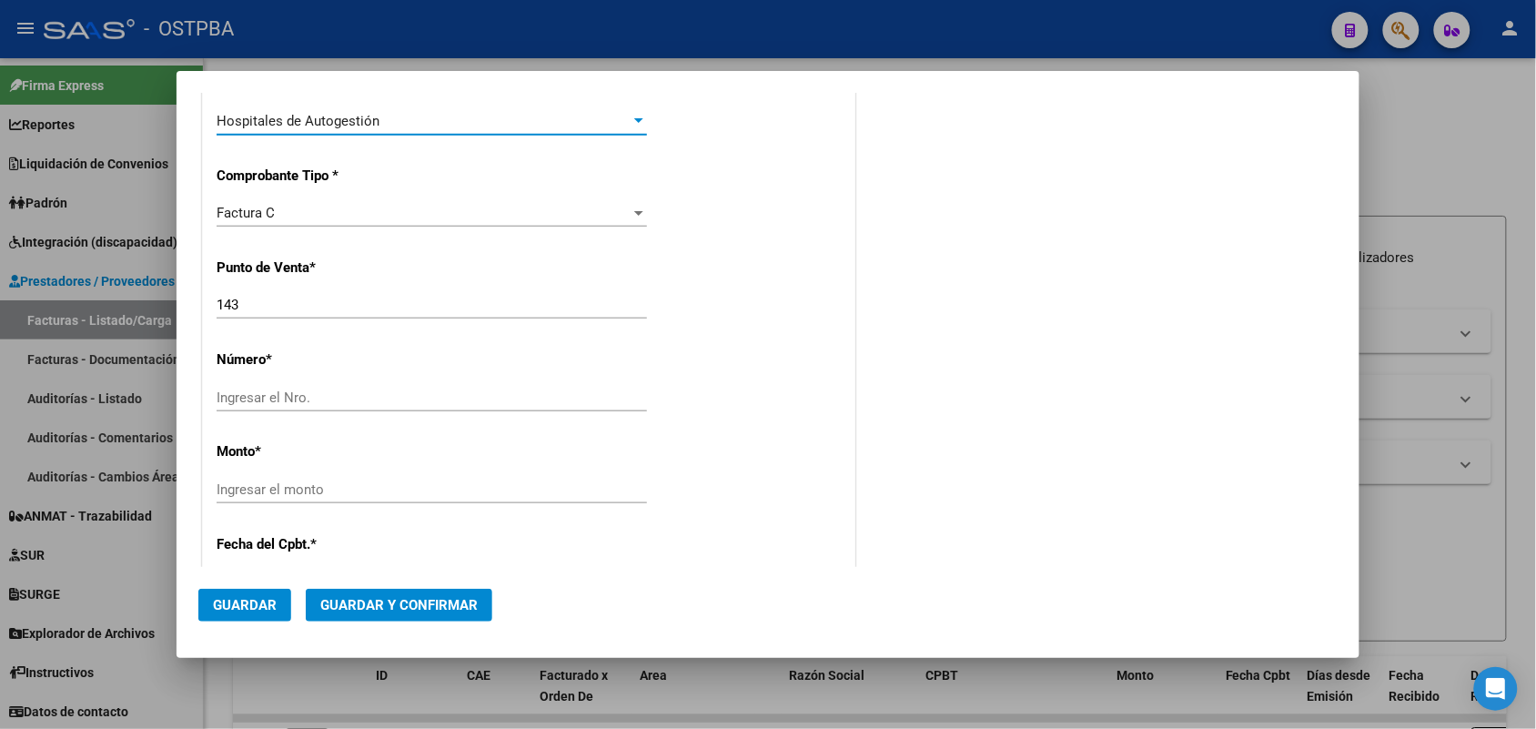
scroll to position [455, 0]
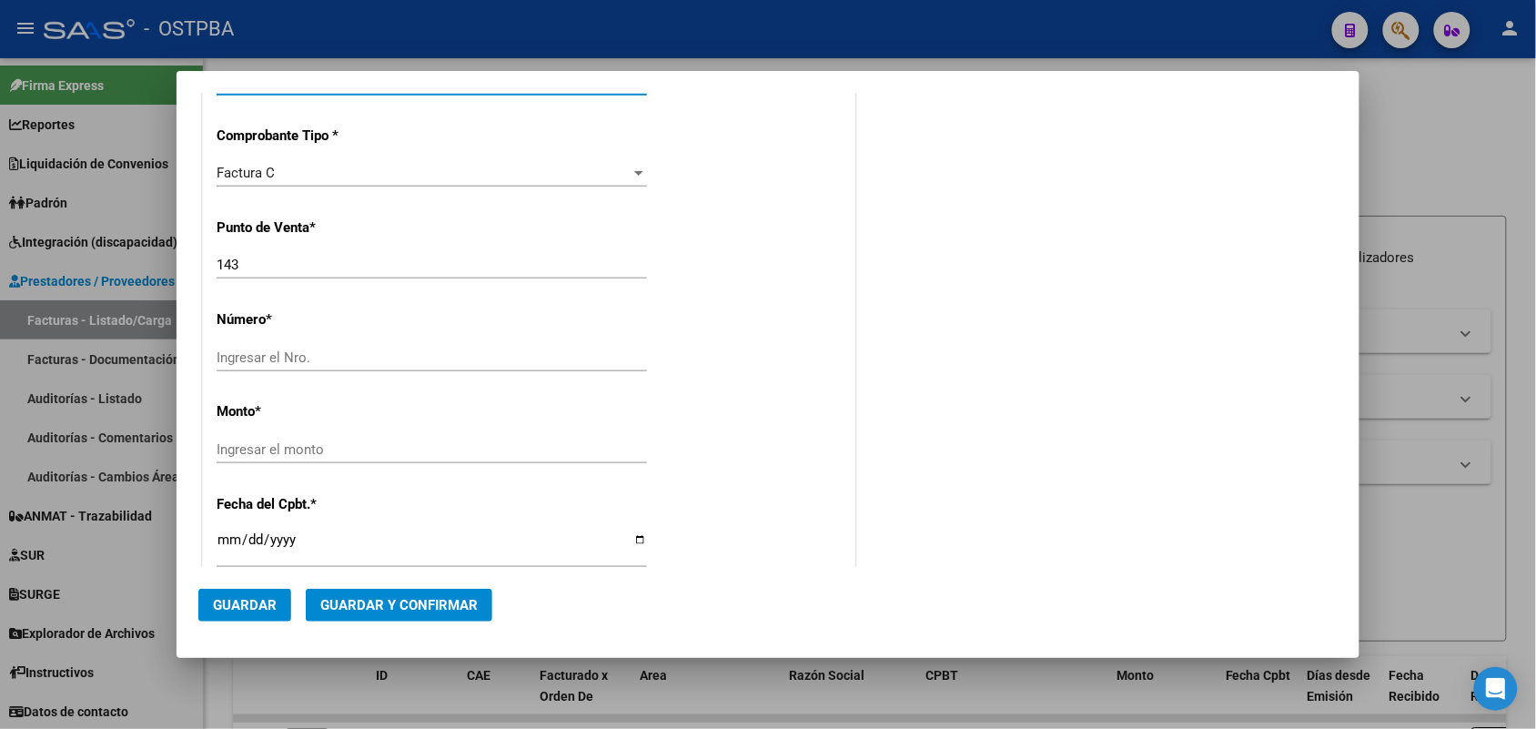
click at [247, 352] on input "Ingresar el Nro." at bounding box center [432, 357] width 430 height 16
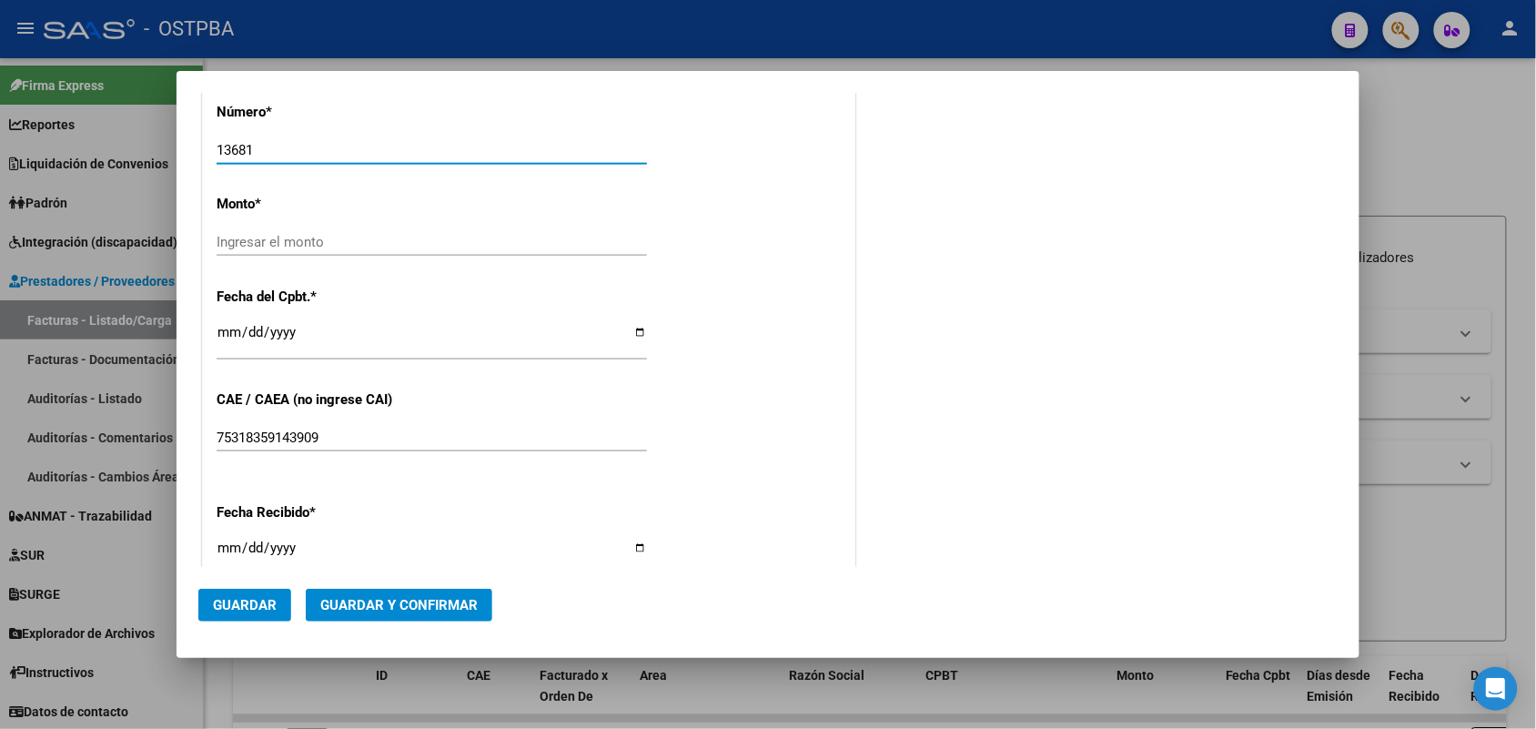
scroll to position [682, 0]
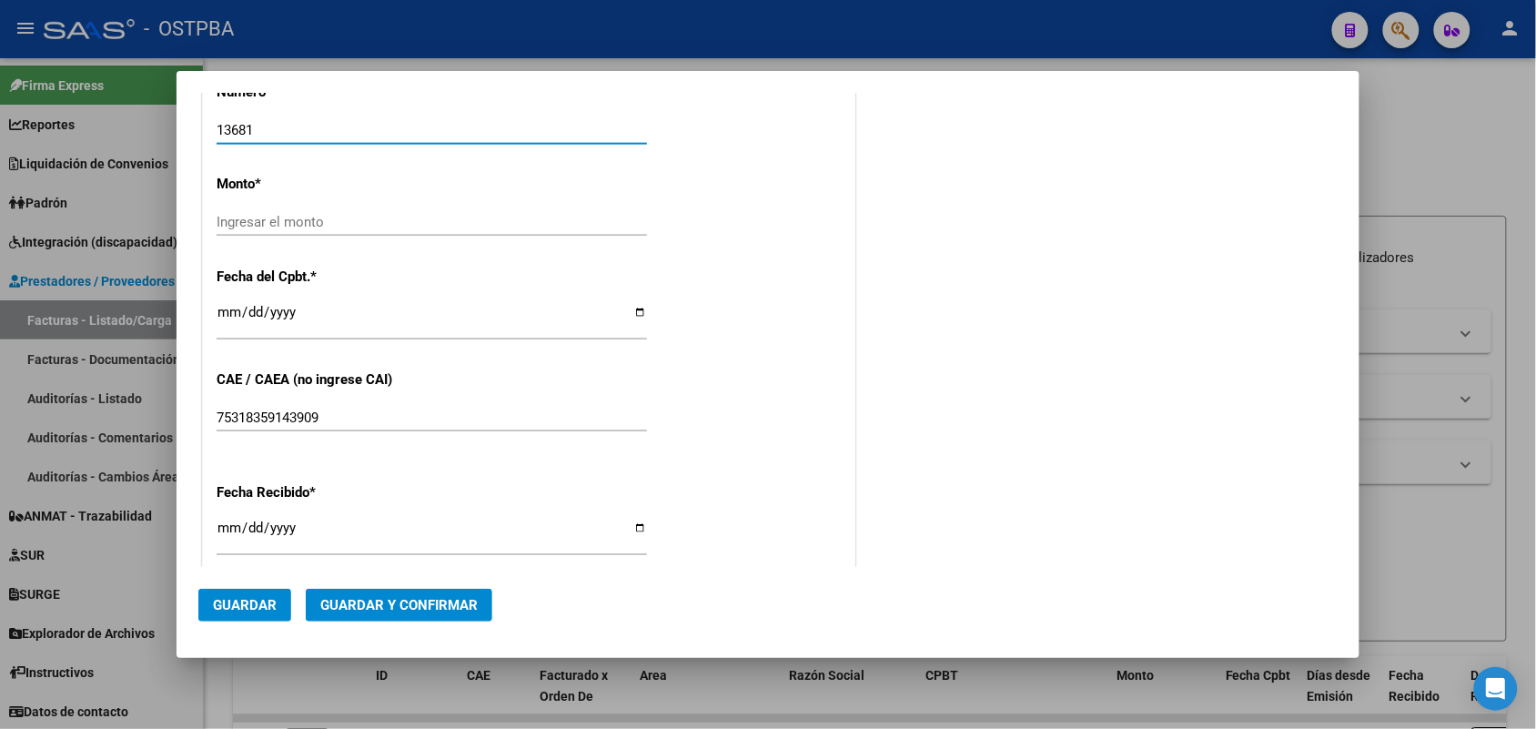
type input "13681"
click at [561, 214] on input "Ingresar el monto" at bounding box center [432, 222] width 430 height 16
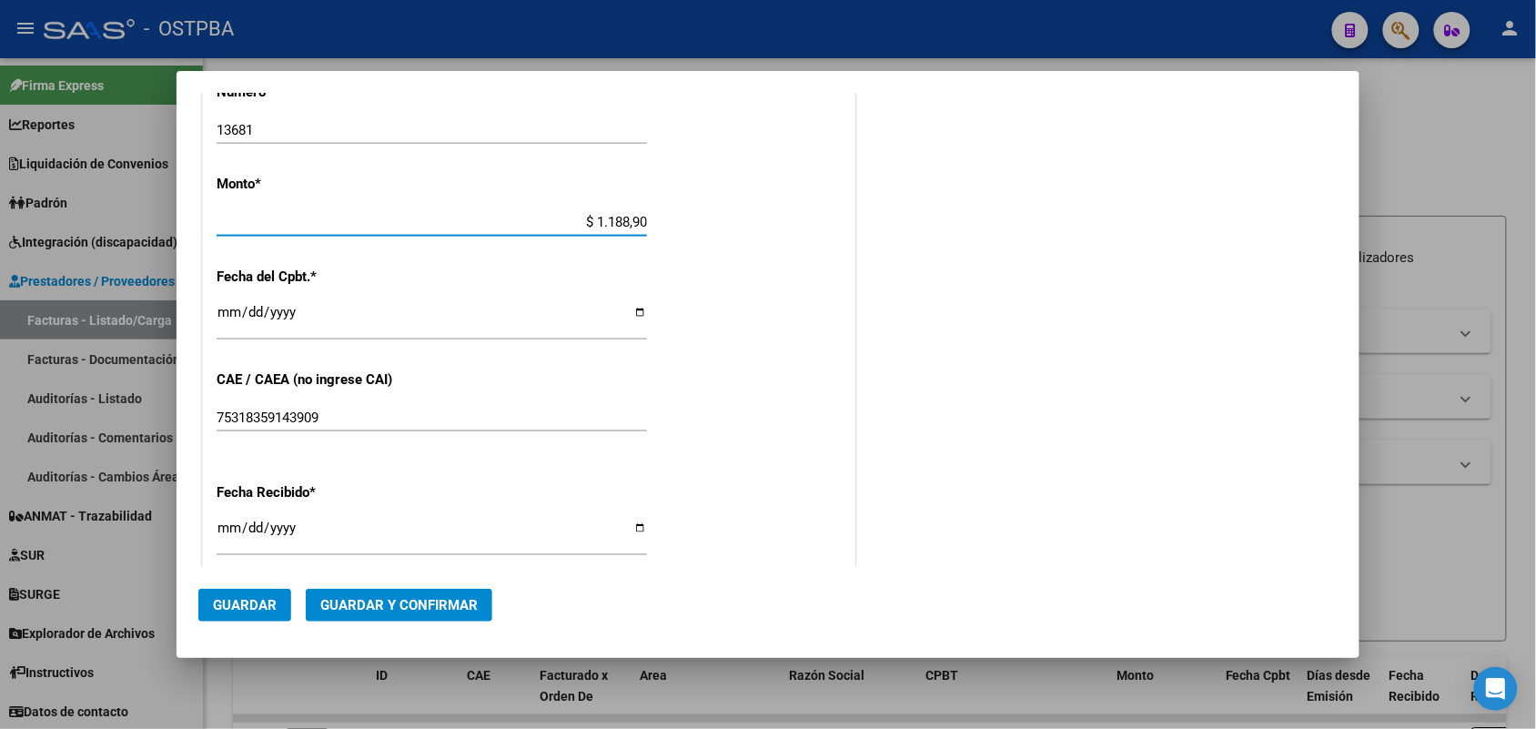
type input "$ 11.889,00"
click at [226, 321] on input "Ingresar la fecha" at bounding box center [432, 319] width 430 height 29
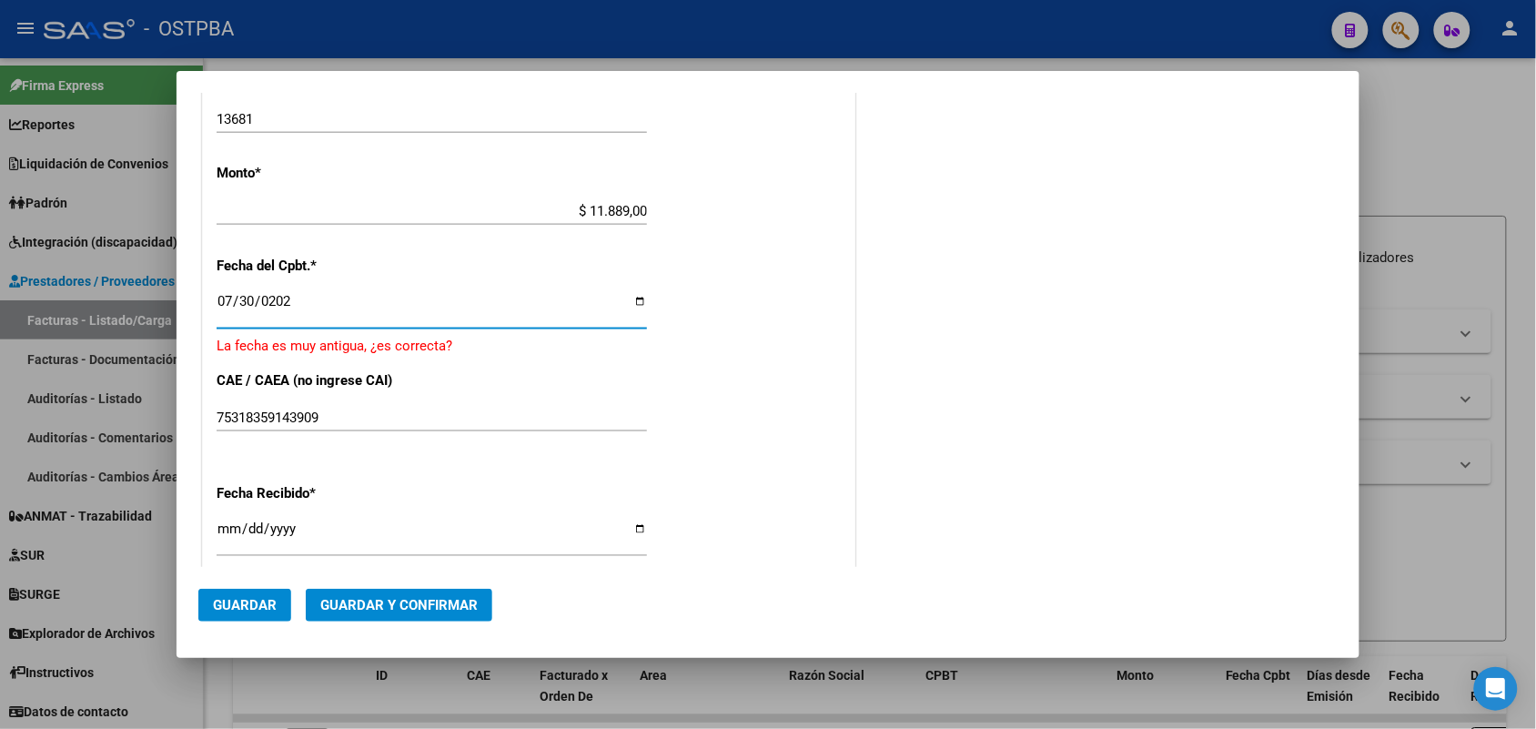
type input "2025-07-30"
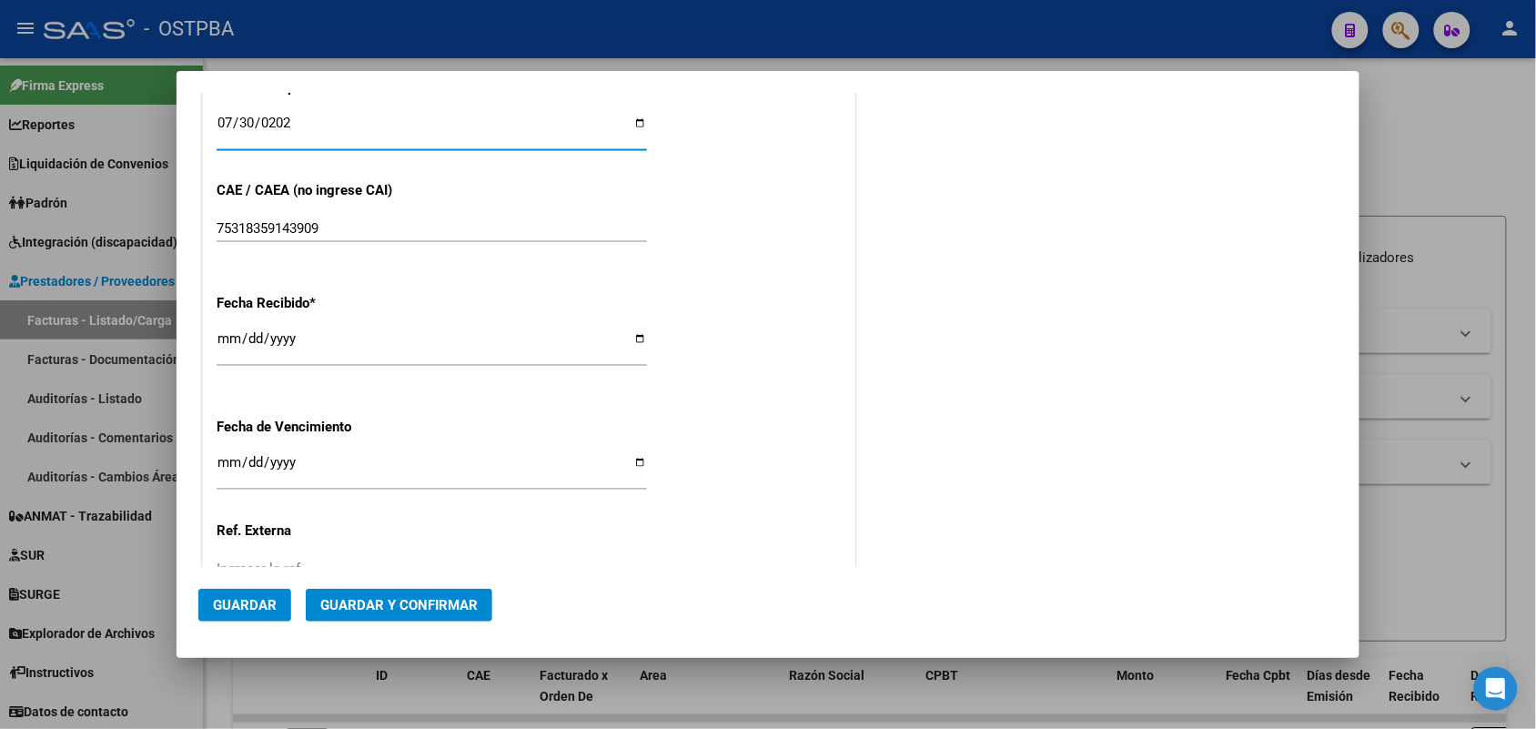
scroll to position [910, 0]
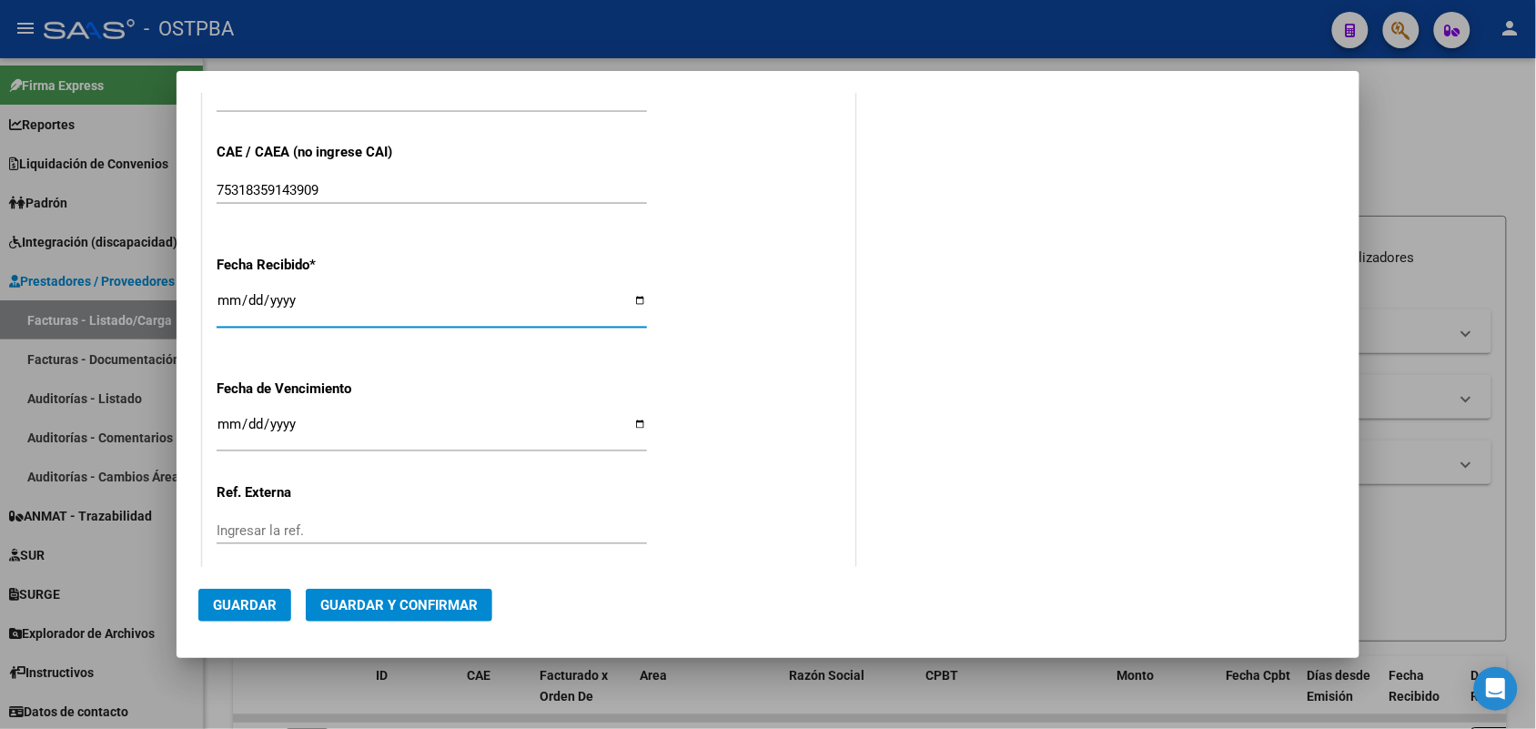
click at [226, 312] on input "[DATE]" at bounding box center [432, 307] width 430 height 29
type input "[DATE]"
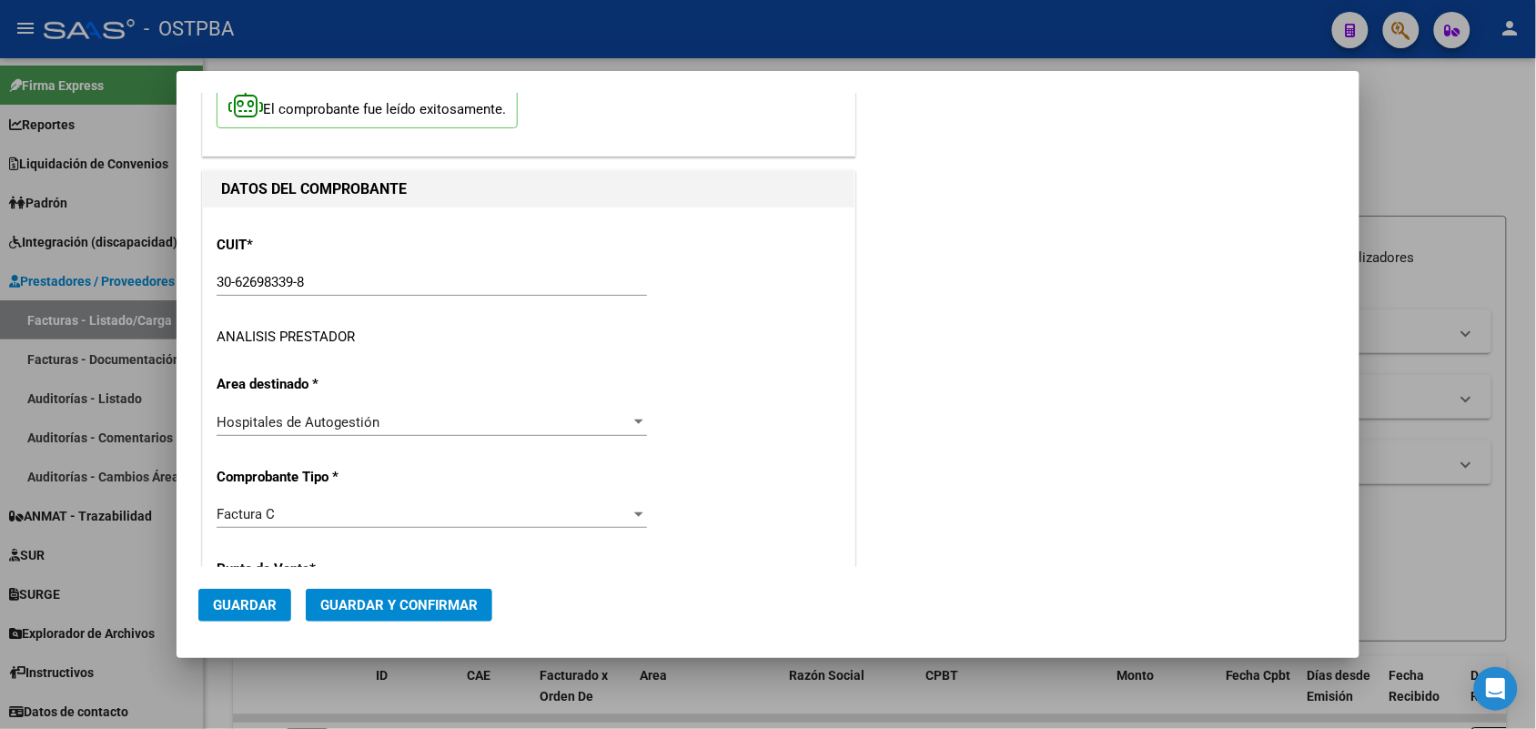
scroll to position [0, 0]
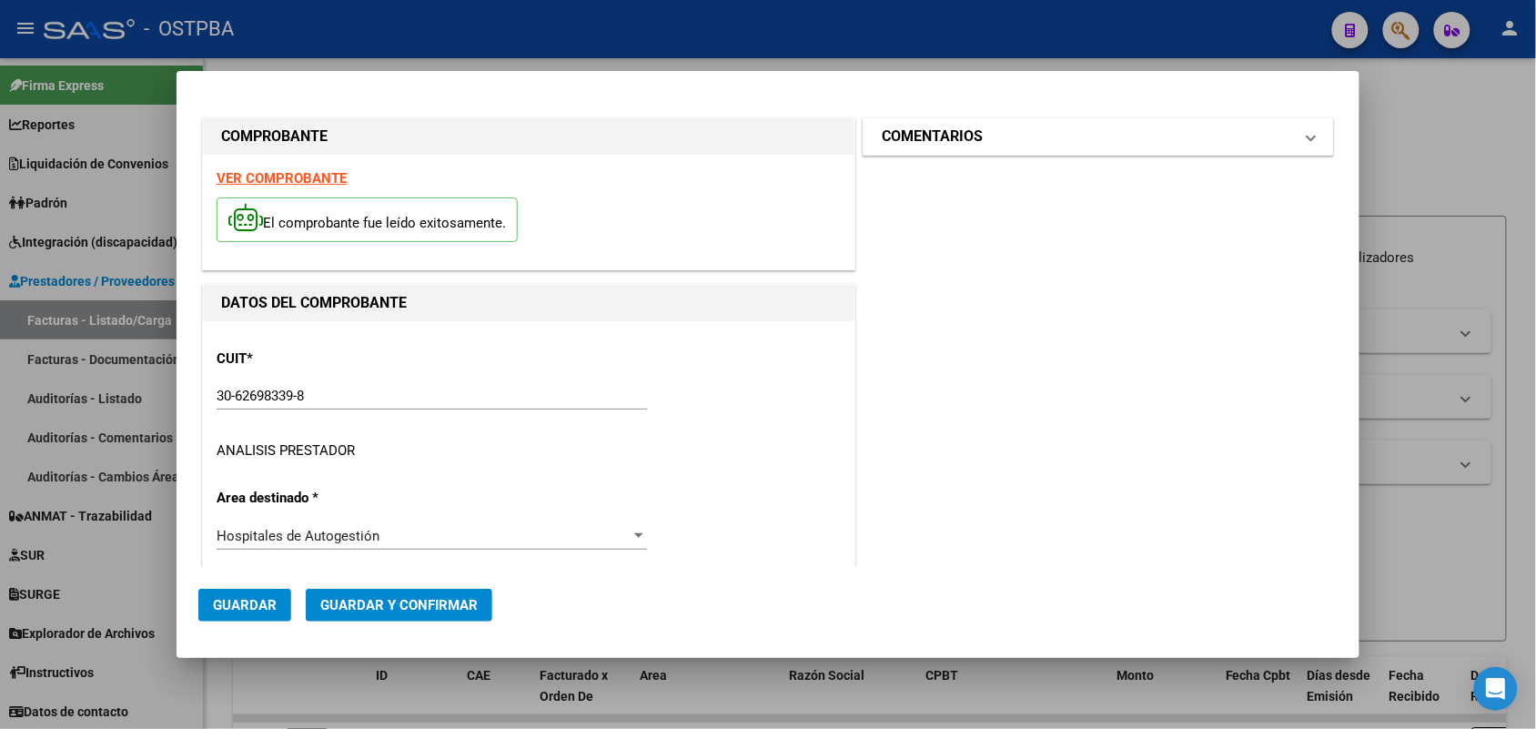
click at [1301, 138] on mat-expansion-panel-header "COMENTARIOS" at bounding box center [1097, 136] width 469 height 36
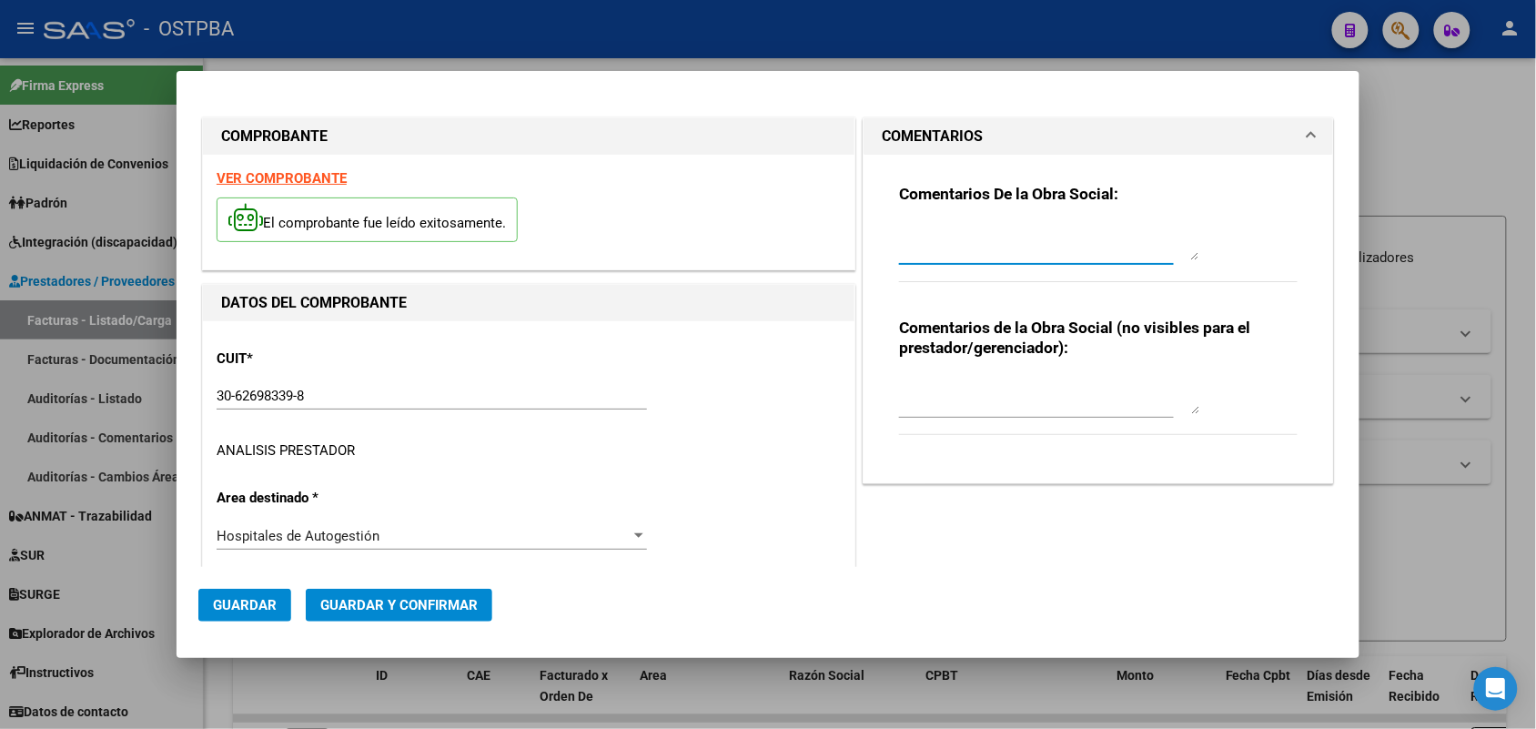
click at [907, 242] on textarea at bounding box center [1049, 242] width 300 height 36
type textarea "HR 126317"
click at [251, 594] on button "Guardar" at bounding box center [244, 605] width 93 height 33
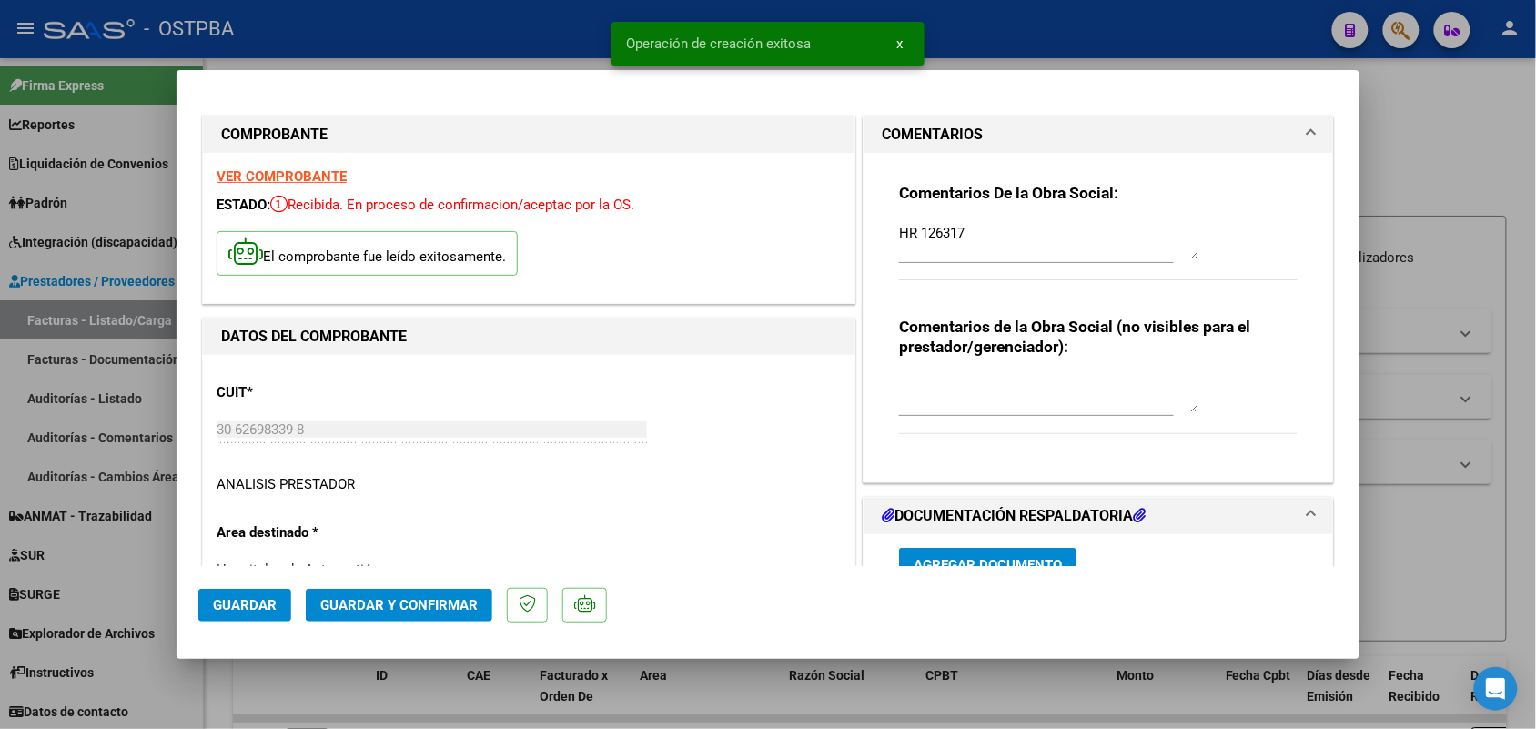
type input "2025-09-28"
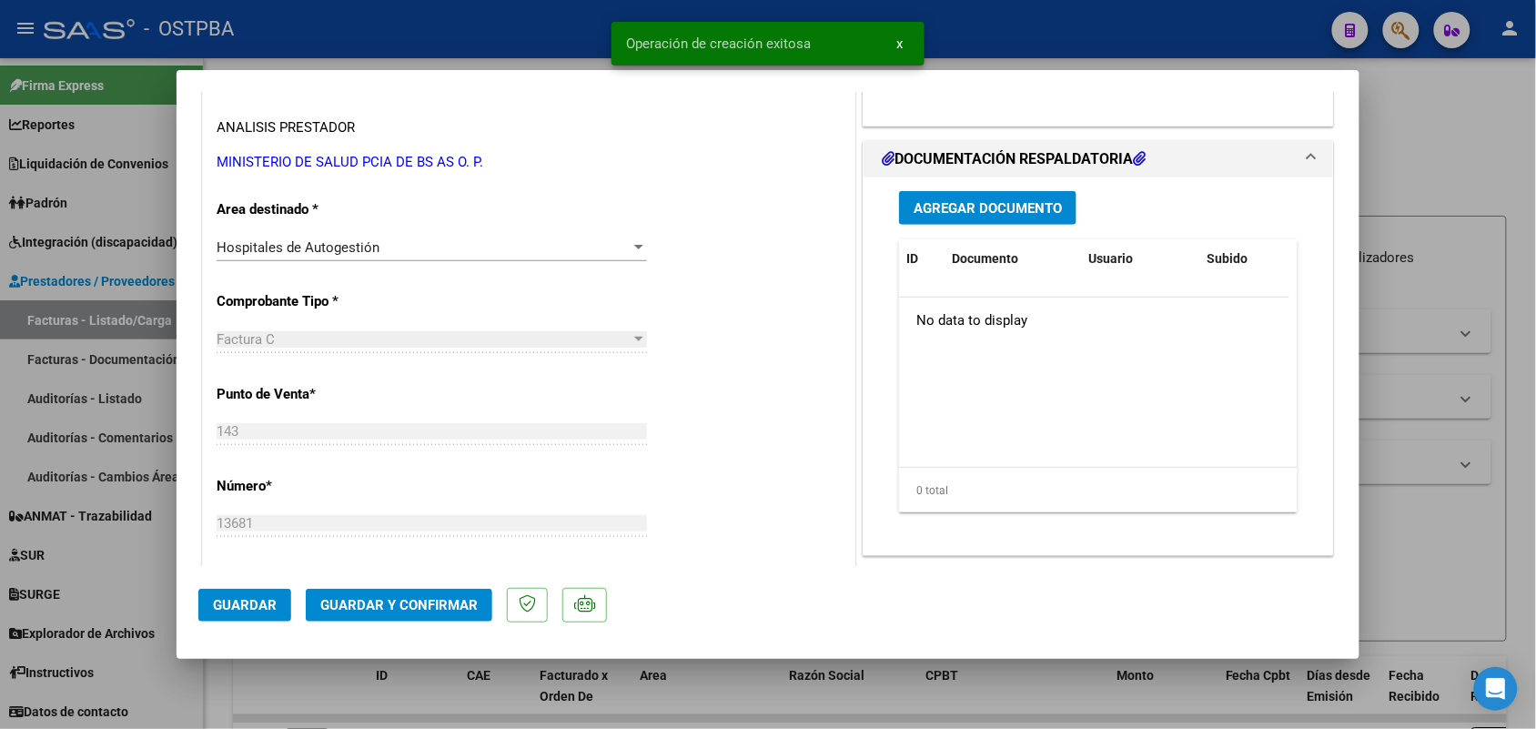
scroll to position [455, 0]
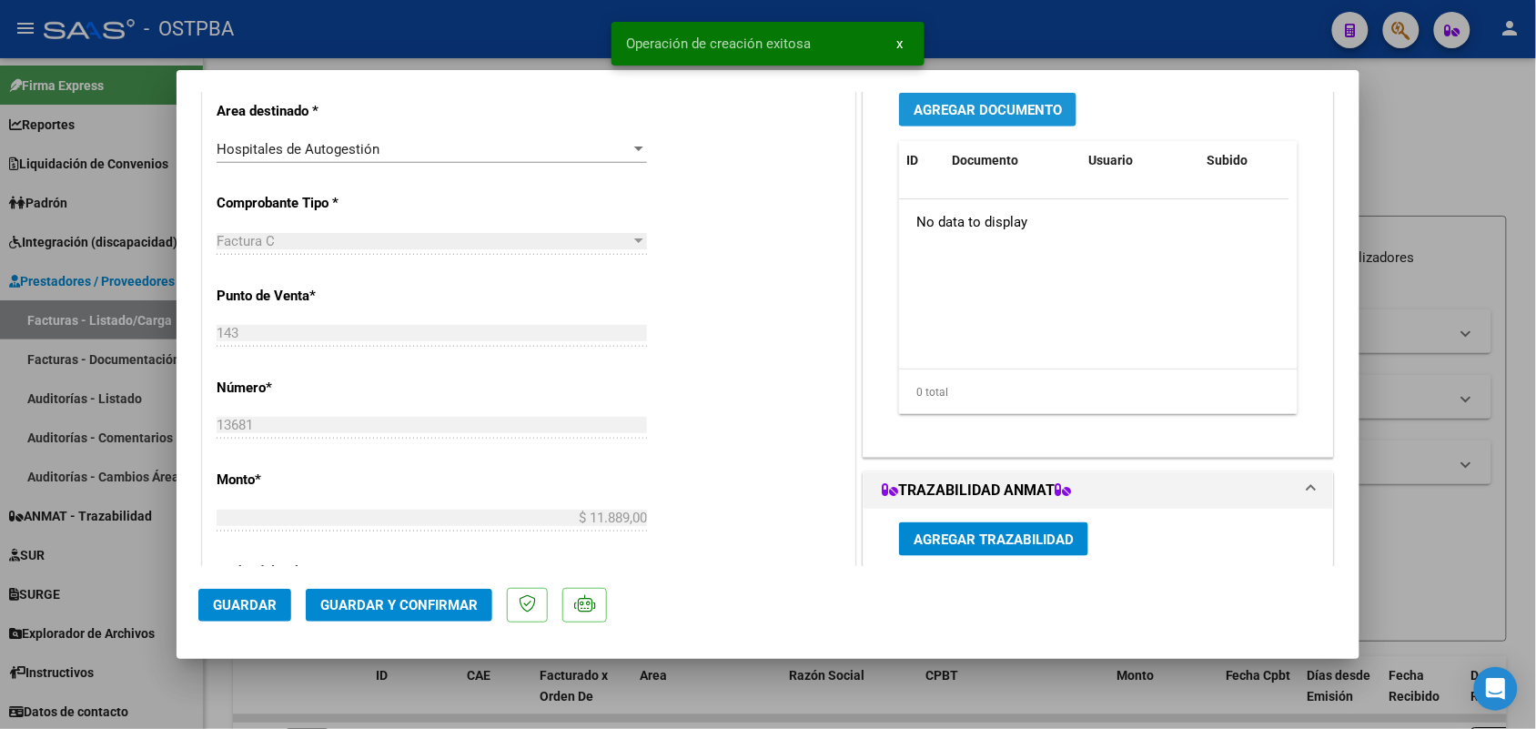
click at [984, 112] on span "Agregar Documento" at bounding box center [987, 110] width 148 height 16
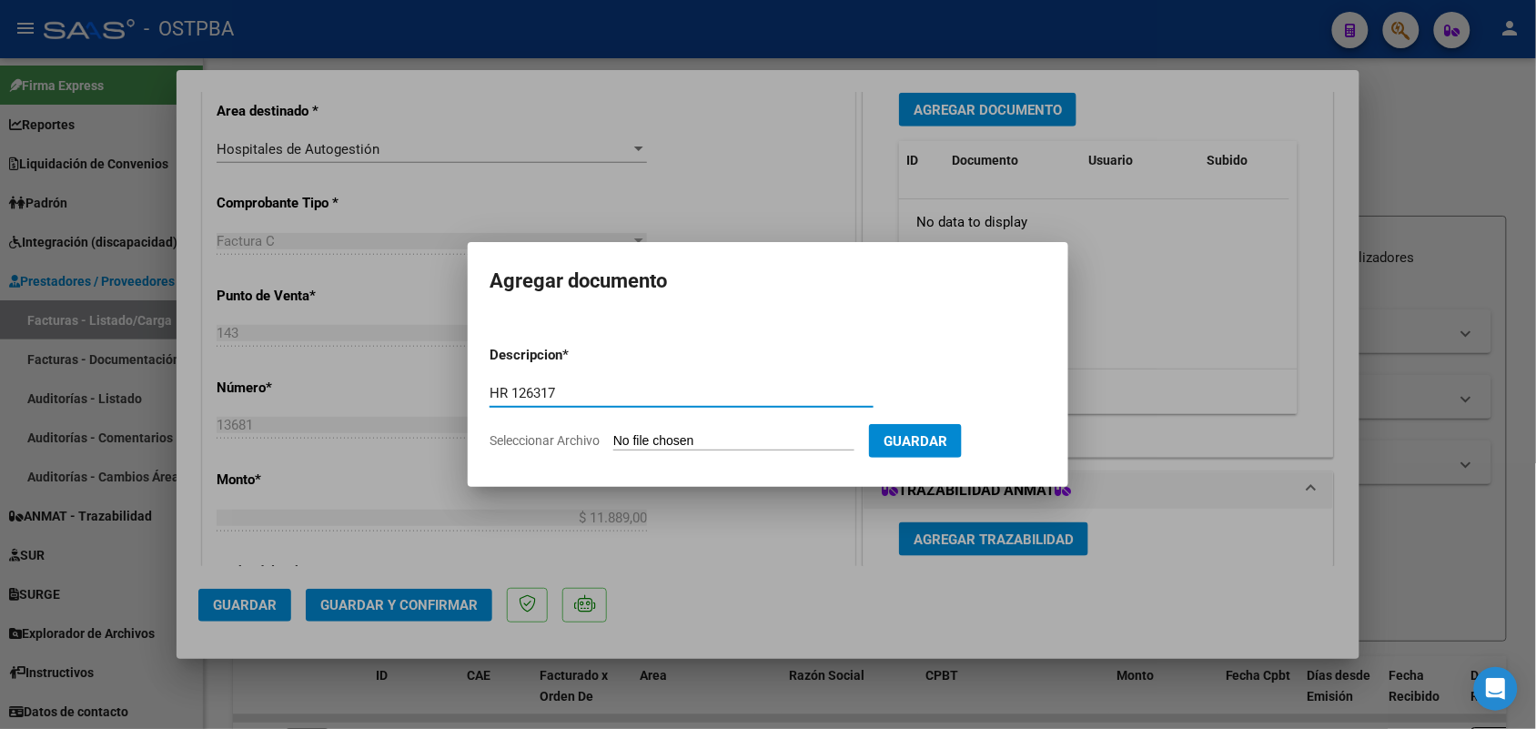
type input "HR 126317"
click at [626, 441] on input "Seleccionar Archivo" at bounding box center [733, 441] width 241 height 17
type input "C:\fakepath\HR 126317.pdf"
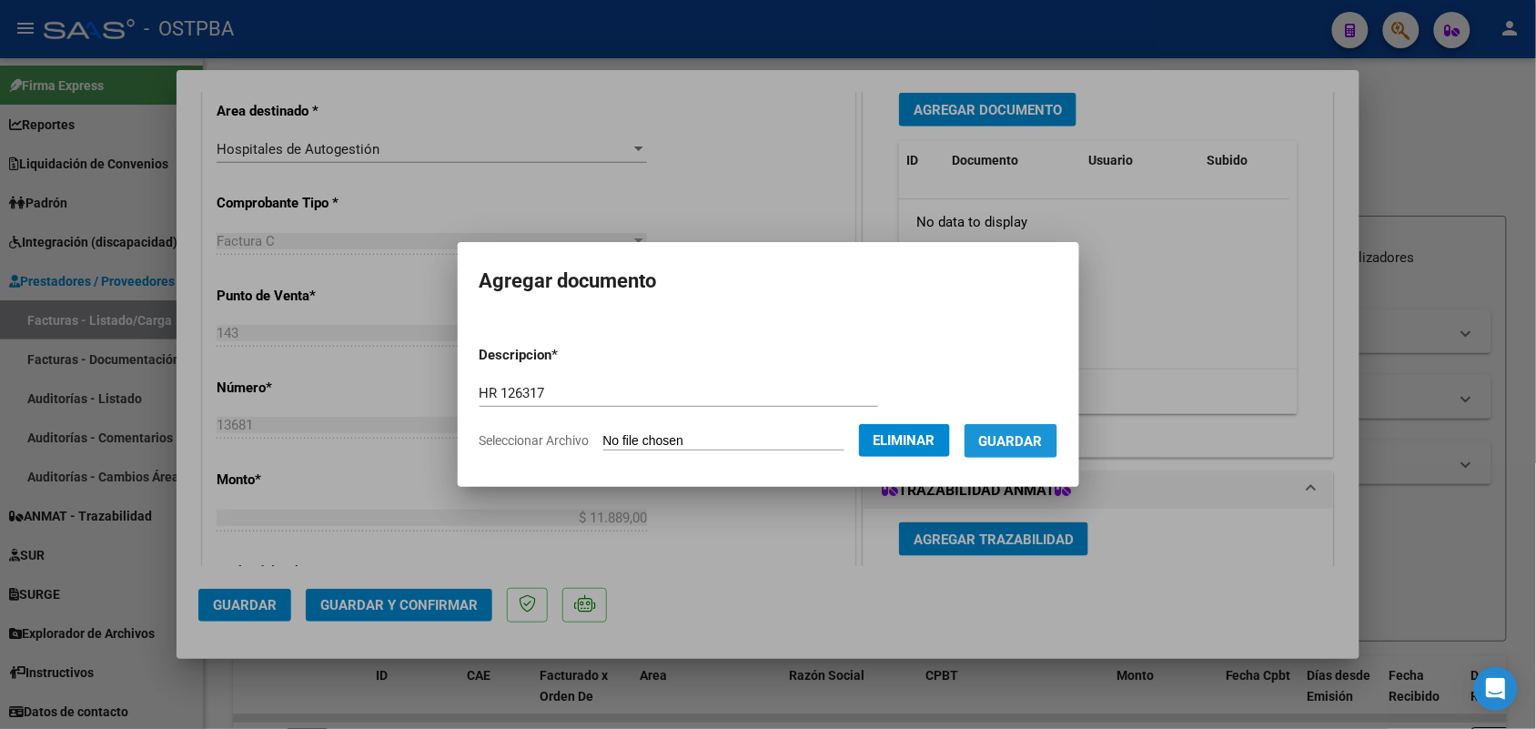
click at [1031, 447] on span "Guardar" at bounding box center [1011, 441] width 64 height 16
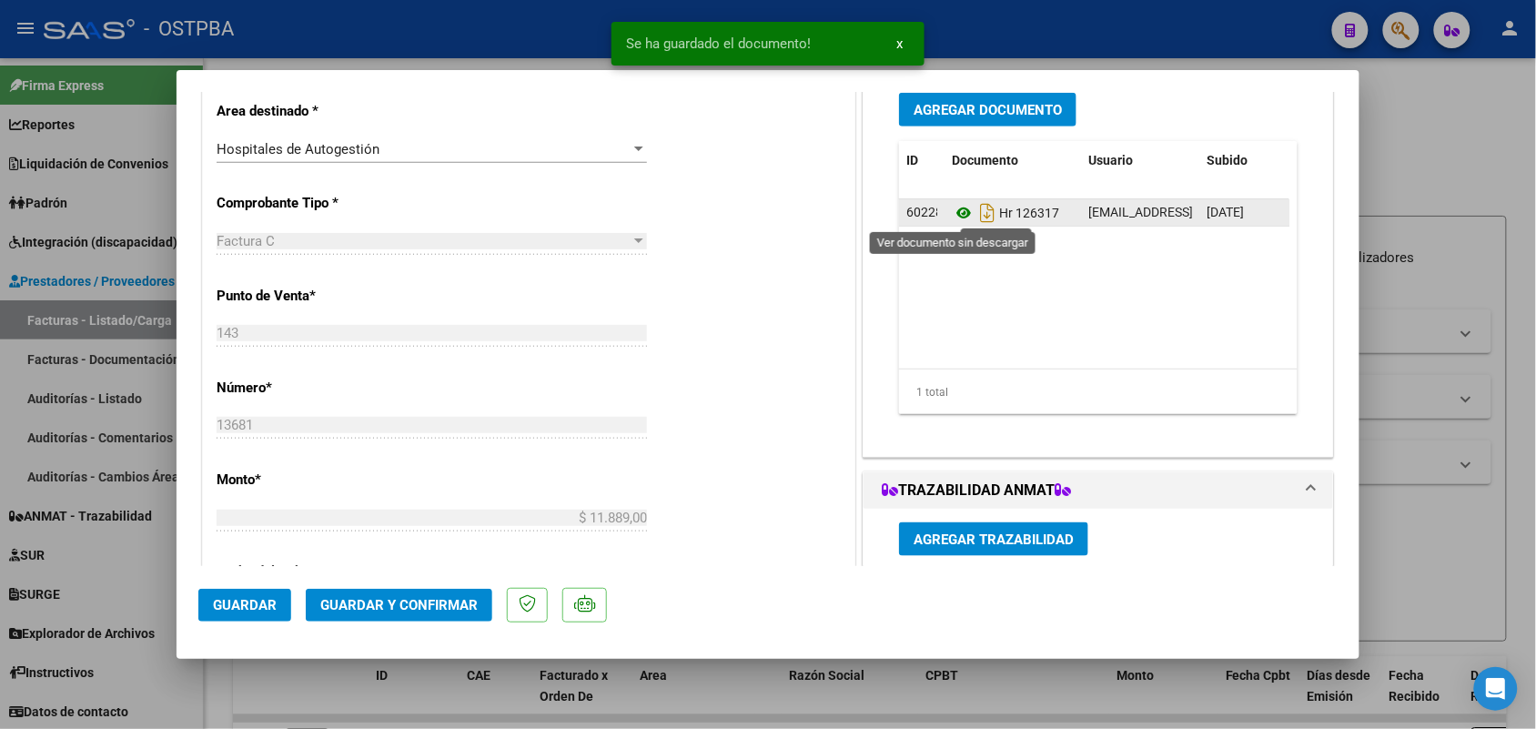
click at [955, 212] on icon at bounding box center [964, 213] width 24 height 22
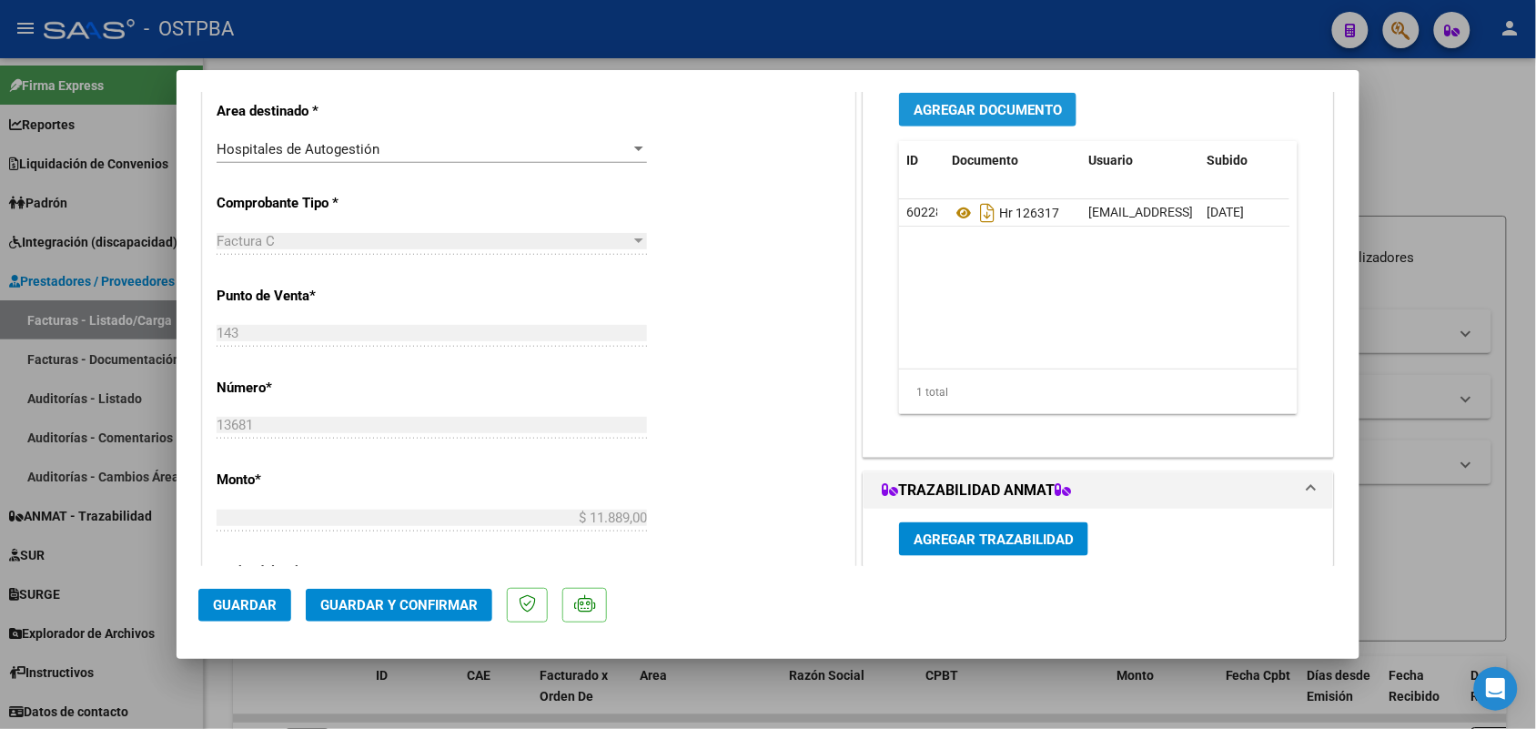
click at [999, 116] on span "Agregar Documento" at bounding box center [987, 110] width 148 height 16
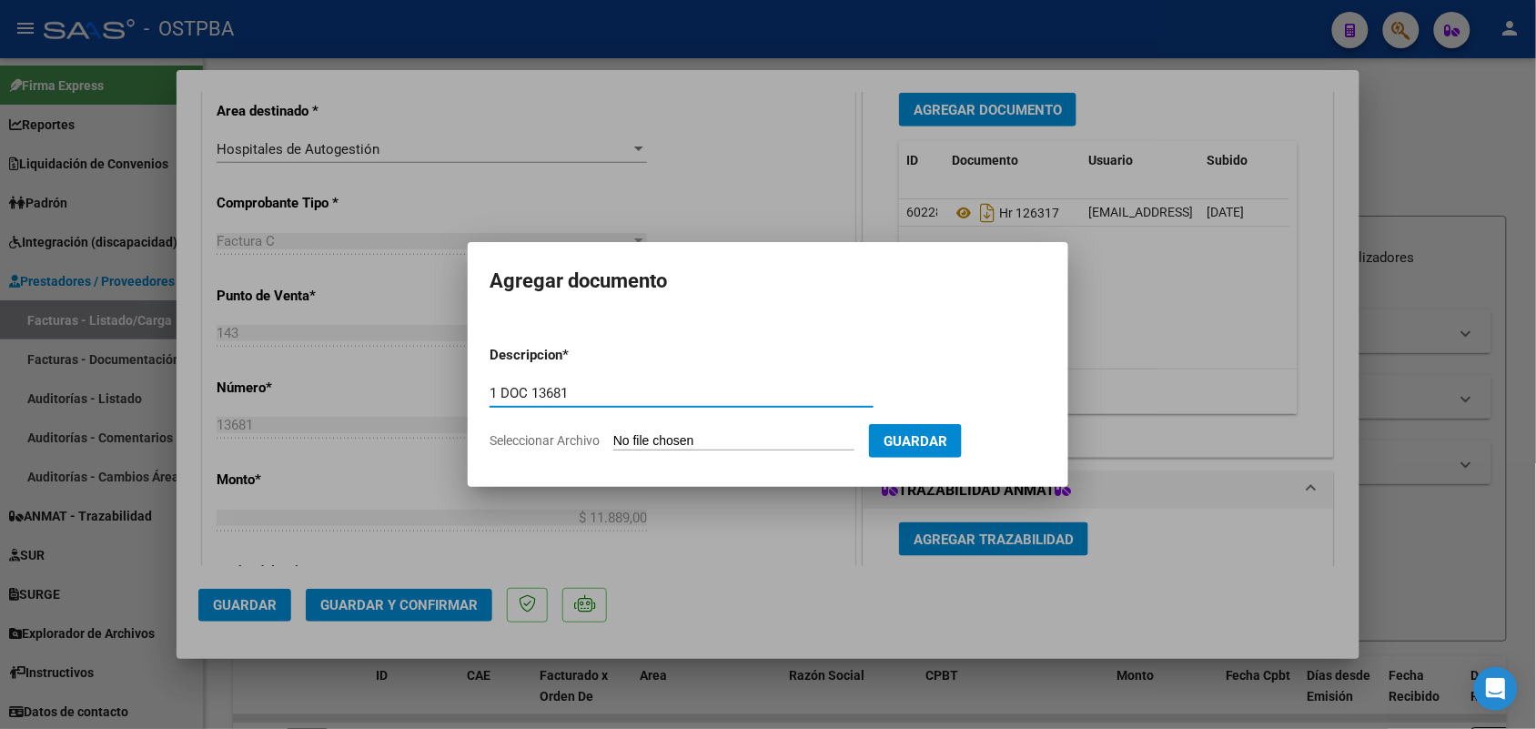
type input "1 DOC 13681"
click at [637, 439] on input "Seleccionar Archivo" at bounding box center [733, 441] width 241 height 17
type input "C:\fakepath\1 DOC 13681.pdf"
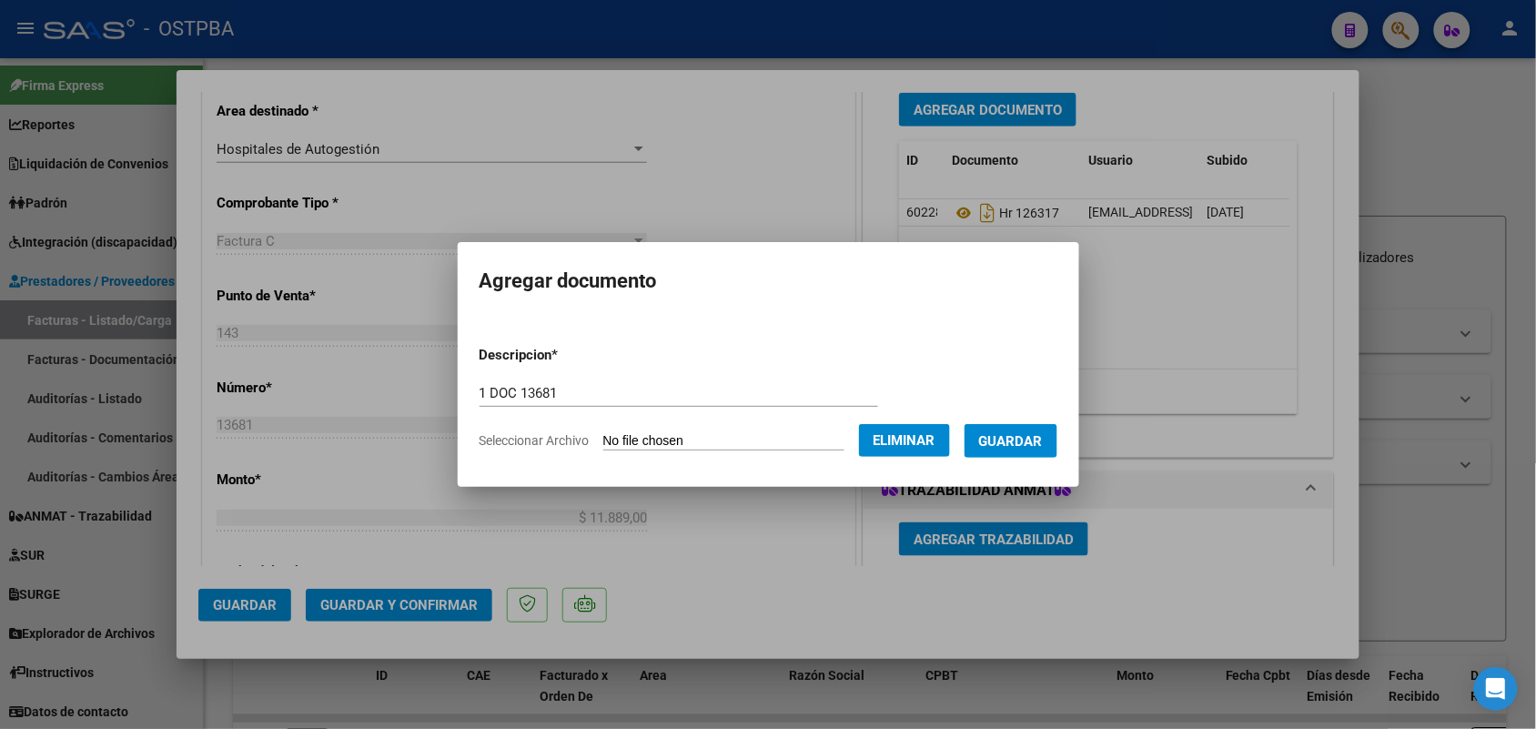
click at [1016, 443] on span "Guardar" at bounding box center [1011, 441] width 64 height 16
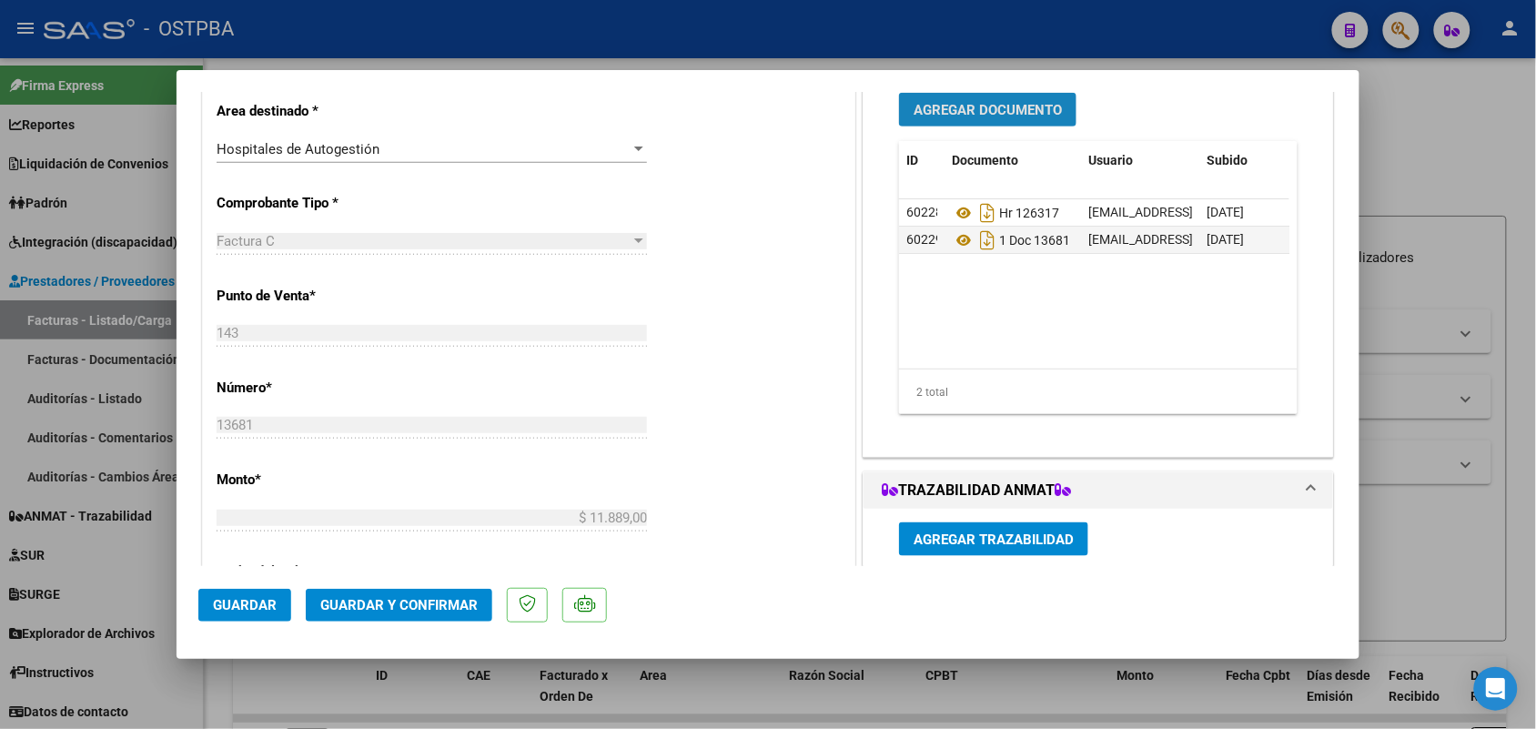
click at [1024, 116] on span "Agregar Documento" at bounding box center [987, 110] width 148 height 16
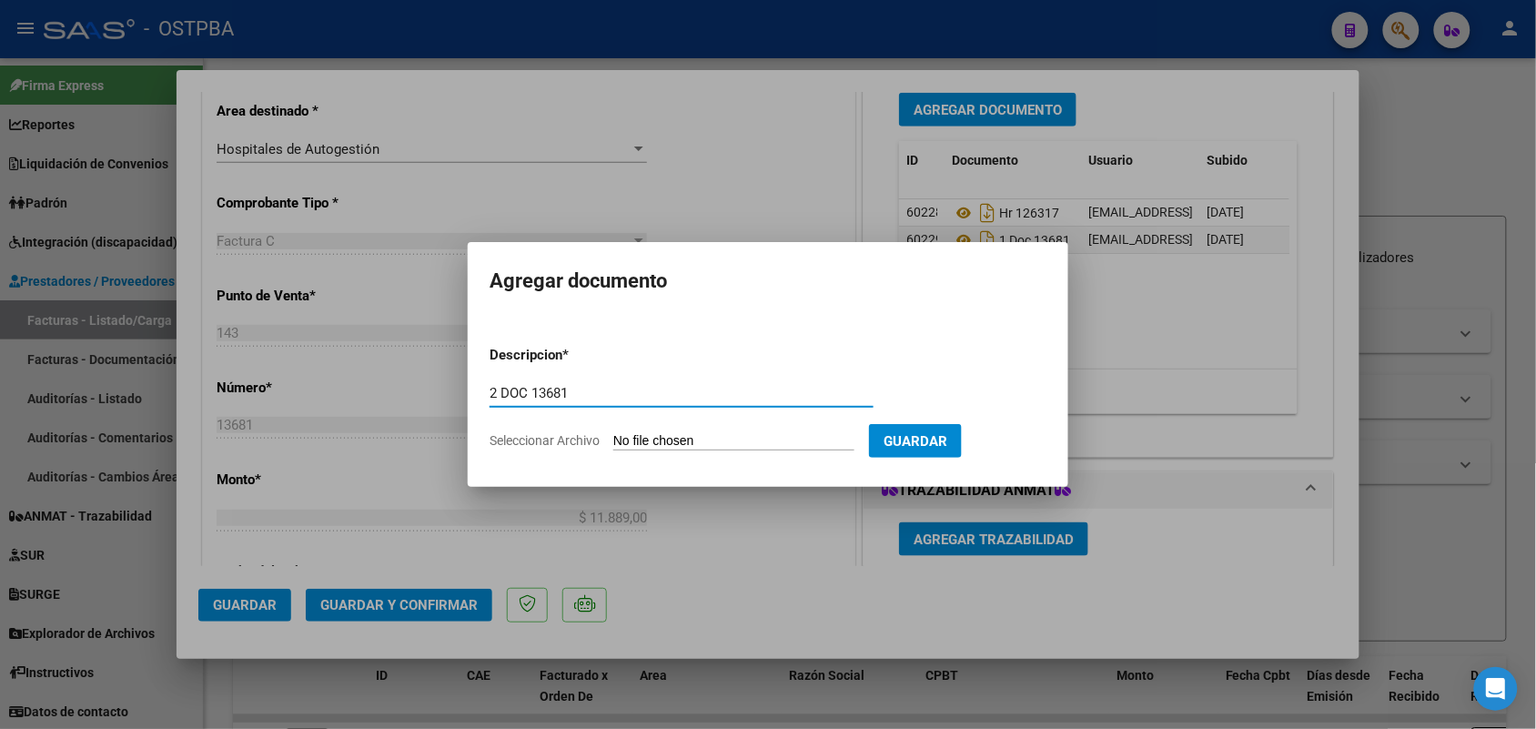
type input "2 DOC 13681"
click at [640, 439] on input "Seleccionar Archivo" at bounding box center [733, 441] width 241 height 17
type input "C:\fakepath\2 DOC 13681.pdf"
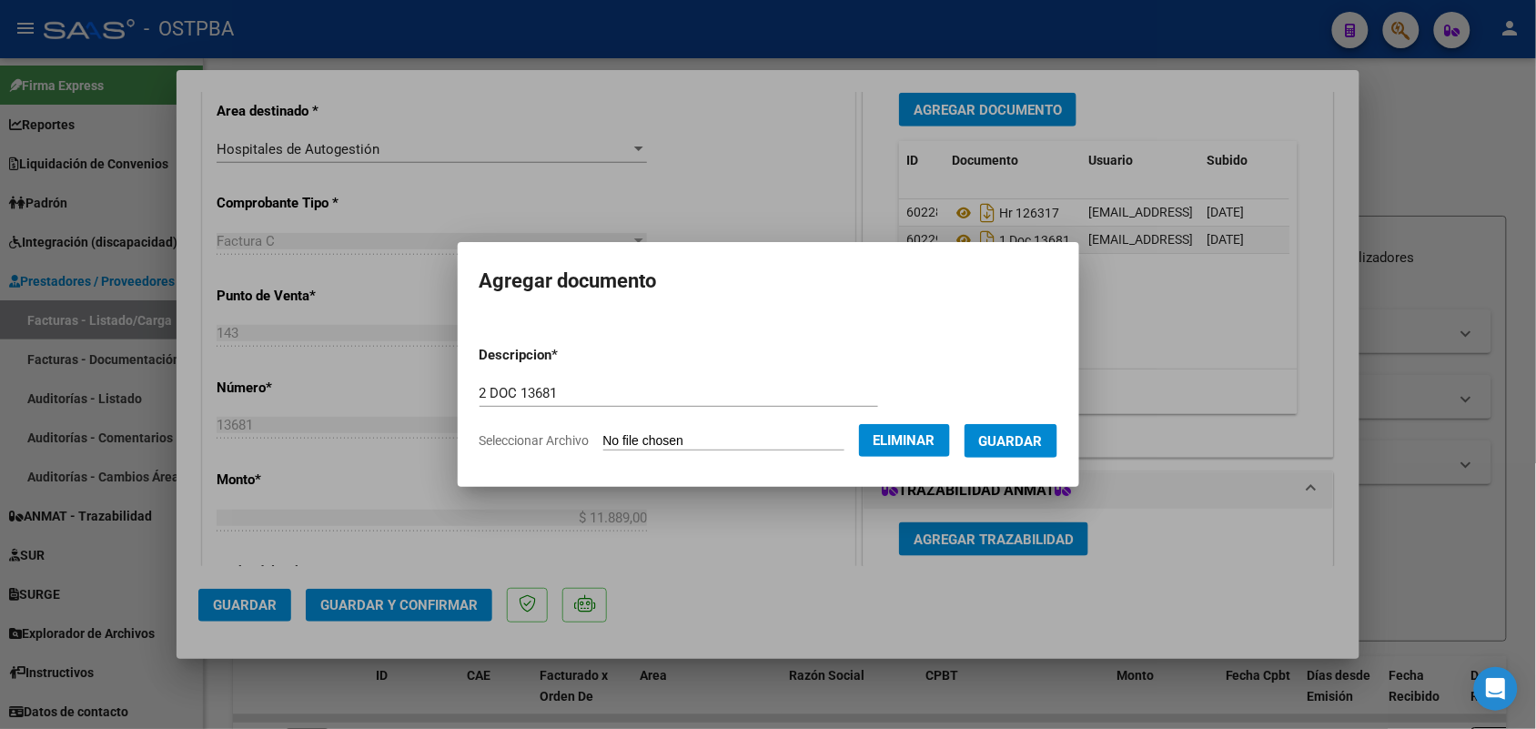
click at [1015, 446] on span "Guardar" at bounding box center [1011, 441] width 64 height 16
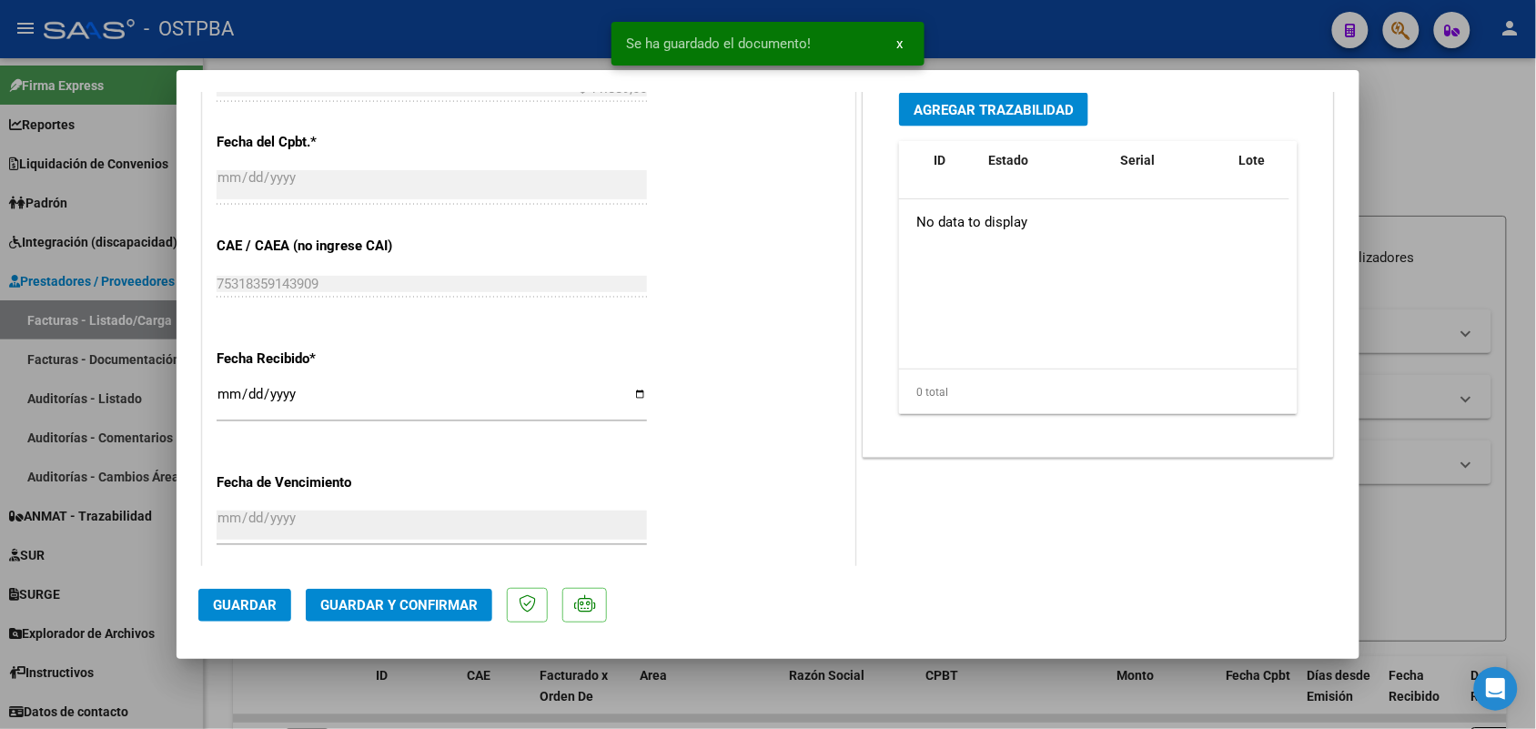
scroll to position [910, 0]
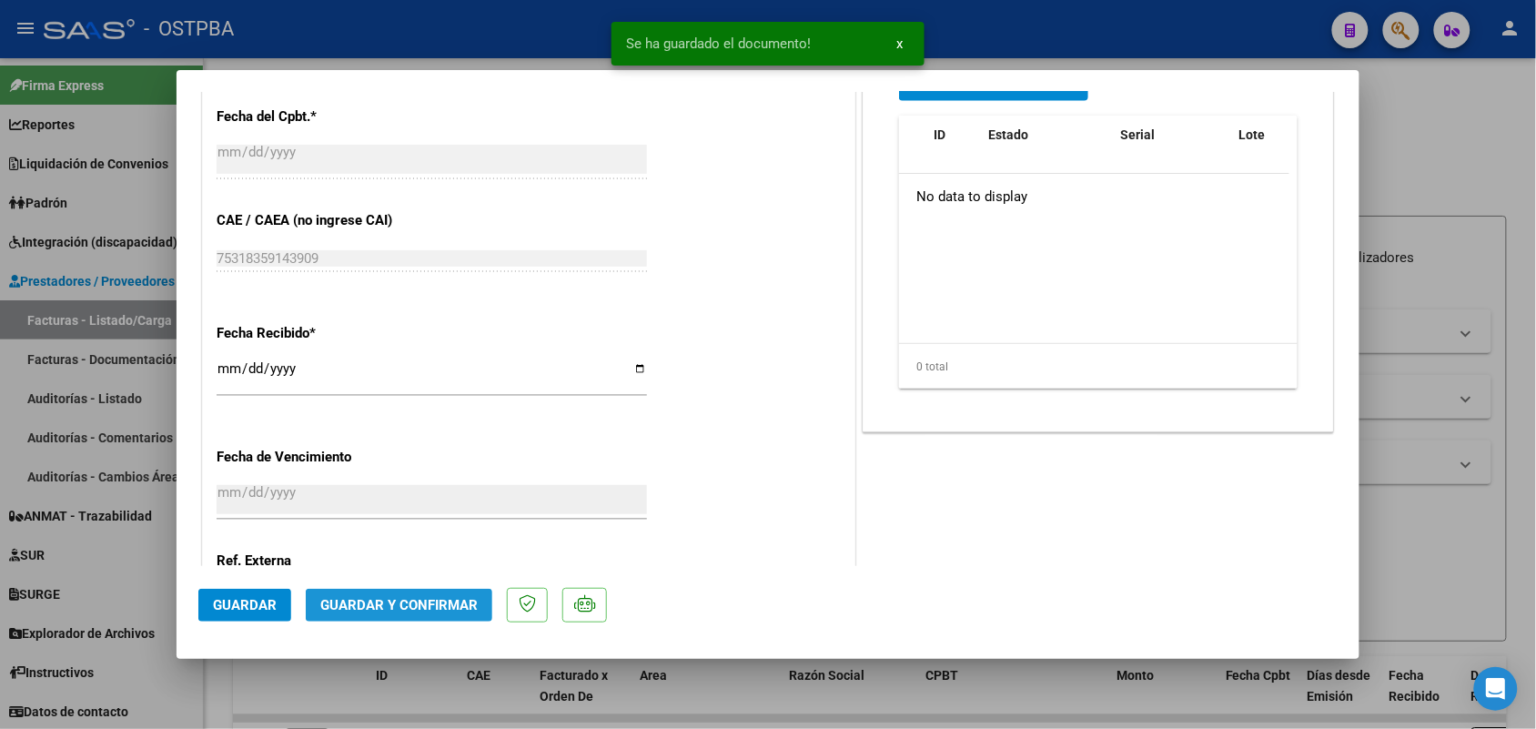
click at [402, 599] on span "Guardar y Confirmar" at bounding box center [398, 605] width 157 height 16
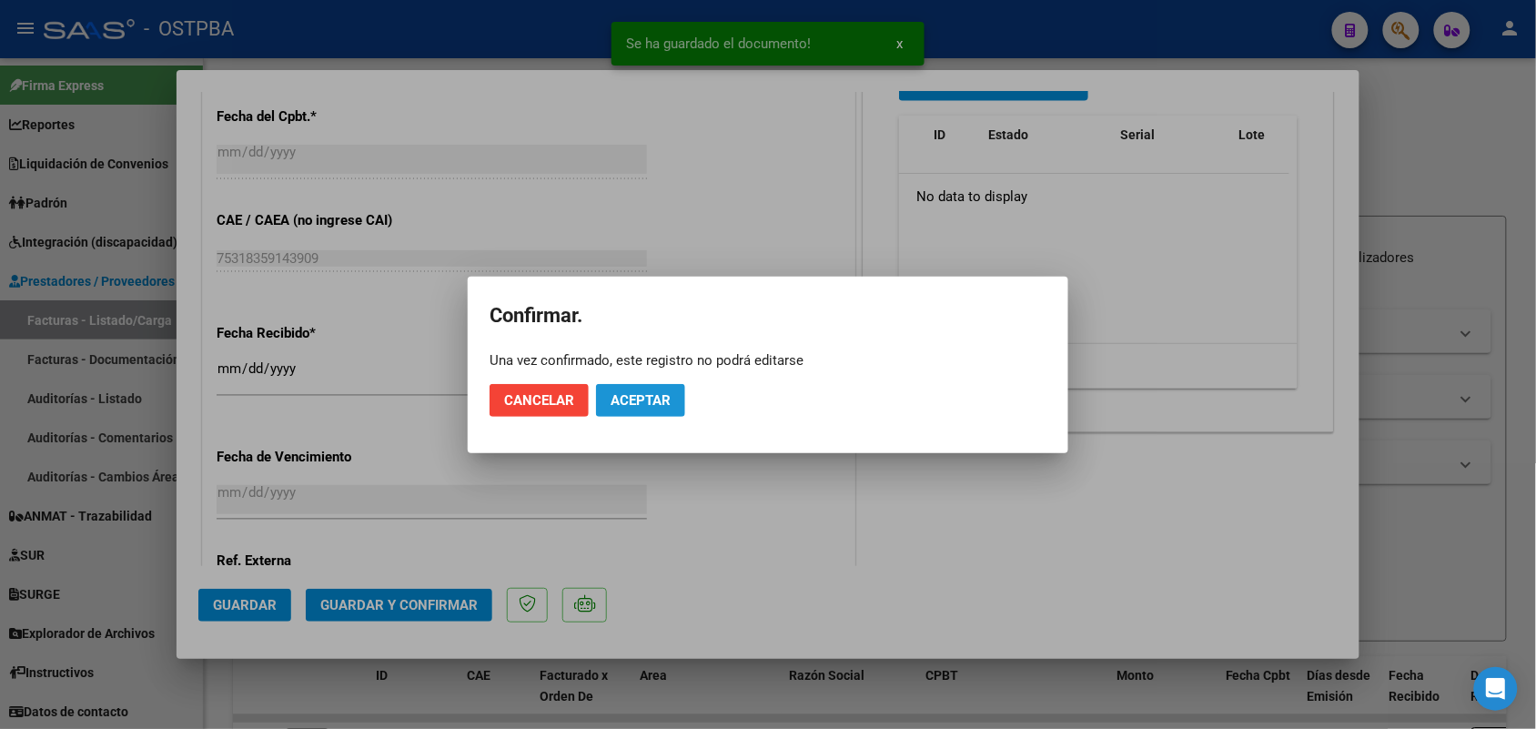
click at [658, 397] on span "Aceptar" at bounding box center [641, 400] width 60 height 16
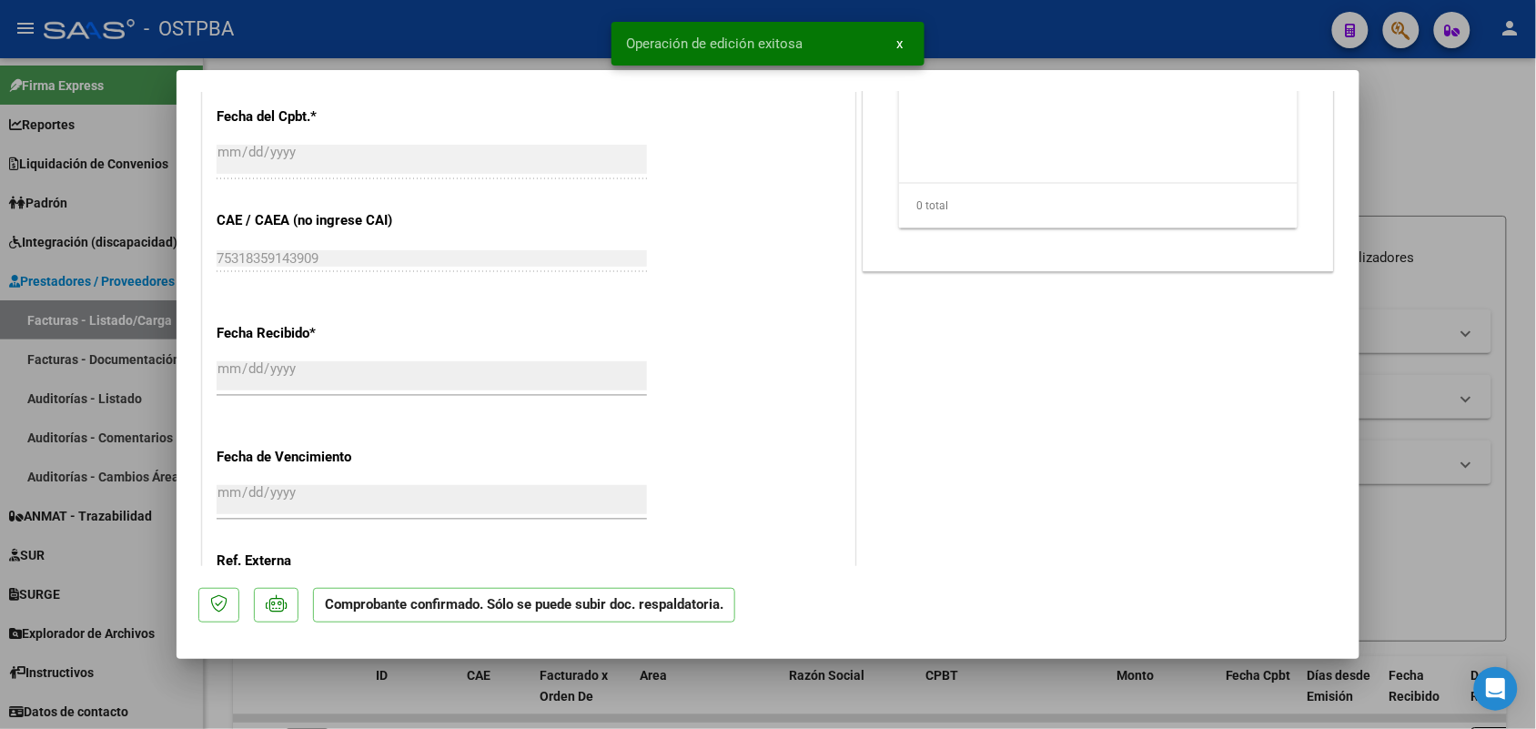
click at [146, 374] on div at bounding box center [768, 364] width 1536 height 729
type input "$ 0,00"
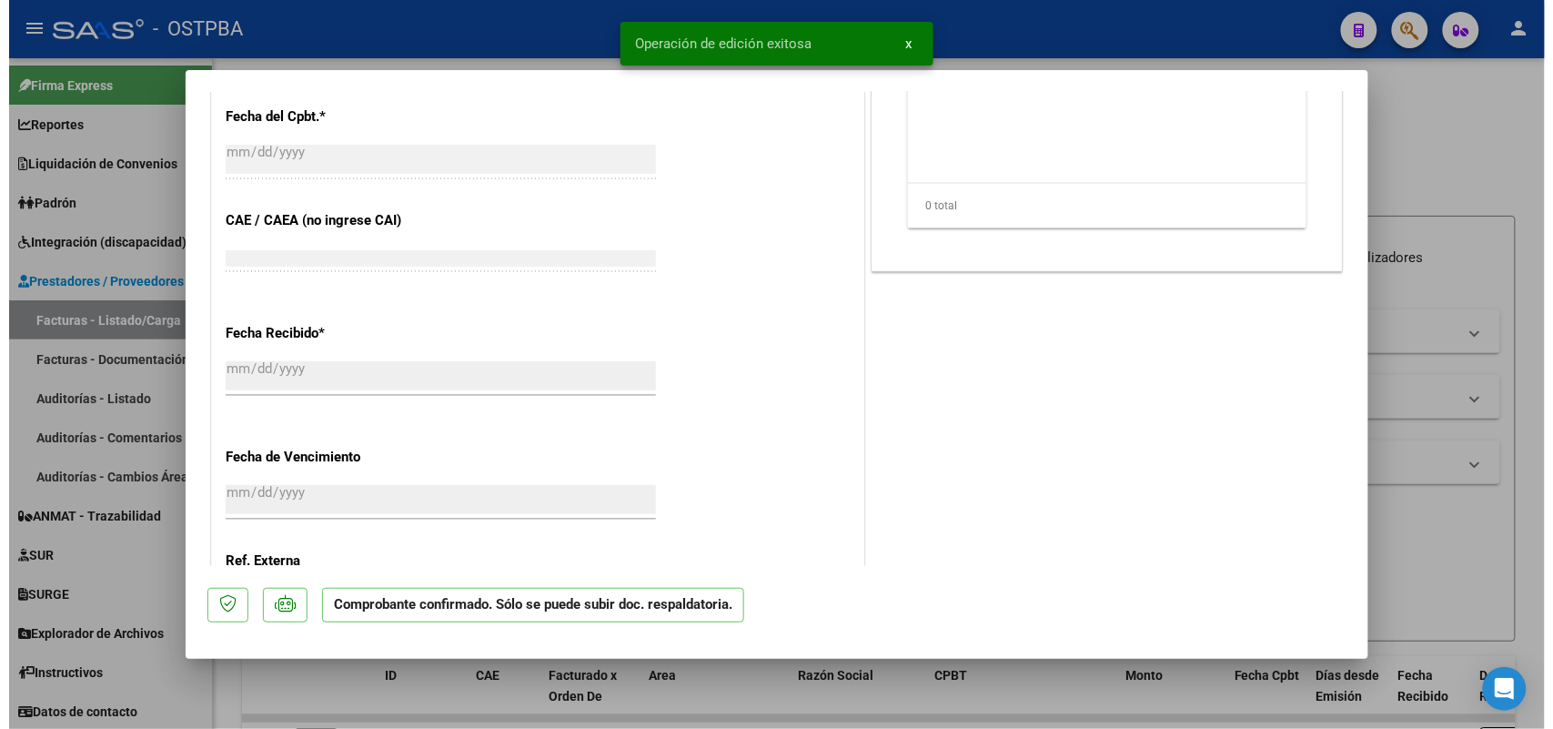
scroll to position [1004, 0]
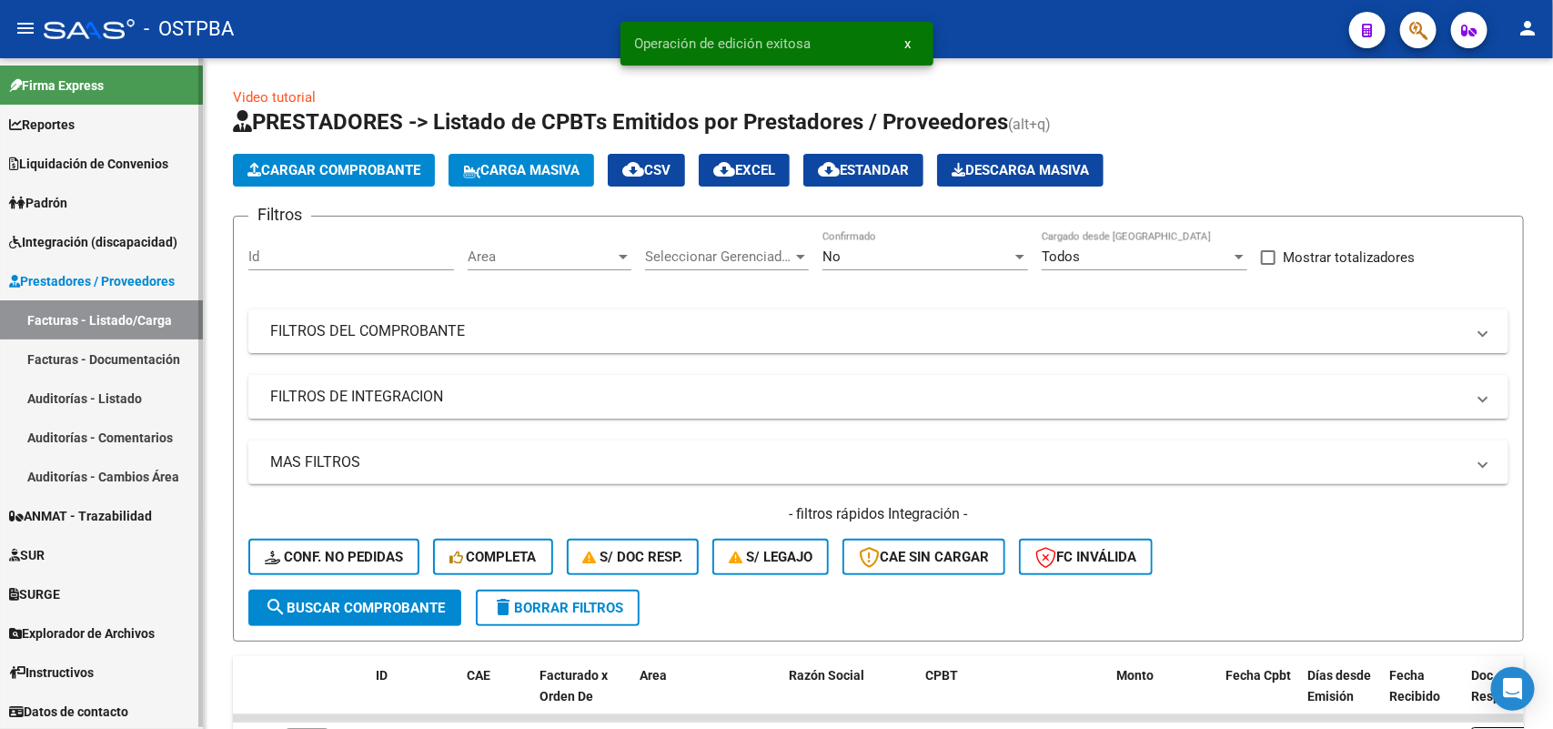
click at [114, 391] on link "Auditorías - Listado" at bounding box center [101, 397] width 203 height 39
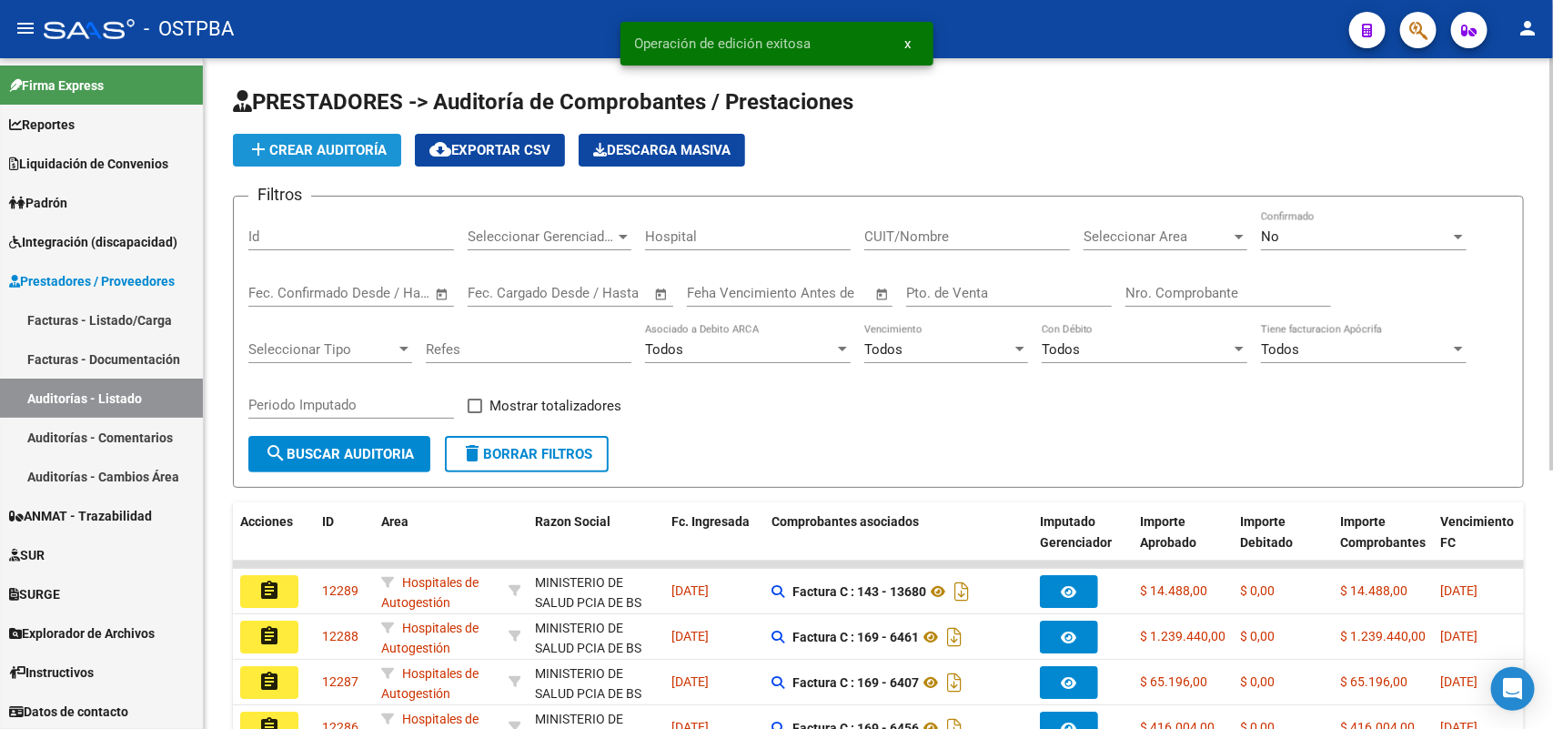
click at [326, 144] on span "add Crear Auditoría" at bounding box center [316, 150] width 139 height 16
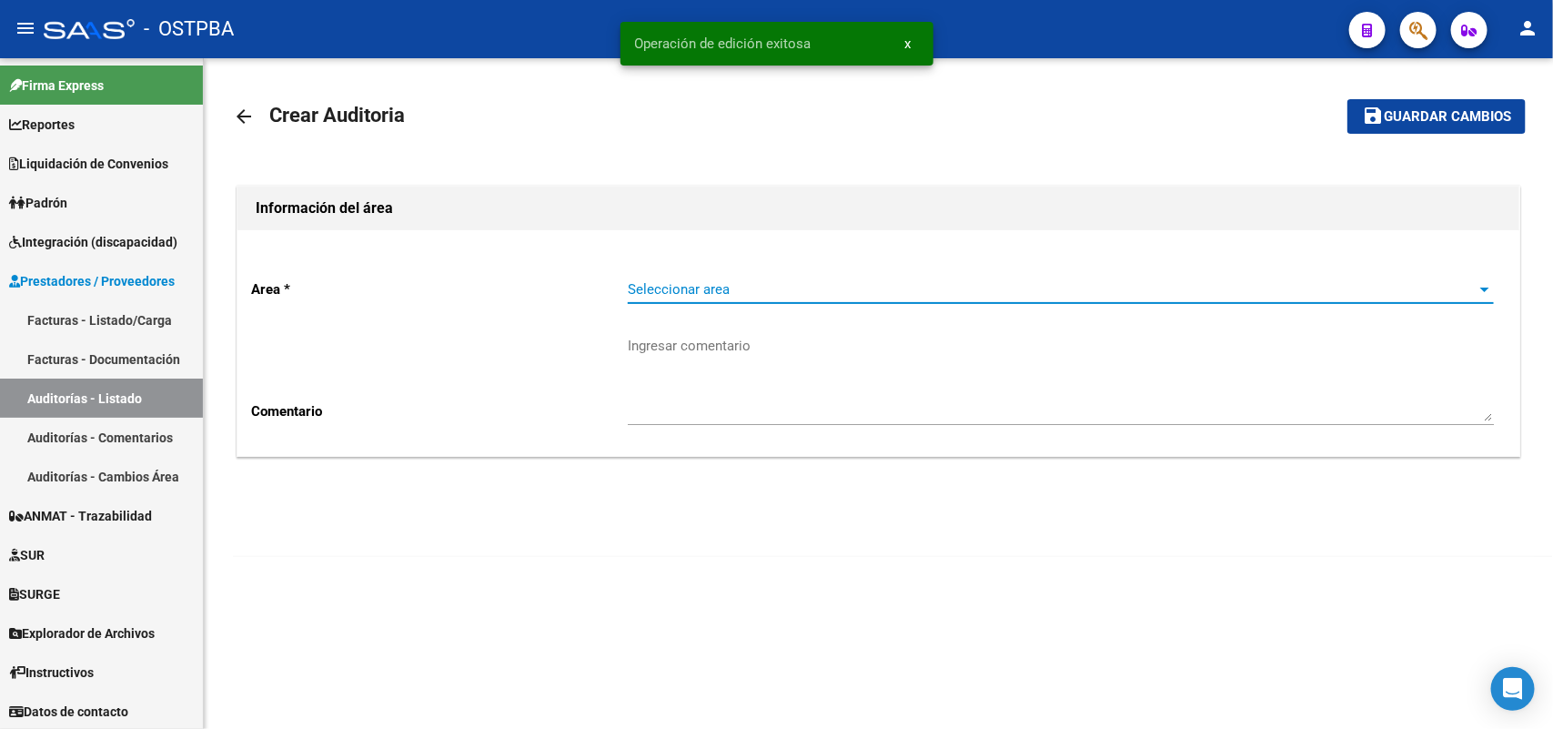
click at [683, 292] on span "Seleccionar area" at bounding box center [1053, 289] width 850 height 16
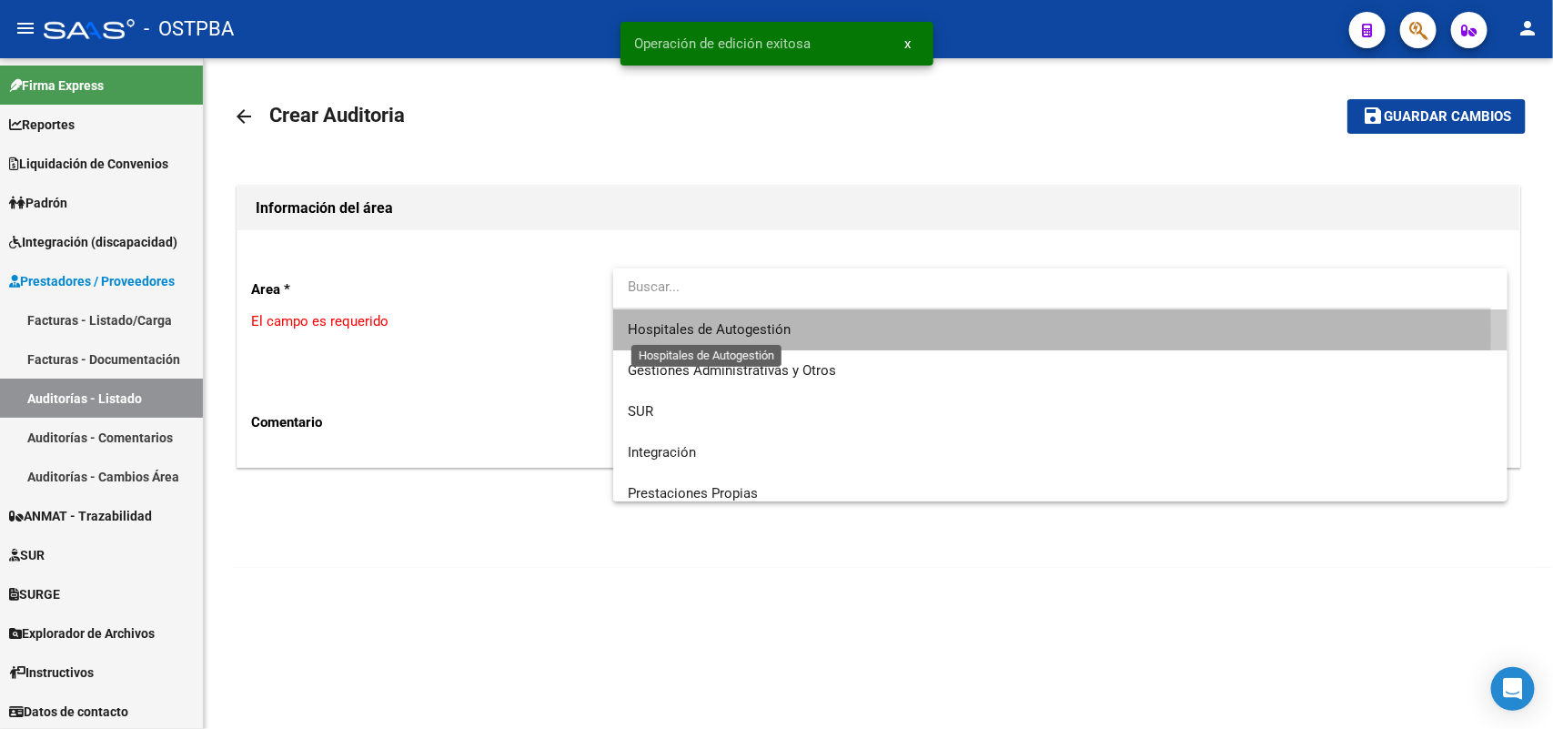
click at [706, 333] on span "Hospitales de Autogestión" at bounding box center [709, 329] width 163 height 16
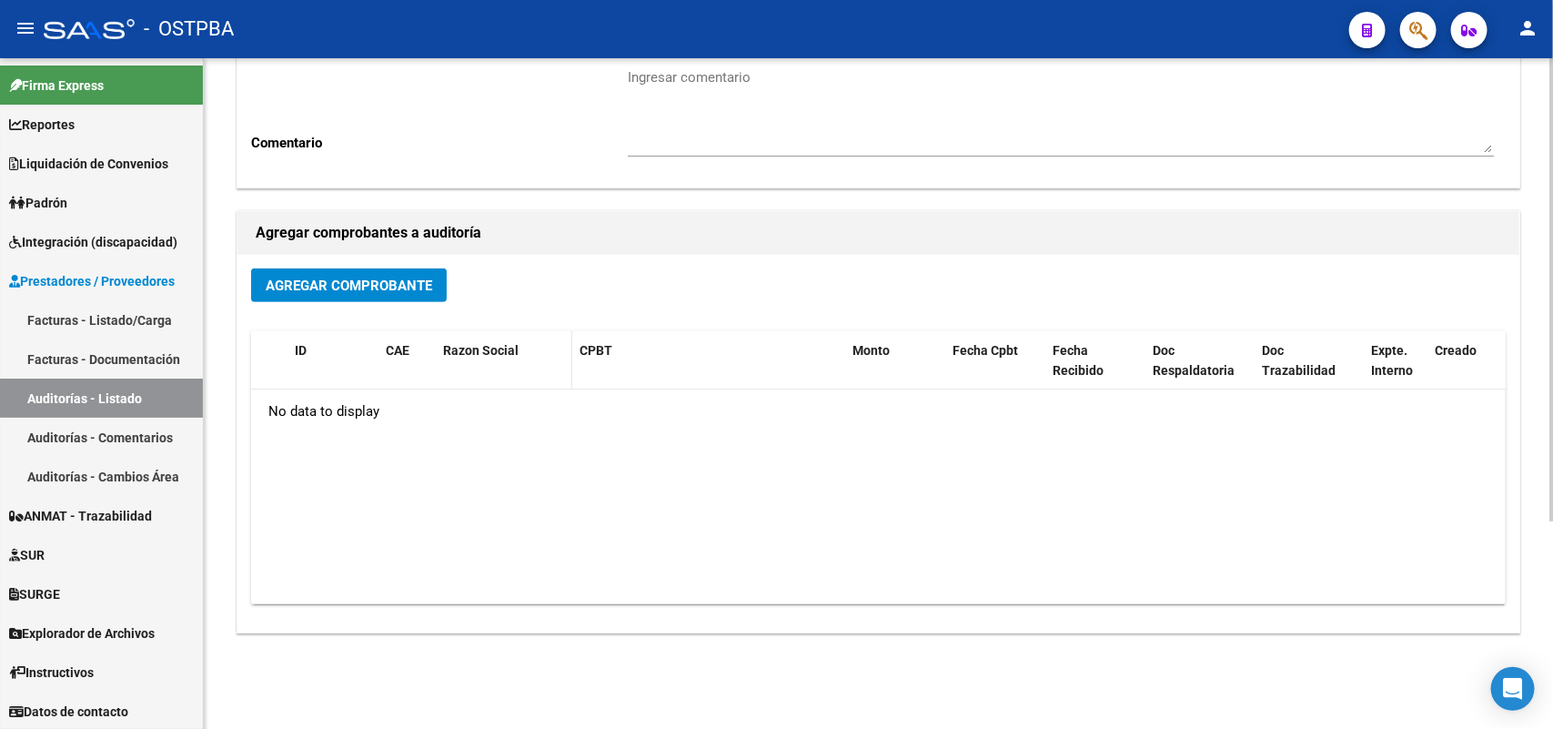
scroll to position [300, 0]
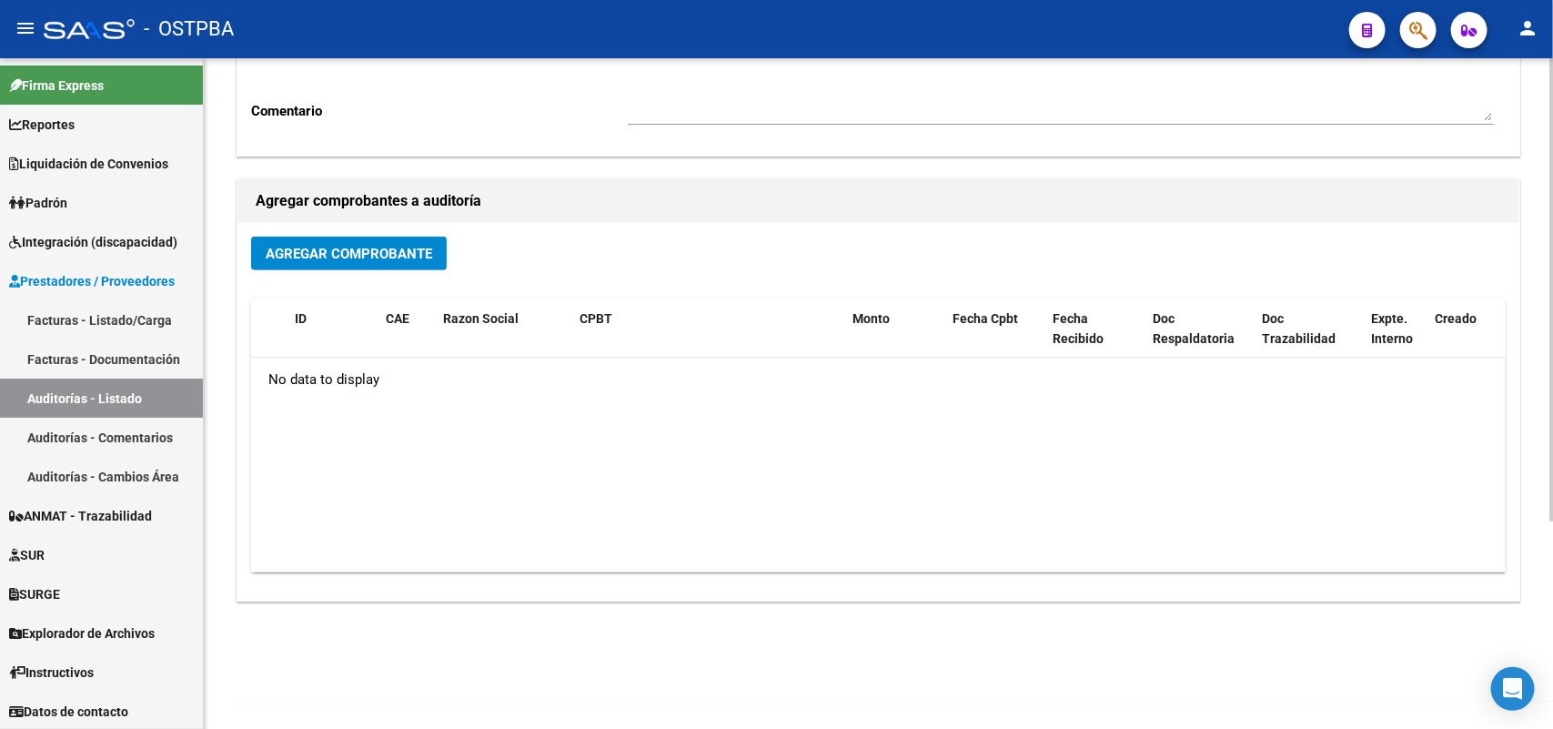
click at [376, 252] on span "Agregar Comprobante" at bounding box center [349, 254] width 167 height 16
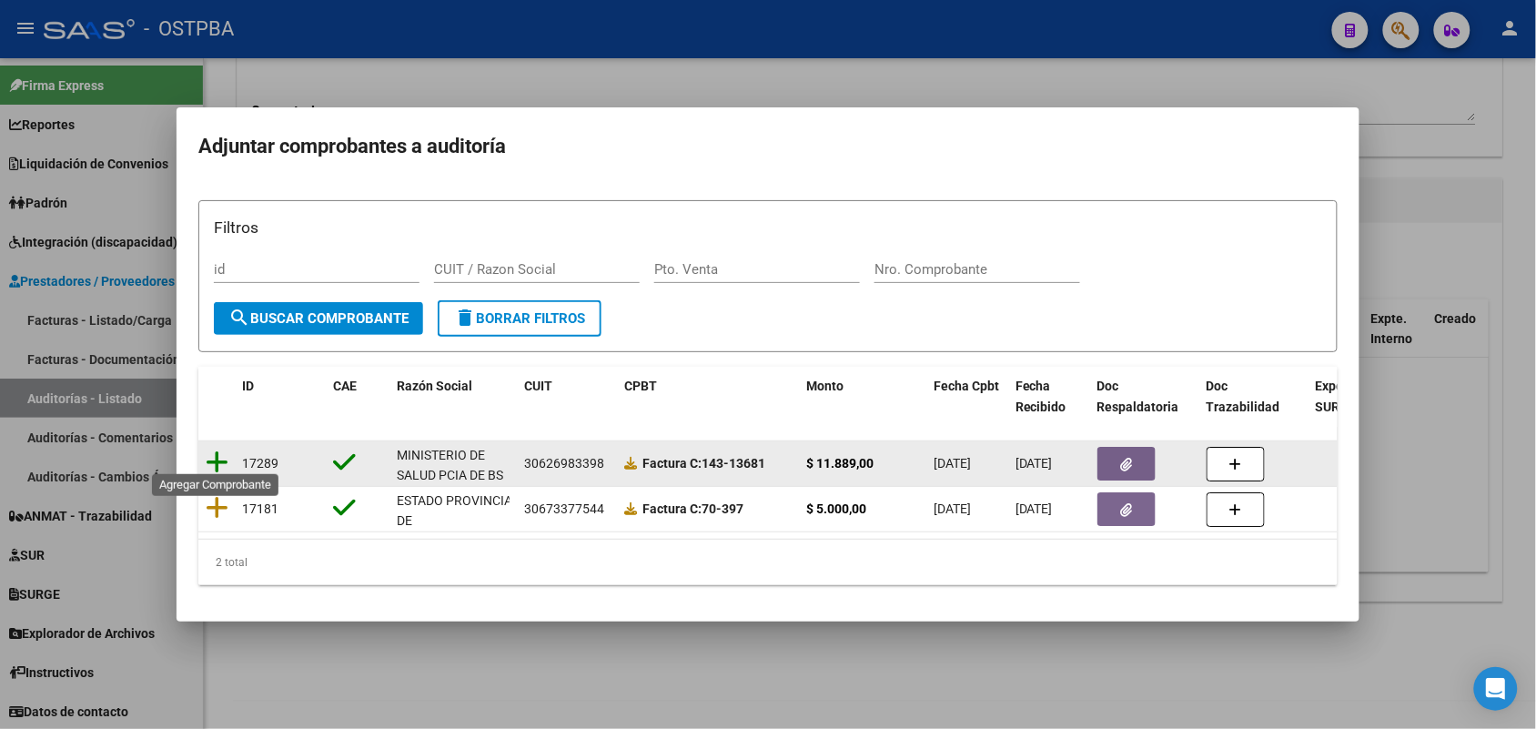
click at [218, 450] on icon at bounding box center [217, 461] width 23 height 25
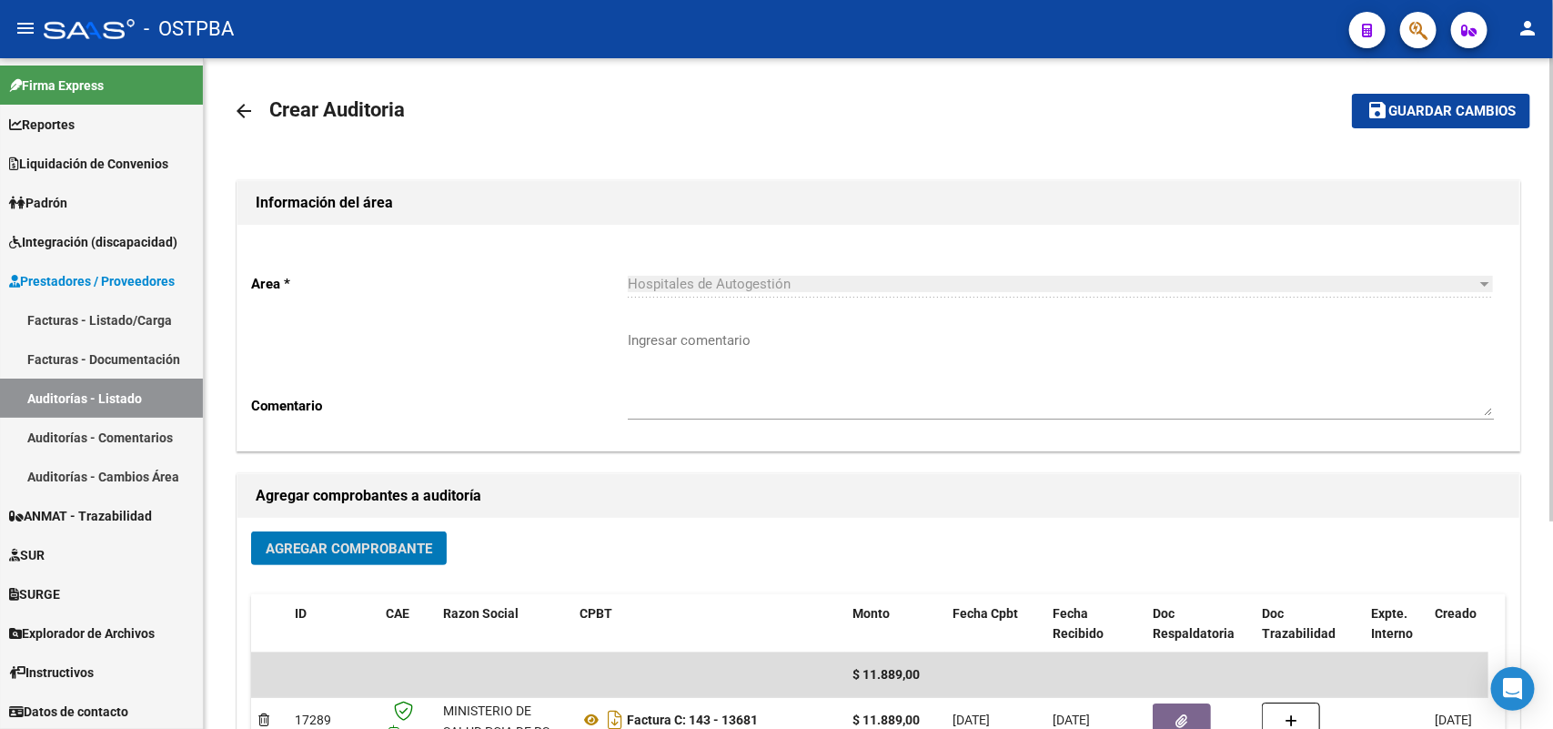
scroll to position [0, 0]
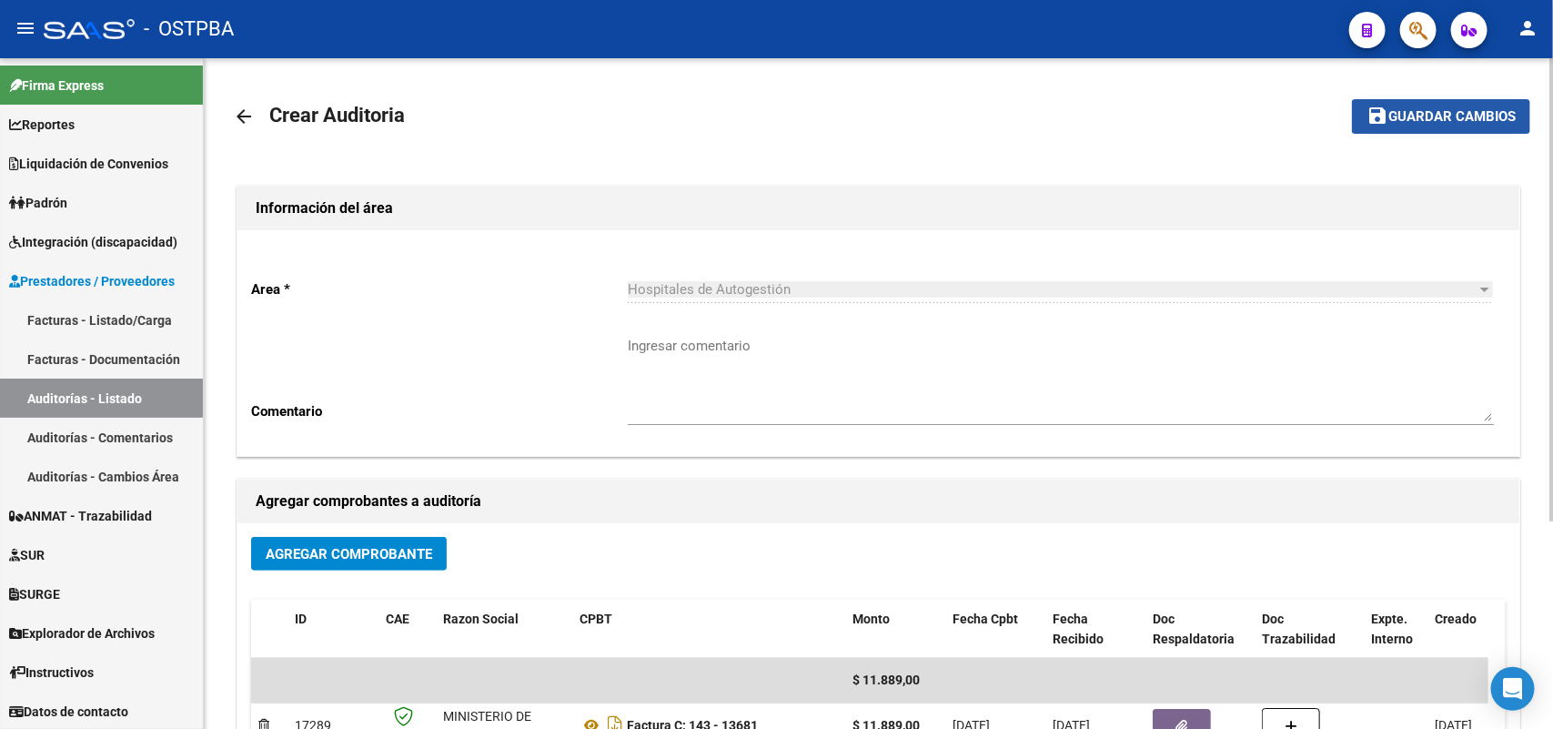
click at [1406, 114] on span "Guardar cambios" at bounding box center [1451, 117] width 127 height 16
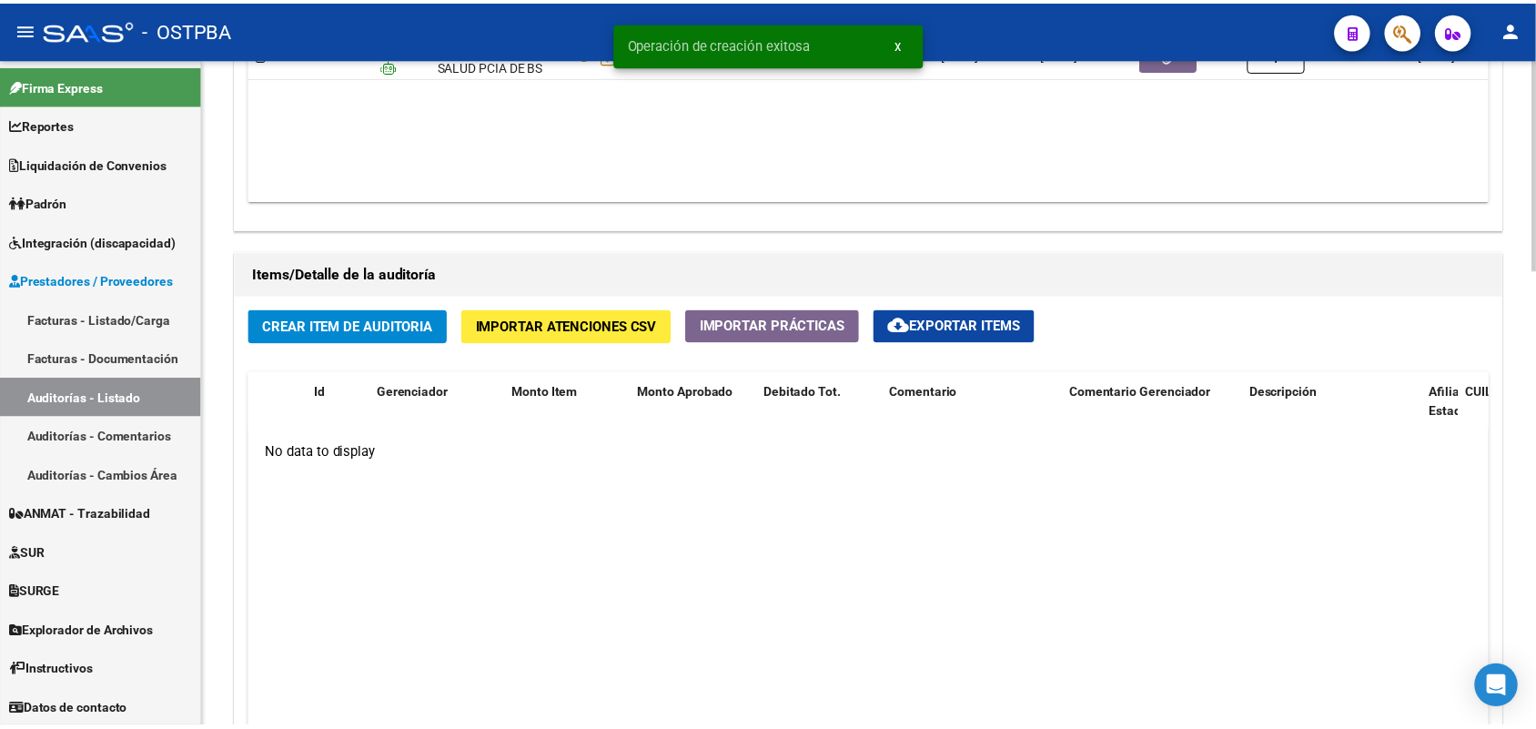
scroll to position [1137, 0]
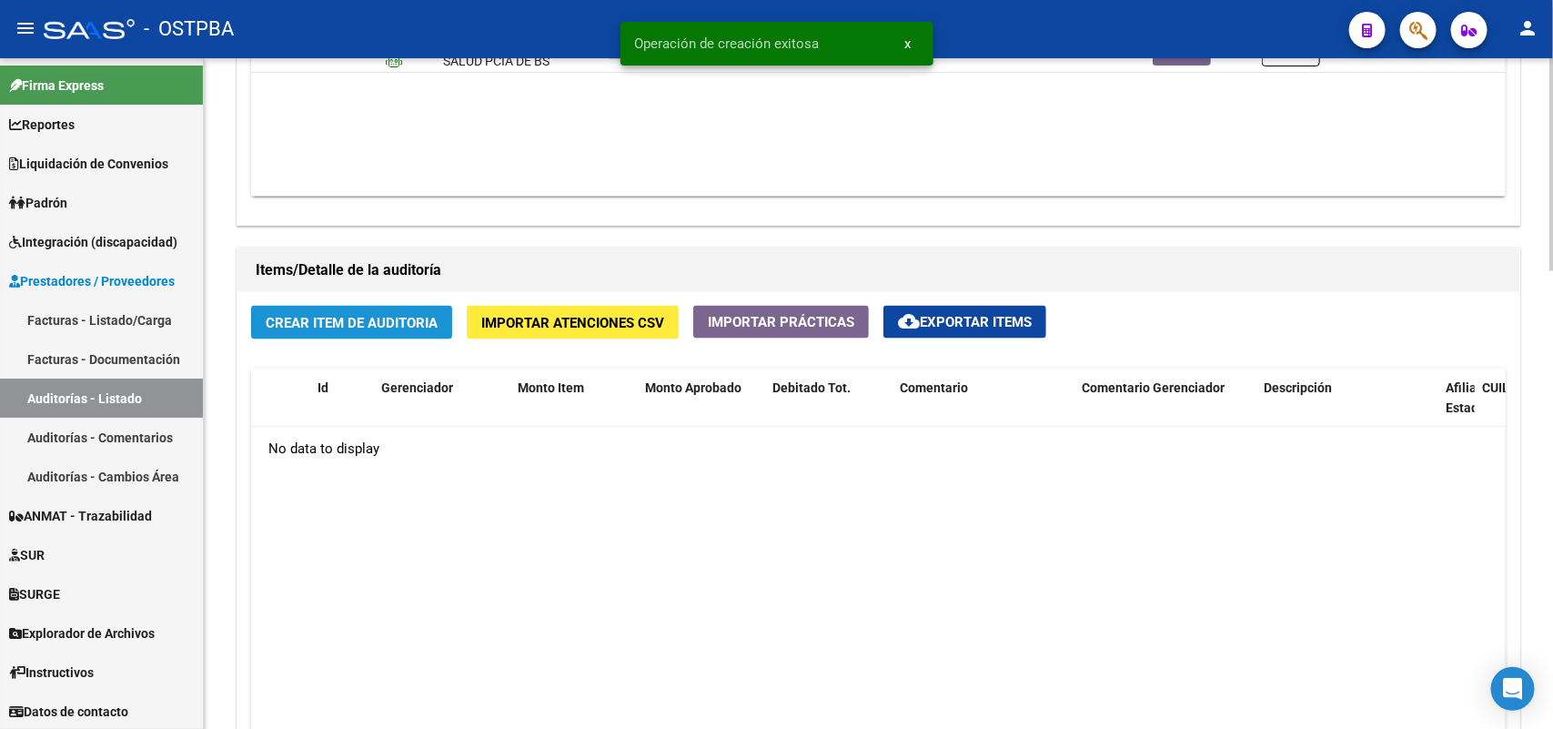
click at [335, 321] on span "Crear Item de Auditoria" at bounding box center [352, 323] width 172 height 16
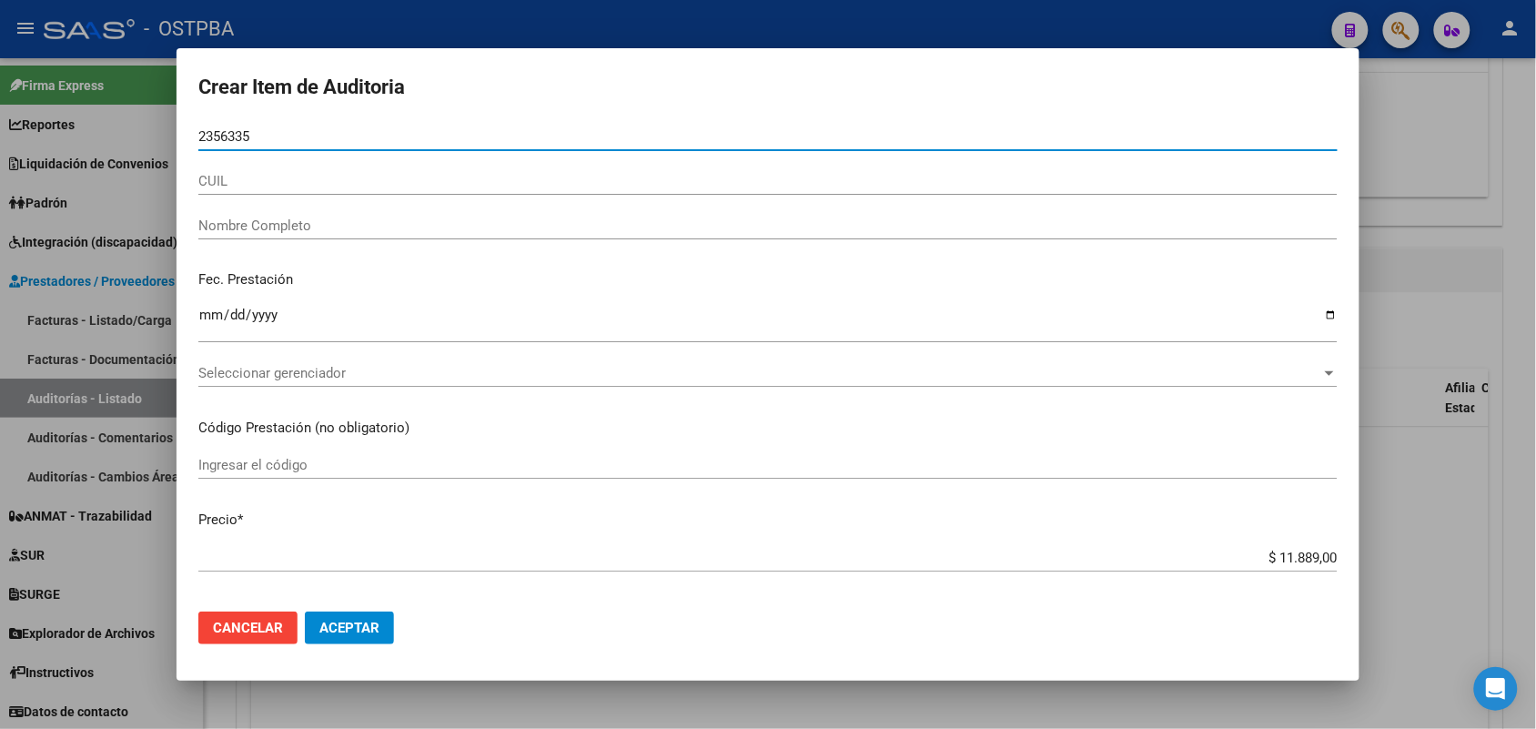
type input "23563350"
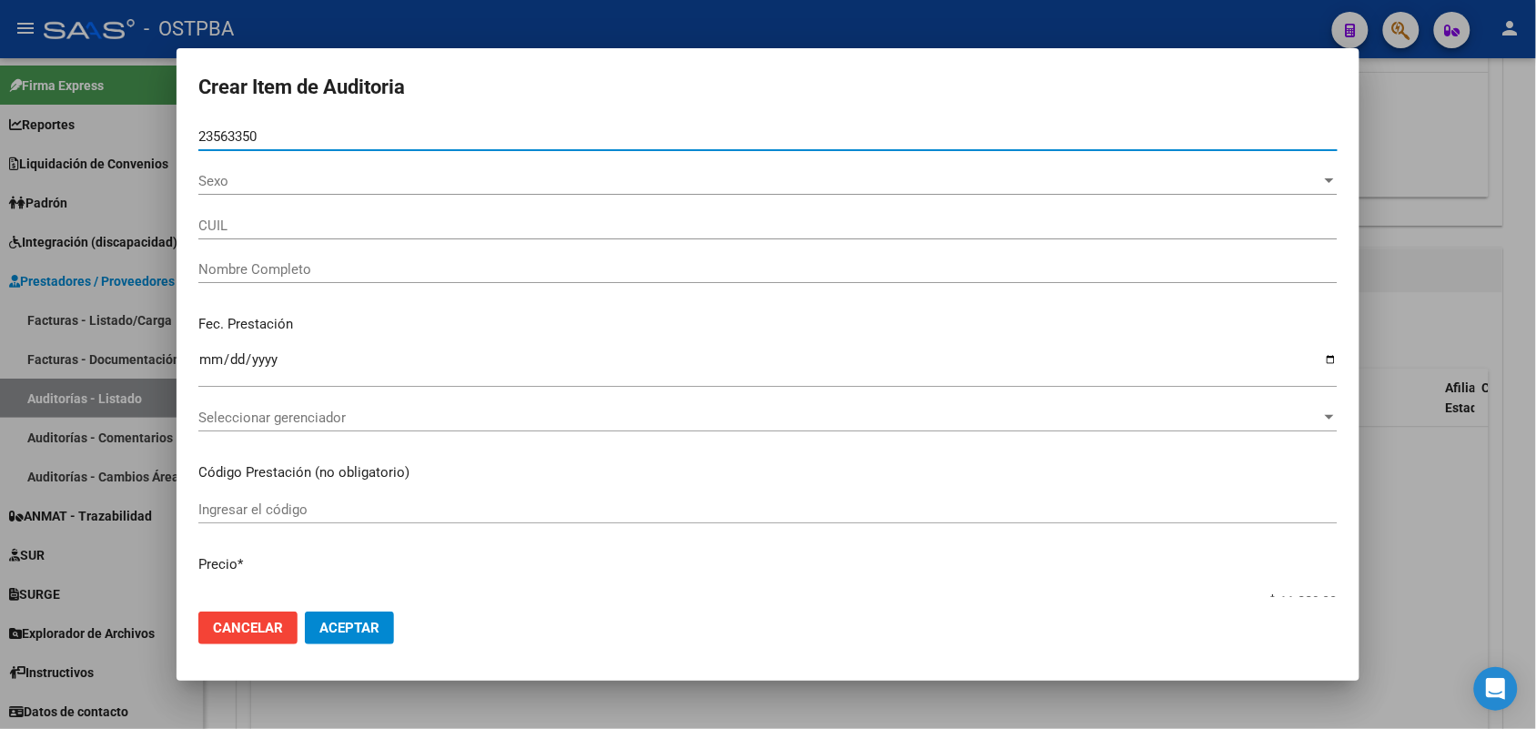
type input "20235633508"
type input "BULACIO PEDRO MARCELO"
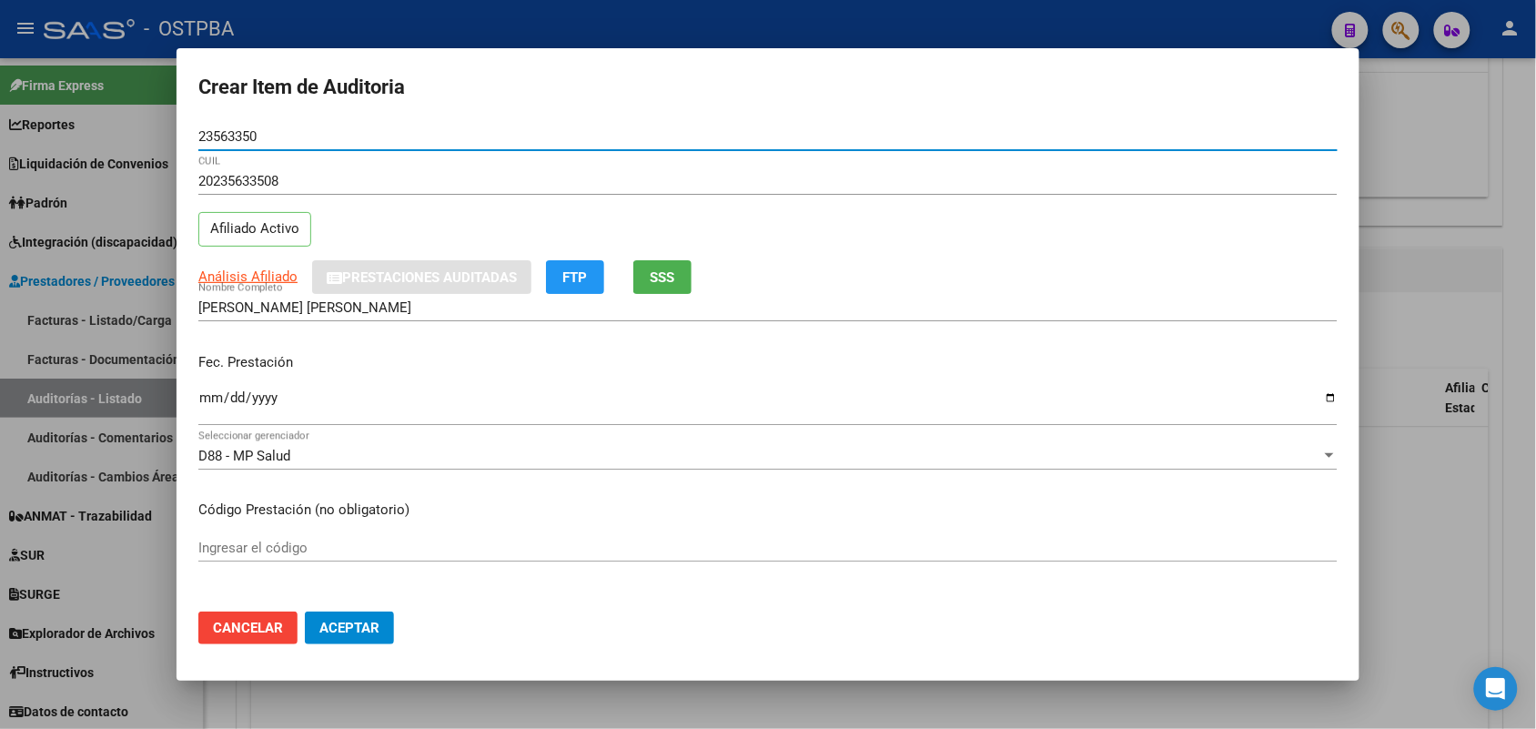
type input "23563350"
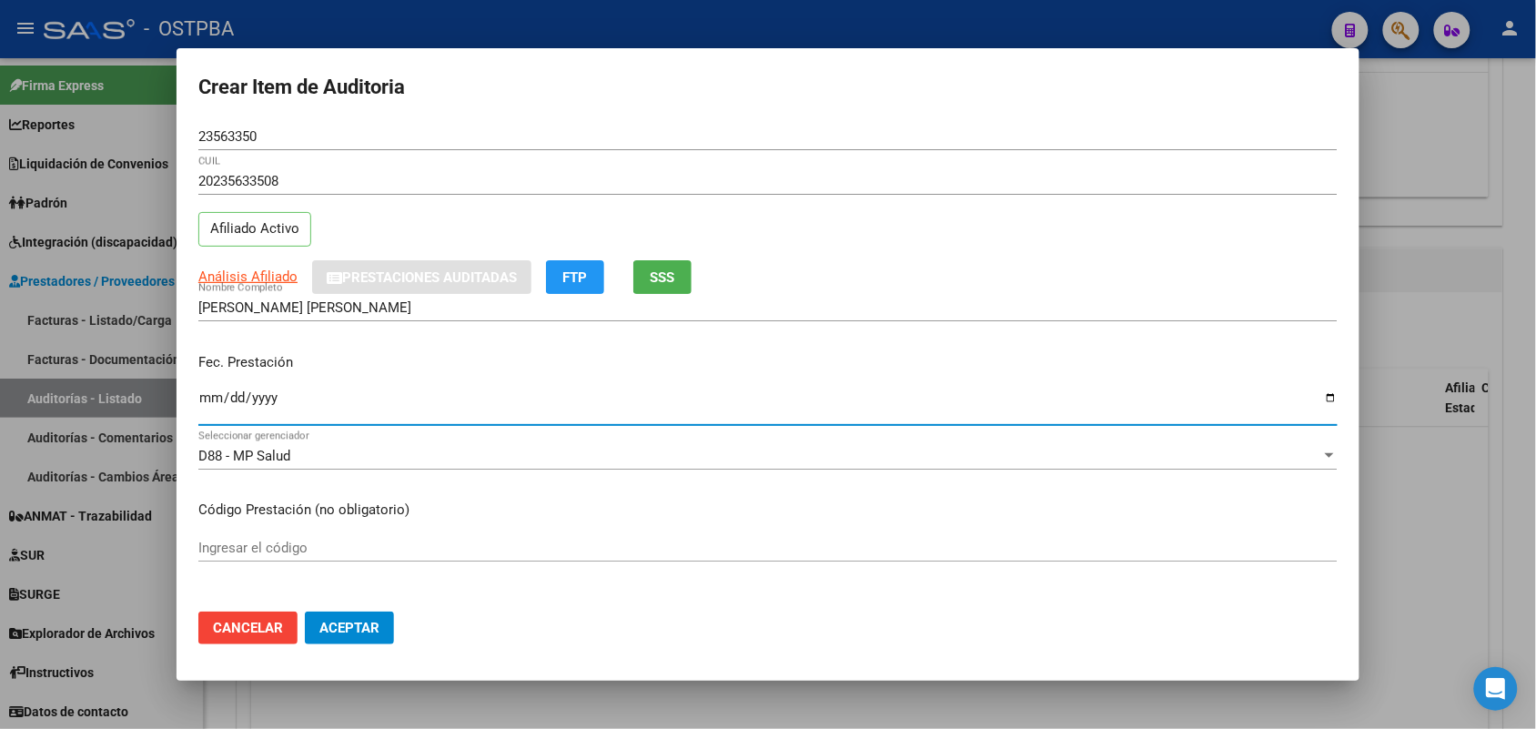
click at [214, 401] on input "Ingresar la fecha" at bounding box center [767, 404] width 1139 height 29
type input "2024-11-12"
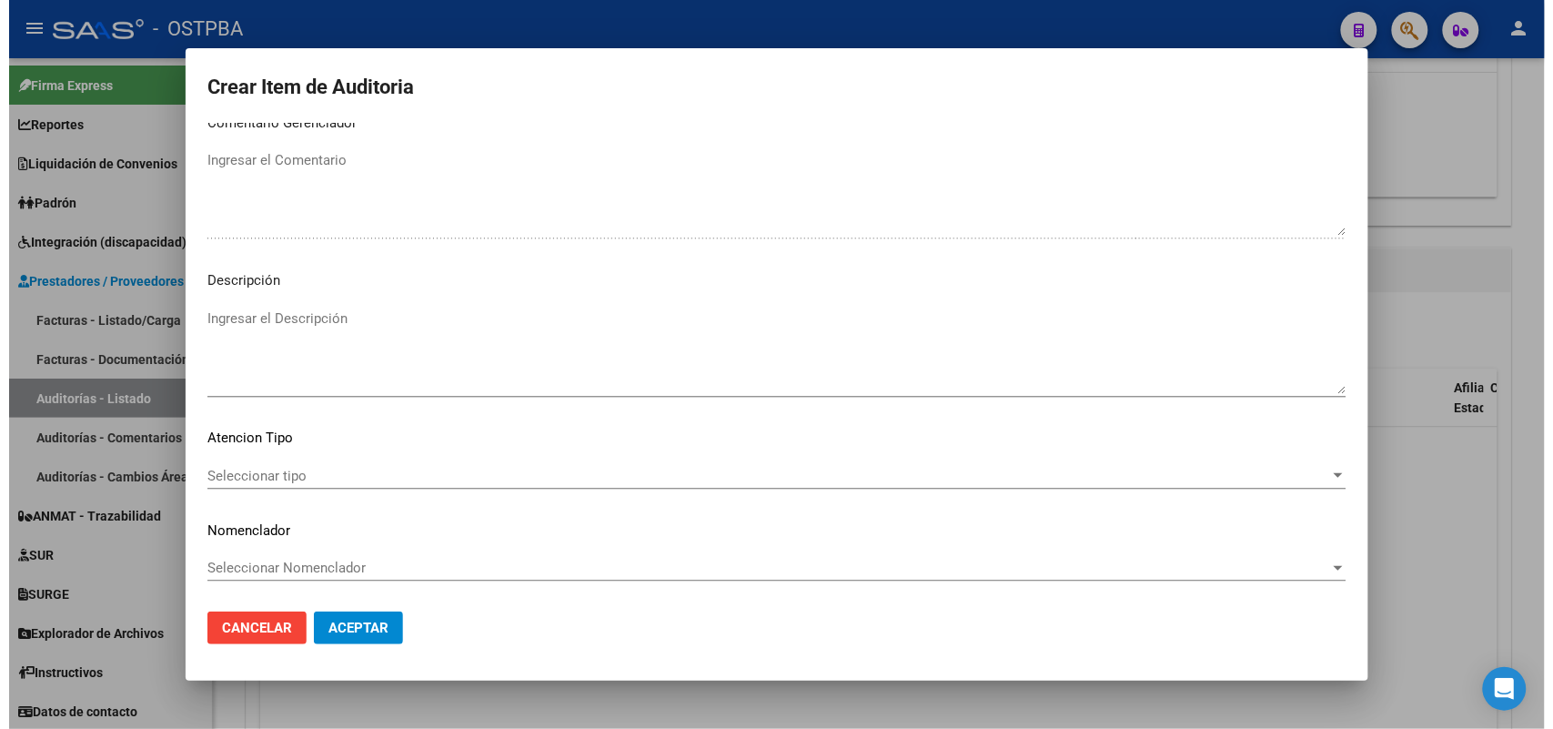
scroll to position [1006, 0]
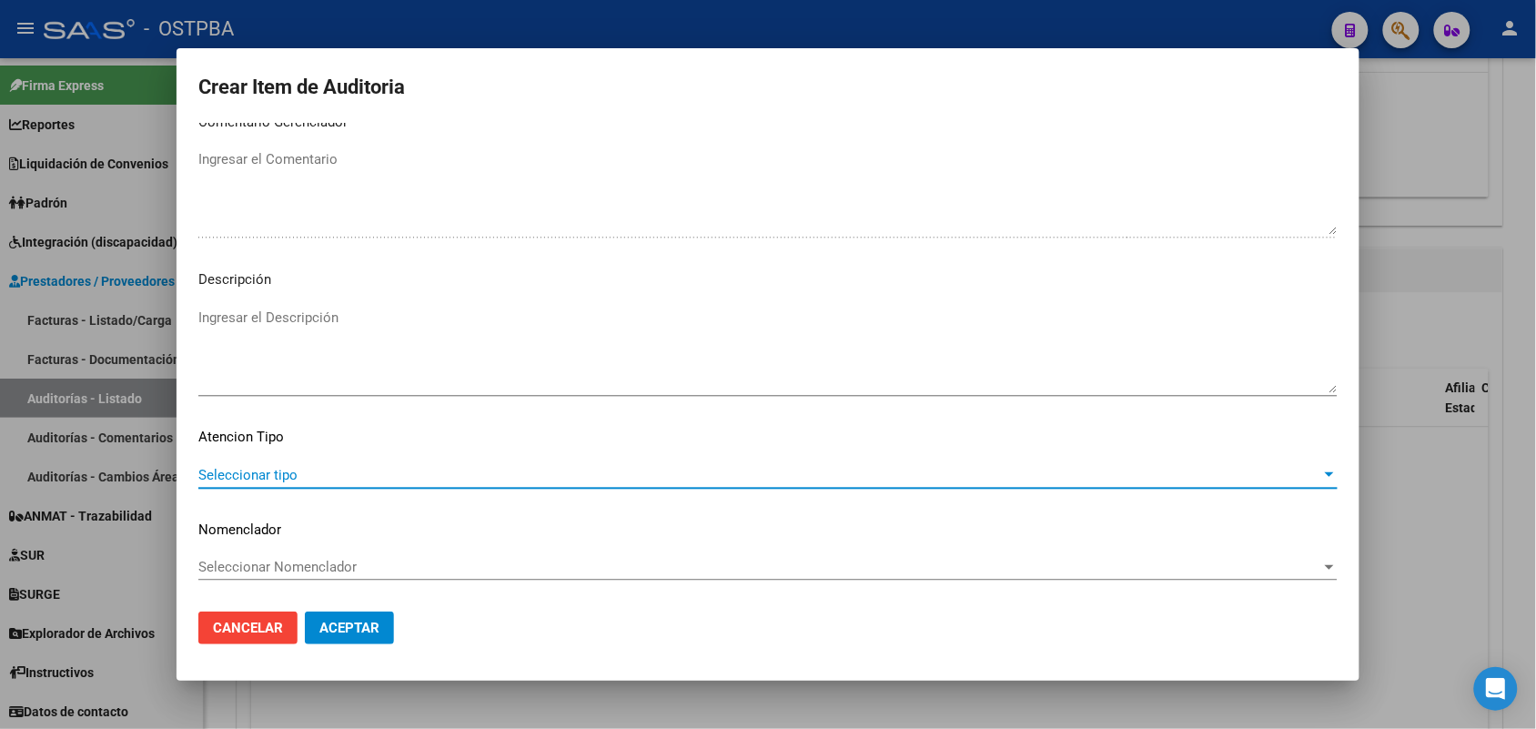
click at [283, 467] on span "Seleccionar tipo" at bounding box center [759, 475] width 1123 height 16
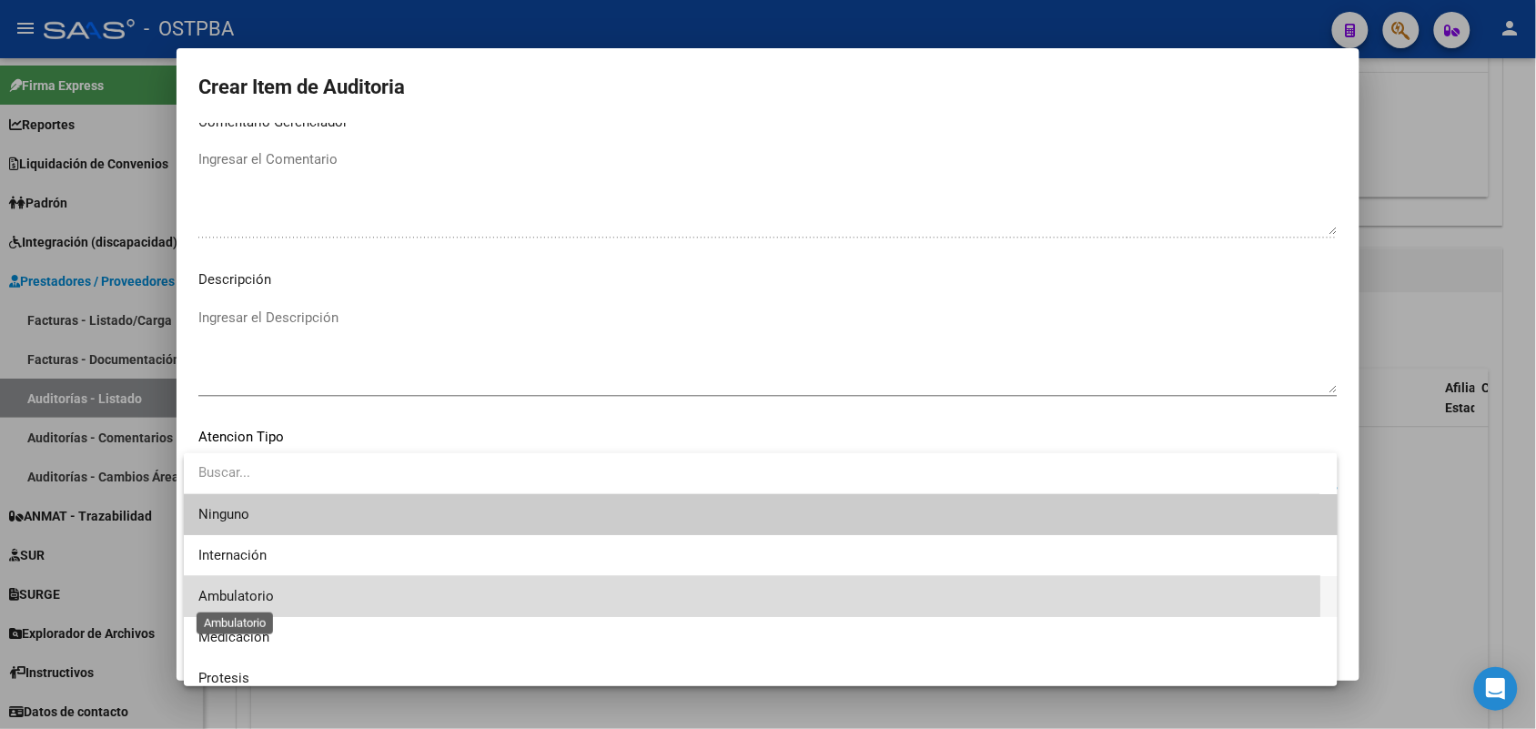
click at [250, 599] on span "Ambulatorio" at bounding box center [236, 596] width 76 height 16
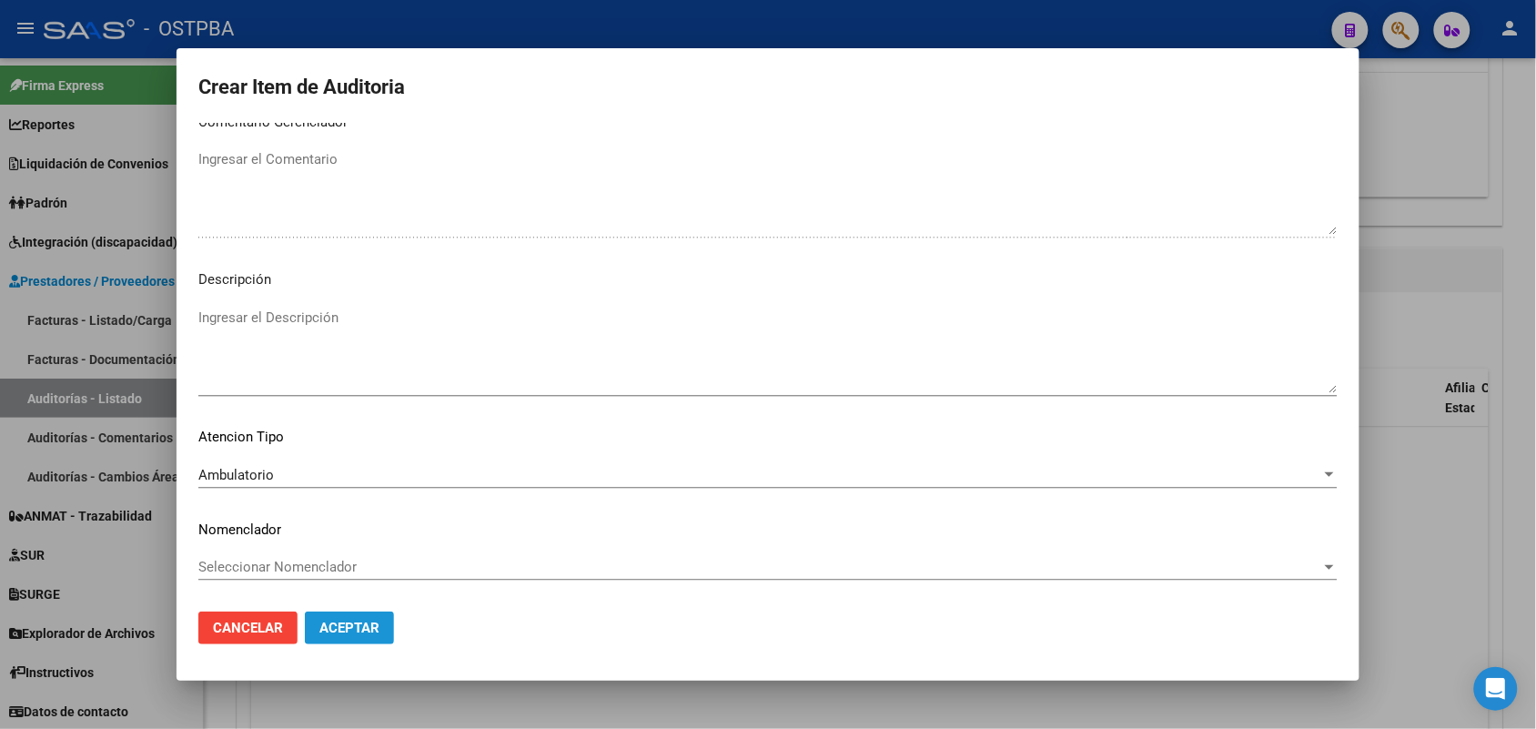
click at [379, 633] on button "Aceptar" at bounding box center [349, 627] width 89 height 33
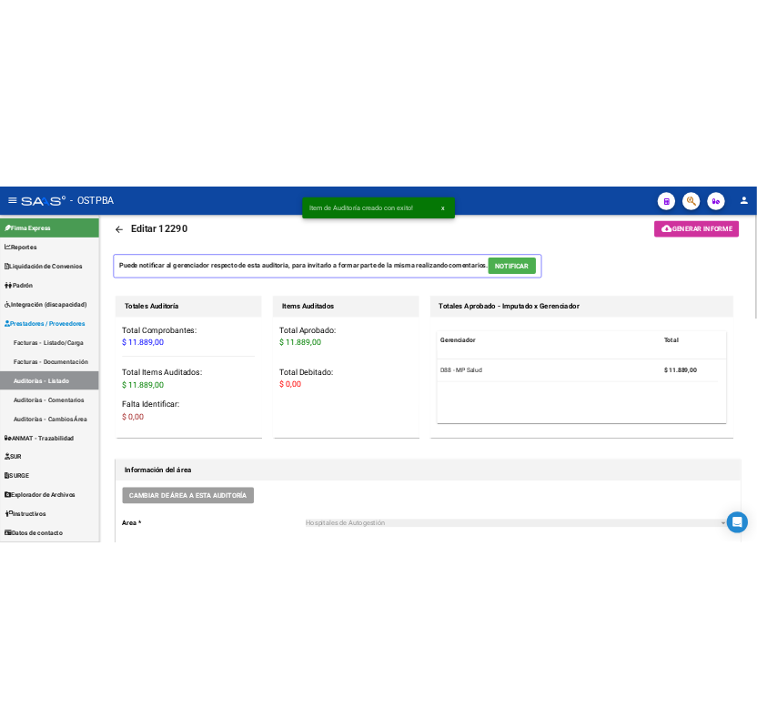
scroll to position [0, 0]
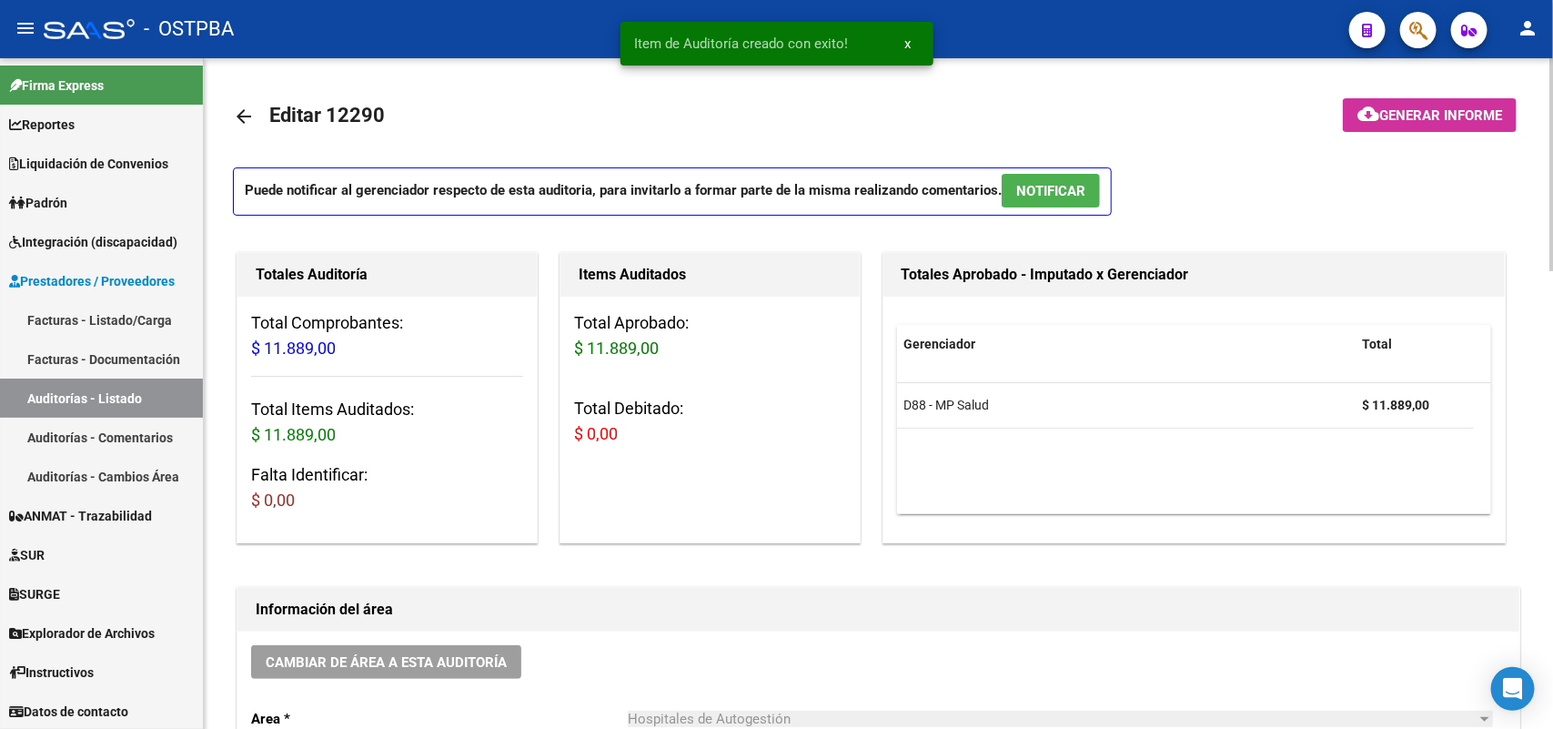
click at [1430, 107] on span "Generar informe" at bounding box center [1440, 115] width 123 height 16
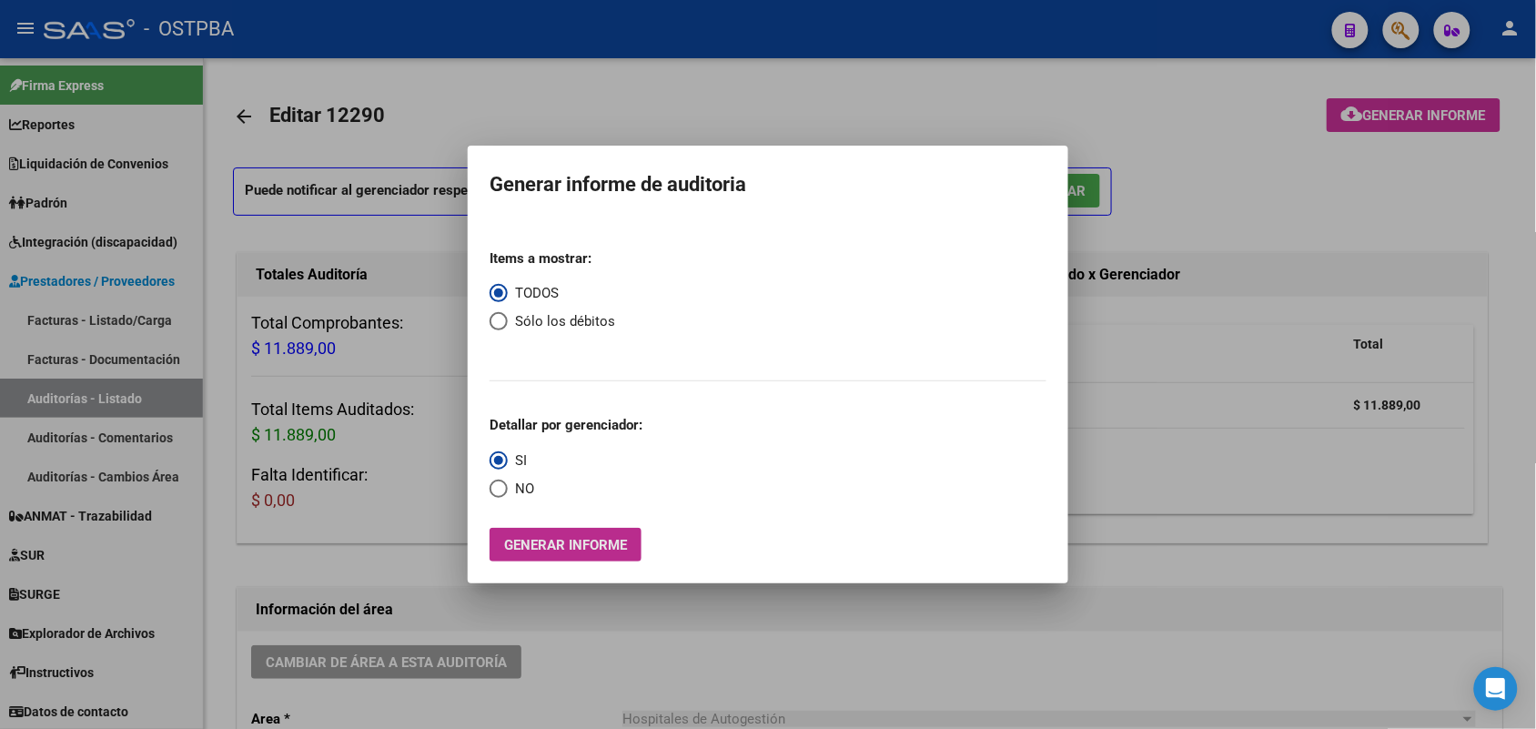
click at [556, 537] on span "Generar informe" at bounding box center [565, 545] width 123 height 16
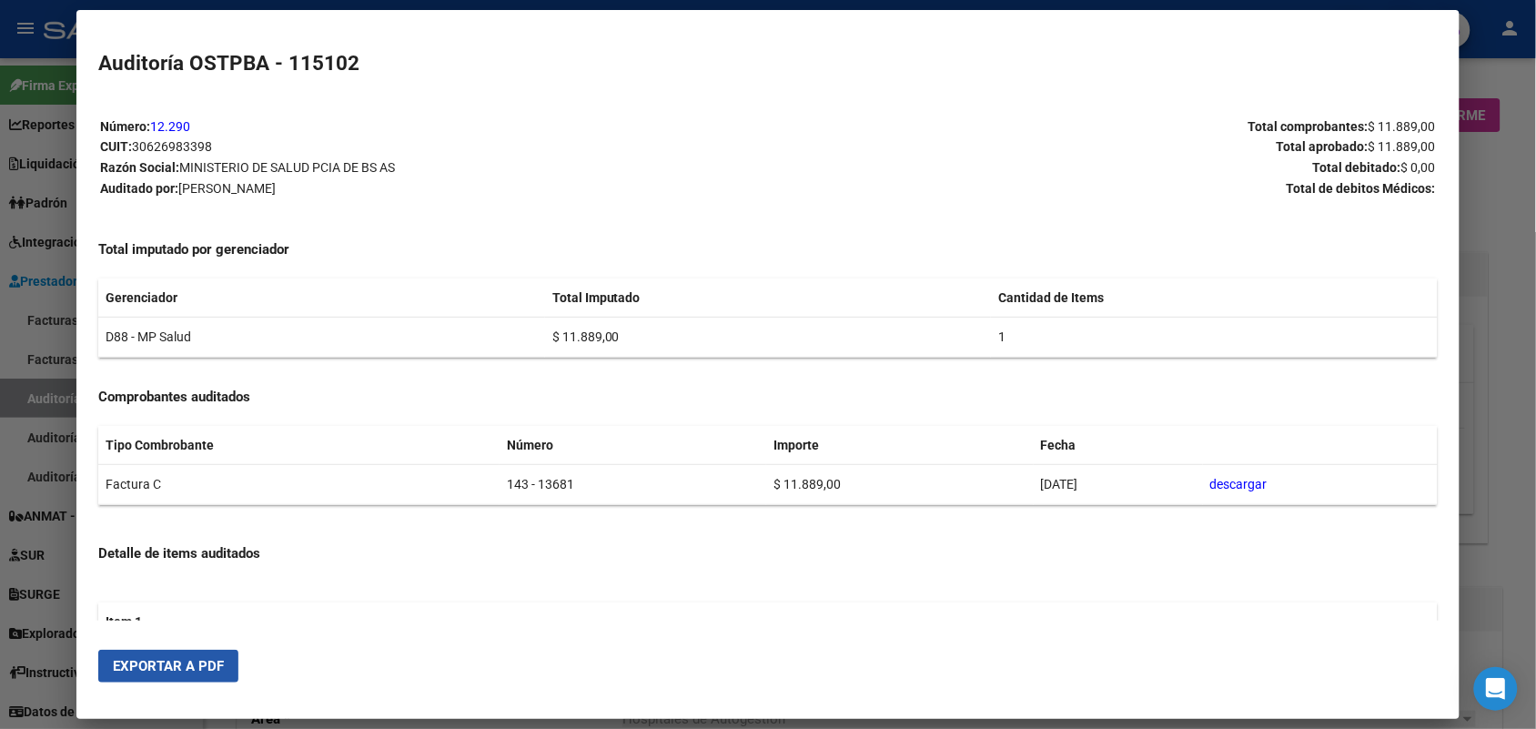
click at [183, 660] on span "Exportar a PDF" at bounding box center [168, 666] width 111 height 16
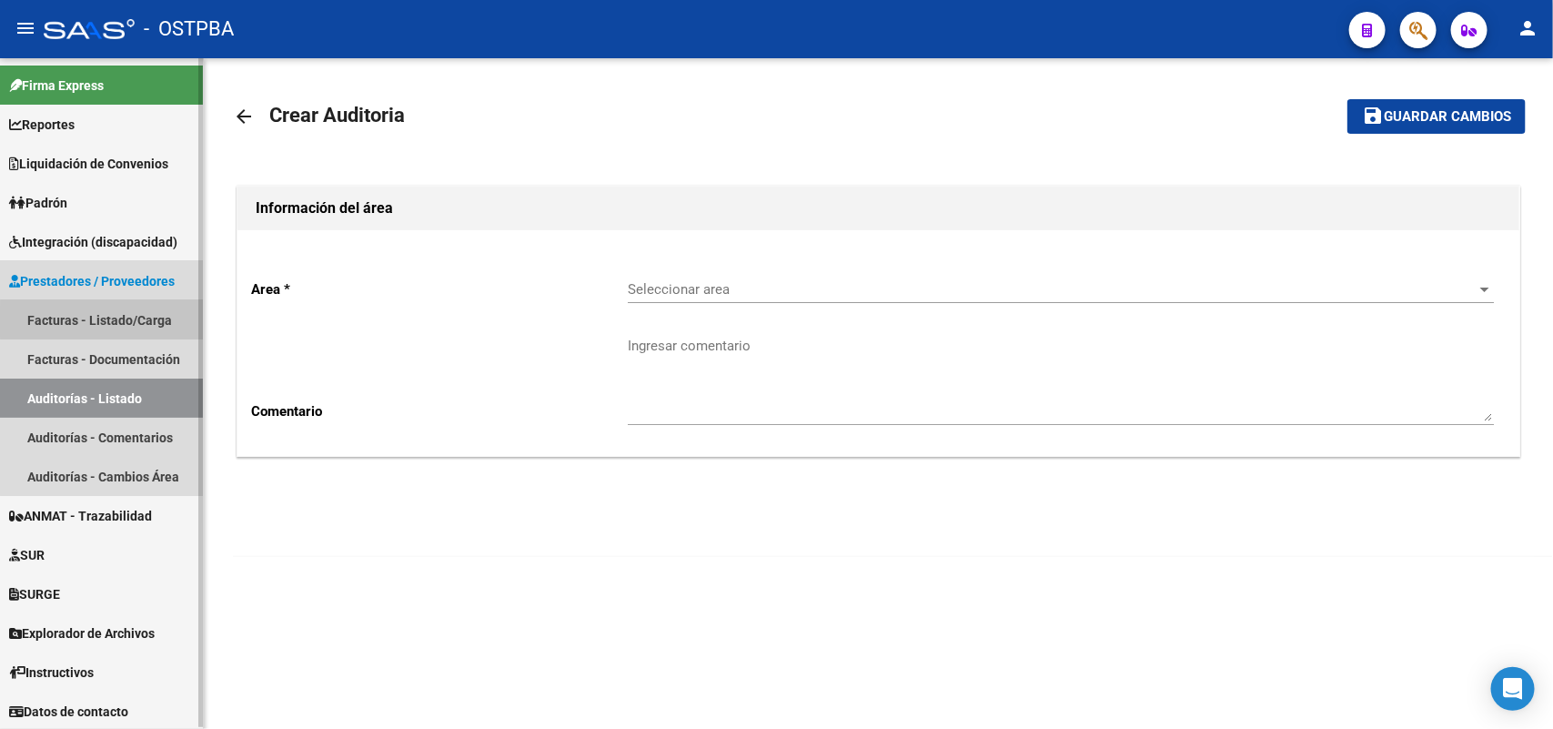
click at [144, 321] on link "Facturas - Listado/Carga" at bounding box center [101, 319] width 203 height 39
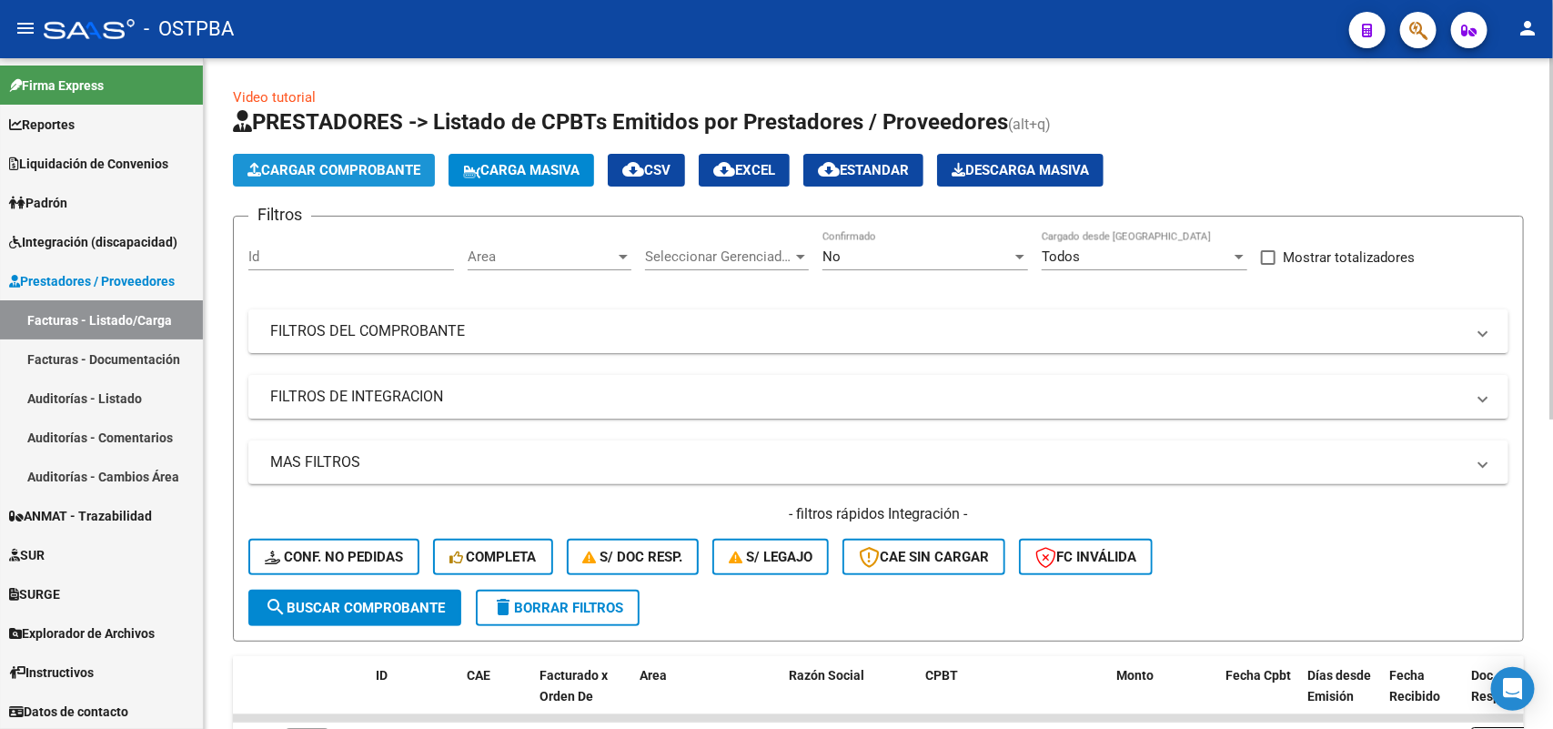
click at [384, 170] on span "Cargar Comprobante" at bounding box center [333, 170] width 173 height 16
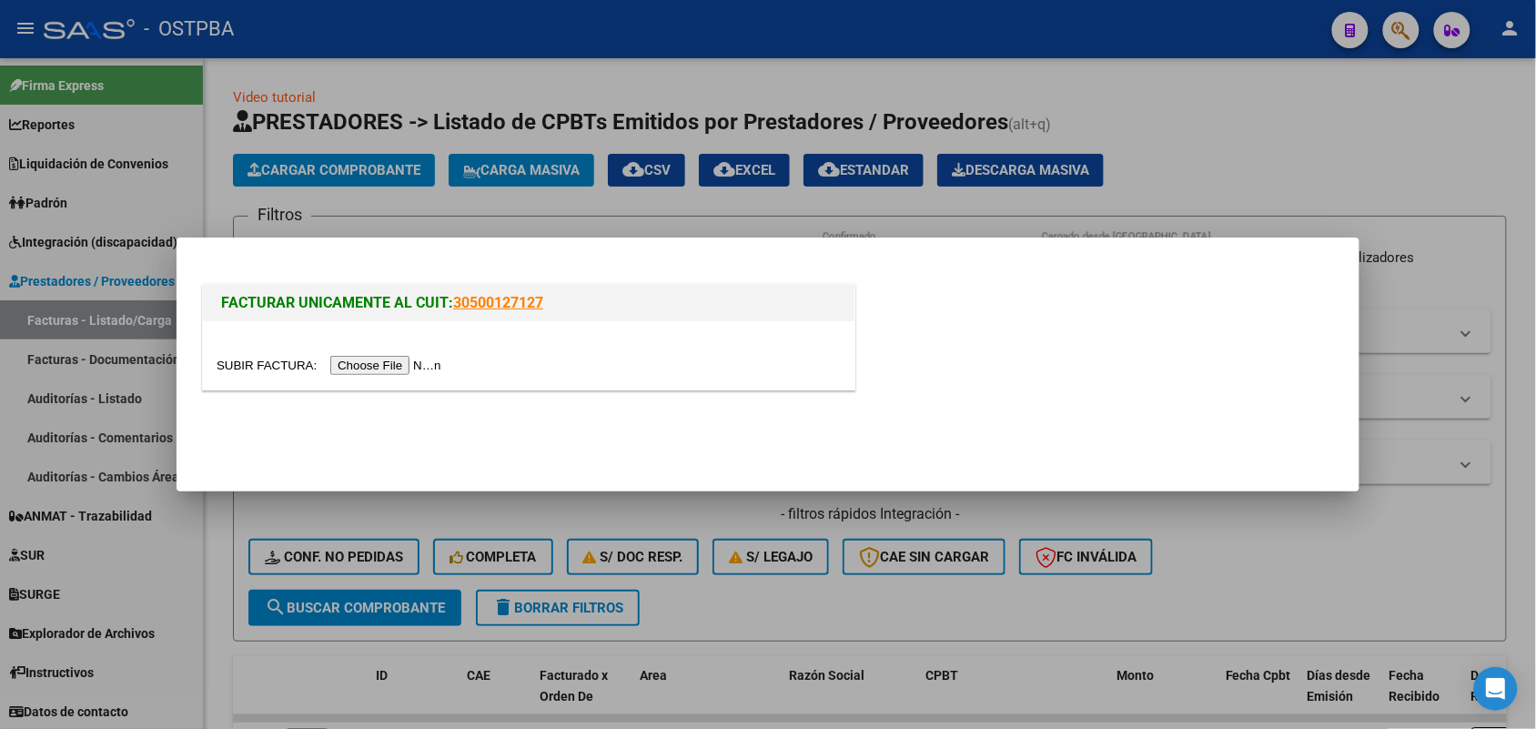
click at [378, 358] on input "file" at bounding box center [332, 365] width 230 height 19
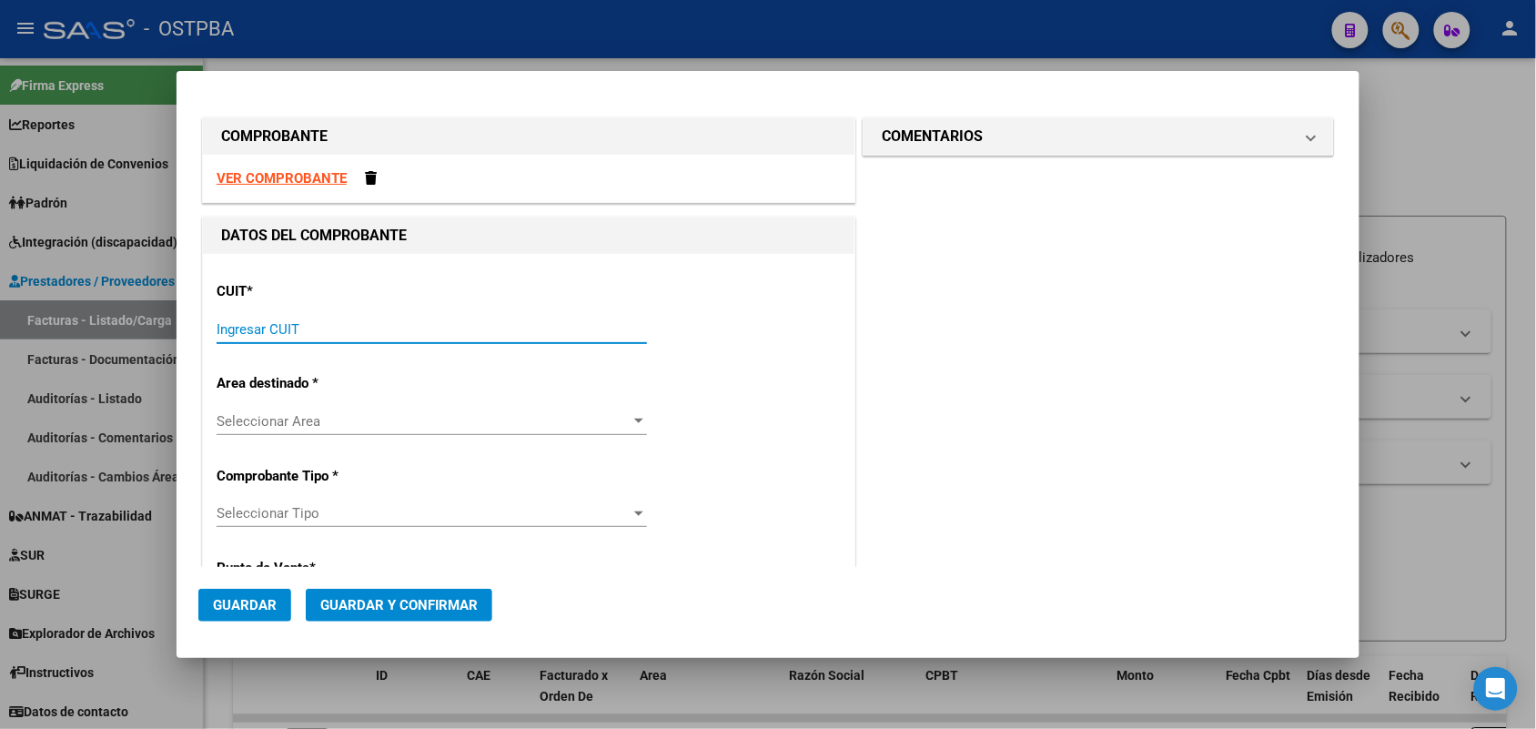
click at [219, 334] on input "Ingresar CUIT" at bounding box center [432, 329] width 430 height 16
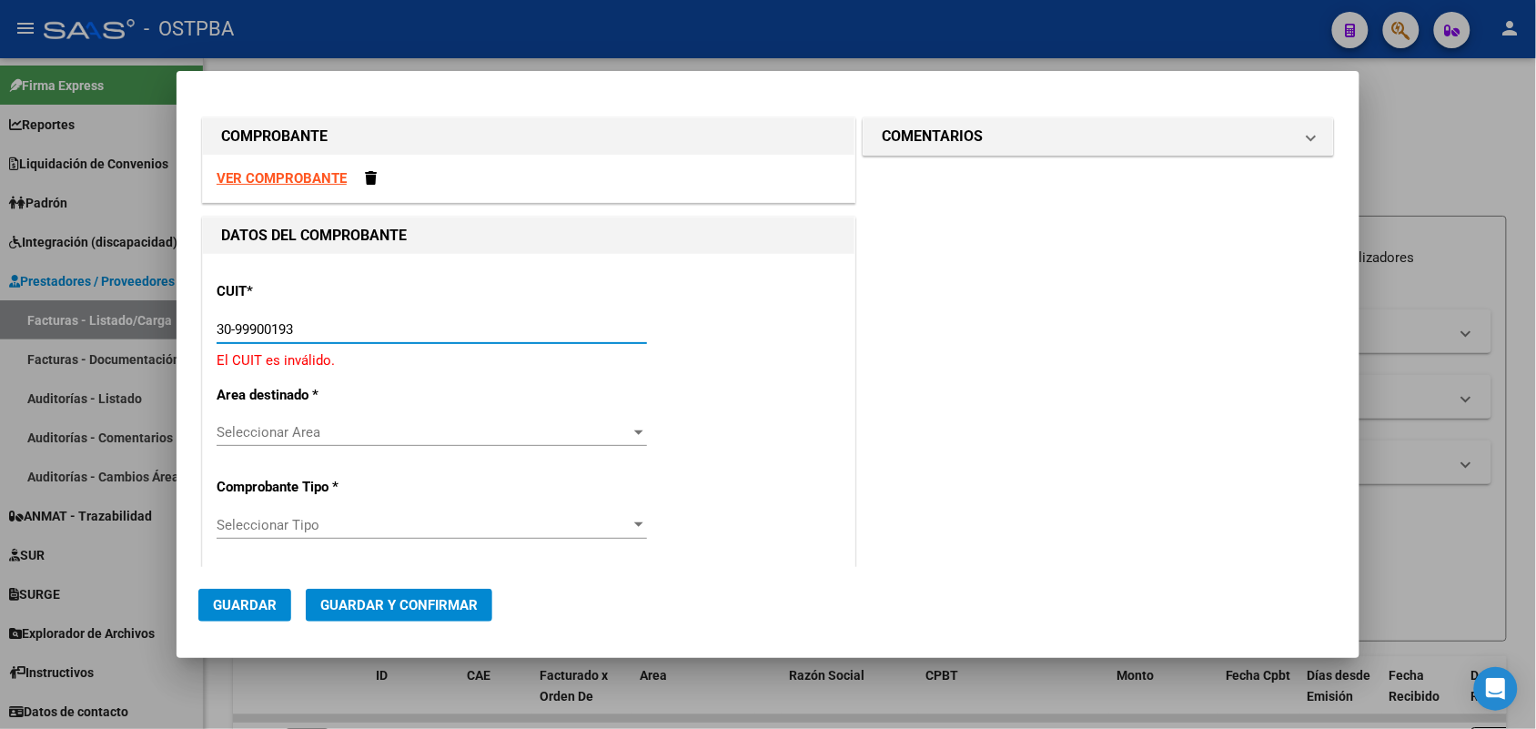
type input "30-99900193-5"
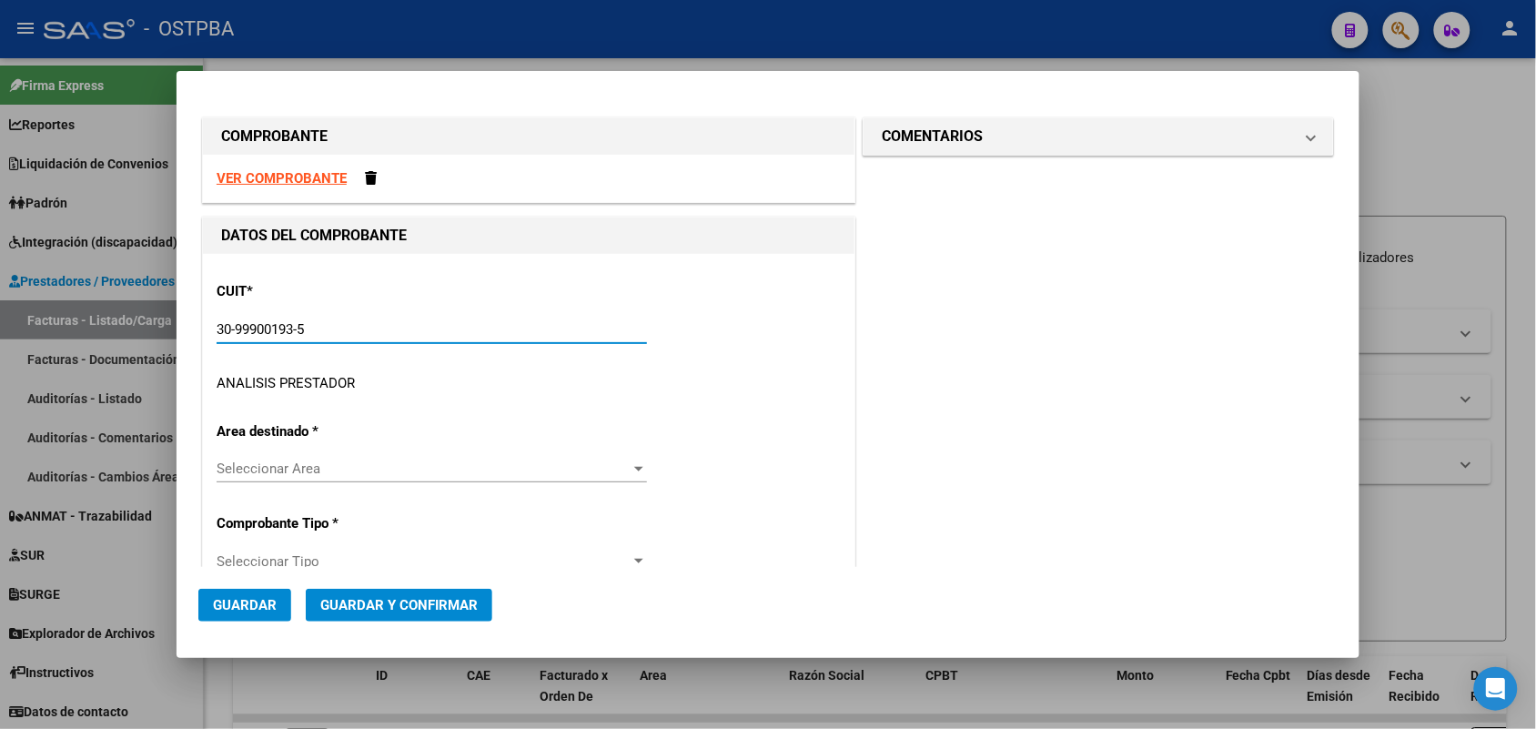
type input "10"
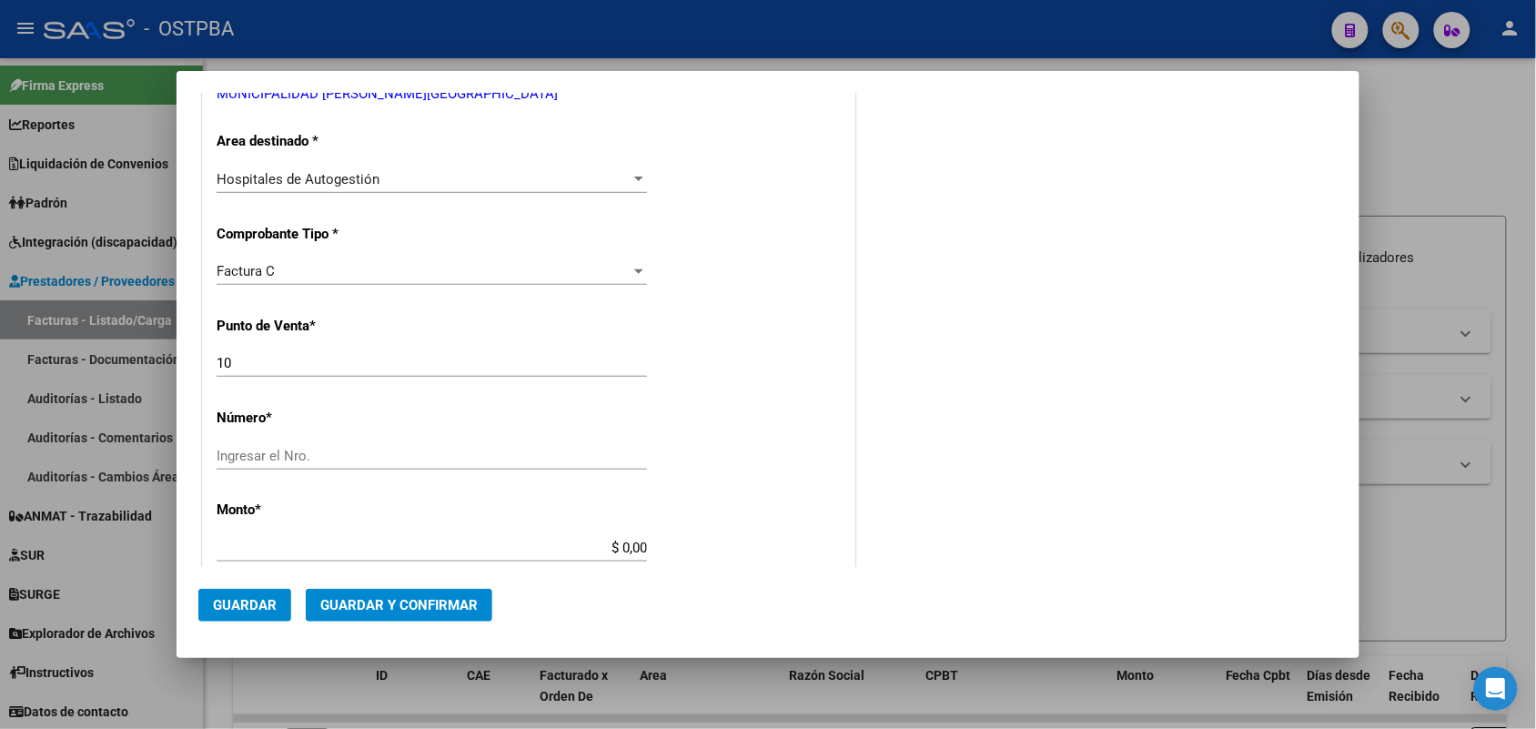
scroll to position [455, 0]
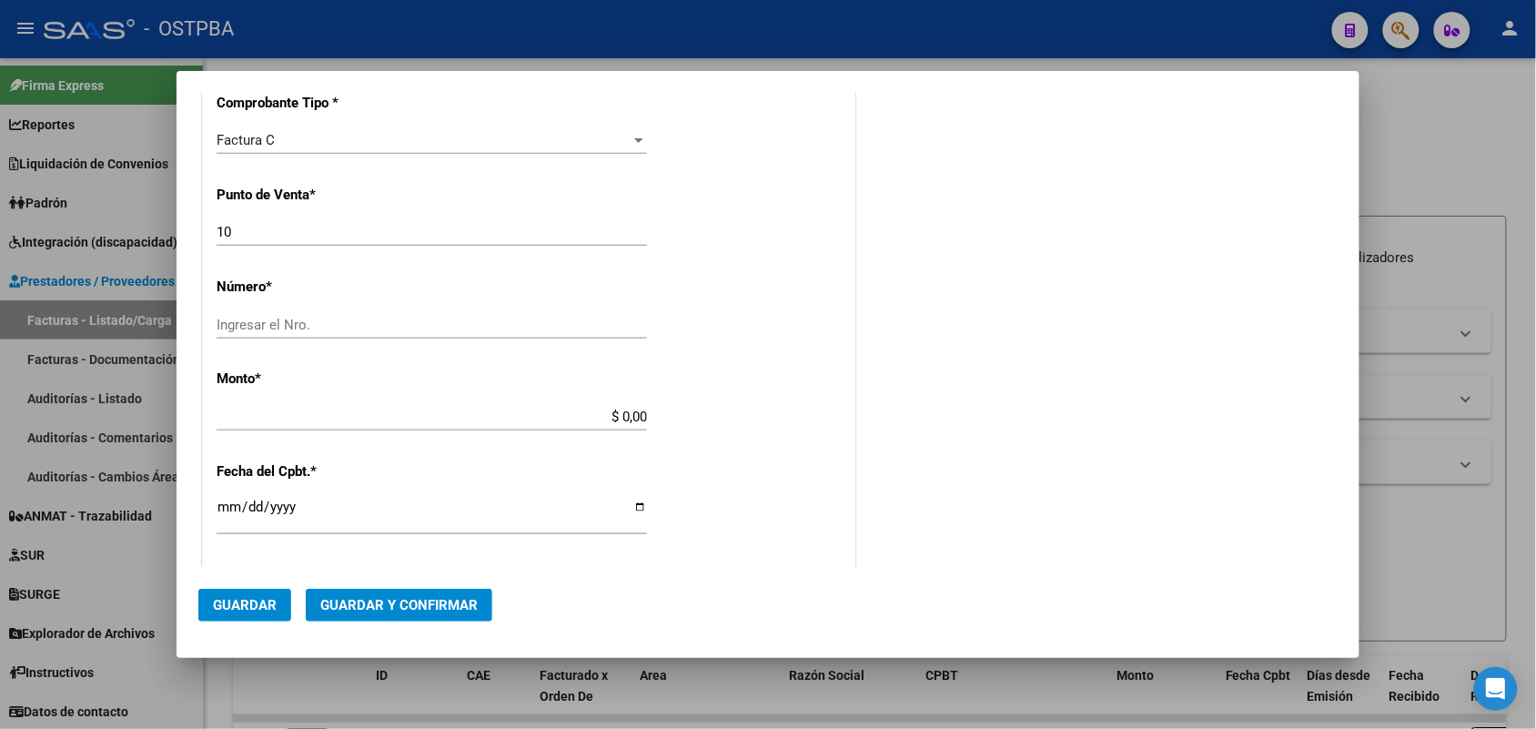
type input "30-99900193-5"
click at [238, 329] on input "Ingresar el Nro." at bounding box center [432, 325] width 430 height 16
type input "21037"
drag, startPoint x: 588, startPoint y: 415, endPoint x: 690, endPoint y: 419, distance: 102.0
click at [690, 419] on div "CUIT * 30-99900193-5 Ingresar CUIT ANALISIS PRESTADOR MUNICIPALIDAD DE MERLO AR…" at bounding box center [528, 444] width 651 height 1290
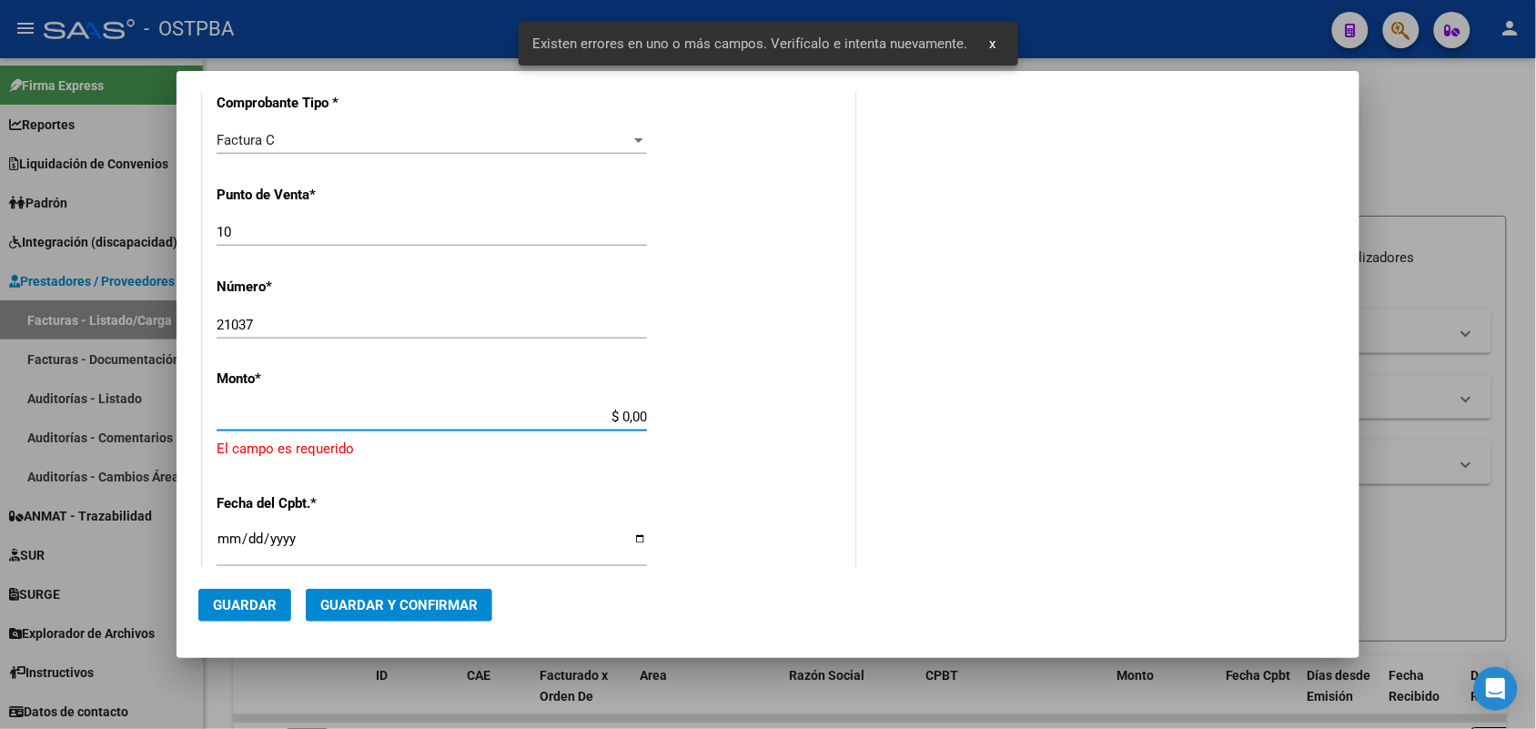
scroll to position [533, 0]
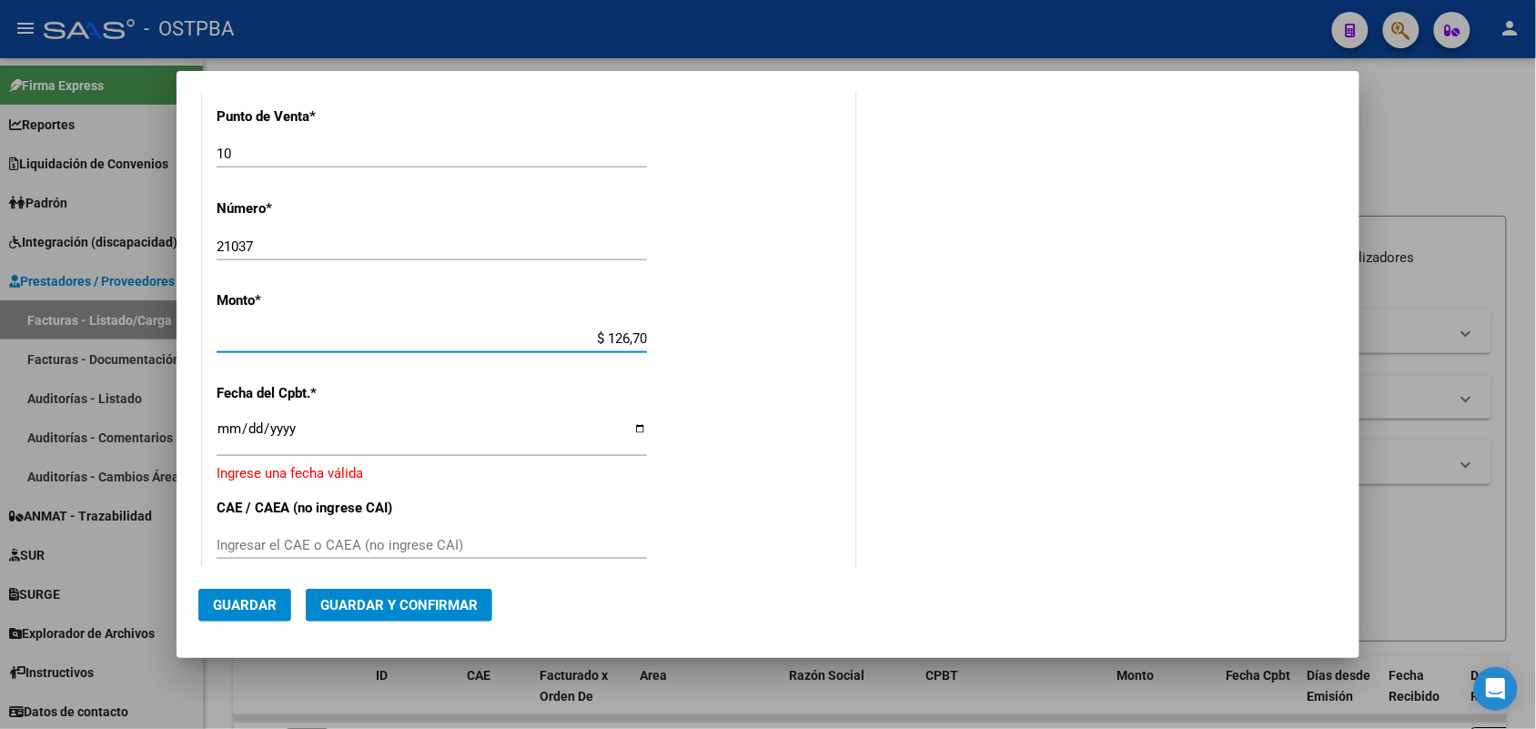
type input "$ 1.267,00"
click at [223, 430] on input "Ingresar la fecha" at bounding box center [432, 435] width 430 height 29
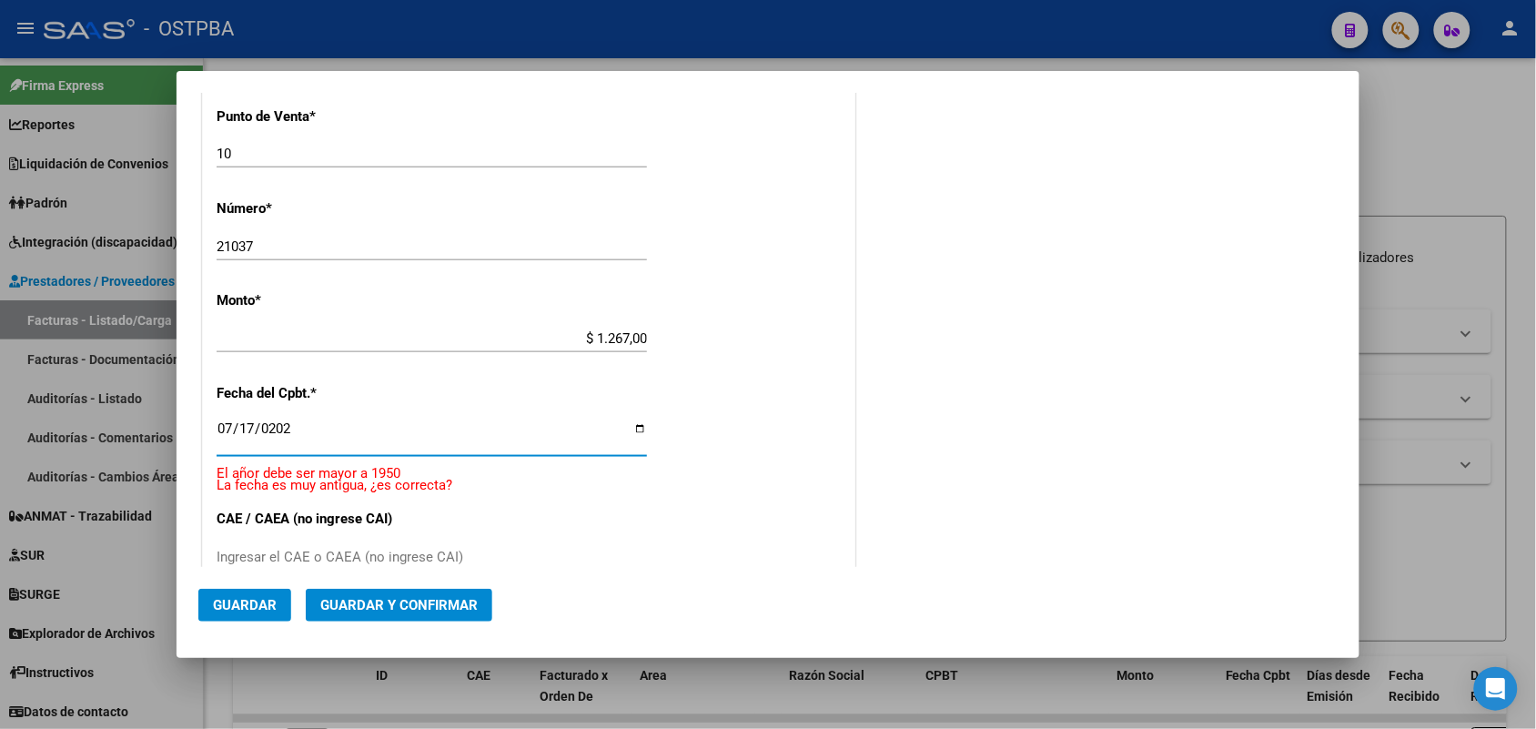
type input "[DATE]"
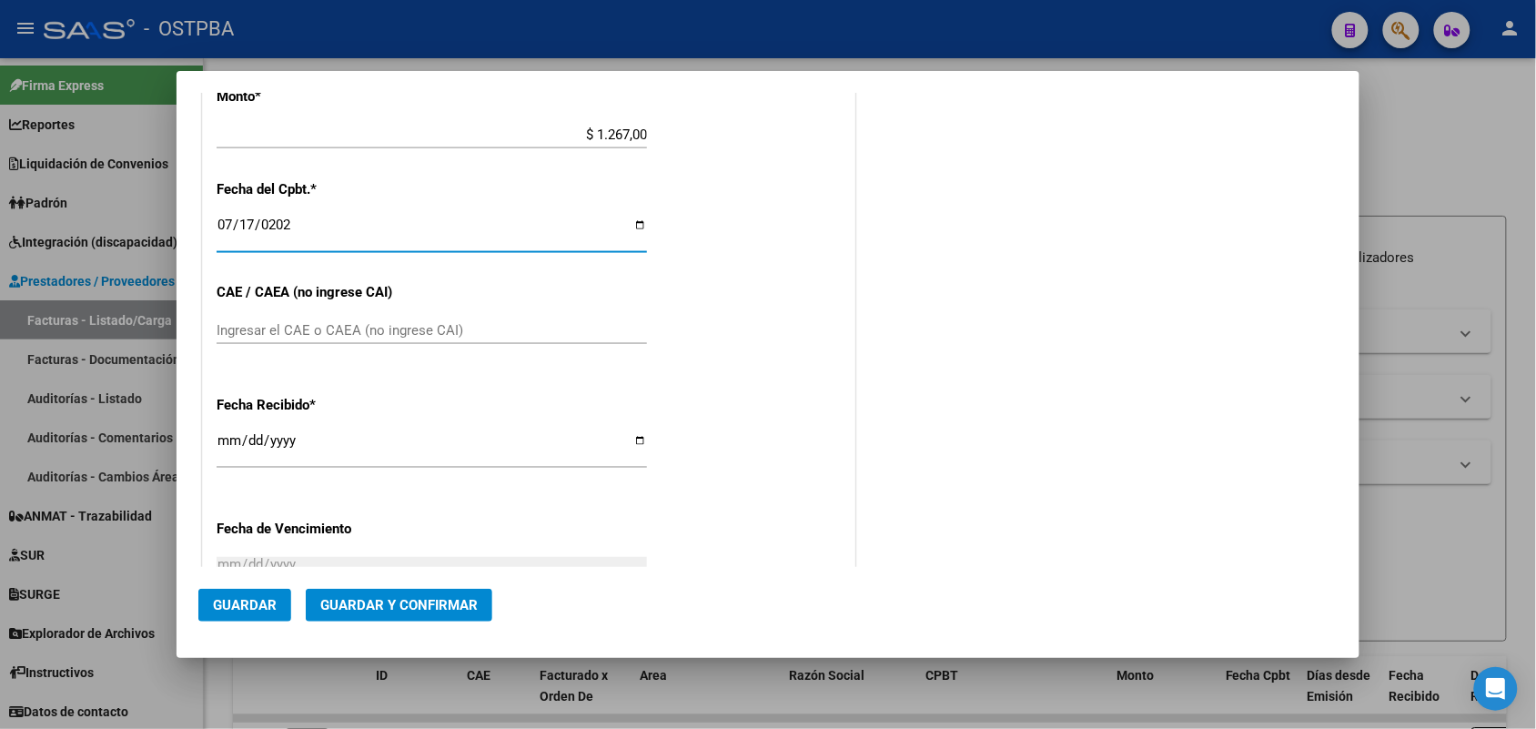
scroll to position [761, 0]
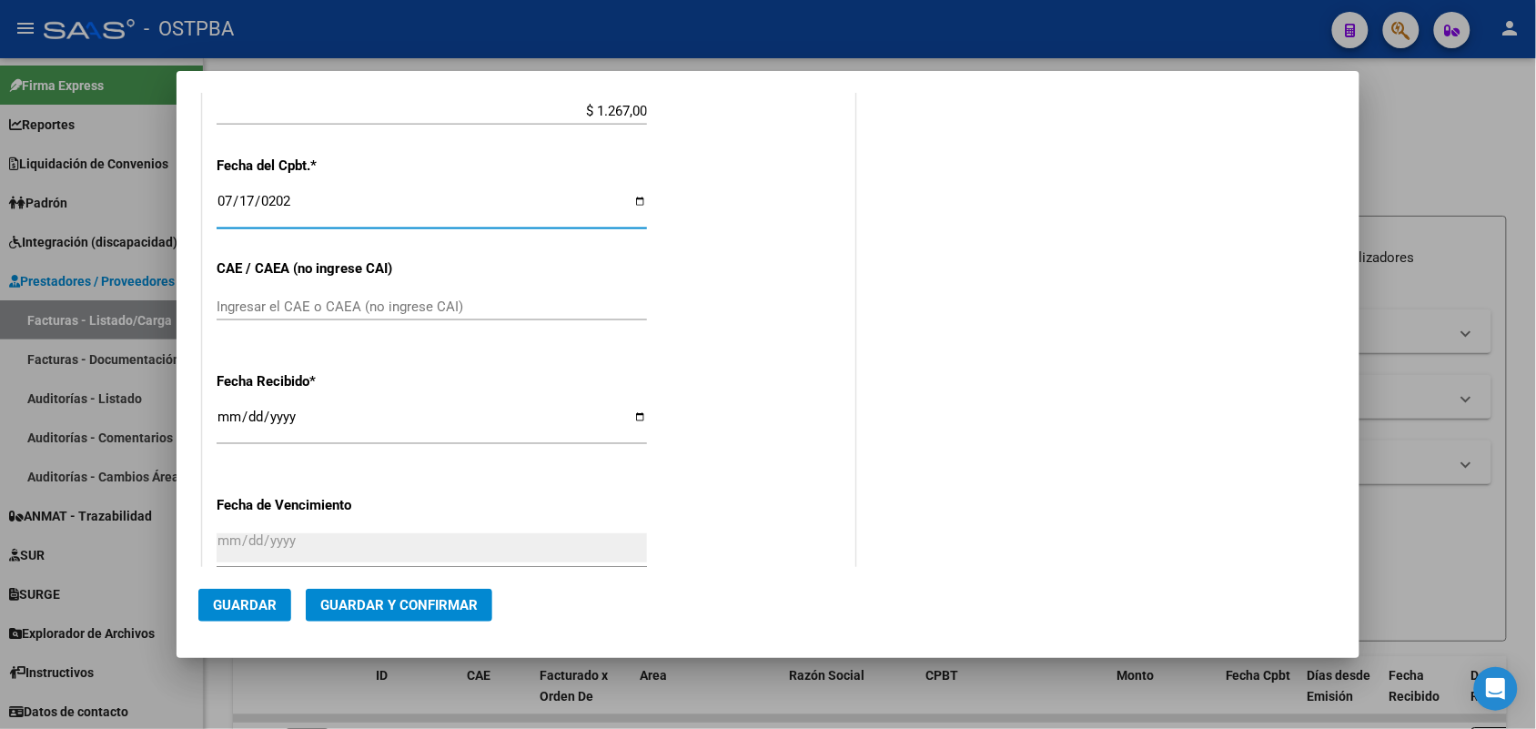
click at [220, 309] on input "Ingresar el CAE o CAEA (no ingrese CAI)" at bounding box center [432, 306] width 430 height 16
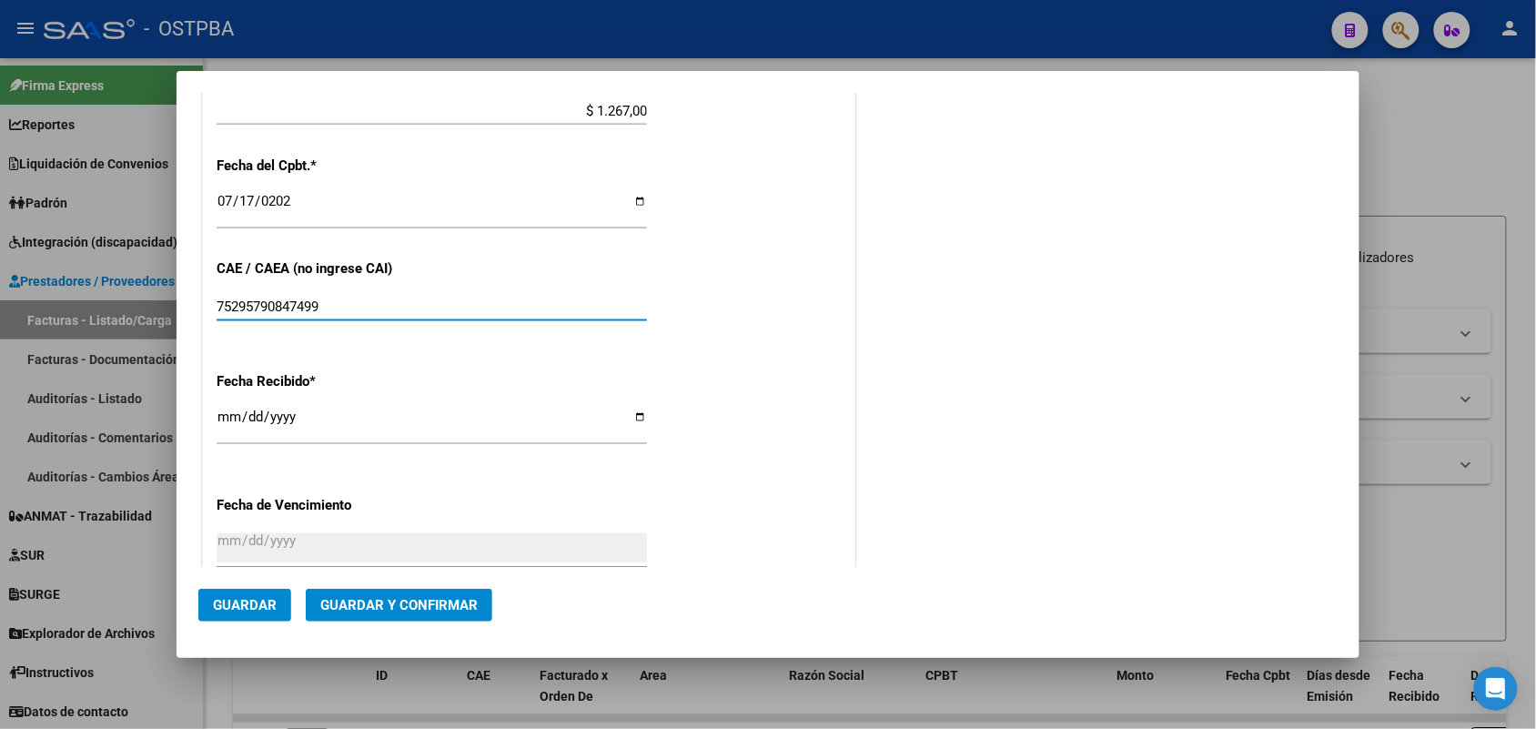
type input "75295790847499"
click at [220, 417] on input "2025-08-13" at bounding box center [432, 423] width 430 height 29
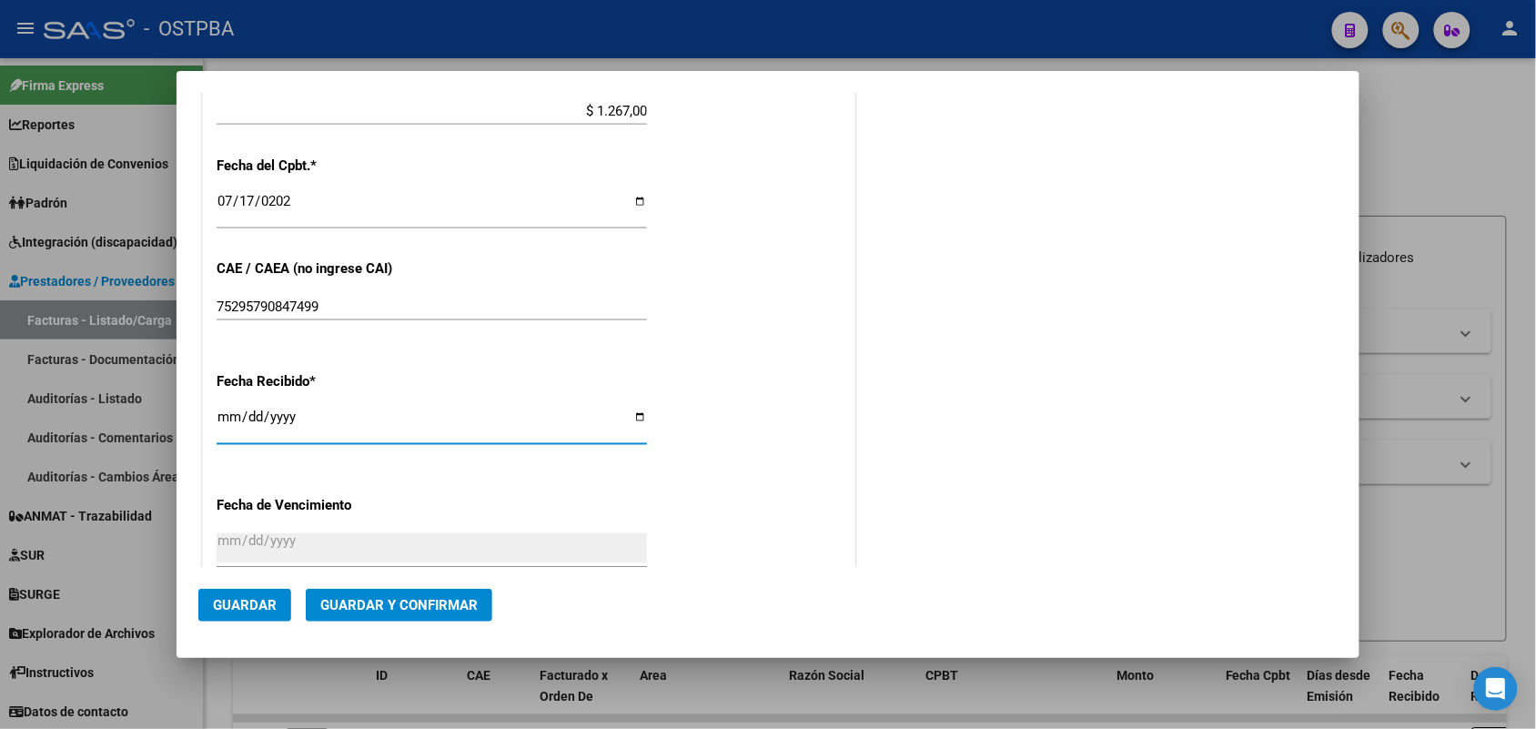
type input "[DATE]"
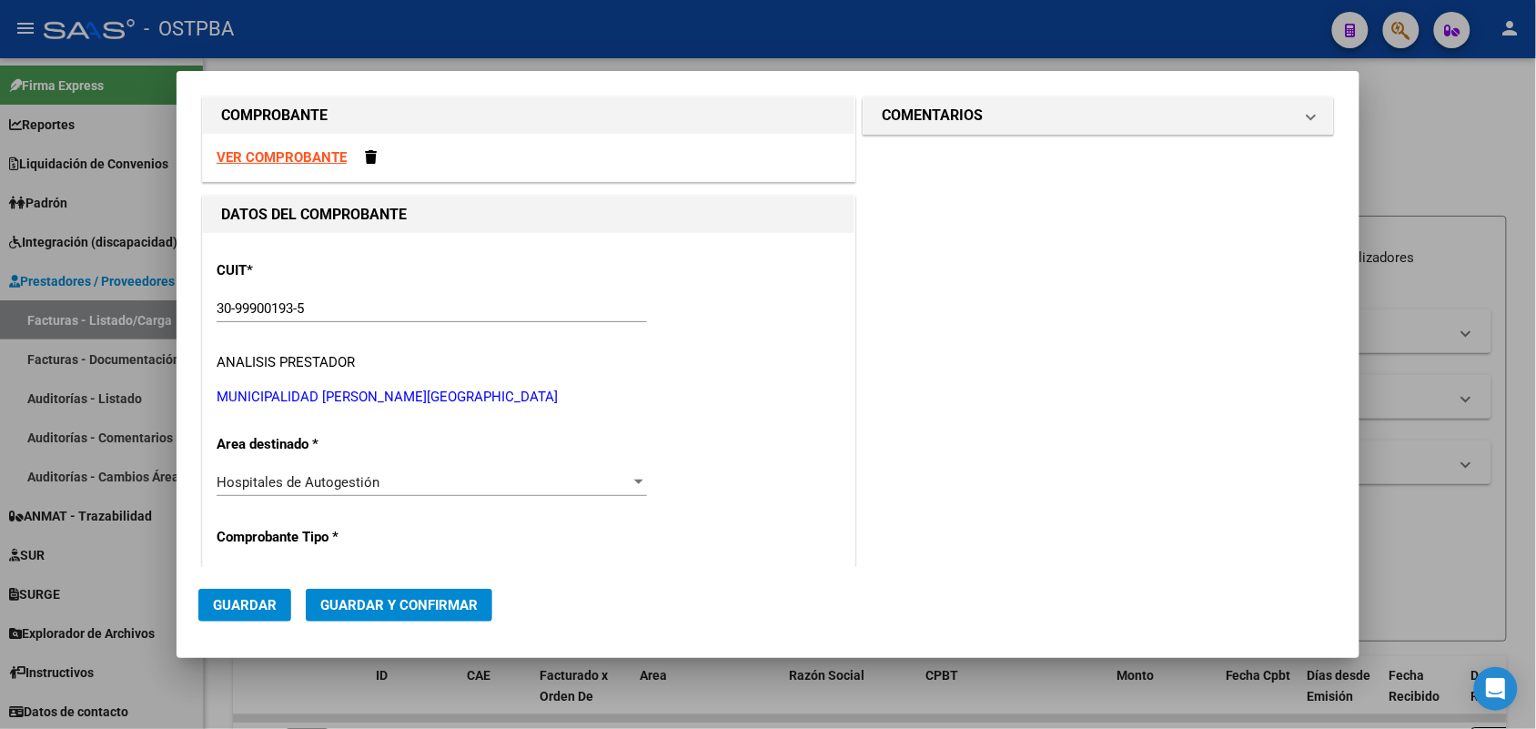
scroll to position [0, 0]
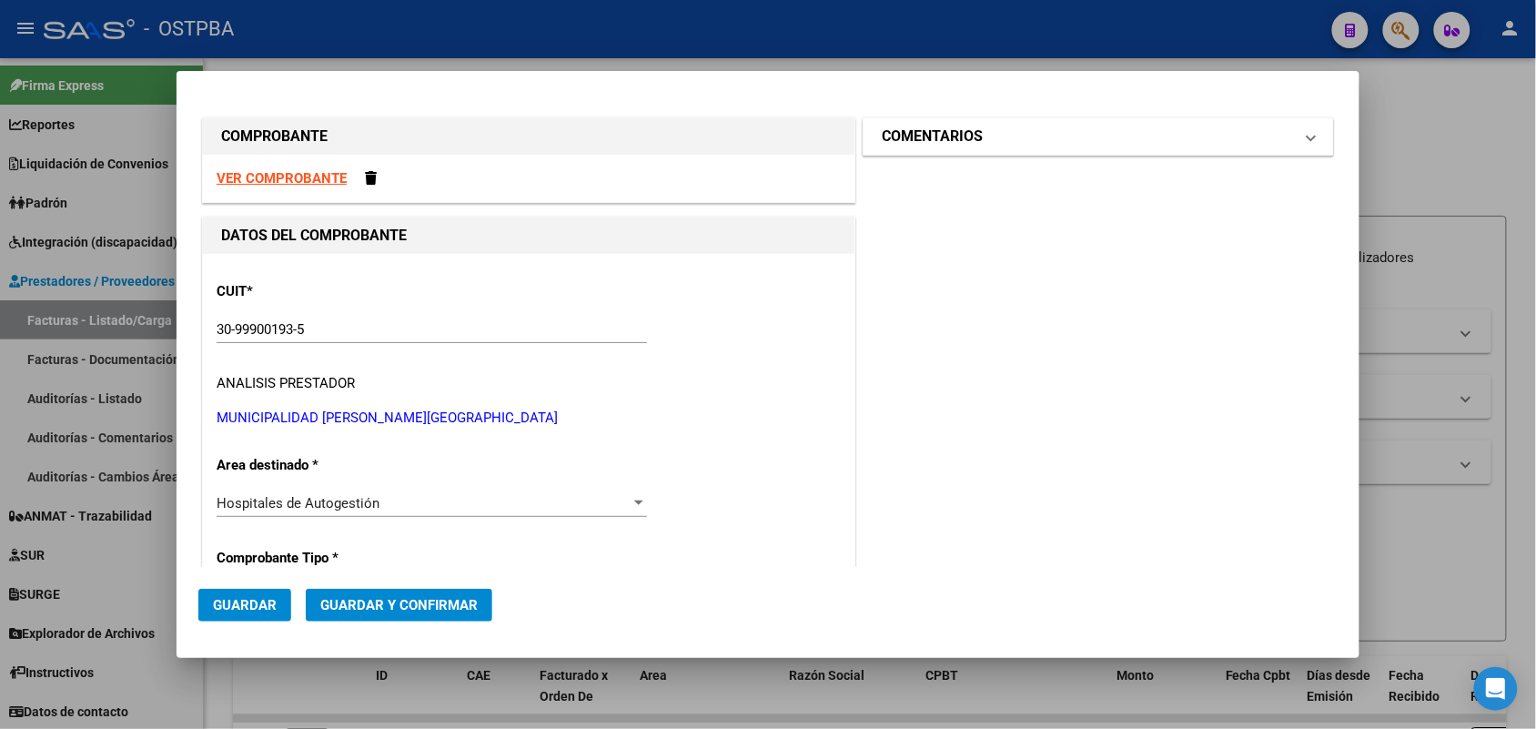
click at [1307, 137] on span at bounding box center [1310, 137] width 7 height 22
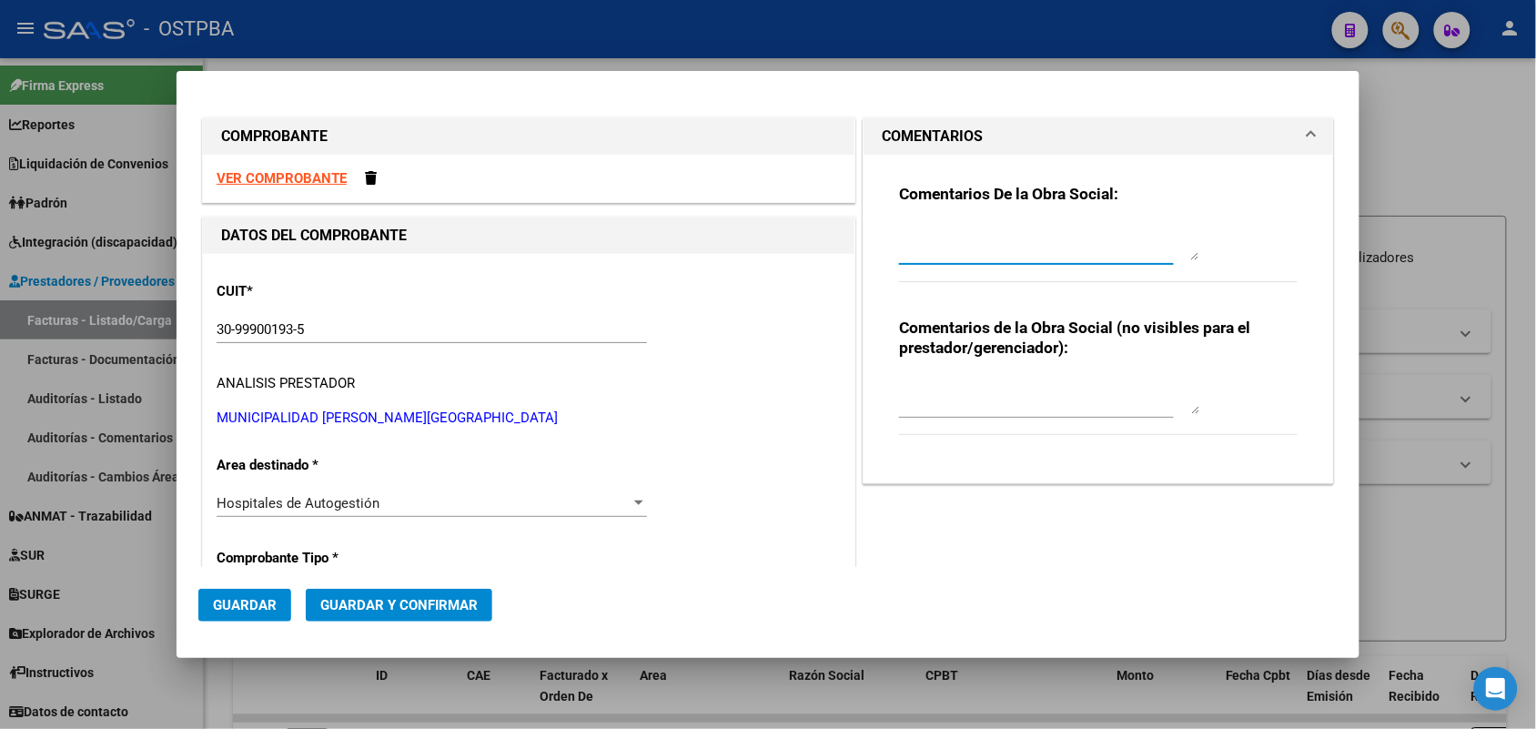
click at [915, 241] on textarea at bounding box center [1049, 242] width 300 height 36
type textarea "HR 126313"
click at [257, 597] on span "Guardar" at bounding box center [245, 605] width 64 height 16
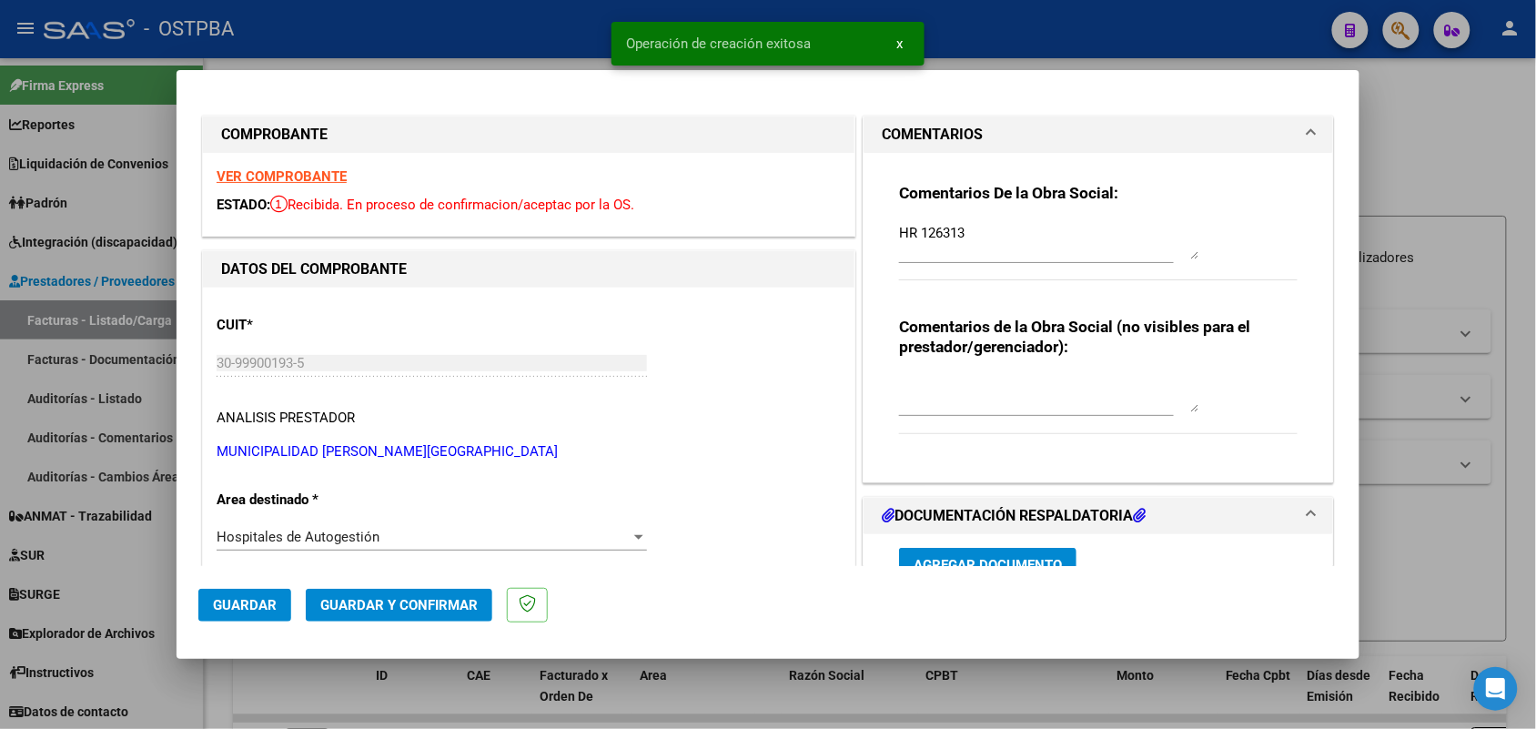
type input "[DATE]"
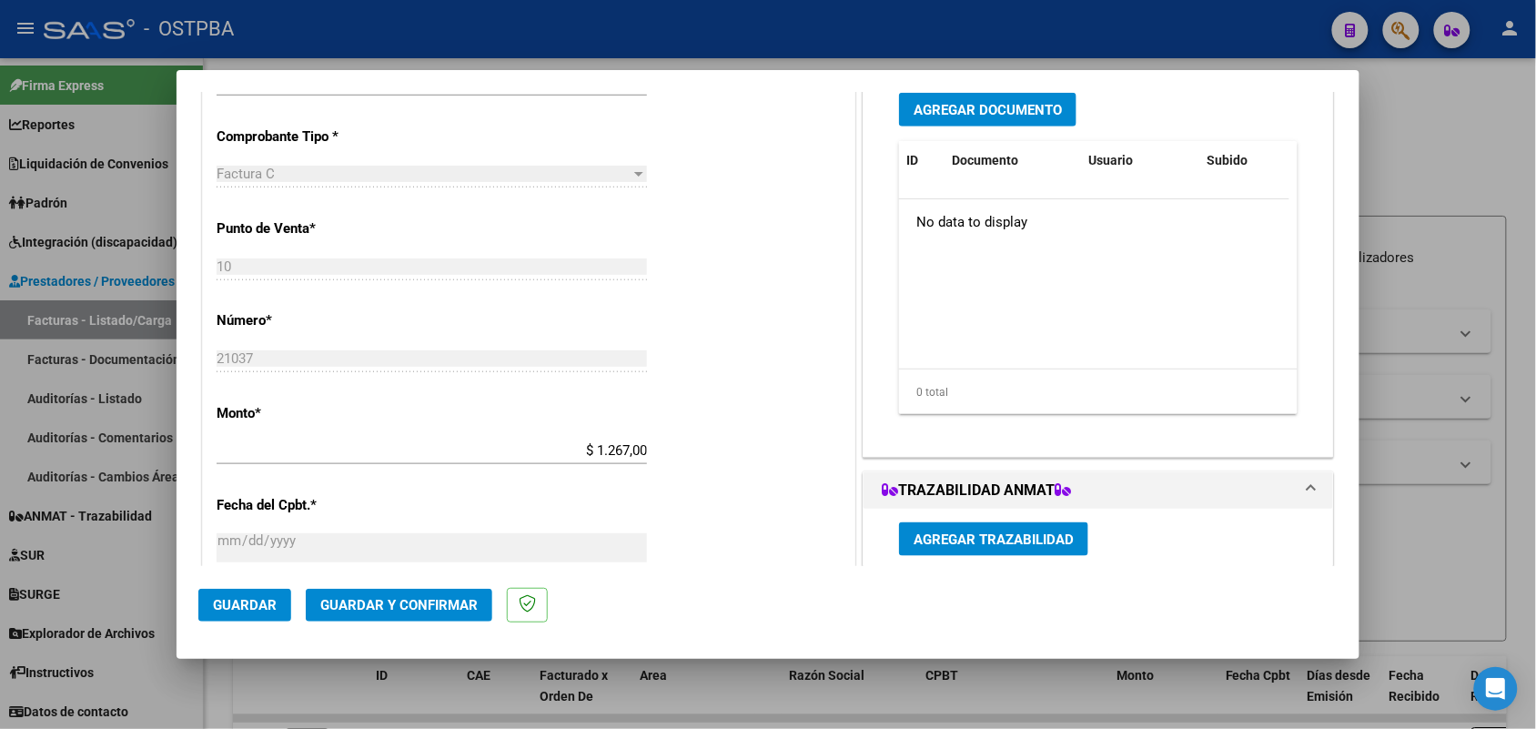
scroll to position [341, 0]
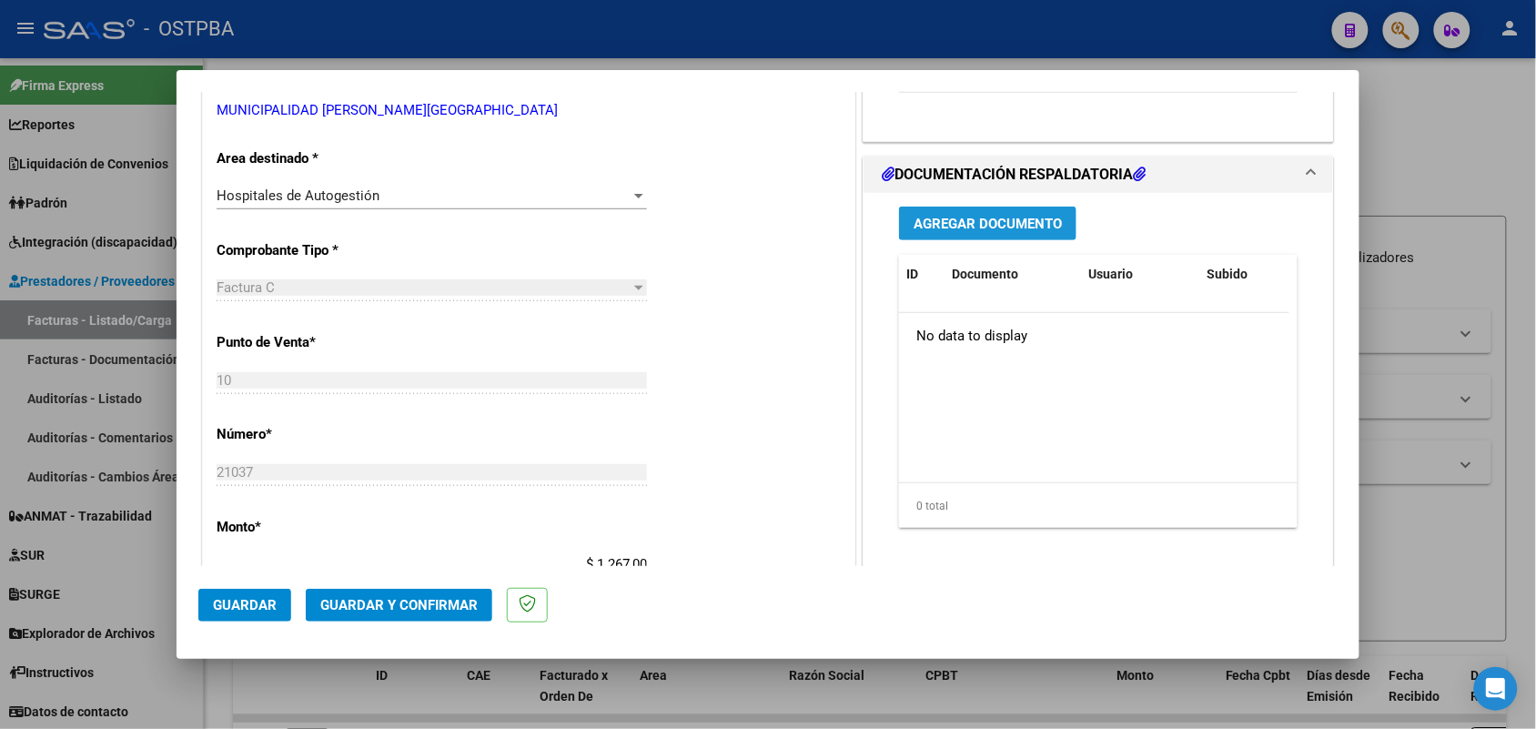
click at [994, 230] on span "Agregar Documento" at bounding box center [987, 224] width 148 height 16
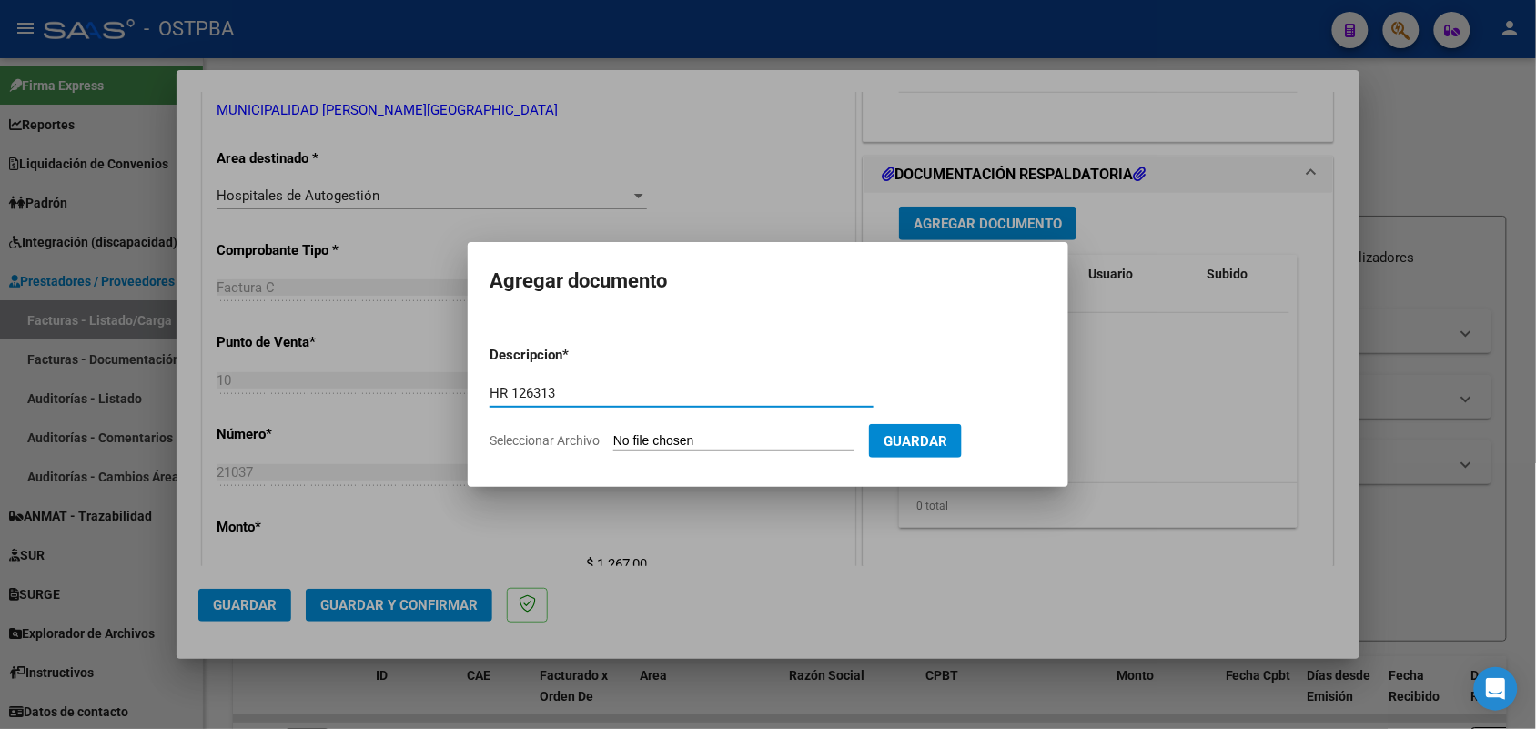
type input "HR 126313"
click at [624, 442] on input "Seleccionar Archivo" at bounding box center [733, 441] width 241 height 17
type input "C:\fakepath\HR 126313.pdf"
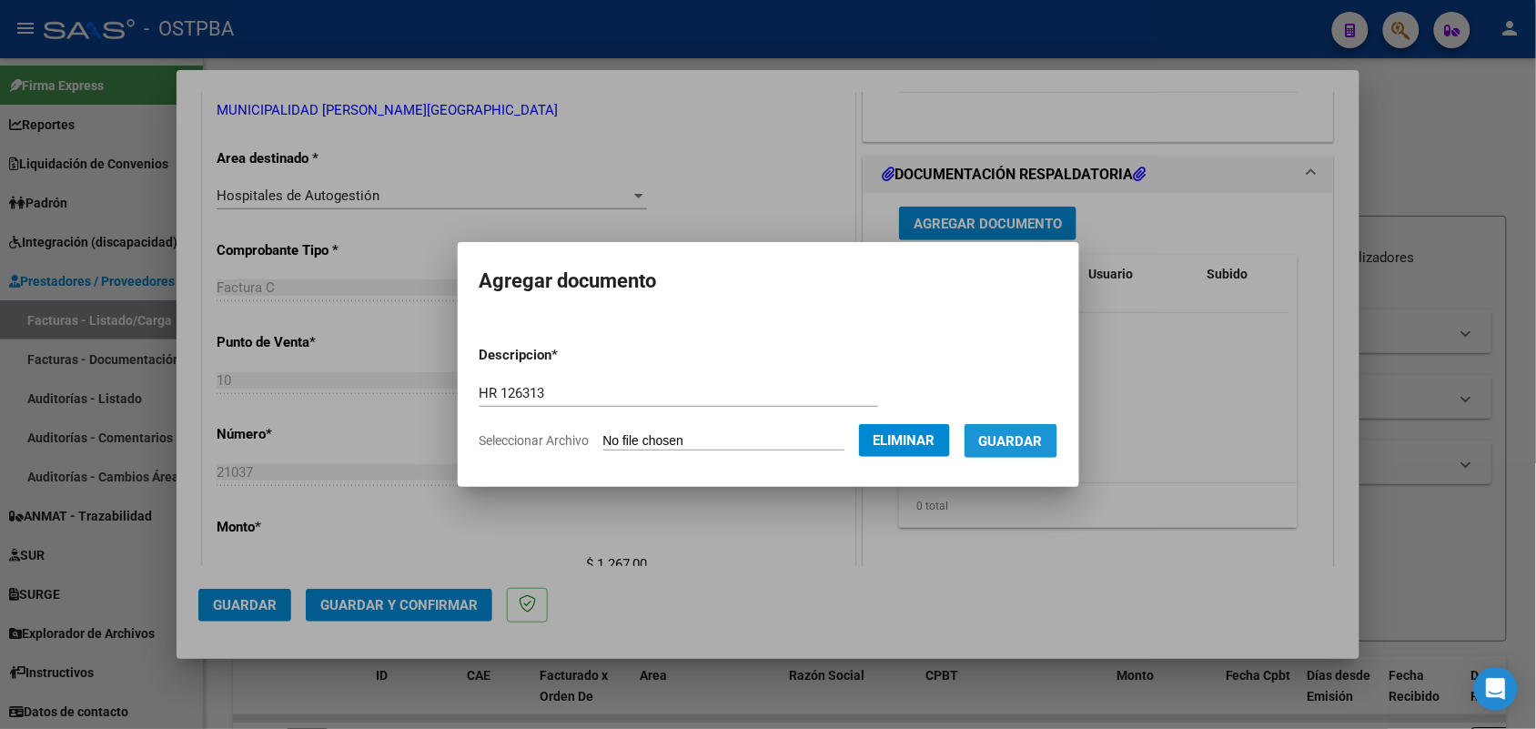
click at [1035, 442] on span "Guardar" at bounding box center [1011, 441] width 64 height 16
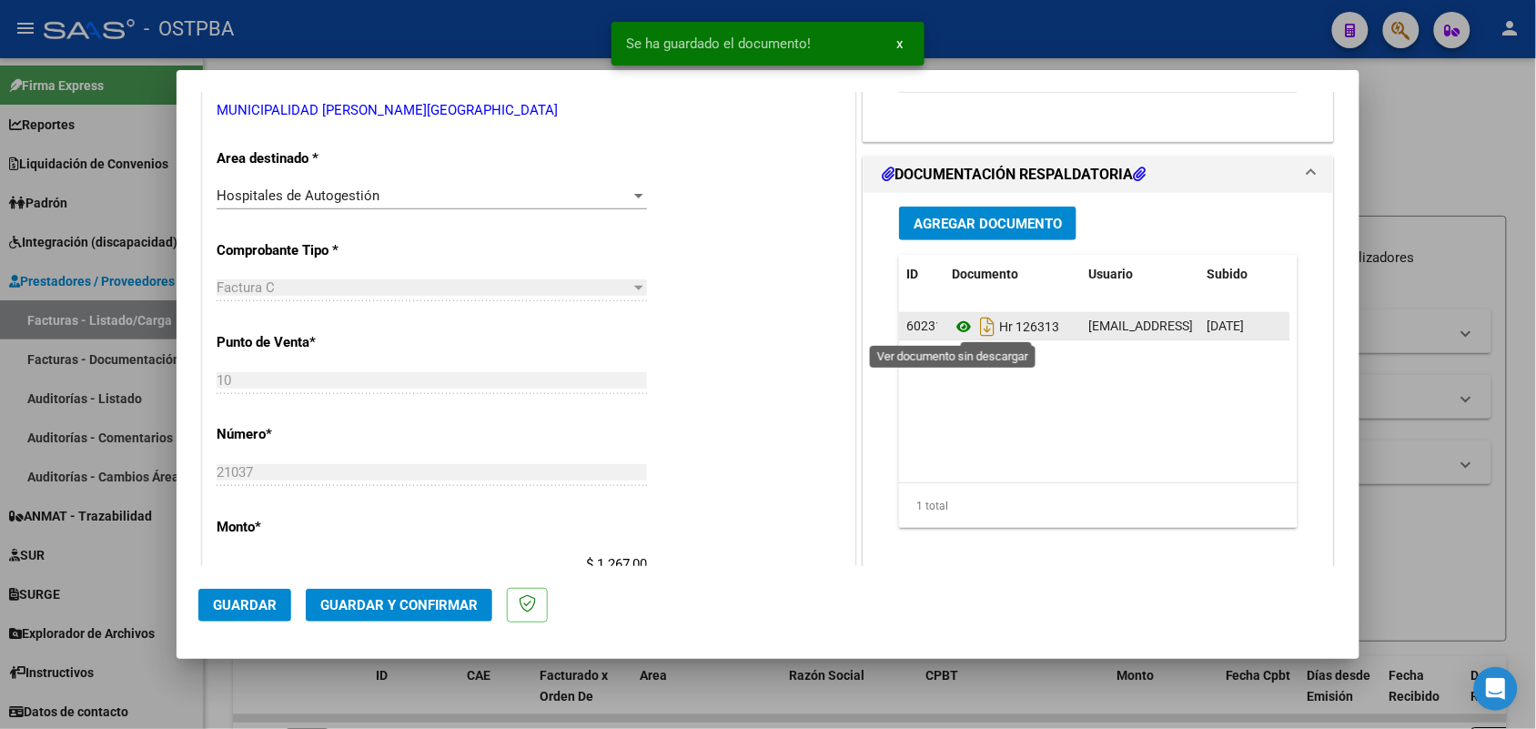
click at [955, 321] on icon at bounding box center [964, 327] width 24 height 22
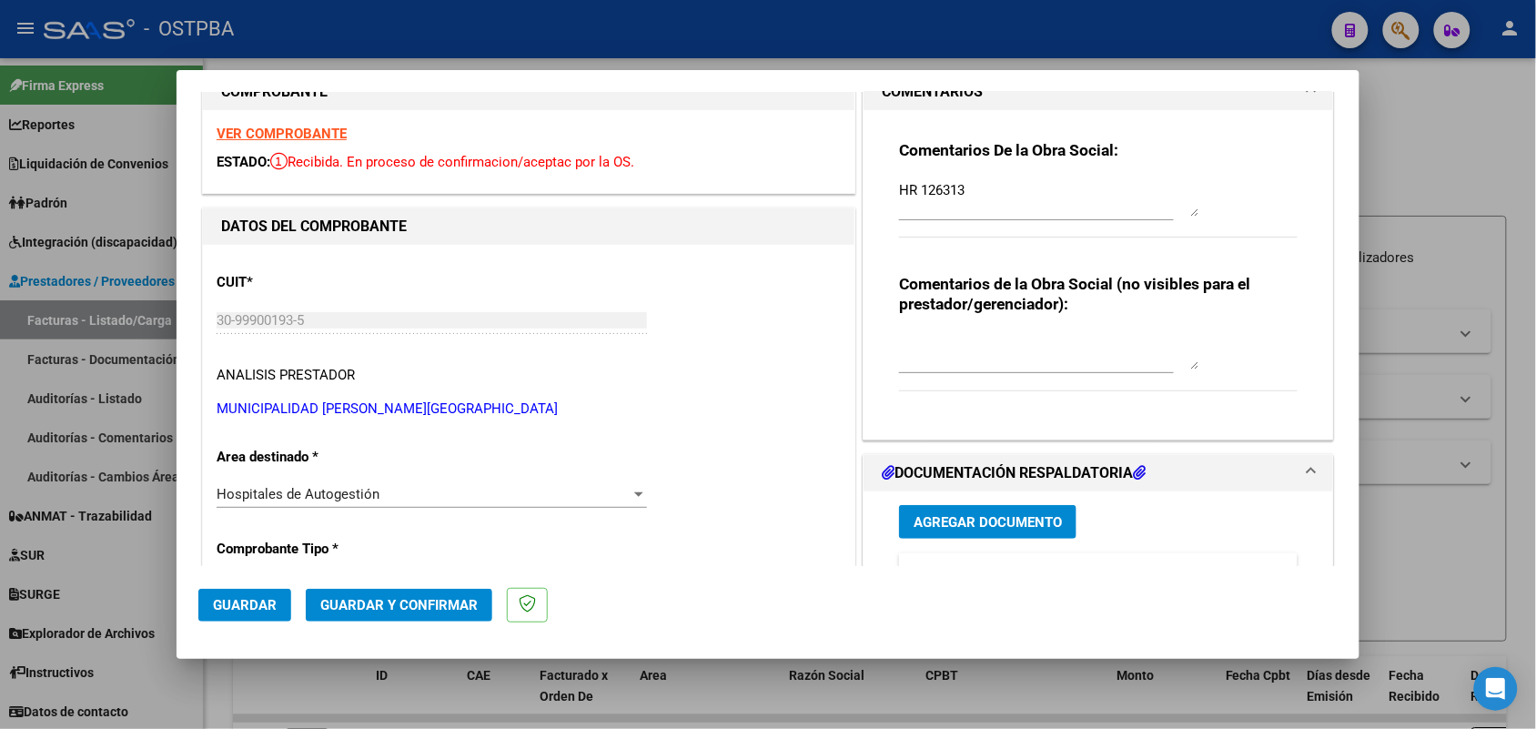
scroll to position [0, 0]
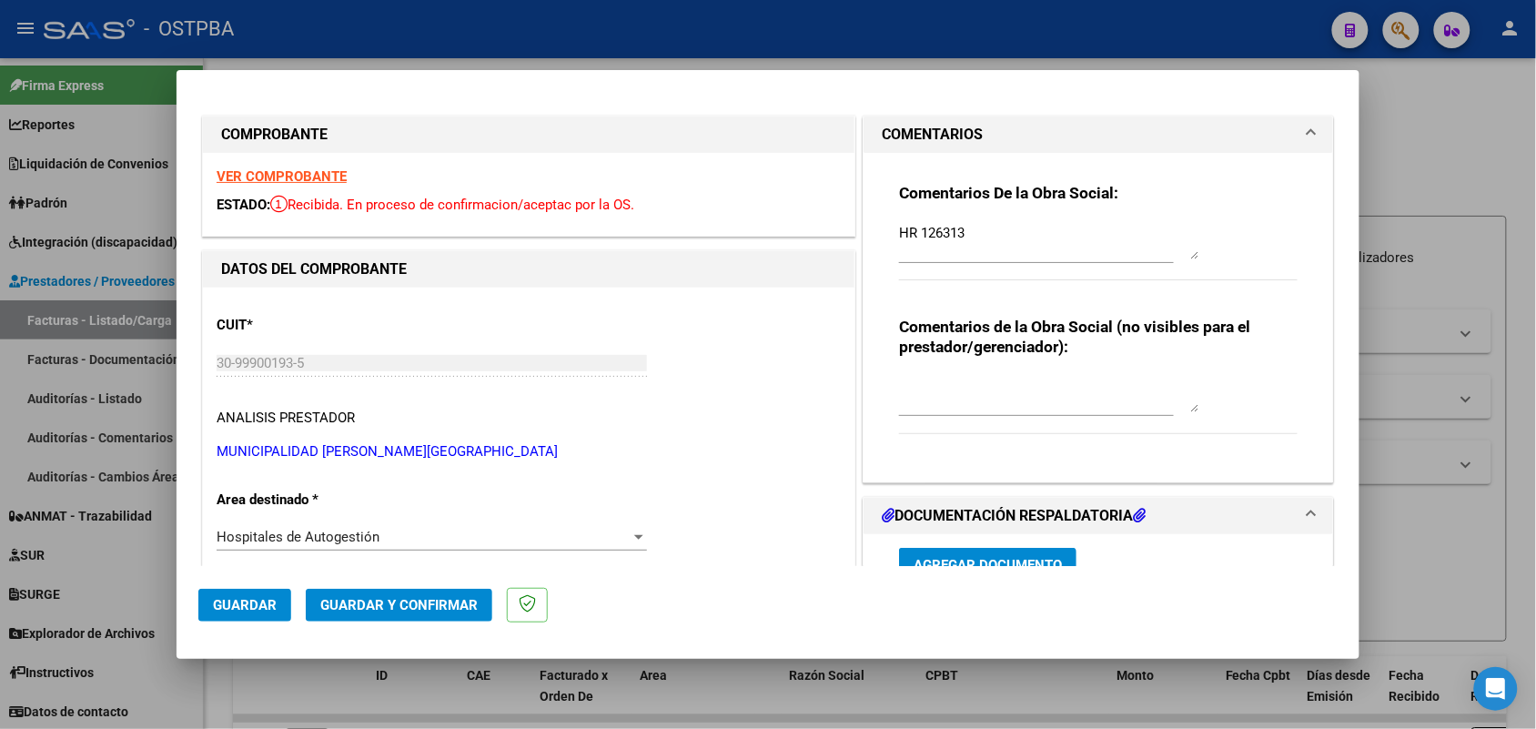
click at [282, 170] on strong "VER COMPROBANTE" at bounding box center [282, 176] width 130 height 16
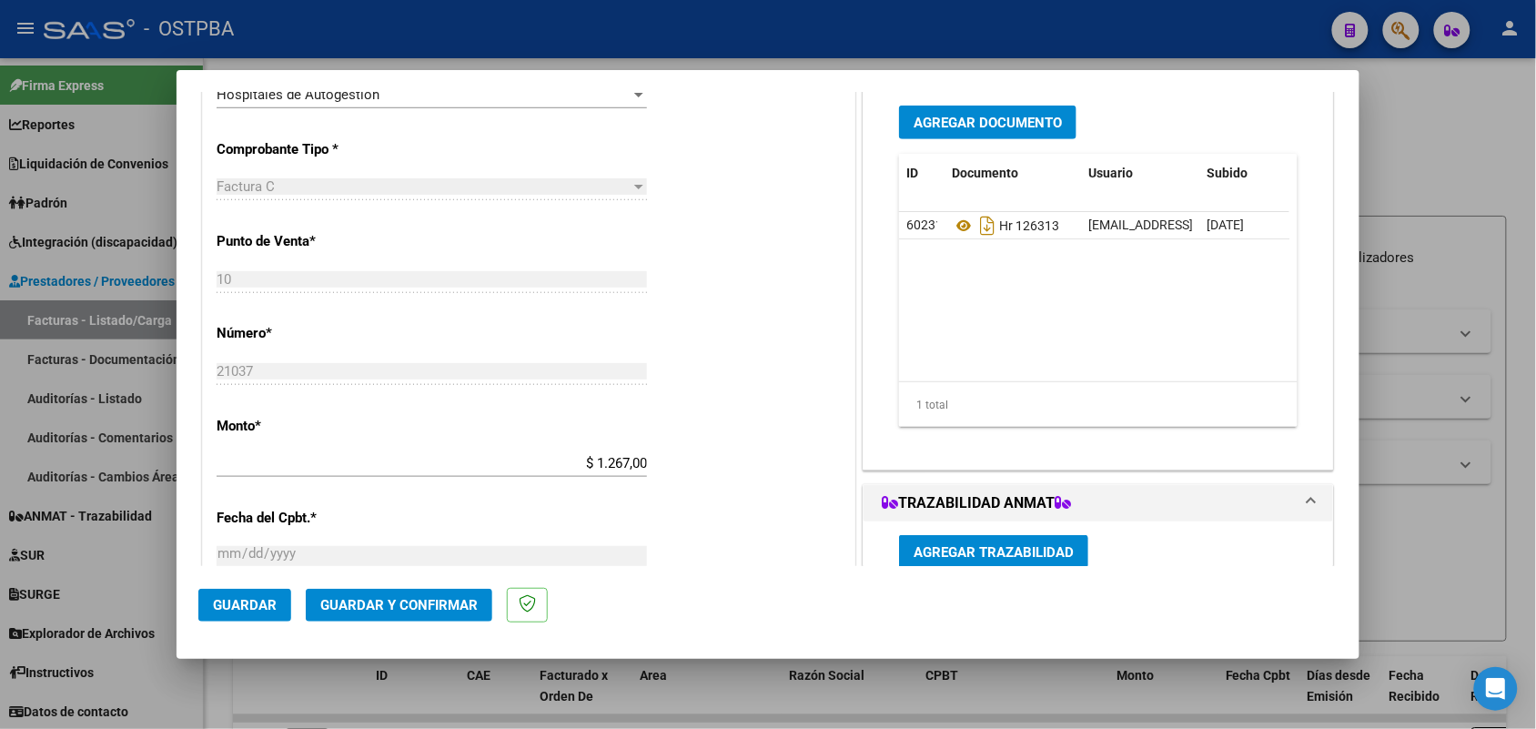
scroll to position [455, 0]
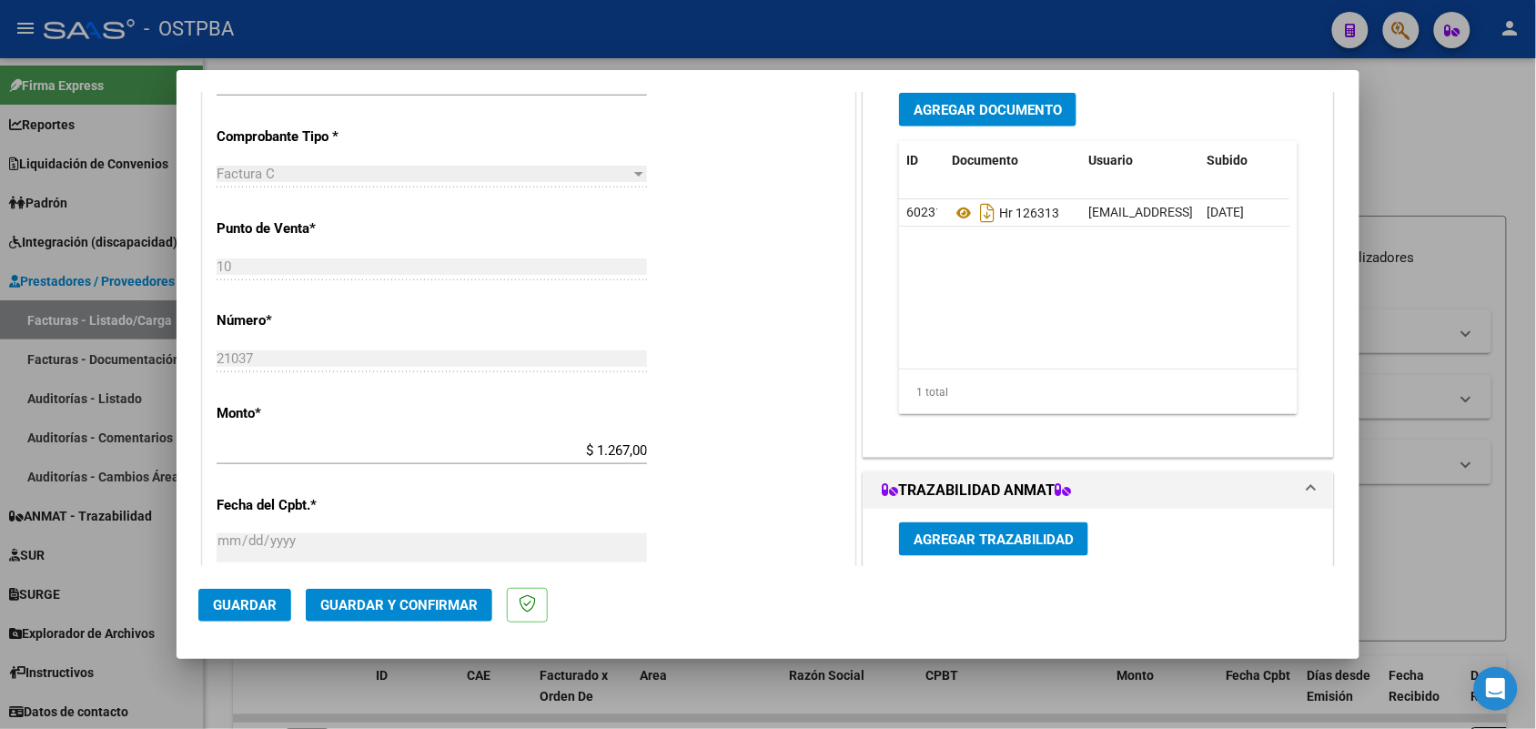
click at [1003, 98] on button "Agregar Documento" at bounding box center [987, 110] width 177 height 34
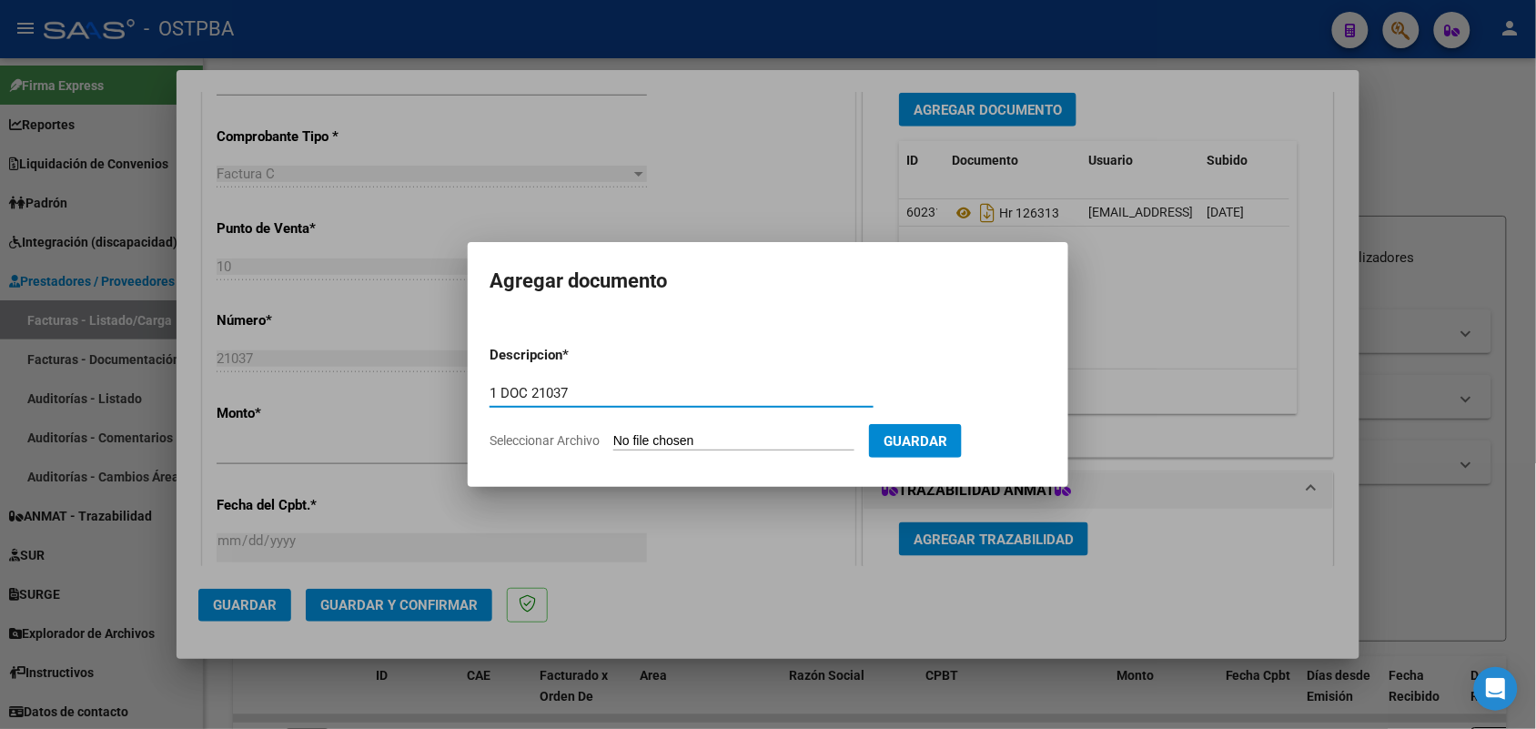
type input "1 DOC 21037"
click at [637, 437] on input "Seleccionar Archivo" at bounding box center [733, 441] width 241 height 17
type input "C:\fakepath\1 DOC 21037.pdf"
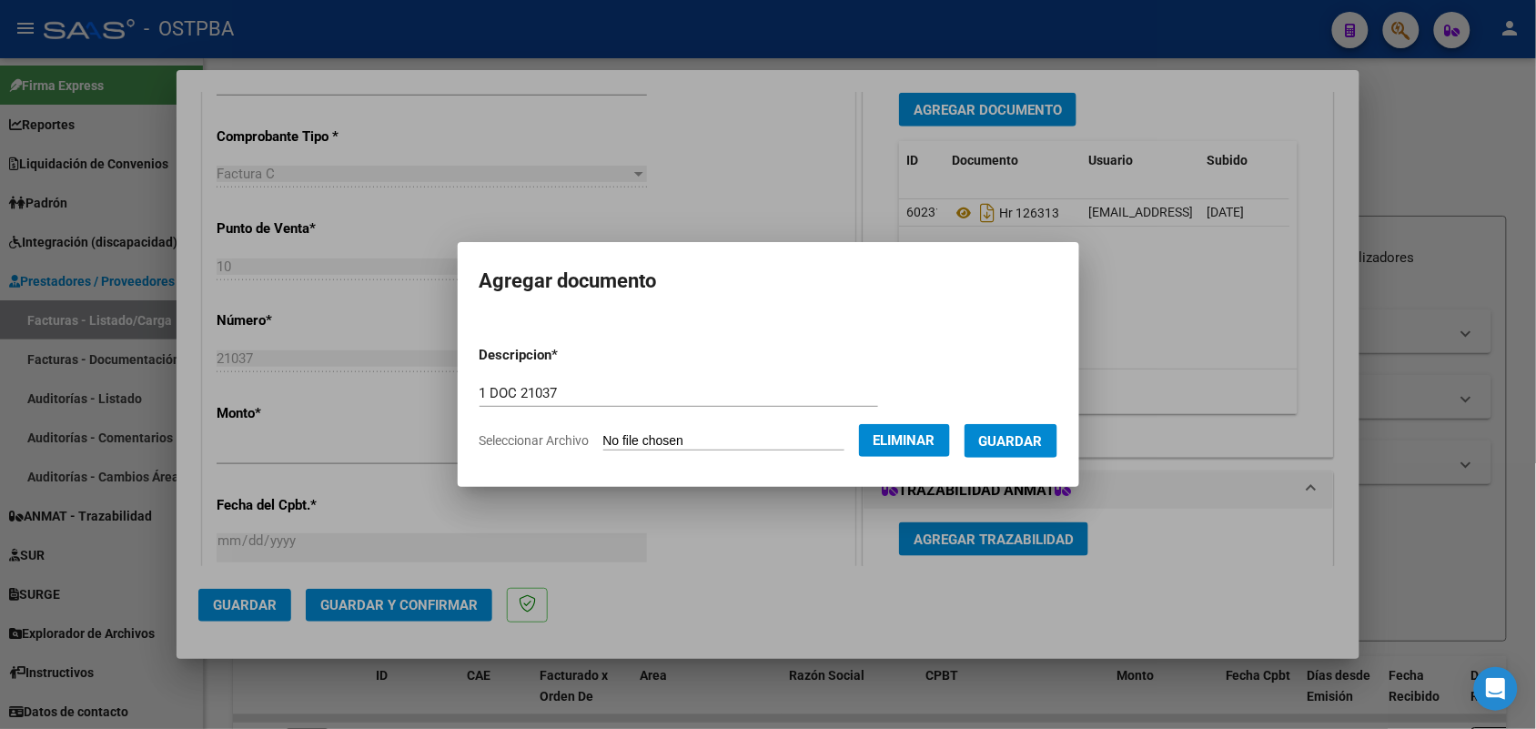
click at [1024, 450] on button "Guardar" at bounding box center [1010, 441] width 93 height 34
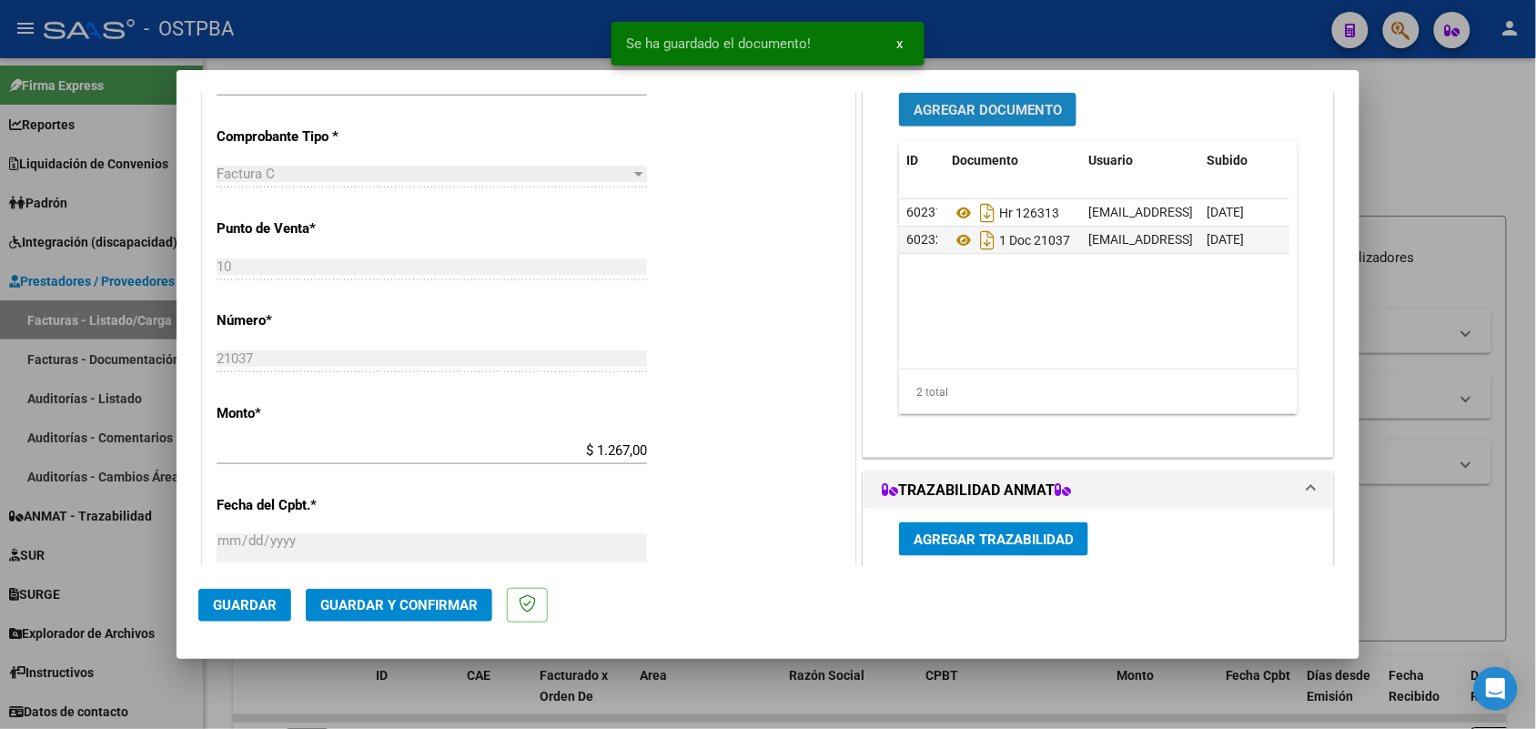
click at [1013, 115] on span "Agregar Documento" at bounding box center [987, 110] width 148 height 16
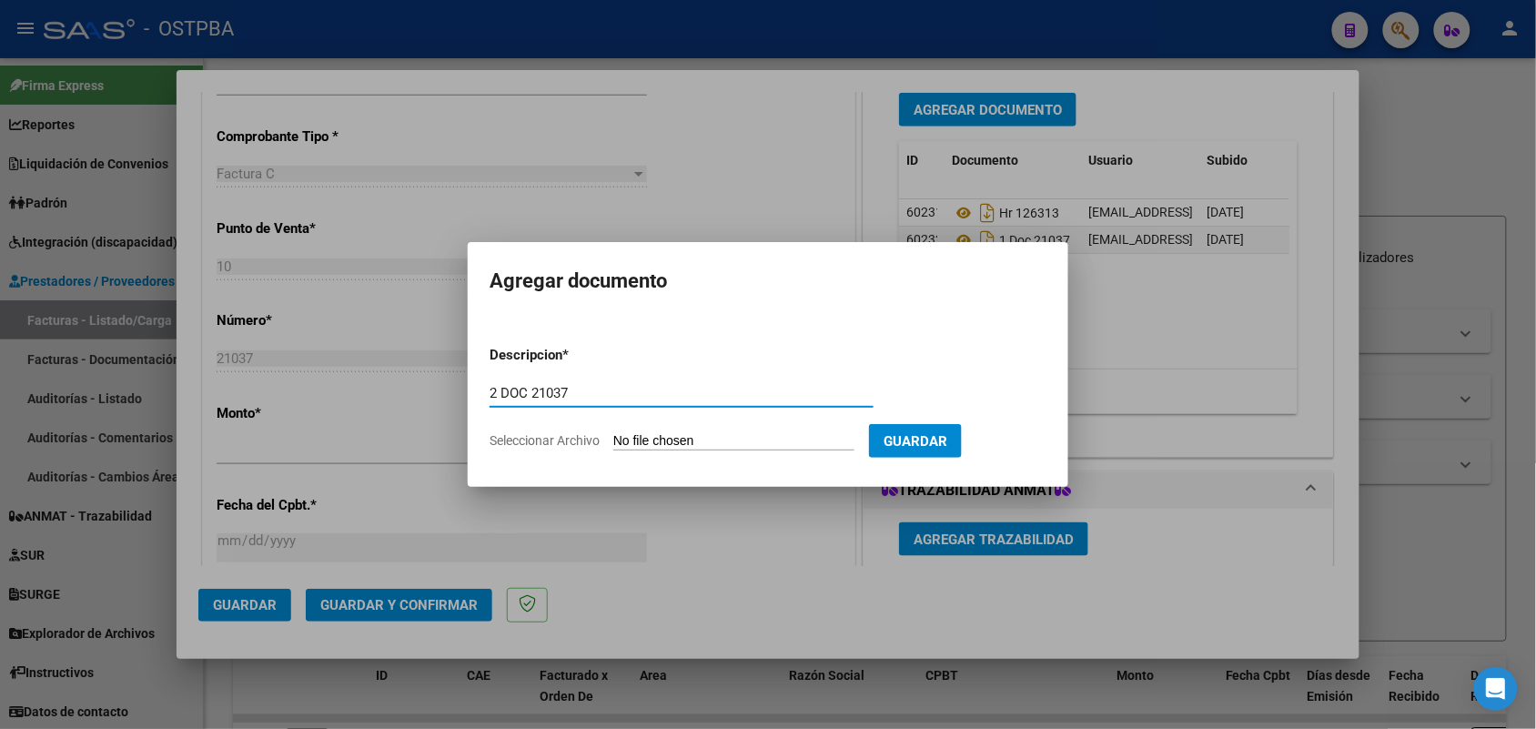
type input "2 DOC 21037"
click at [624, 437] on input "Seleccionar Archivo" at bounding box center [733, 441] width 241 height 17
type input "C:\fakepath\2 DOC 21037.pdf"
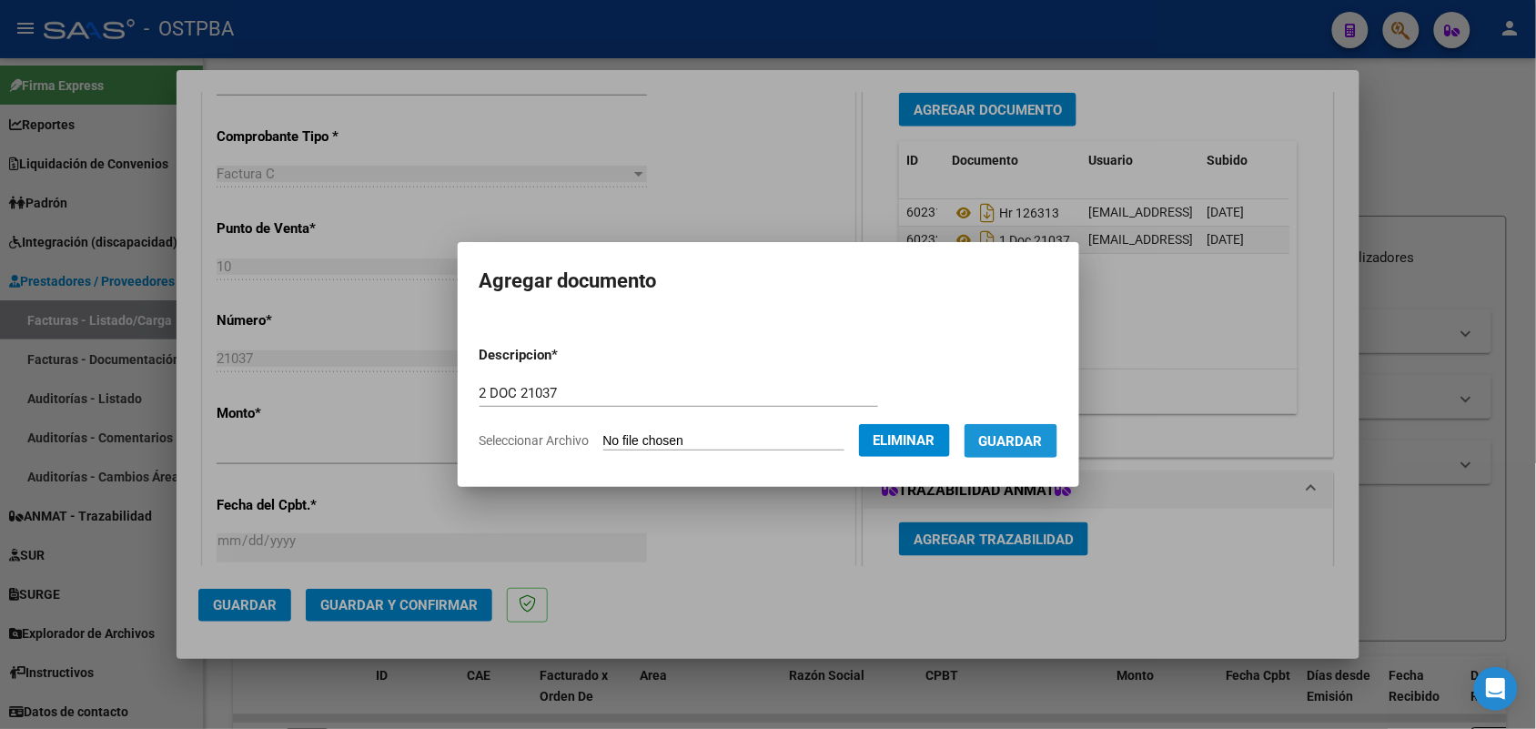
click at [1020, 446] on span "Guardar" at bounding box center [1011, 441] width 64 height 16
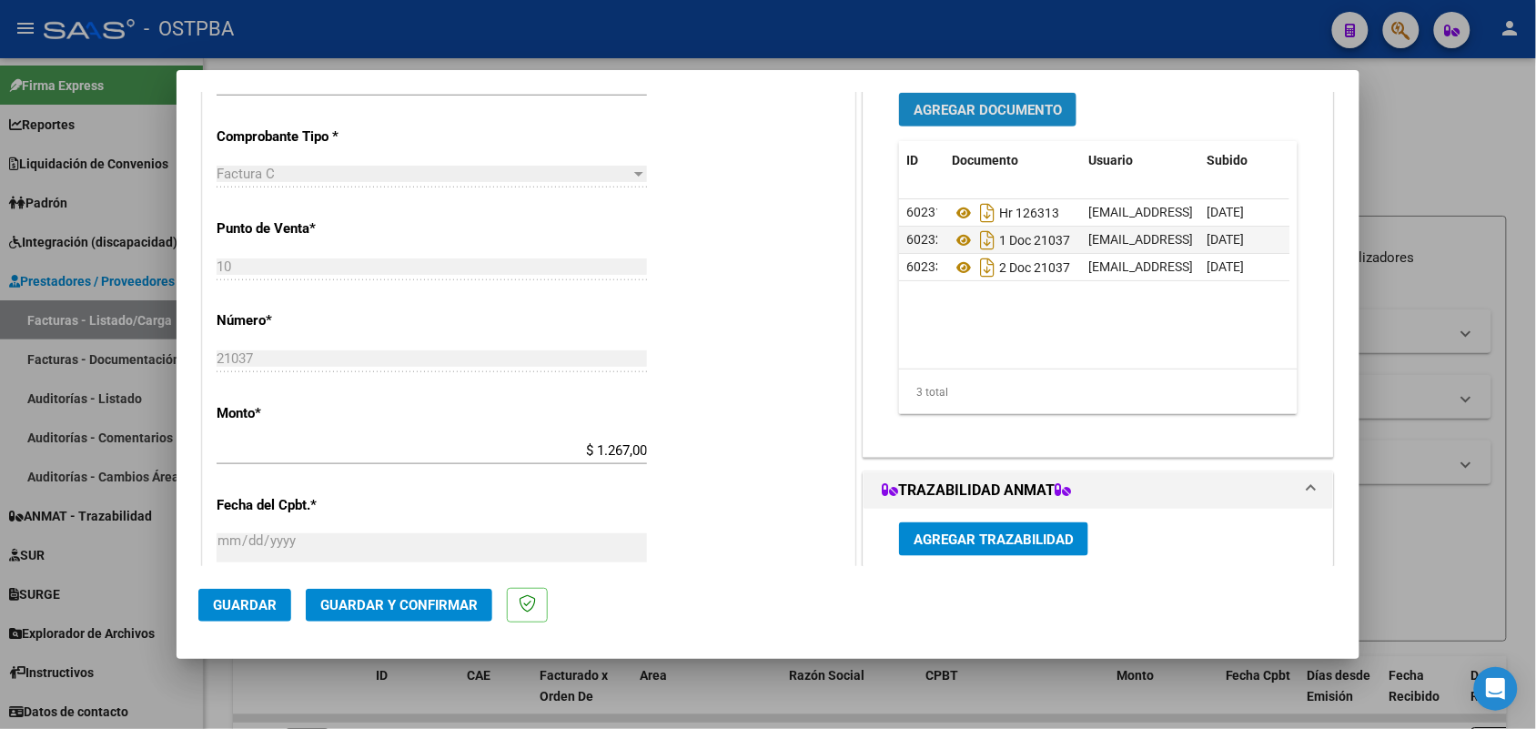
click at [1002, 105] on span "Agregar Documento" at bounding box center [987, 110] width 148 height 16
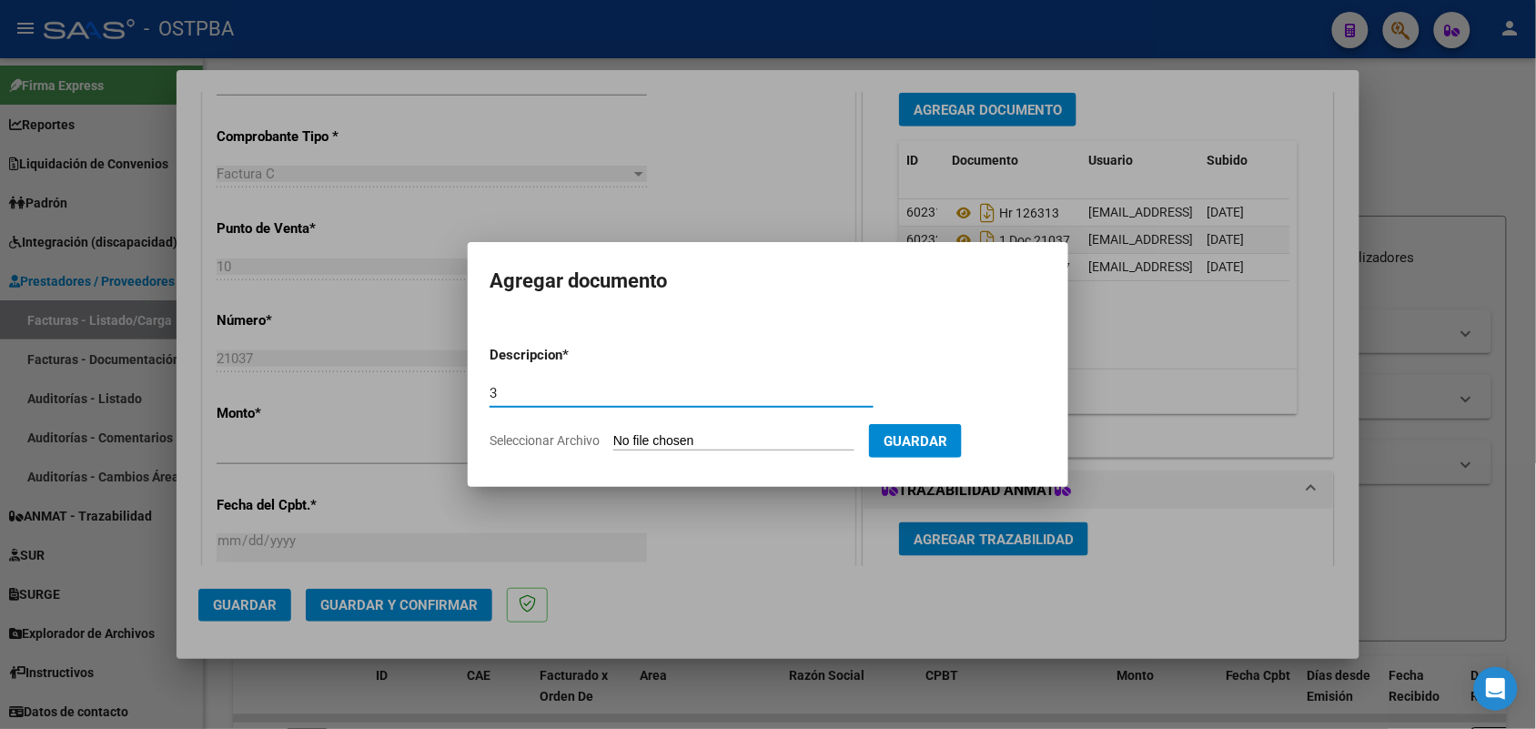
type input "3"
click at [632, 437] on input "Seleccionar Archivo" at bounding box center [733, 441] width 241 height 17
drag, startPoint x: 510, startPoint y: 388, endPoint x: 465, endPoint y: 389, distance: 44.6
click at [465, 389] on div "COMPROBANTE VER COMPROBANTE ESTADO: Recibida. En proceso de confirmacion/acepta…" at bounding box center [768, 364] width 1536 height 729
click at [582, 588] on div at bounding box center [768, 364] width 1536 height 729
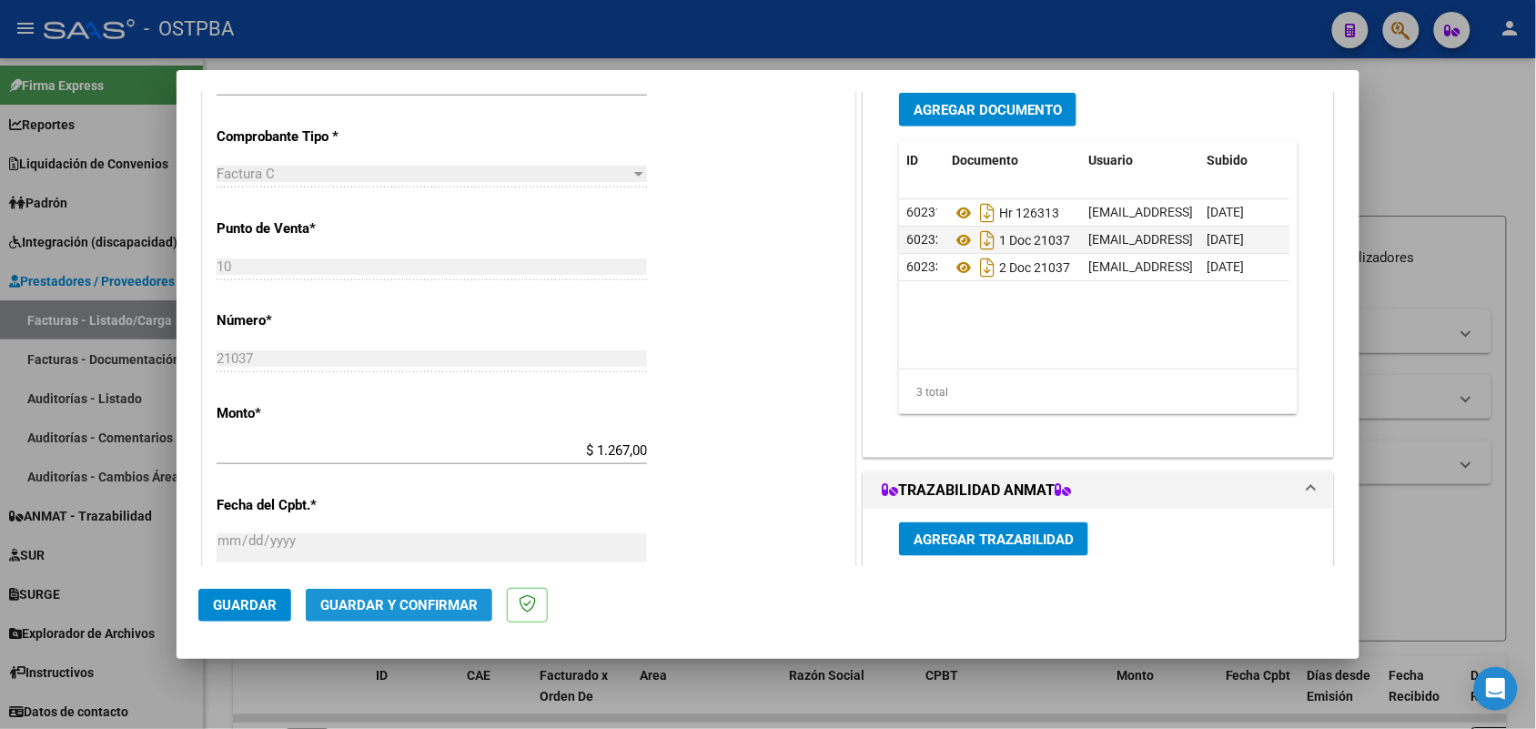
click at [360, 605] on span "Guardar y Confirmar" at bounding box center [398, 605] width 157 height 16
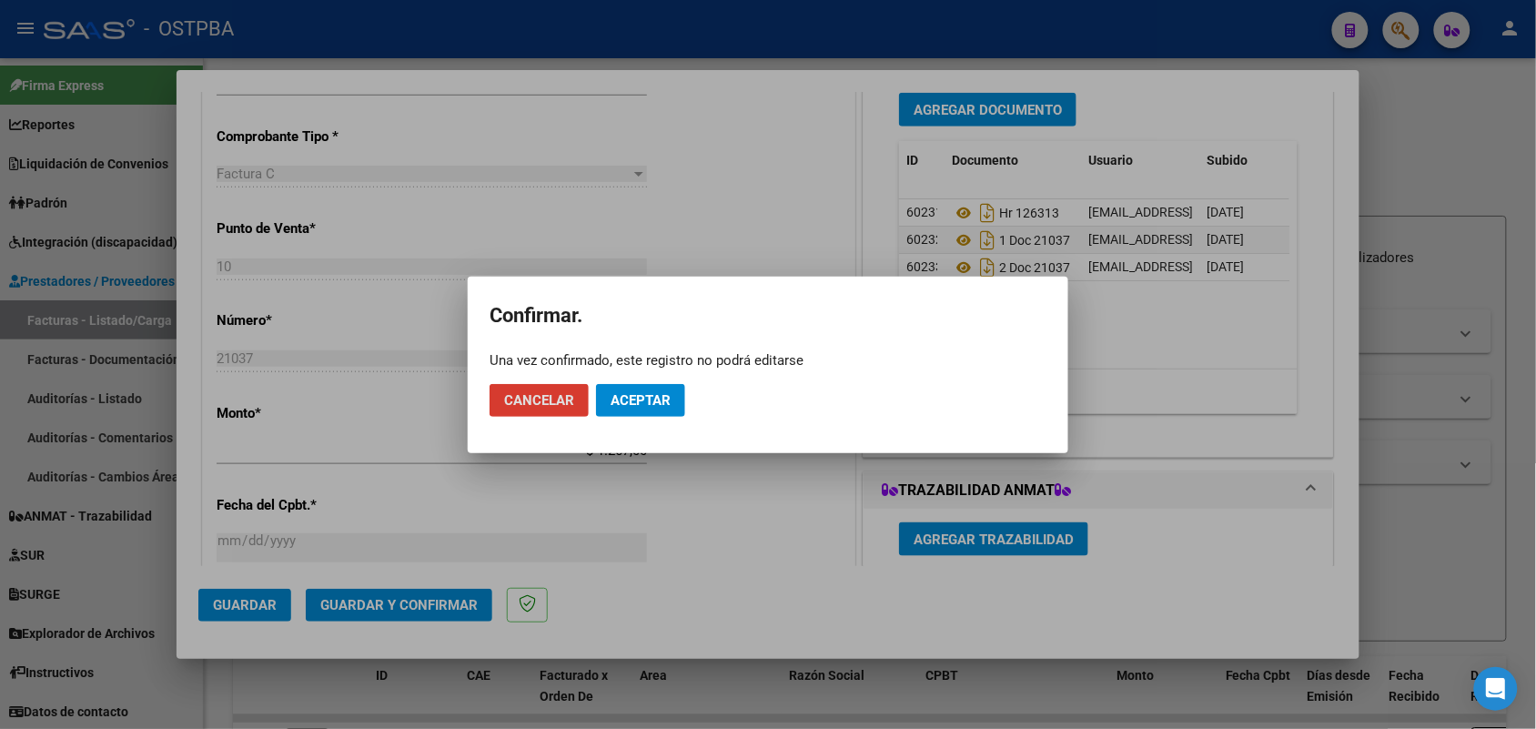
click at [624, 399] on span "Aceptar" at bounding box center [641, 400] width 60 height 16
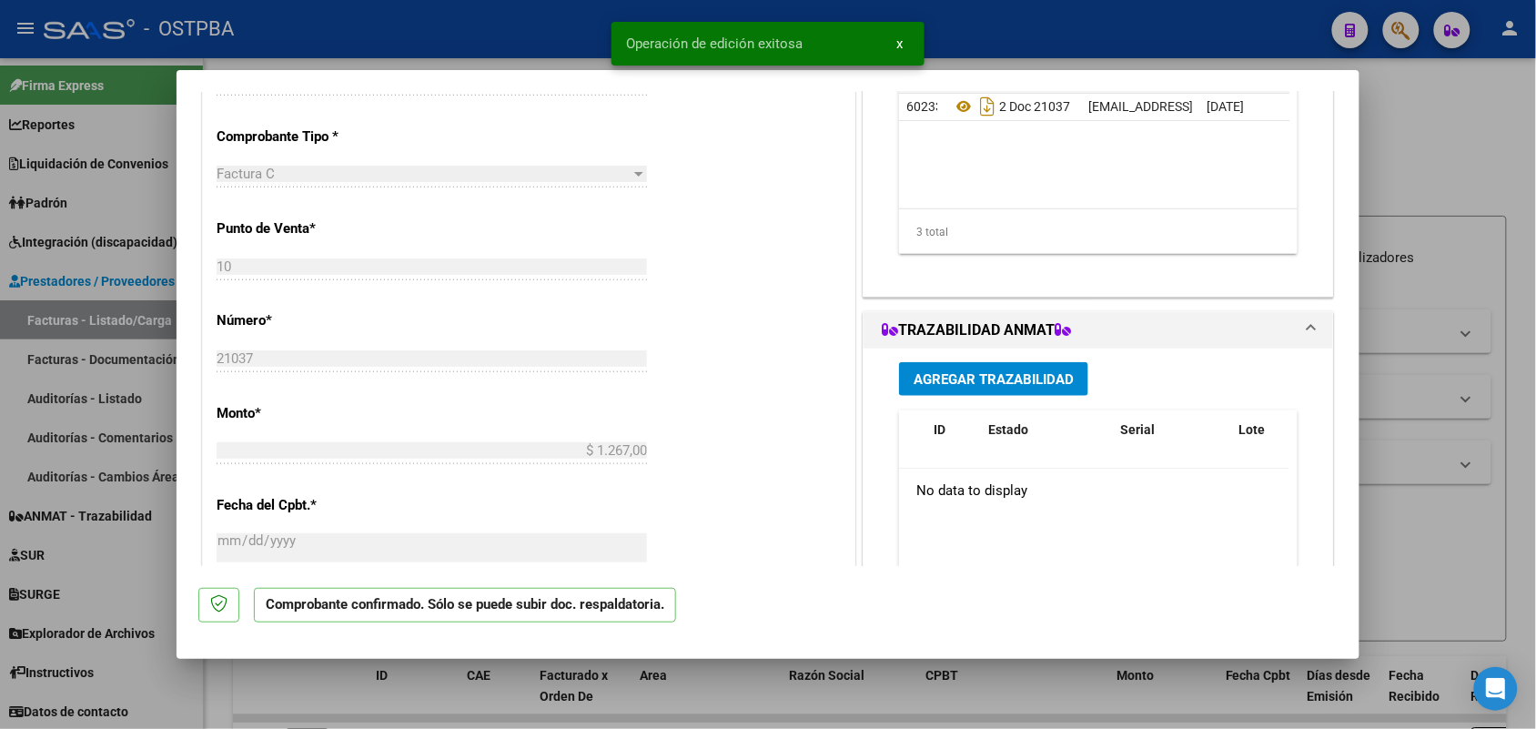
click at [109, 482] on div at bounding box center [768, 364] width 1536 height 729
type input "$ 0,00"
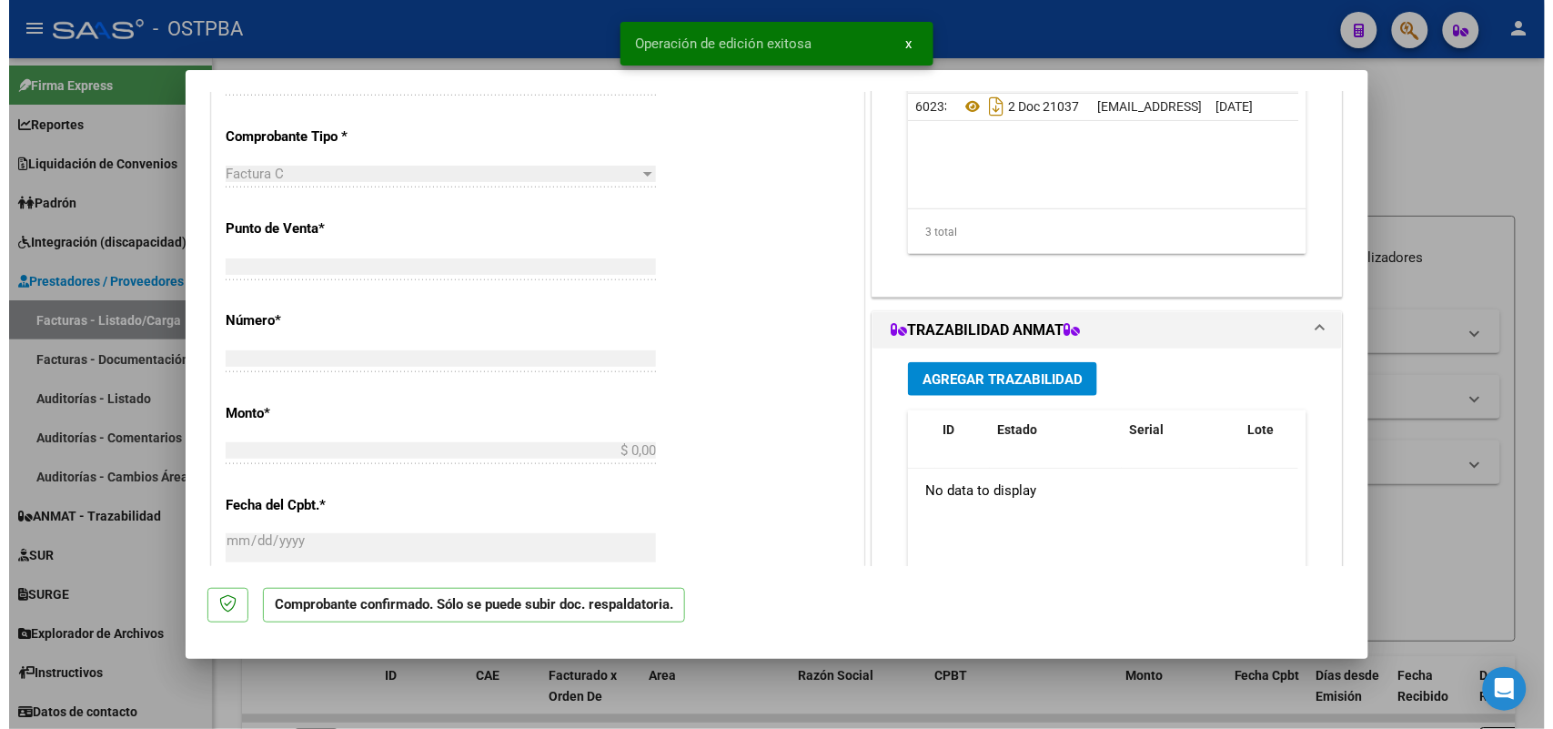
scroll to position [443, 0]
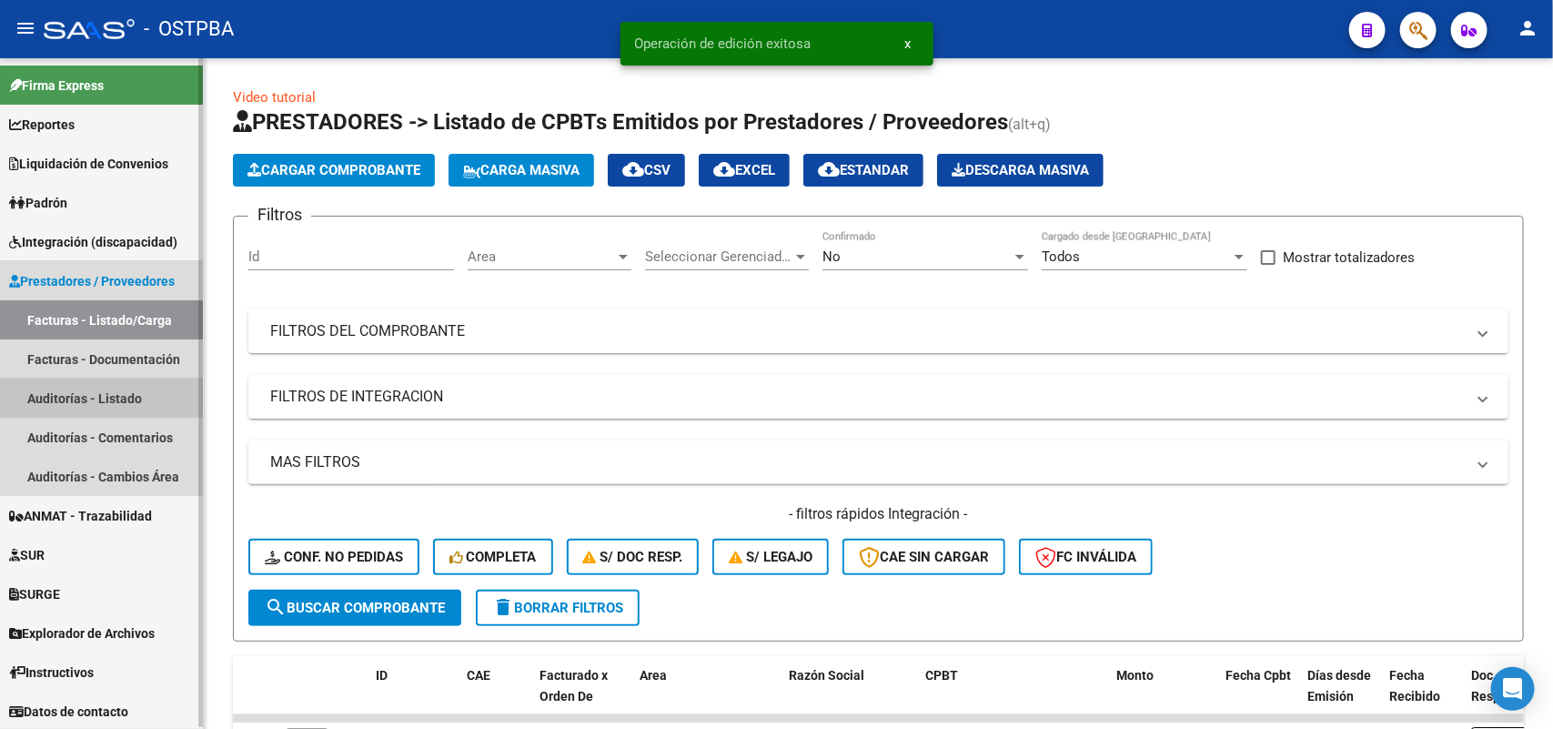
click at [88, 394] on link "Auditorías - Listado" at bounding box center [101, 397] width 203 height 39
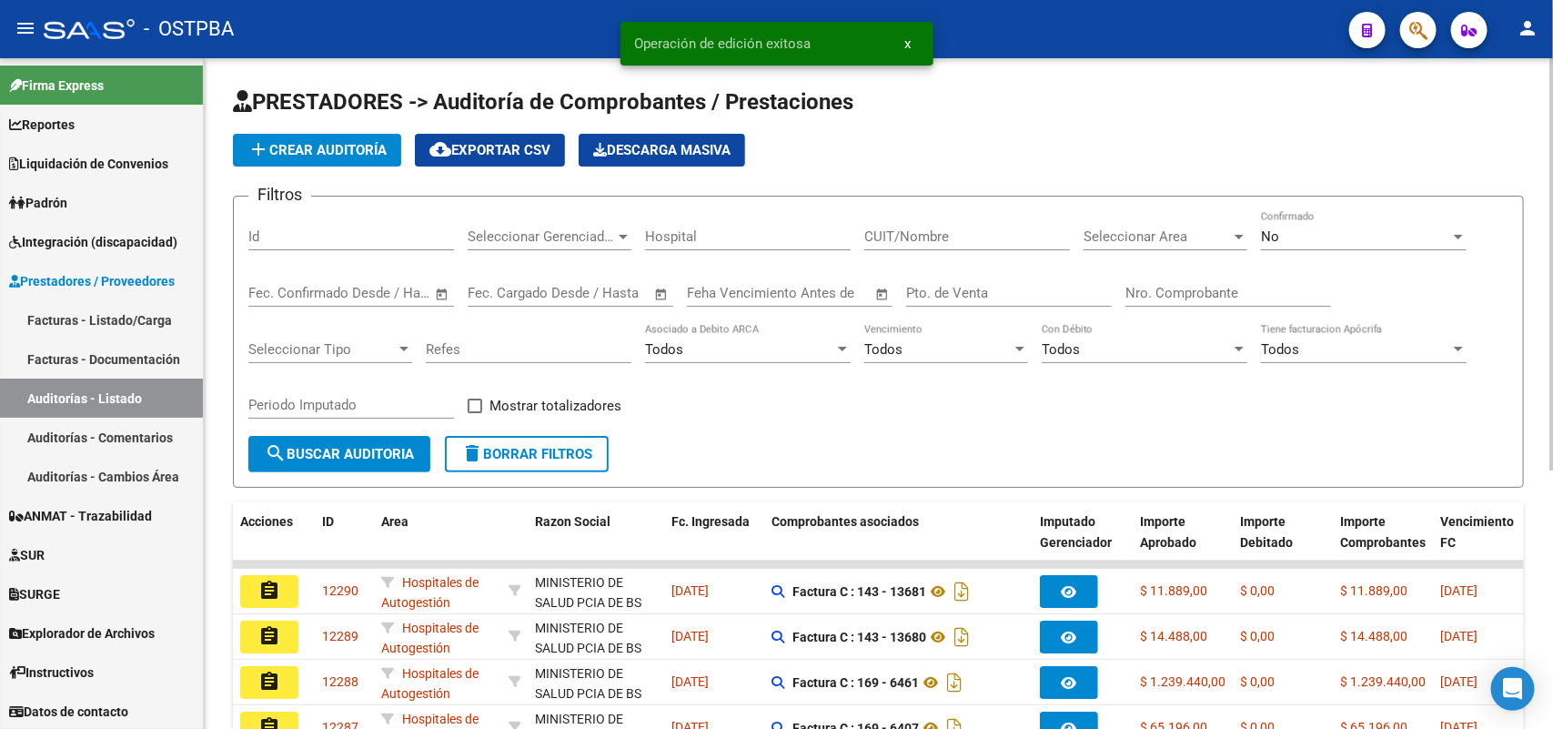
click at [330, 142] on span "add Crear Auditoría" at bounding box center [316, 150] width 139 height 16
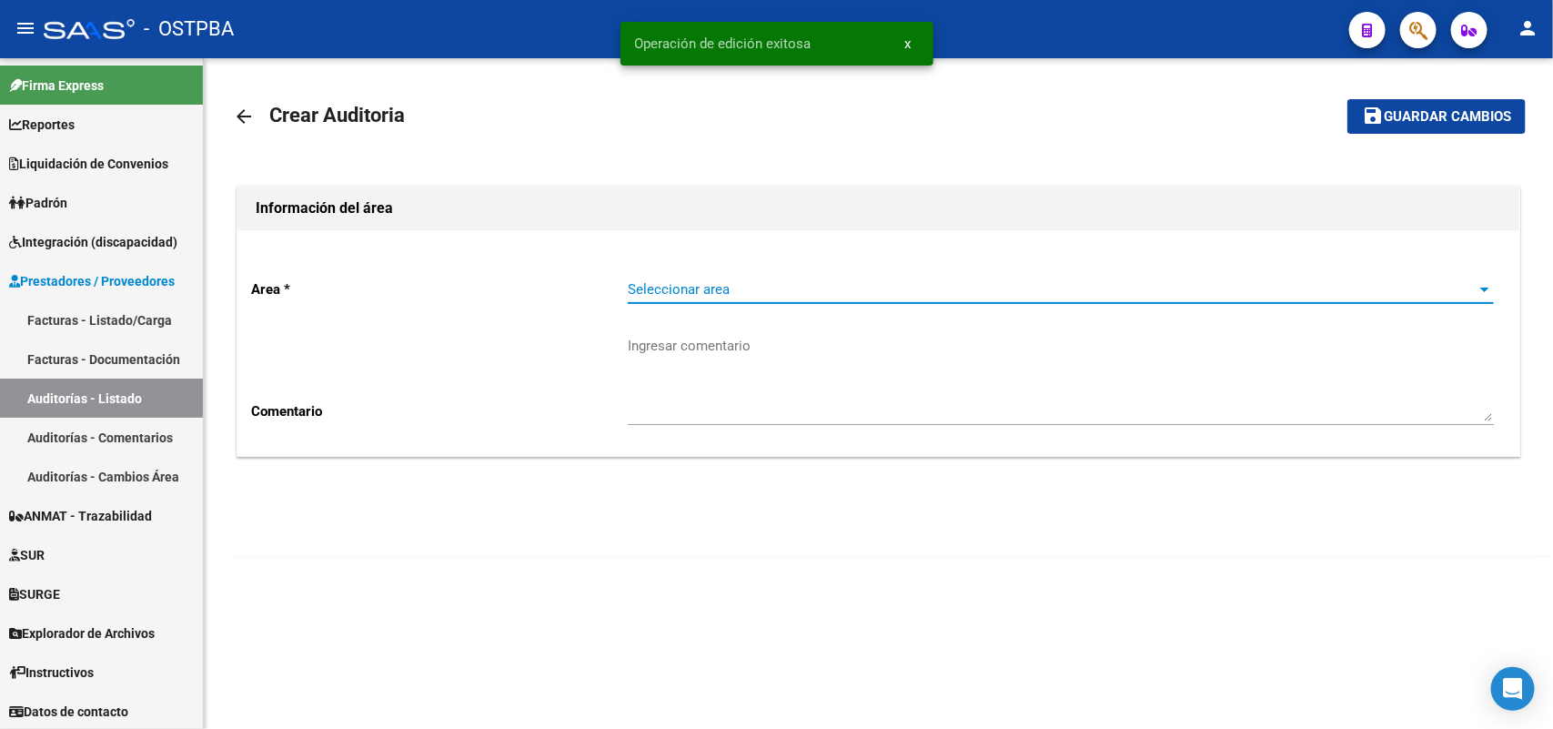
click at [683, 285] on span "Seleccionar area" at bounding box center [1053, 289] width 850 height 16
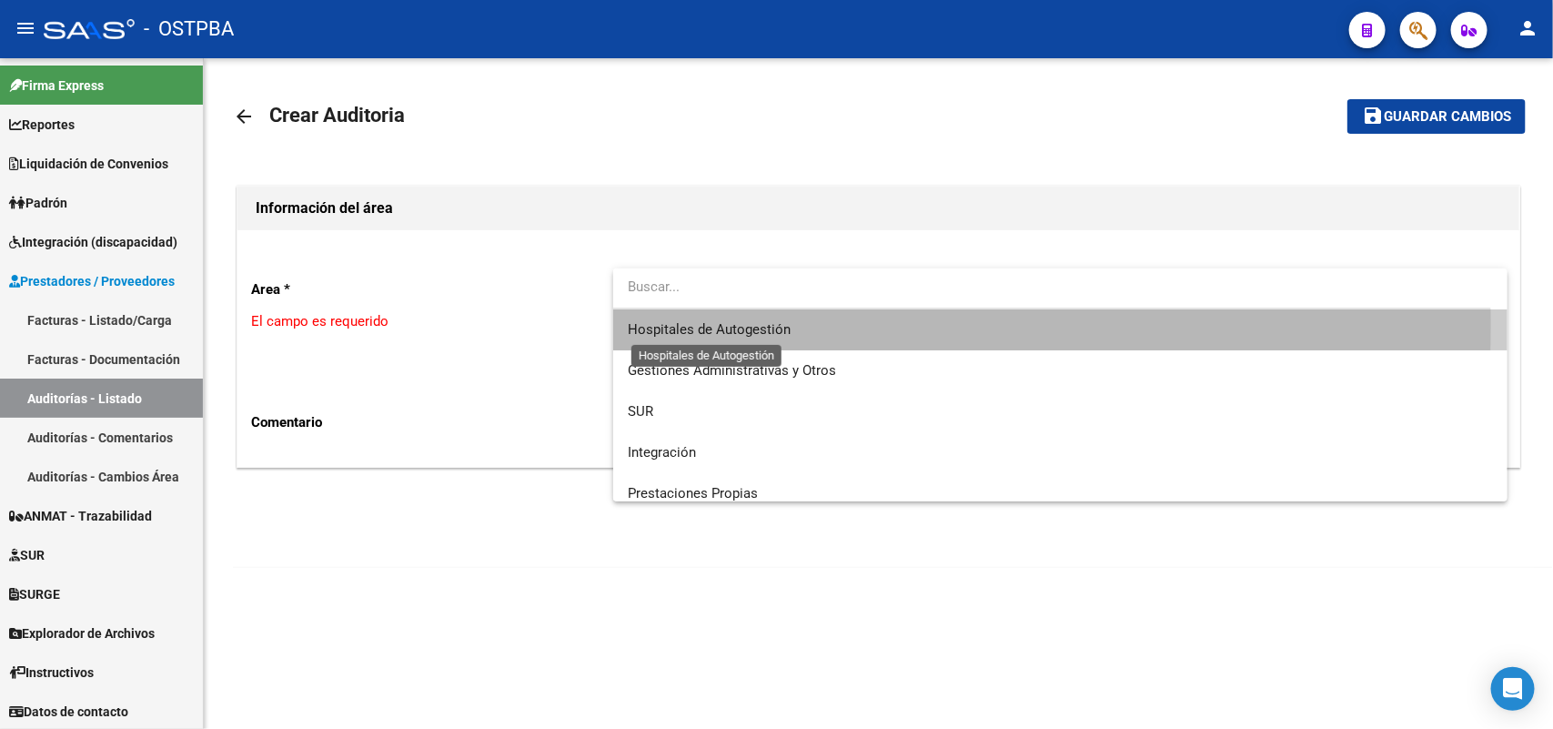
click at [683, 323] on span "Hospitales de Autogestión" at bounding box center [709, 329] width 163 height 16
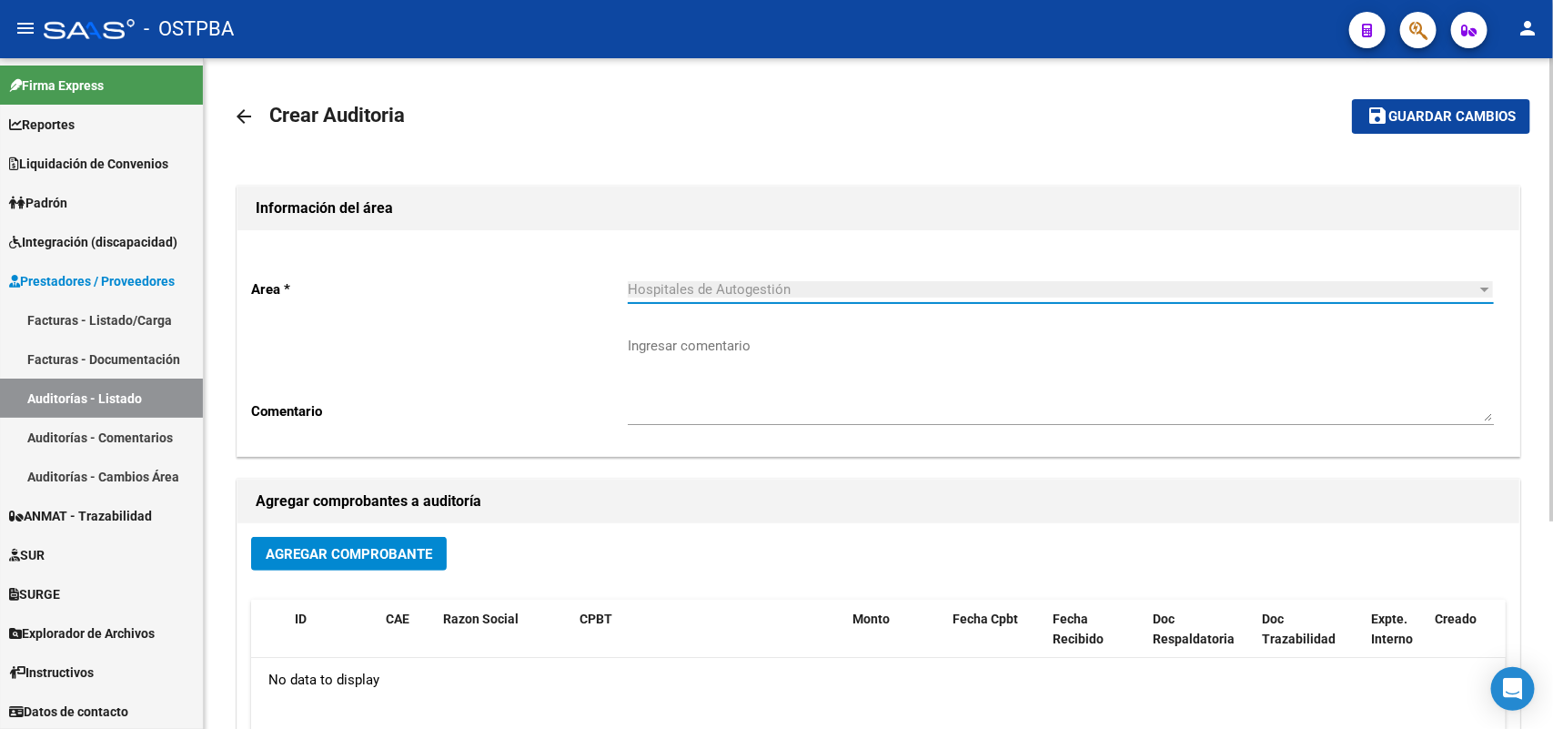
scroll to position [227, 0]
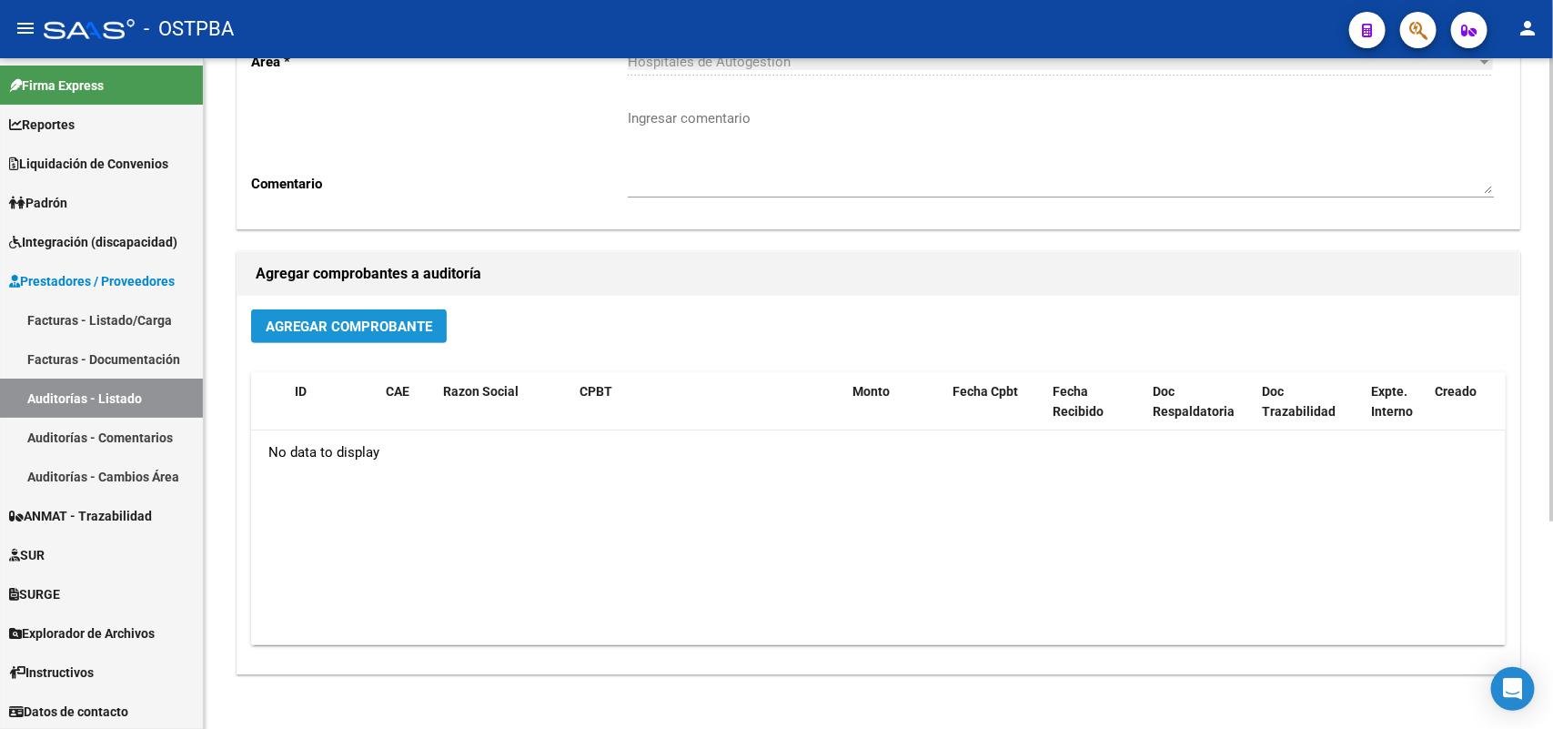
click at [321, 312] on button "Agregar Comprobante" at bounding box center [349, 326] width 196 height 34
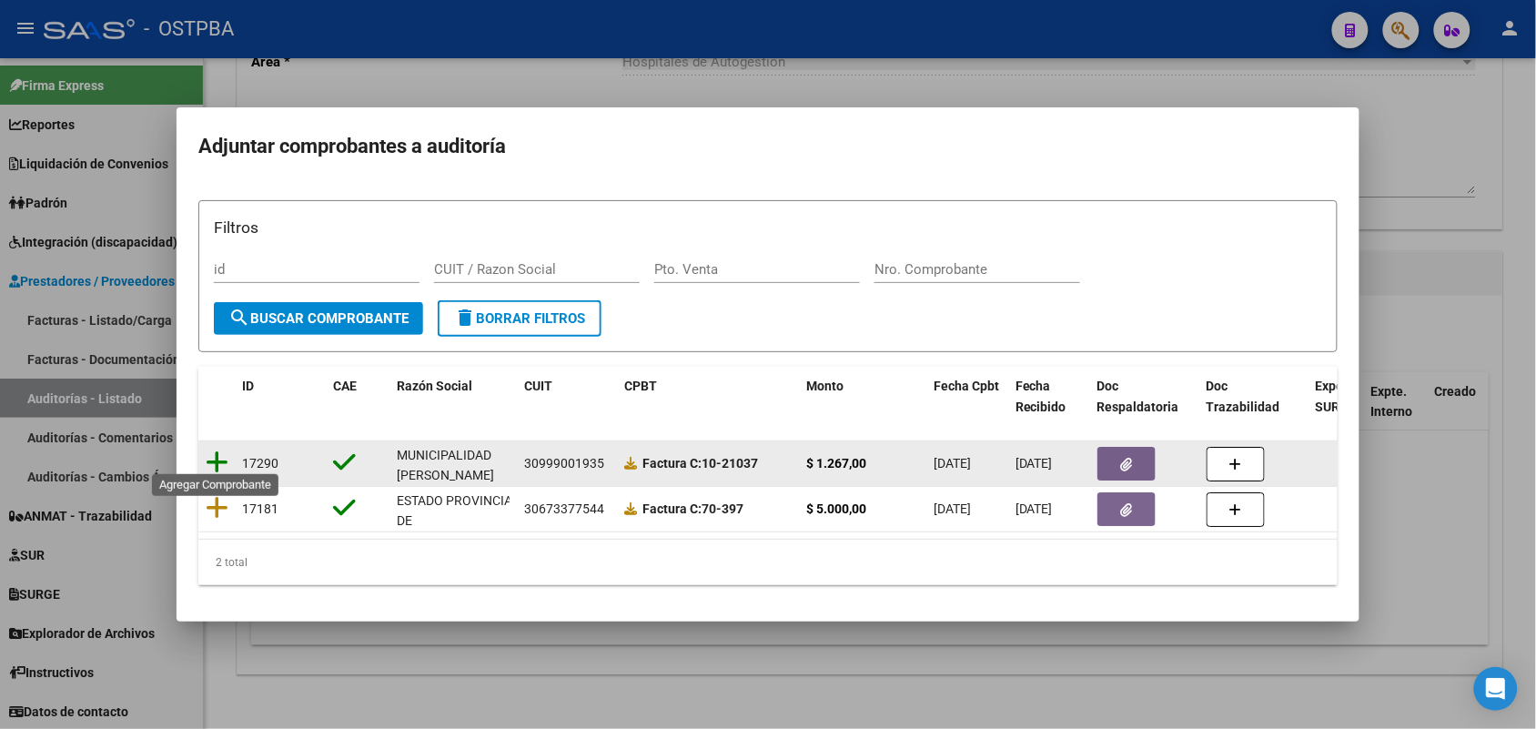
click at [216, 452] on icon at bounding box center [217, 461] width 23 height 25
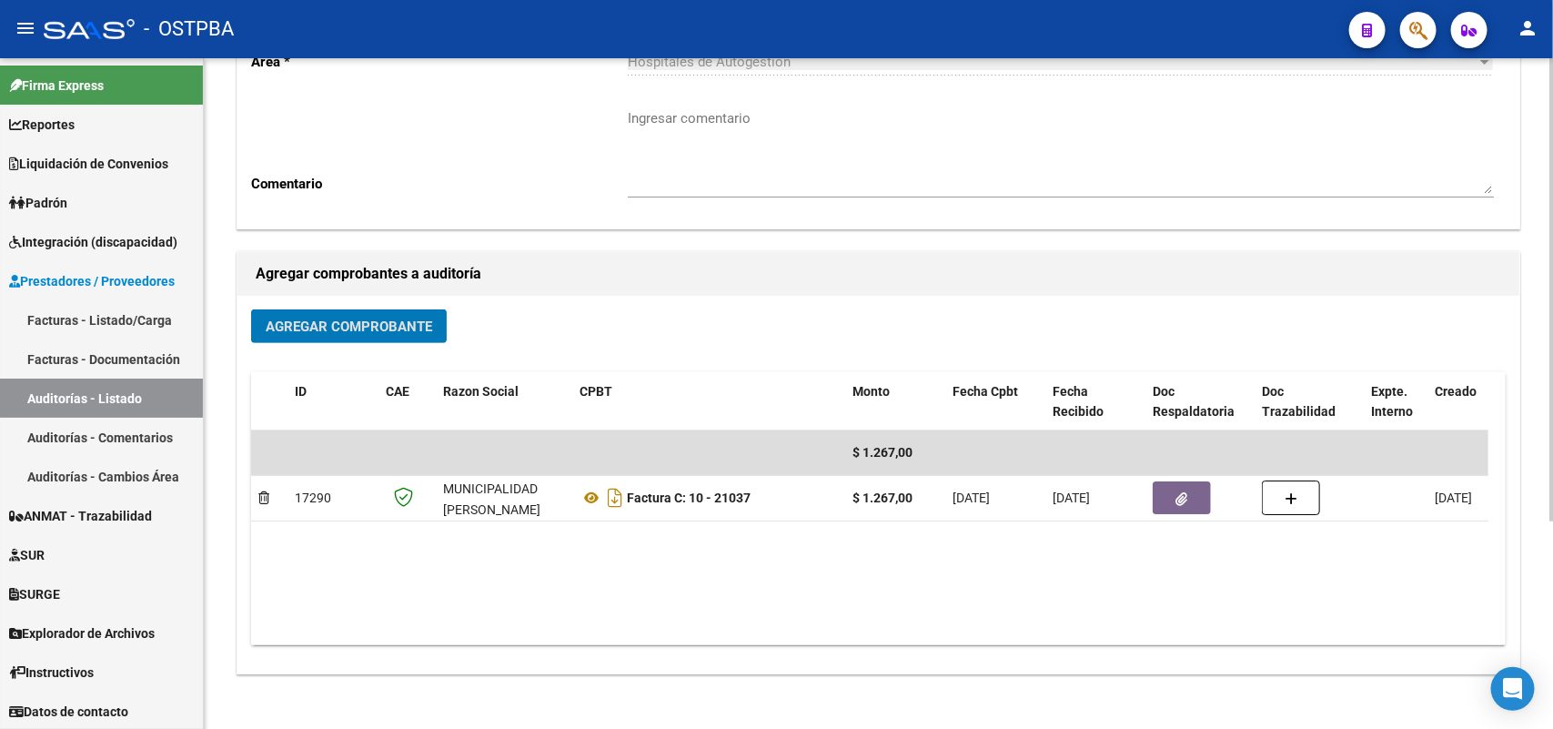
scroll to position [0, 0]
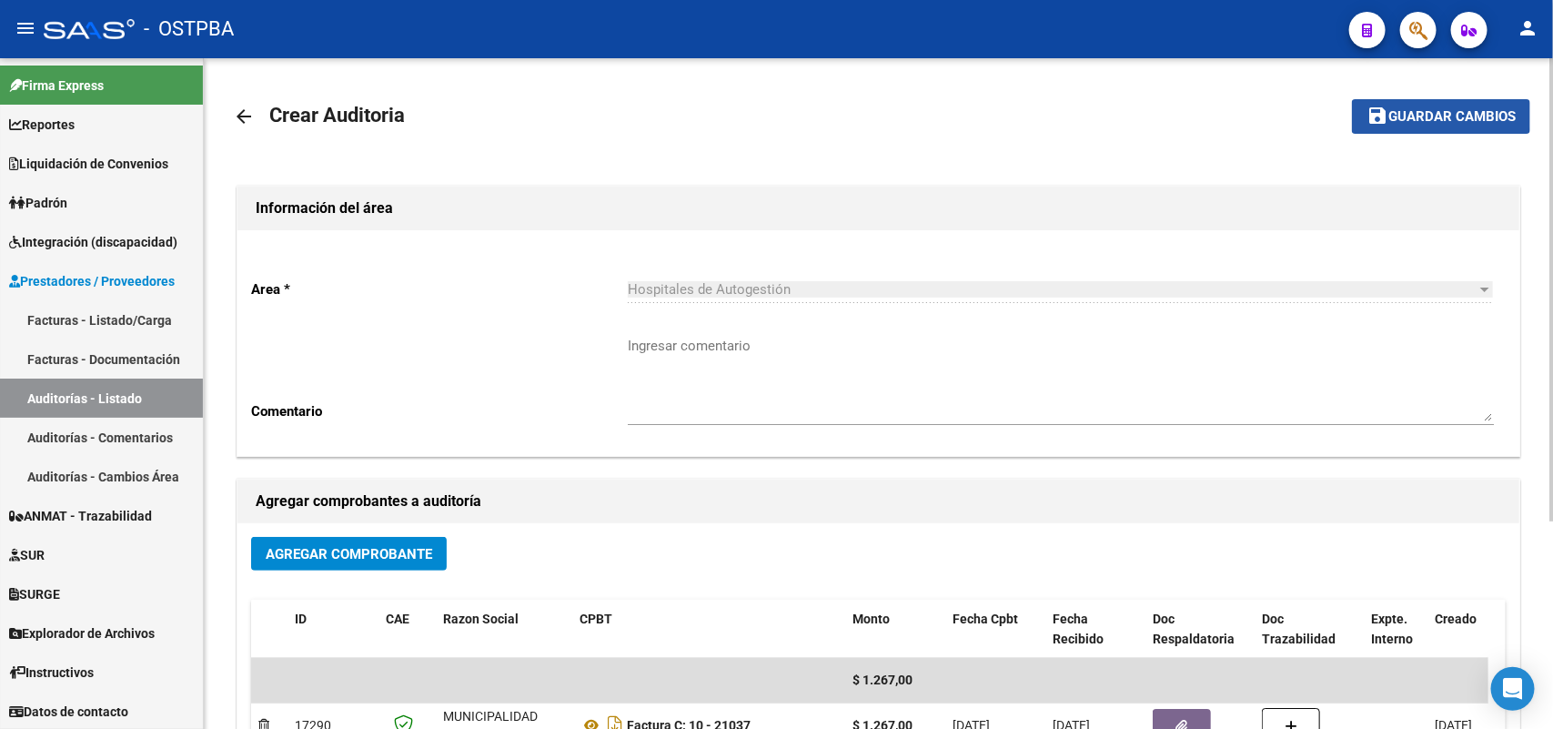
click at [1435, 115] on span "Guardar cambios" at bounding box center [1451, 117] width 127 height 16
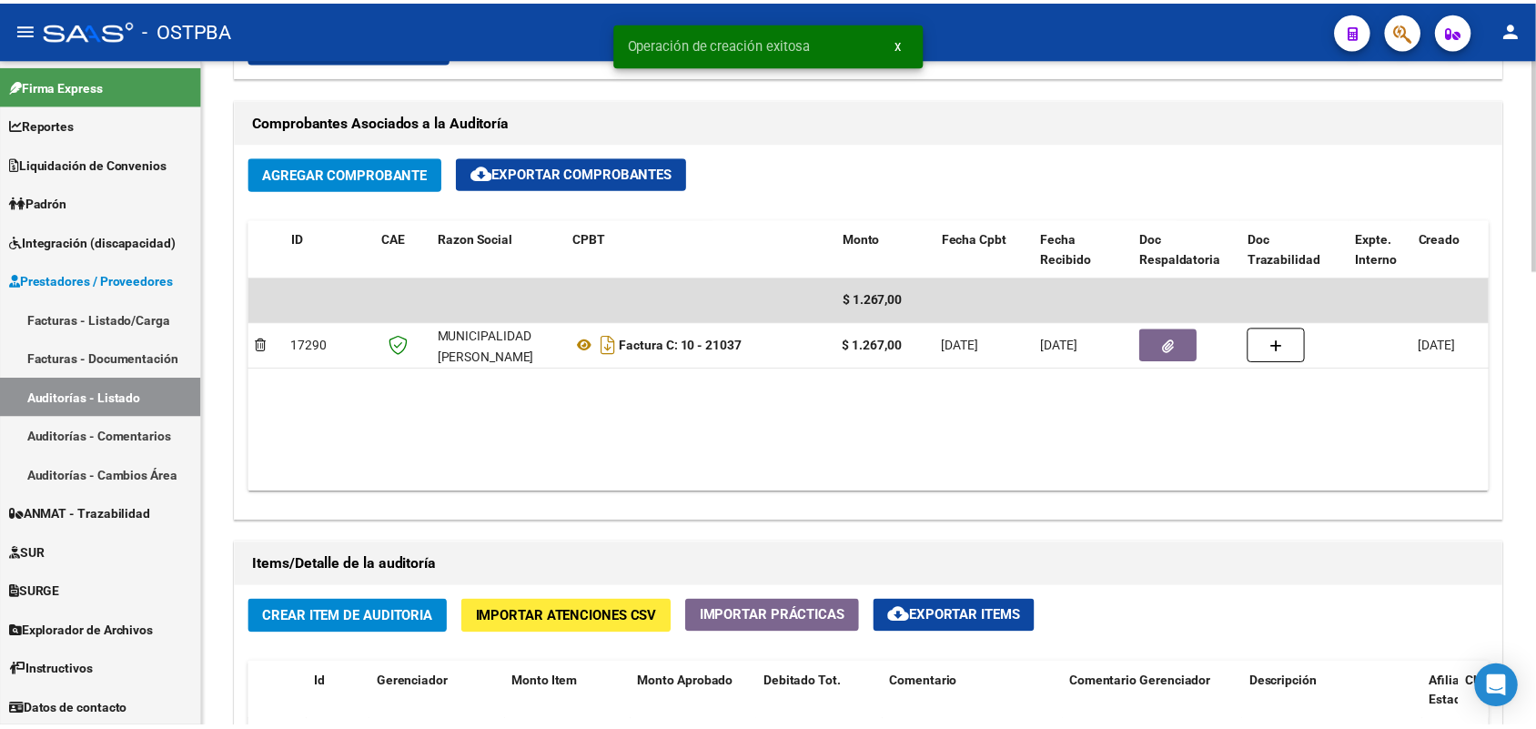
scroll to position [910, 0]
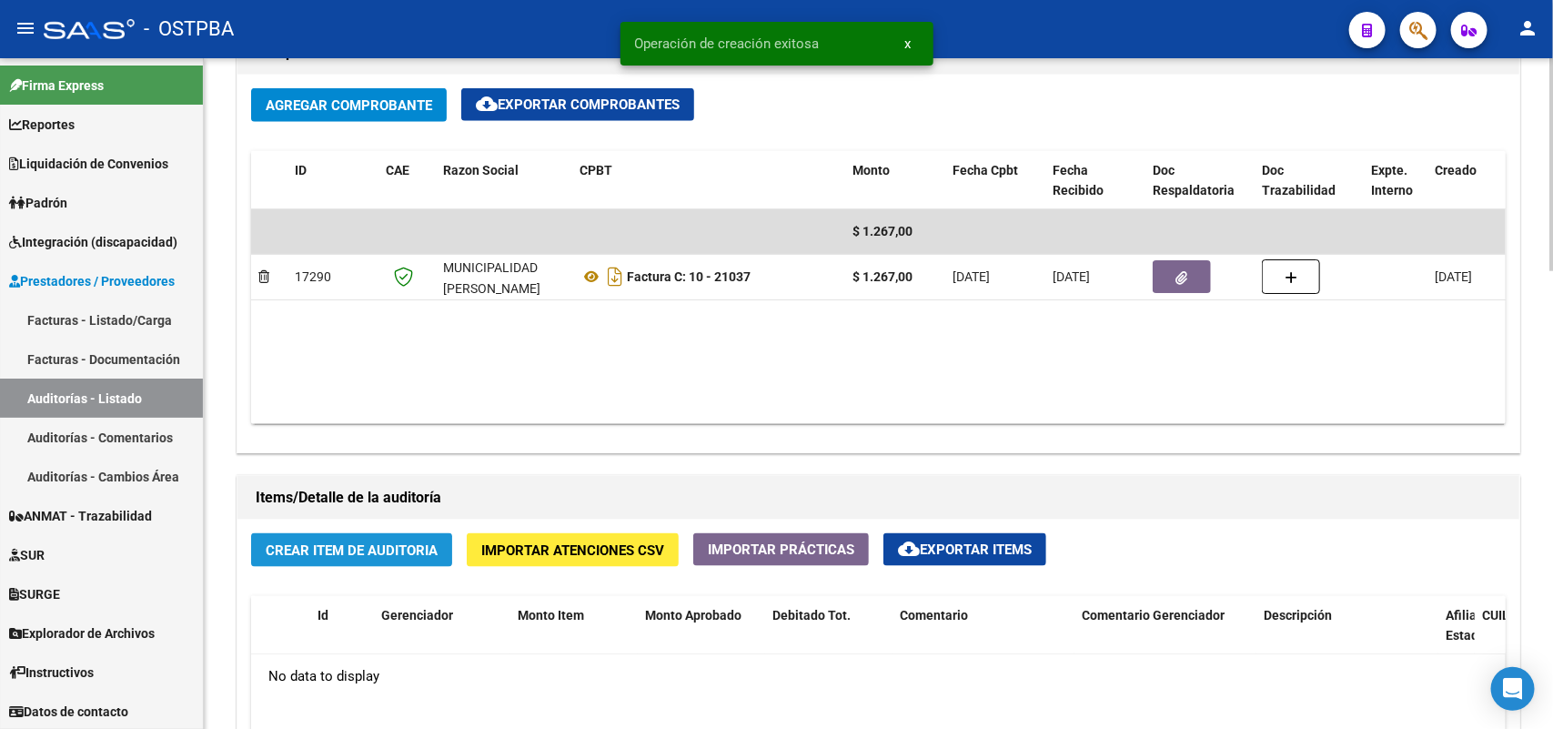
click at [375, 560] on button "Crear Item de Auditoria" at bounding box center [351, 550] width 201 height 34
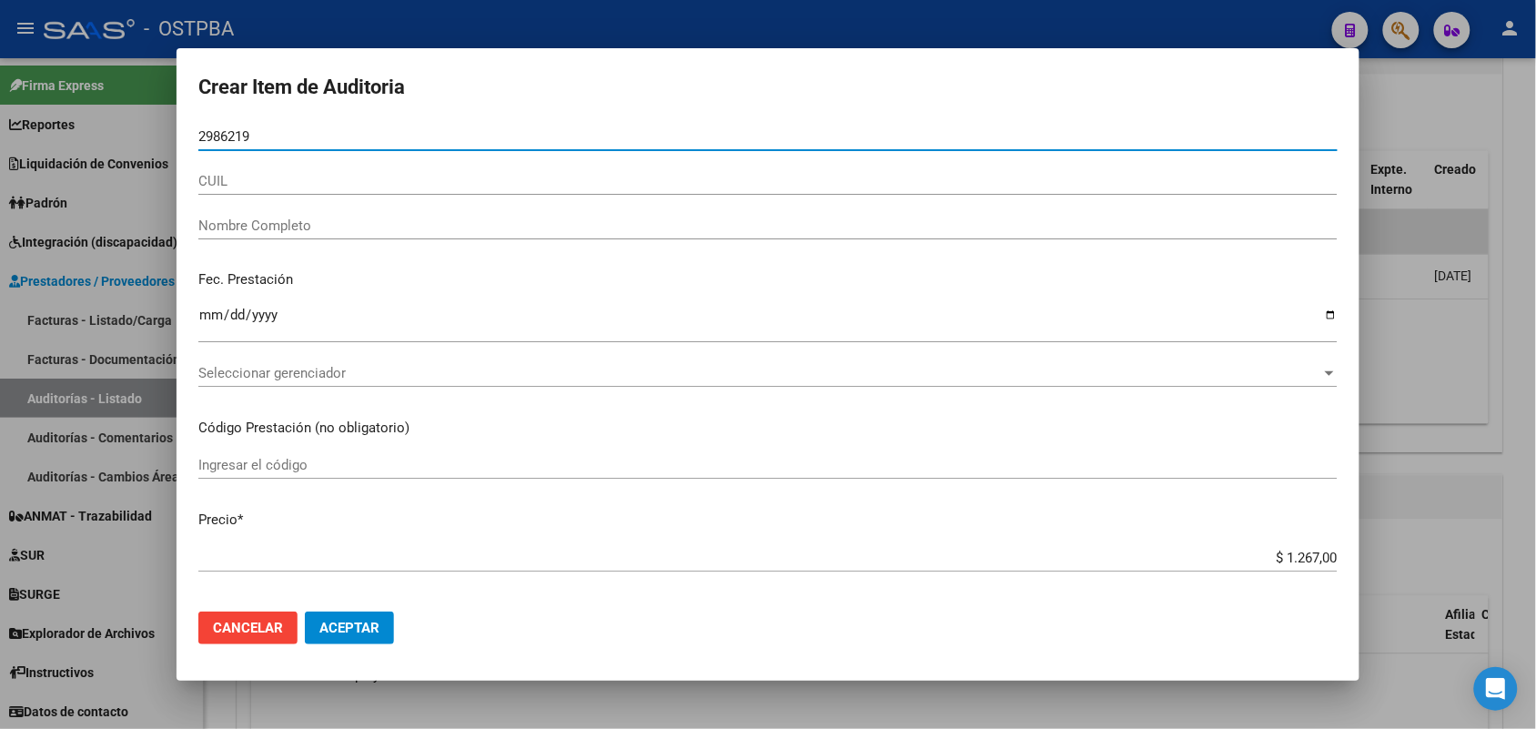
type input "29862192"
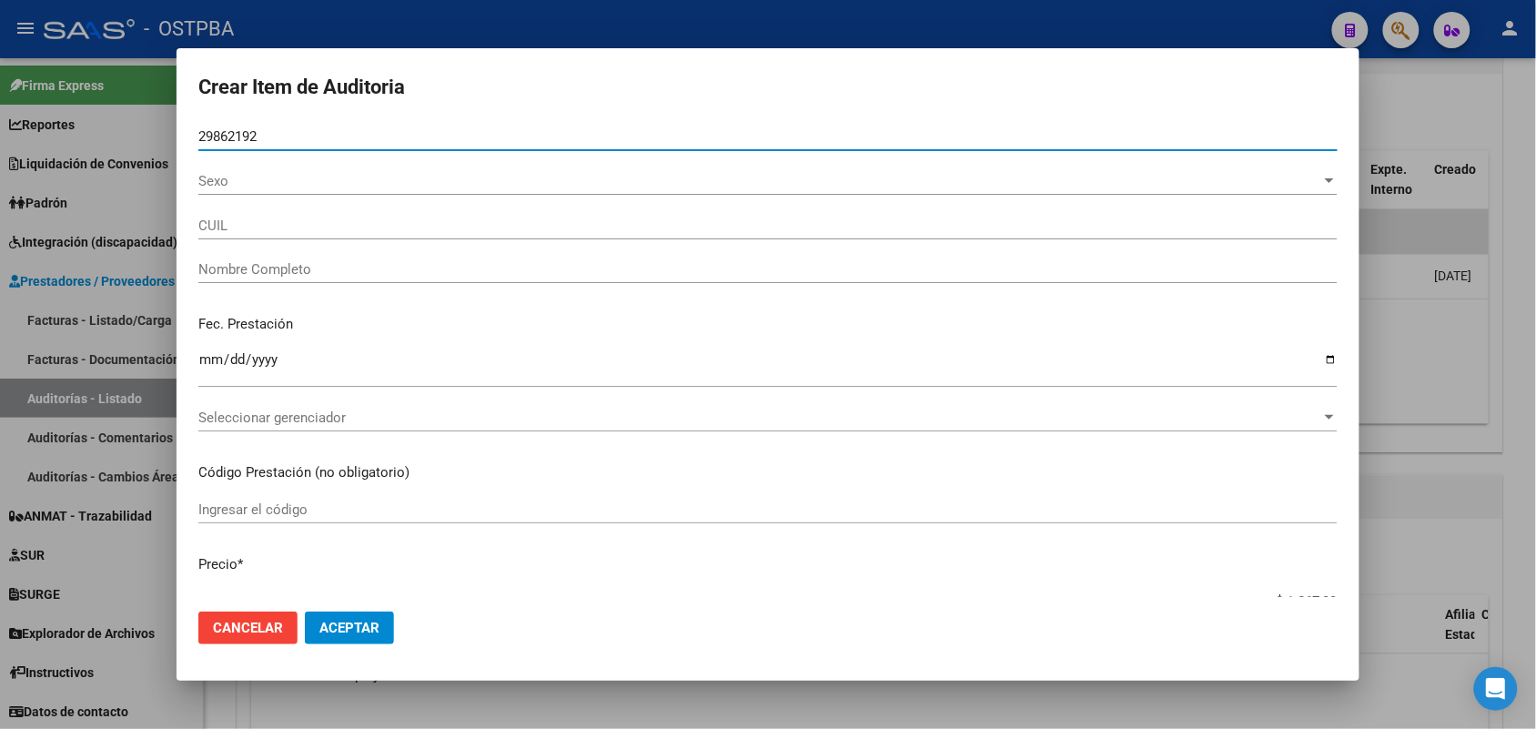
type input "20298621925"
type input "[PERSON_NAME]"
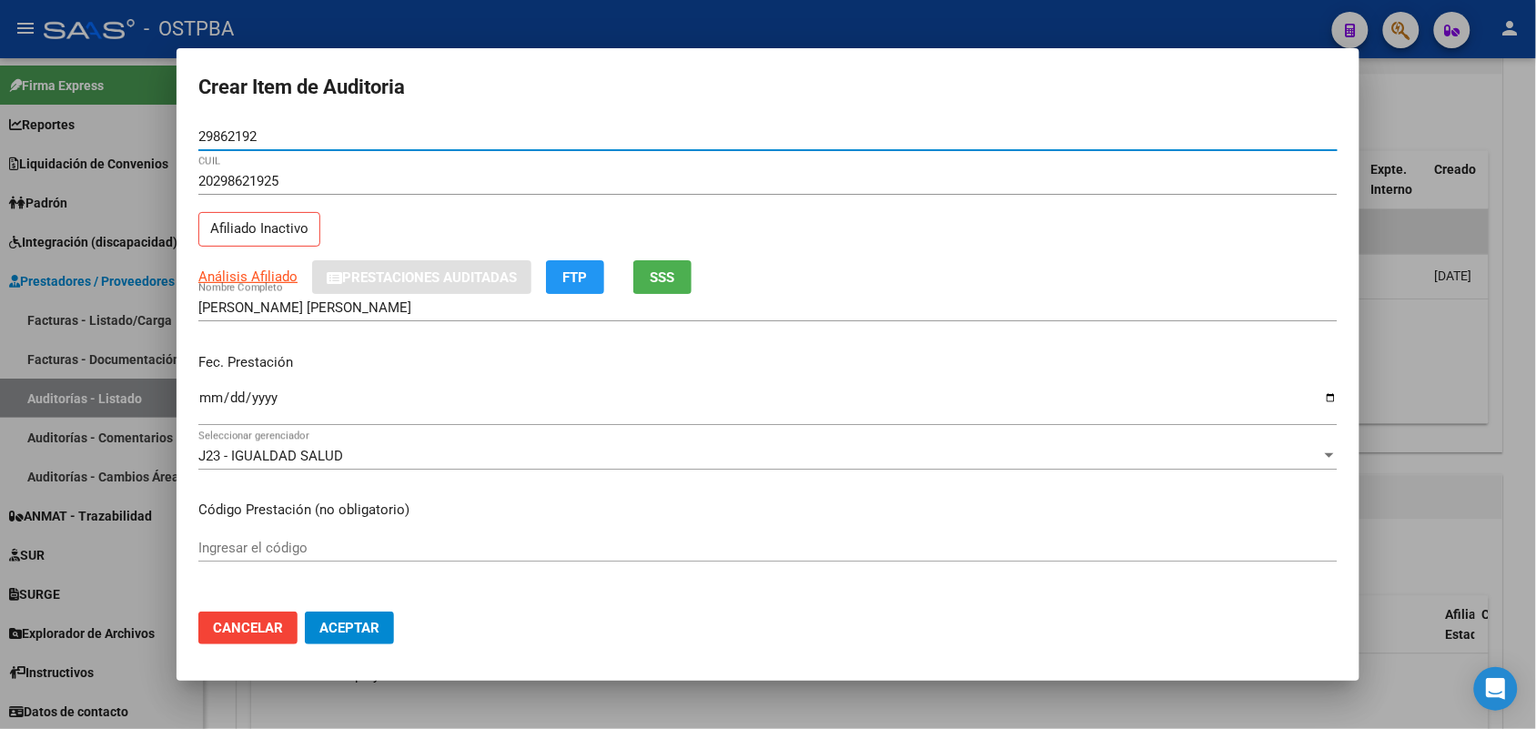
type input "29862192"
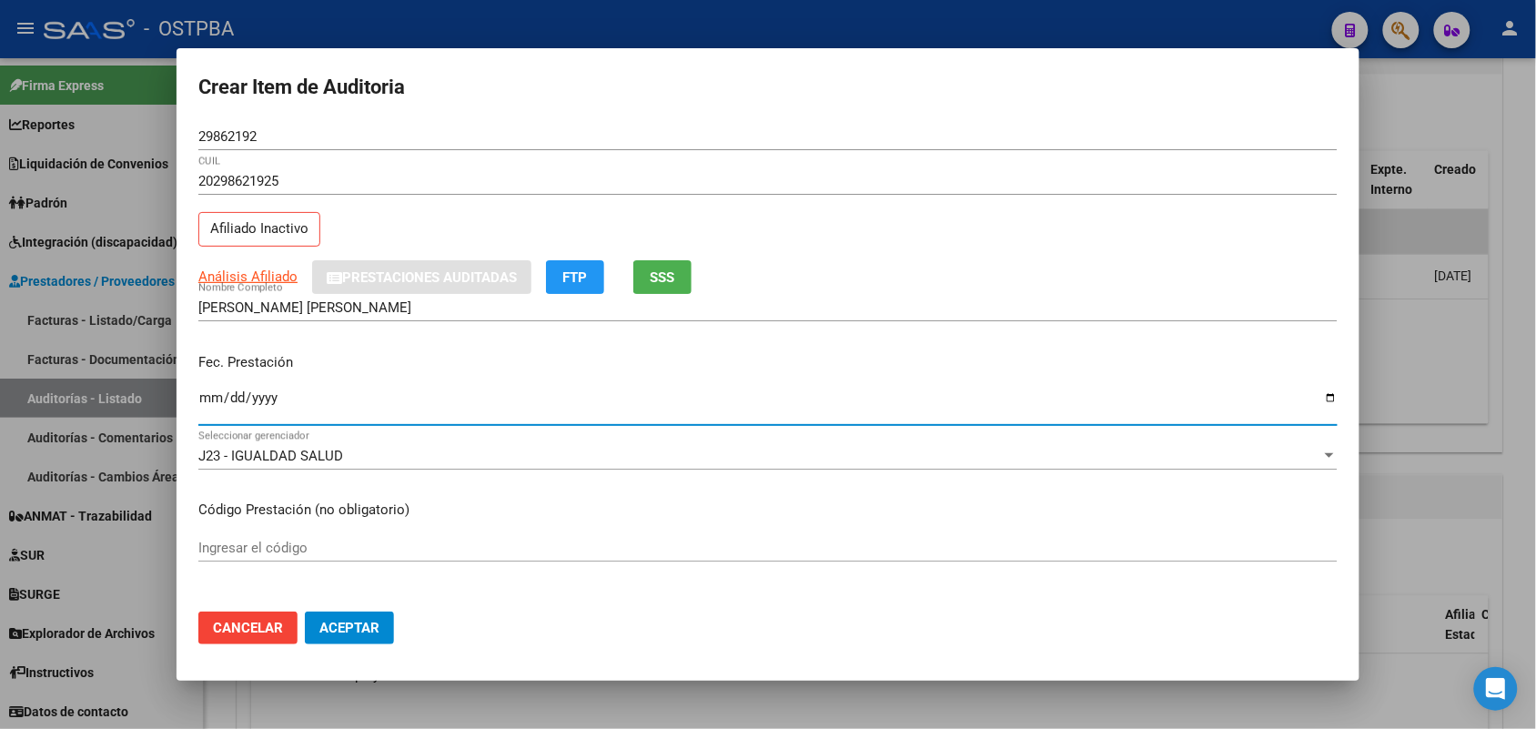
click at [214, 405] on input "Ingresar la fecha" at bounding box center [767, 404] width 1139 height 29
type input "2025-02-11"
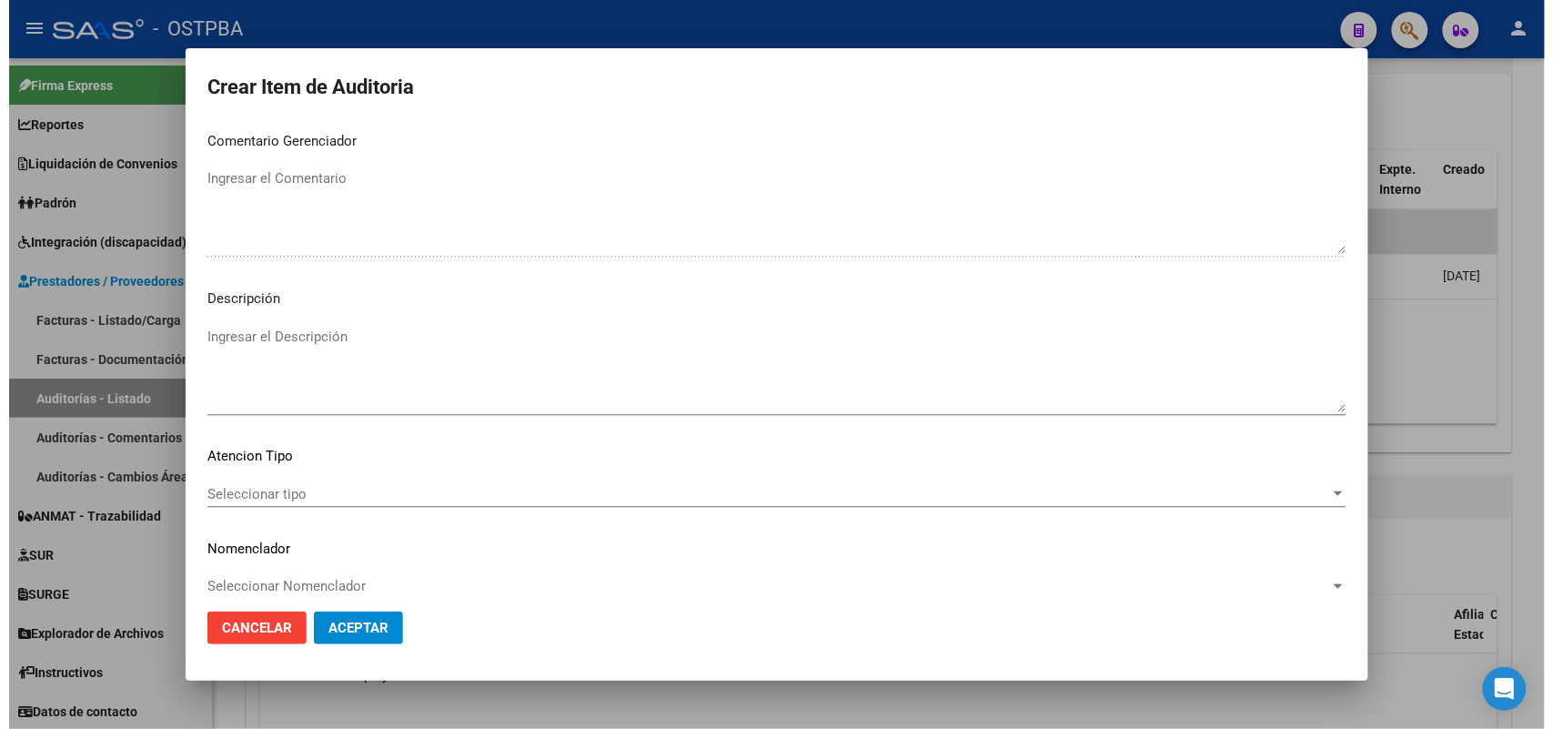
scroll to position [1006, 0]
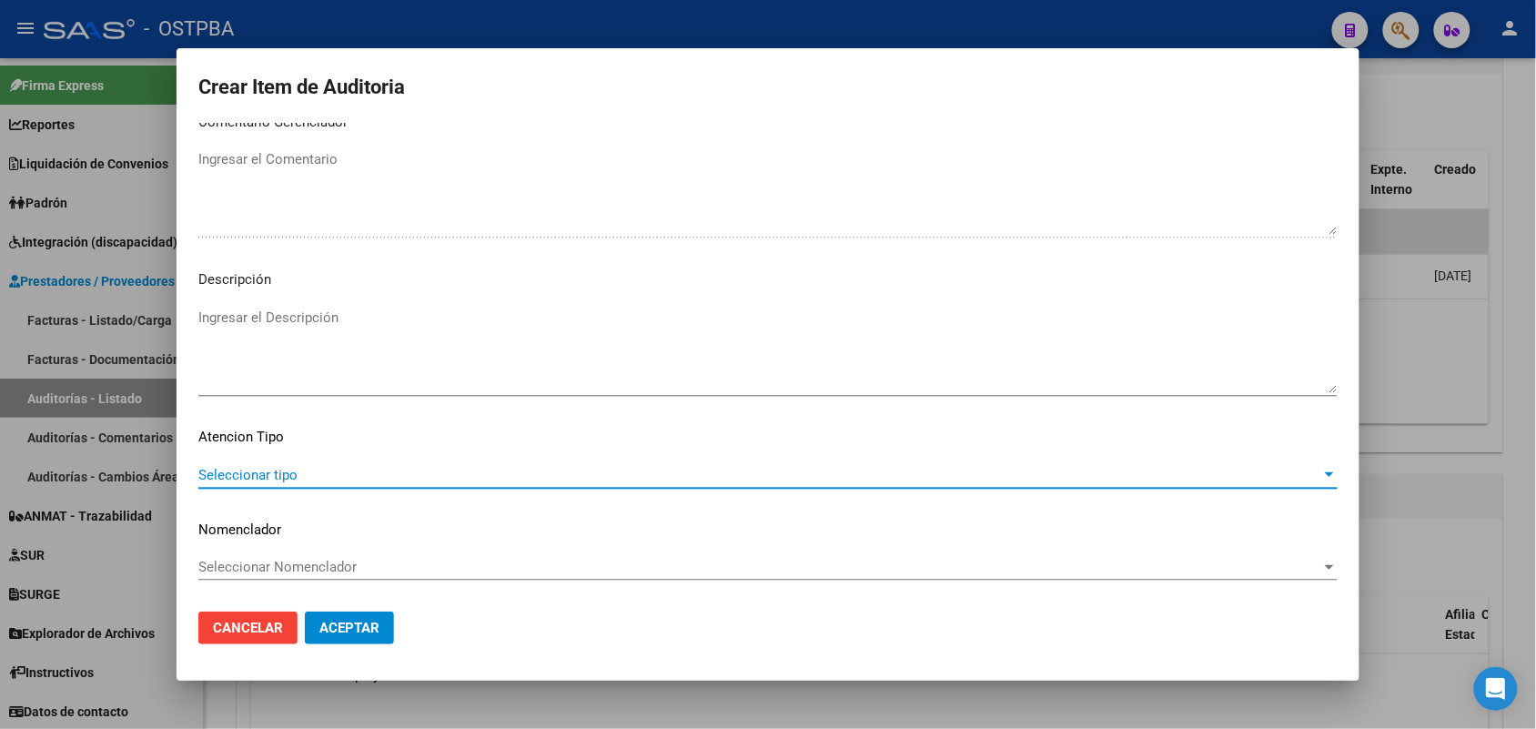
click at [267, 474] on span "Seleccionar tipo" at bounding box center [759, 475] width 1123 height 16
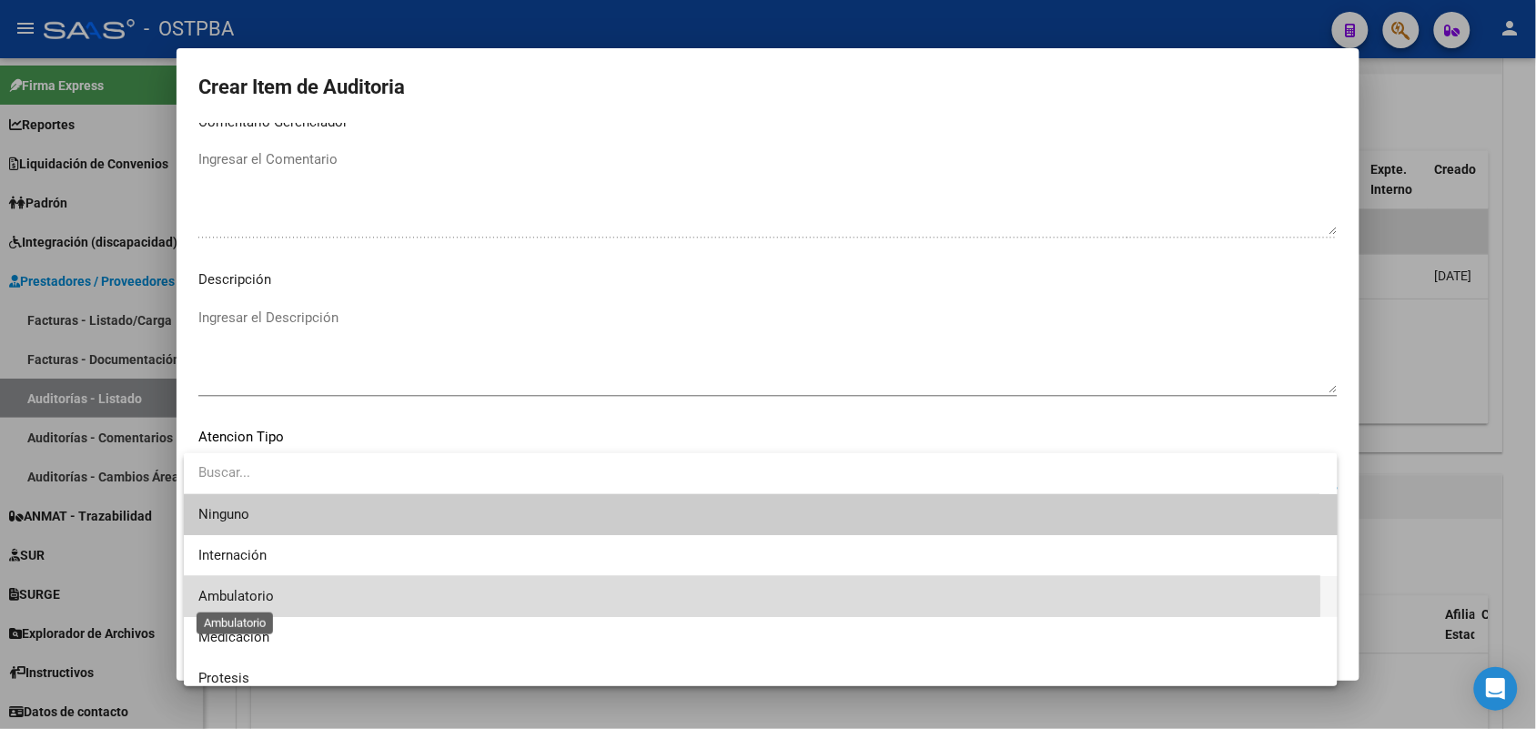
click at [268, 600] on span "Ambulatorio" at bounding box center [236, 596] width 76 height 16
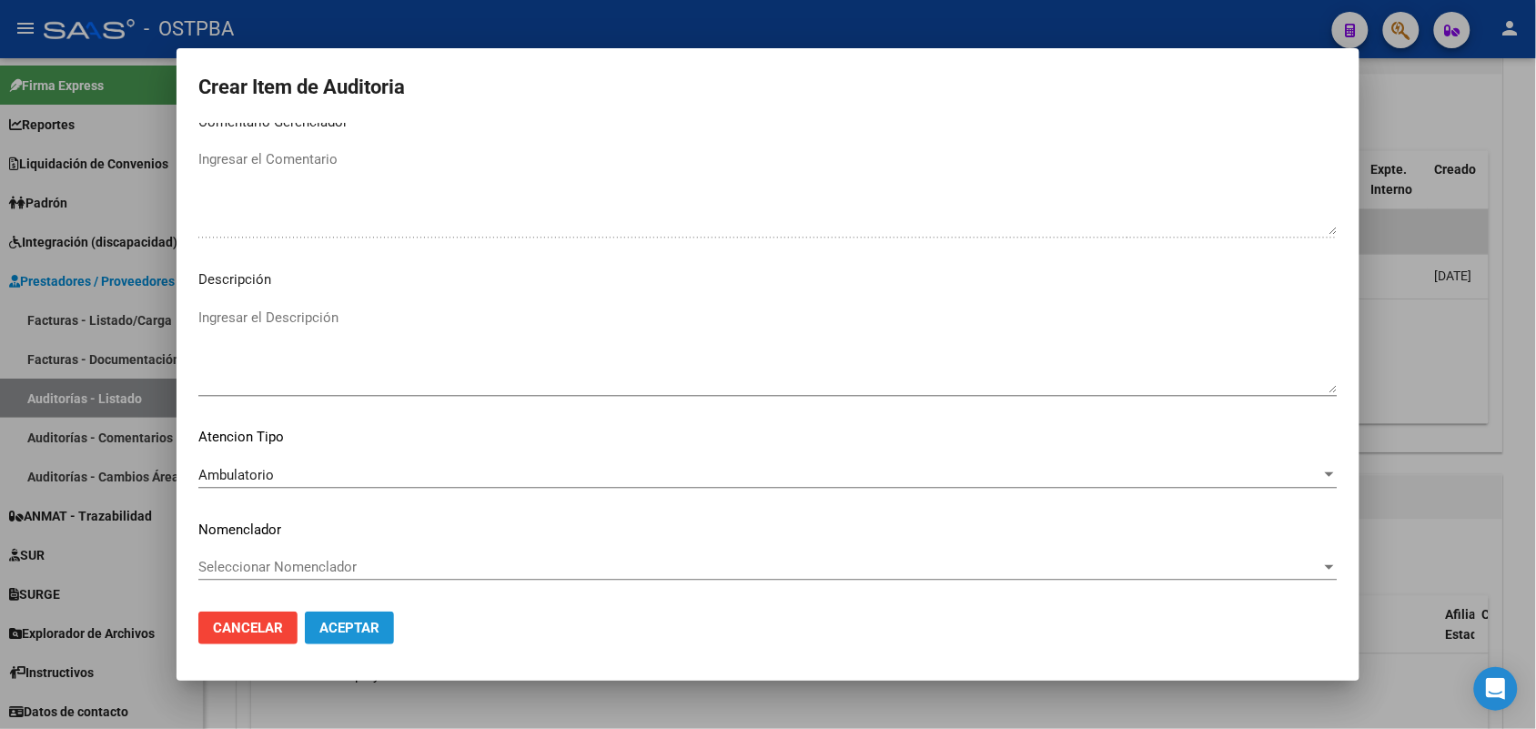
click at [362, 621] on span "Aceptar" at bounding box center [349, 628] width 60 height 16
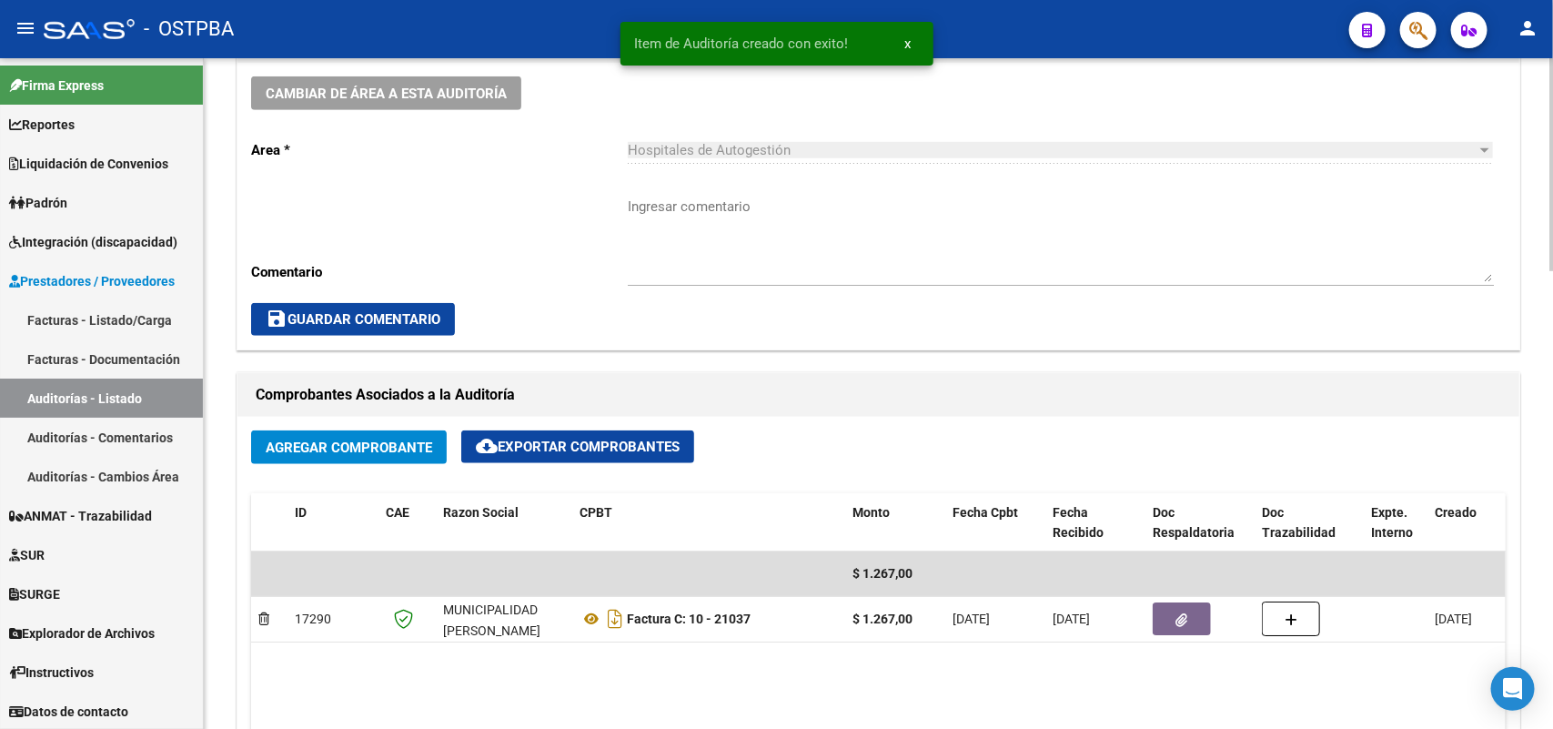
scroll to position [0, 0]
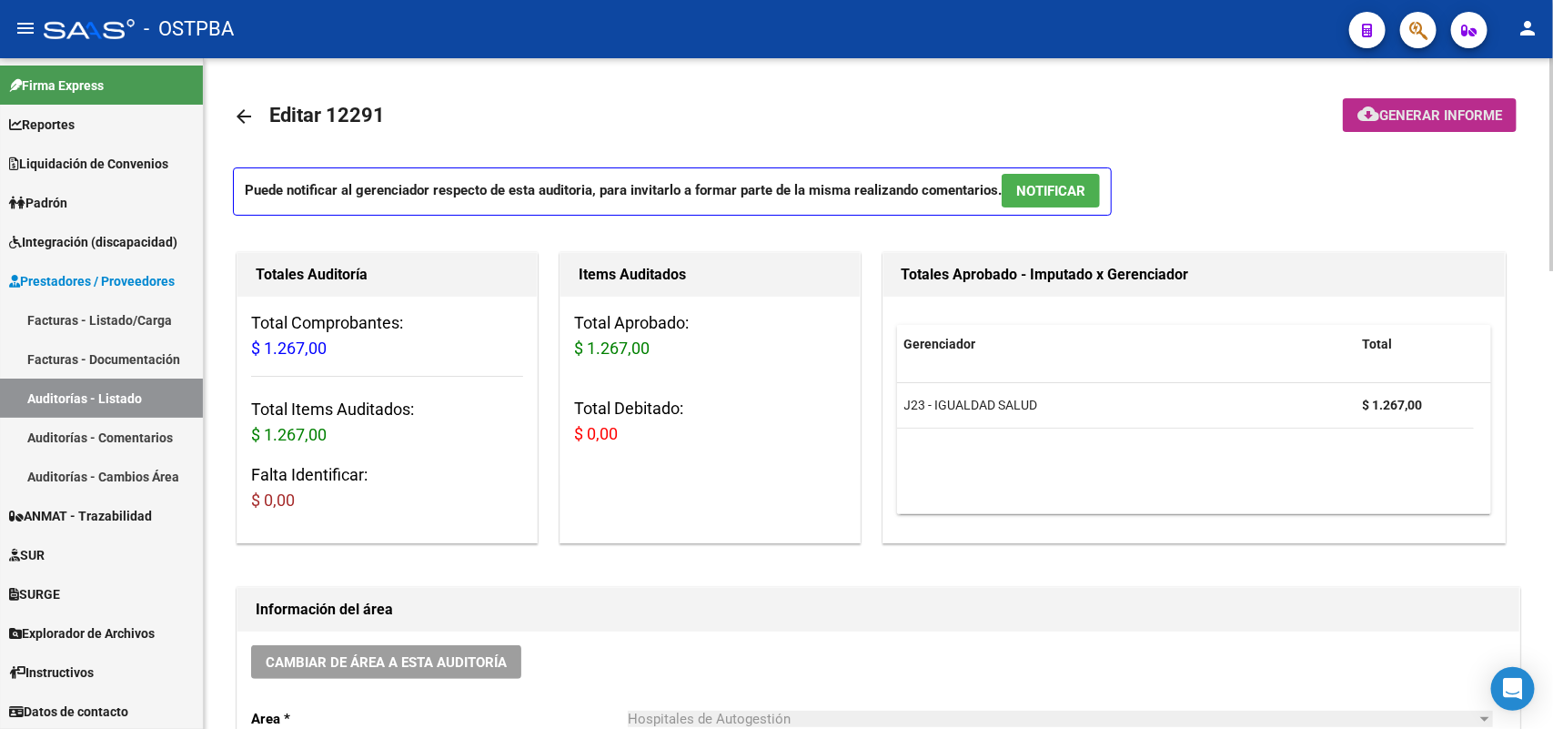
click at [1417, 107] on span "Generar informe" at bounding box center [1440, 115] width 123 height 16
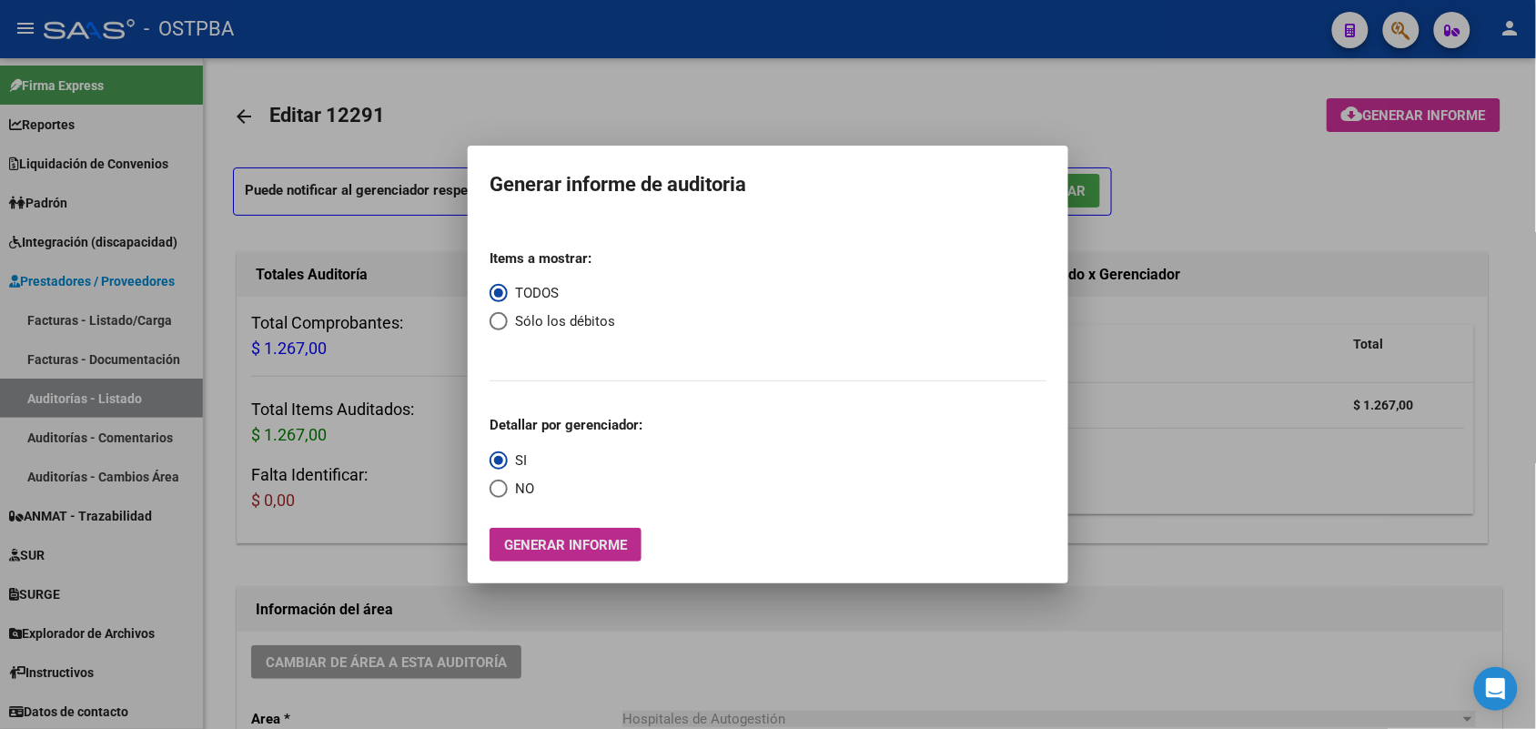
click at [611, 555] on button "Generar informe" at bounding box center [565, 545] width 152 height 34
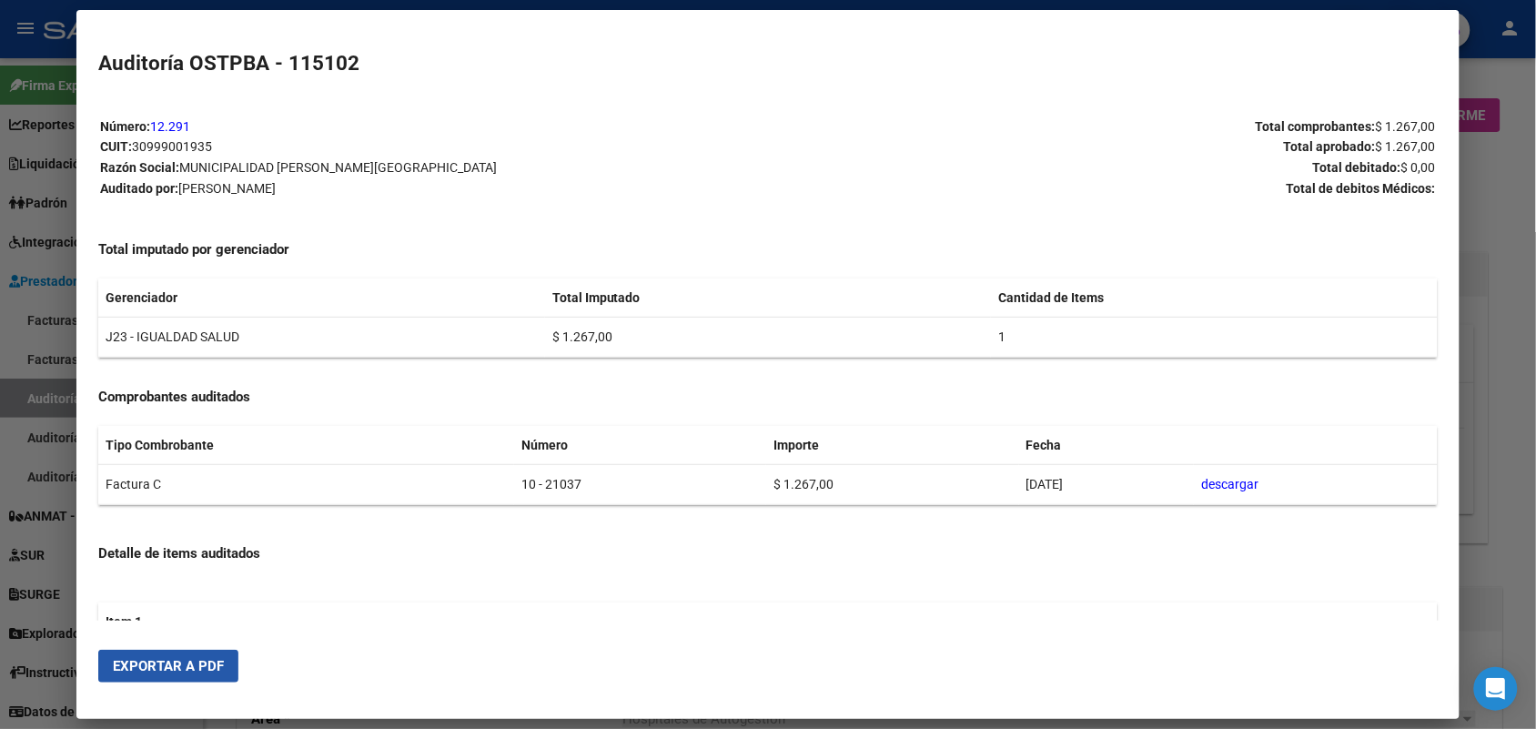
click at [147, 671] on span "Exportar a PDF" at bounding box center [168, 666] width 111 height 16
click at [1371, 94] on div "Auditoría OSTPBA - 115102 Número: 12.291 CUIT: 30999001935 Razón Social: MUNICI…" at bounding box center [767, 334] width 1338 height 572
click at [218, 679] on button "Exportar a PDF" at bounding box center [168, 666] width 140 height 33
click at [1348, 112] on mat-dialog-content "Número: 12.291 CUIT: 30999001935 Razón Social: MUNICIPALIDAD DE MERLO Auditado …" at bounding box center [767, 358] width 1382 height 525
click at [160, 671] on span "Exportar a PDF" at bounding box center [168, 666] width 111 height 16
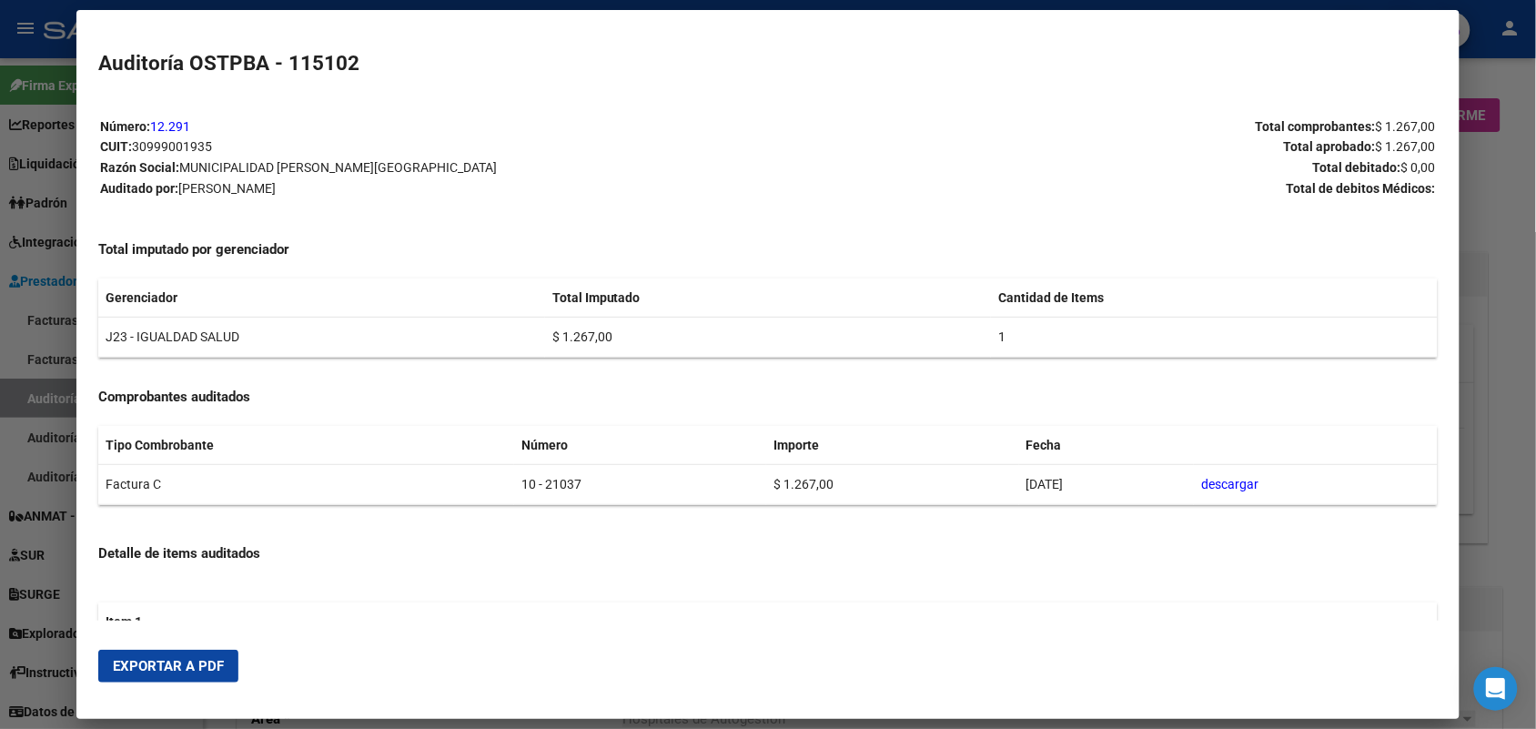
click at [1437, 66] on h2 "Auditoría OSTPBA - 115102" at bounding box center [767, 63] width 1338 height 31
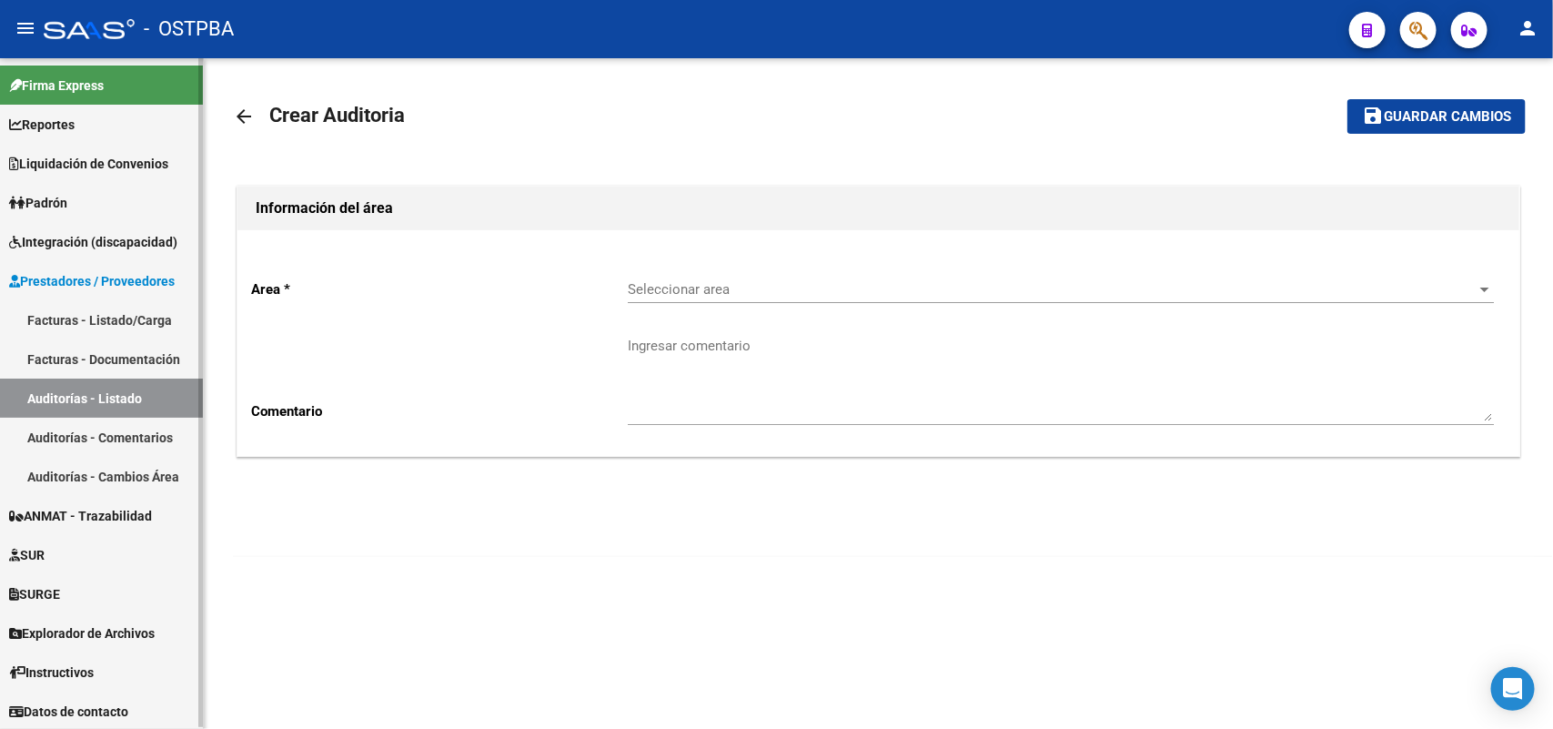
click at [116, 316] on link "Facturas - Listado/Carga" at bounding box center [101, 319] width 203 height 39
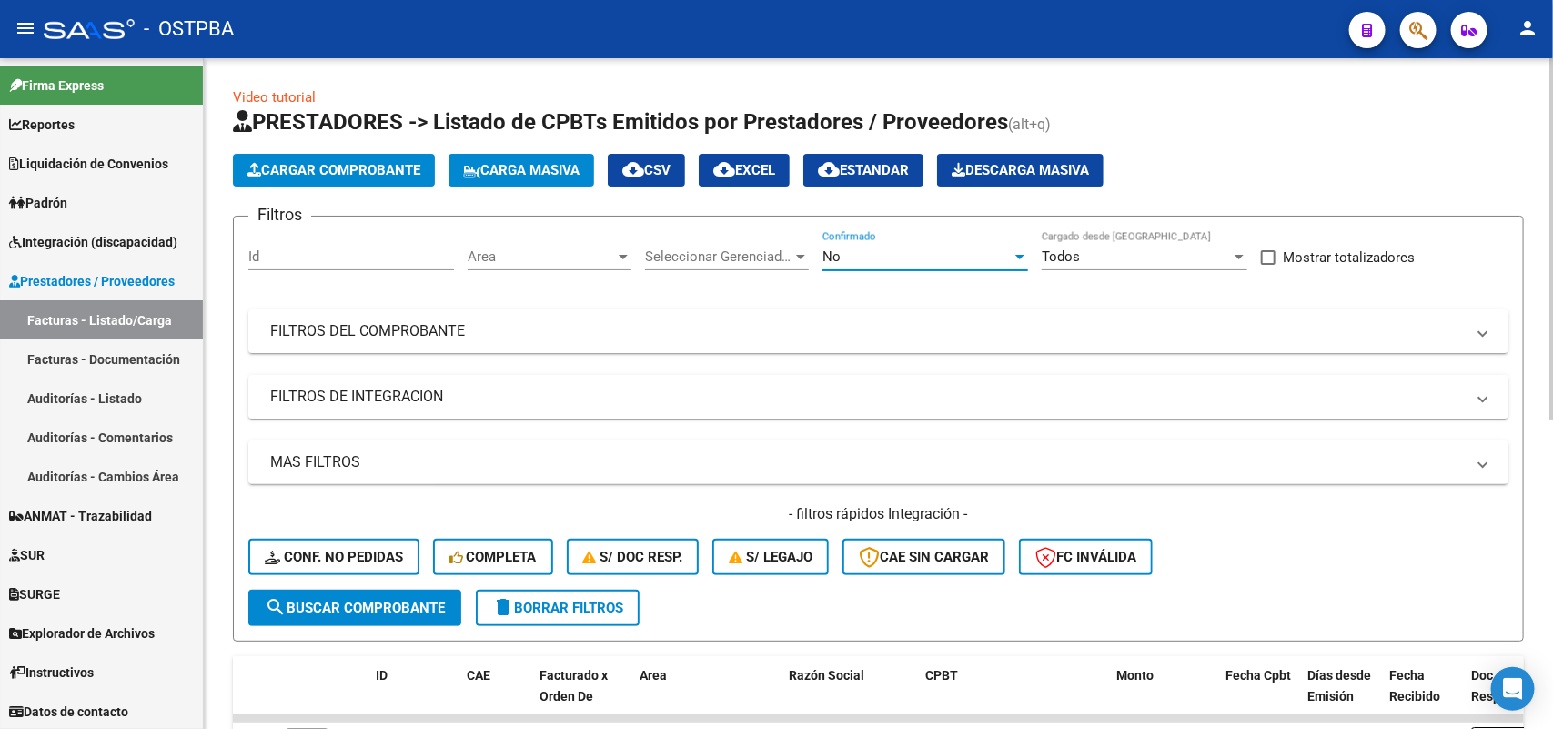
click at [1014, 251] on div at bounding box center [1020, 256] width 16 height 15
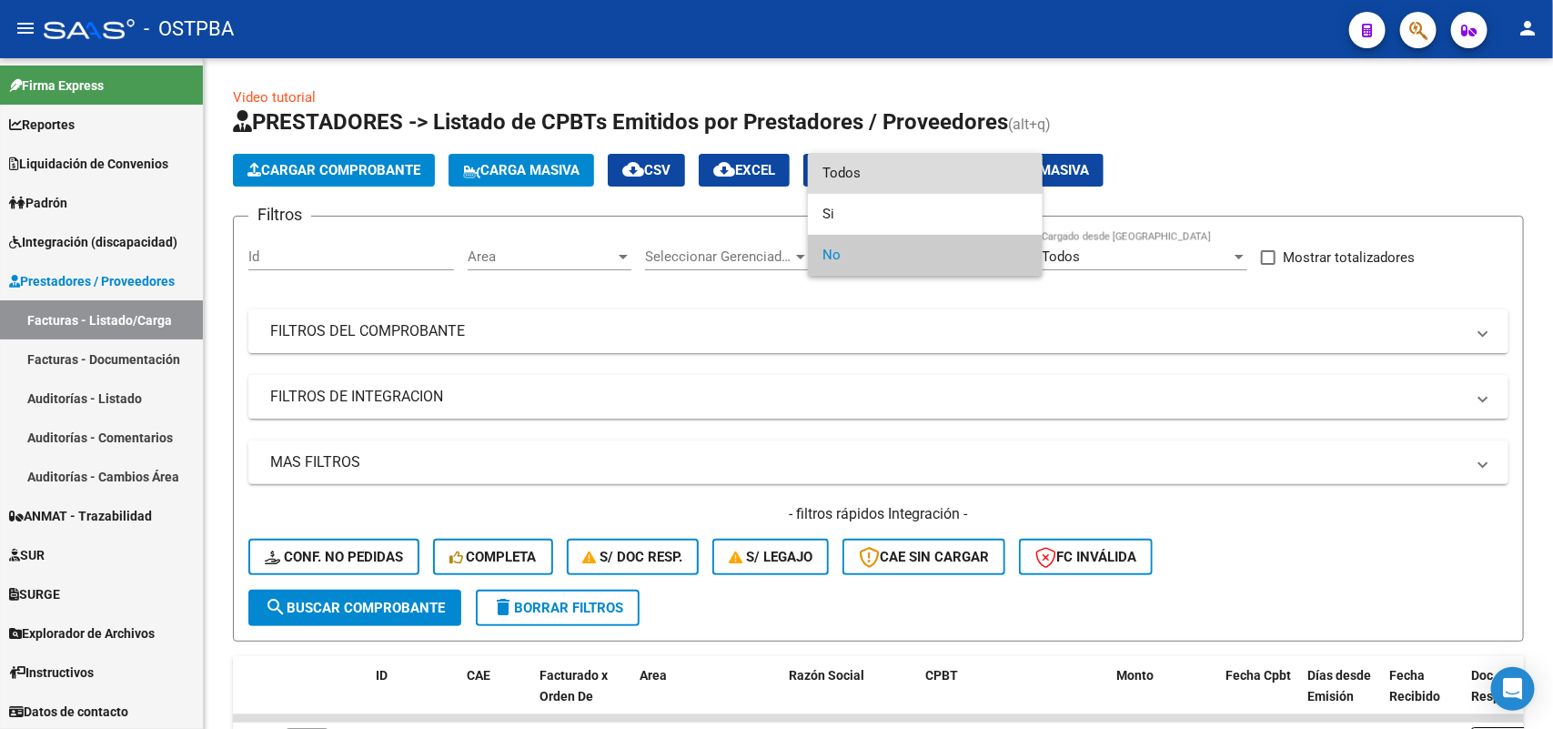
click at [844, 178] on span "Todos" at bounding box center [925, 173] width 206 height 41
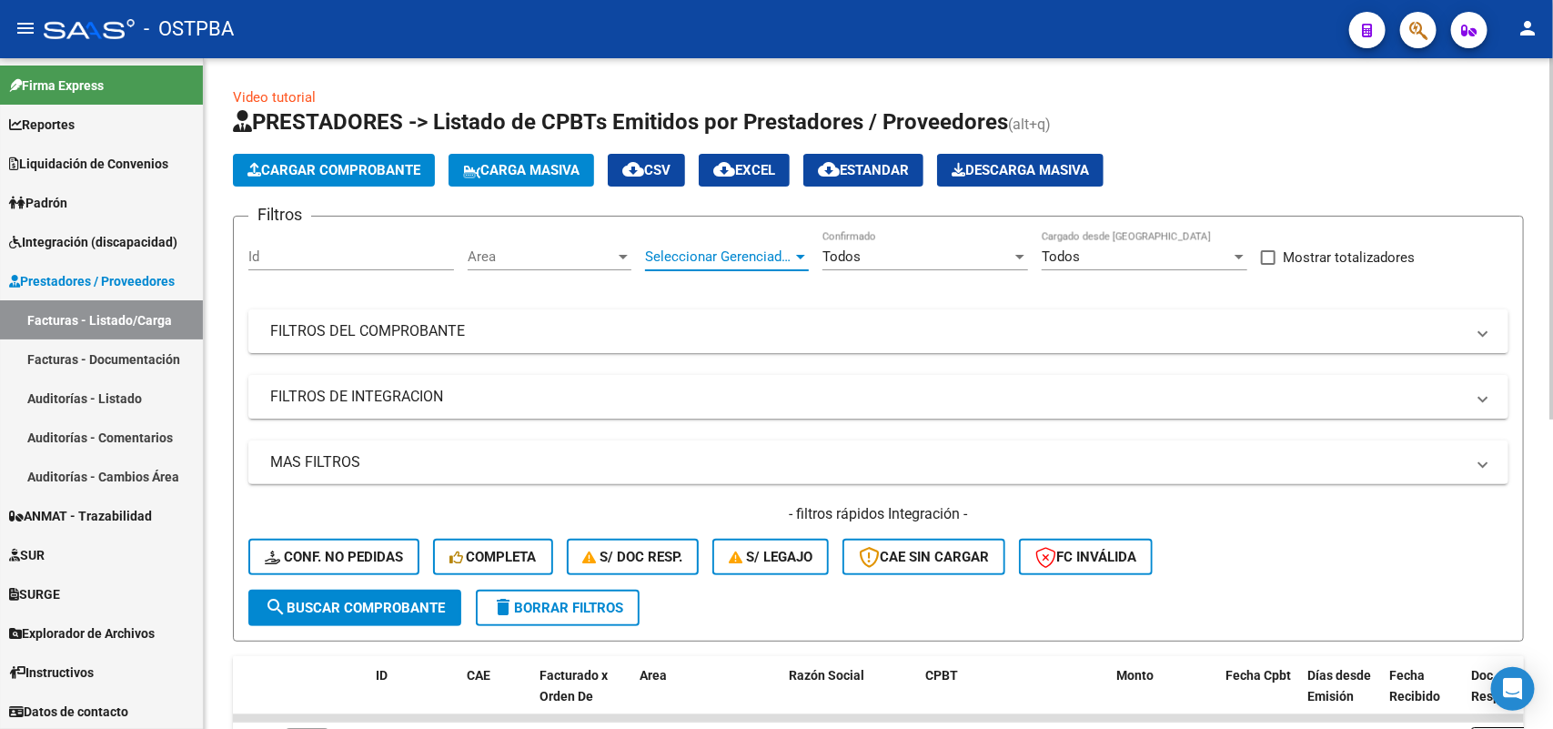
click at [806, 255] on div at bounding box center [800, 256] width 16 height 15
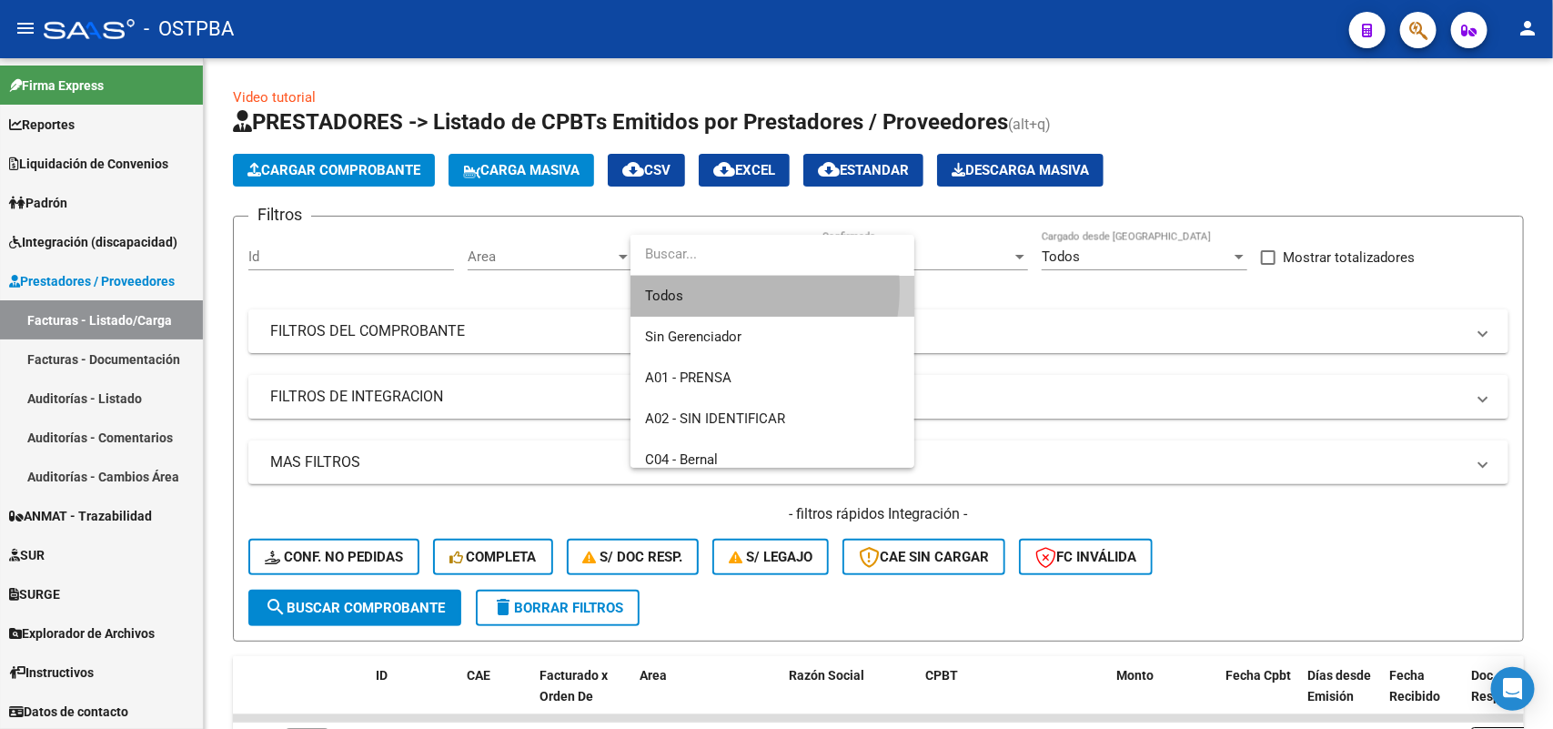
click at [714, 288] on span "Todos" at bounding box center [772, 296] width 255 height 41
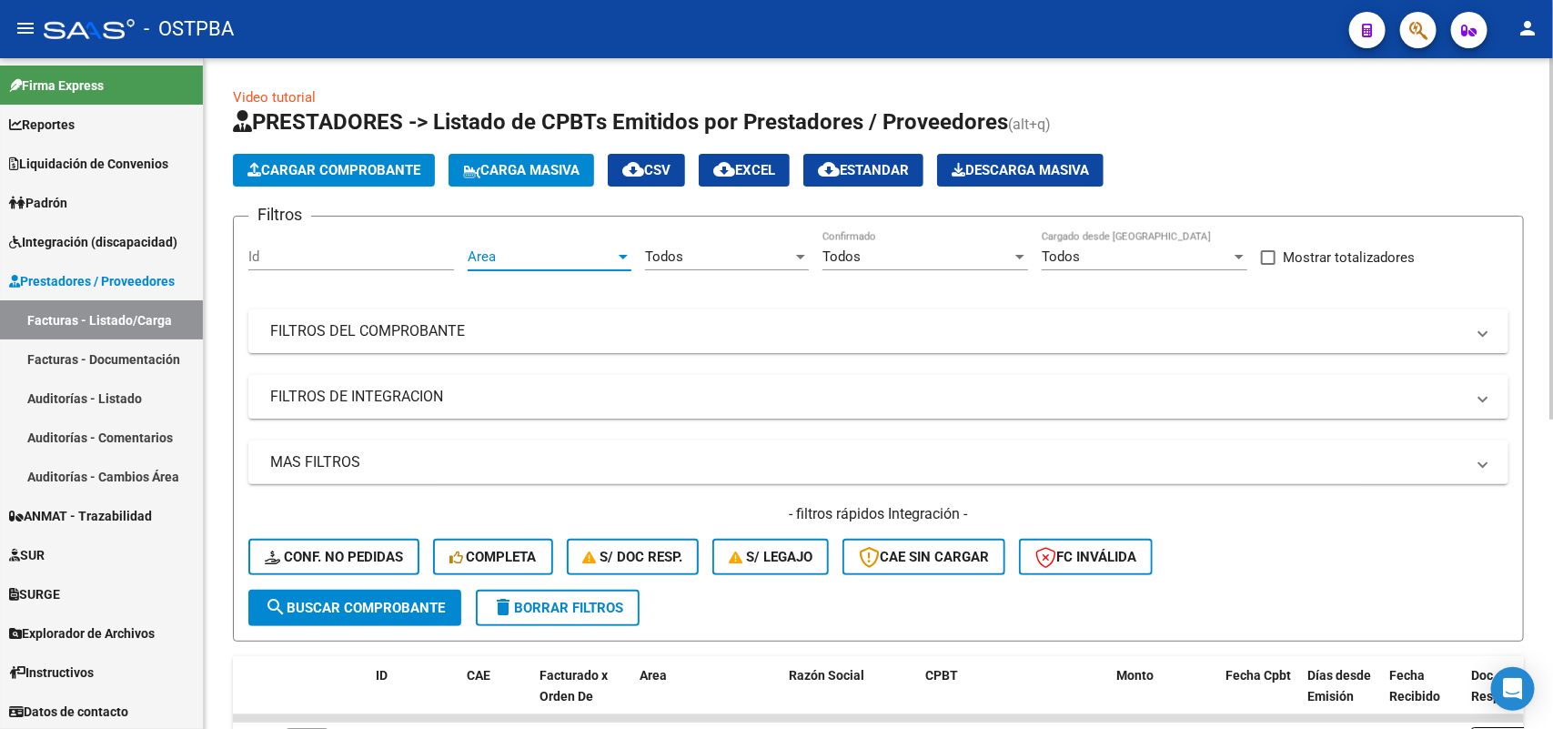
click at [621, 249] on div at bounding box center [623, 256] width 16 height 15
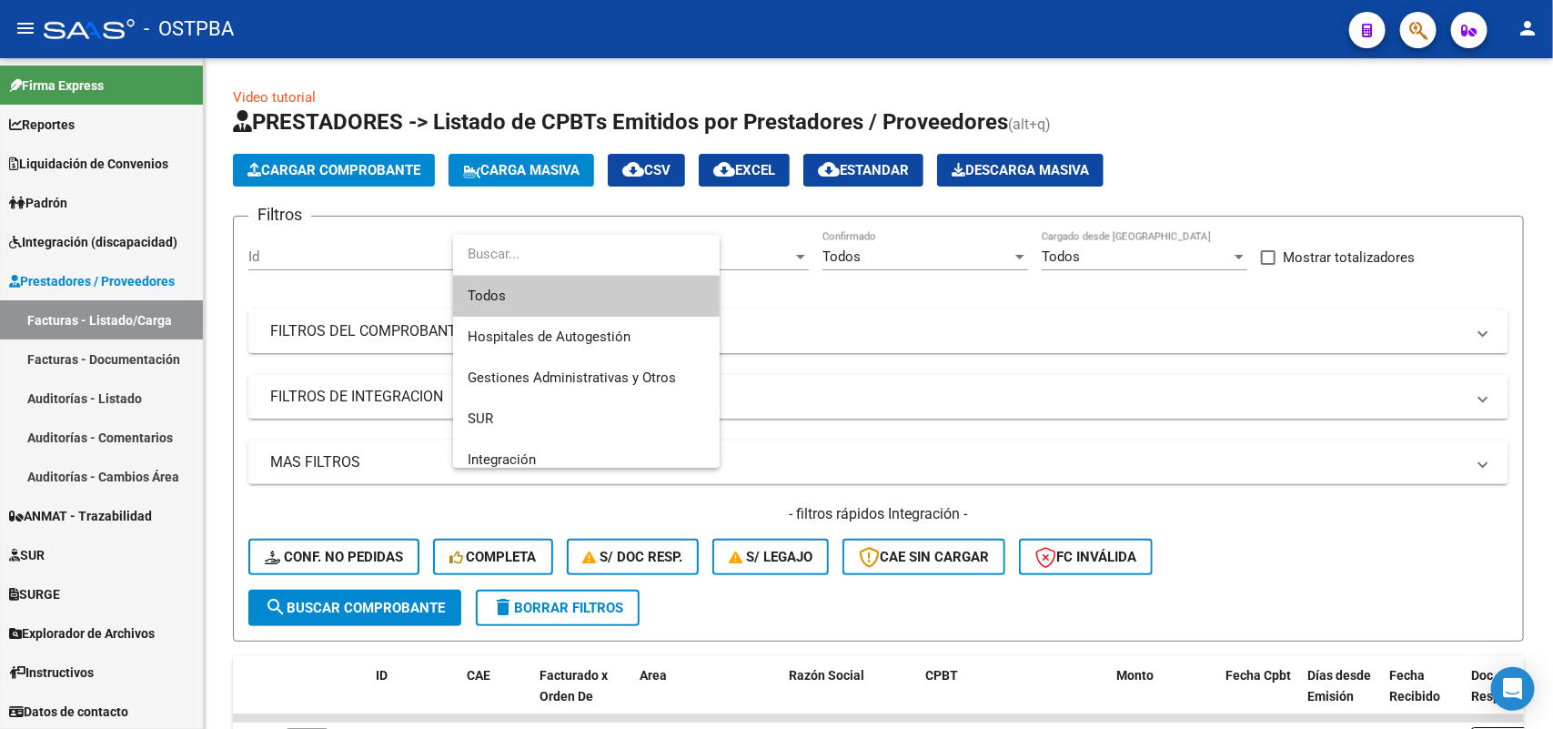
click at [542, 302] on span "Todos" at bounding box center [586, 296] width 237 height 41
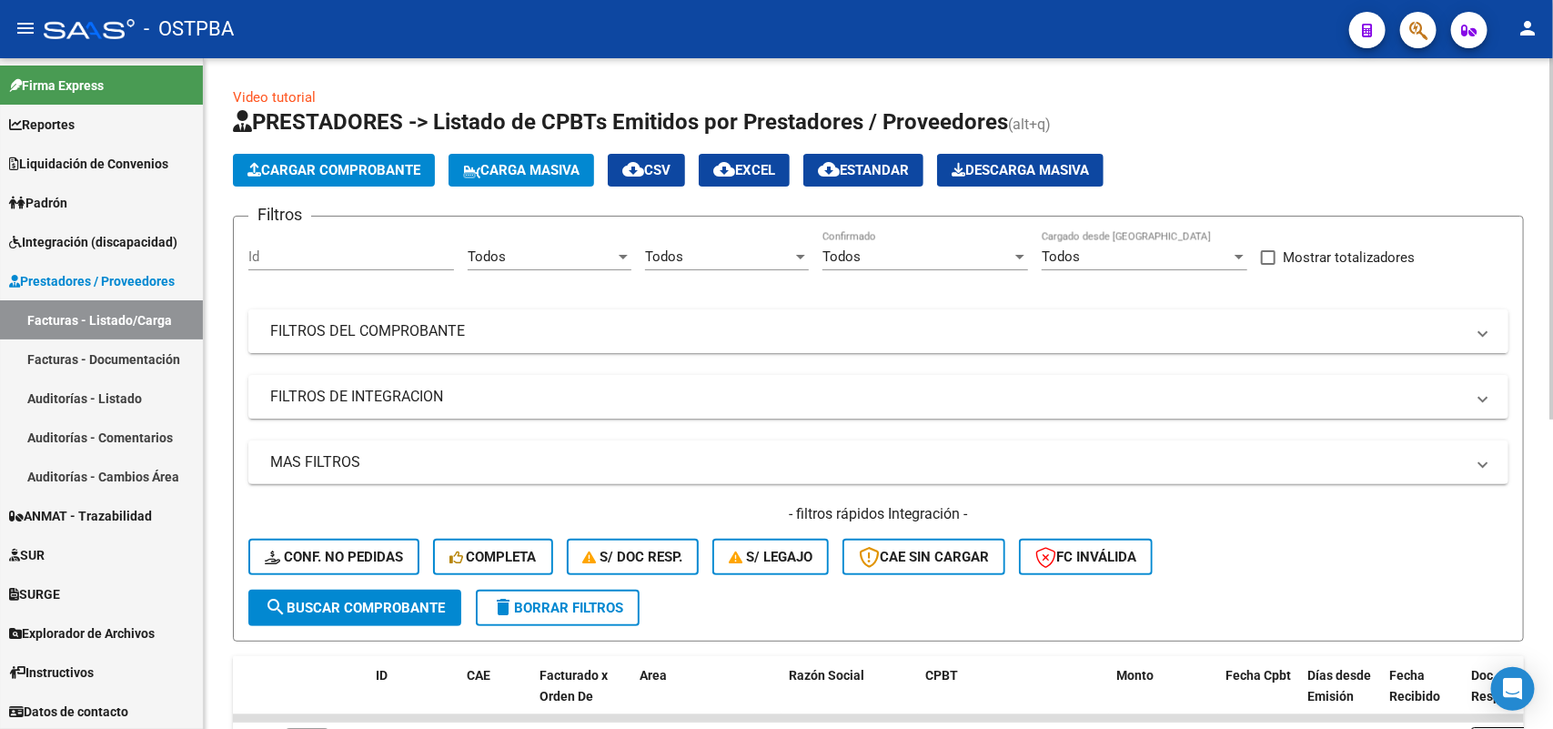
click at [460, 332] on mat-panel-title "FILTROS DEL COMPROBANTE" at bounding box center [867, 331] width 1195 height 20
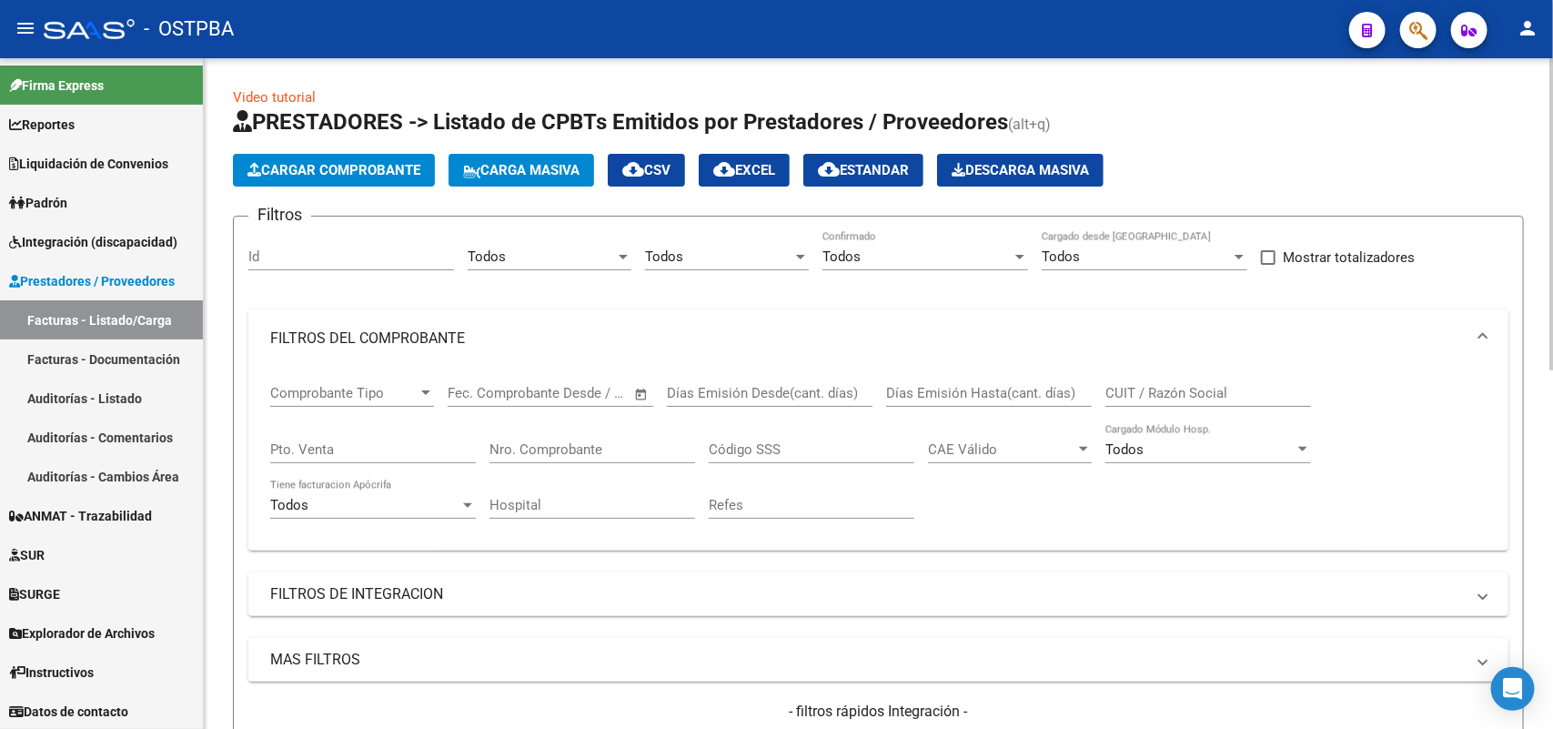
click at [610, 455] on input "Nro. Comprobante" at bounding box center [592, 449] width 206 height 16
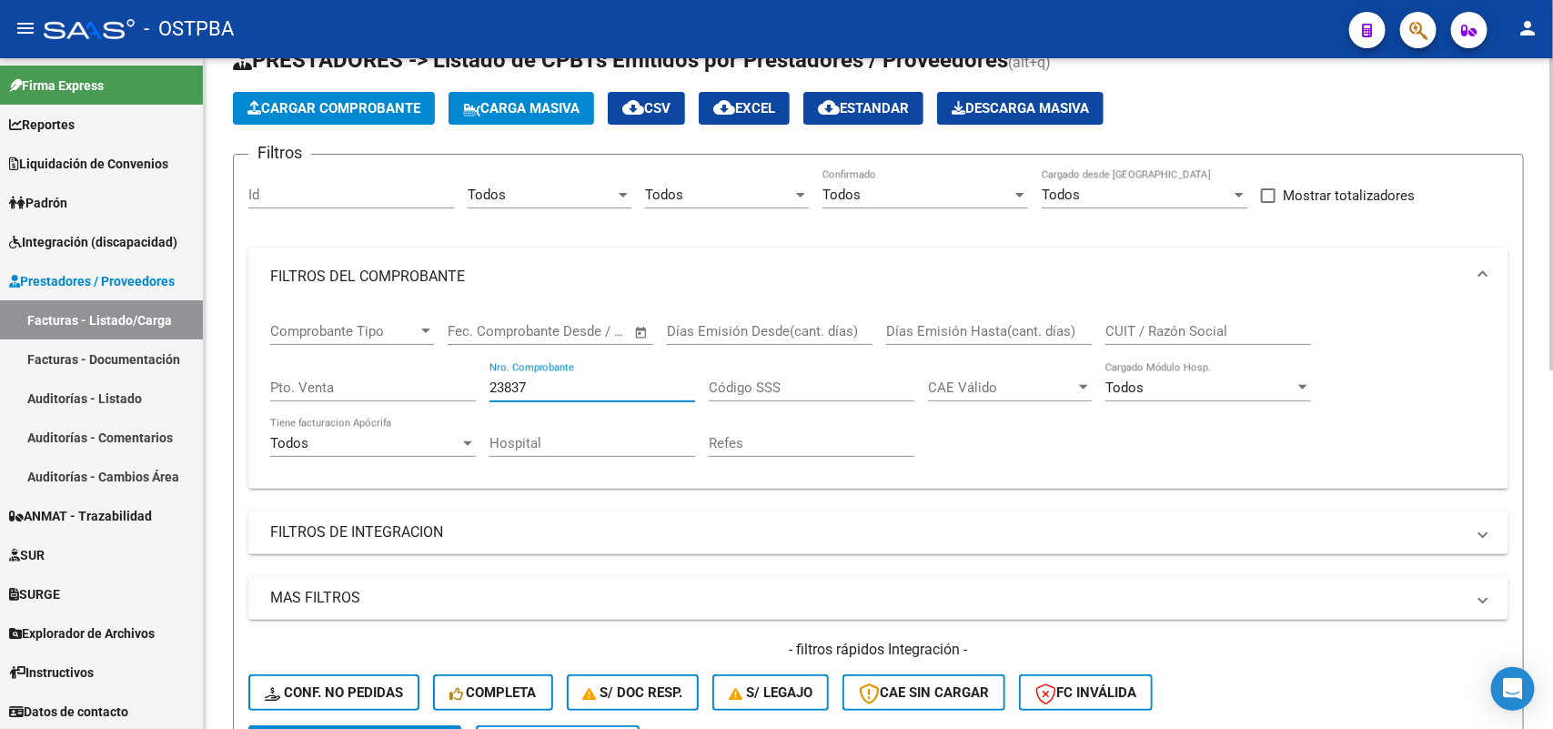
scroll to position [227, 0]
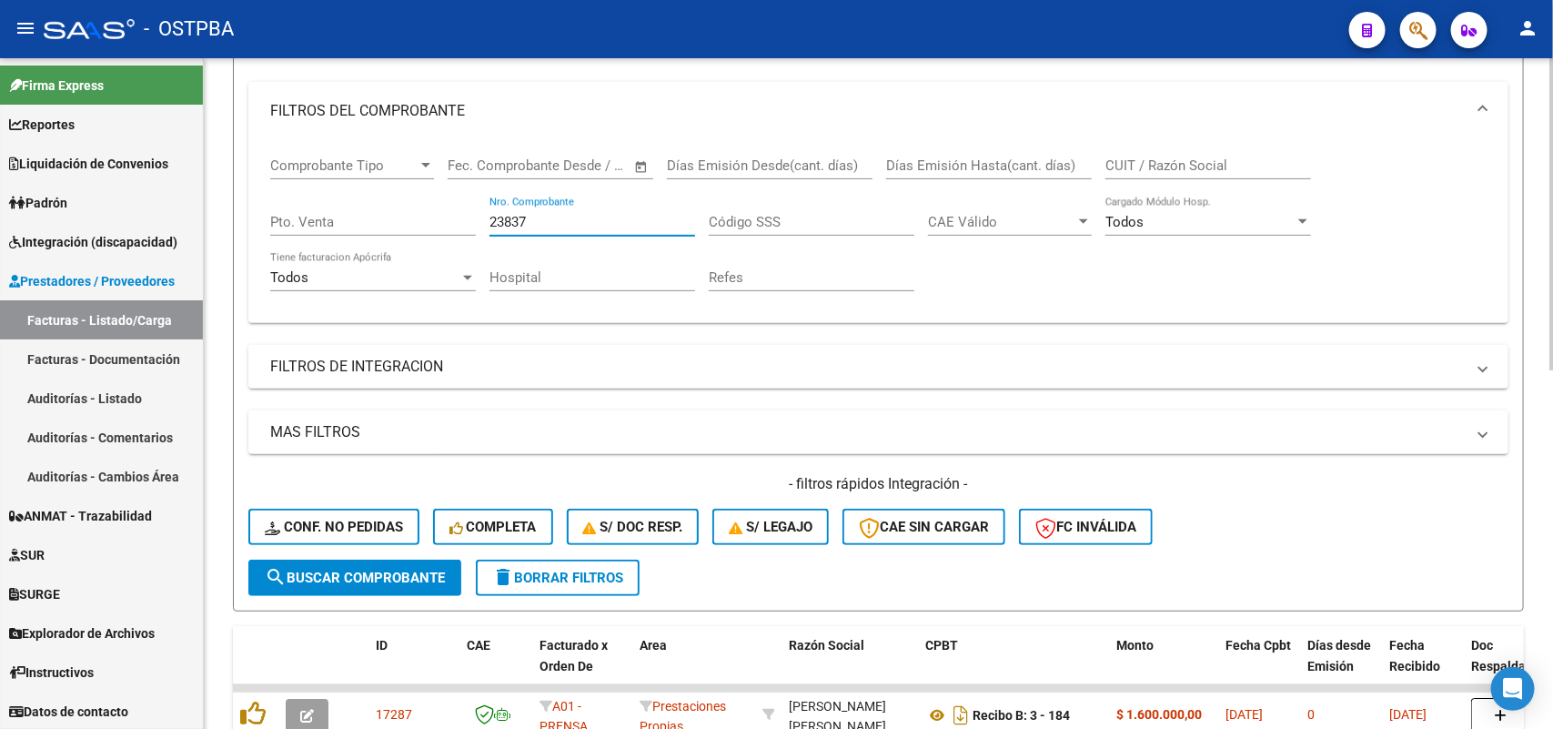
type input "23837"
click at [379, 580] on button "search Buscar Comprobante" at bounding box center [354, 578] width 213 height 36
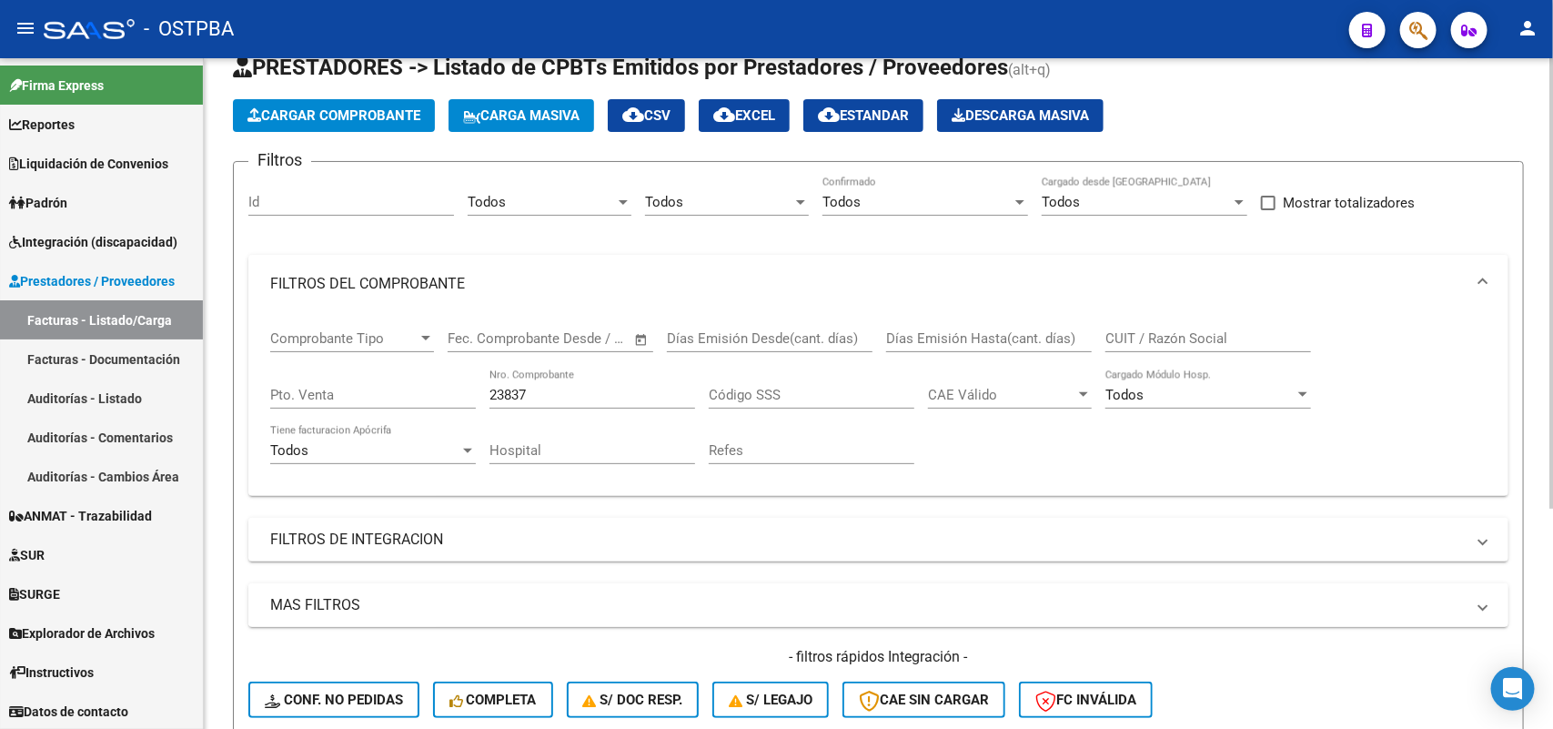
scroll to position [0, 0]
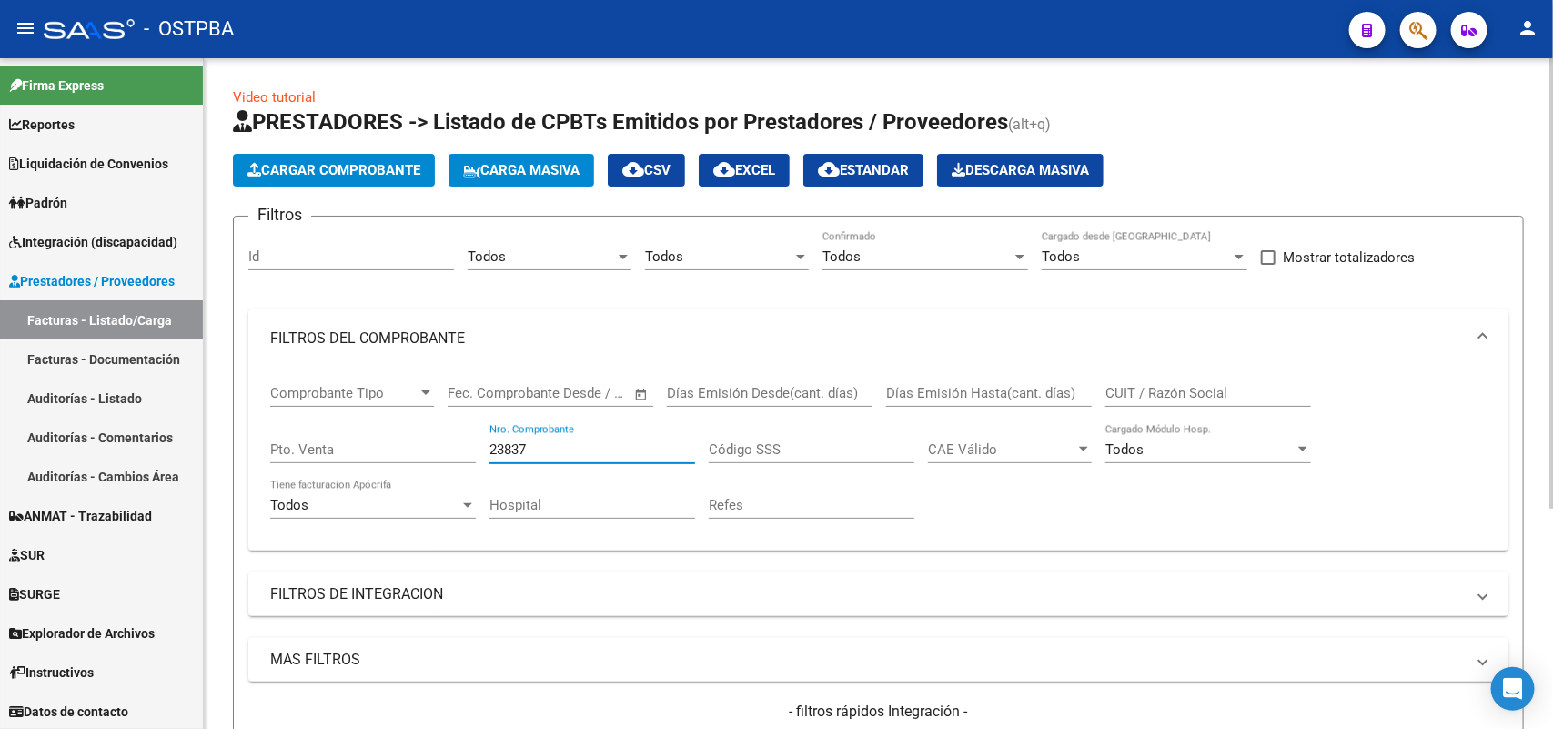
drag, startPoint x: 542, startPoint y: 443, endPoint x: 361, endPoint y: 451, distance: 181.2
click at [361, 451] on div "Comprobante Tipo Comprobante Tipo Start date – End date Fec. Comprobante Desde …" at bounding box center [878, 452] width 1216 height 168
type input "23837"
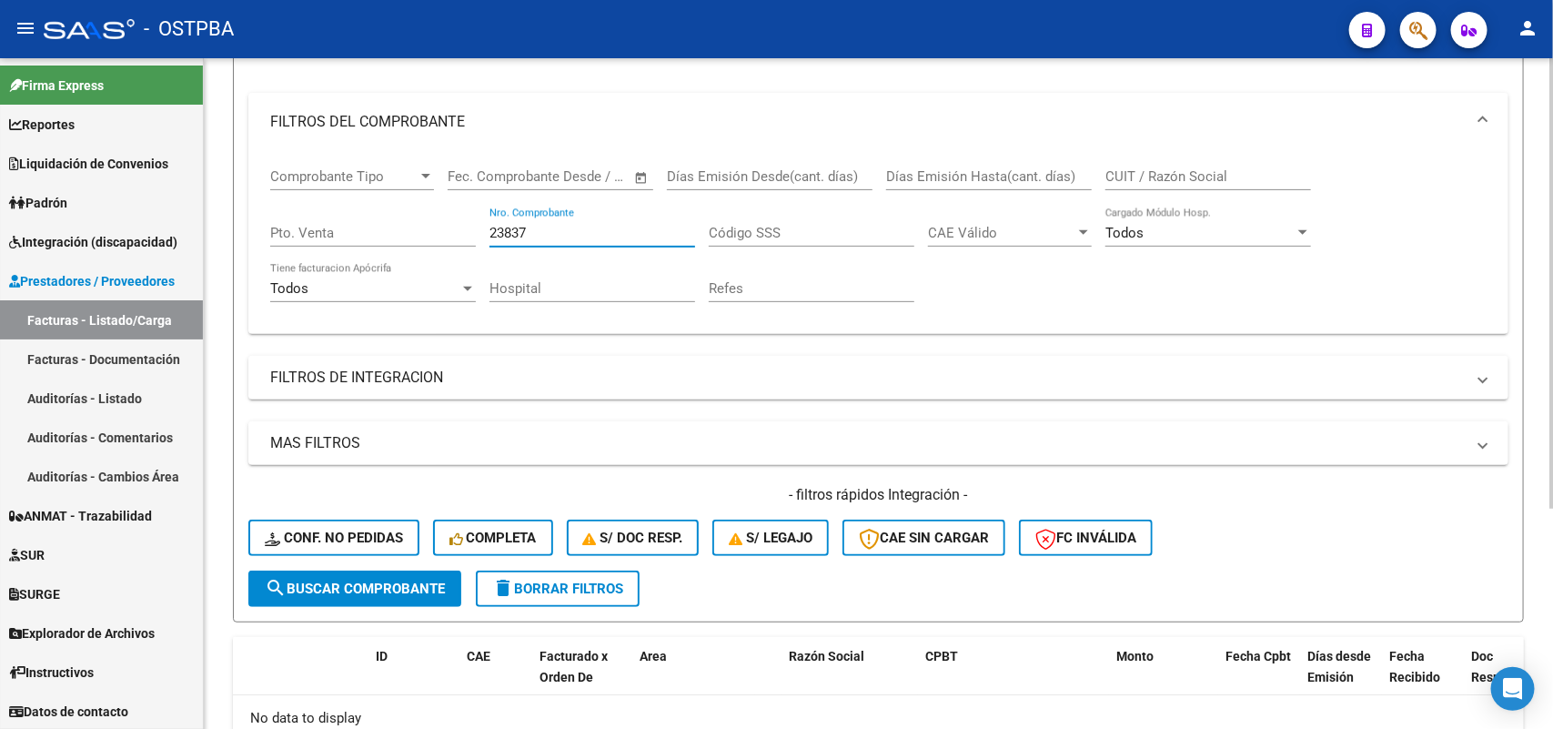
scroll to position [227, 0]
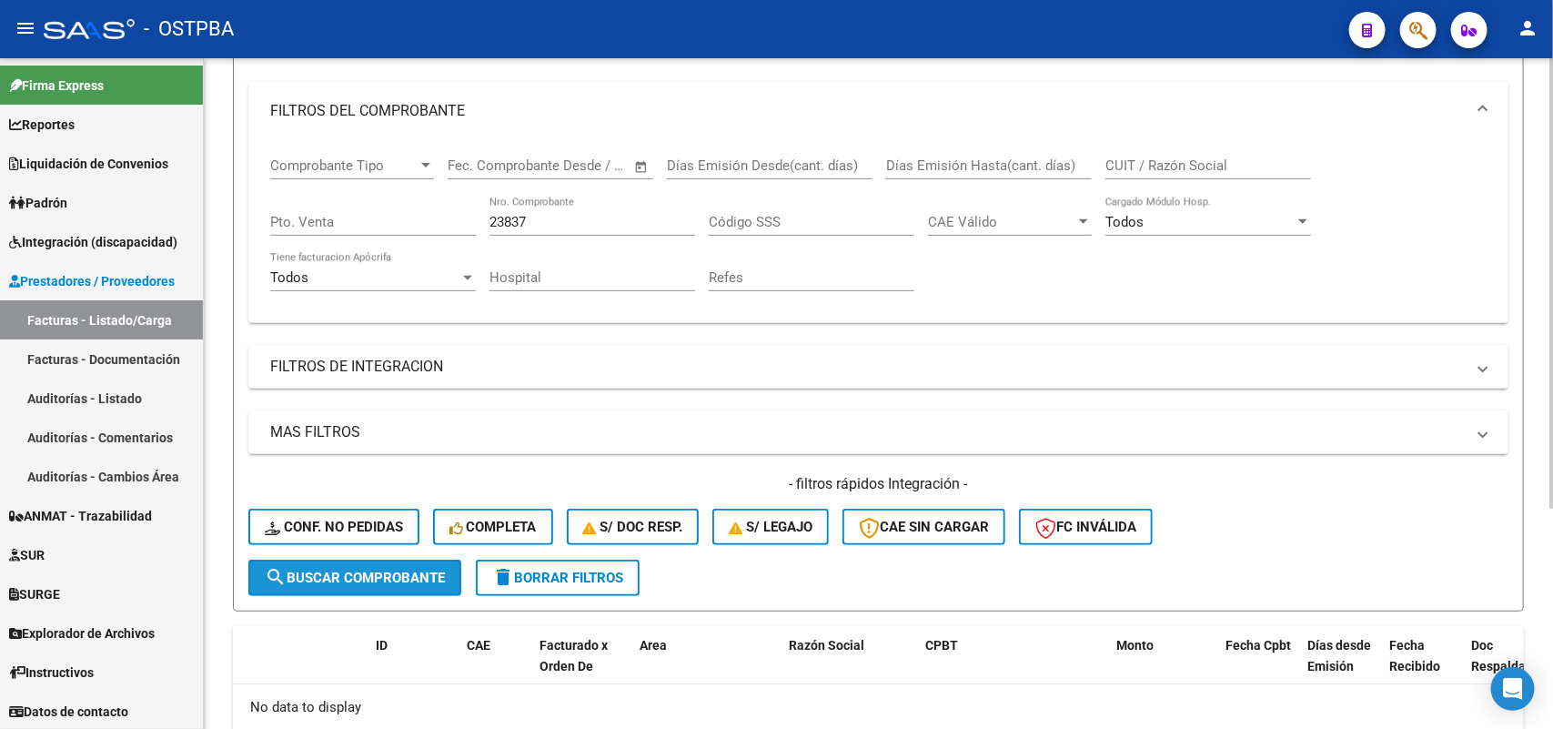
click at [368, 576] on span "search Buscar Comprobante" at bounding box center [355, 578] width 180 height 16
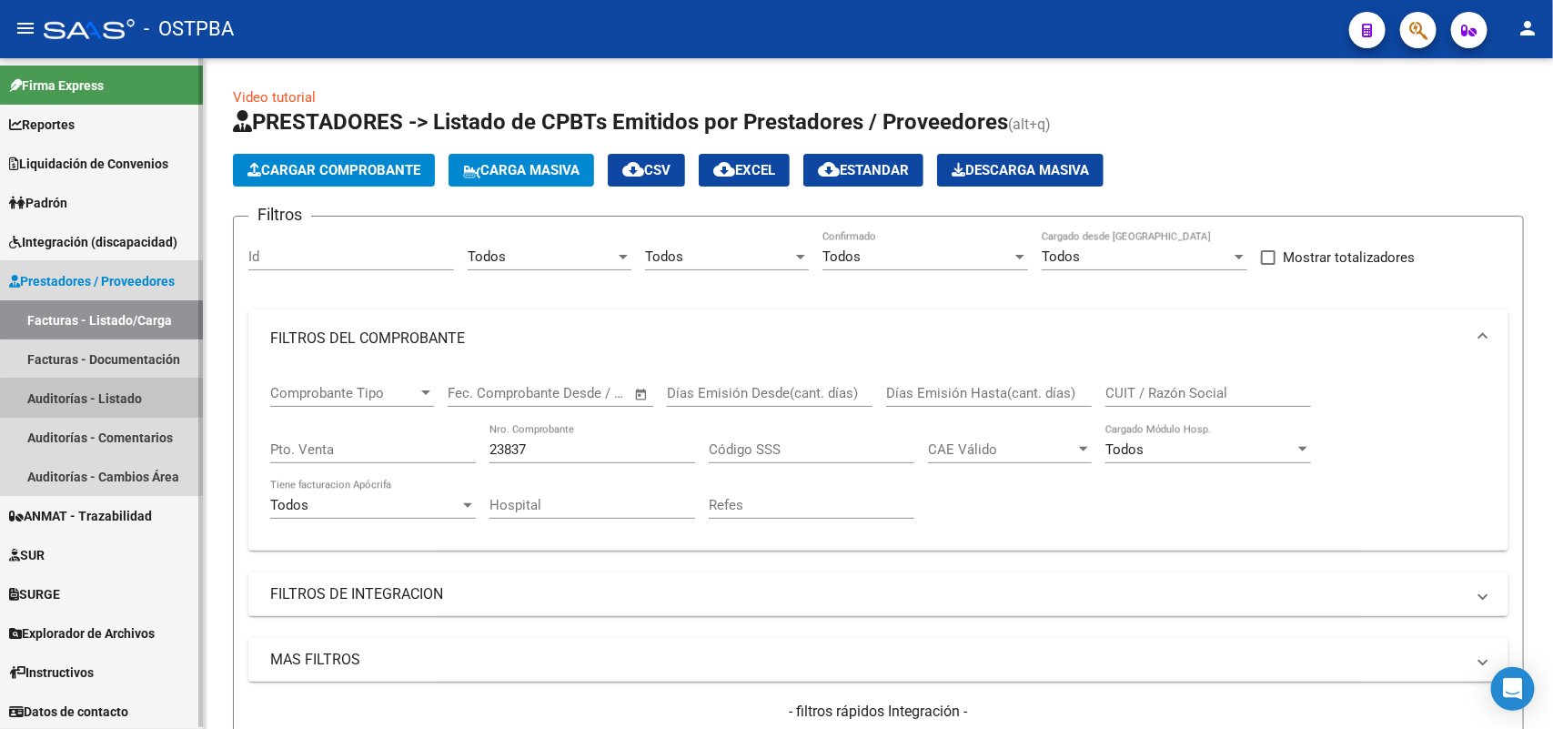
click at [118, 392] on link "Auditorías - Listado" at bounding box center [101, 397] width 203 height 39
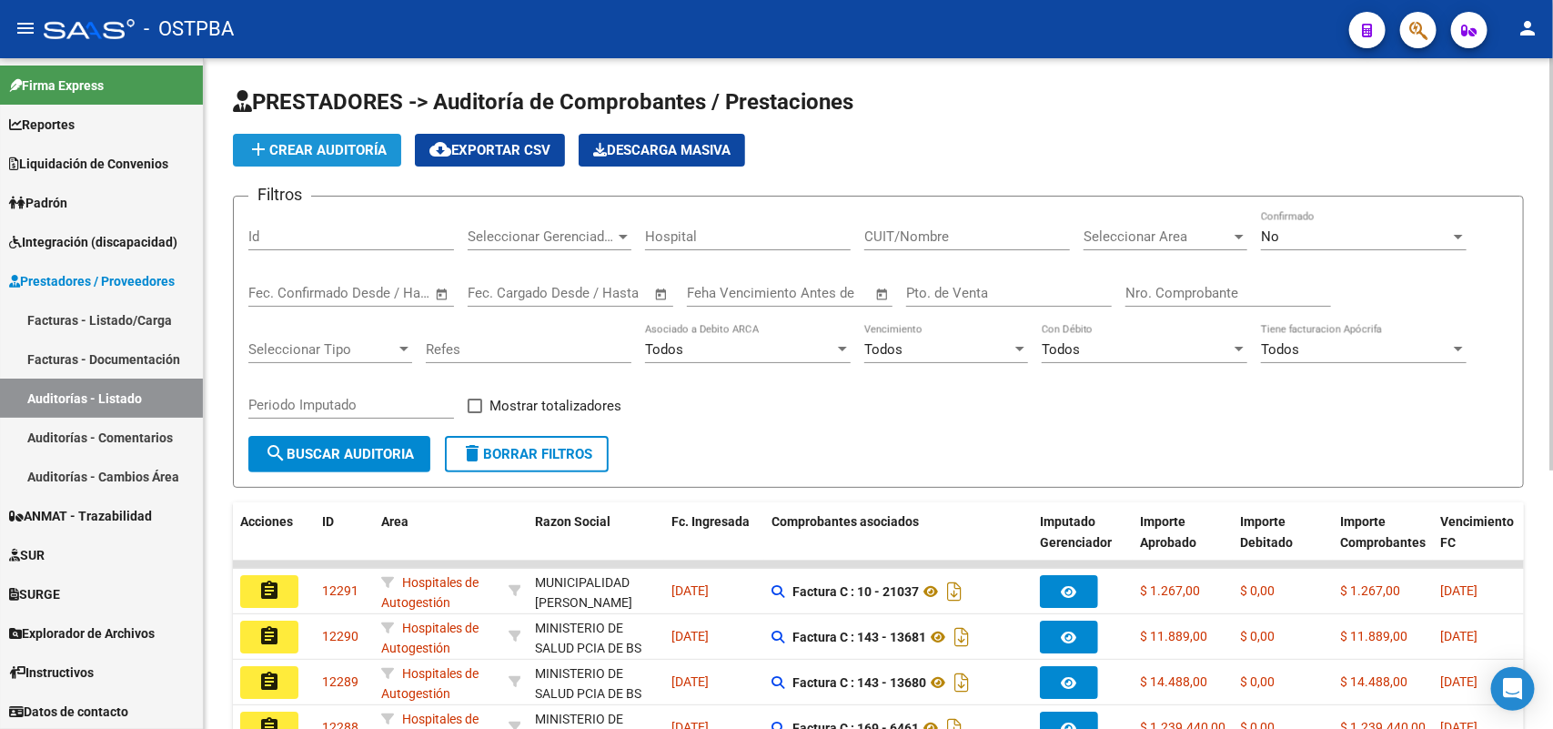
click at [318, 144] on span "add Crear Auditoría" at bounding box center [316, 150] width 139 height 16
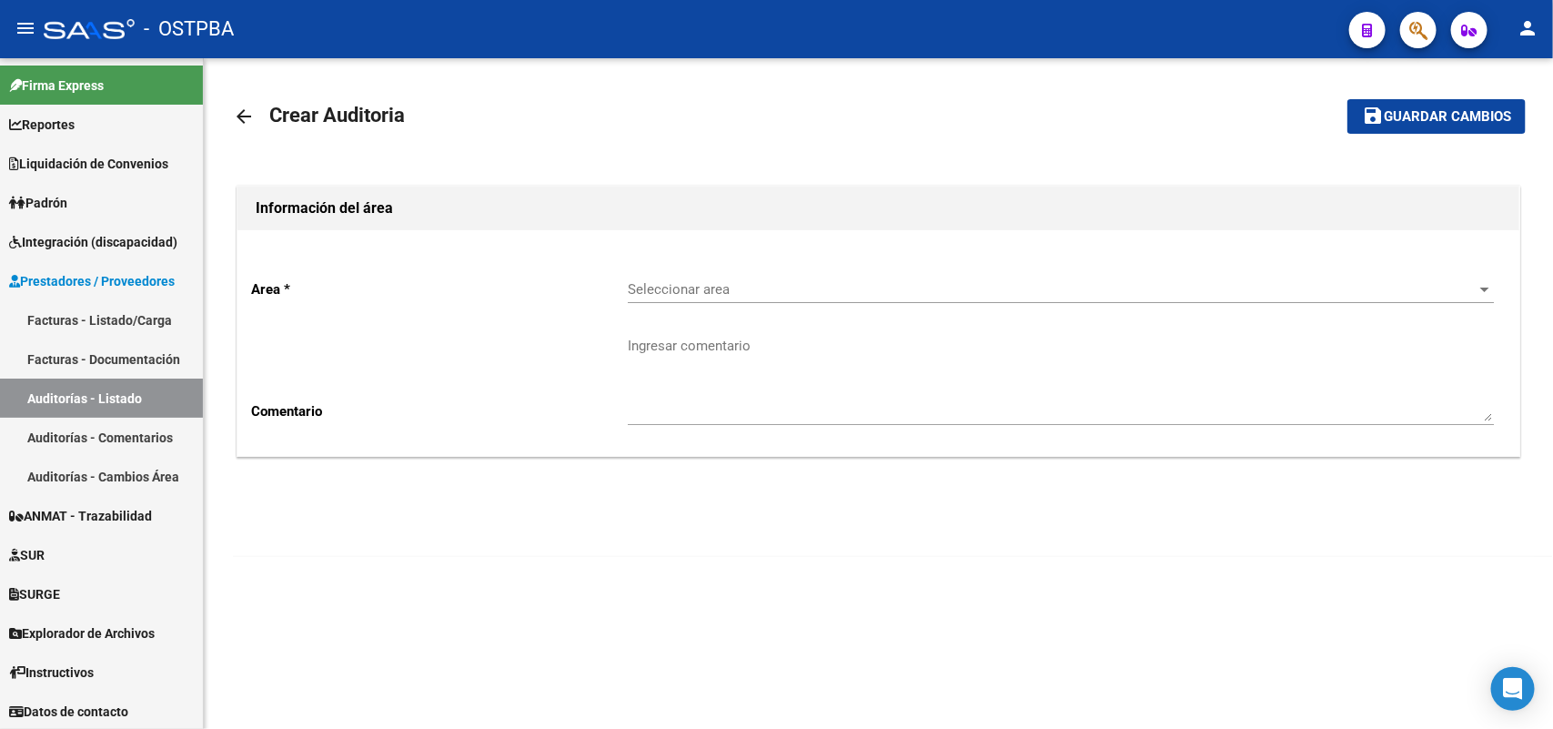
click at [682, 278] on div "Seleccionar area Seleccionar area" at bounding box center [1061, 283] width 866 height 39
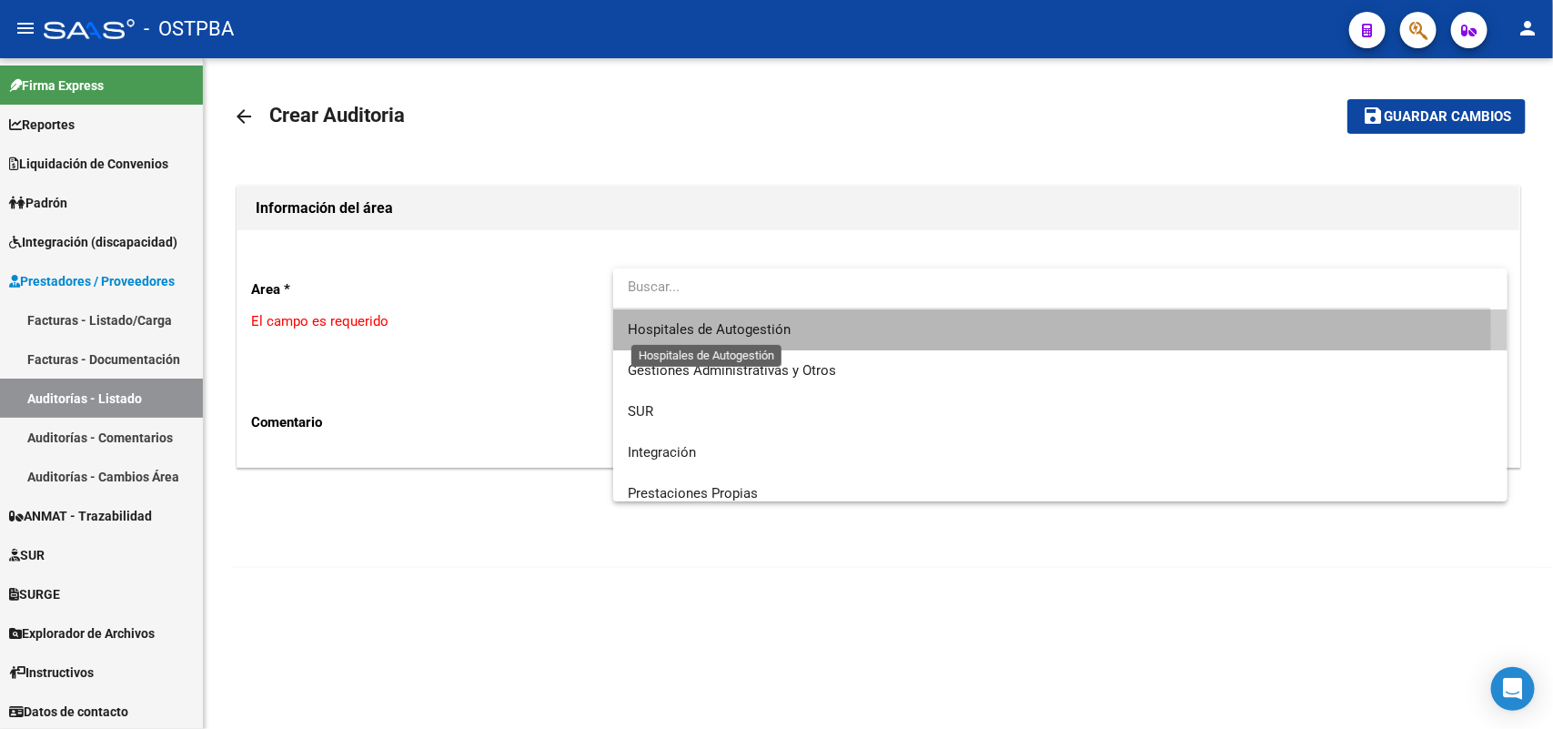
click at [715, 333] on span "Hospitales de Autogestión" at bounding box center [709, 329] width 163 height 16
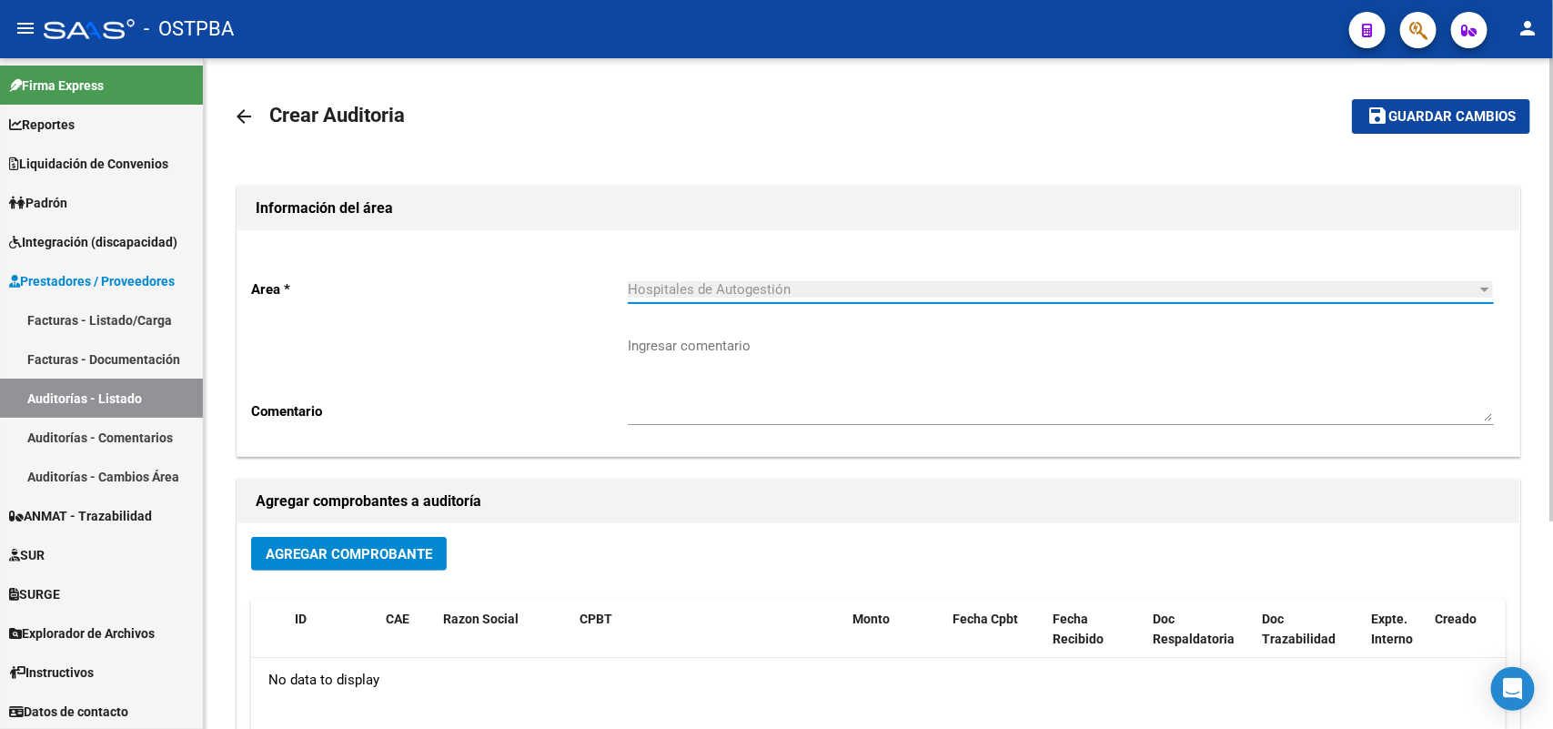
click at [403, 553] on span "Agregar Comprobante" at bounding box center [349, 554] width 167 height 16
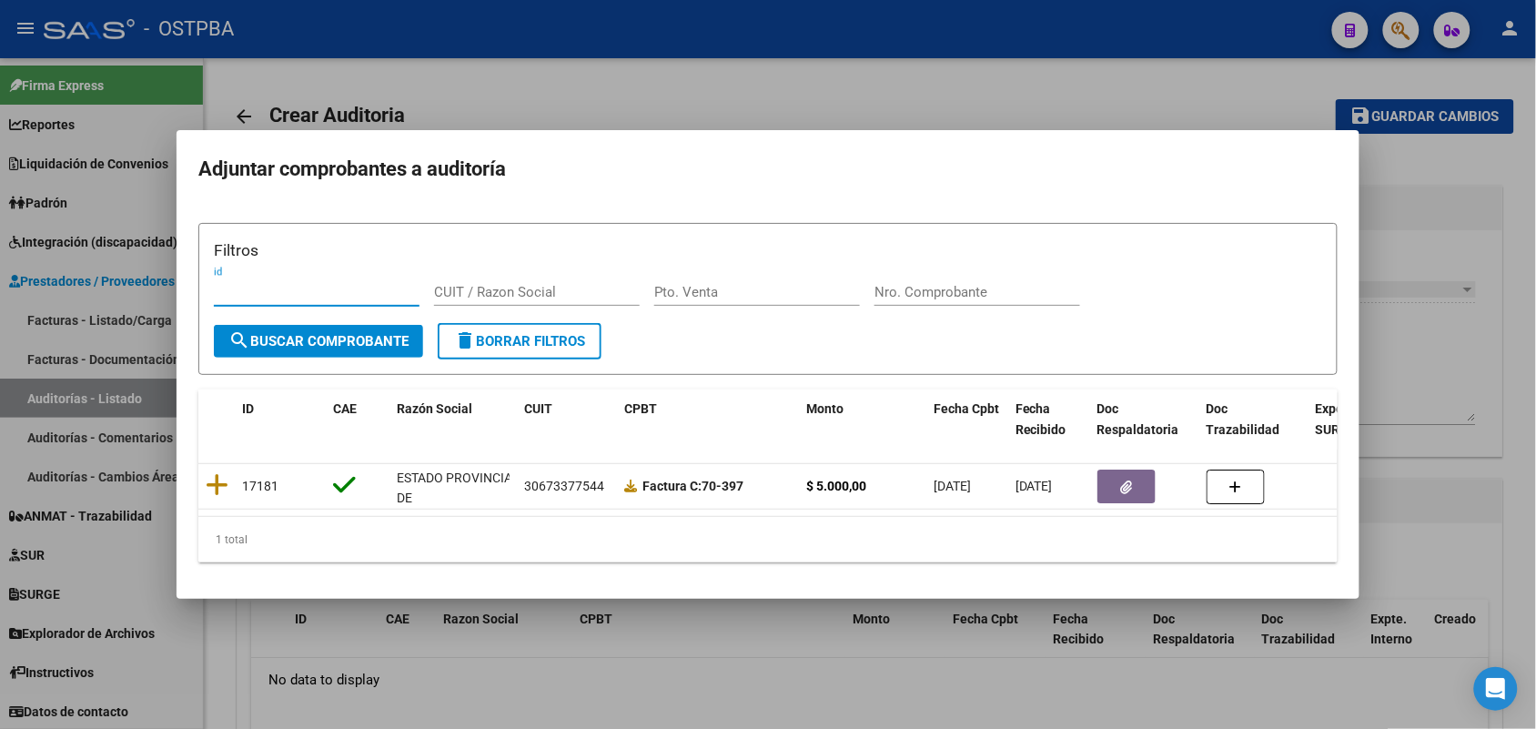
click at [520, 658] on div at bounding box center [768, 364] width 1536 height 729
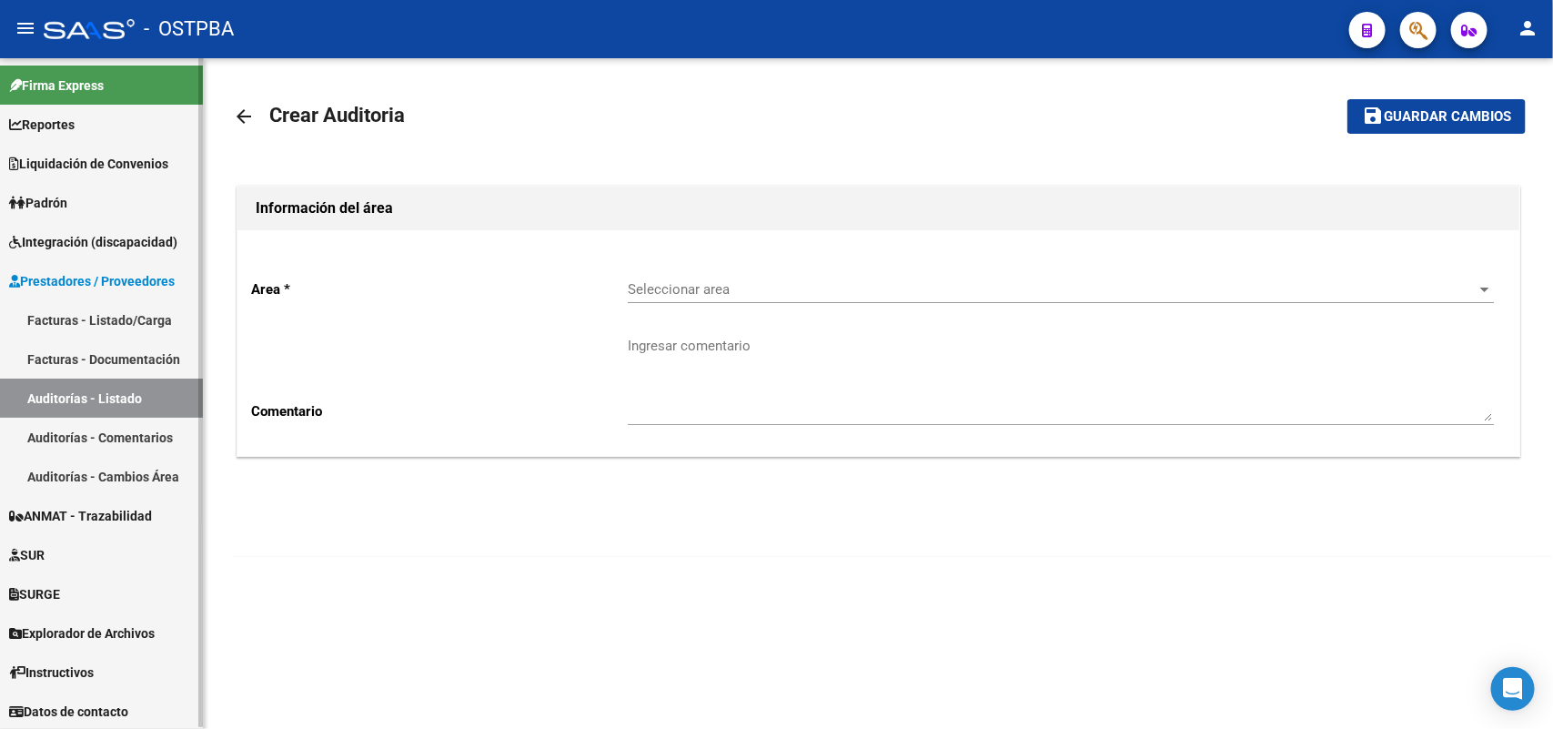
click at [150, 315] on link "Facturas - Listado/Carga" at bounding box center [101, 319] width 203 height 39
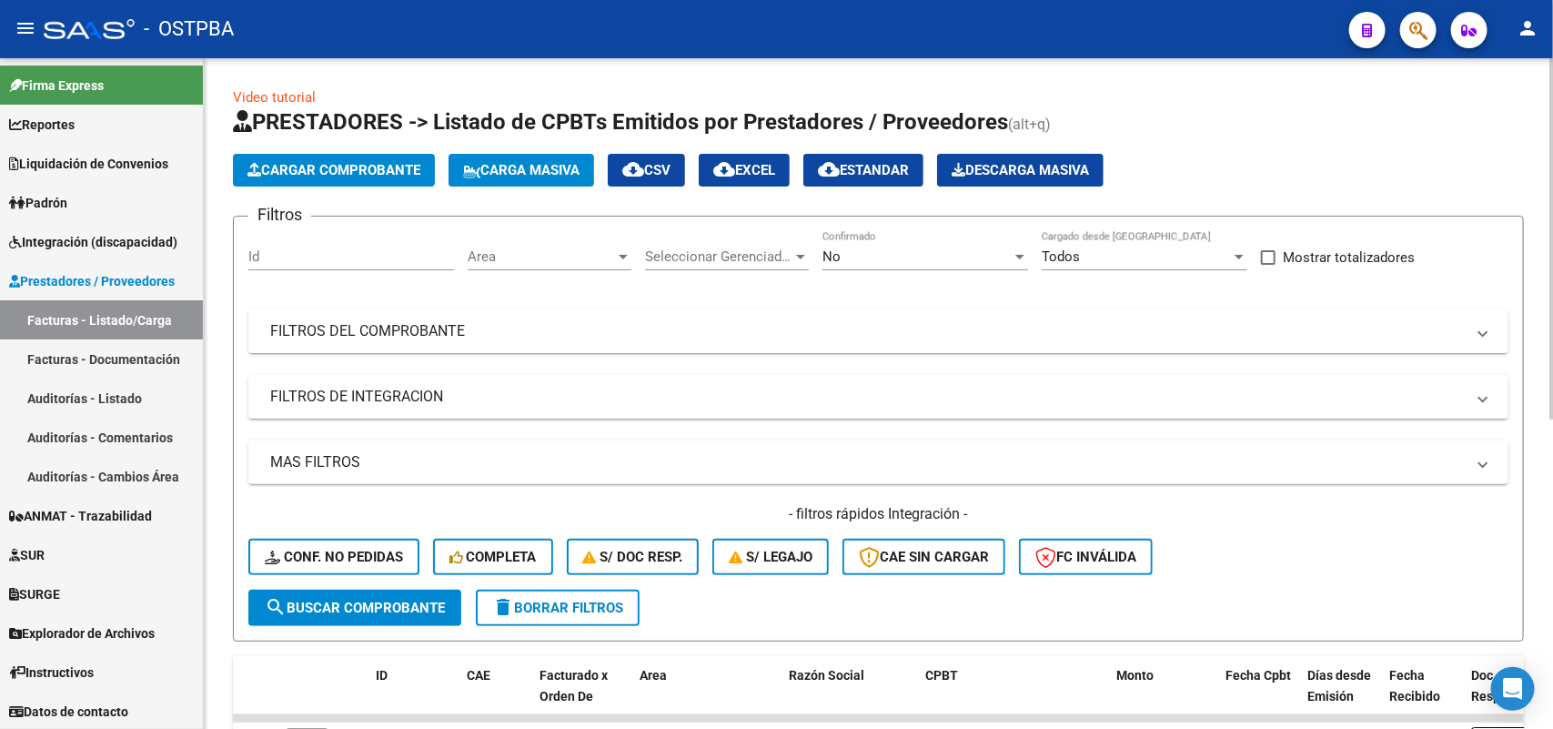
click at [1020, 249] on div at bounding box center [1020, 256] width 16 height 15
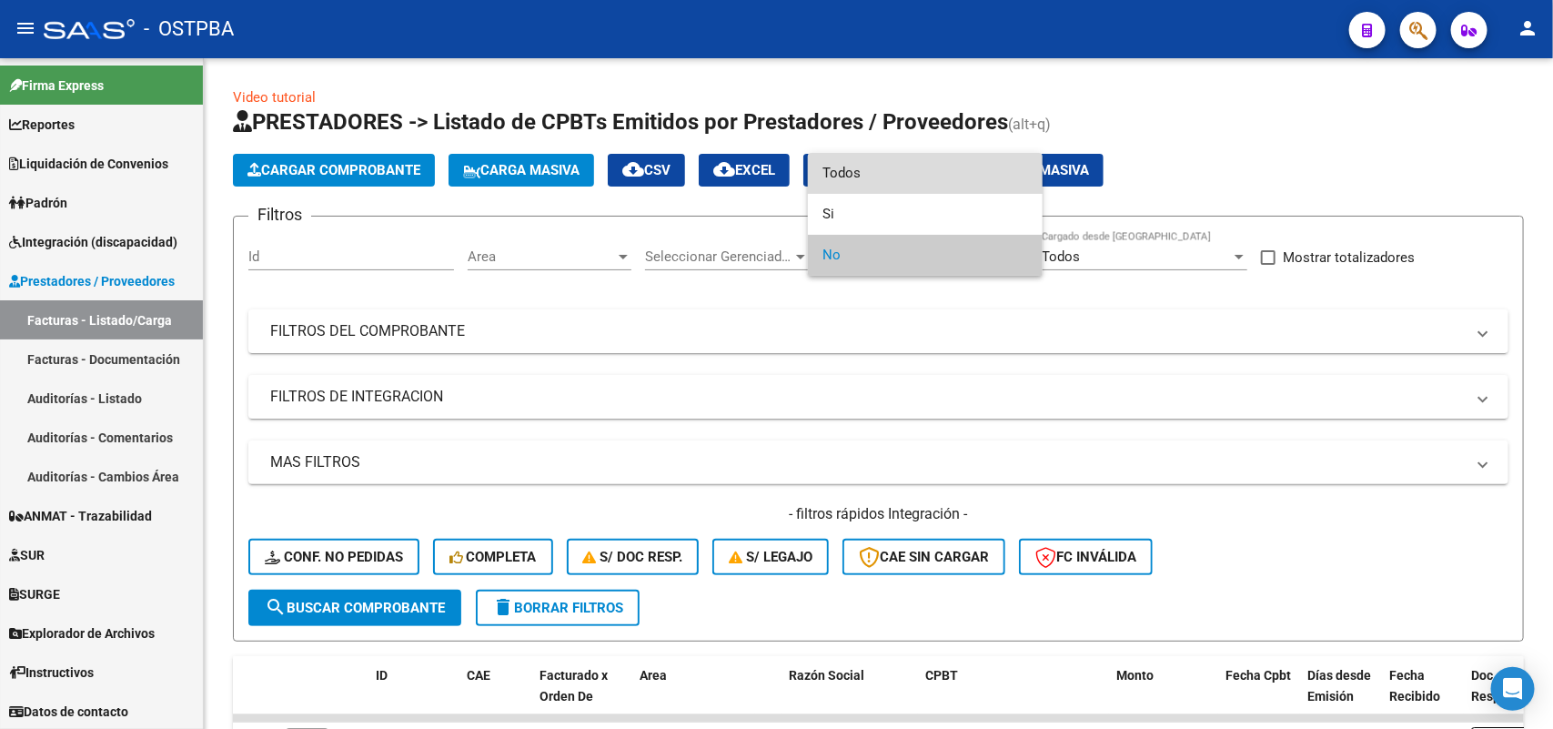
click at [853, 166] on span "Todos" at bounding box center [925, 173] width 206 height 41
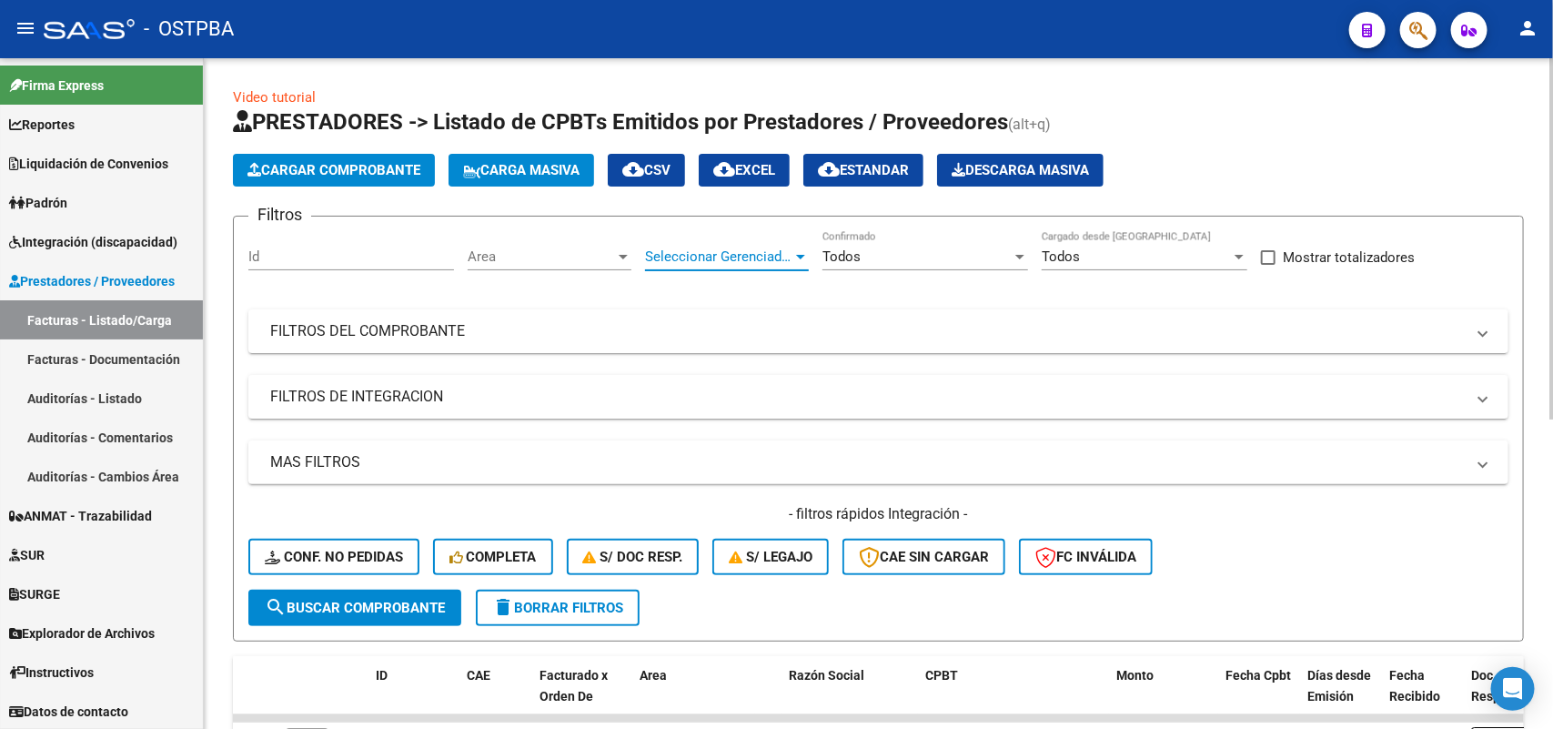
click at [801, 255] on div at bounding box center [800, 257] width 9 height 5
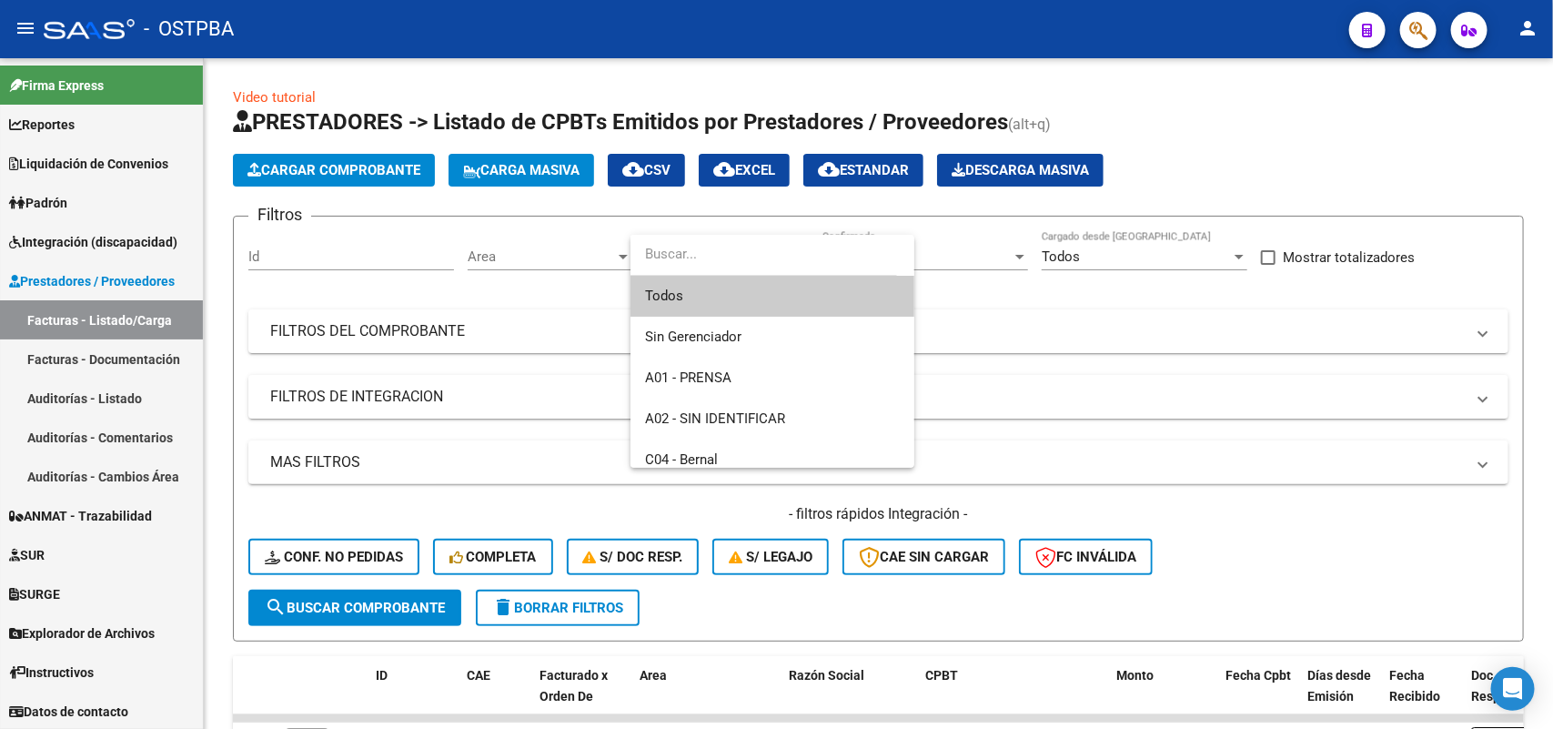
click at [674, 294] on span "Todos" at bounding box center [772, 296] width 255 height 41
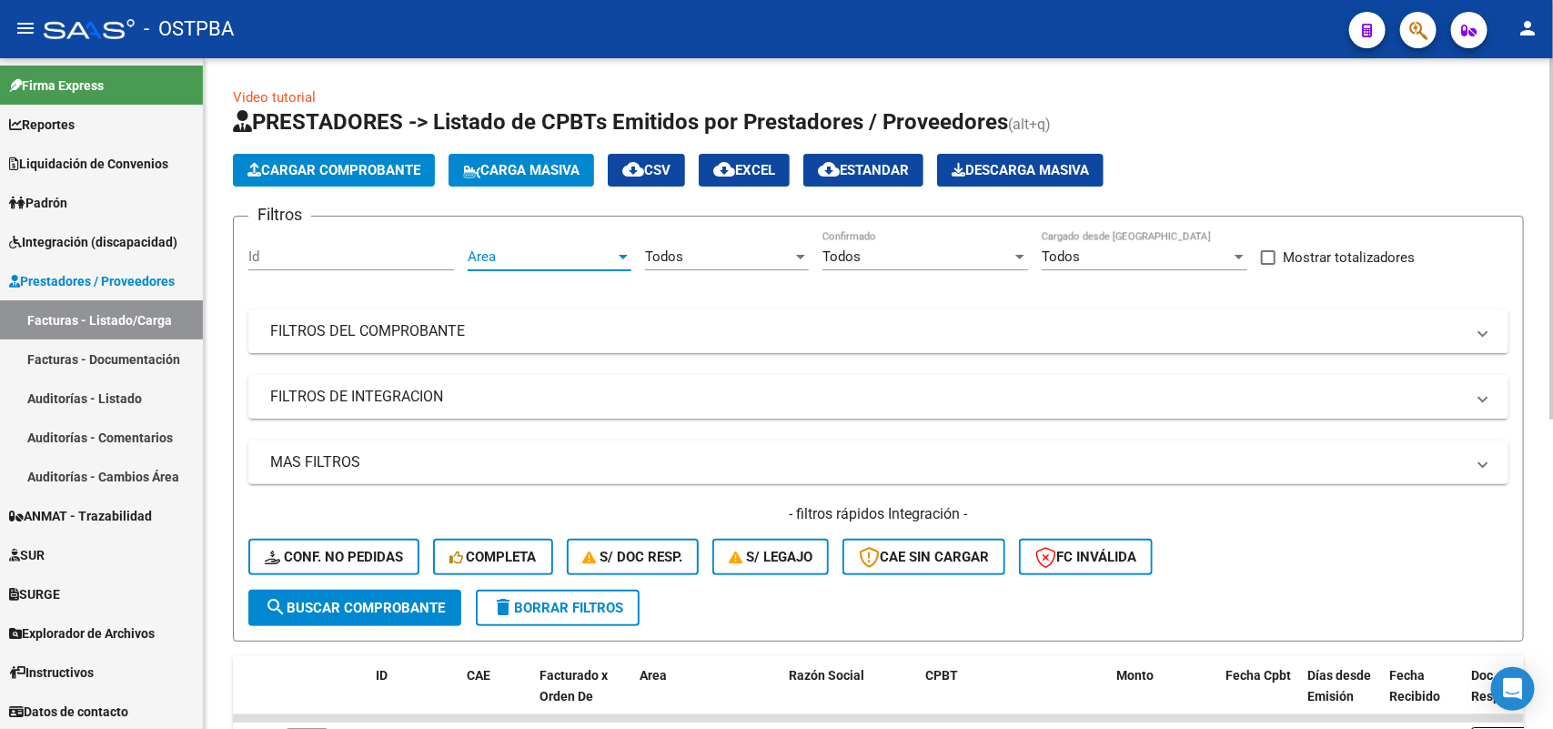
click at [615, 253] on div at bounding box center [623, 256] width 16 height 15
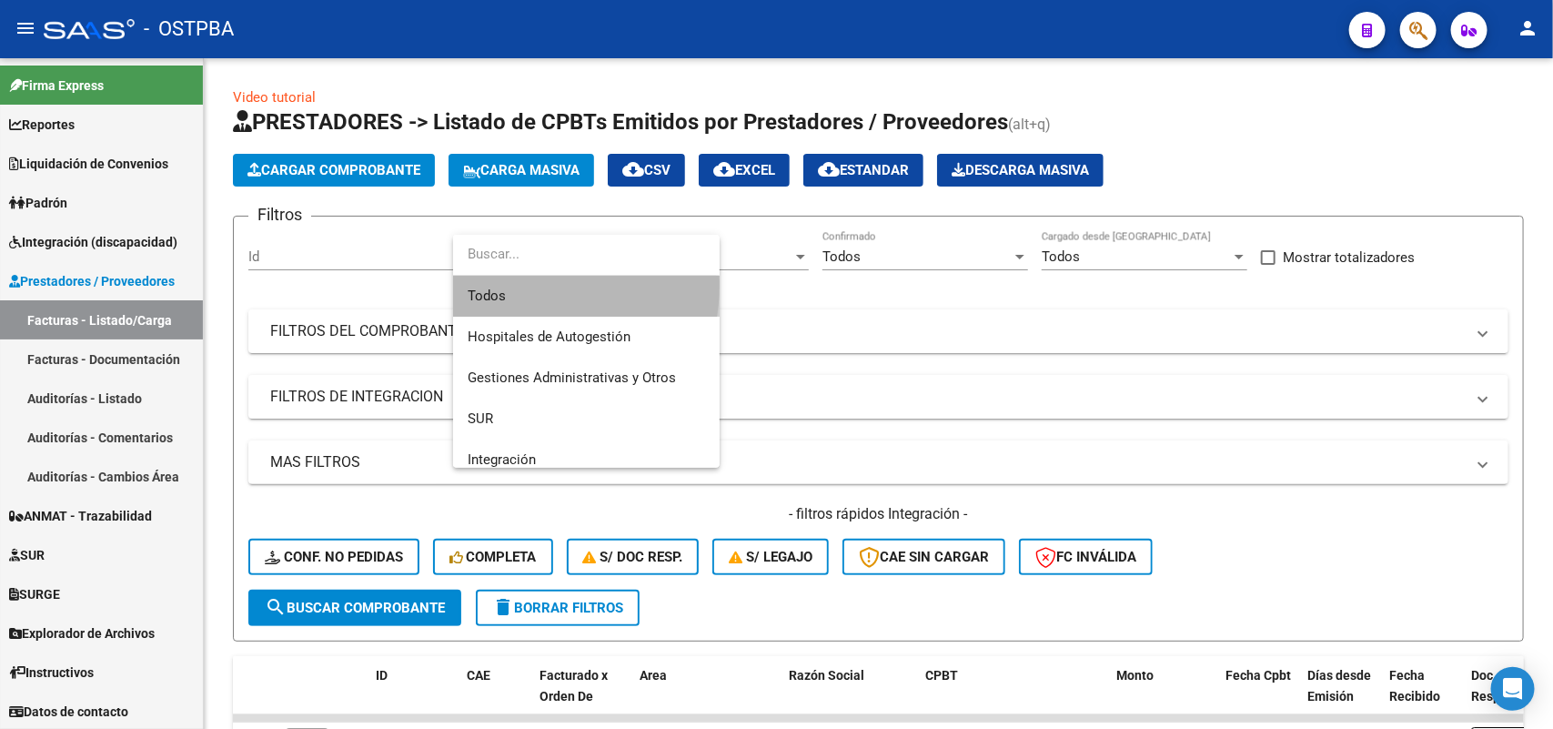
click at [517, 285] on span "Todos" at bounding box center [586, 296] width 237 height 41
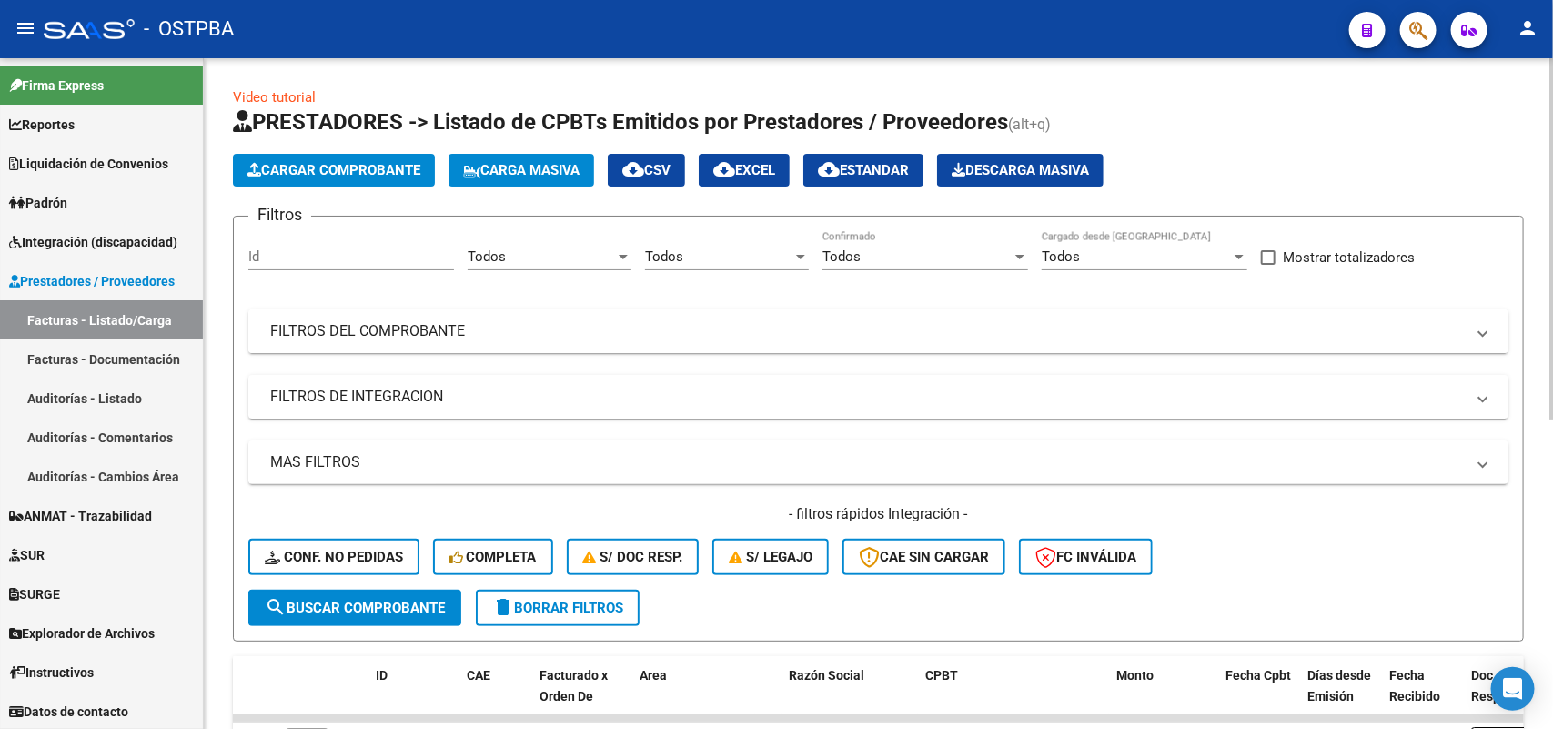
click at [457, 329] on mat-panel-title "FILTROS DEL COMPROBANTE" at bounding box center [867, 331] width 1195 height 20
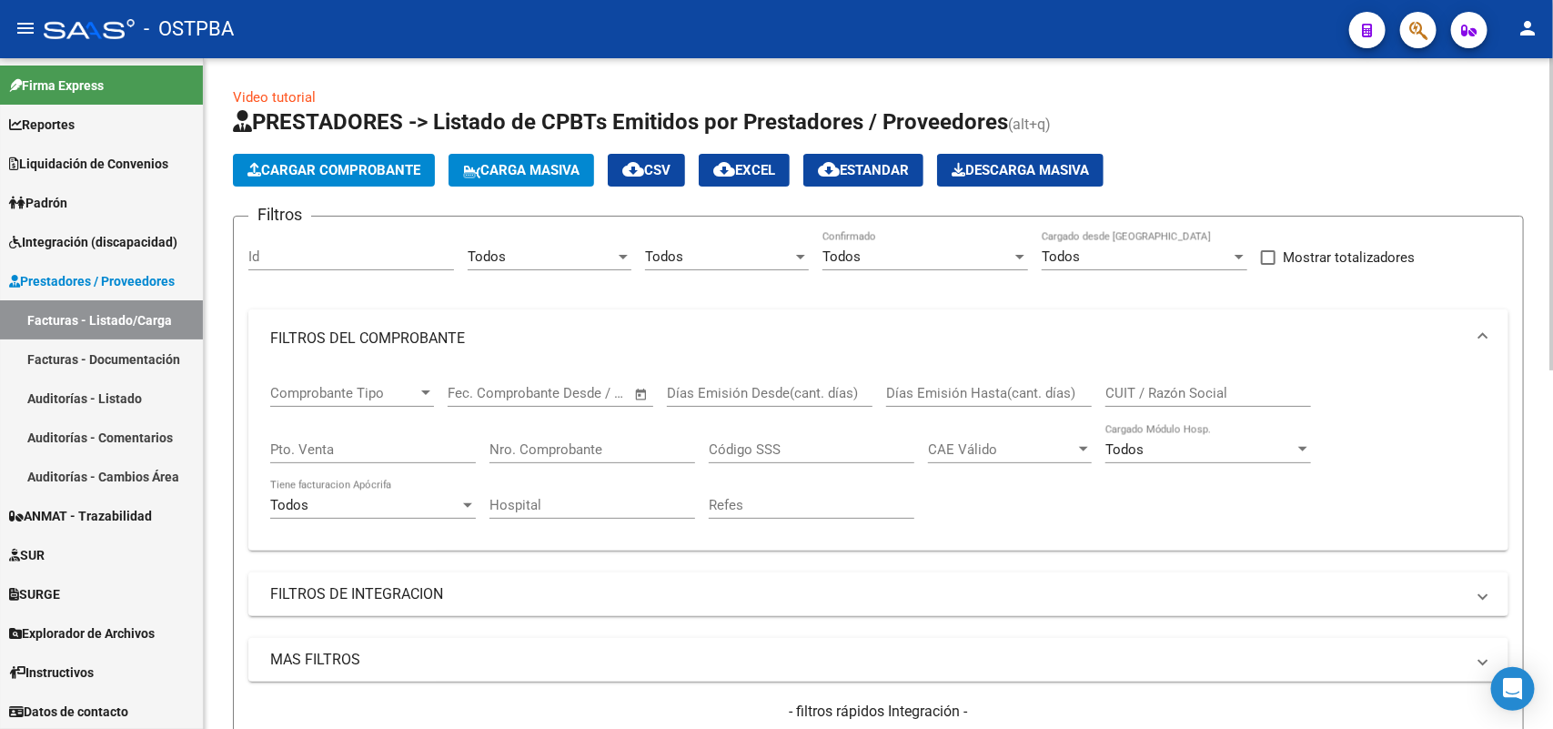
click at [597, 441] on input "Nro. Comprobante" at bounding box center [592, 449] width 206 height 16
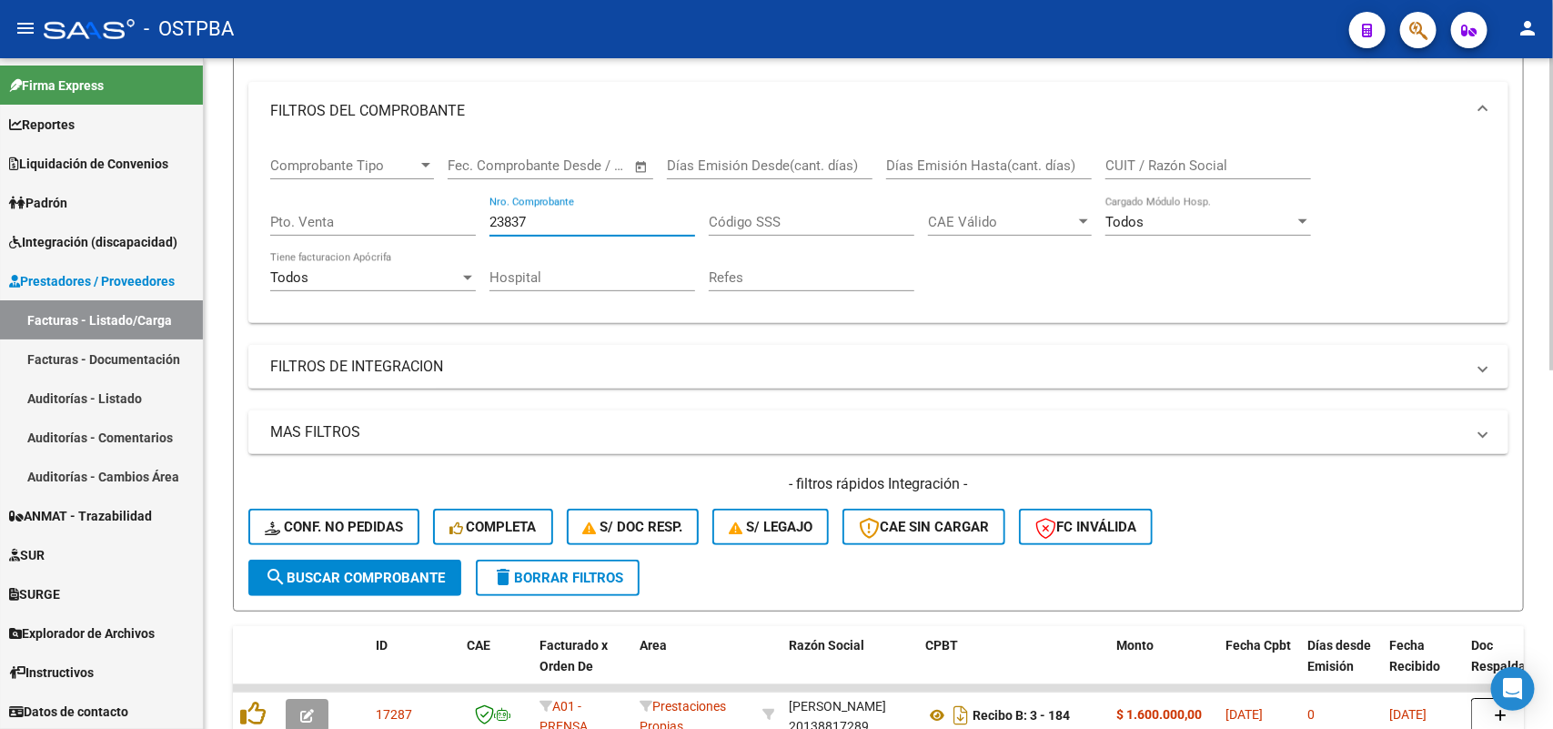
type input "23837"
click at [366, 560] on button "search Buscar Comprobante" at bounding box center [354, 578] width 213 height 36
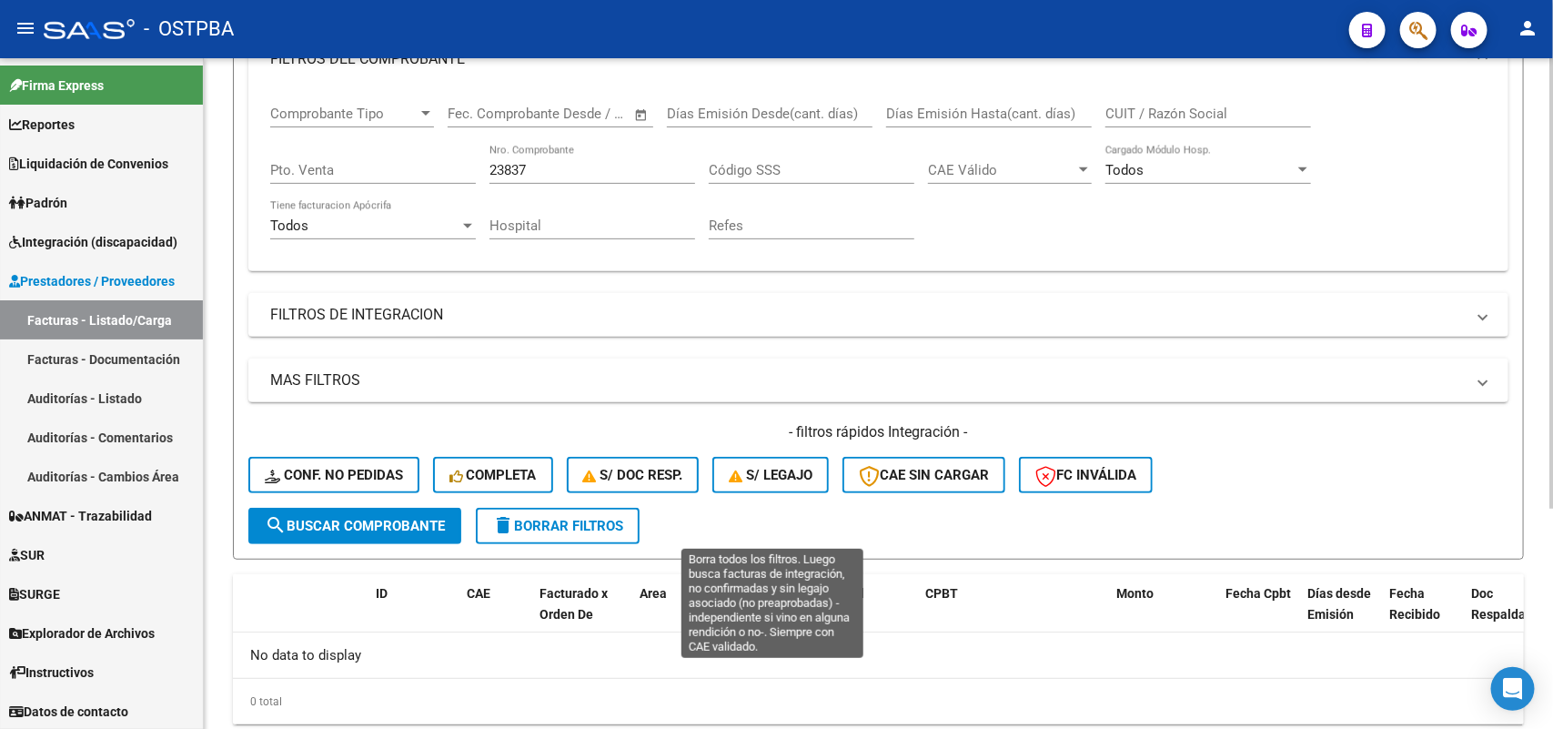
scroll to position [328, 0]
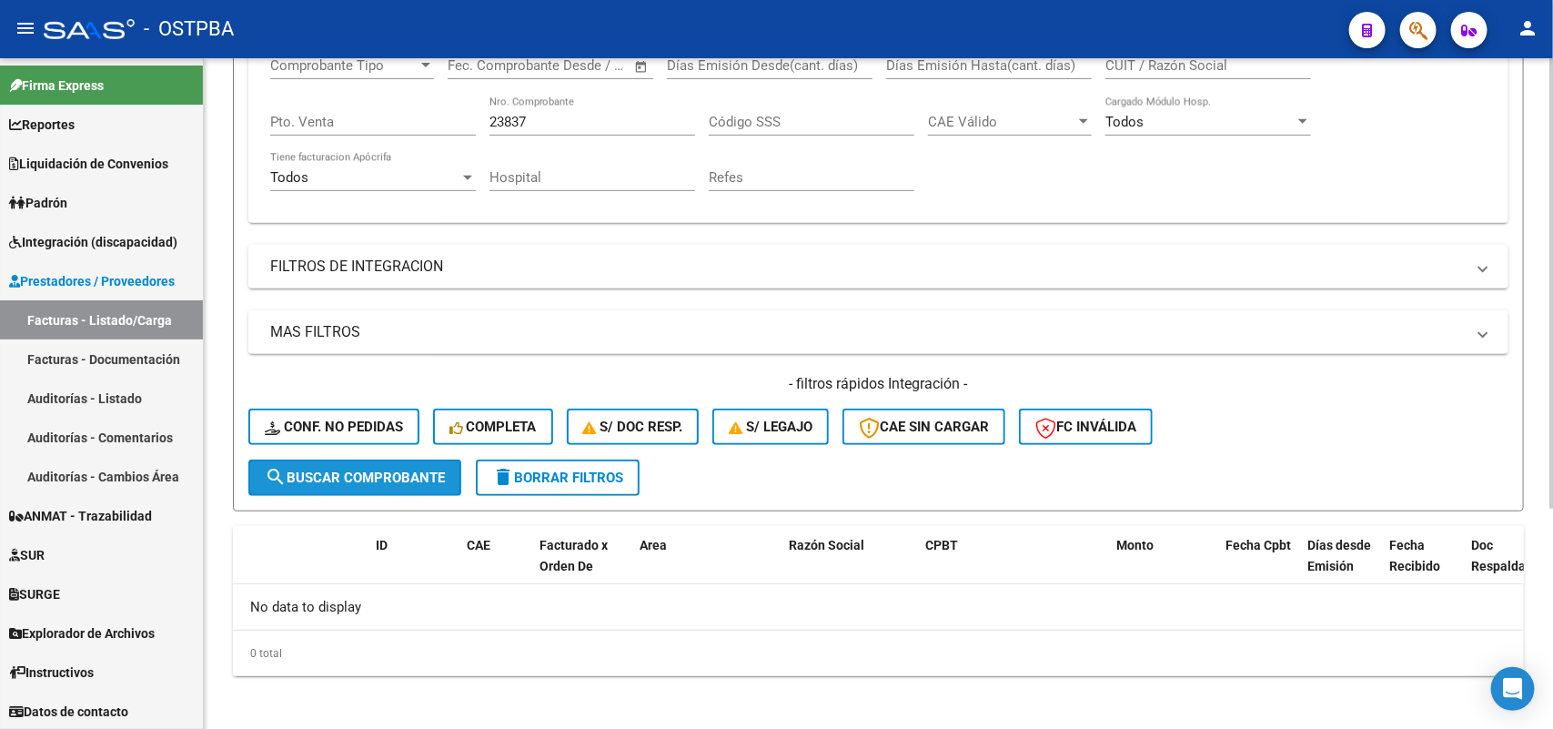
click at [438, 479] on span "search Buscar Comprobante" at bounding box center [355, 477] width 180 height 16
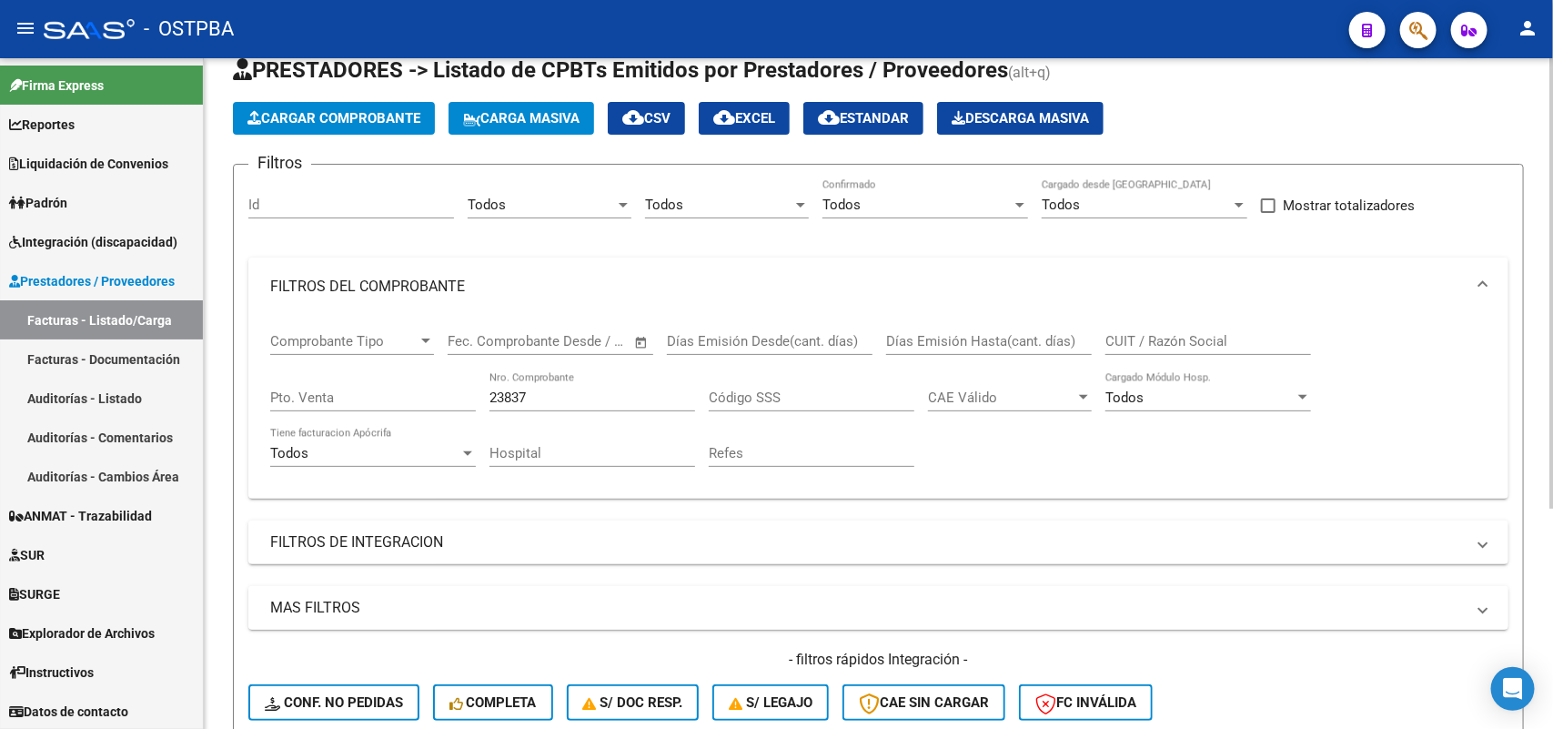
scroll to position [0, 0]
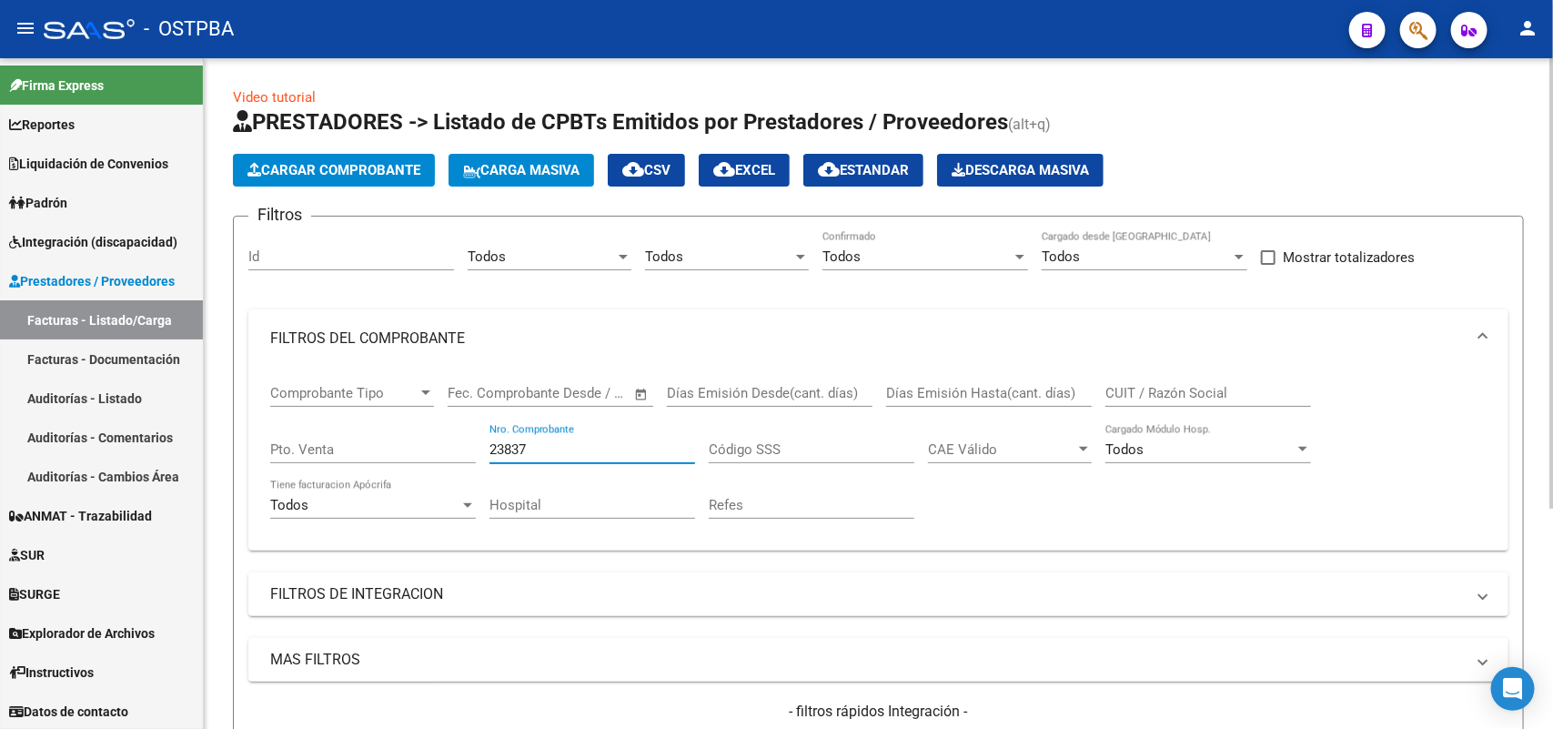
drag, startPoint x: 533, startPoint y: 446, endPoint x: 433, endPoint y: 433, distance: 100.9
click at [433, 433] on div "Comprobante Tipo Comprobante Tipo Start date – End date Fec. Comprobante Desde …" at bounding box center [878, 452] width 1216 height 168
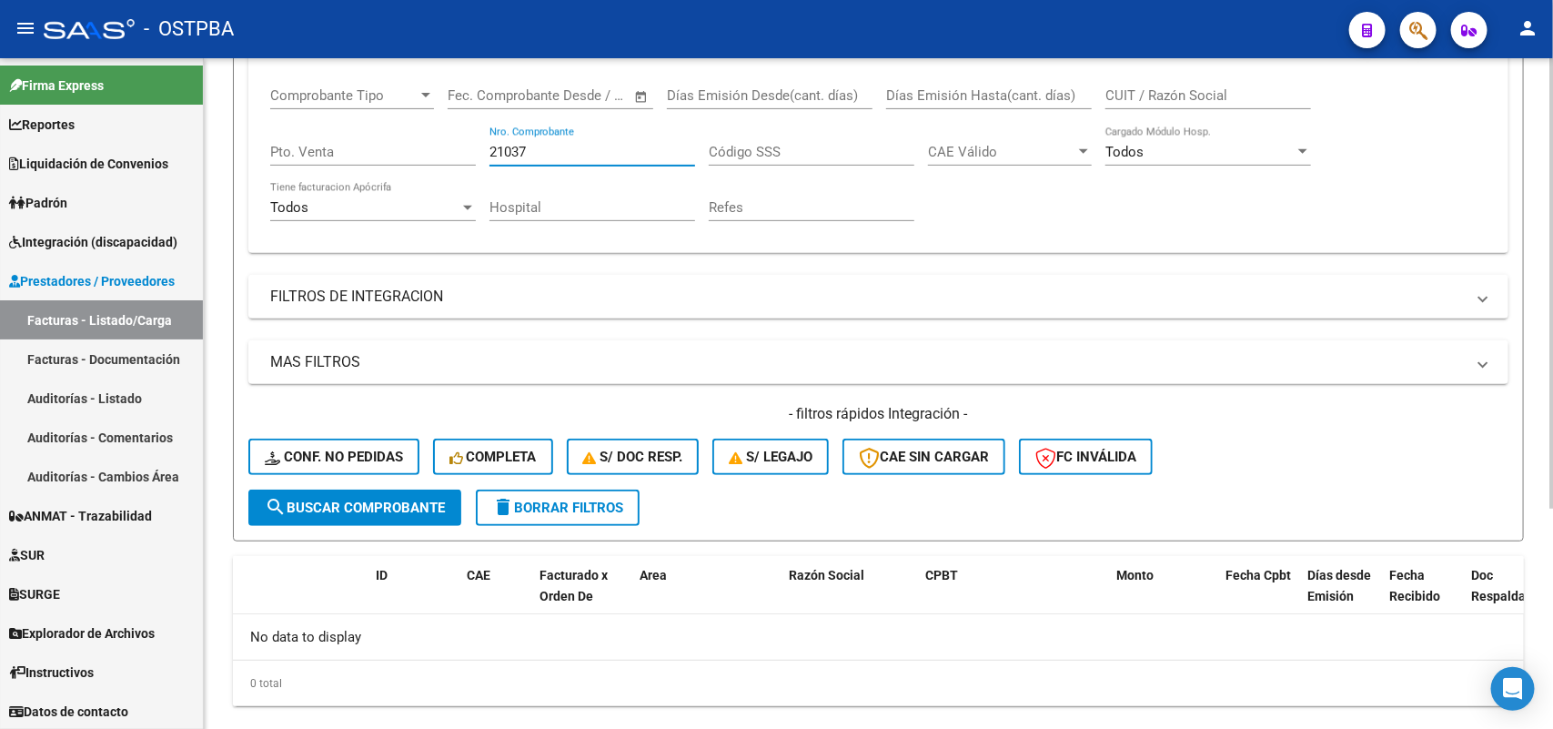
scroll to position [328, 0]
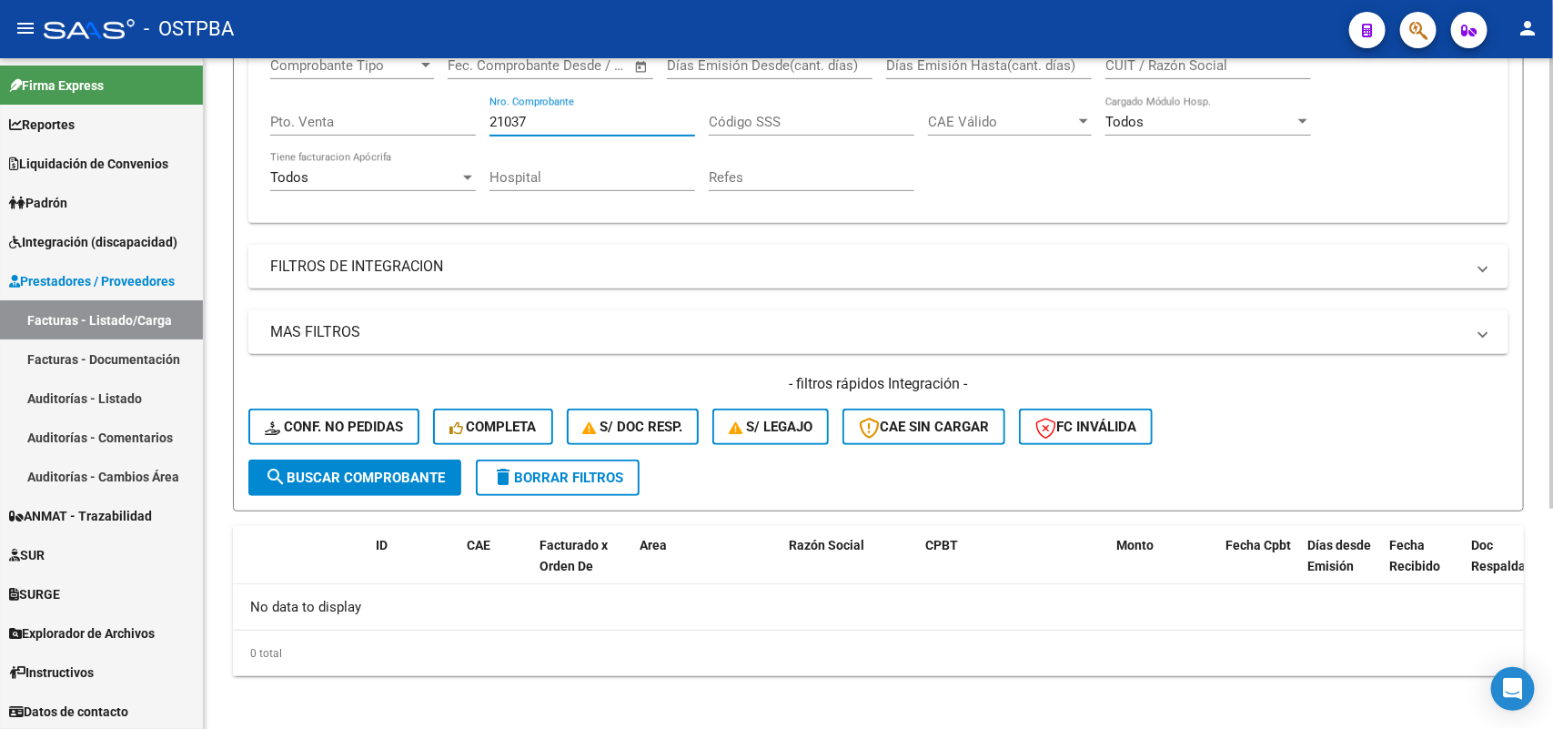
type input "21037"
click at [375, 469] on span "search Buscar Comprobante" at bounding box center [355, 477] width 180 height 16
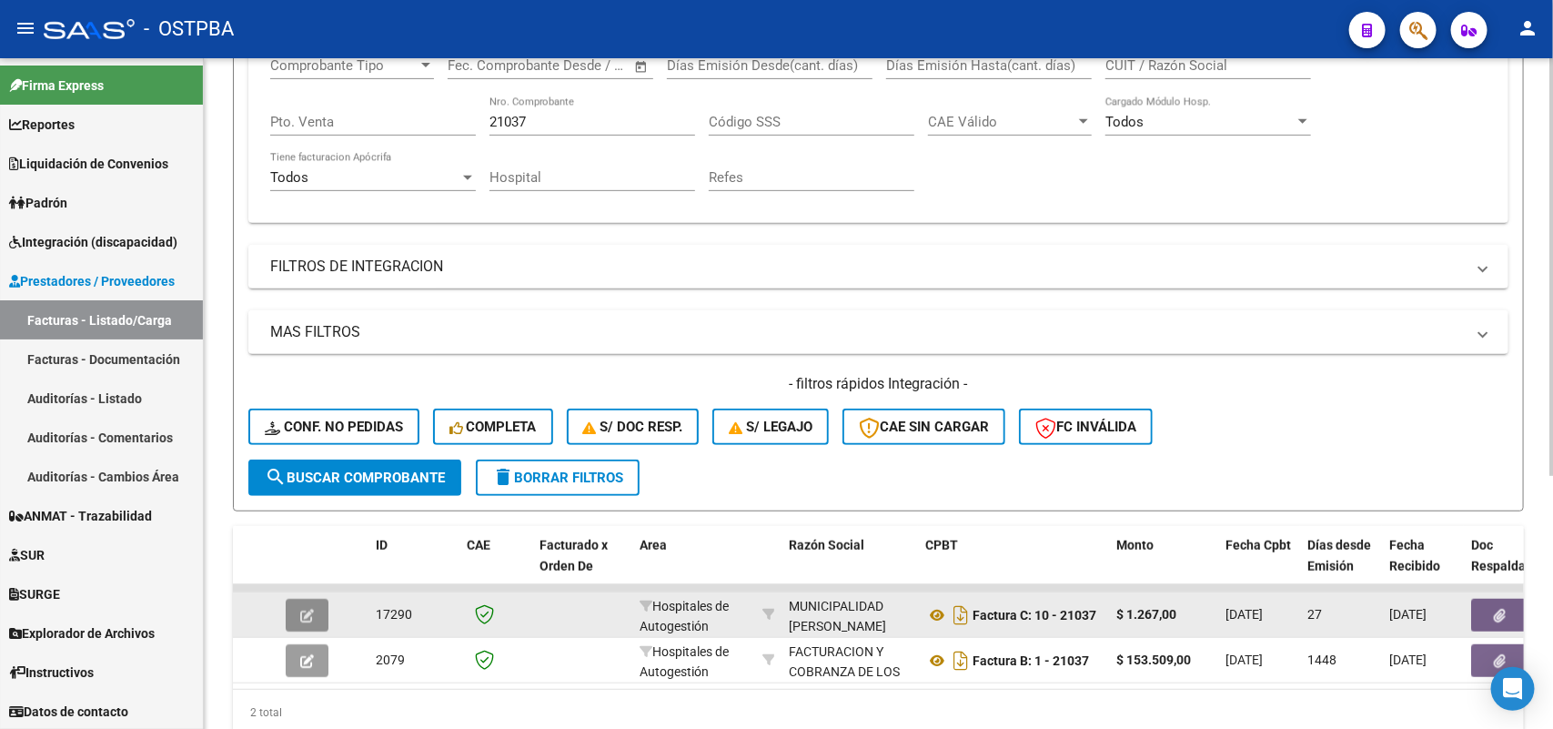
click at [305, 609] on icon "button" at bounding box center [307, 616] width 14 height 14
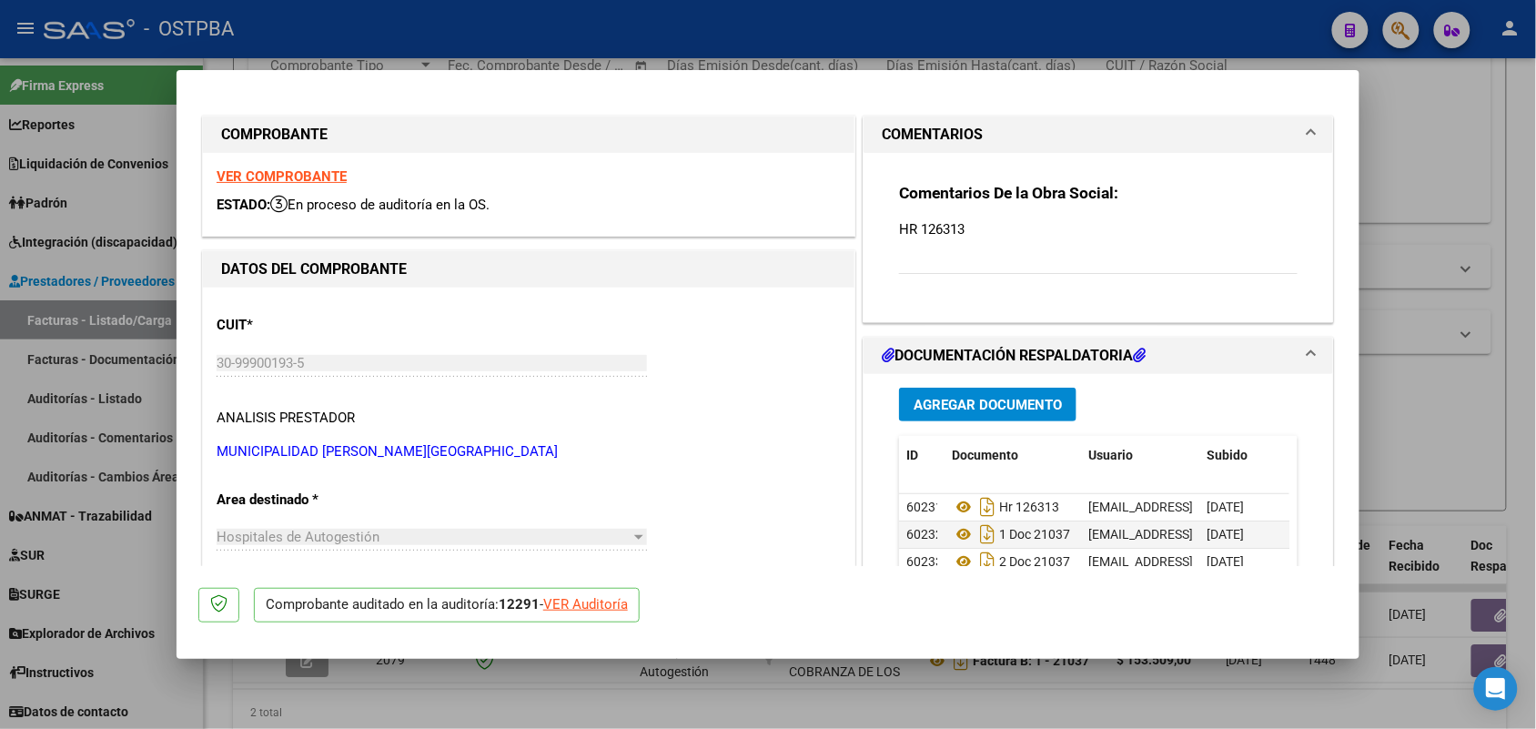
click at [605, 605] on div "VER Auditoría" at bounding box center [585, 604] width 85 height 21
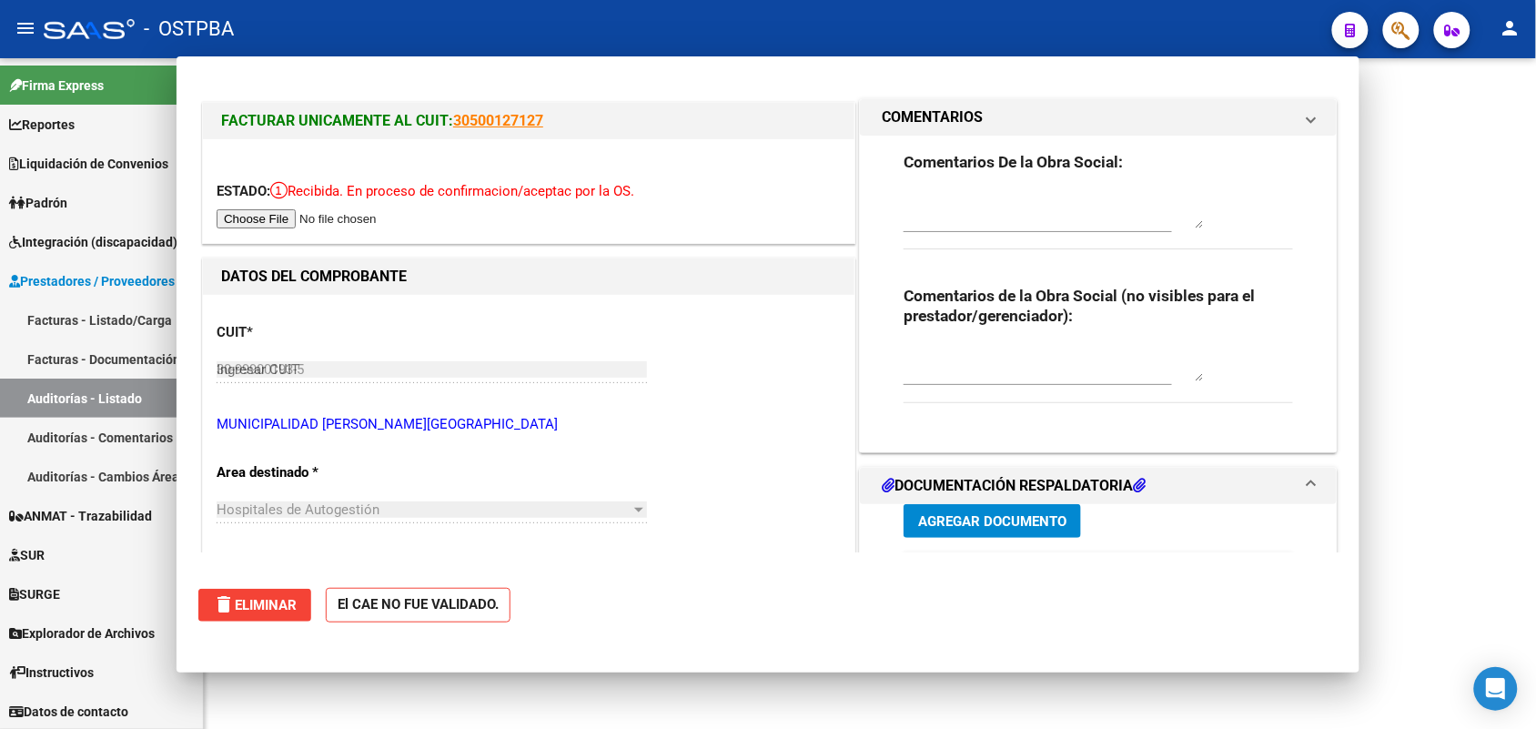
type input "$ 0,00"
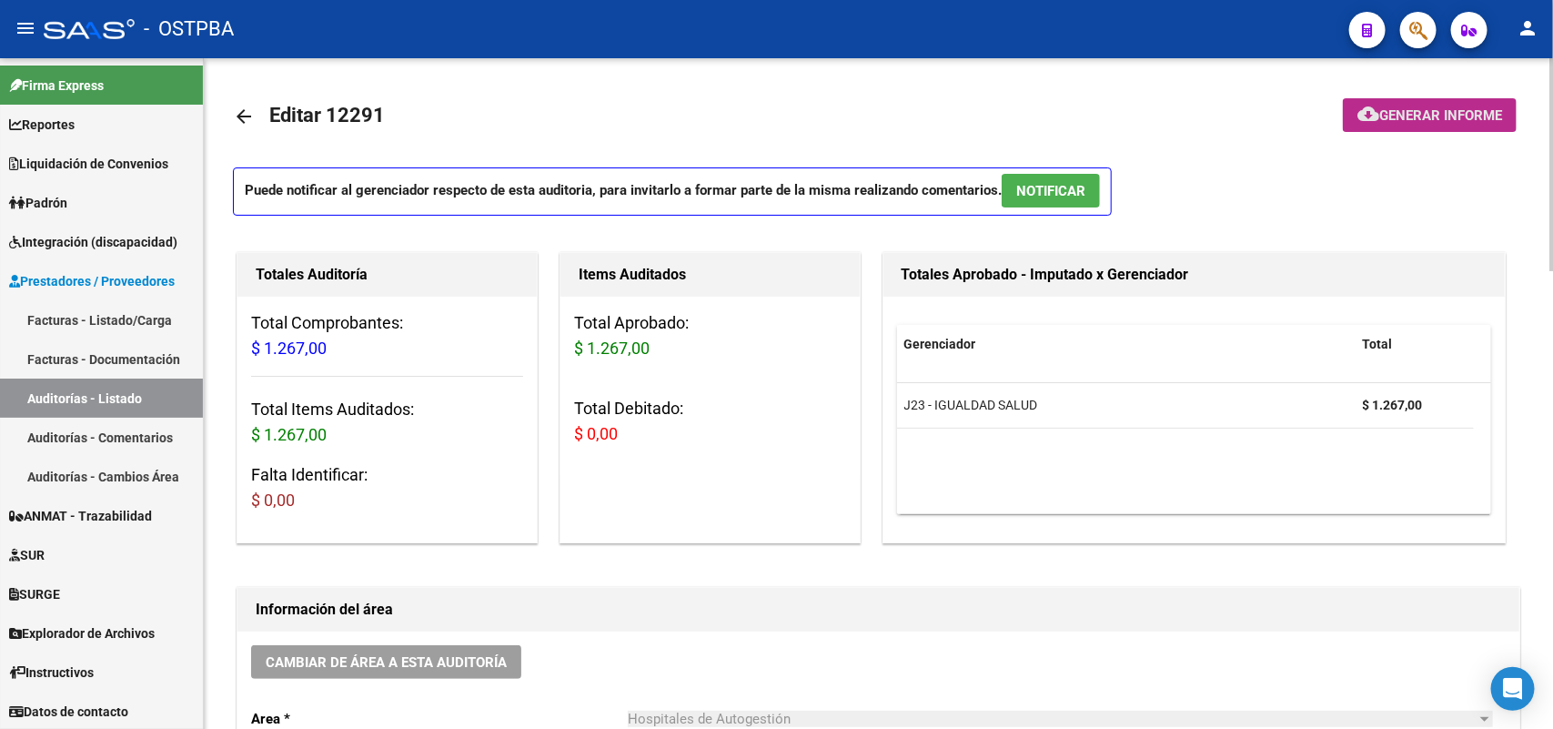
click at [1449, 114] on span "Generar informe" at bounding box center [1440, 115] width 123 height 16
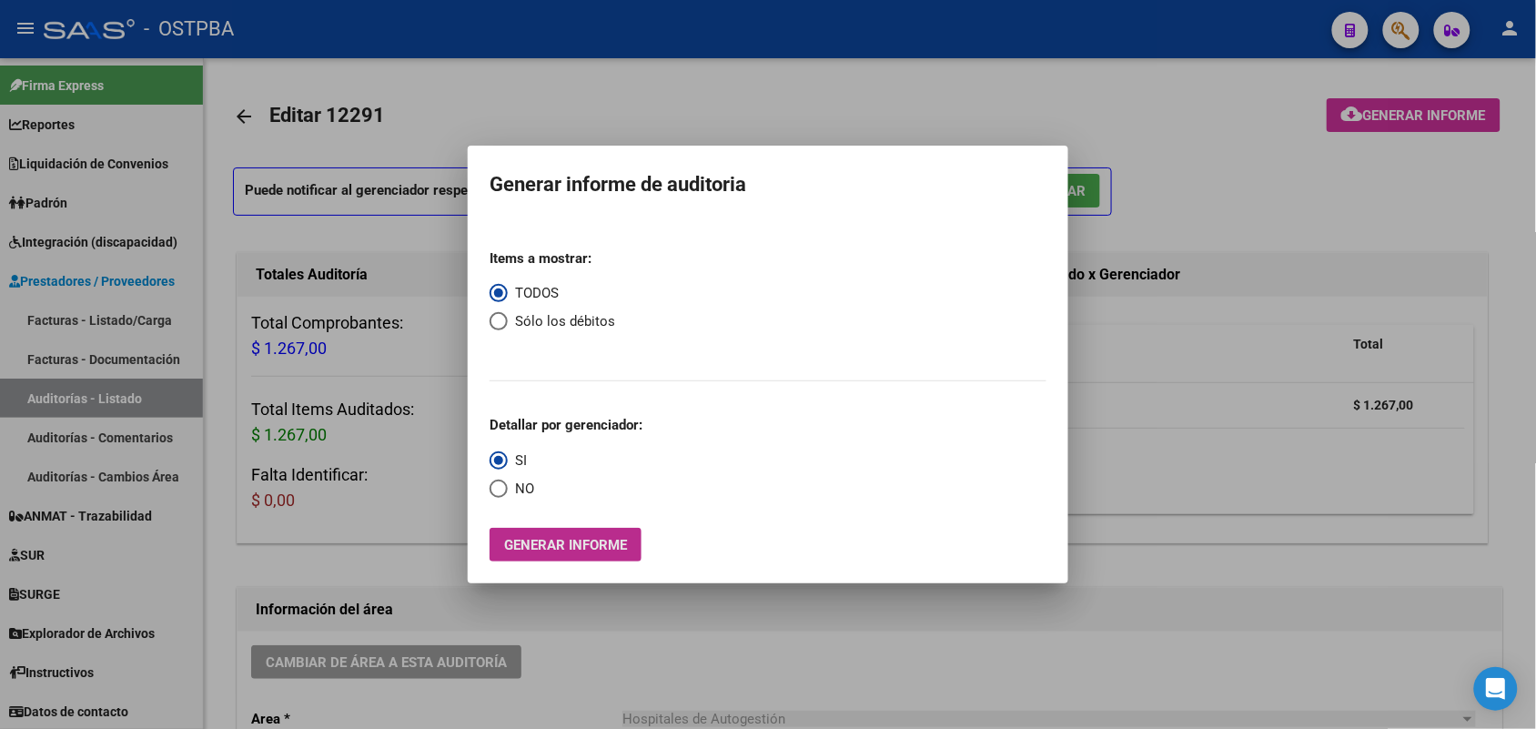
click at [539, 548] on span "Generar informe" at bounding box center [565, 545] width 123 height 16
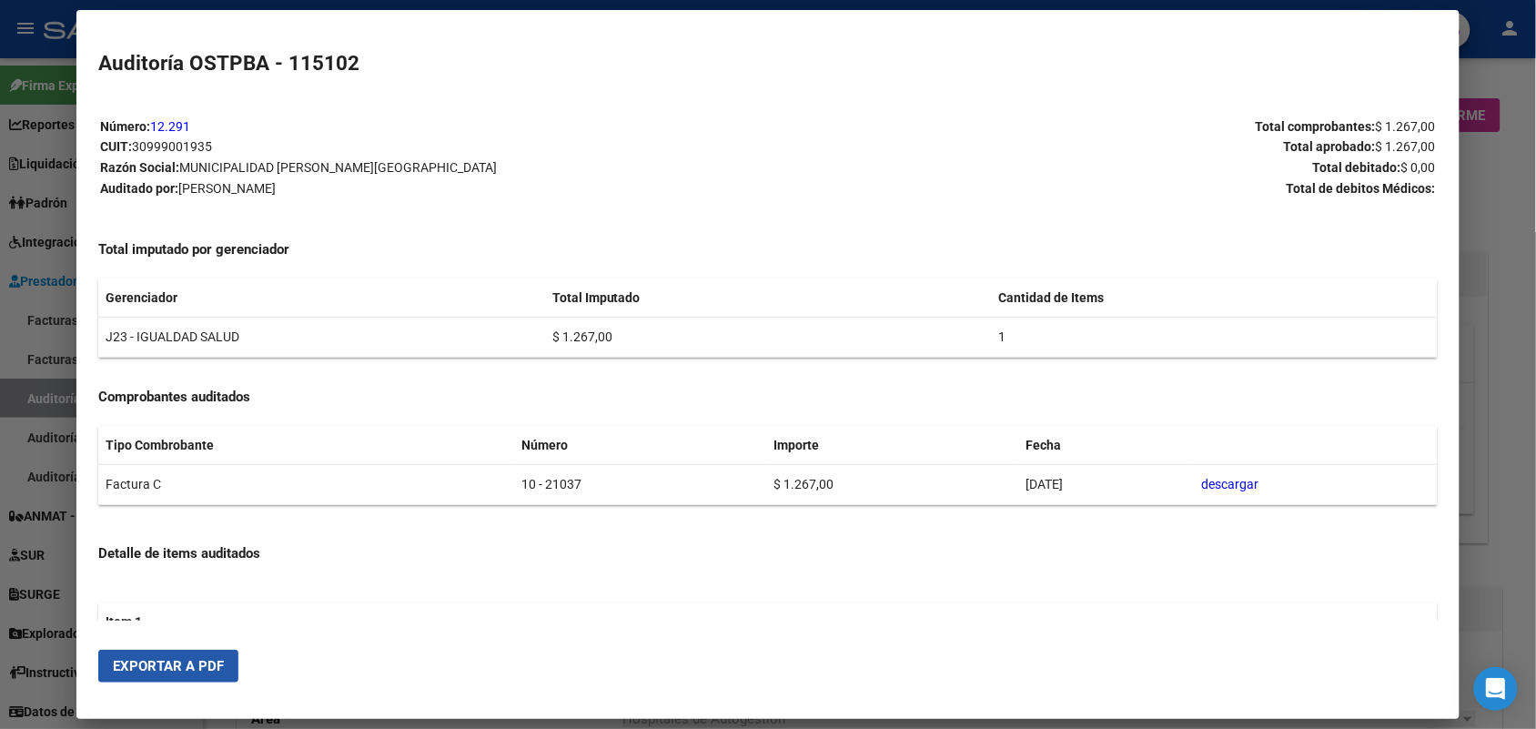
click at [196, 662] on span "Exportar a PDF" at bounding box center [168, 666] width 111 height 16
